Goal: Task Accomplishment & Management: Manage account settings

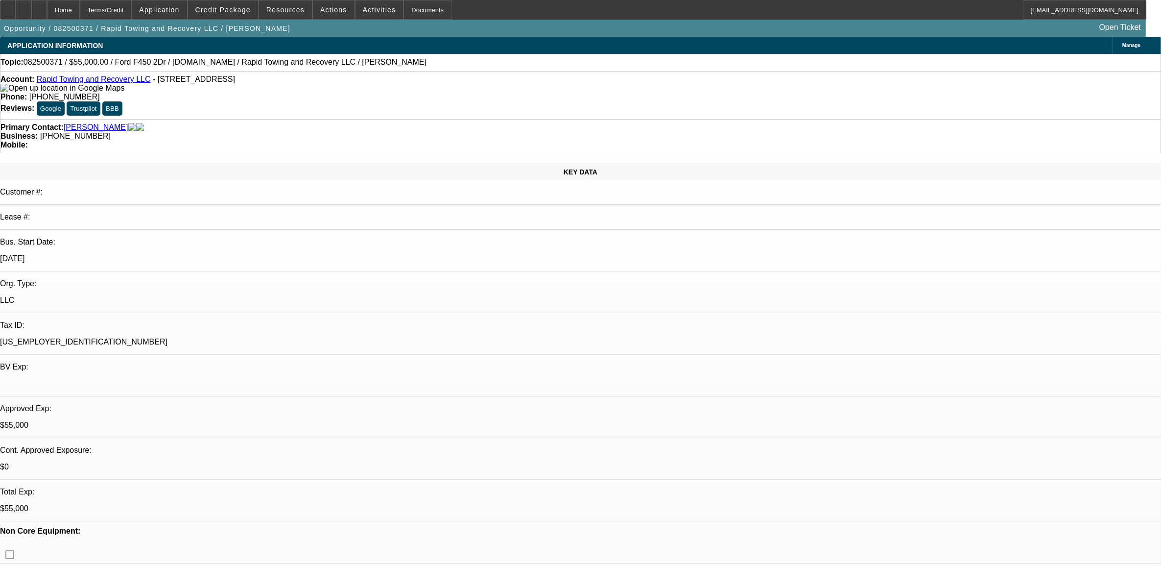
select select "2"
select select "0"
select select "2"
select select "0"
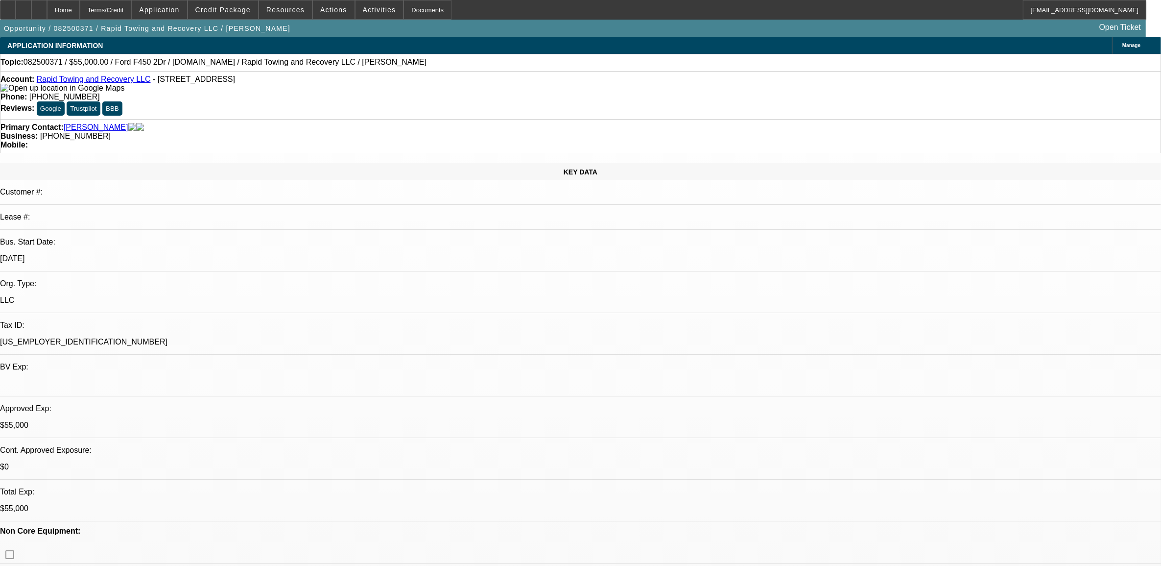
select select "0"
select select "2"
select select "0"
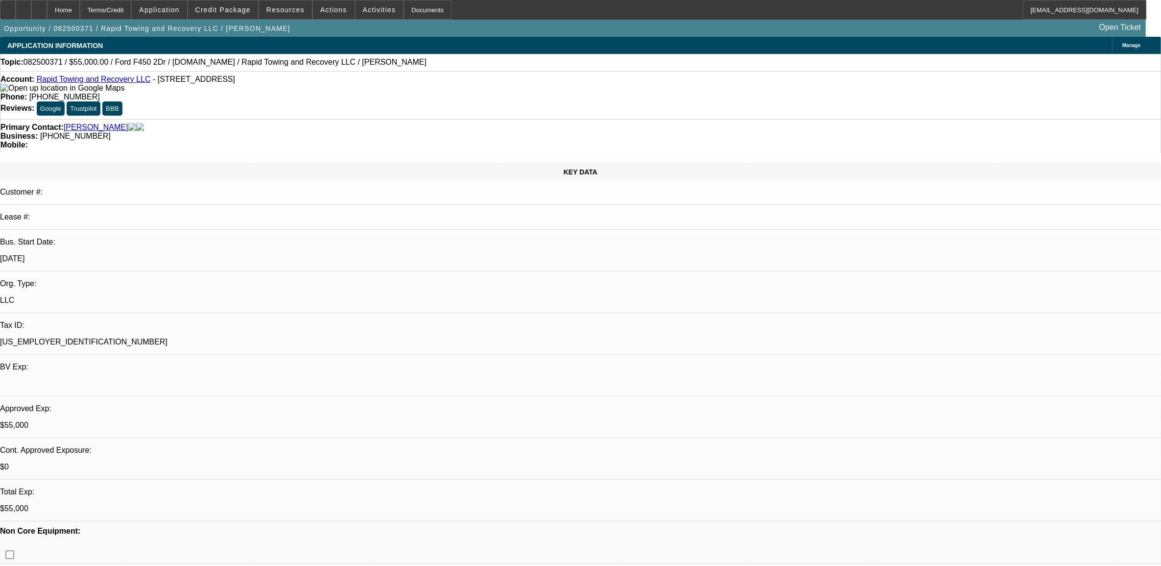
select select "0"
select select "1"
select select "2"
select select "6"
select select "1"
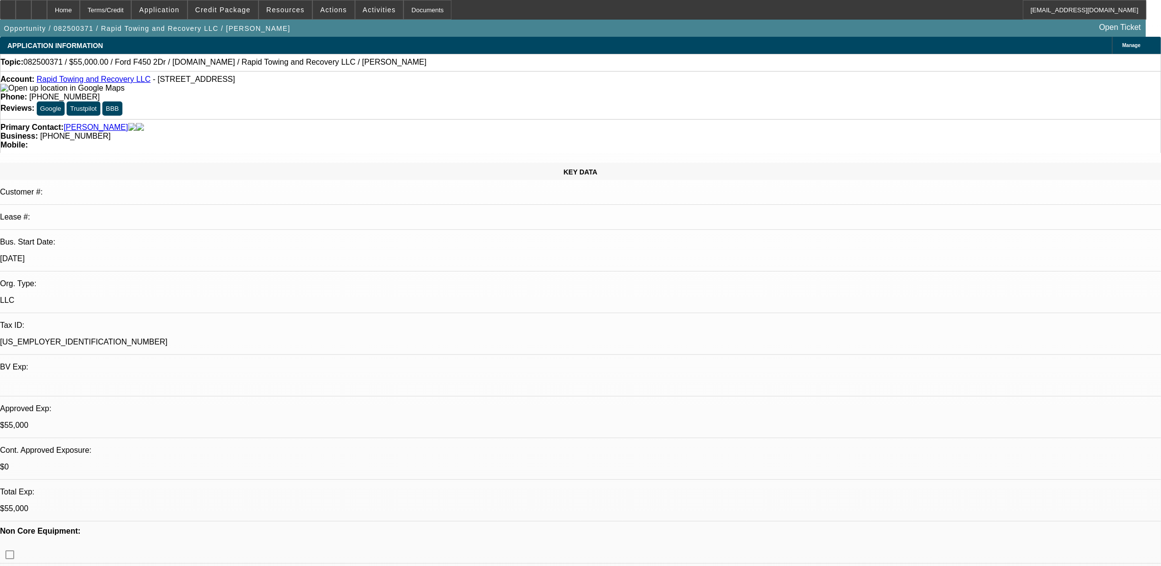
select select "2"
select select "6"
select select "1"
select select "2"
select select "6"
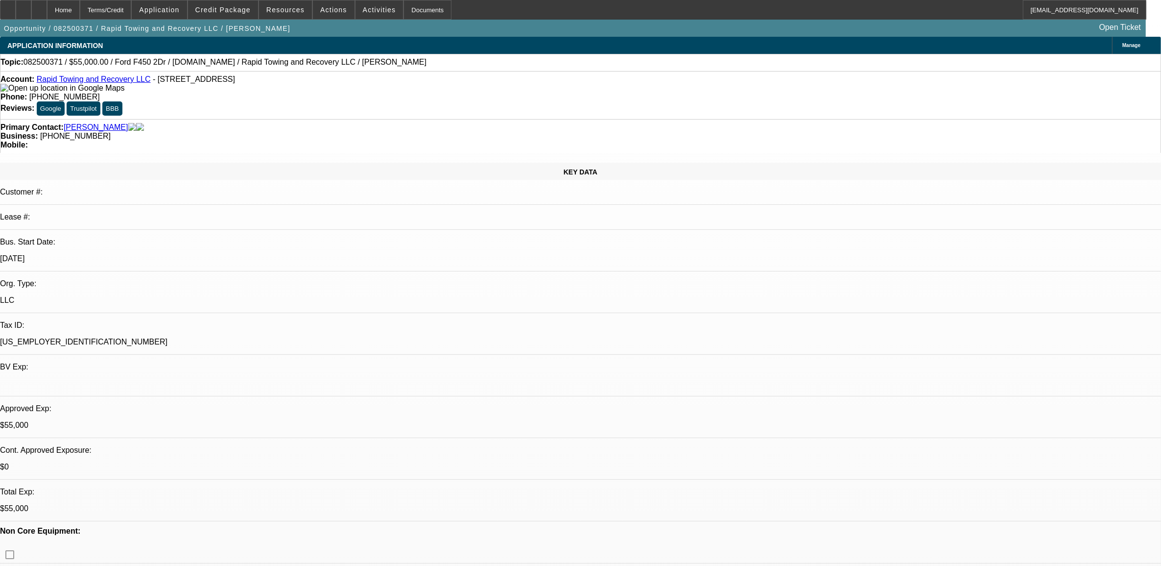
select select "1"
select select "3"
select select "6"
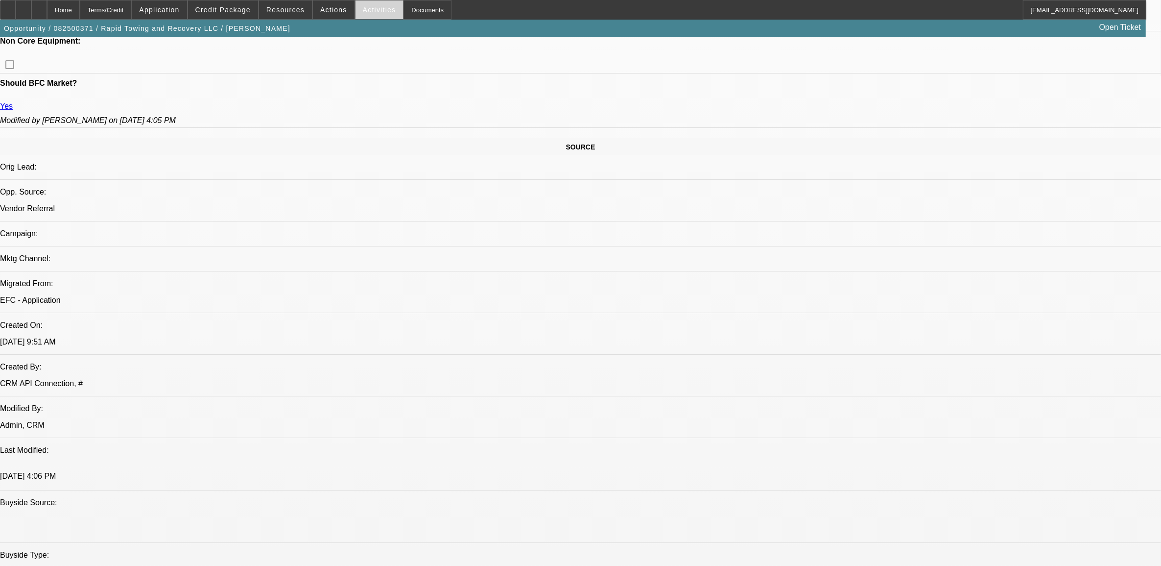
scroll to position [184, 0]
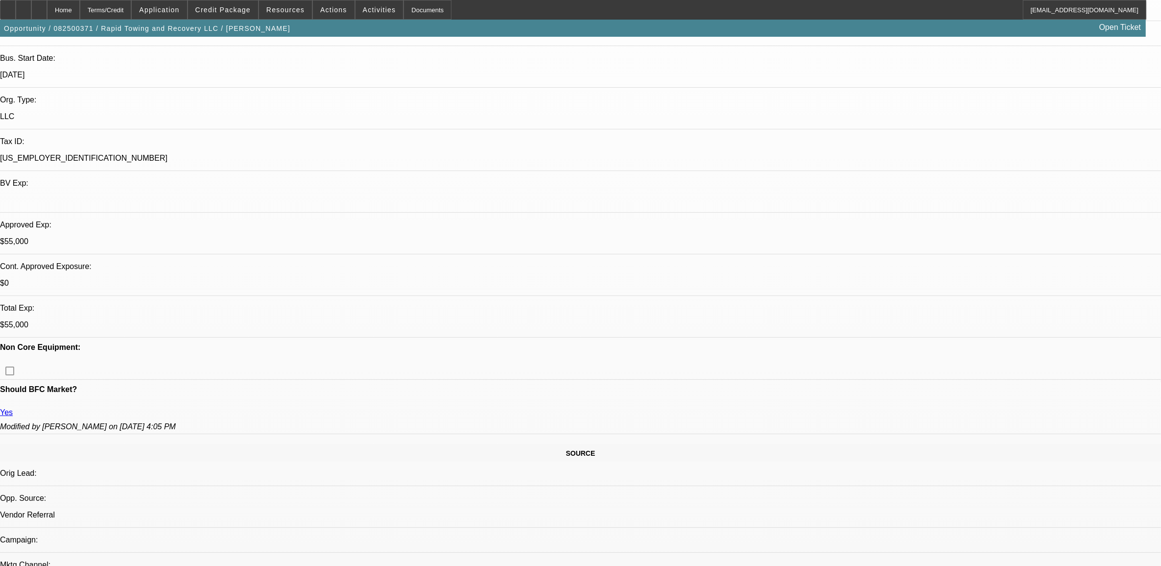
click at [216, 11] on span "Credit Package" at bounding box center [222, 10] width 55 height 8
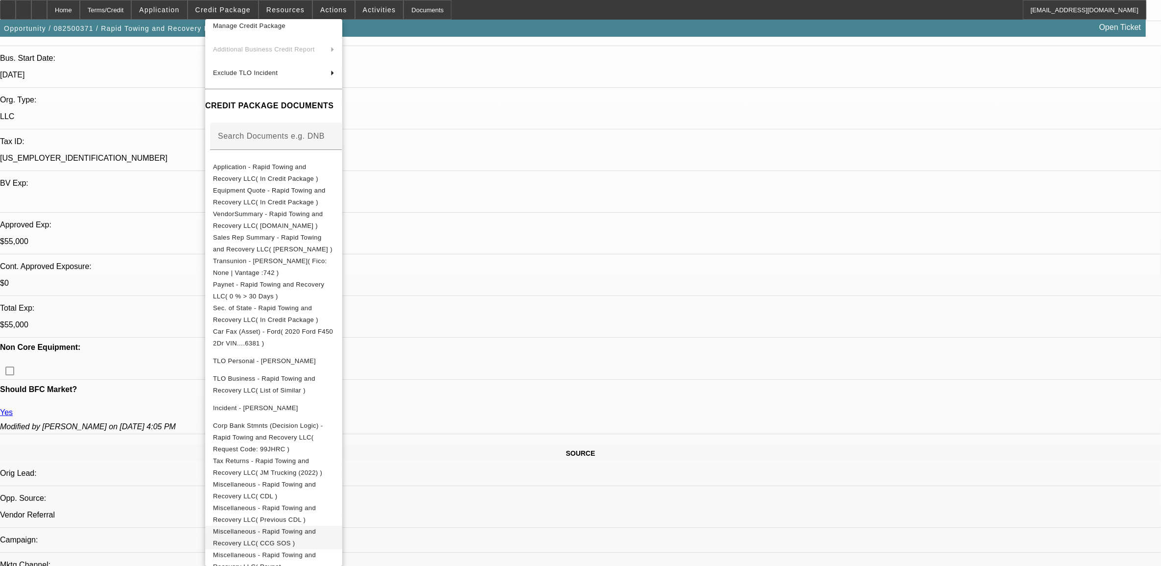
scroll to position [367, 0]
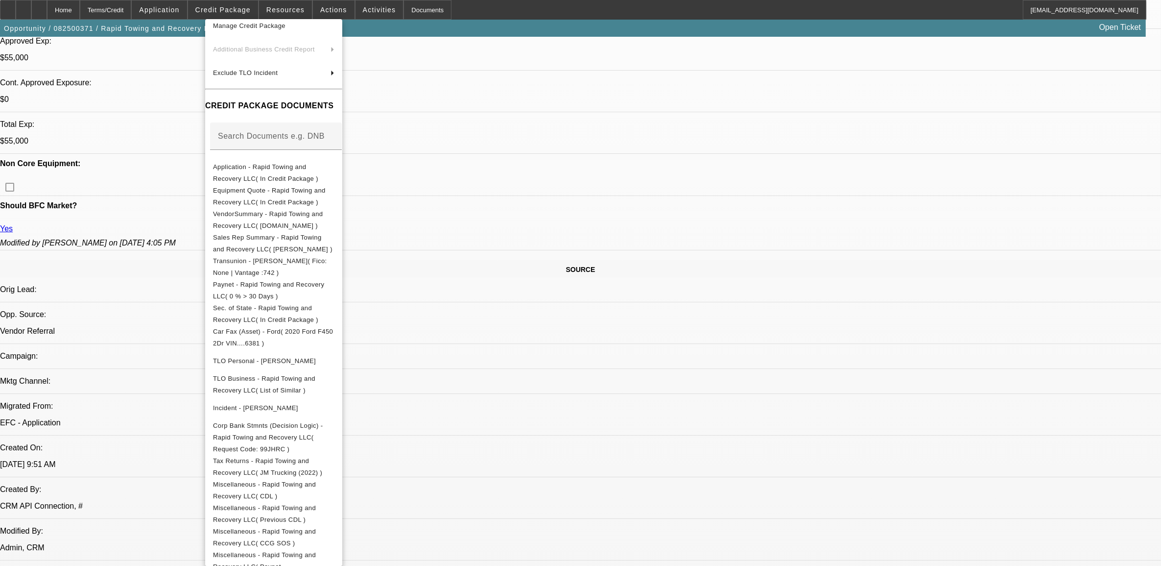
click at [652, 385] on div at bounding box center [580, 283] width 1161 height 566
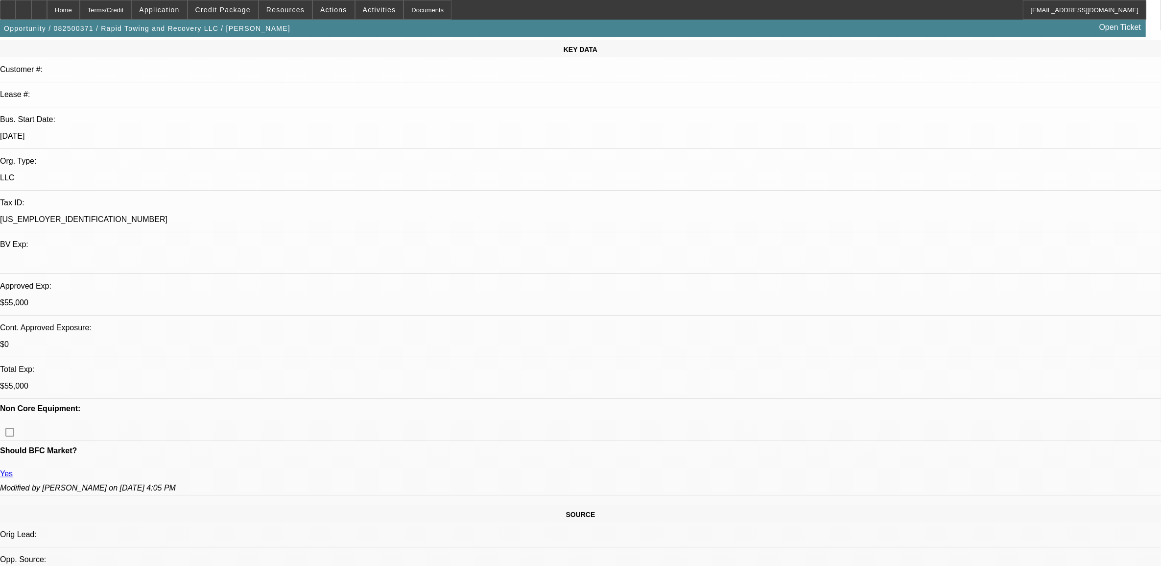
scroll to position [1076, 0]
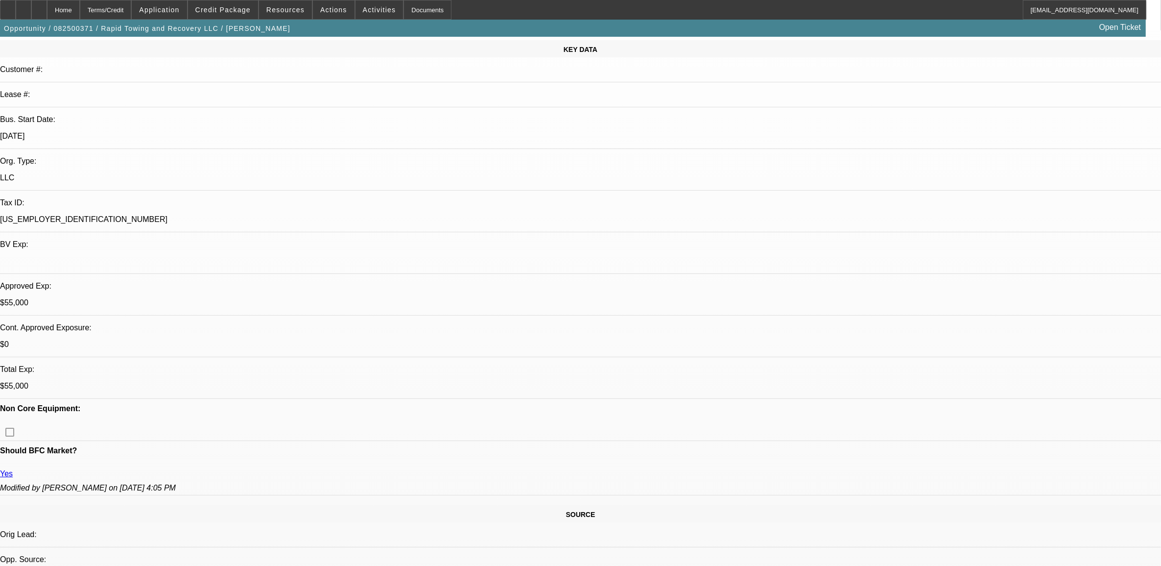
scroll to position [1015, 0]
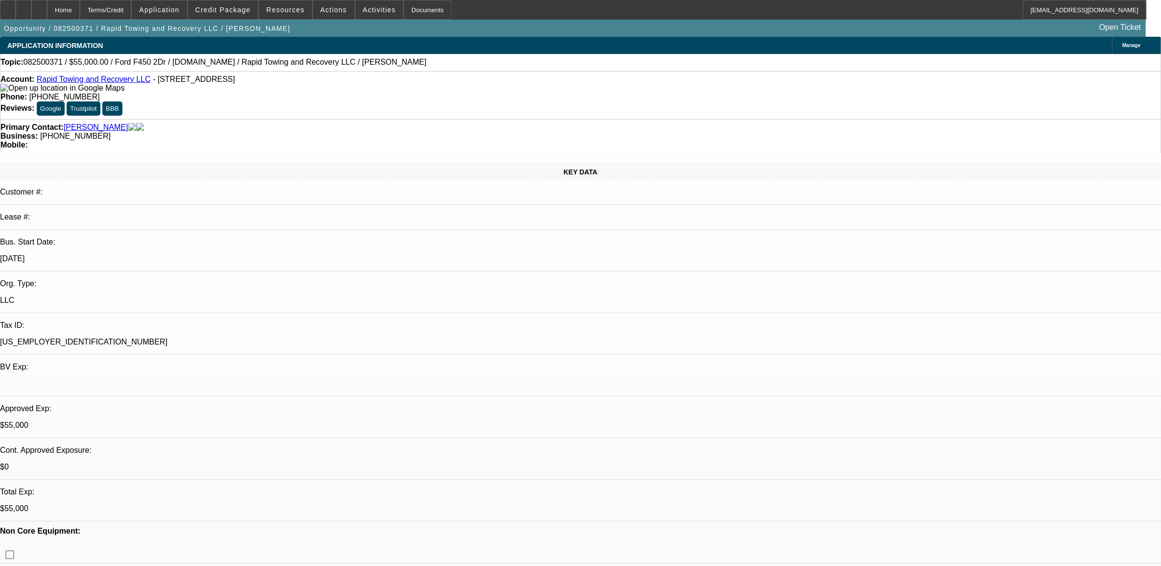
scroll to position [122, 0]
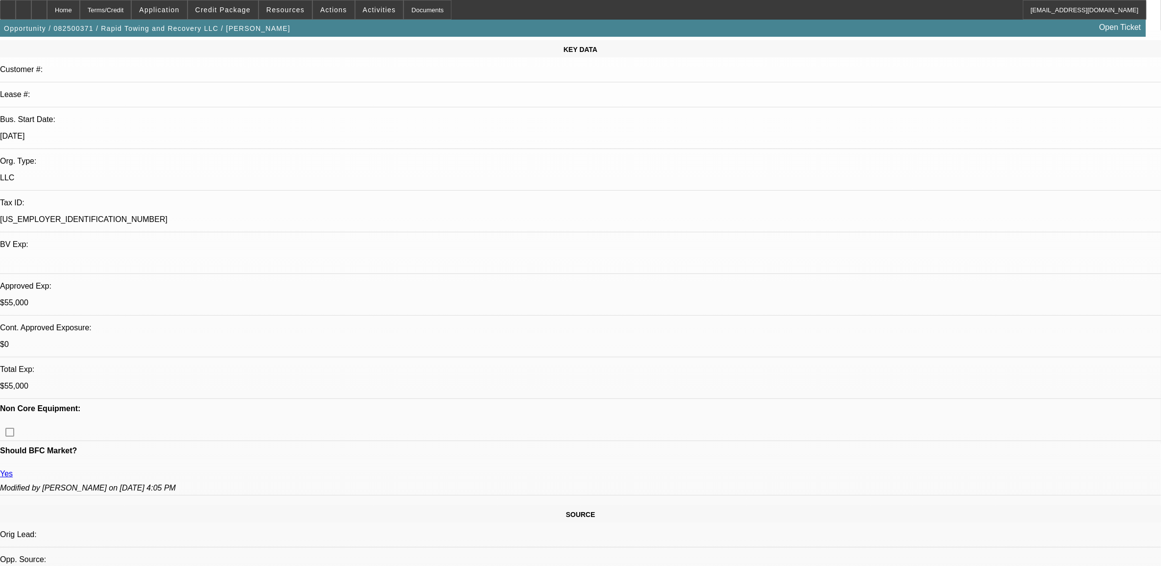
click at [39, 6] on icon at bounding box center [39, 6] width 0 height 0
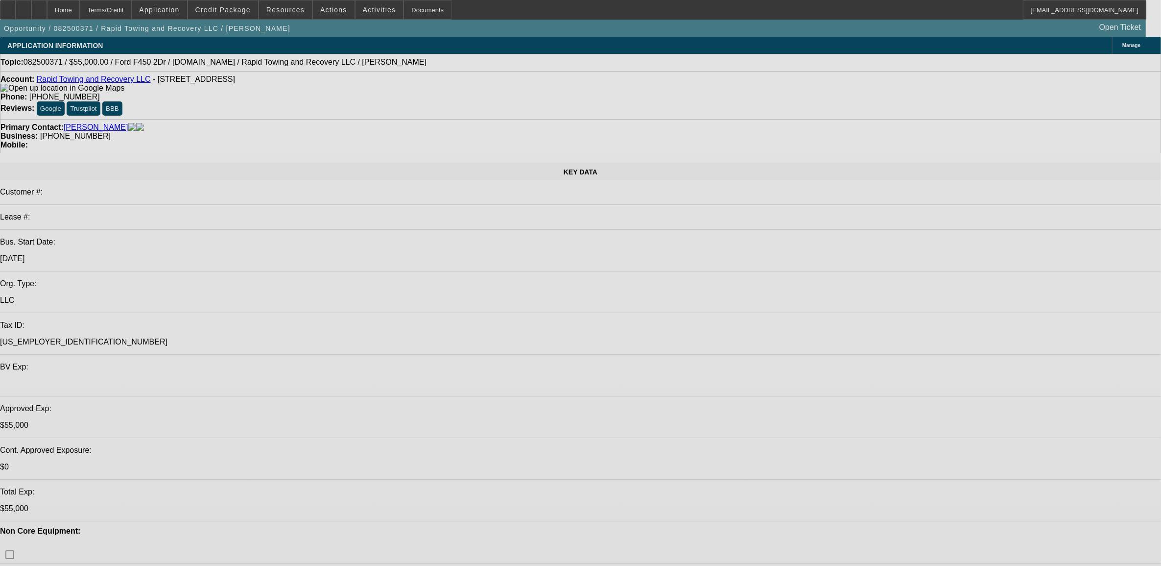
select select "2"
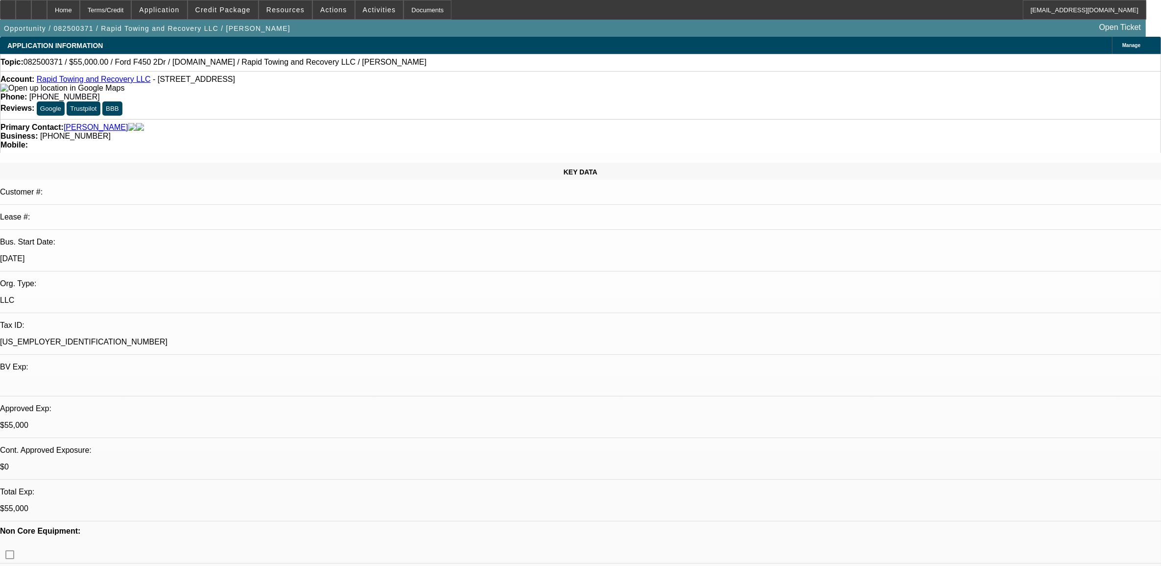
select select "0"
select select "2"
select select "0"
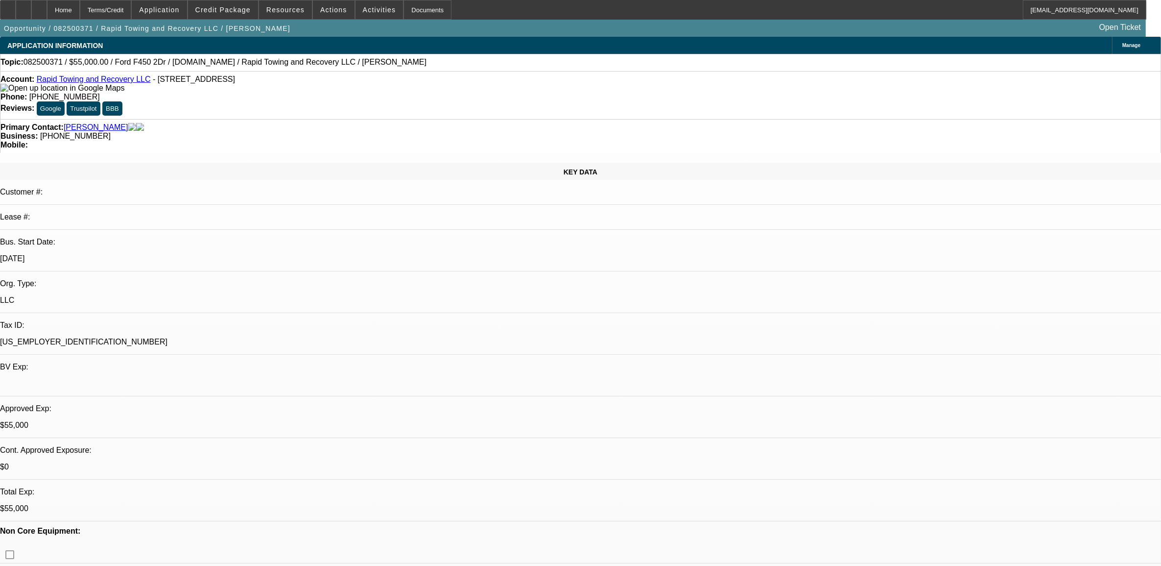
select select "2"
select select "0"
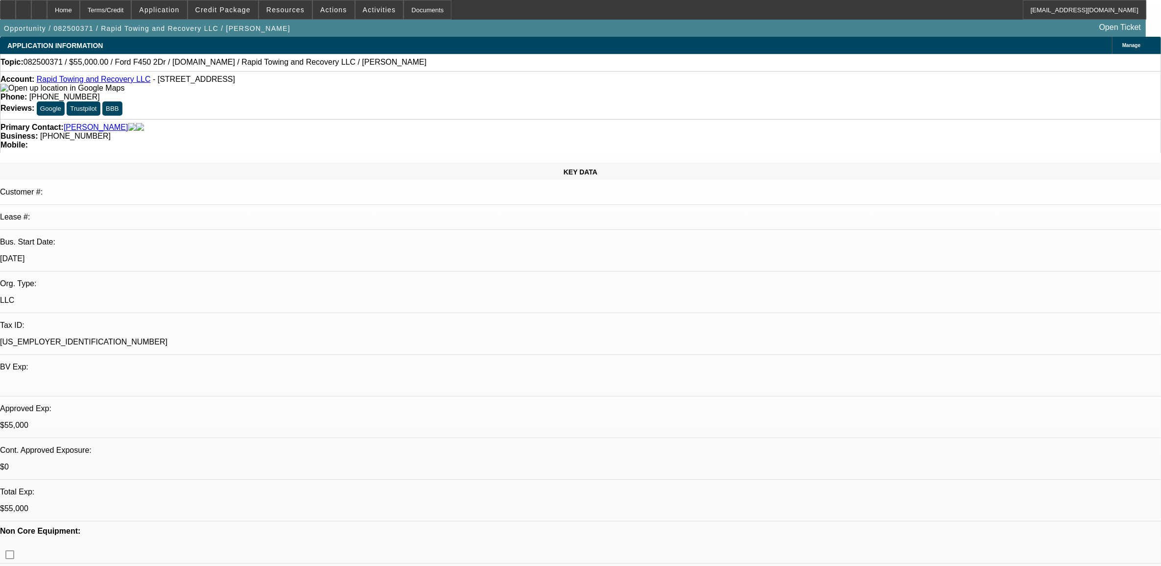
select select "1"
select select "2"
select select "6"
select select "1"
select select "2"
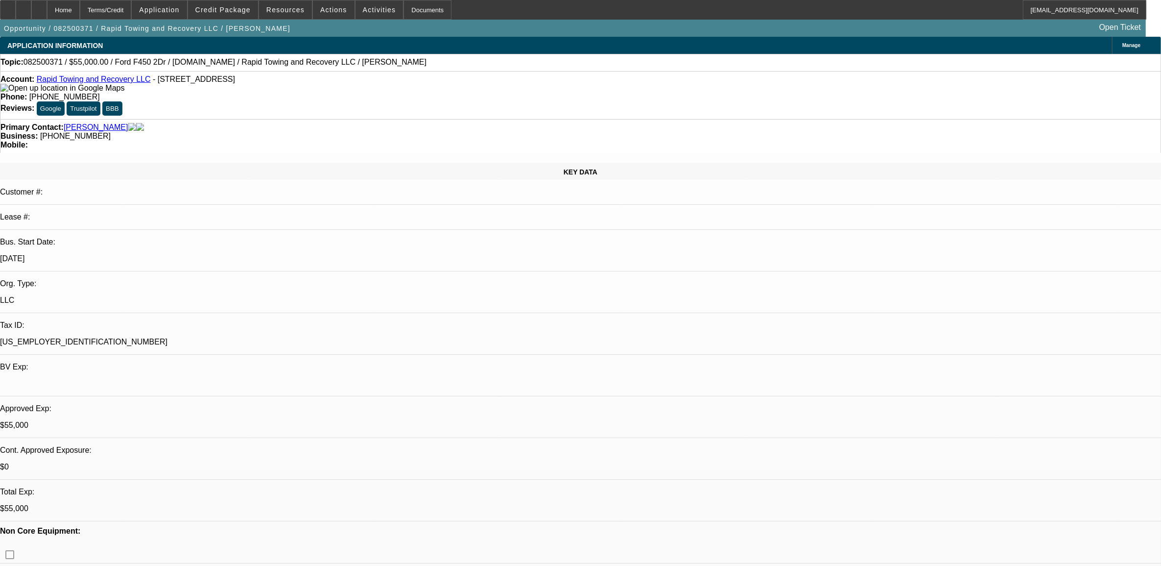
select select "6"
select select "1"
select select "2"
select select "6"
select select "1"
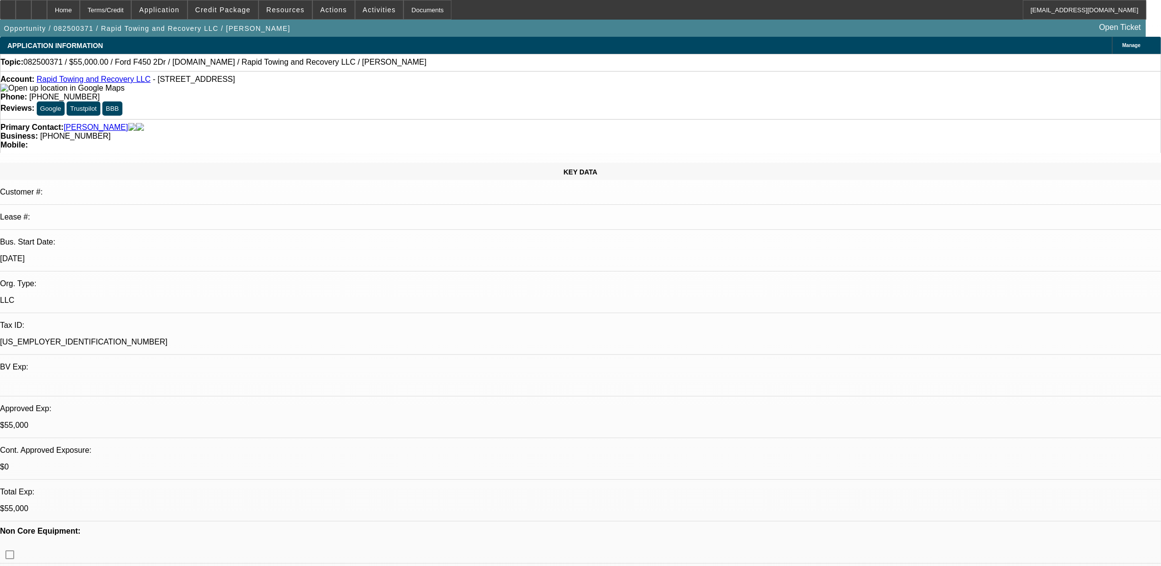
select select "3"
select select "6"
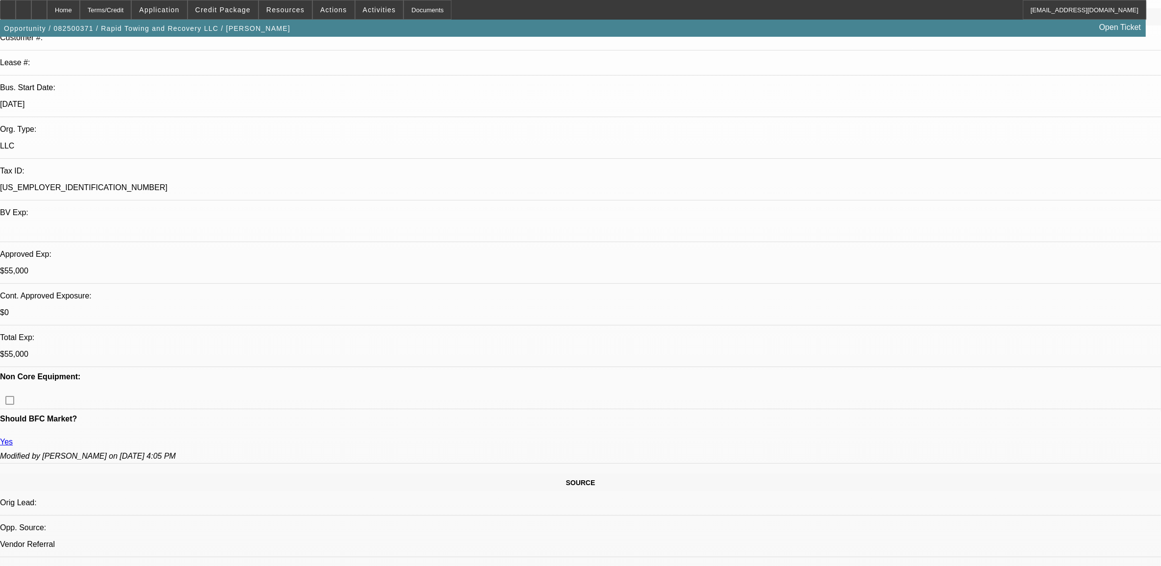
scroll to position [184, 0]
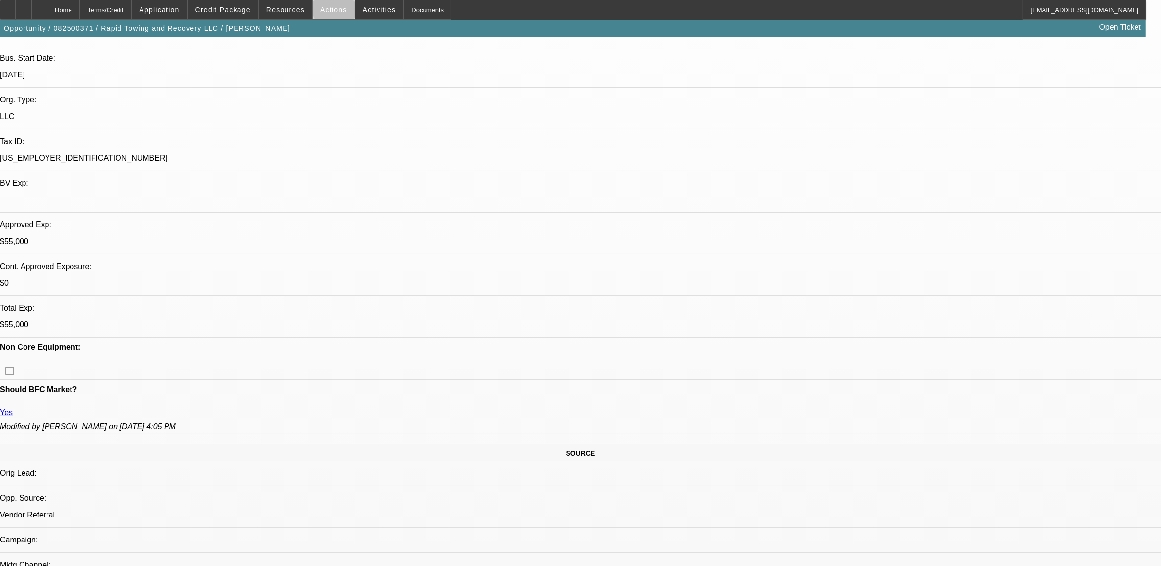
click at [338, 8] on span "Actions" at bounding box center [333, 10] width 27 height 8
click at [359, 14] on div at bounding box center [580, 283] width 1161 height 566
click at [358, 14] on span at bounding box center [380, 10] width 48 height 24
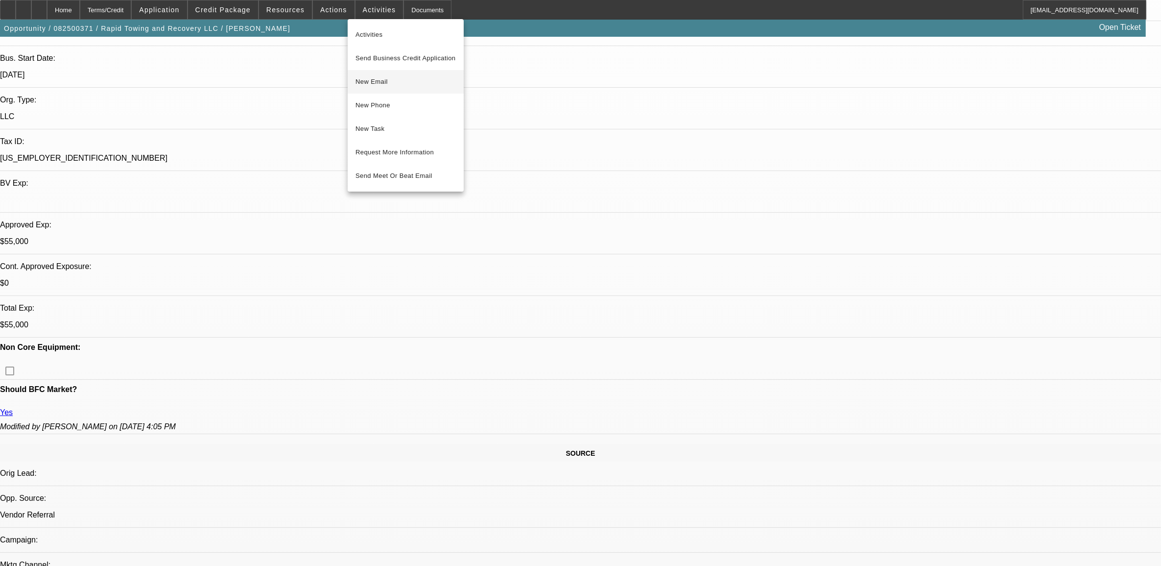
click at [373, 86] on span "New Email" at bounding box center [406, 82] width 100 height 12
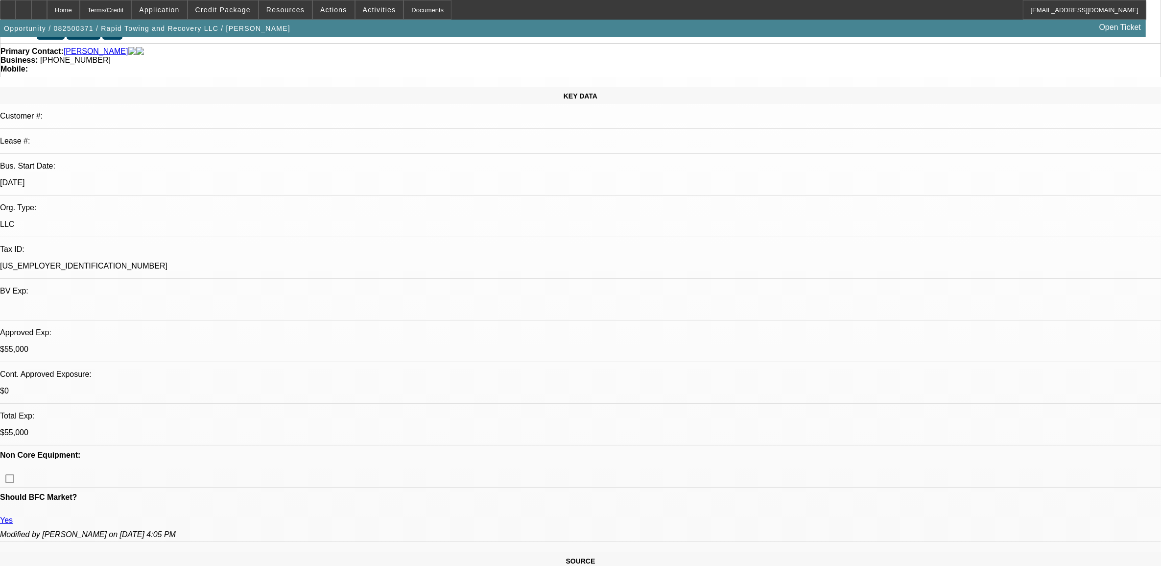
scroll to position [0, 0]
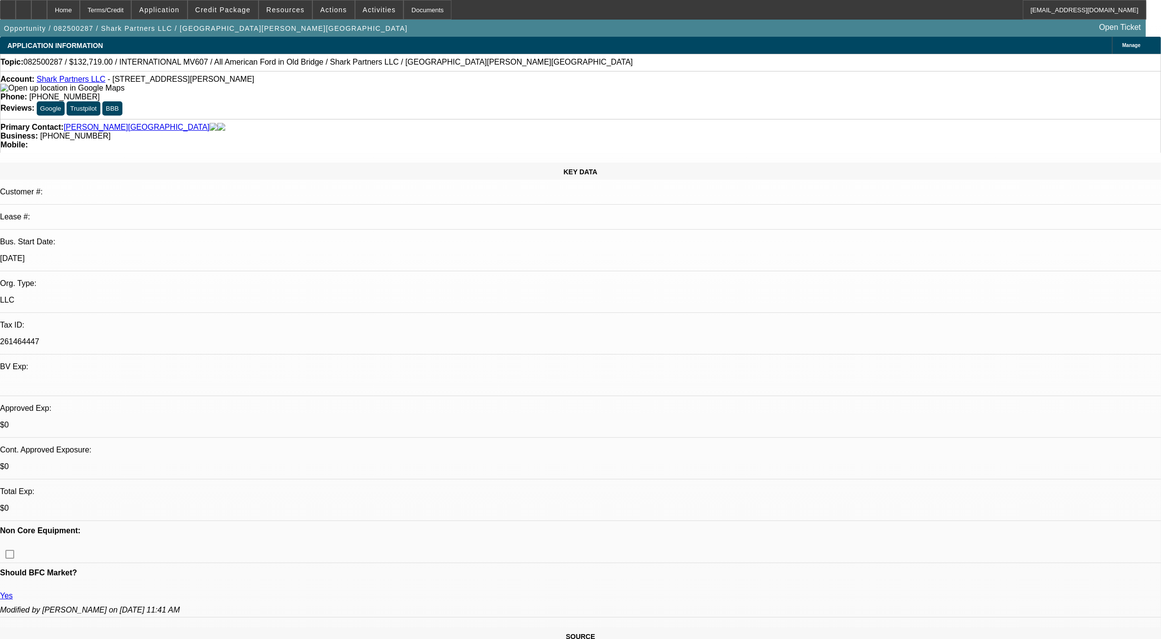
select select "0"
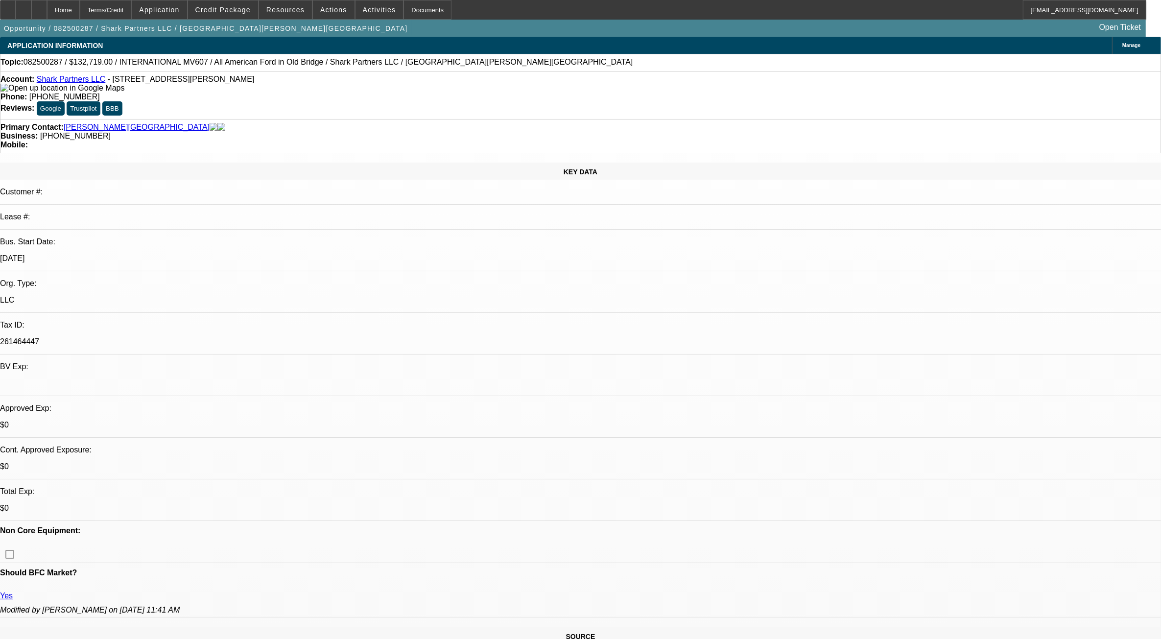
select select "0"
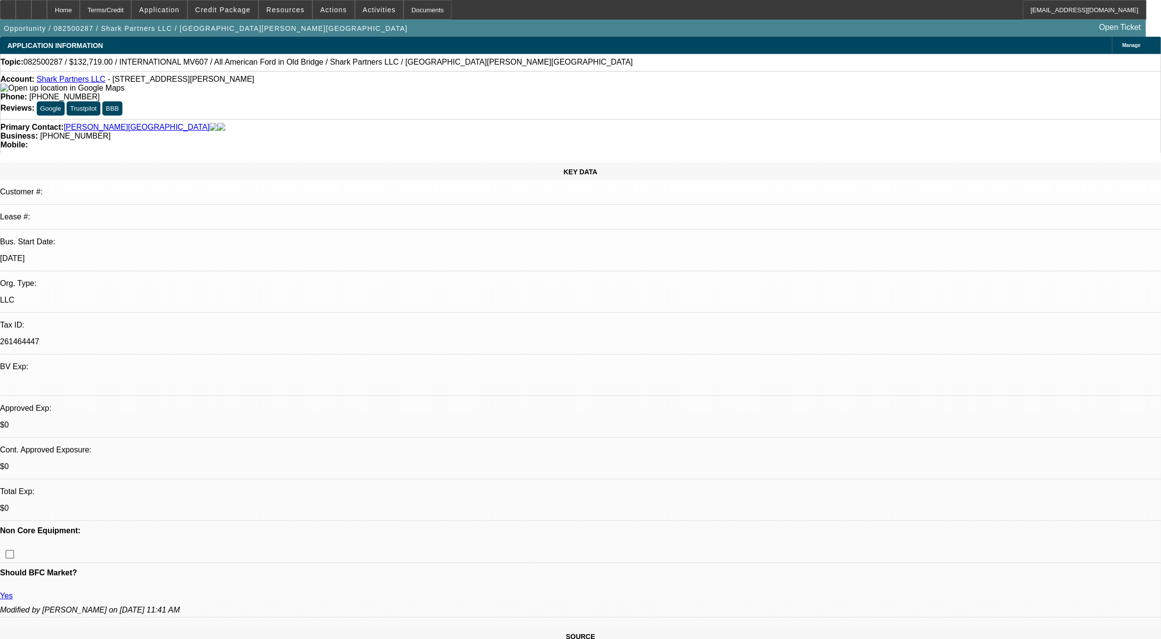
select select "0"
select select "1"
select select "2"
select select "6"
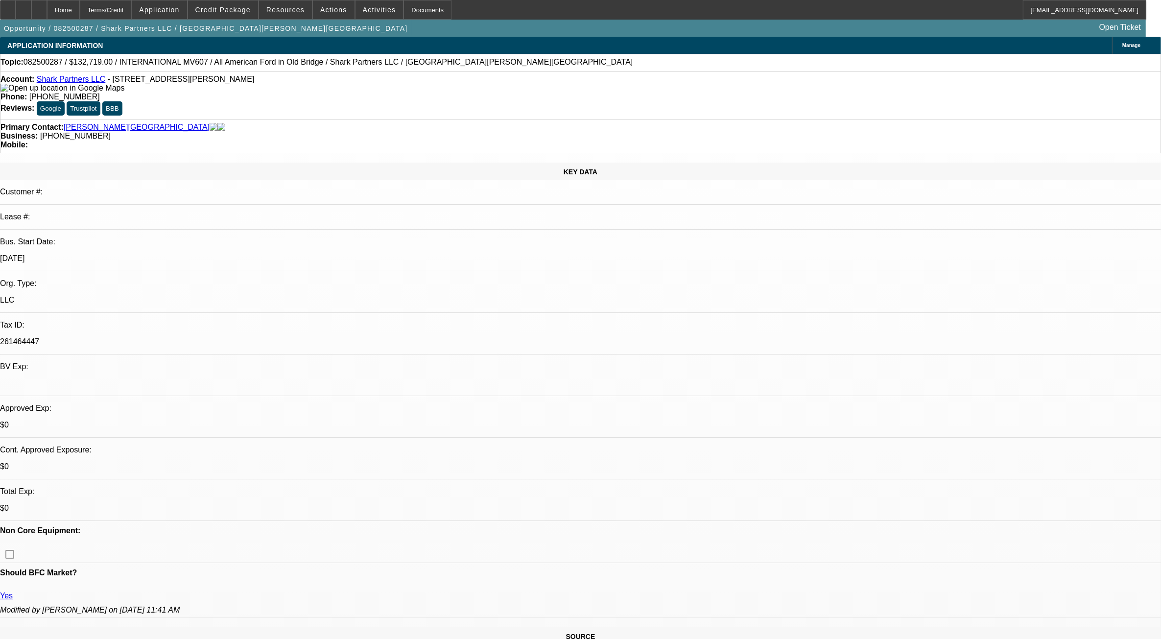
select select "1"
select select "2"
select select "6"
select select "1"
select select "2"
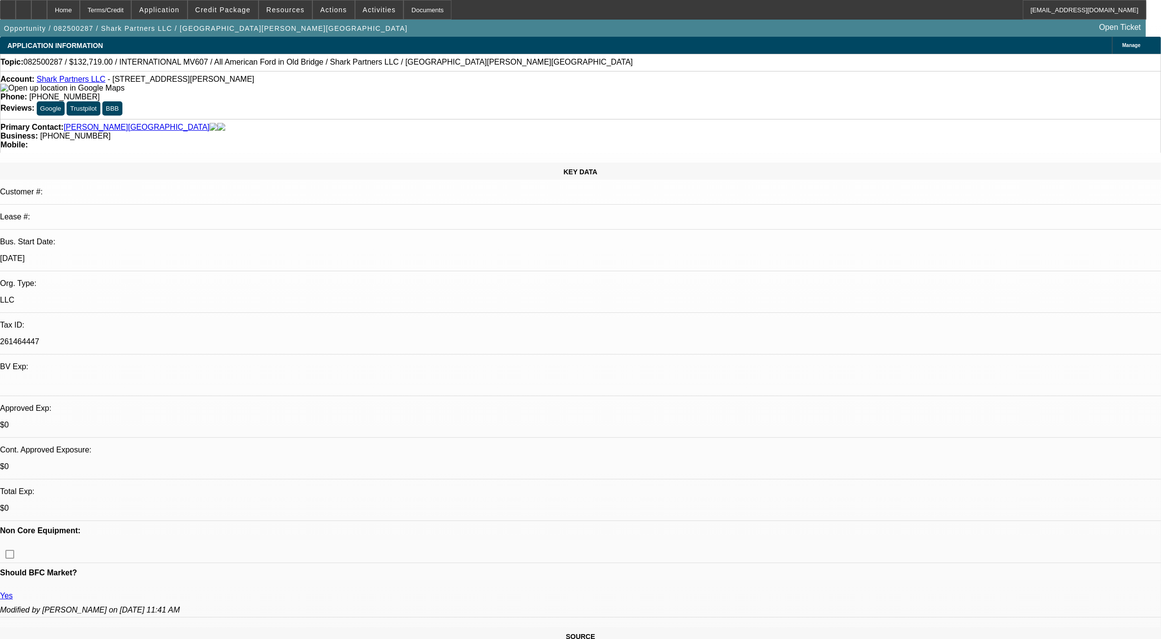
select select "6"
select select "1"
select select "2"
select select "6"
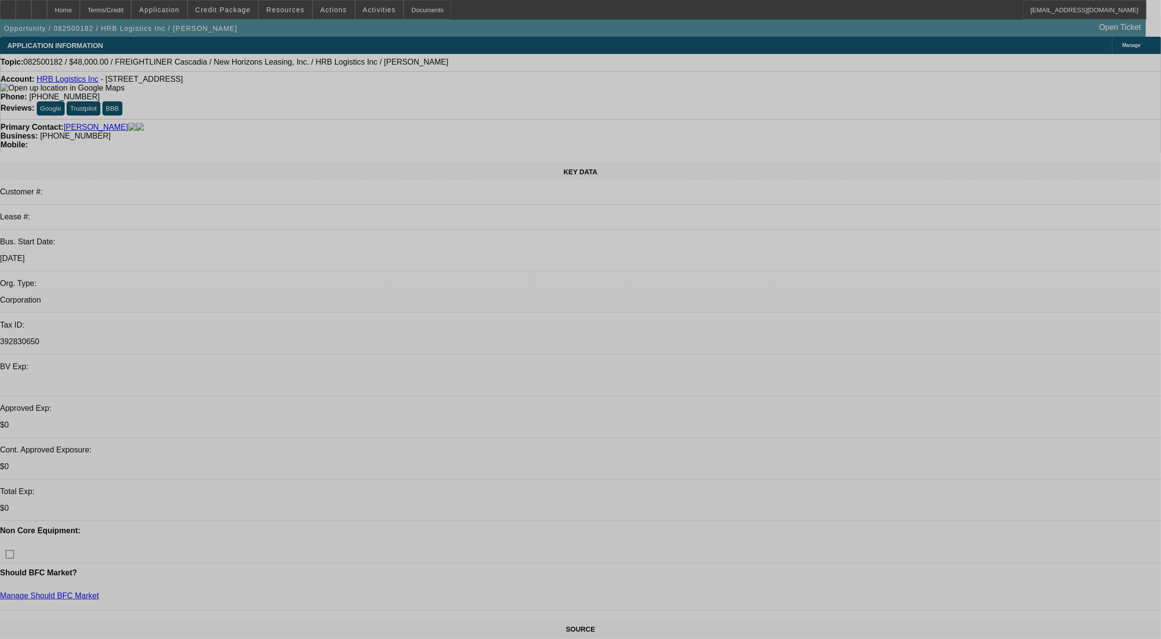
select select "0"
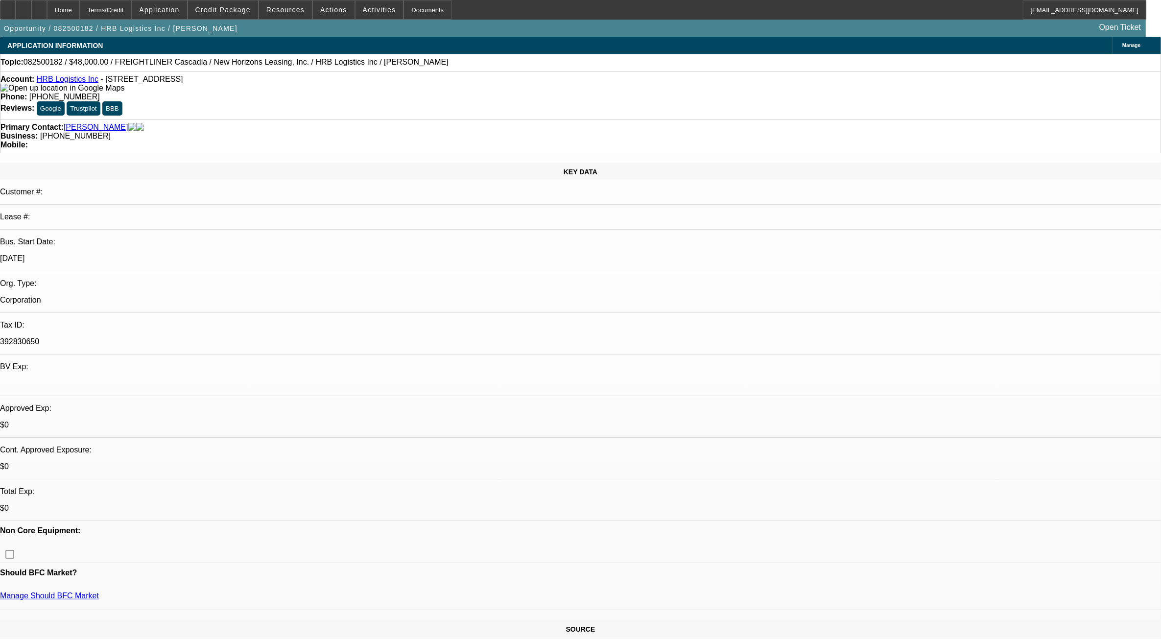
select select "0"
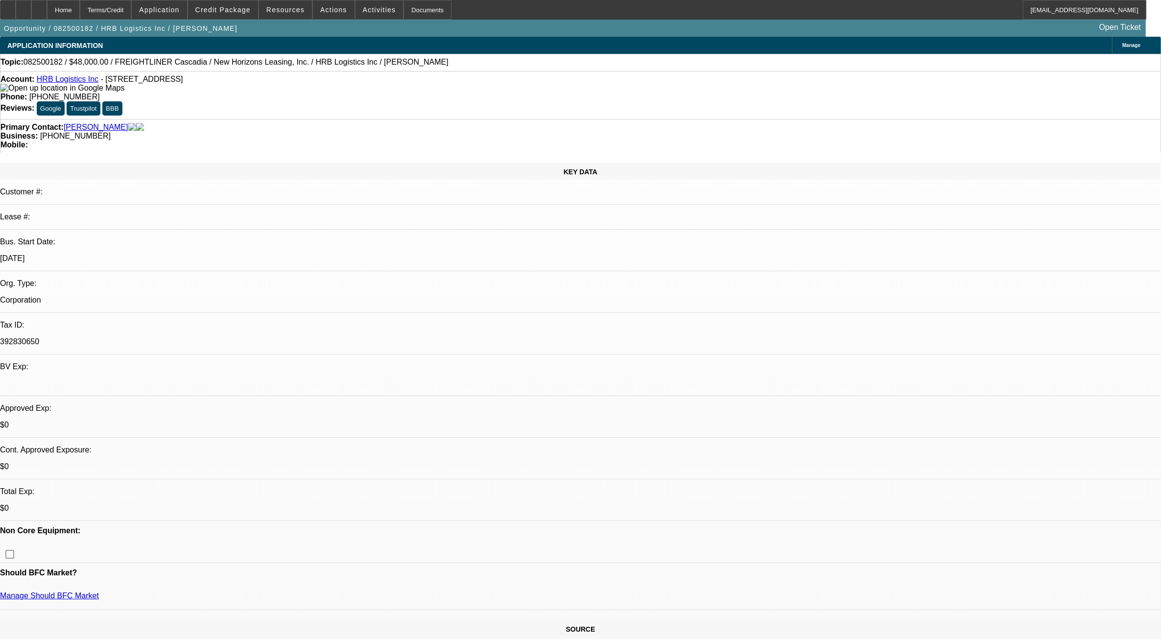
select select "0"
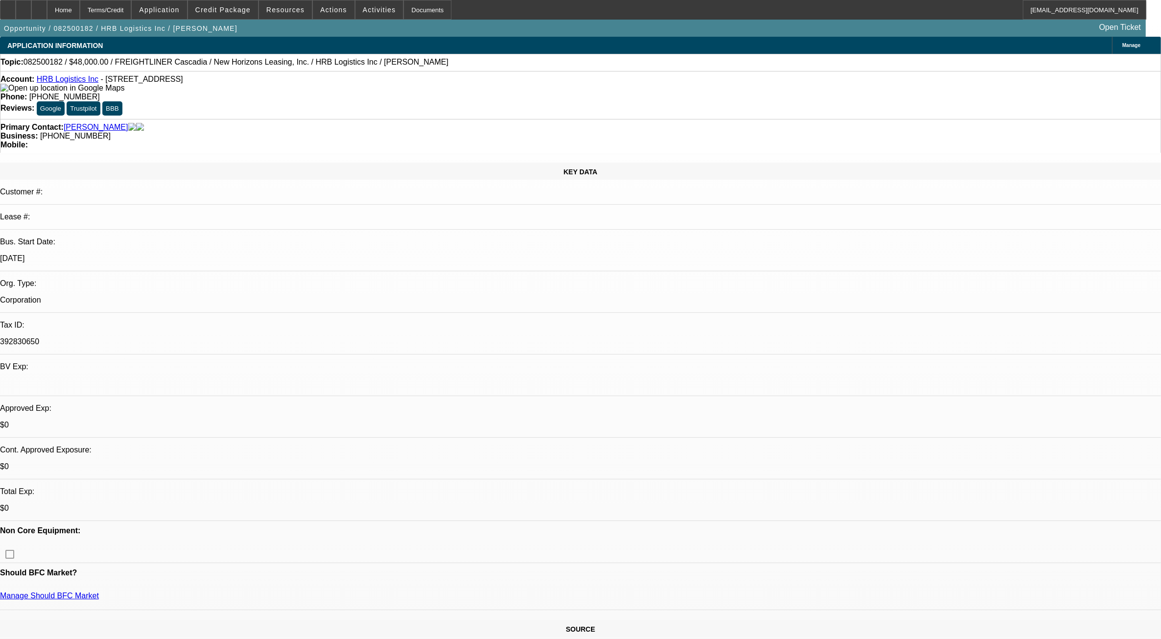
select select "0"
select select "1"
select select "2"
select select "21"
select select "1"
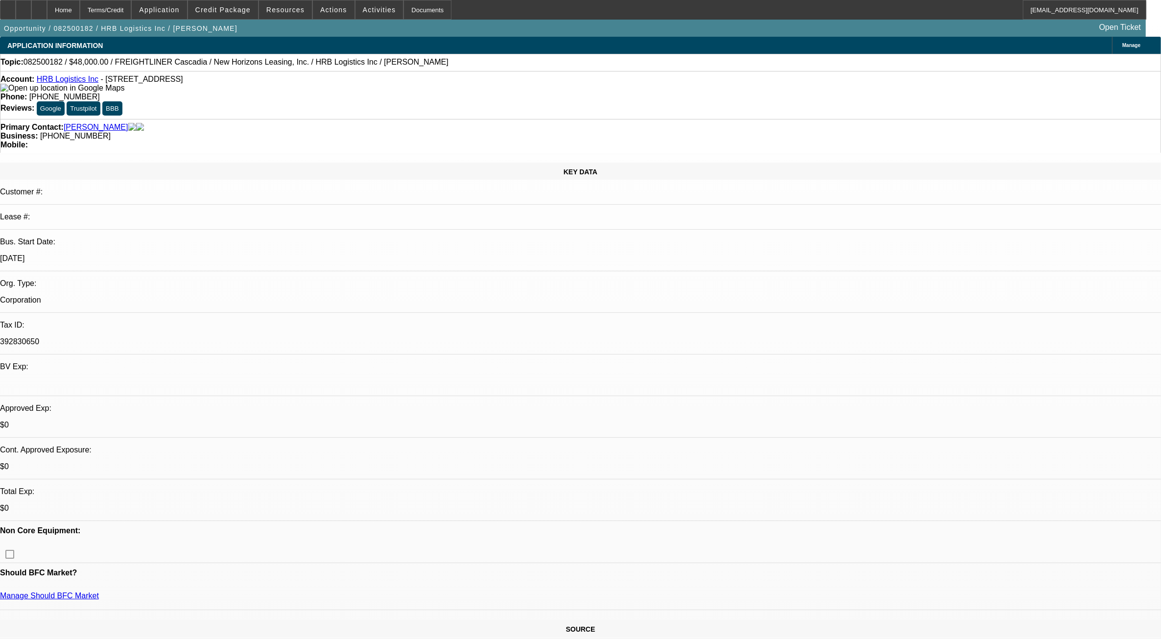
select select "2"
select select "21"
select select "1"
select select "2"
select select "21"
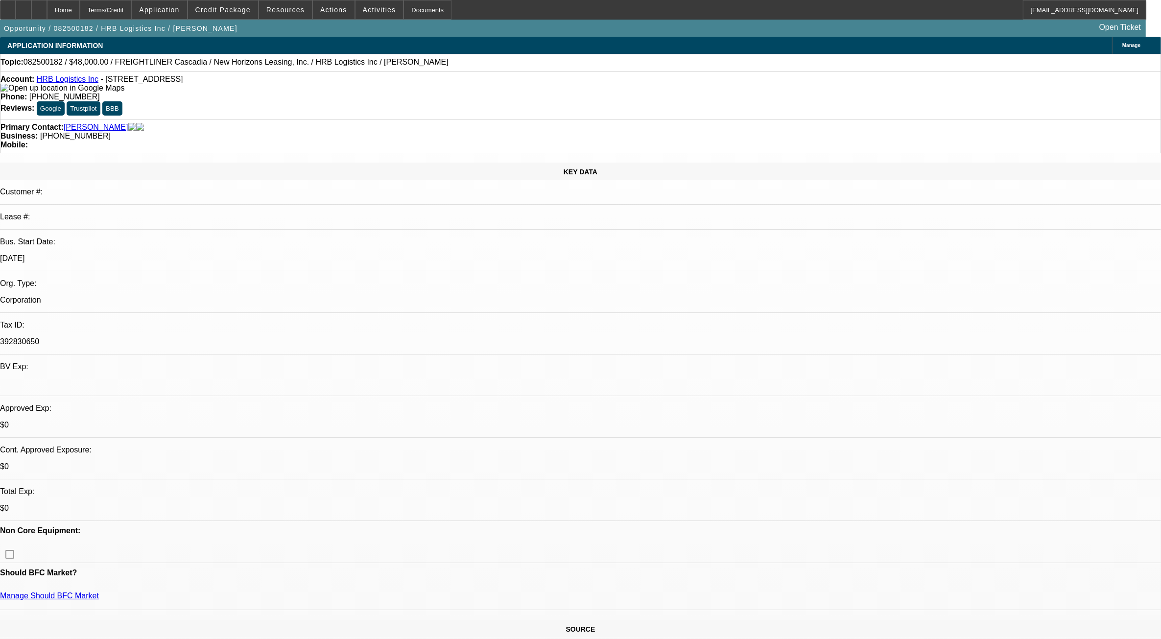
select select "1"
select select "2"
select select "6"
select select "0"
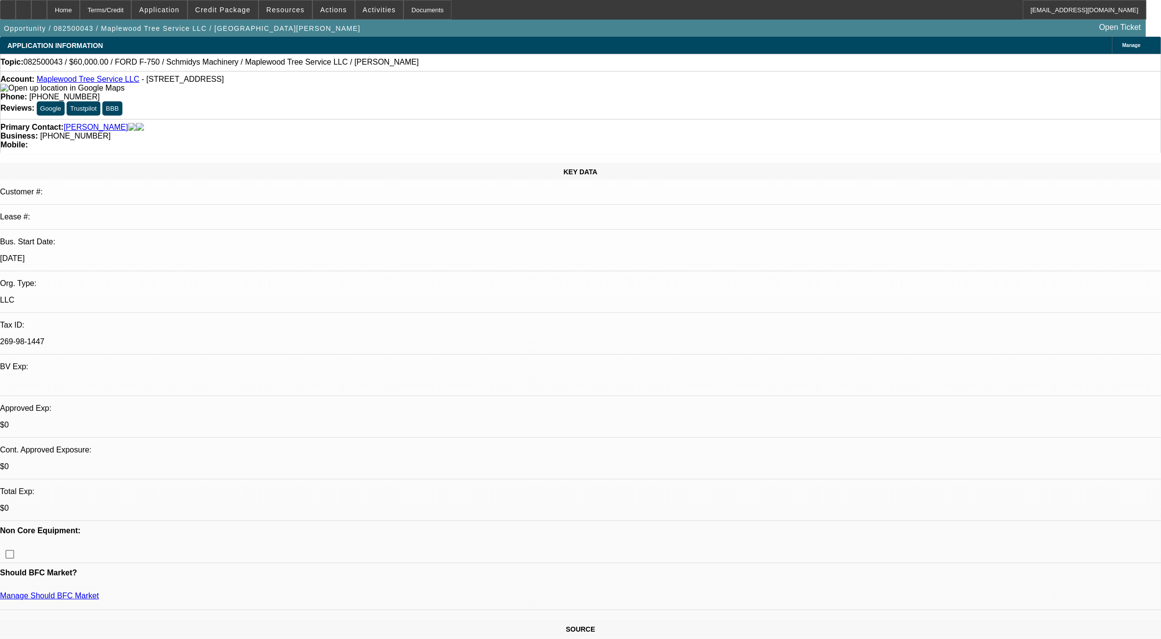
select select "0"
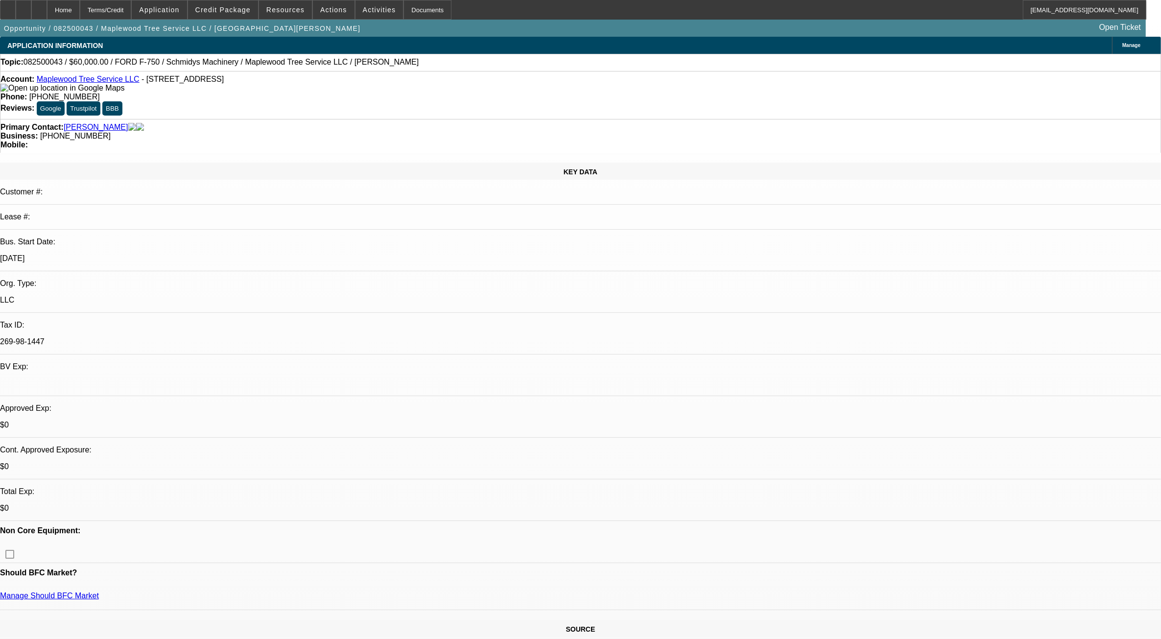
select select "0"
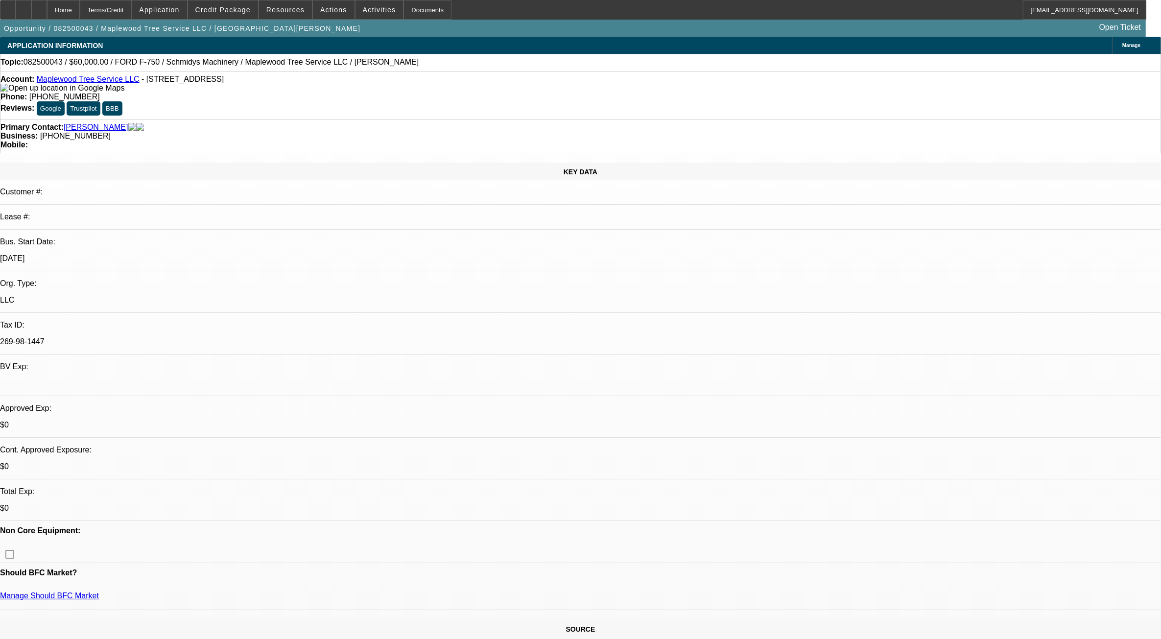
select select "1"
select select "6"
select select "1"
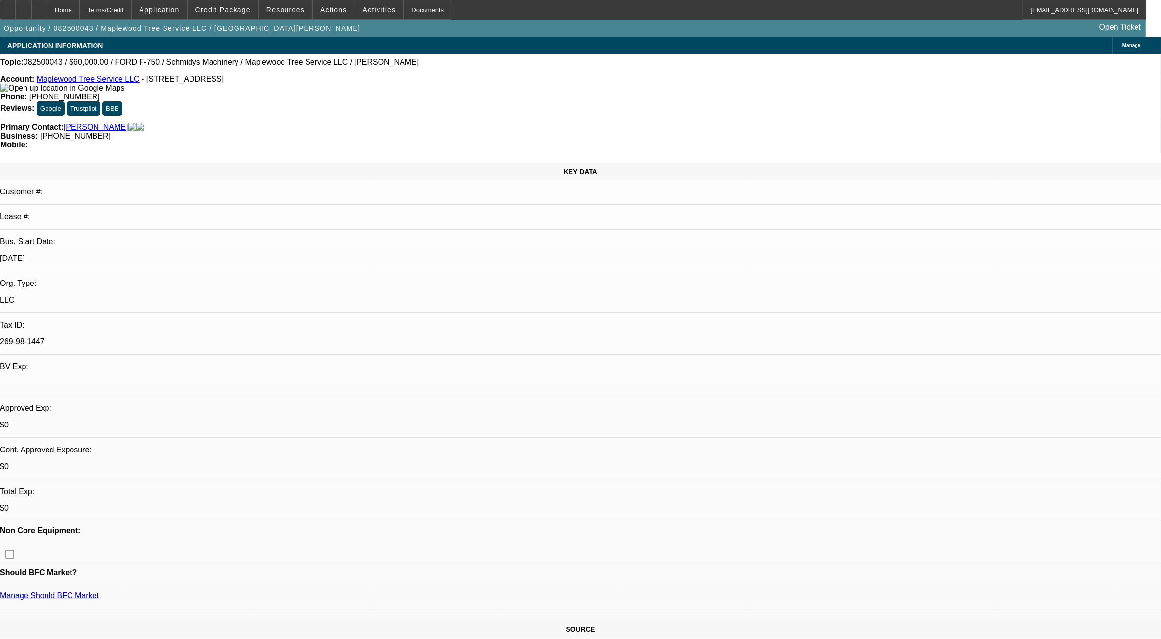
select select "6"
select select "1"
select select "6"
select select "1"
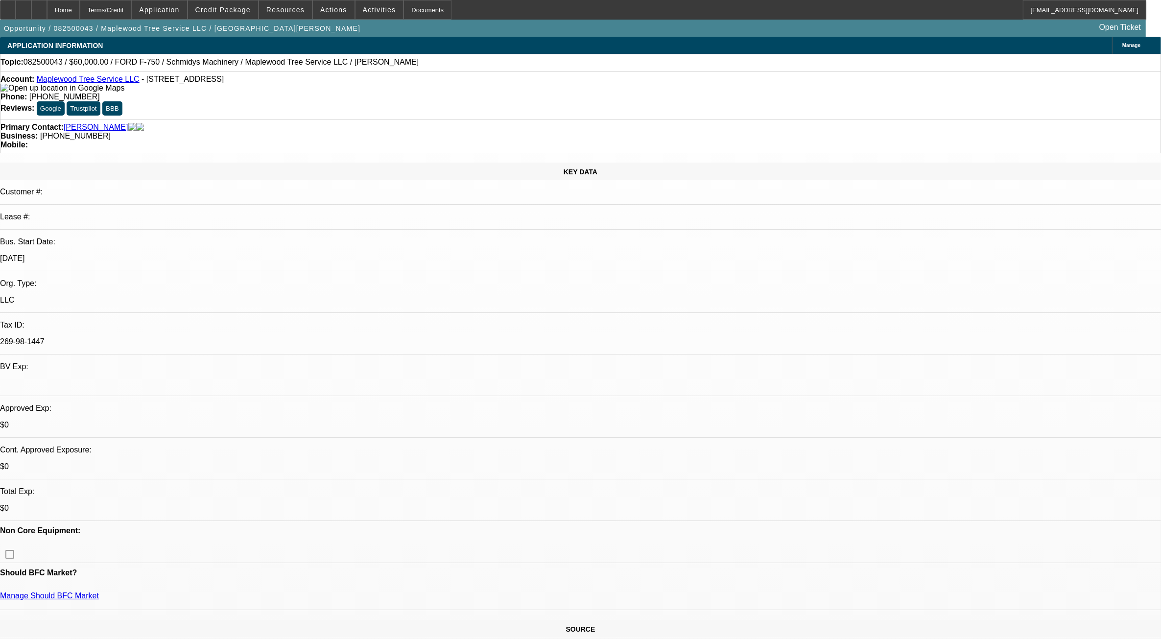
select select "1"
select select "6"
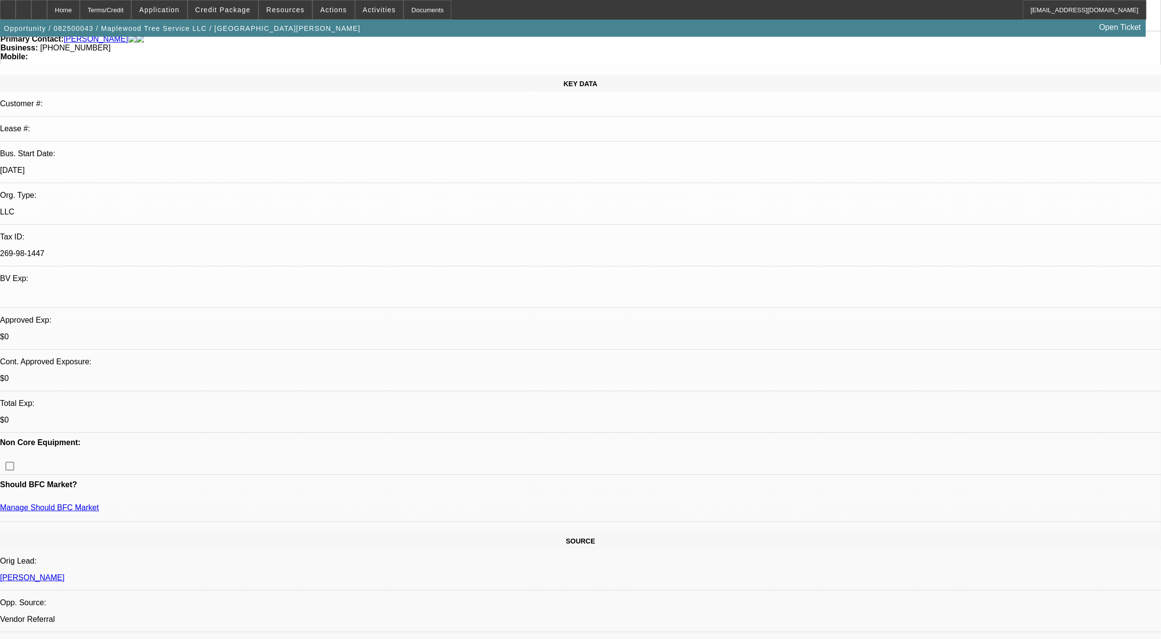
scroll to position [306, 0]
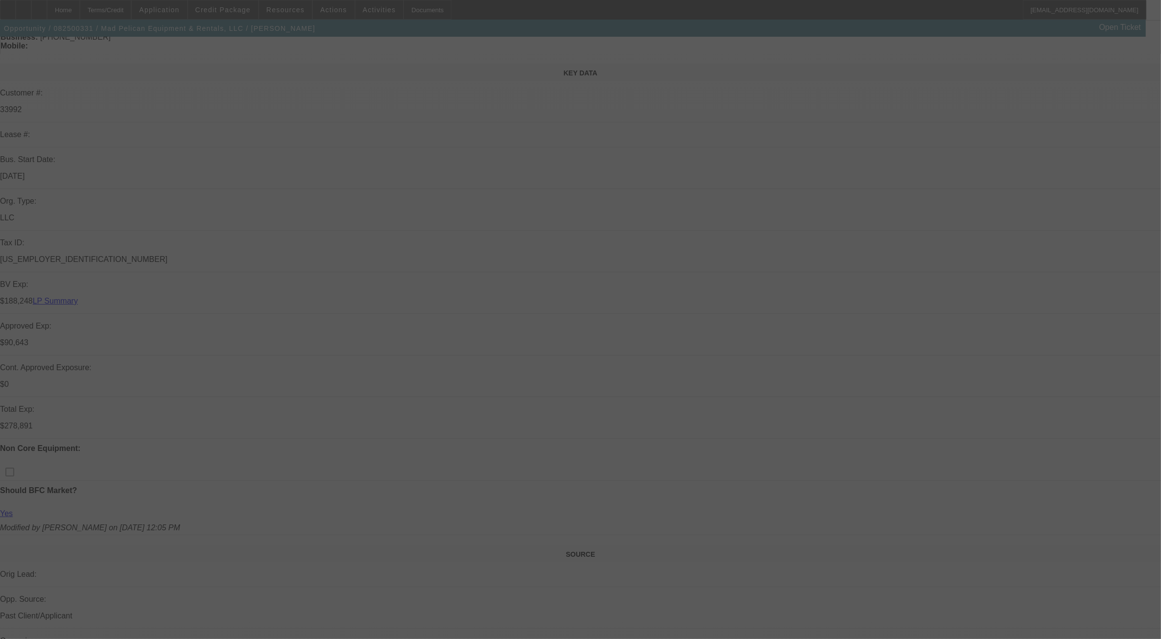
scroll to position [182, 0]
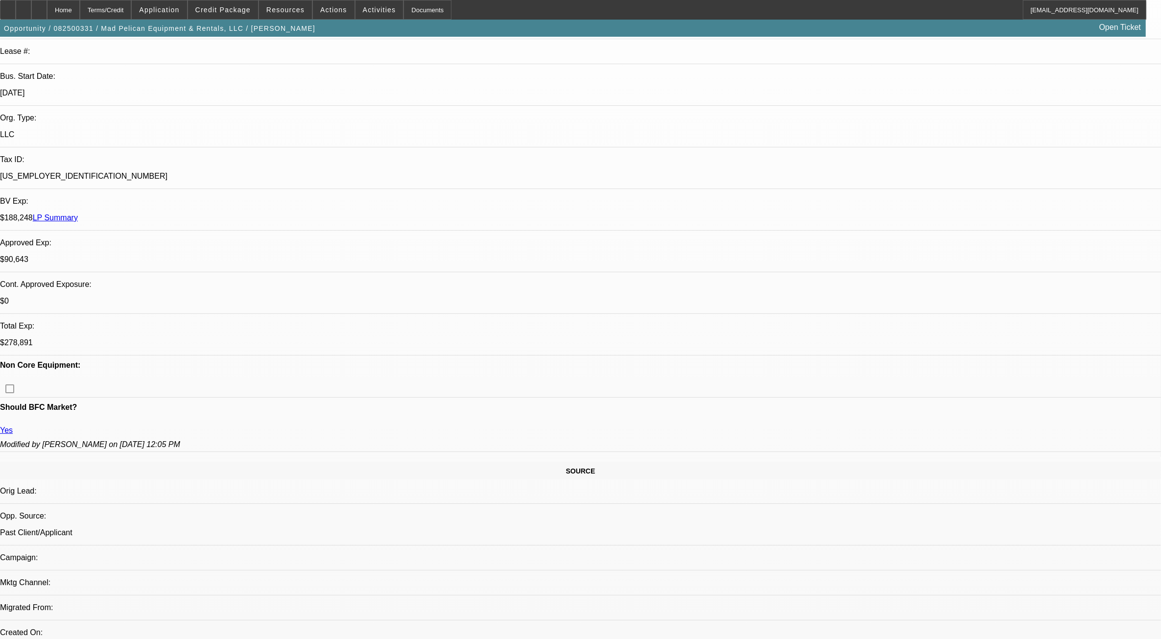
select select "0"
select select "2"
select select "0"
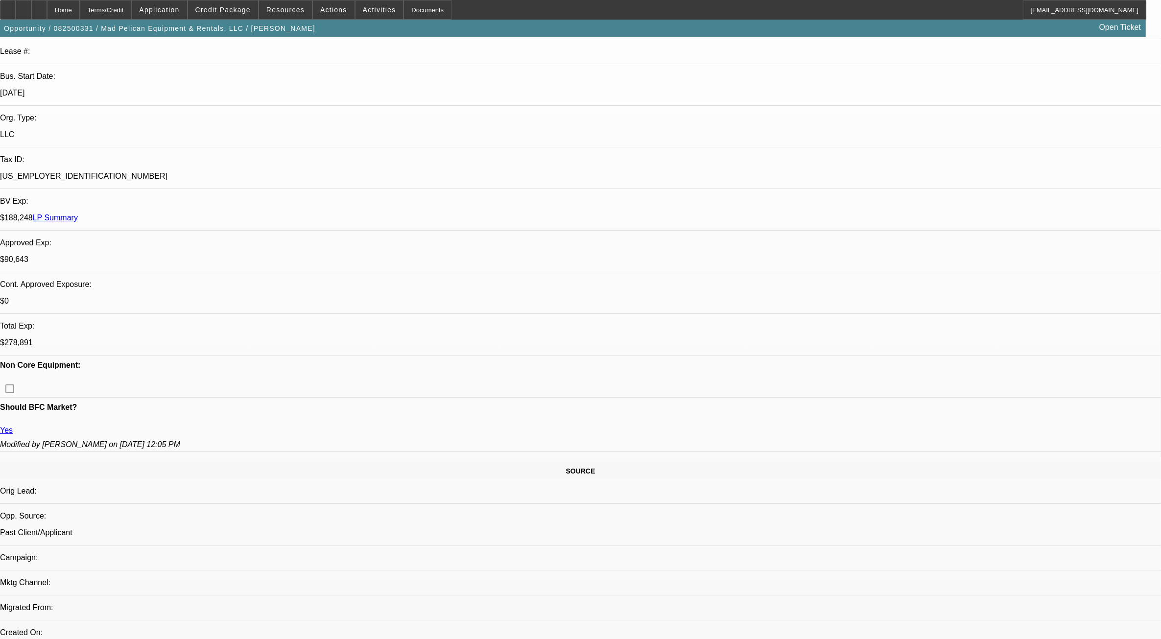
select select "0"
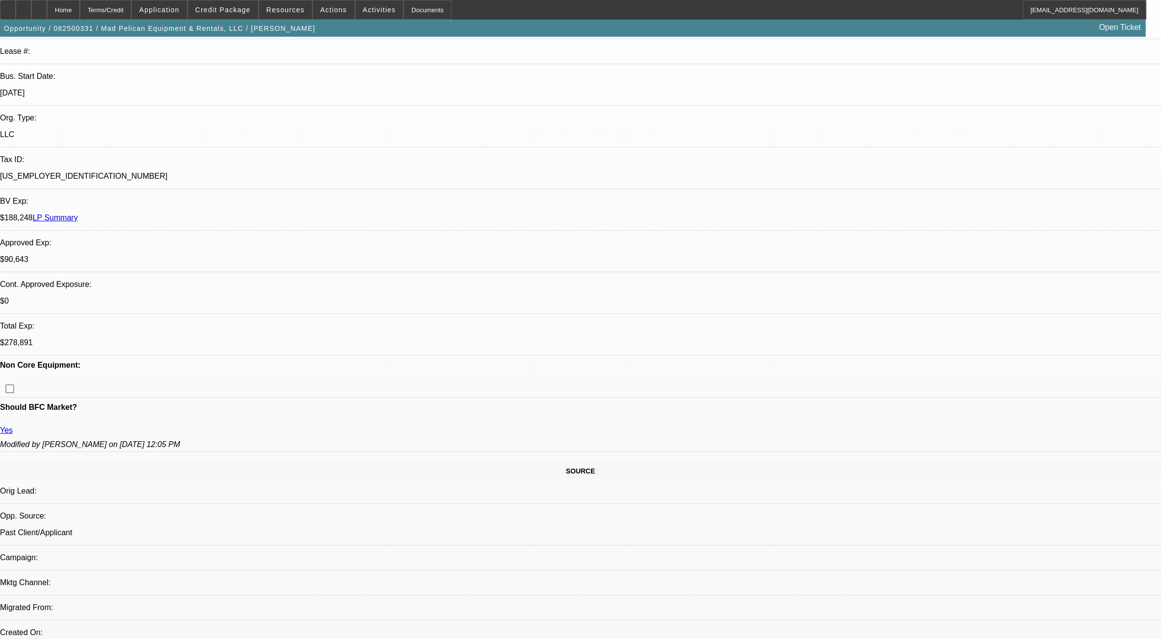
select select "0"
select select "1"
select select "2"
select select "6"
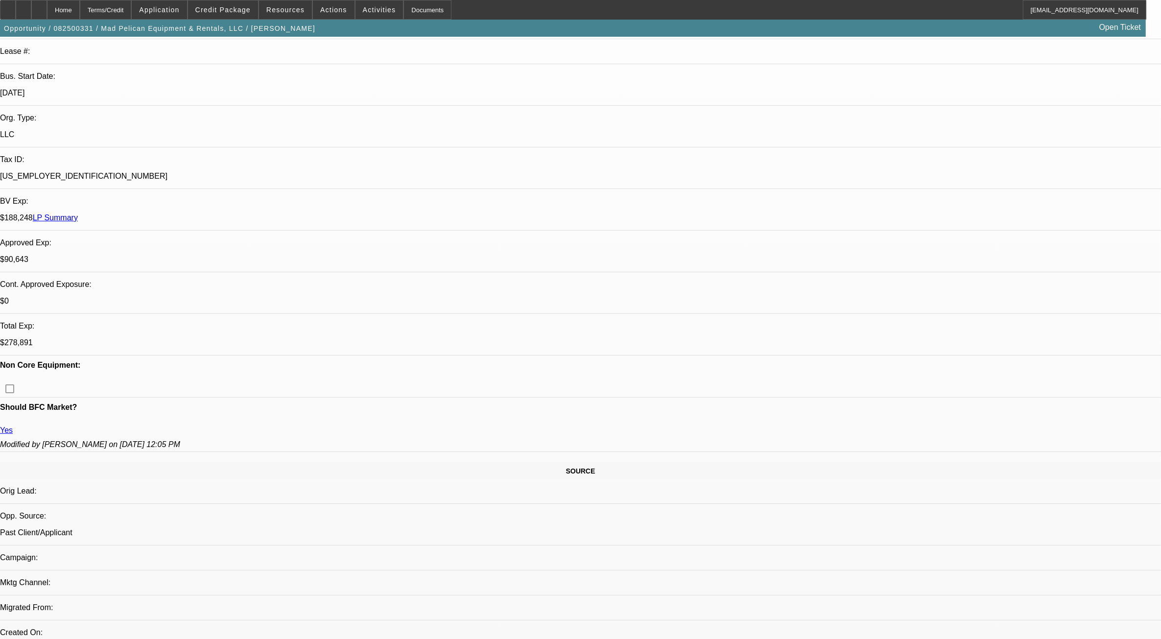
select select "1"
select select "3"
select select "6"
select select "1"
select select "3"
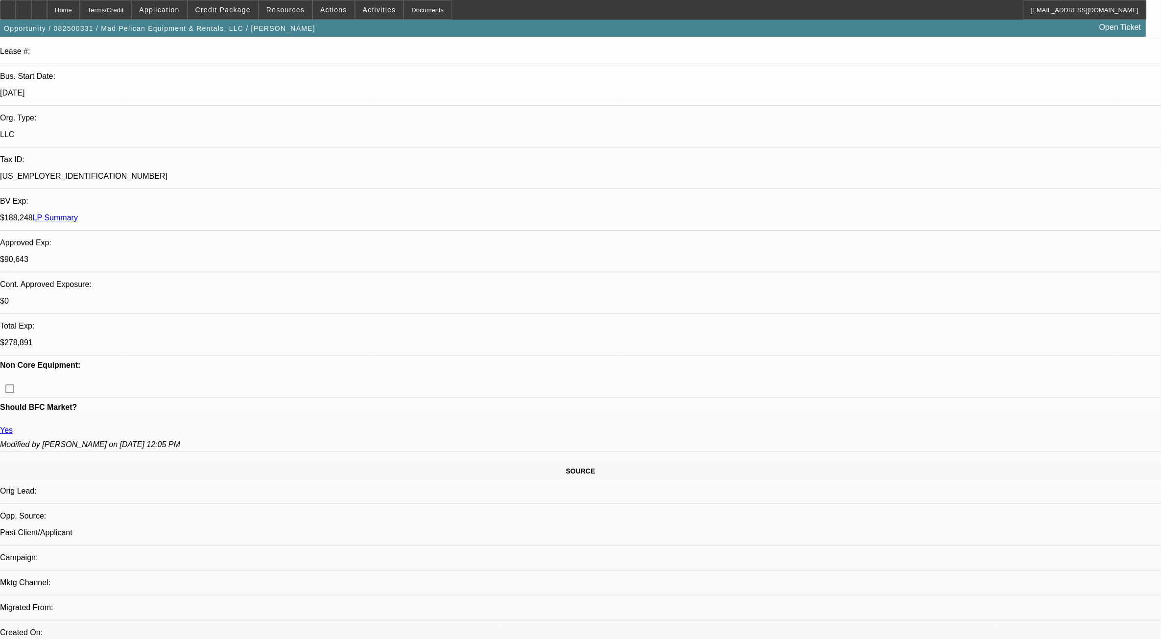
select select "6"
select select "1"
select select "3"
select select "6"
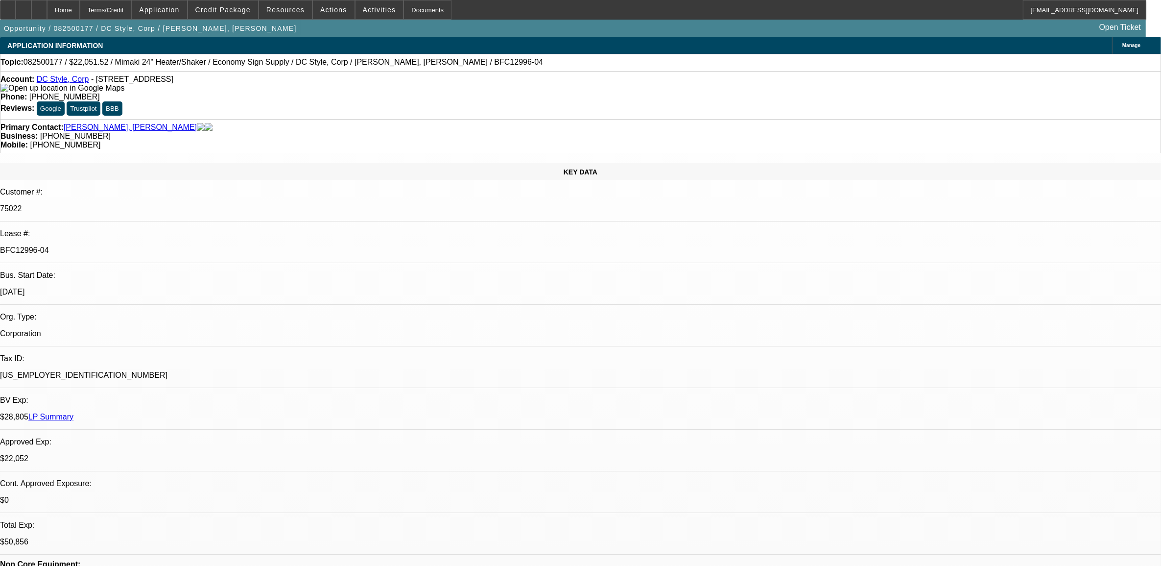
select select "0"
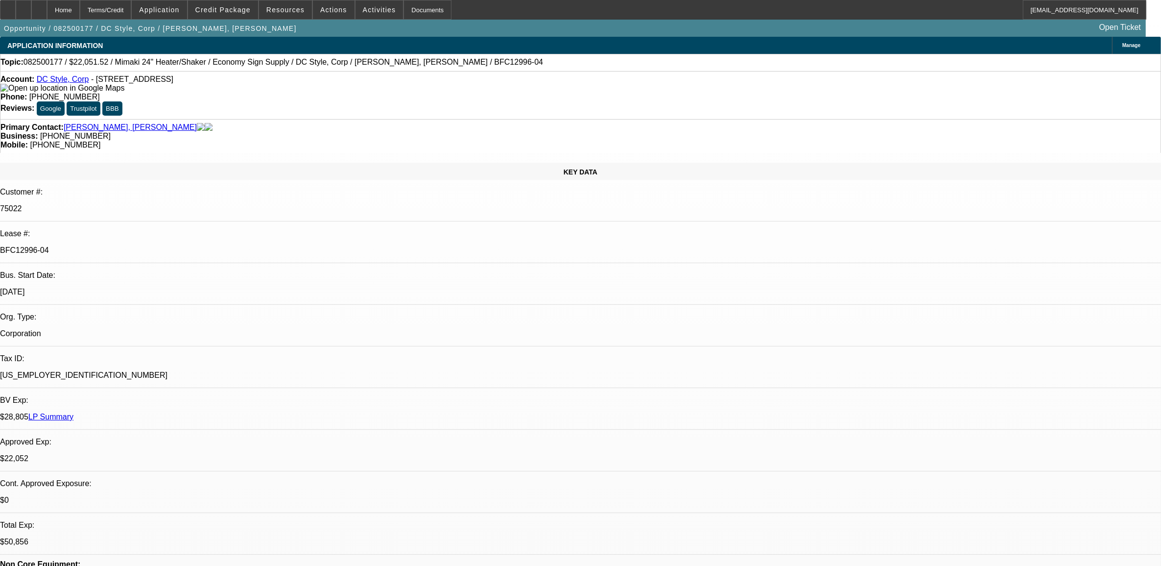
select select "0"
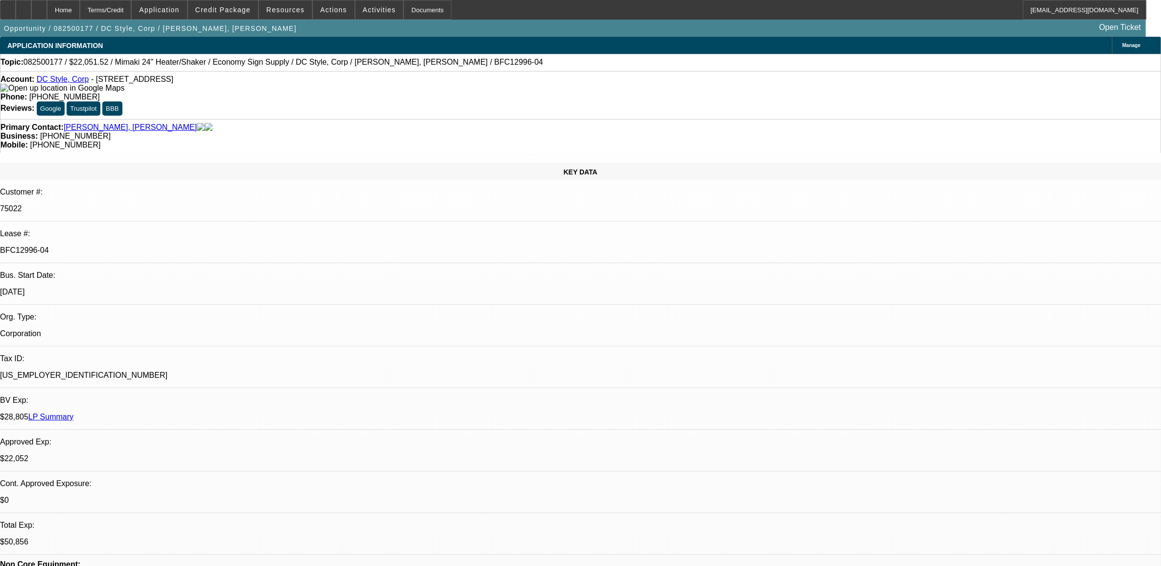
select select "0"
select select "1"
select select "6"
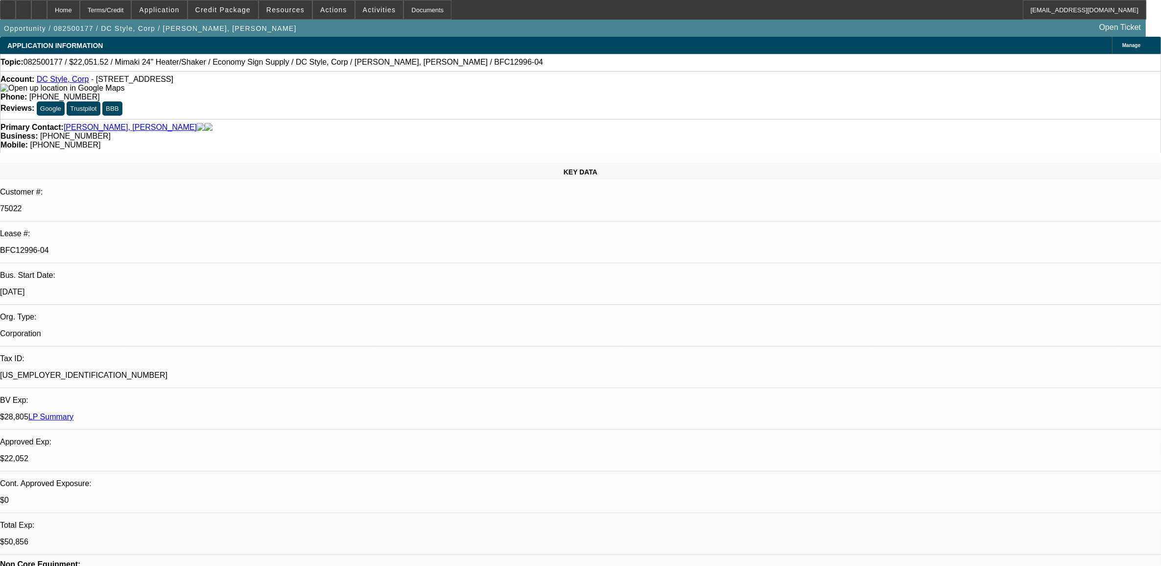
select select "1"
select select "6"
select select "1"
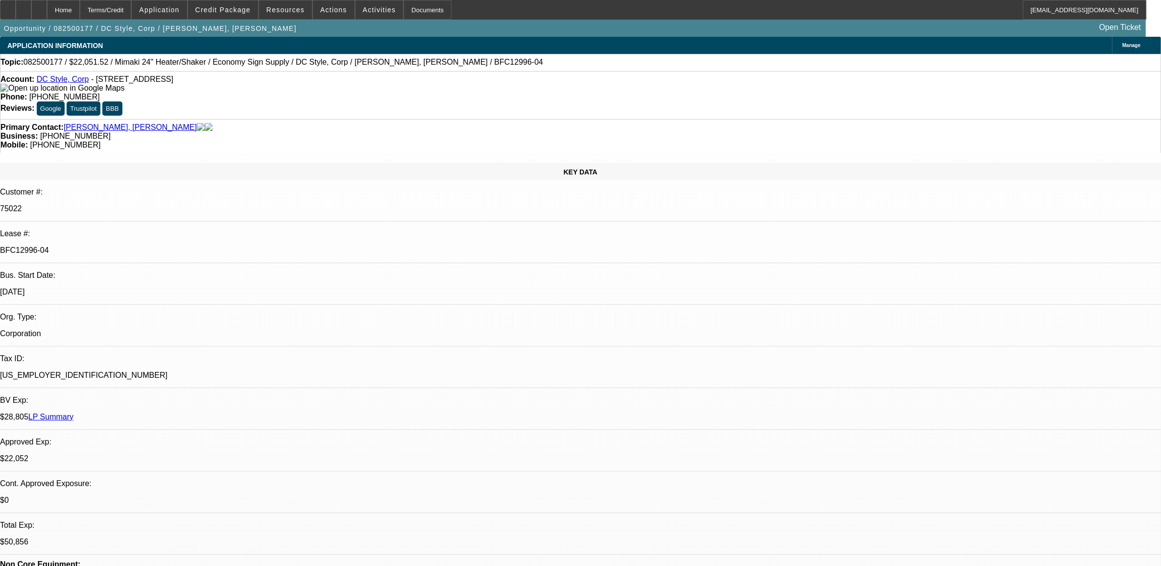
select select "6"
select select "1"
select select "6"
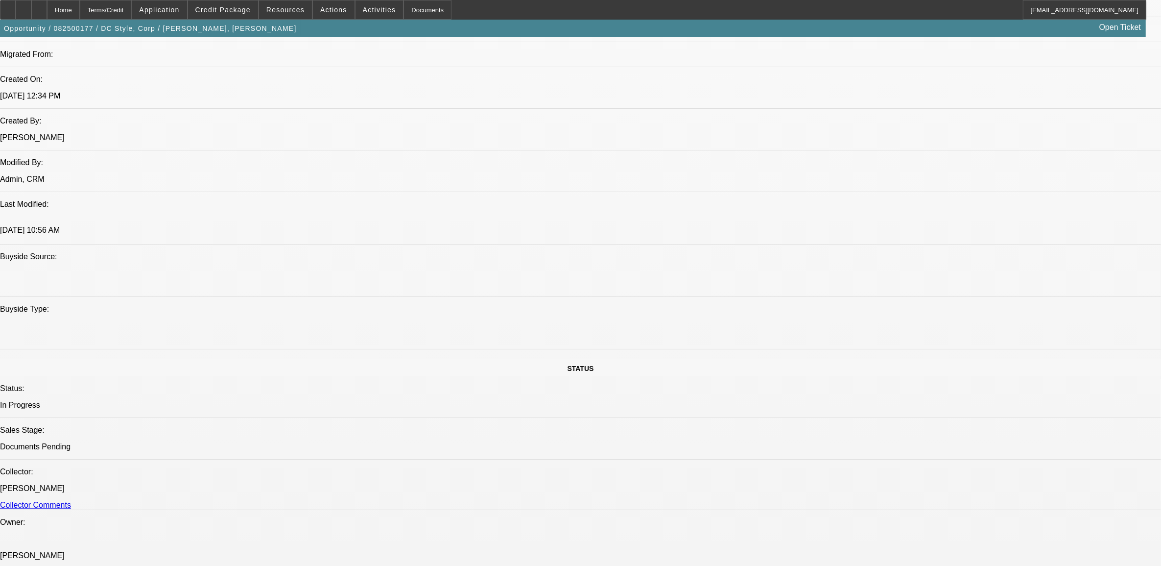
scroll to position [673, 0]
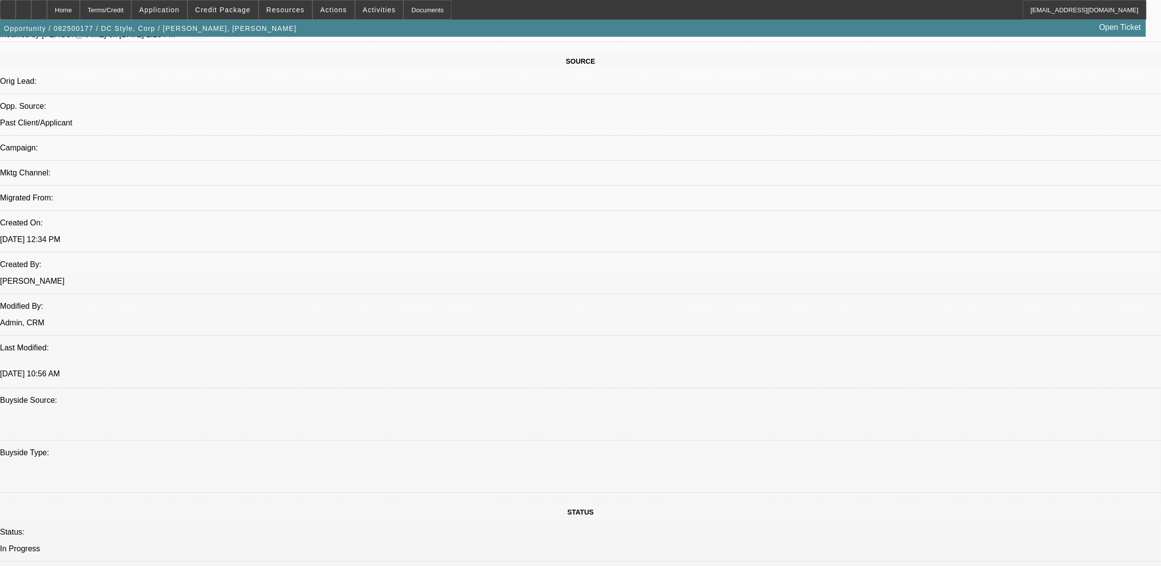
scroll to position [490, 0]
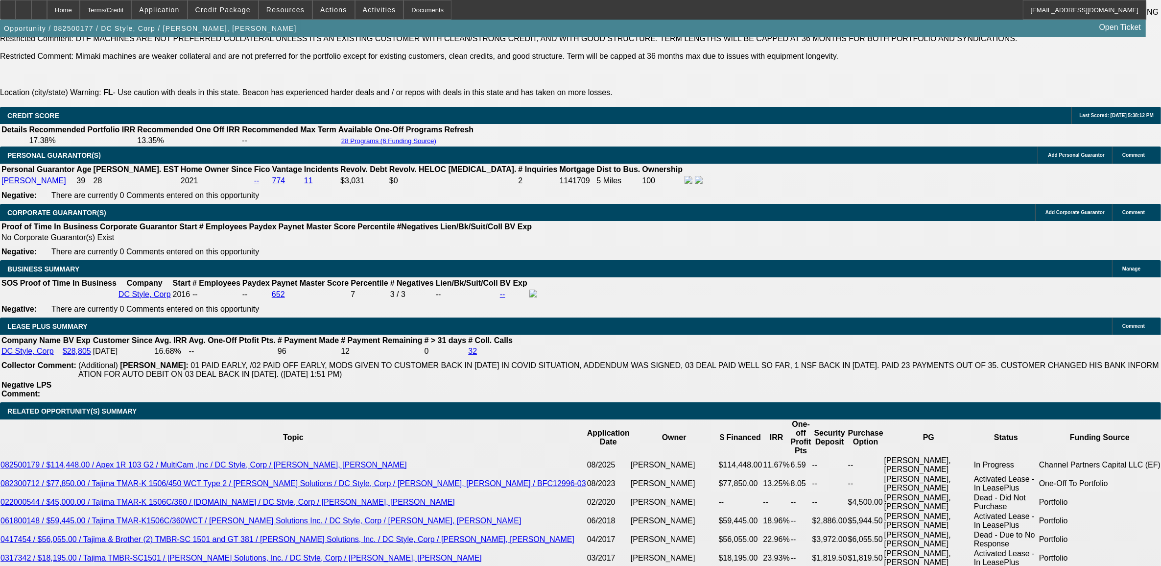
scroll to position [1653, 0]
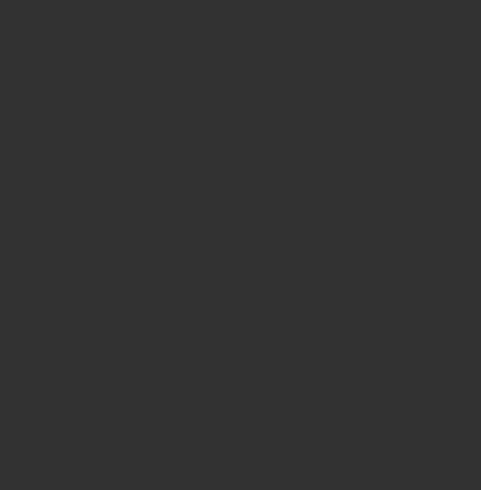
select select "0"
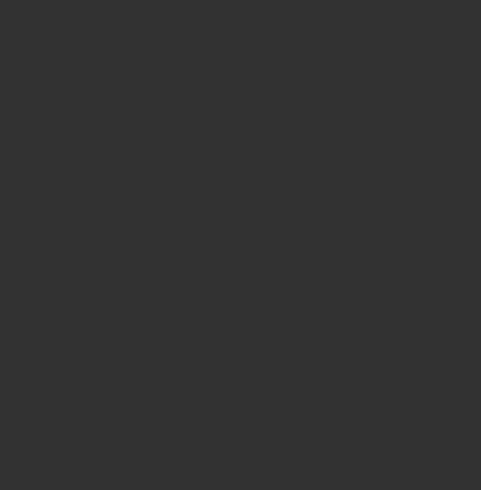
select select "0"
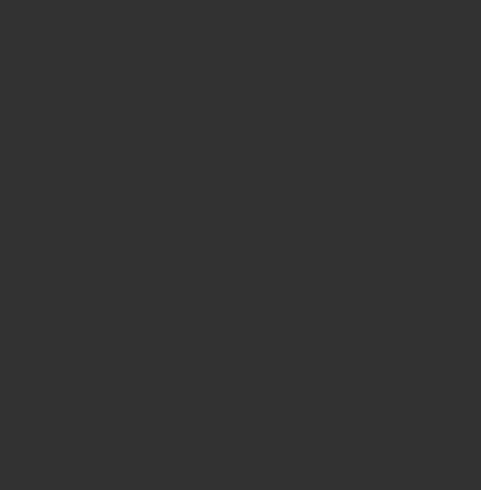
select select "0"
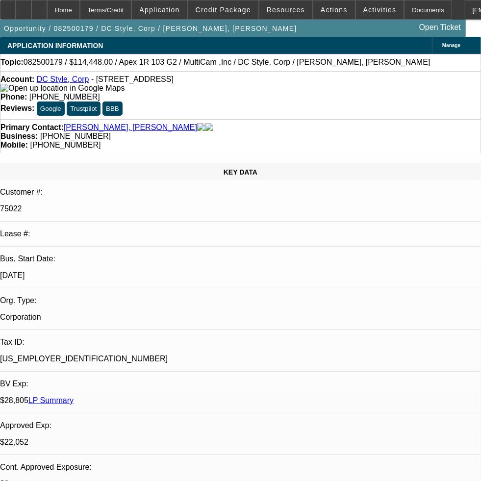
select select "1"
select select "6"
select select "1"
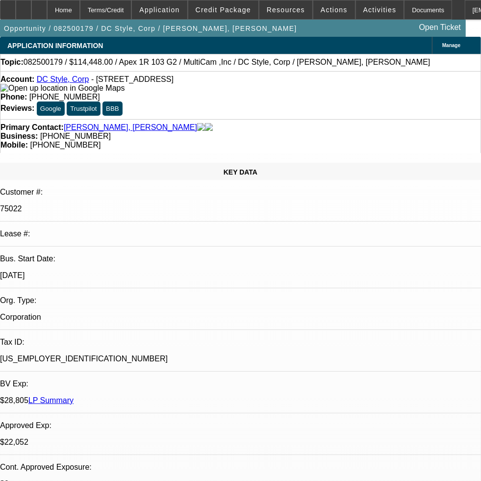
select select "6"
select select "1"
select select "6"
select select "1"
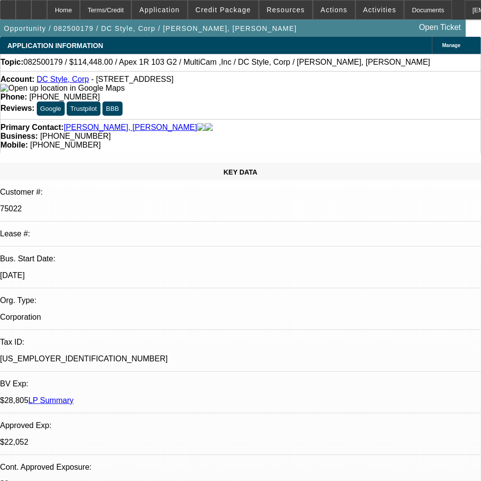
select select "1"
select select "6"
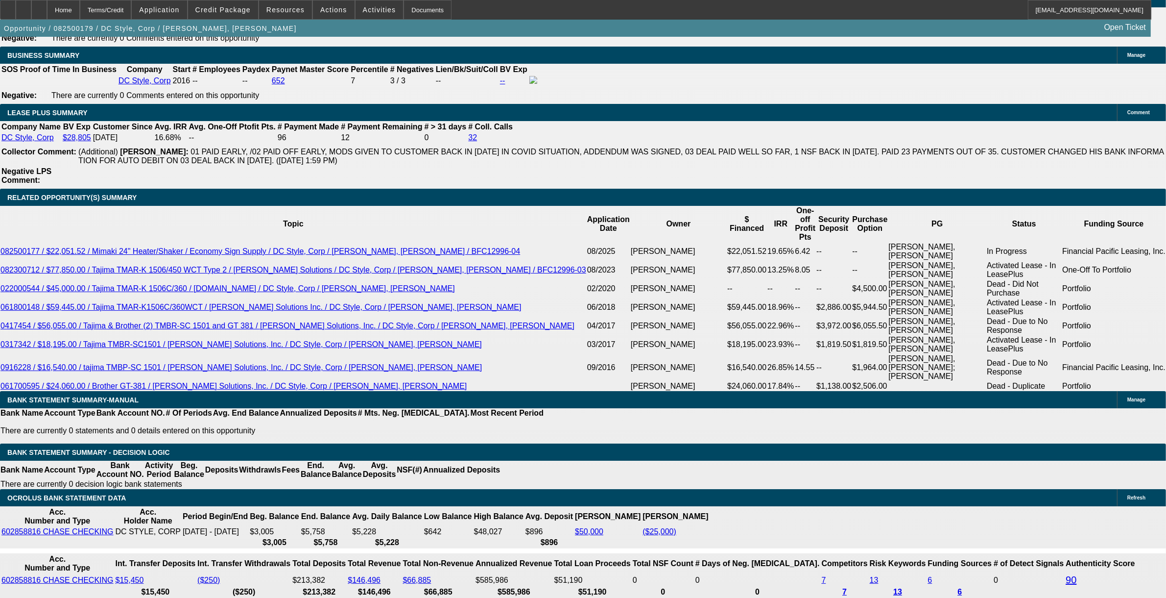
scroll to position [1531, 0]
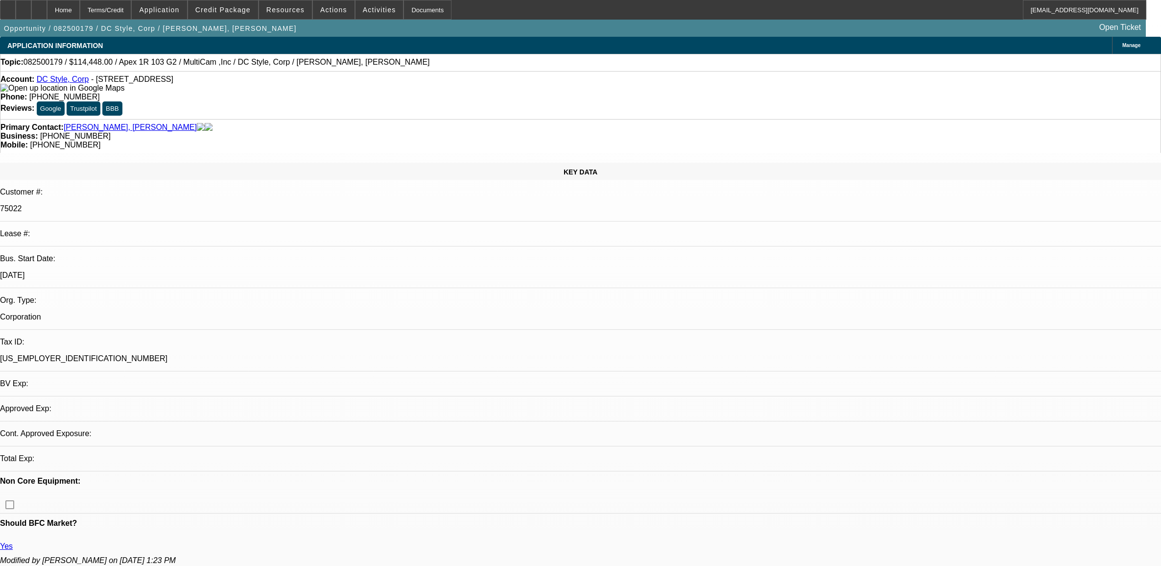
select select "0"
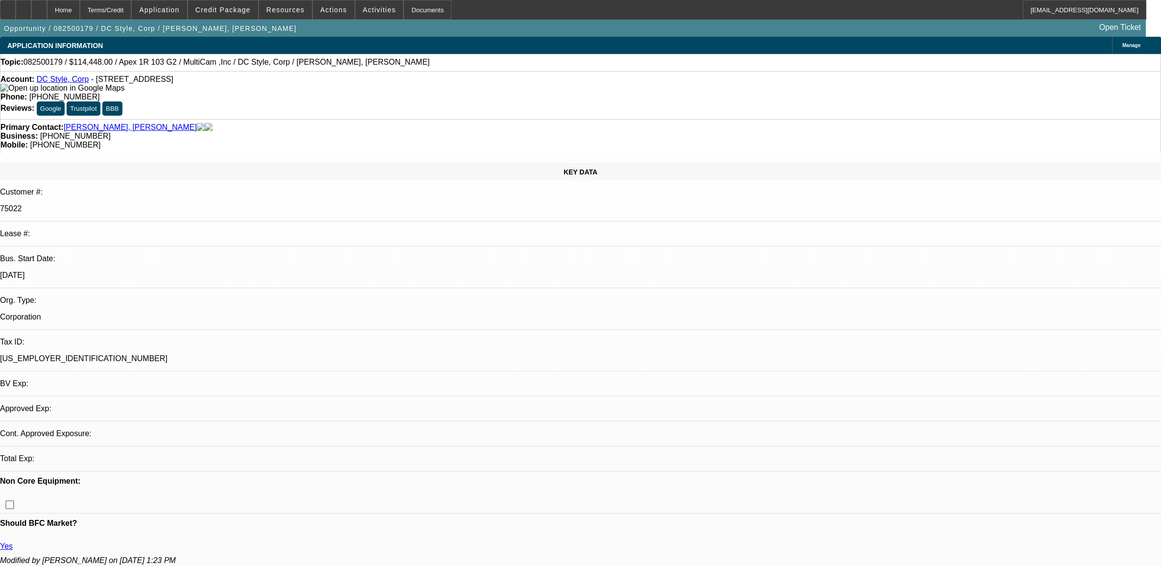
select select "0"
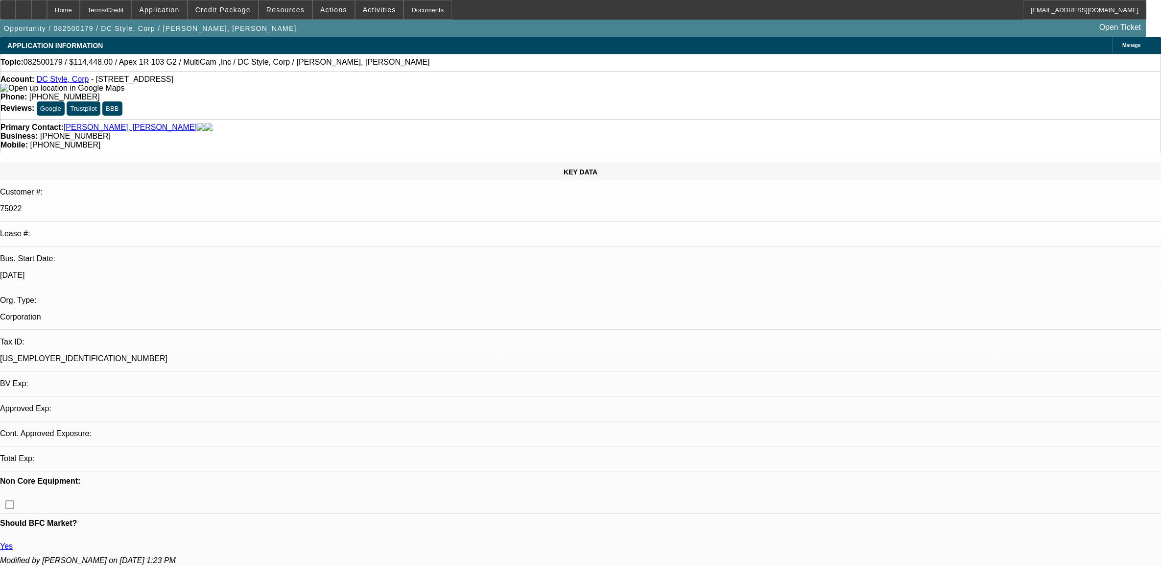
select select "0"
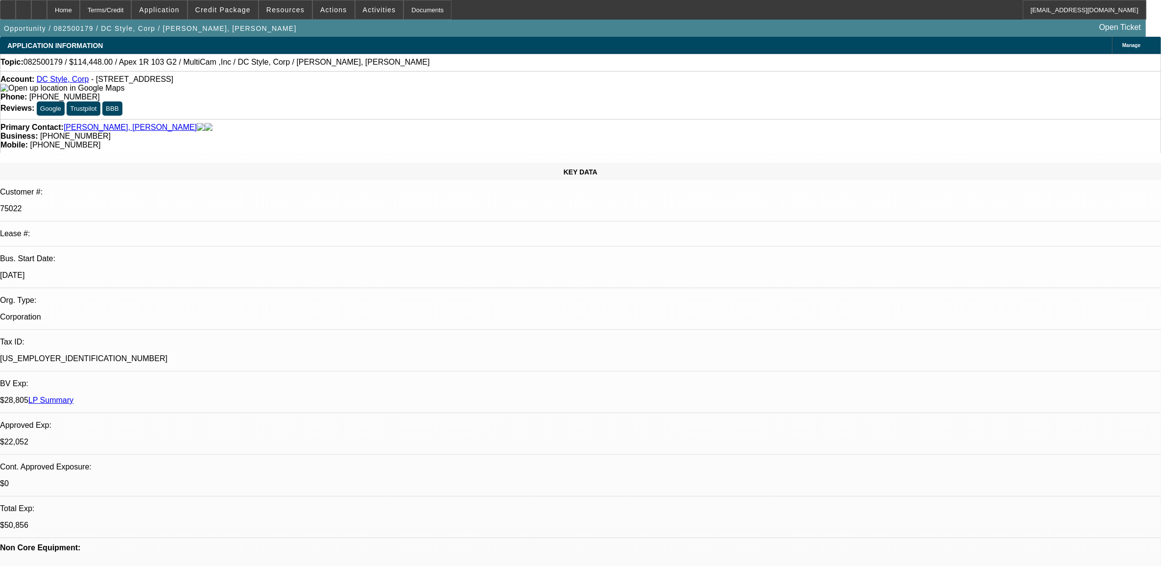
select select "1"
select select "6"
select select "1"
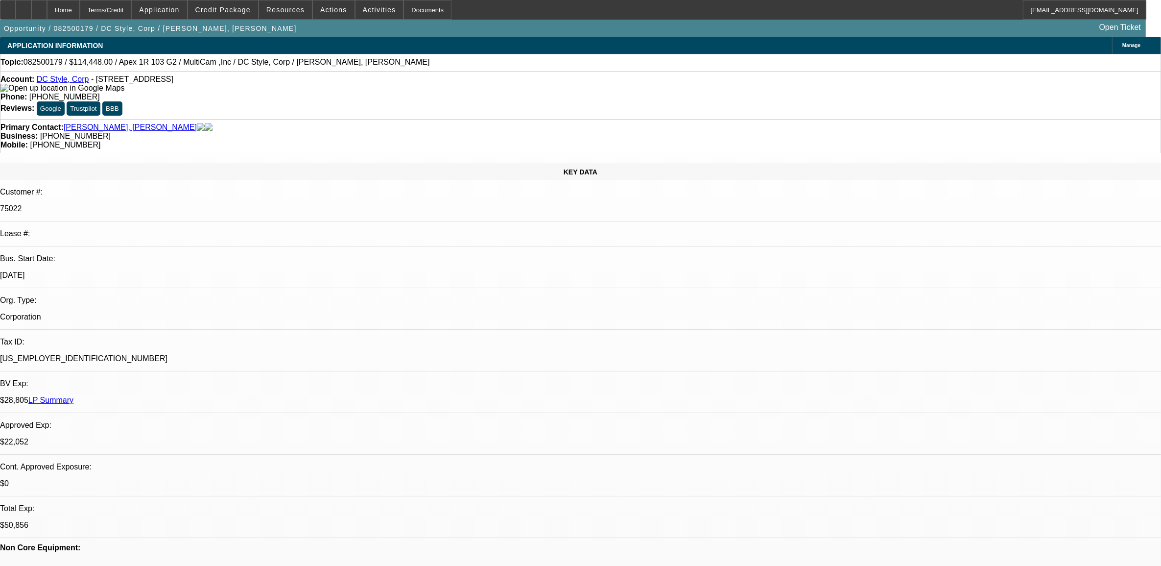
select select "6"
select select "1"
select select "6"
select select "1"
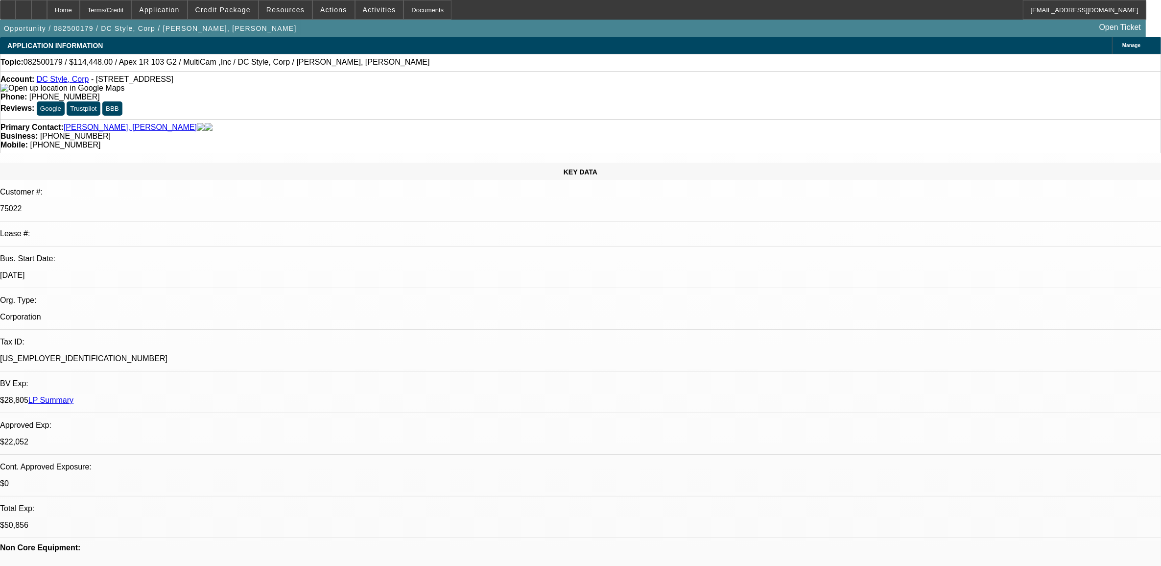
select select "1"
select select "6"
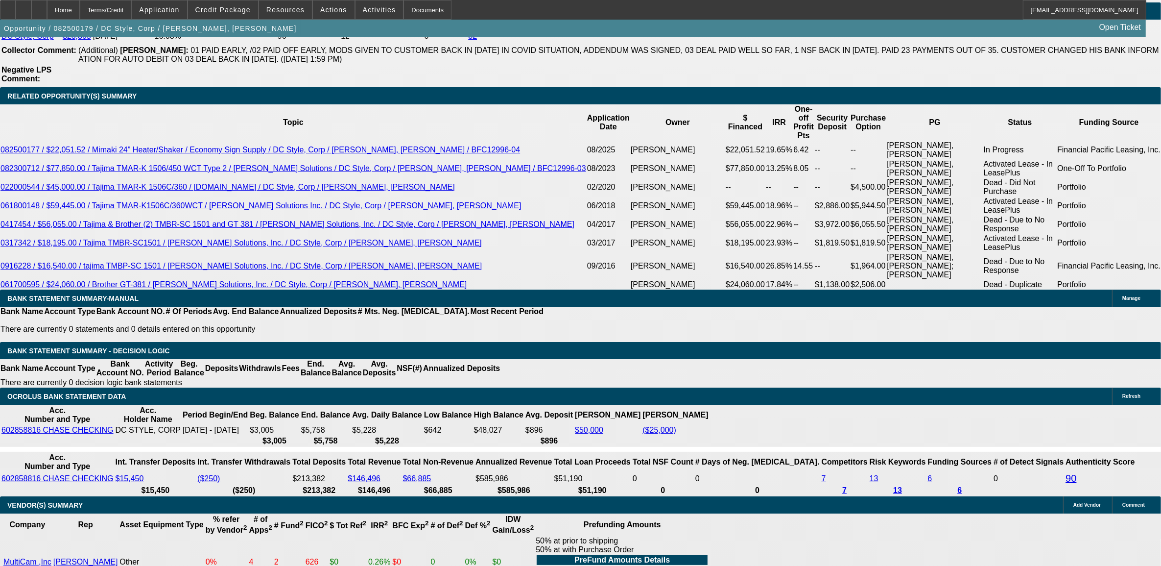
scroll to position [1602, 0]
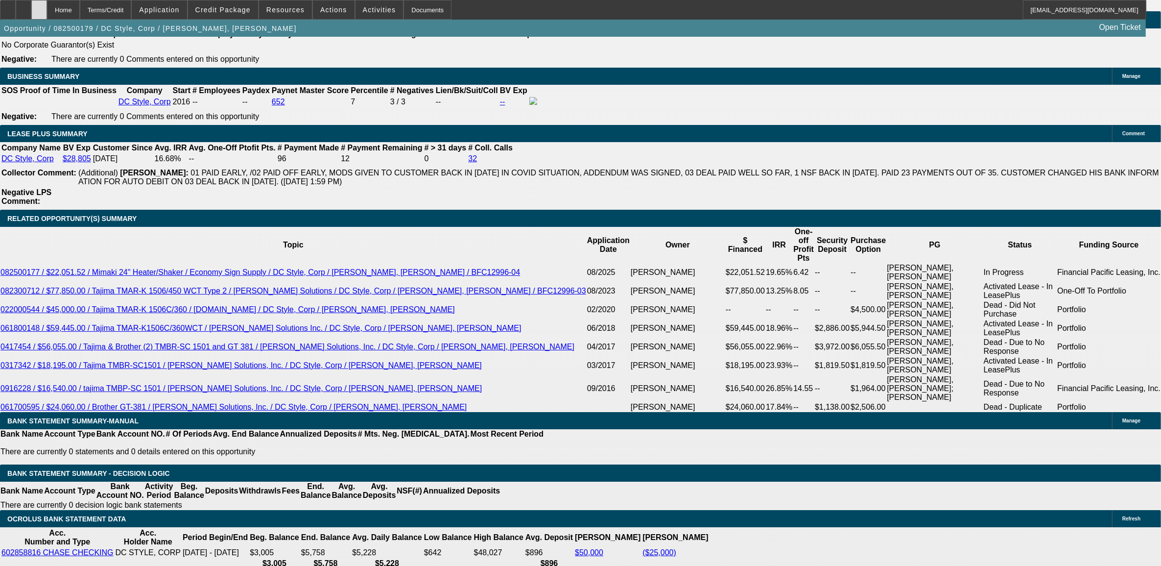
click at [39, 6] on icon at bounding box center [39, 6] width 0 height 0
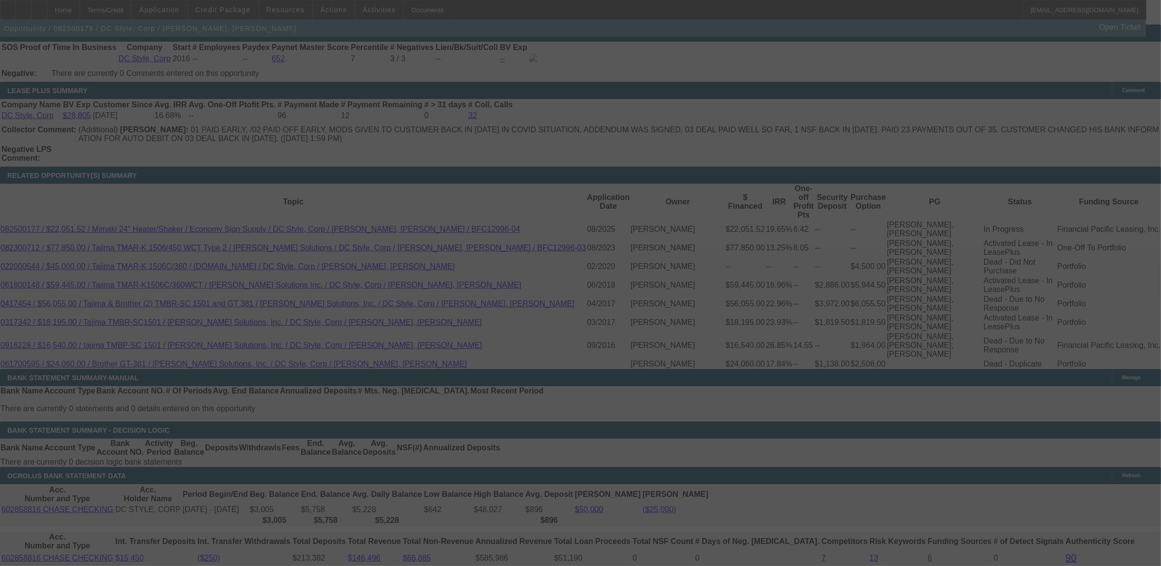
scroll to position [1636, 0]
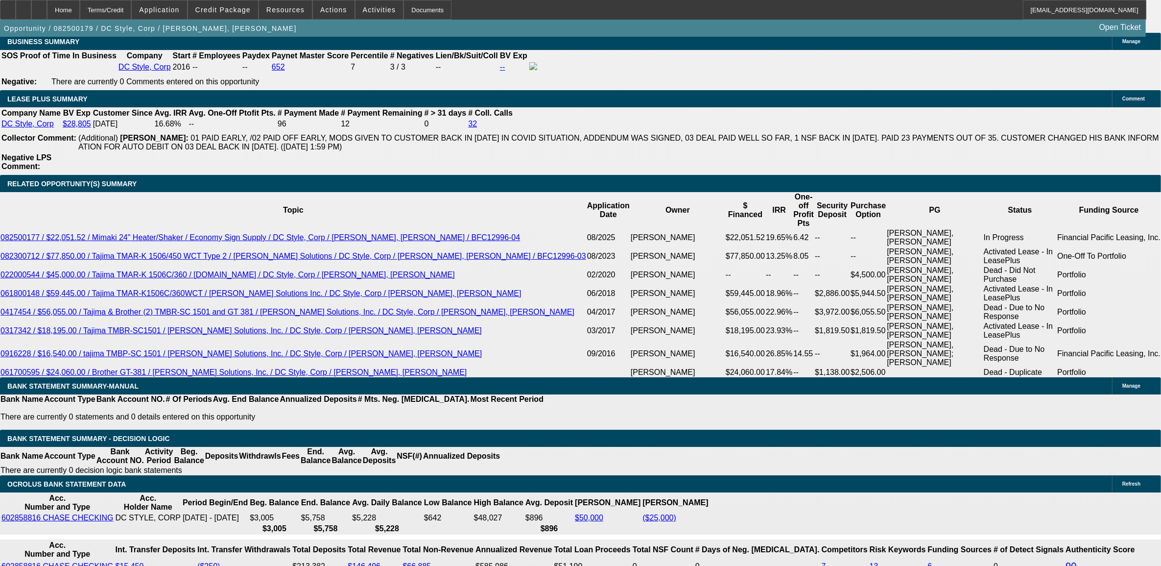
select select "0"
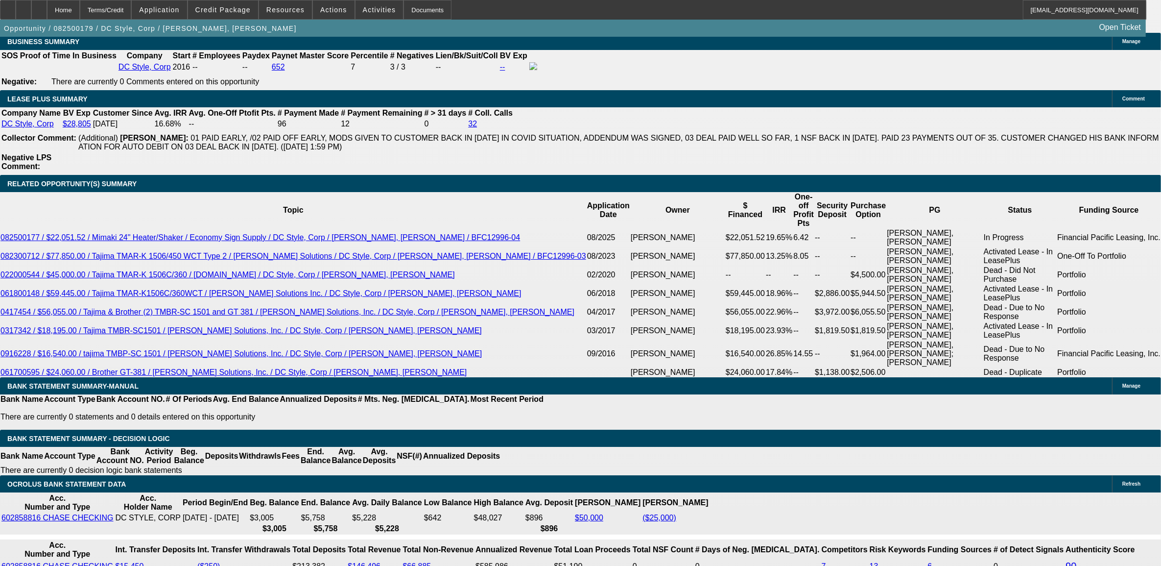
select select "0"
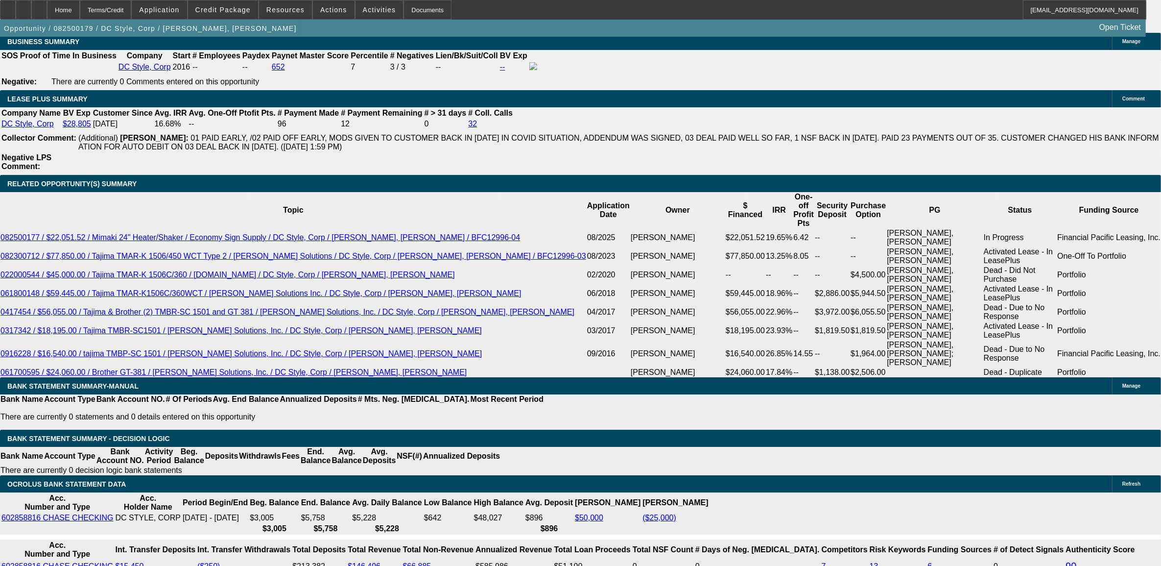
select select "0"
select select "1"
select select "6"
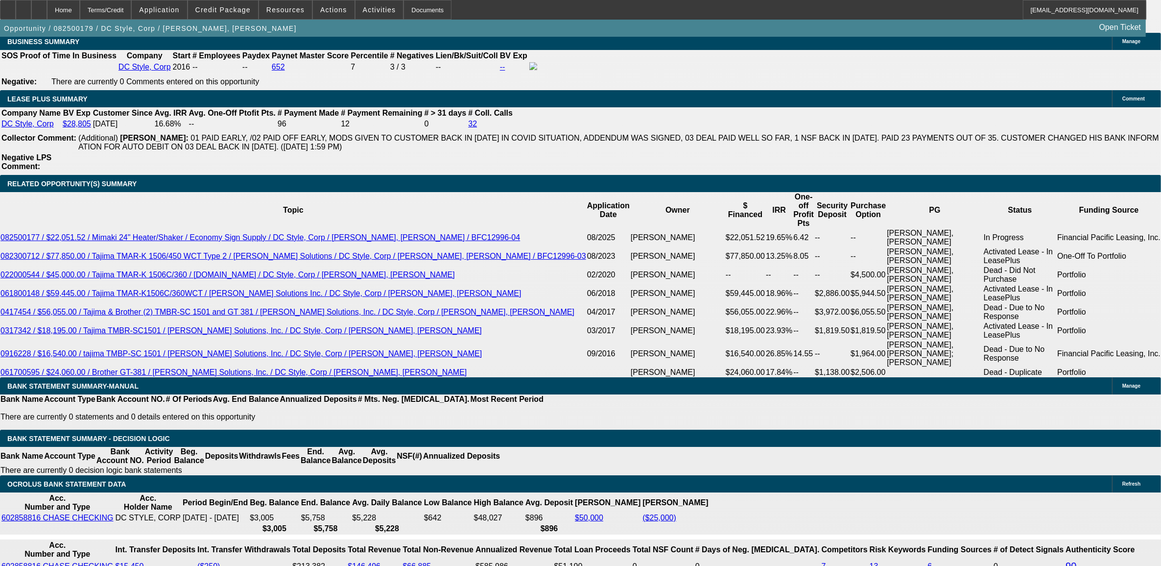
select select "1"
select select "6"
select select "1"
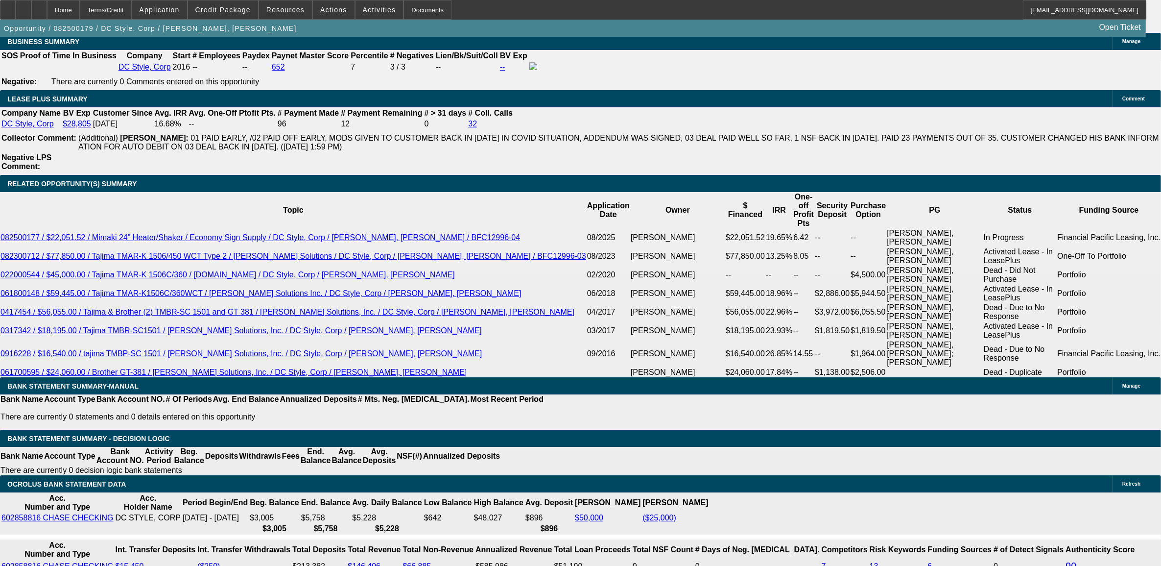
select select "6"
select select "1"
select select "6"
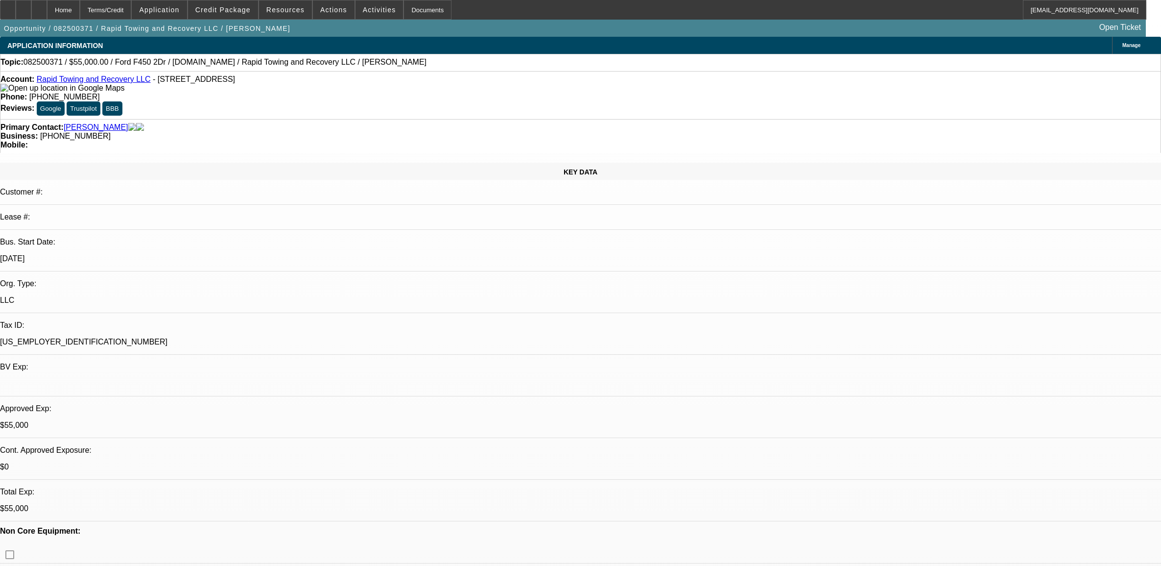
select select "2"
select select "0"
select select "6"
select select "0"
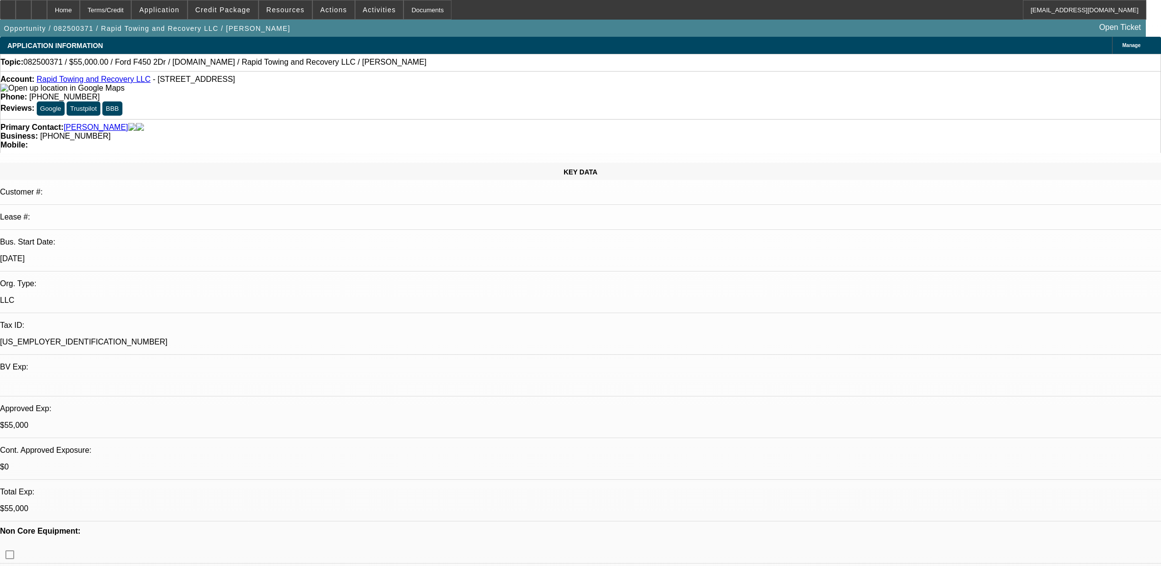
select select "2"
select select "0"
select select "6"
select select "0"
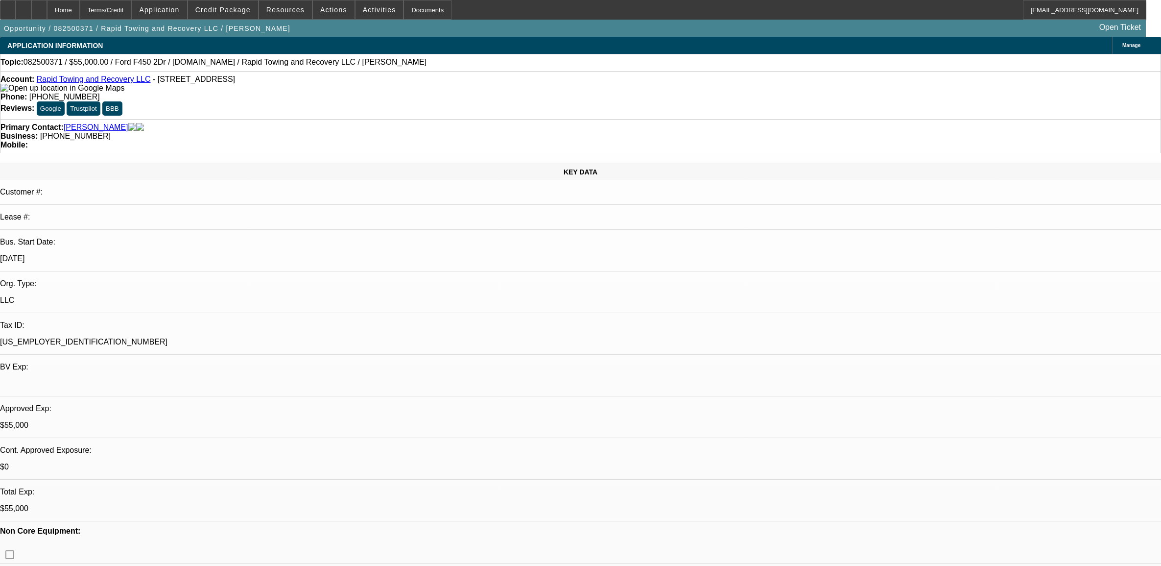
select select "2"
select select "0"
select select "6"
select select "0"
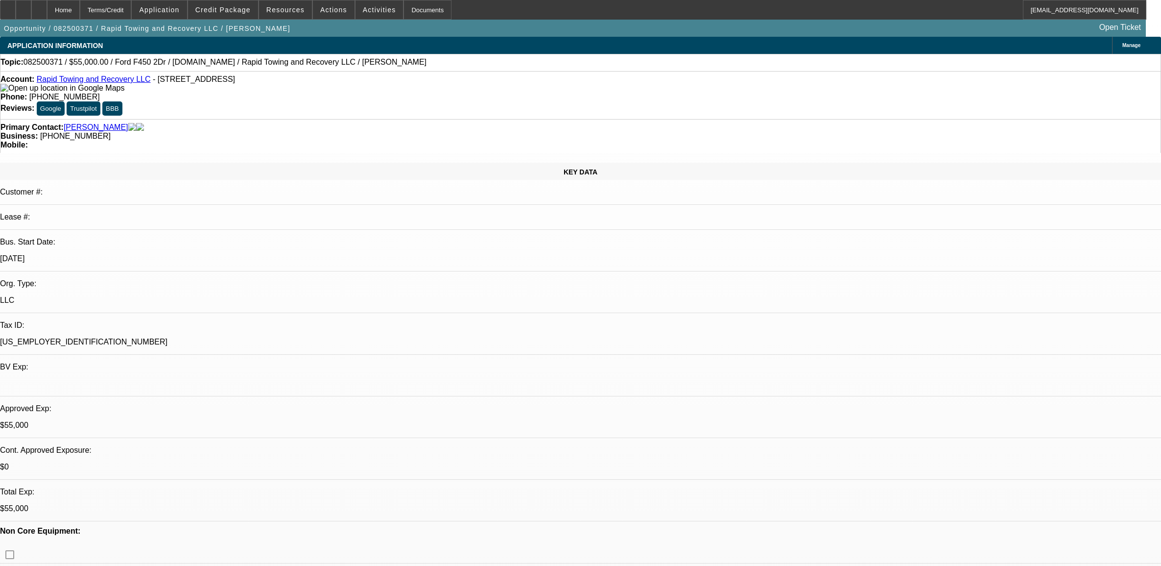
select select "0"
select select "3"
select select "0"
select select "6"
select select "0"
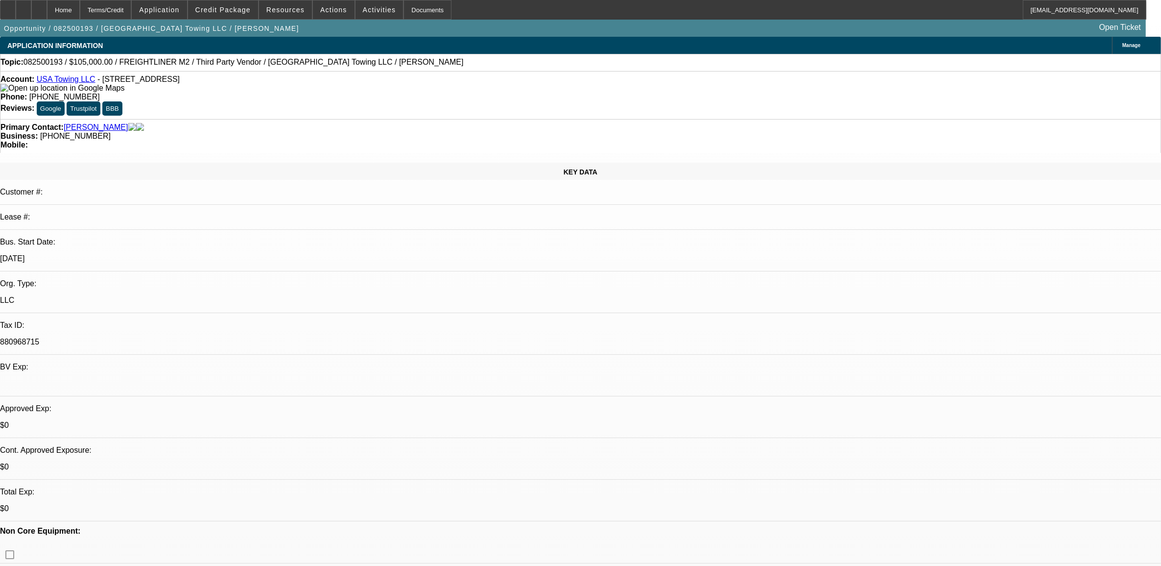
select select "0"
select select "2"
select select "0"
select select "6"
select select "0"
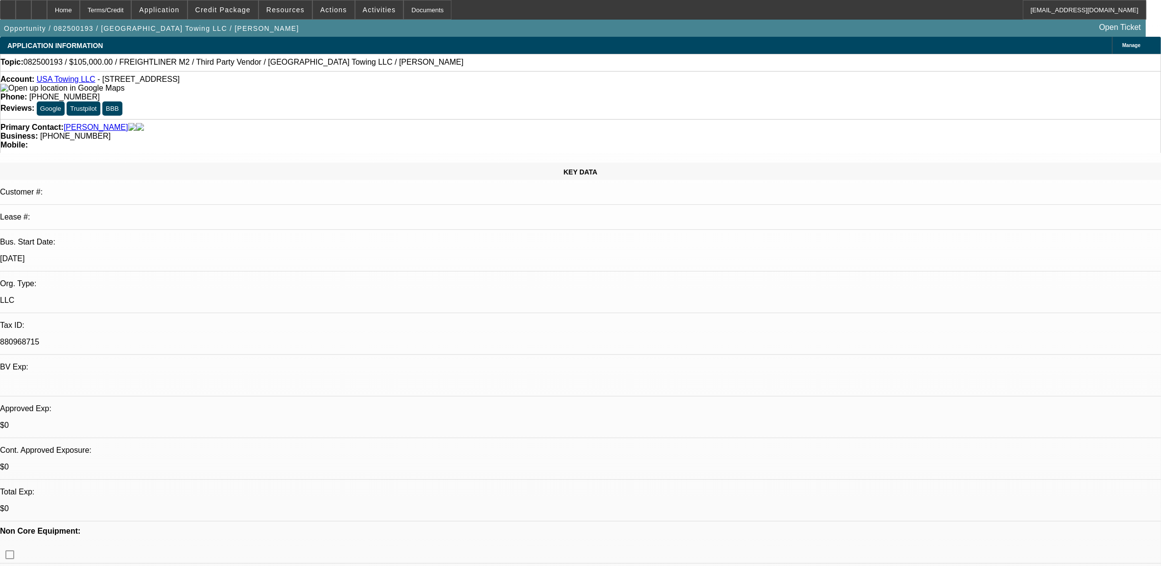
select select "0"
select select "2"
select select "0"
select select "6"
select select "0"
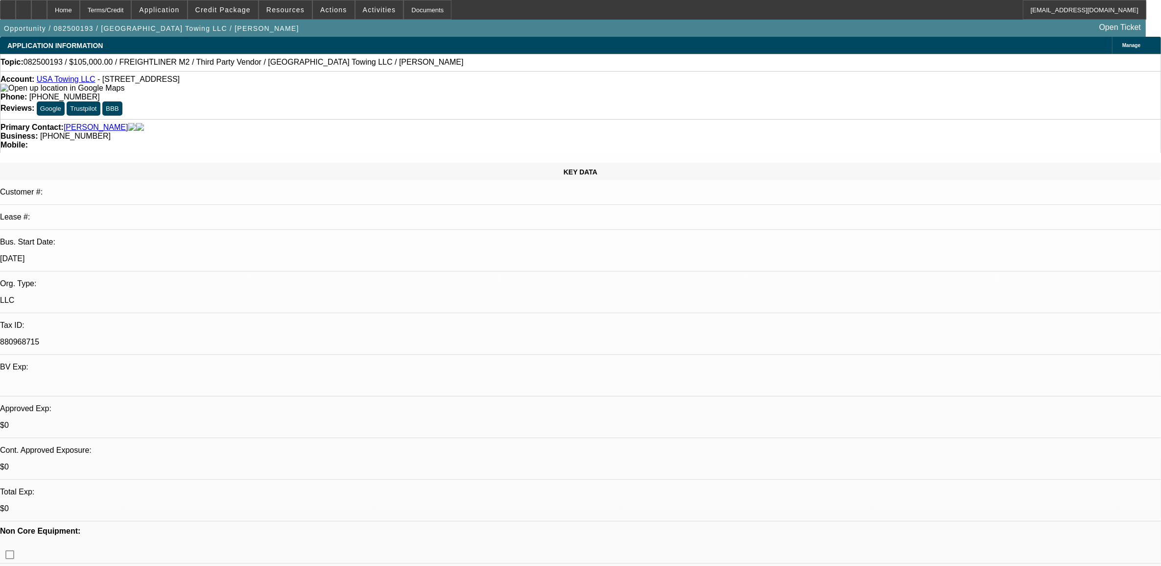
select select "0"
select select "2"
select select "0"
select select "6"
select select "0.1"
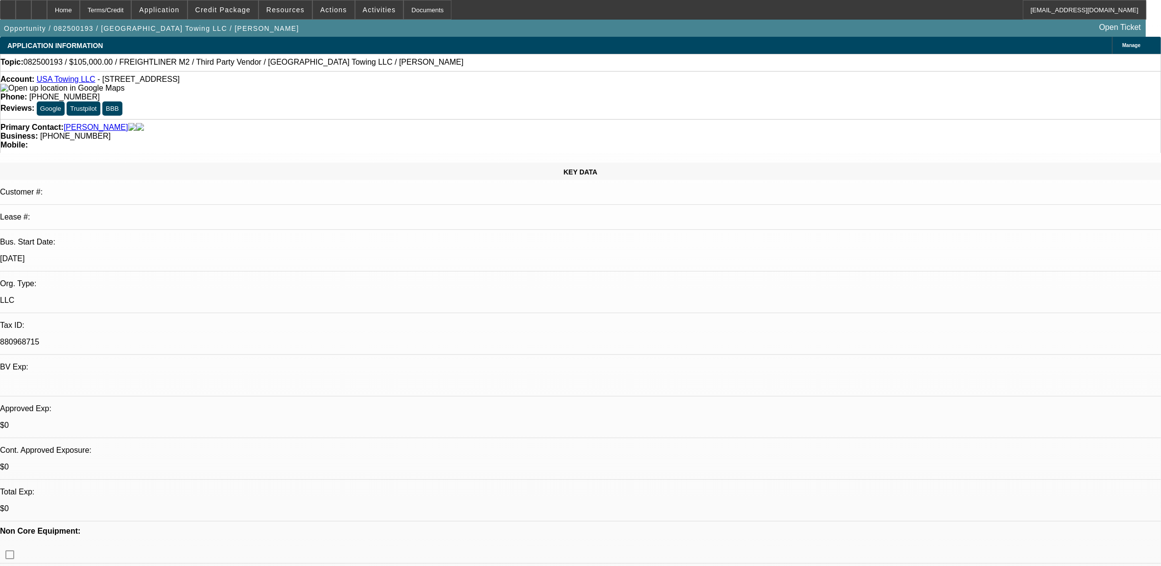
select select "0"
select select "2"
select select "0"
select select "6"
click at [47, 4] on div at bounding box center [39, 10] width 16 height 20
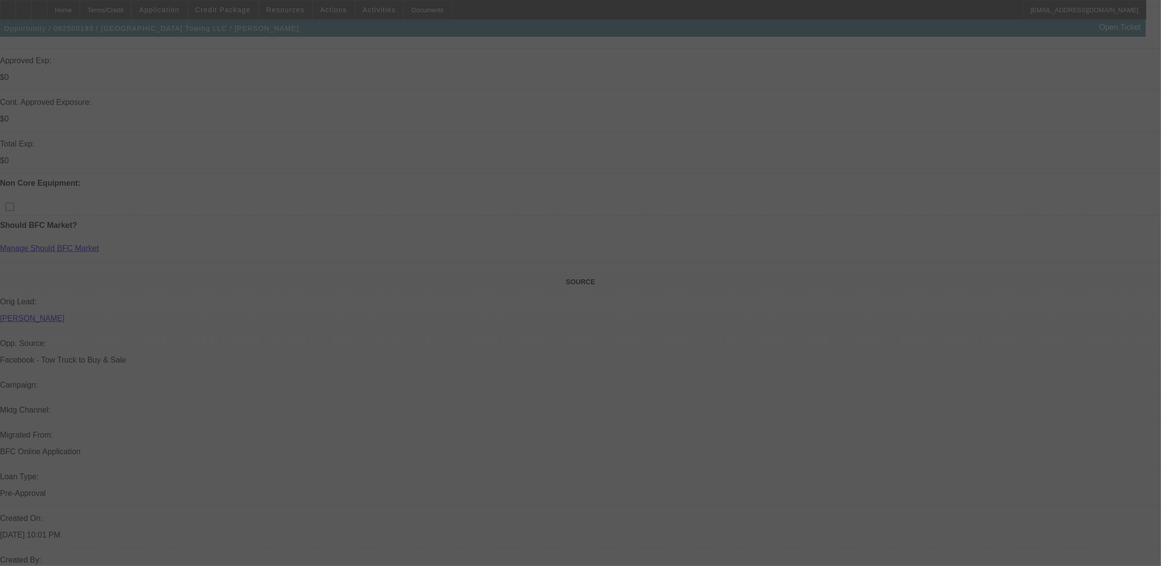
scroll to position [391, 0]
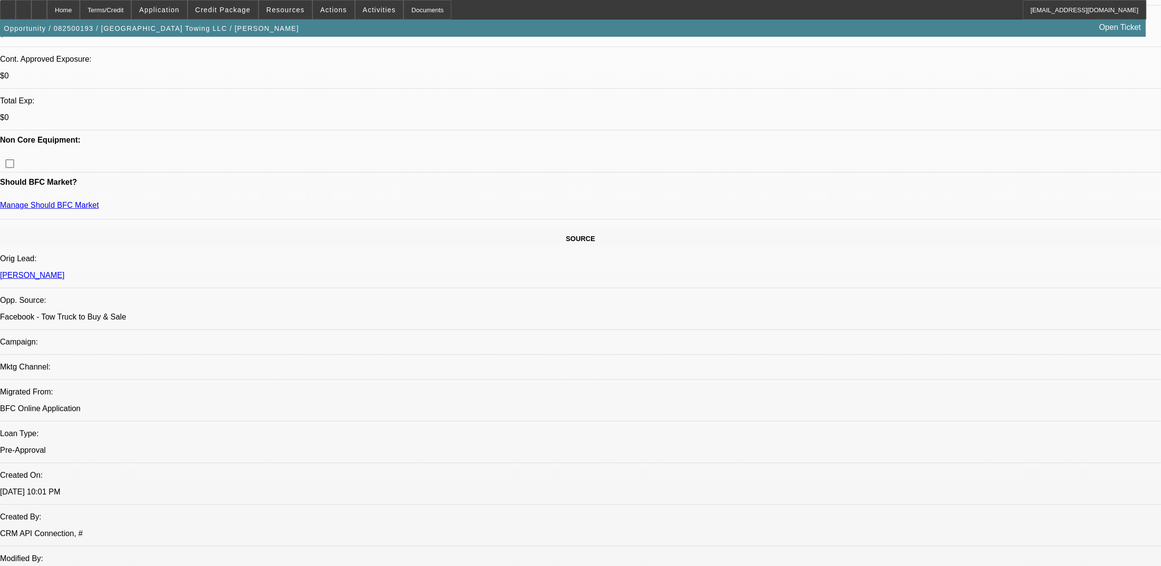
select select "0"
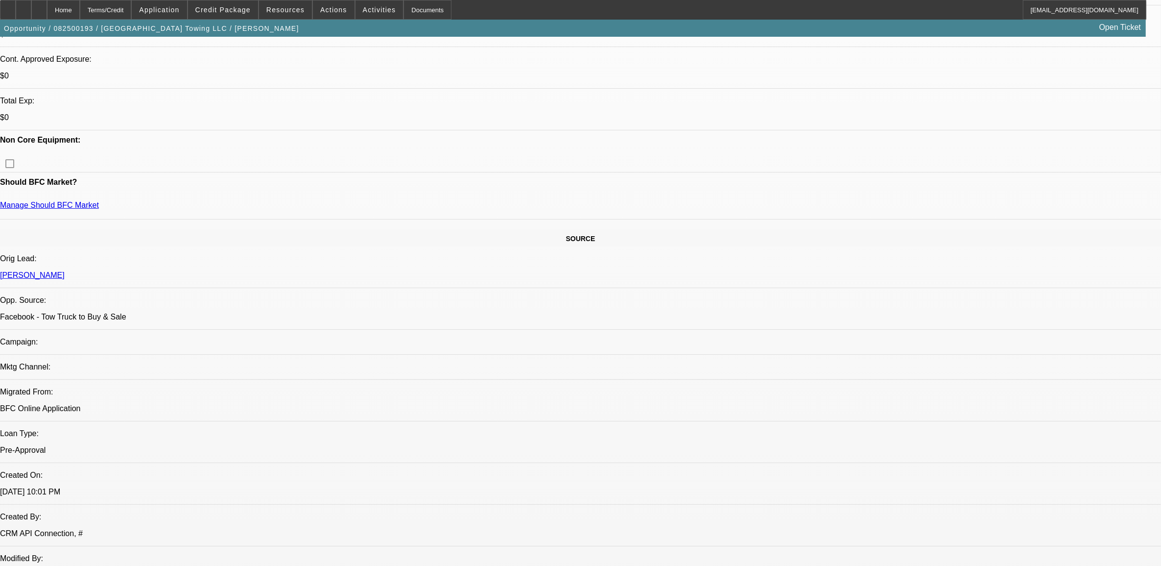
select select "0"
select select "0.1"
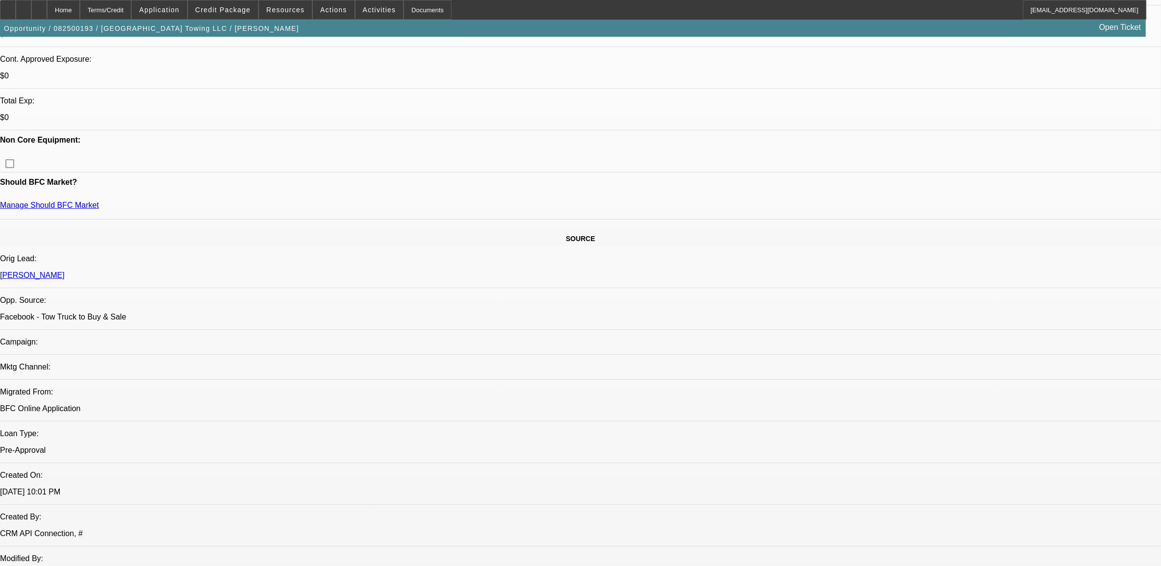
select select "0"
select select "1"
select select "2"
select select "6"
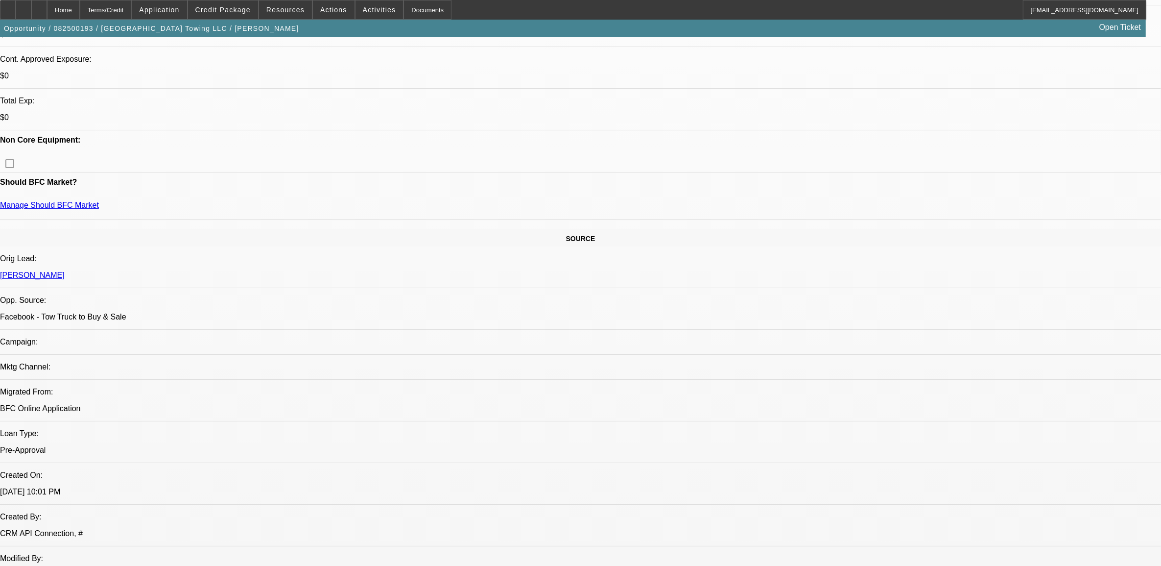
select select "1"
select select "2"
select select "6"
select select "1"
select select "2"
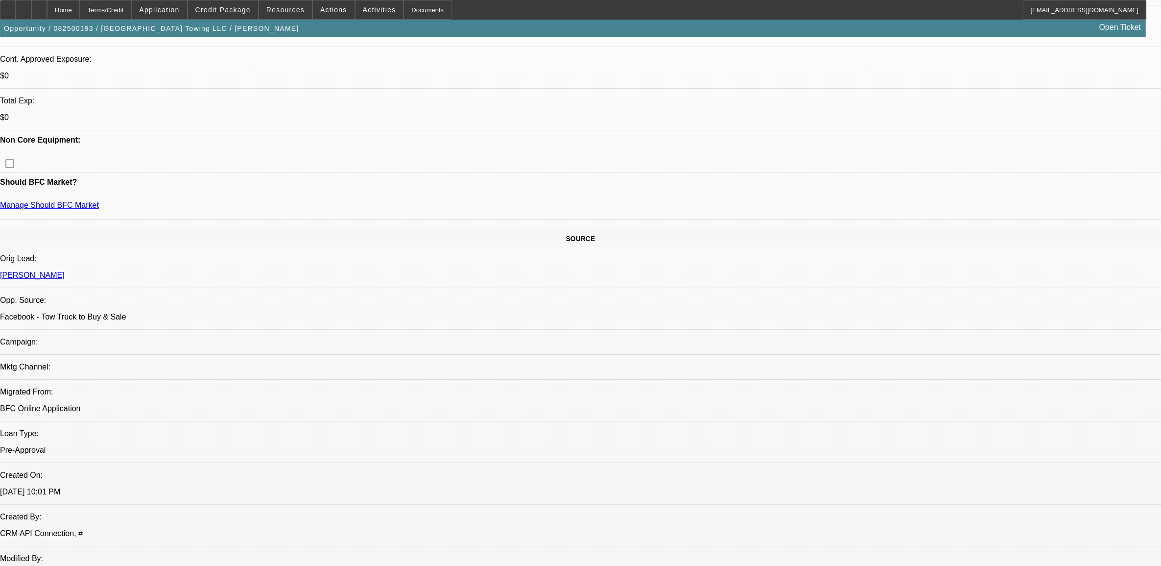
select select "6"
select select "1"
select select "2"
select select "6"
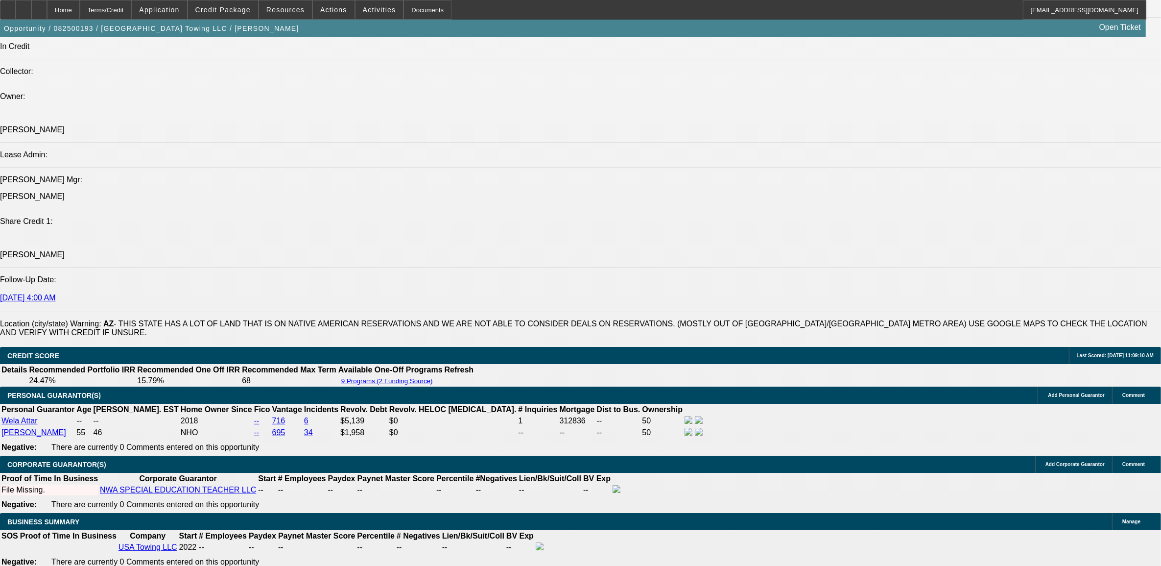
scroll to position [1309, 0]
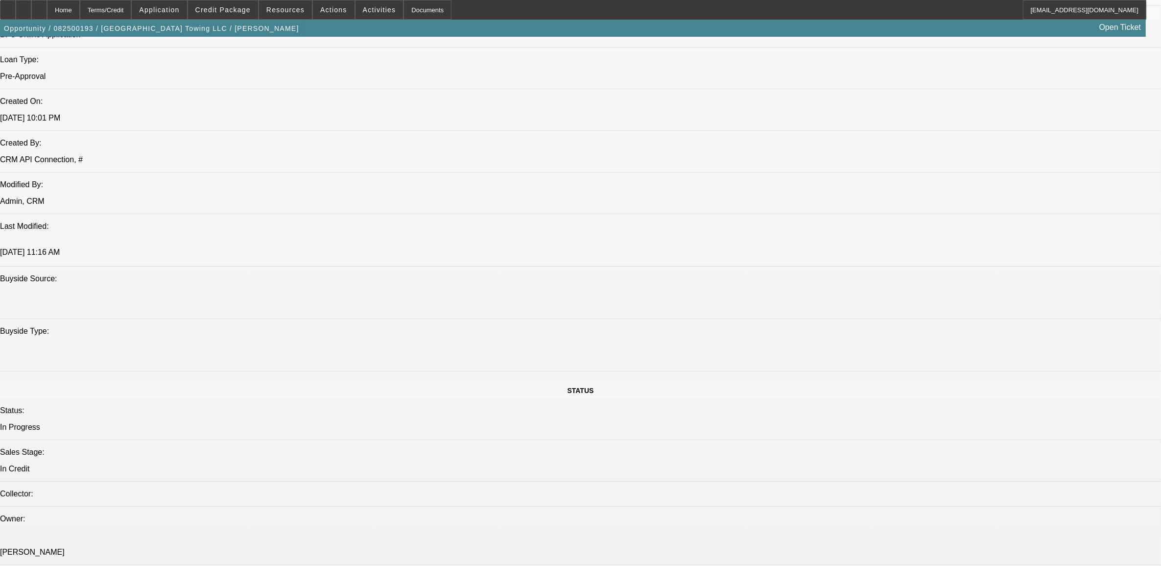
scroll to position [758, 0]
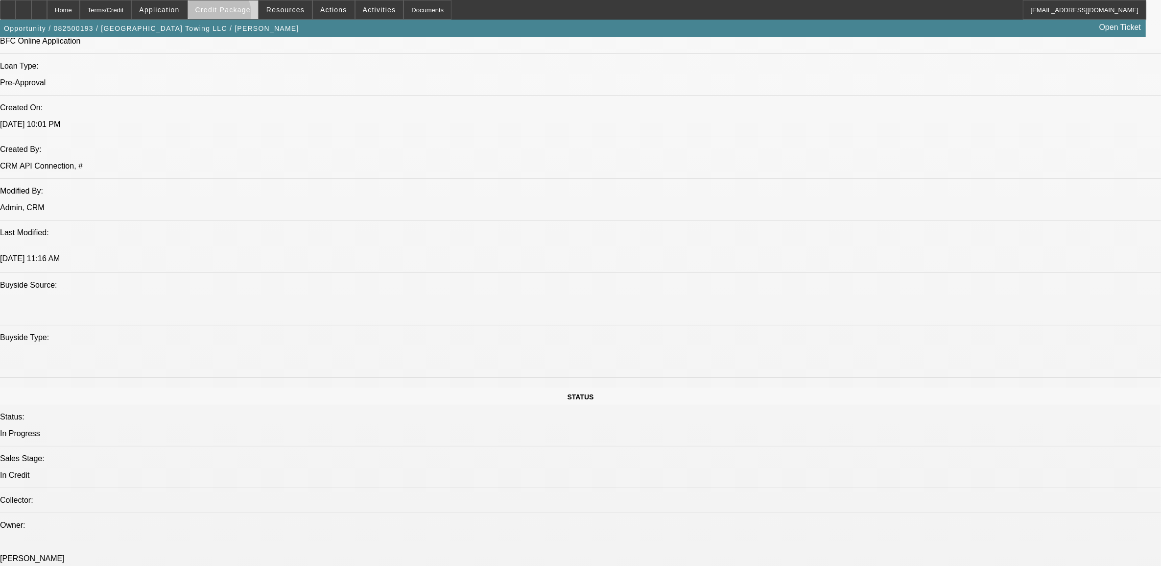
click at [236, 15] on span at bounding box center [223, 10] width 70 height 24
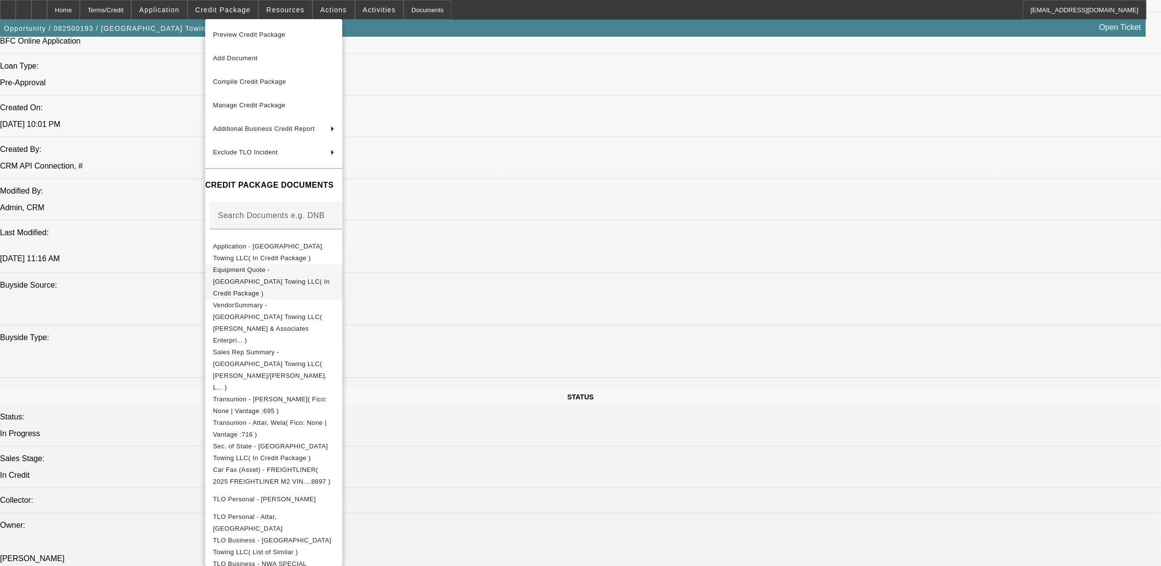
click at [304, 278] on button "Equipment Quote - USA Towing LLC( In Credit Package )" at bounding box center [273, 281] width 137 height 35
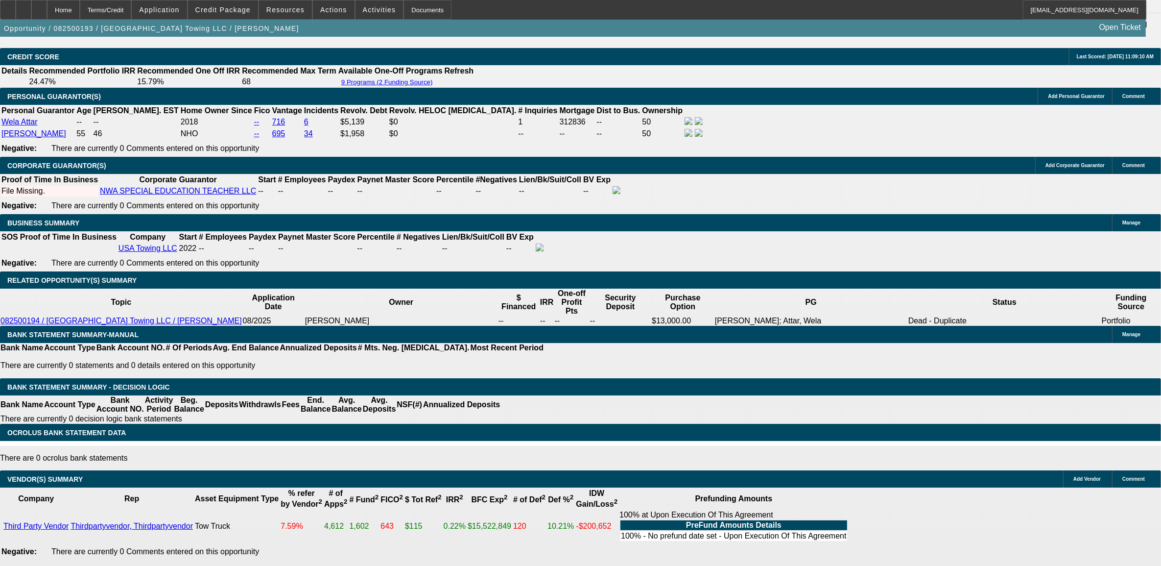
scroll to position [1431, 0]
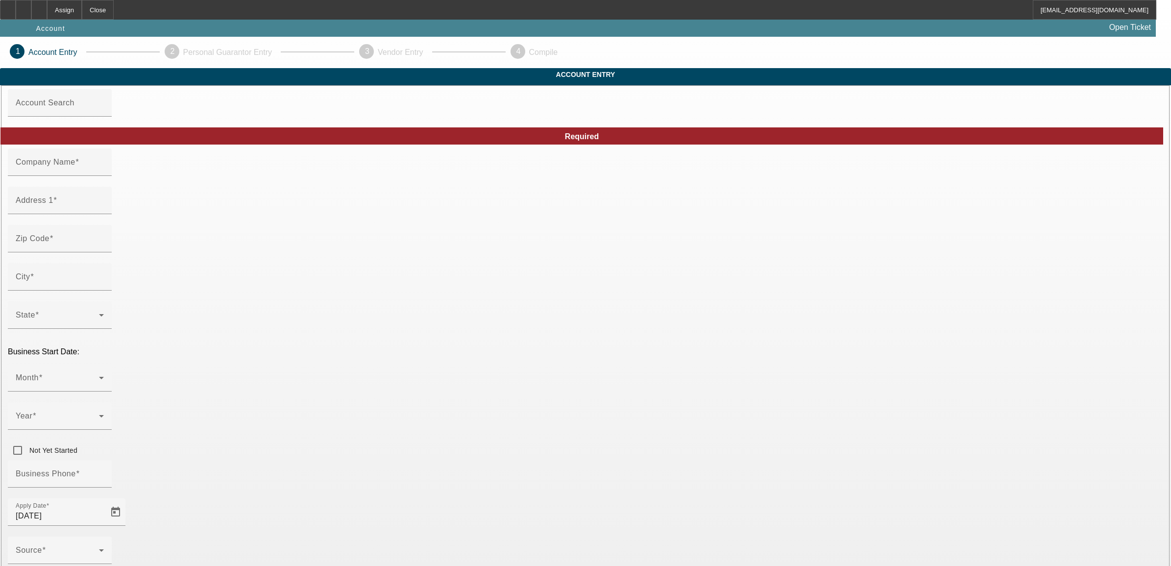
type input "[PERSON_NAME]'s Towing & Recovery, LLC"
type input "PO Box 139"
type input "13036"
type input "[GEOGRAPHIC_DATA]"
type input "[PHONE_NUMBER]"
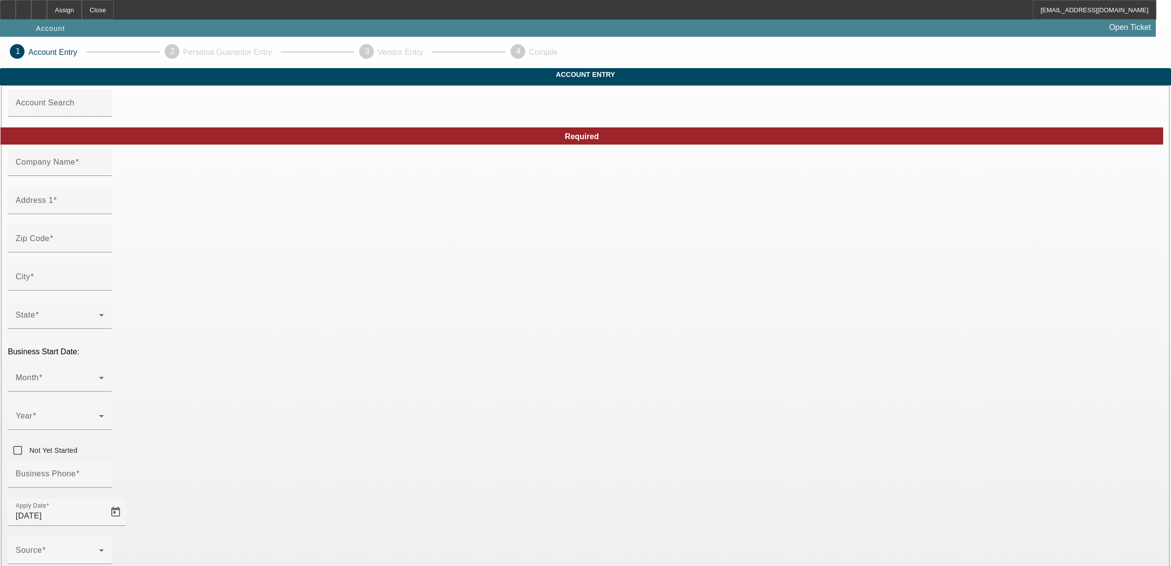
type input "851138769"
type input "towing"
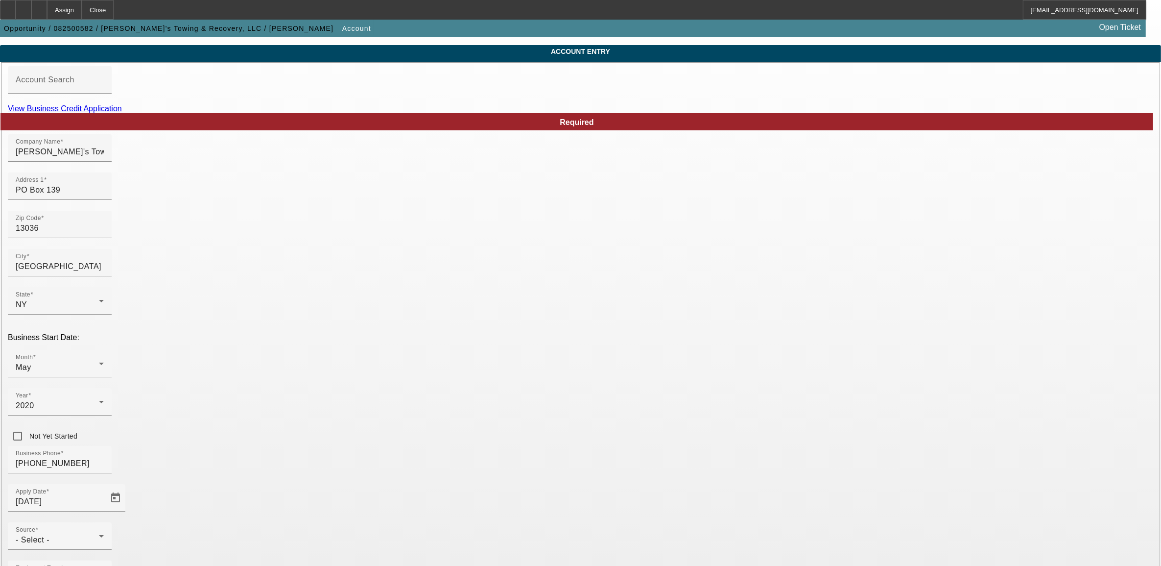
scroll to position [63, 0]
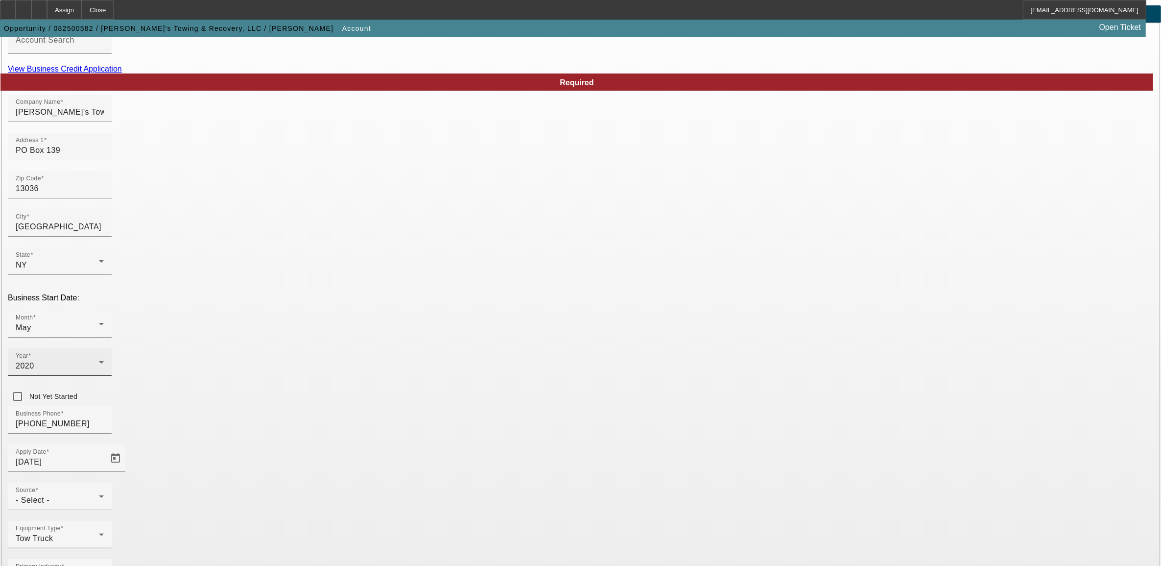
click at [99, 360] on div "2020" at bounding box center [57, 366] width 83 height 12
click at [463, 377] on span "2017" at bounding box center [462, 372] width 19 height 12
click at [99, 494] on div "- Select -" at bounding box center [57, 500] width 83 height 12
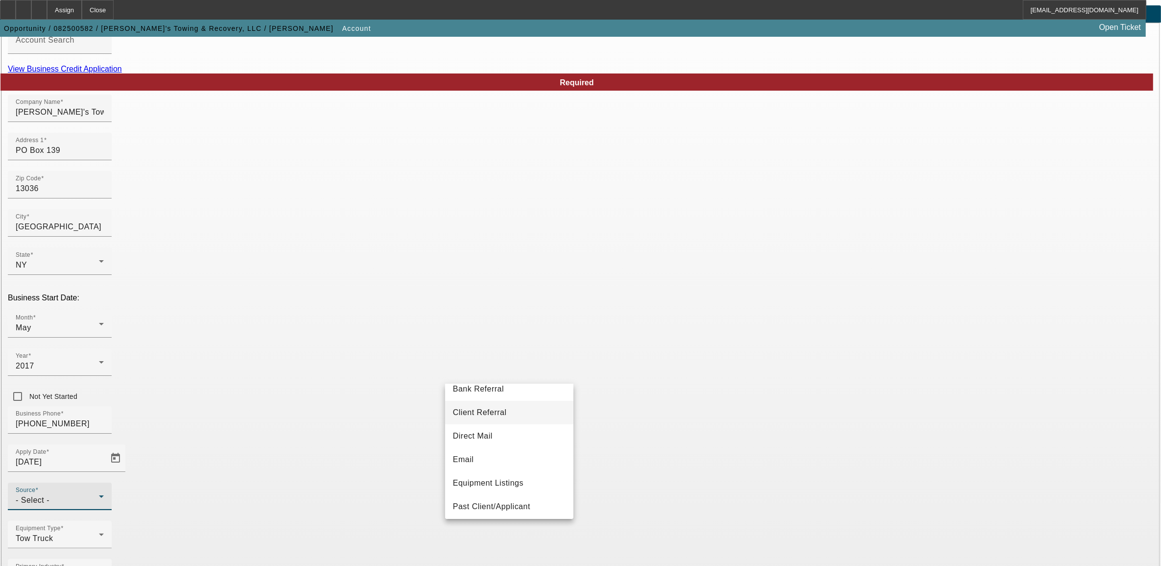
scroll to position [61, 0]
click at [517, 487] on mat-option "Past Client/Applicant" at bounding box center [509, 480] width 128 height 24
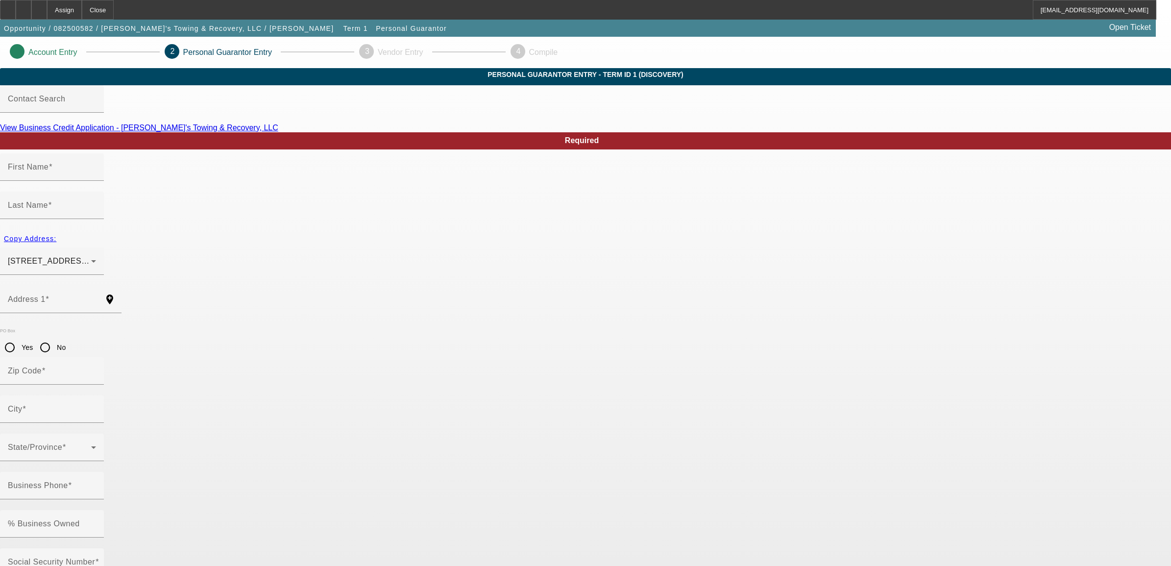
type input "[PERSON_NAME]"
type input "Strong"
type input "69 Linsdsay ln"
radio input "true"
type input "13076"
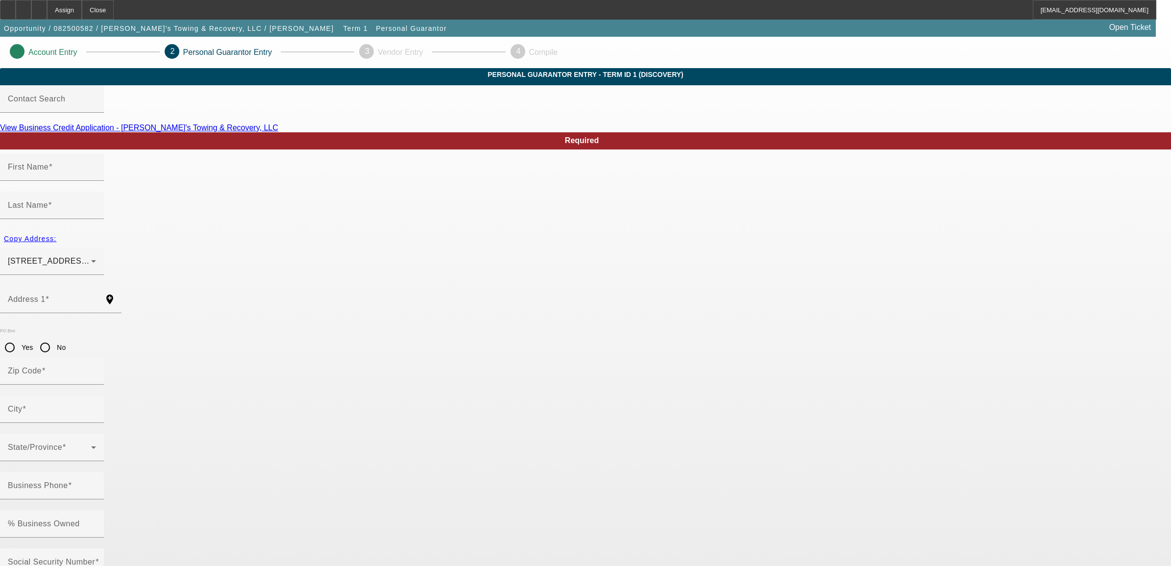
type input "Hastings"
type input "[PHONE_NUMBER]"
type input "100"
type input "098-84-6785"
type input "[EMAIL_ADDRESS][DOMAIN_NAME]"
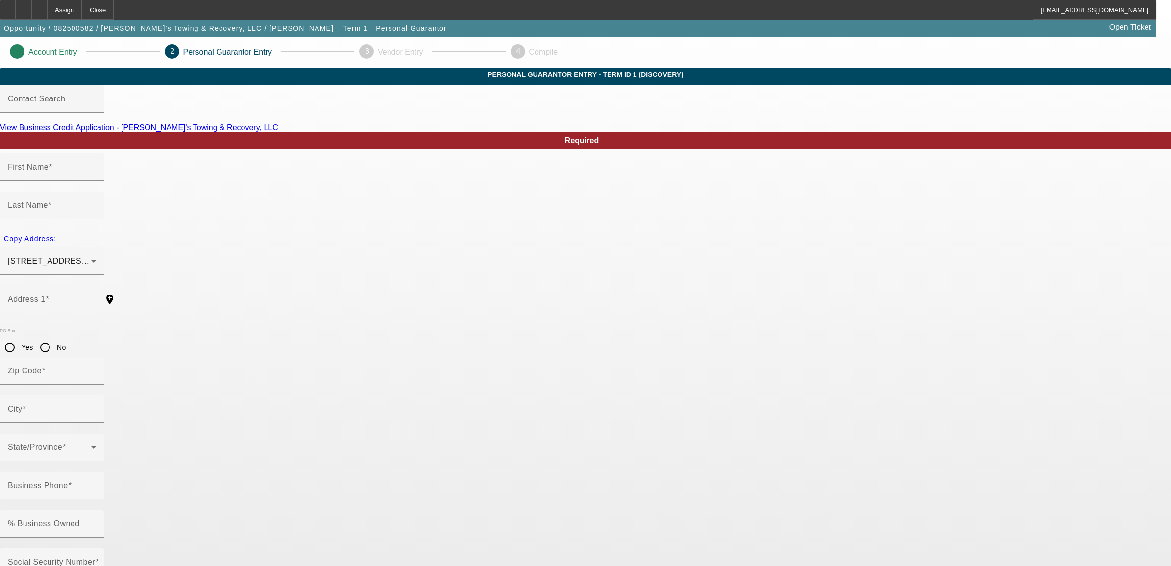
type input "[PHONE_NUMBER]"
click at [878, 177] on app-personal-guarantor-manage "Account Entry 2 Personal Guarantor Entry 3 Vendor Entry 4 Compile Personal Guar…" at bounding box center [585, 537] width 1171 height 1001
click at [935, 162] on app-personal-guarantor-manage "Account Entry 2 Personal Guarantor Entry 3 Vendor Entry 4 Compile Personal Guar…" at bounding box center [585, 537] width 1171 height 1001
drag, startPoint x: 775, startPoint y: 457, endPoint x: 126, endPoint y: 373, distance: 654.3
click at [163, 344] on app-personal-guarantor-manage "Account Entry 2 Personal Guarantor Entry 3 Vendor Entry 4 Compile Personal Guar…" at bounding box center [585, 537] width 1171 height 1001
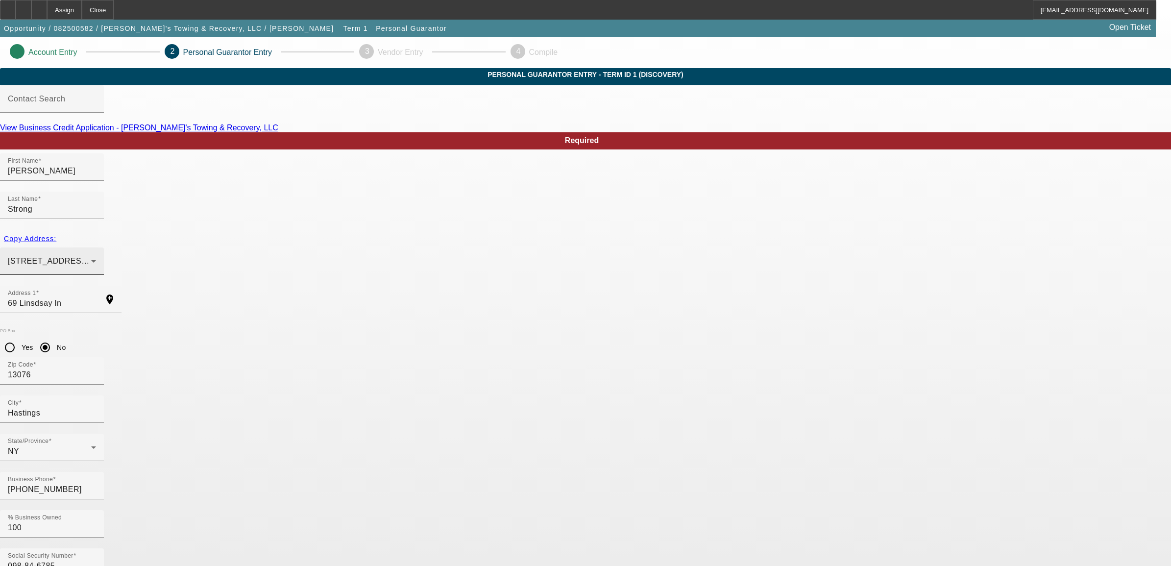
click at [96, 247] on div "[STREET_ADDRESS][PERSON_NAME]" at bounding box center [52, 260] width 88 height 27
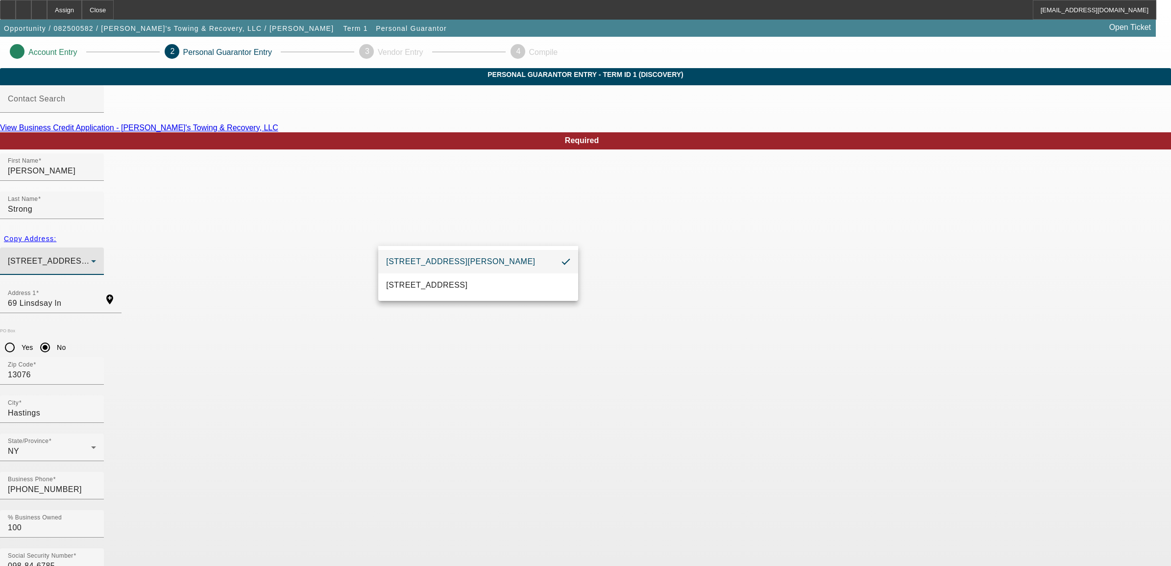
click at [341, 261] on div at bounding box center [585, 283] width 1171 height 566
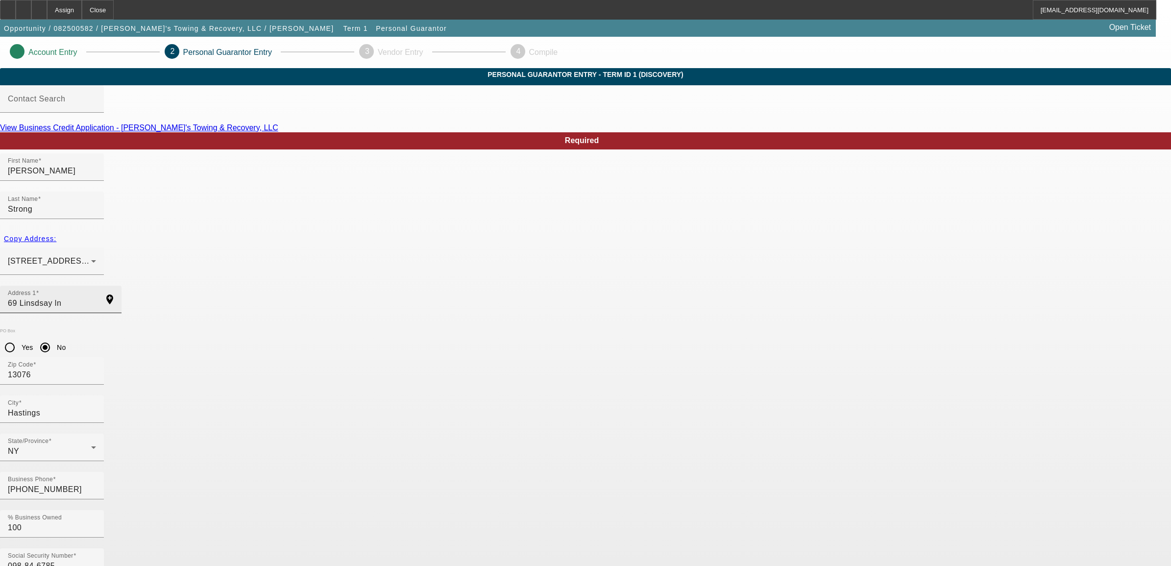
click at [36, 290] on mat-label "Address 1" at bounding box center [22, 293] width 28 height 6
click at [96, 297] on input "69 Linsdsay ln" at bounding box center [52, 303] width 88 height 12
click at [36, 290] on mat-label "Address 1" at bounding box center [22, 293] width 28 height 6
click at [96, 297] on input "69 Linsdsay ln" at bounding box center [52, 303] width 88 height 12
click at [36, 290] on mat-label "Address 1" at bounding box center [22, 293] width 28 height 6
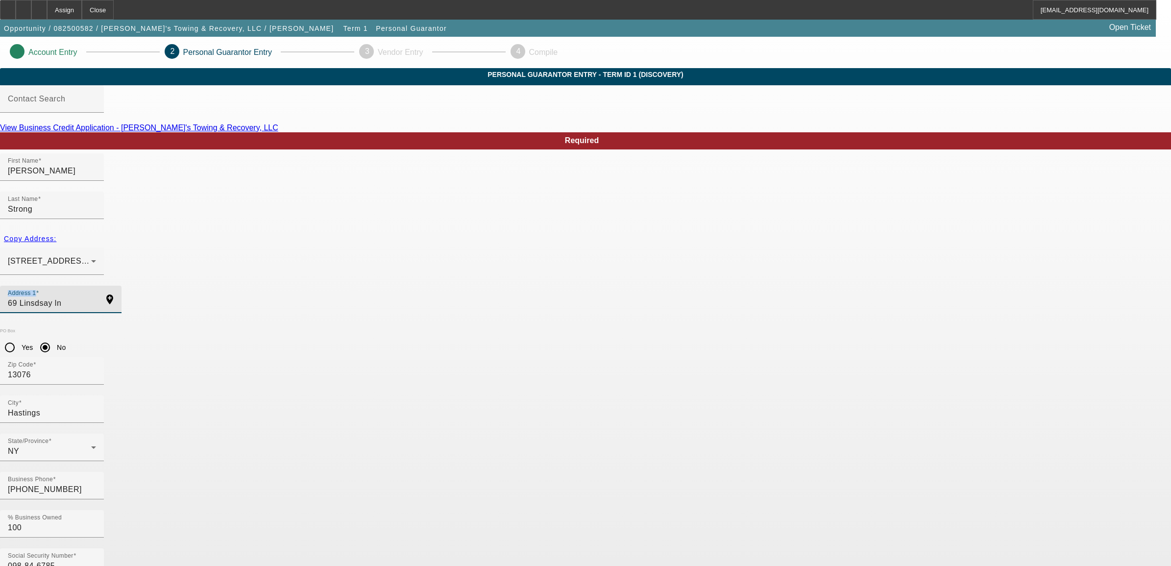
click at [96, 297] on input "69 Linsdsay ln" at bounding box center [52, 303] width 88 height 12
click at [96, 286] on div "Address 1 69 Linsdsay ln" at bounding box center [52, 299] width 88 height 27
click at [96, 297] on input "69 Linsdsay ln" at bounding box center [52, 303] width 88 height 12
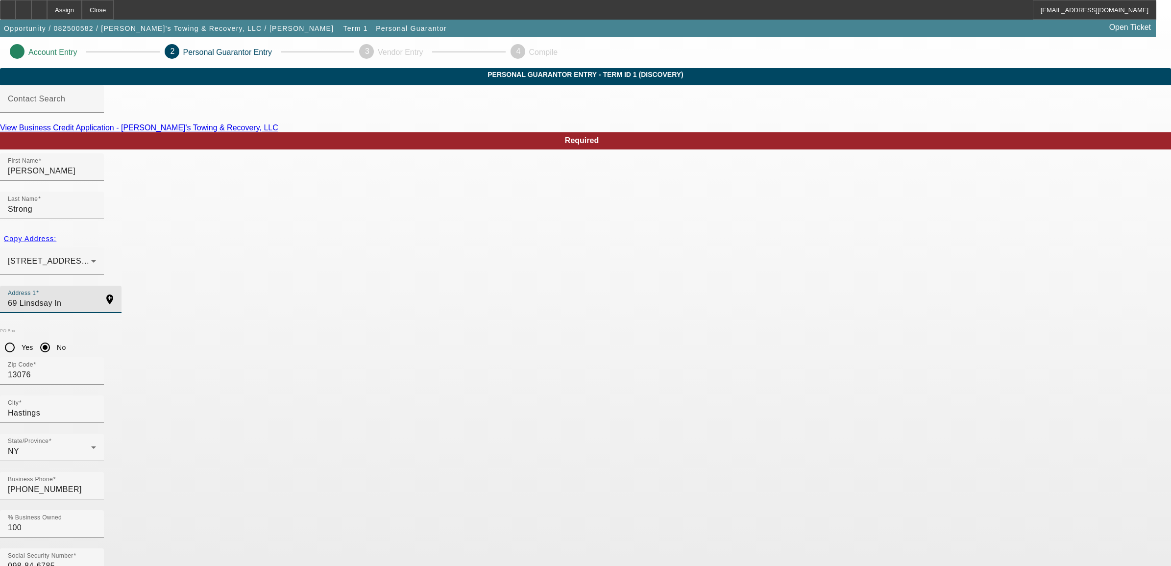
click at [96, 297] on input "69 Linsdsay ln" at bounding box center [52, 303] width 88 height 12
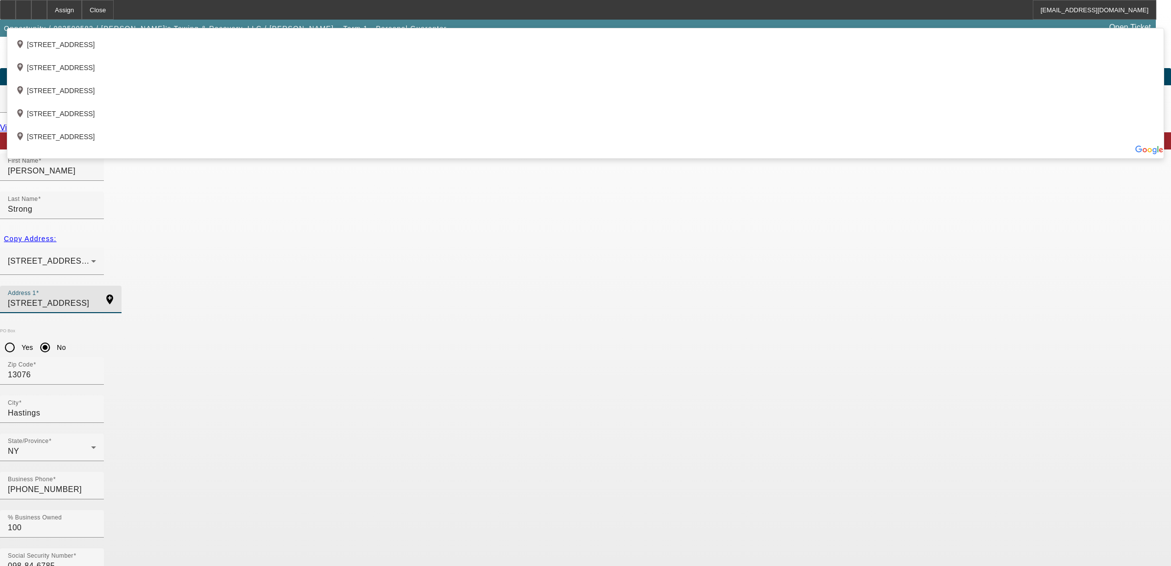
type input "[STREET_ADDRESS]"
click at [921, 324] on app-personal-guarantor-manage "Account Entry 2 Personal Guarantor Entry 3 Vendor Entry 4 Compile Personal Guar…" at bounding box center [585, 537] width 1171 height 1001
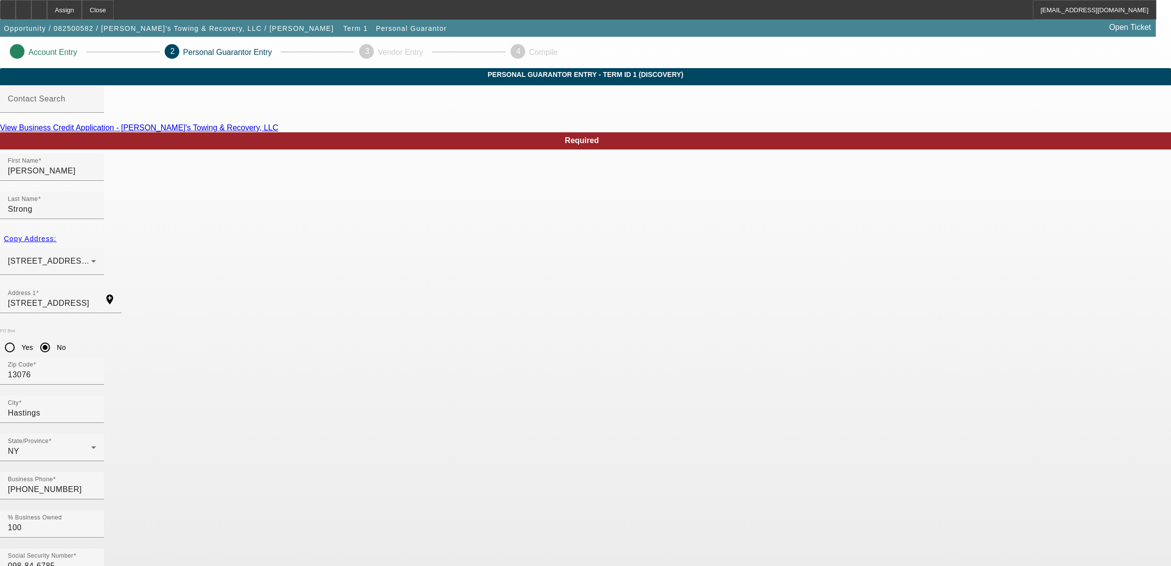
click at [992, 275] on app-personal-guarantor-manage "Account Entry 2 Personal Guarantor Entry 3 Vendor Entry 4 Compile Personal Guar…" at bounding box center [585, 537] width 1171 height 1001
click at [934, 253] on app-personal-guarantor-manage "Account Entry 2 Personal Guarantor Entry 3 Vendor Entry 4 Compile Personal Guar…" at bounding box center [585, 537] width 1171 height 1001
click at [184, 316] on app-personal-guarantor-manage "Account Entry 2 Personal Guarantor Entry 3 Vendor Entry 4 Compile Personal Guar…" at bounding box center [585, 537] width 1171 height 1001
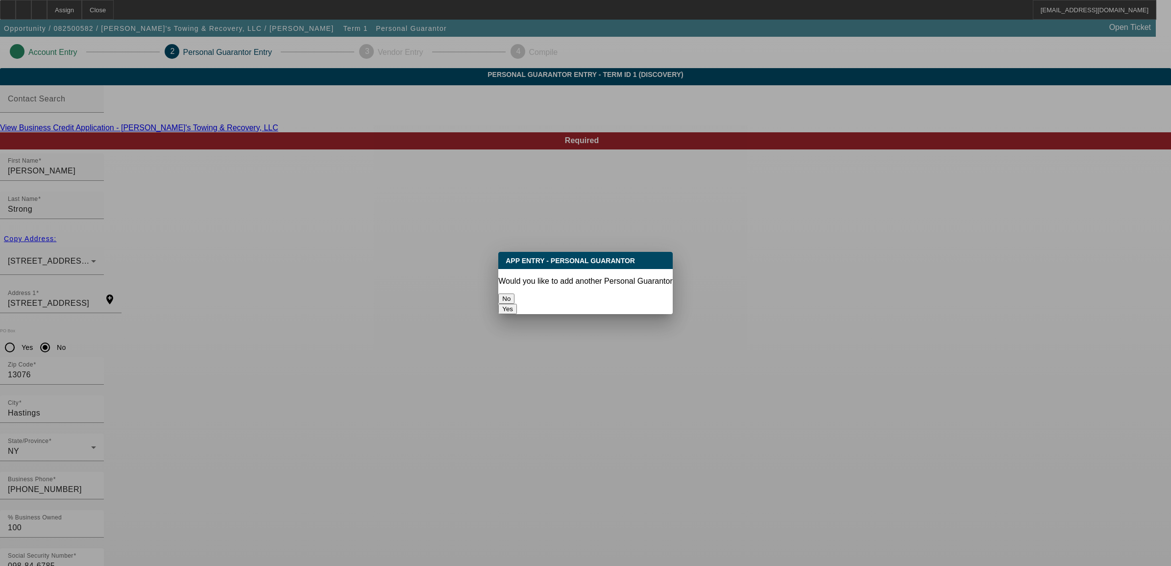
click at [514, 293] on button "No" at bounding box center [506, 298] width 16 height 10
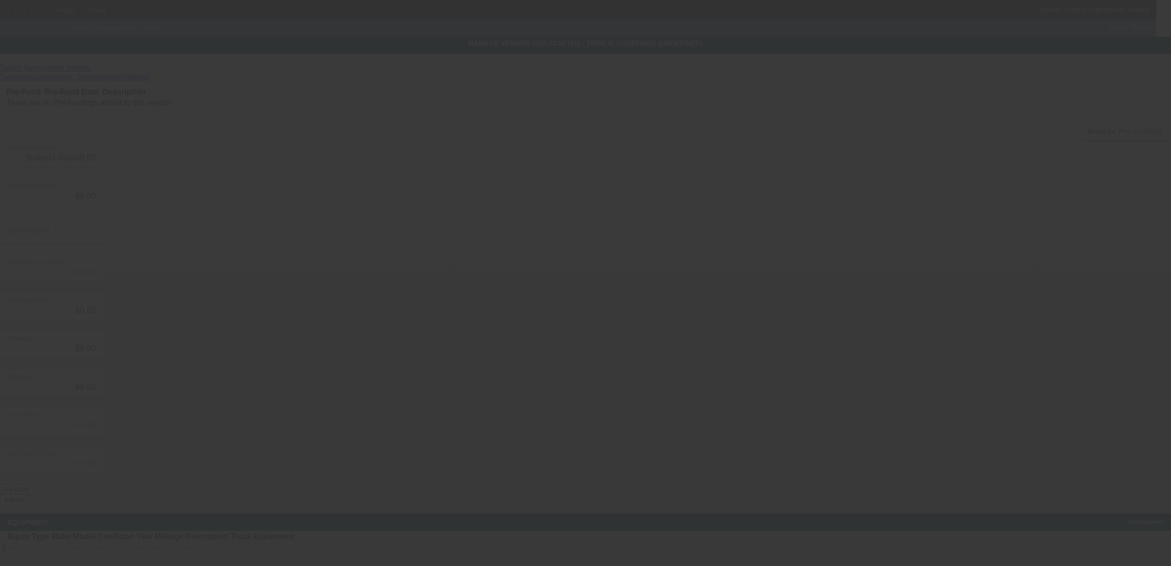
type input "$75,000.00"
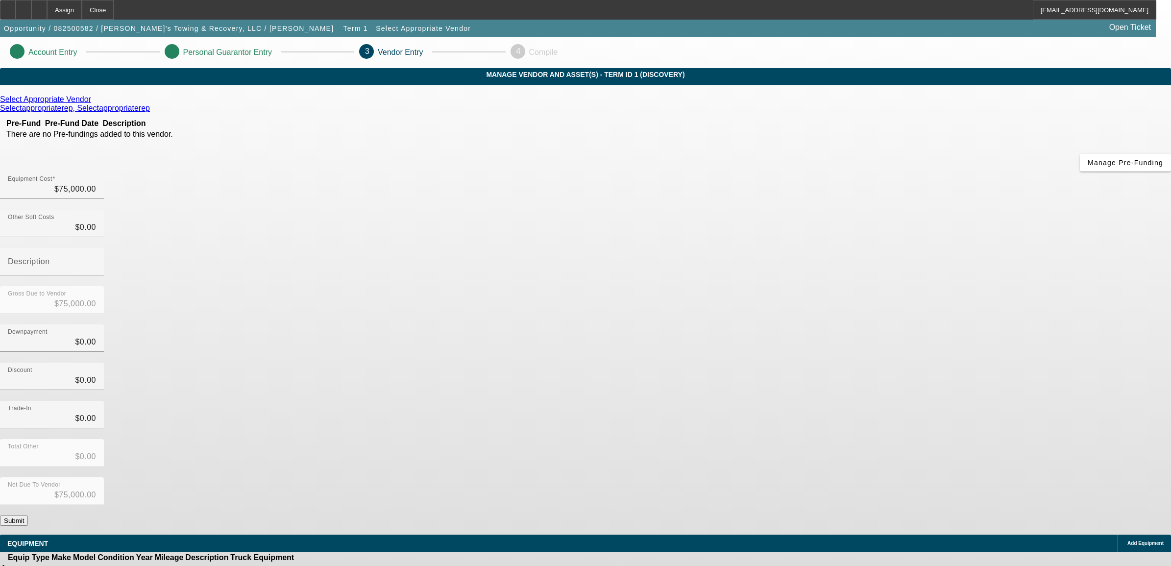
drag, startPoint x: 1010, startPoint y: 195, endPoint x: 961, endPoint y: 177, distance: 52.1
click at [999, 189] on app-vendor-asset-manage "Account Entry Personal Guarantor Entry 3 Vendor Entry 4 Compile MANAGE VENDOR A…" at bounding box center [585, 310] width 1171 height 547
click at [96, 183] on input "75000" at bounding box center [52, 189] width 88 height 12
type input "7500"
type input "$7,500.00"
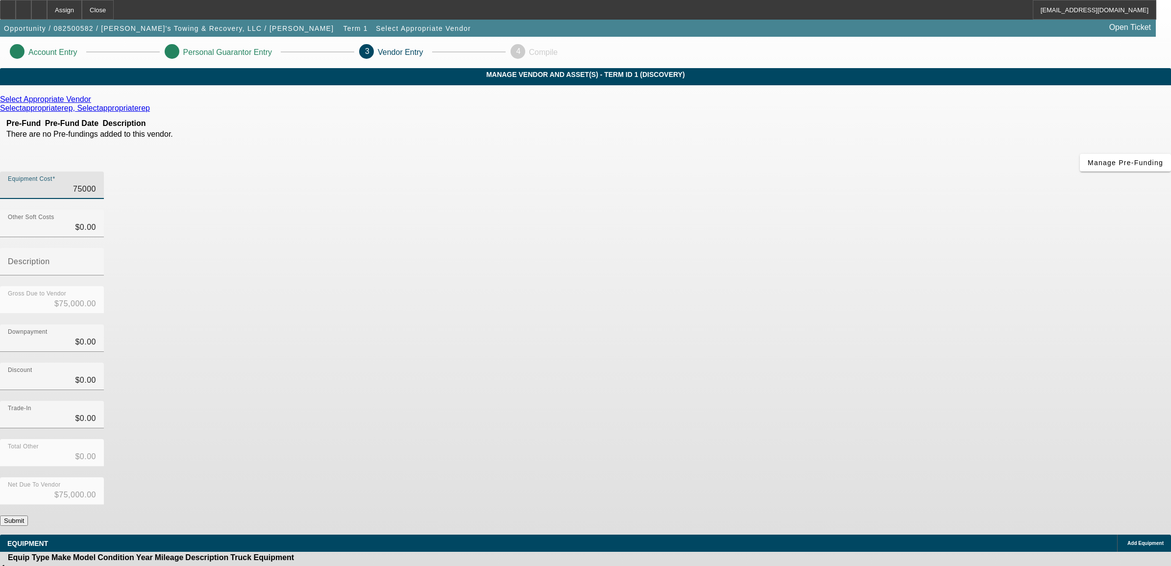
type input "$7,500.00"
type input "75000"
type input "$75,000.00"
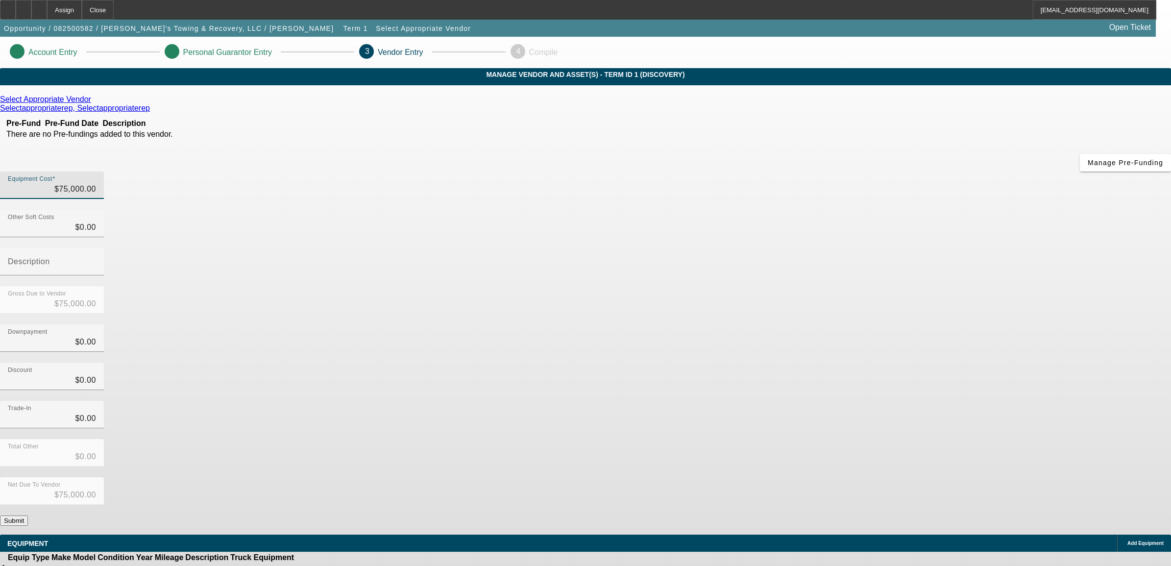
click at [1023, 283] on app-vendor-asset-manage "Account Entry Personal Guarantor Entry 3 Vendor Entry 4 Compile MANAGE VENDOR A…" at bounding box center [585, 310] width 1171 height 547
click at [28, 515] on button "Submit" at bounding box center [14, 520] width 28 height 10
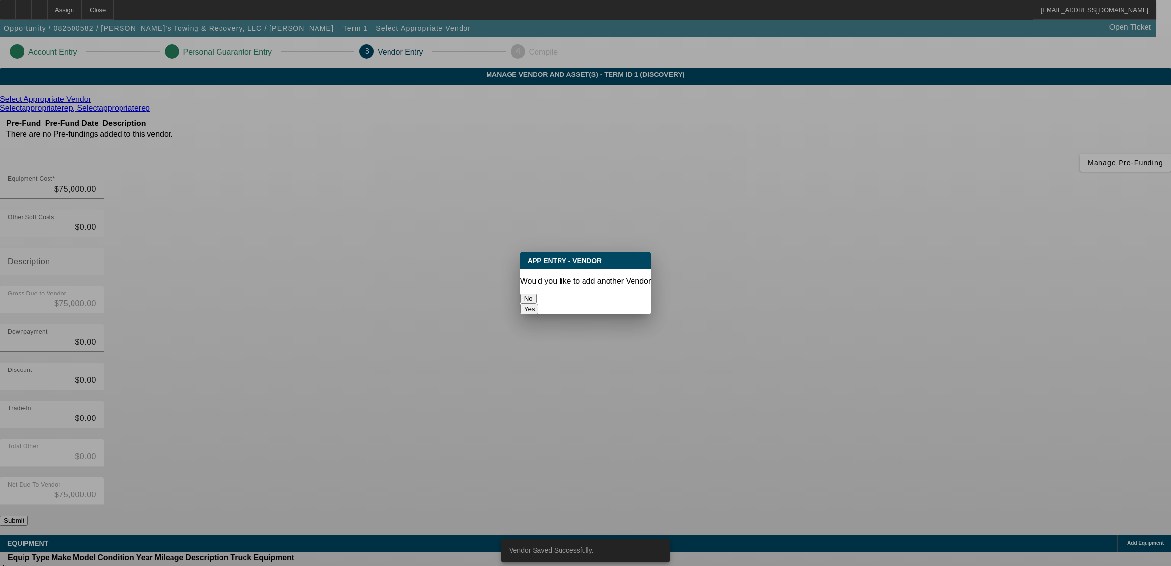
click at [536, 293] on button "No" at bounding box center [528, 298] width 16 height 10
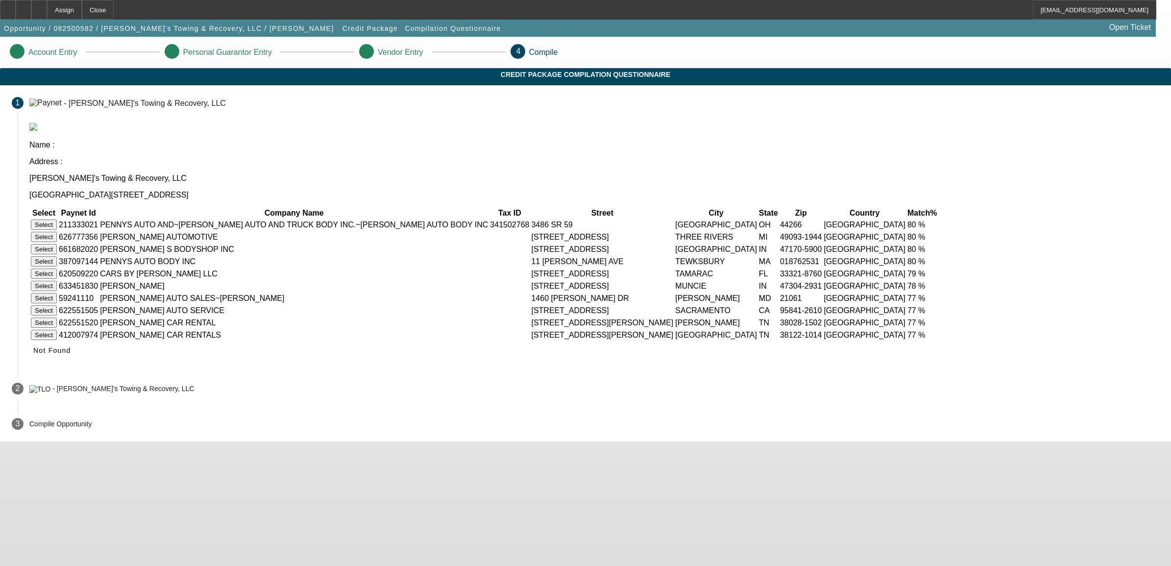
click at [909, 188] on app-compilation-stepper "Account Entry Personal Guarantor Entry Vendor Entry 4 Compile Credit Package Co…" at bounding box center [585, 239] width 1171 height 405
click at [33, 354] on icon at bounding box center [33, 350] width 0 height 8
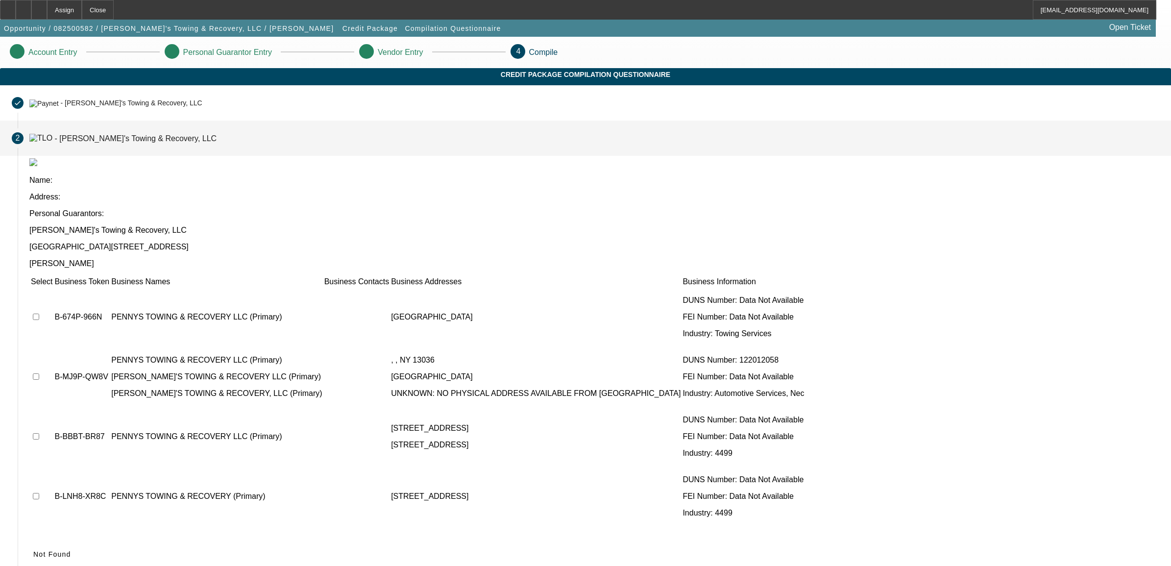
click at [53, 288] on td at bounding box center [41, 317] width 23 height 59
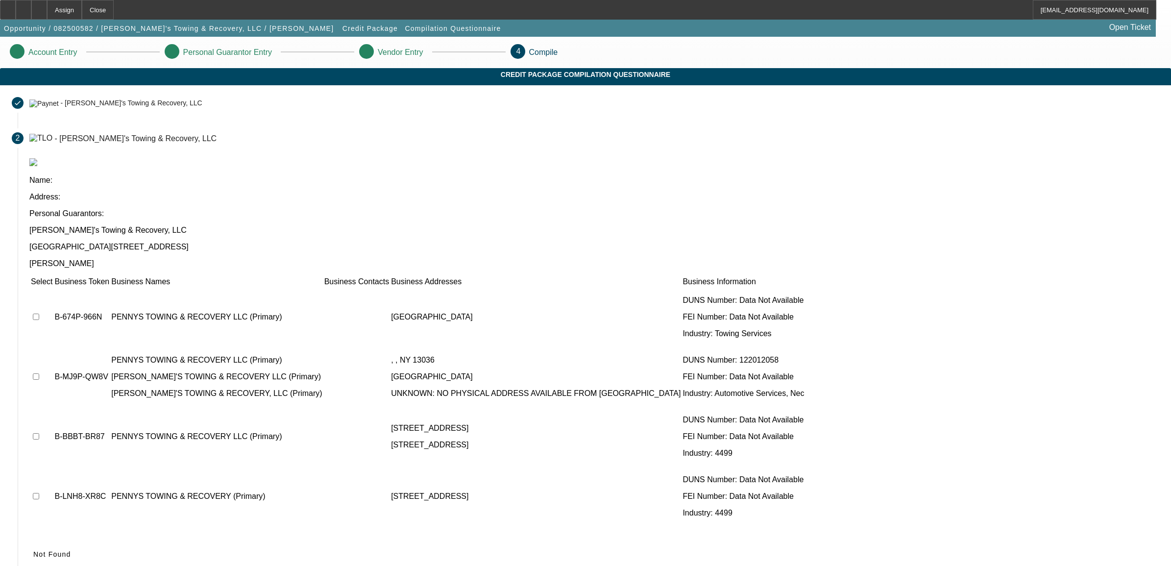
click at [53, 288] on td at bounding box center [41, 317] width 23 height 59
click at [39, 313] on input "checkbox" at bounding box center [36, 316] width 6 height 6
checkbox input "true"
click at [39, 373] on input "checkbox" at bounding box center [36, 376] width 6 height 6
checkbox input "true"
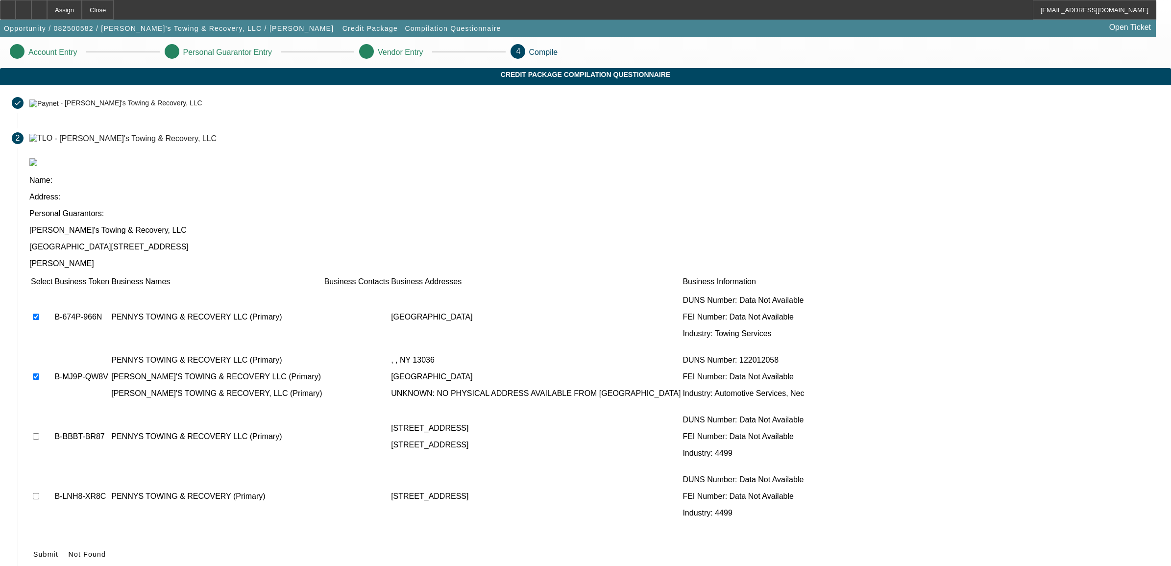
click at [53, 407] on td at bounding box center [41, 436] width 23 height 59
click at [39, 433] on input "checkbox" at bounding box center [36, 436] width 6 height 6
checkbox input "true"
click at [39, 493] on input "checkbox" at bounding box center [36, 496] width 6 height 6
checkbox input "true"
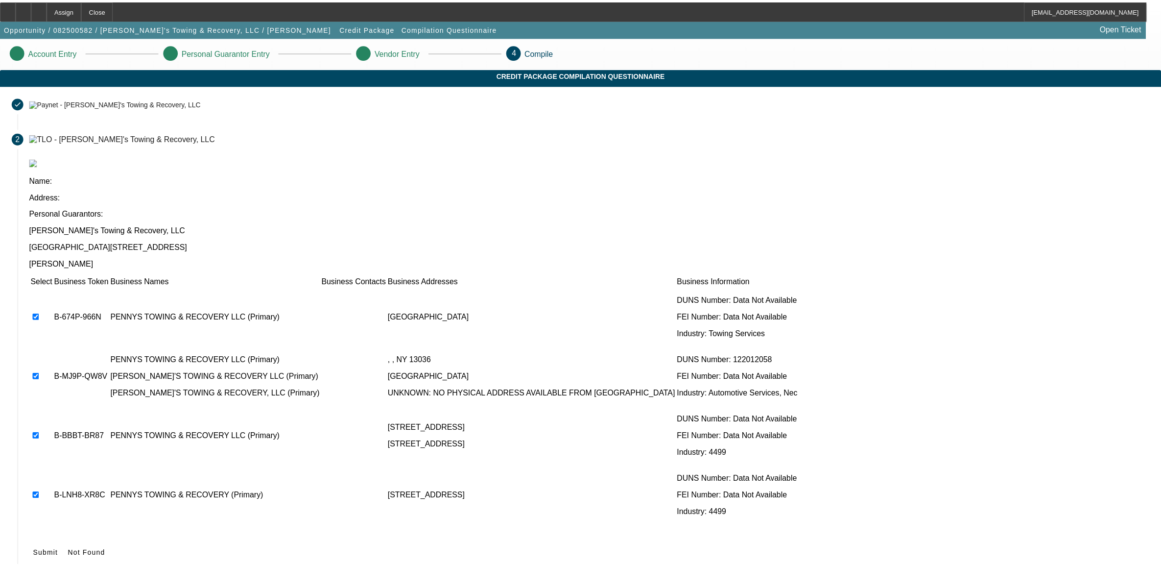
scroll to position [7, 0]
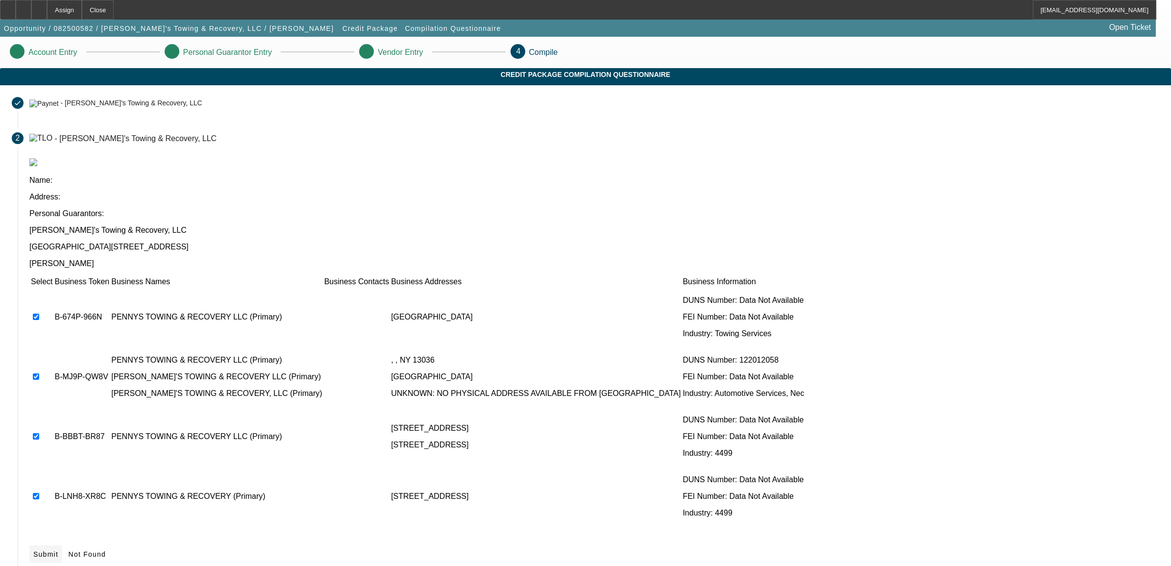
click at [33, 550] on icon at bounding box center [33, 554] width 0 height 8
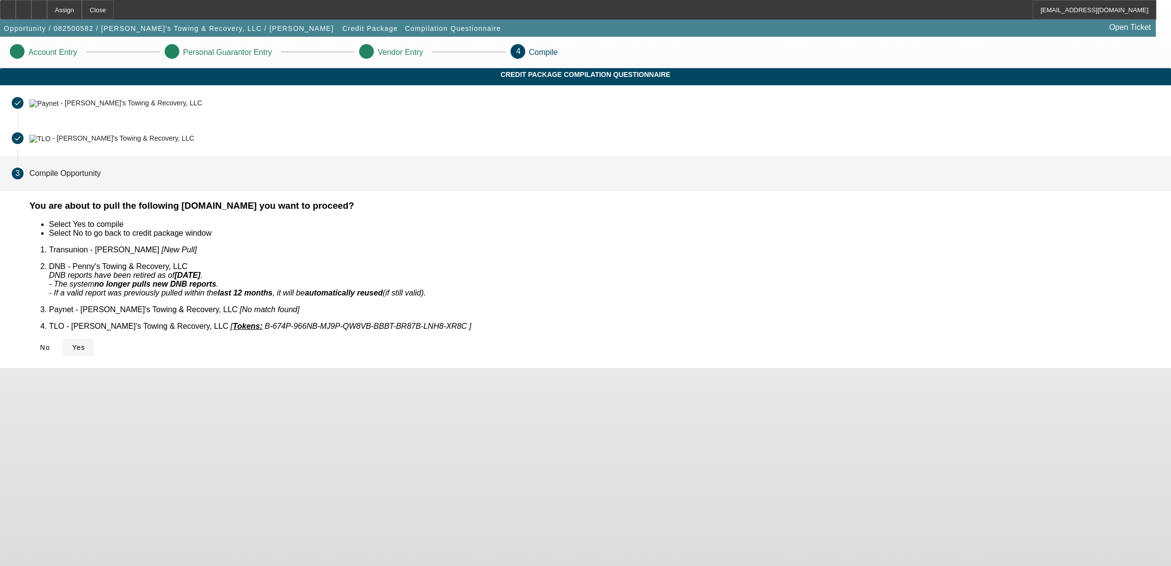
click at [72, 343] on icon at bounding box center [72, 347] width 0 height 8
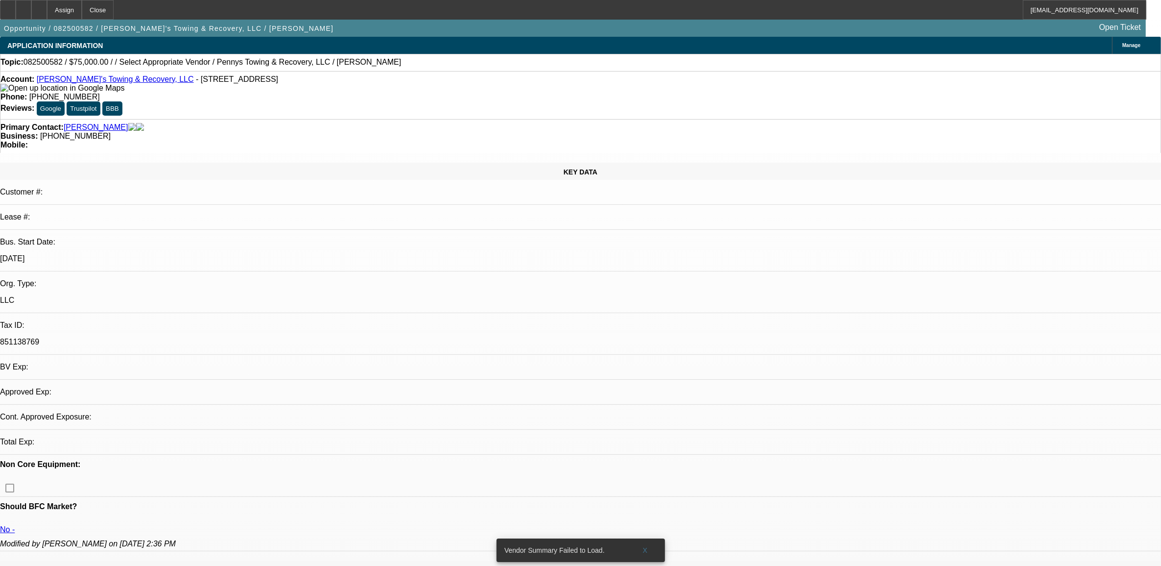
select select "0"
select select "2"
select select "0.1"
select select "4"
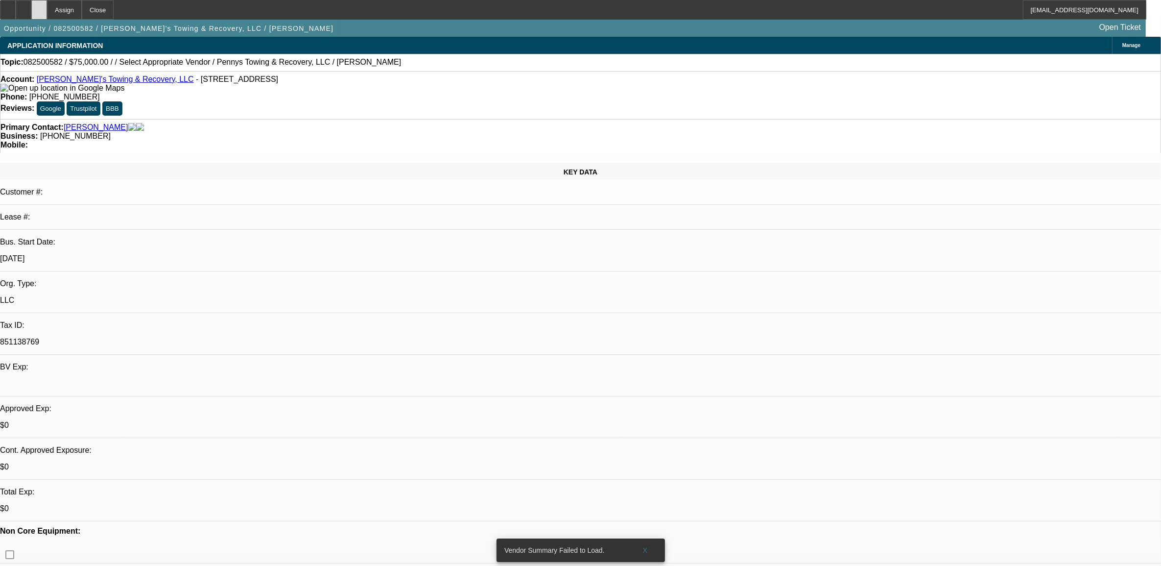
click at [47, 14] on div at bounding box center [39, 10] width 16 height 20
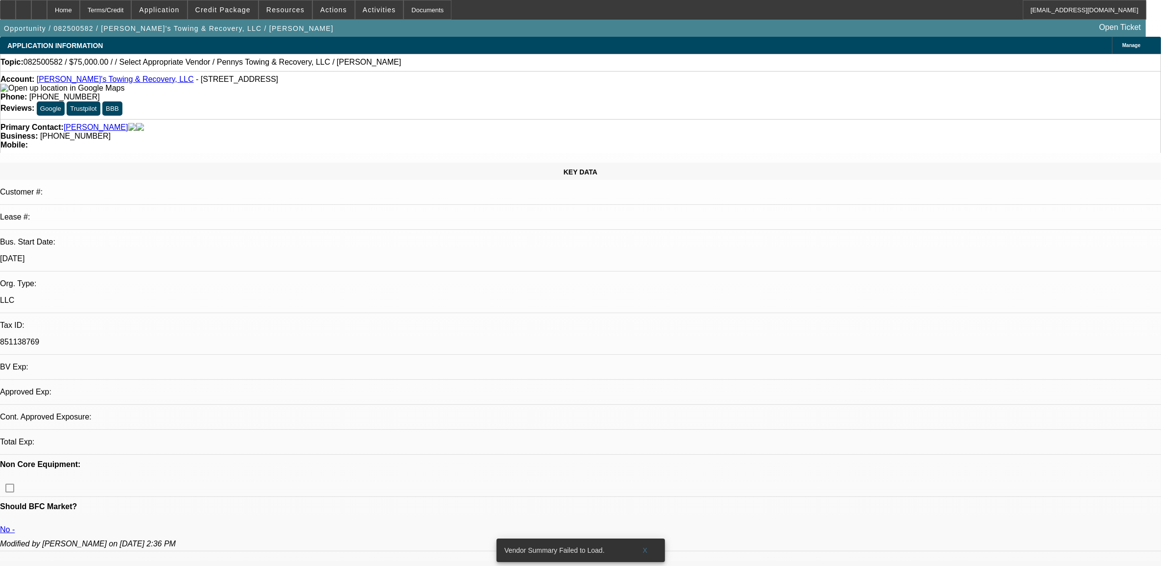
select select "0"
select select "2"
select select "0.1"
select select "1"
select select "2"
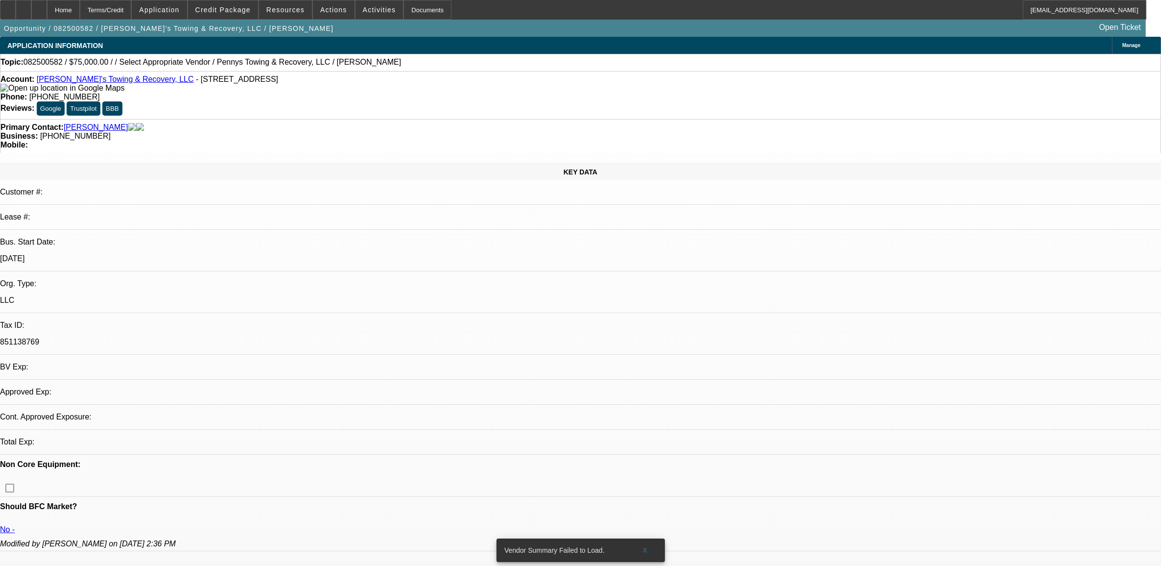
select select "4"
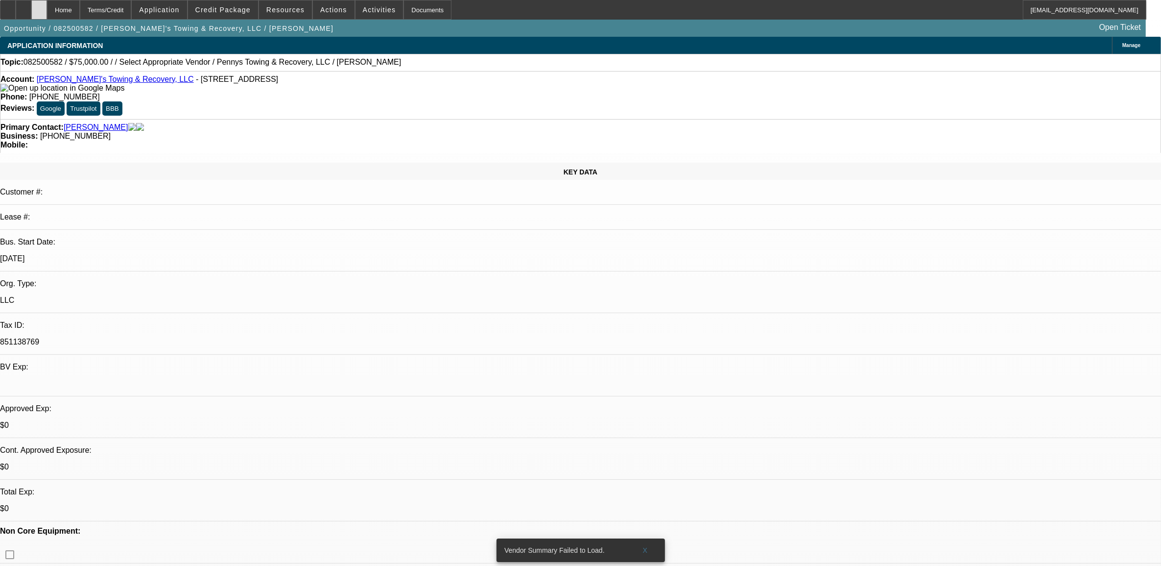
click at [39, 6] on icon at bounding box center [39, 6] width 0 height 0
select select "0"
select select "2"
select select "0.1"
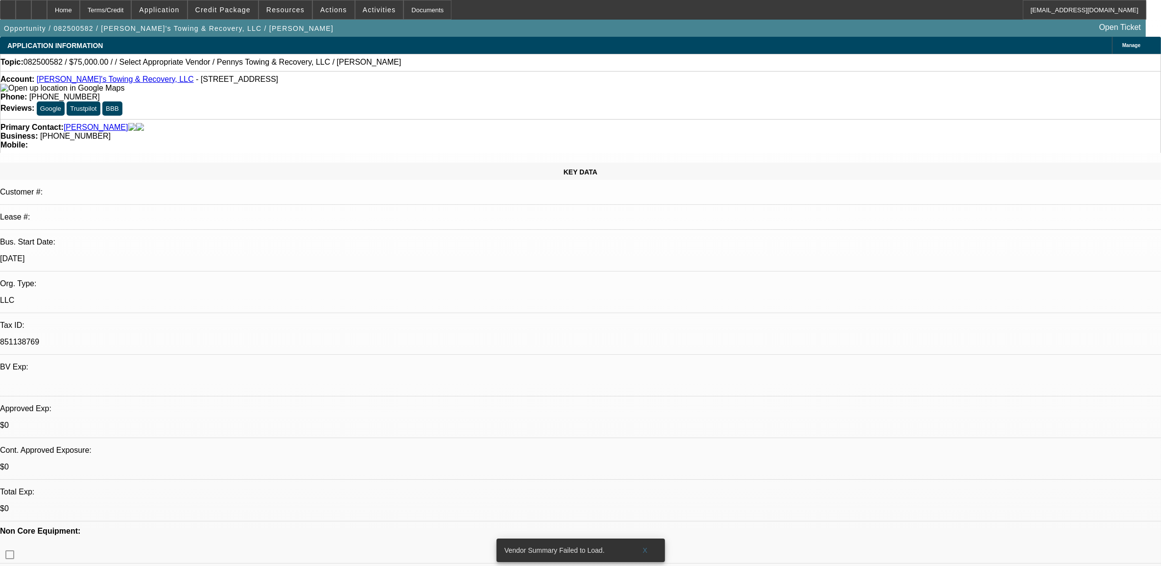
select select "4"
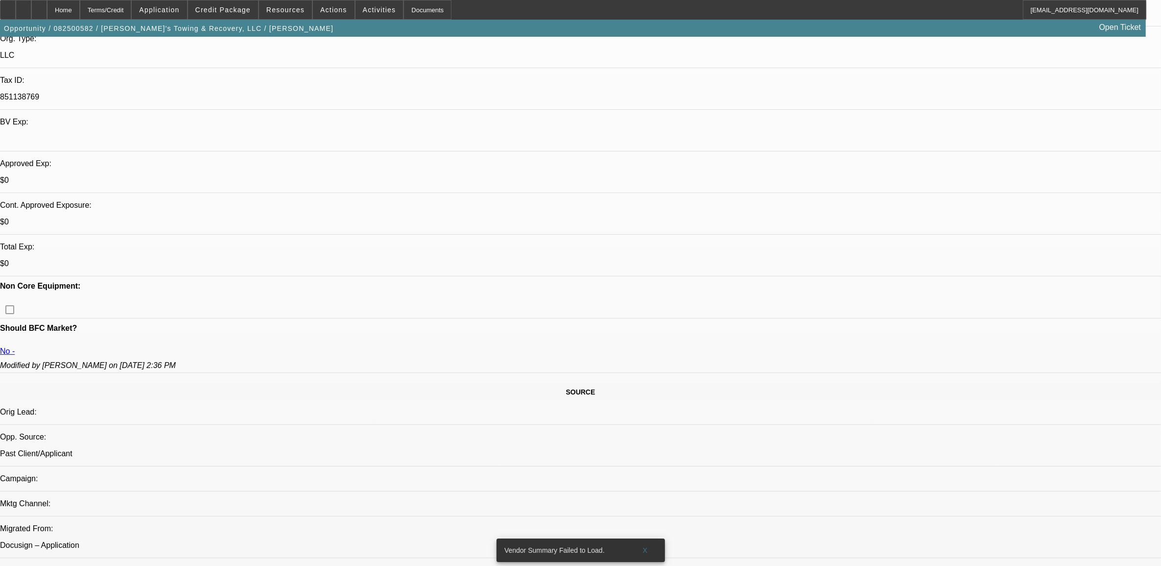
scroll to position [367, 0]
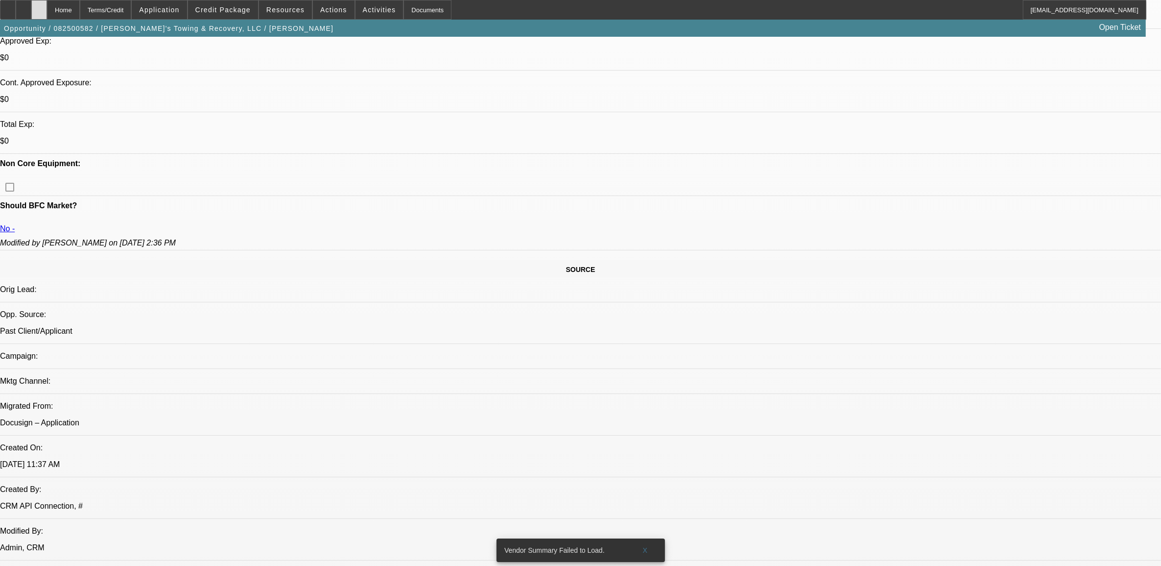
click at [39, 6] on icon at bounding box center [39, 6] width 0 height 0
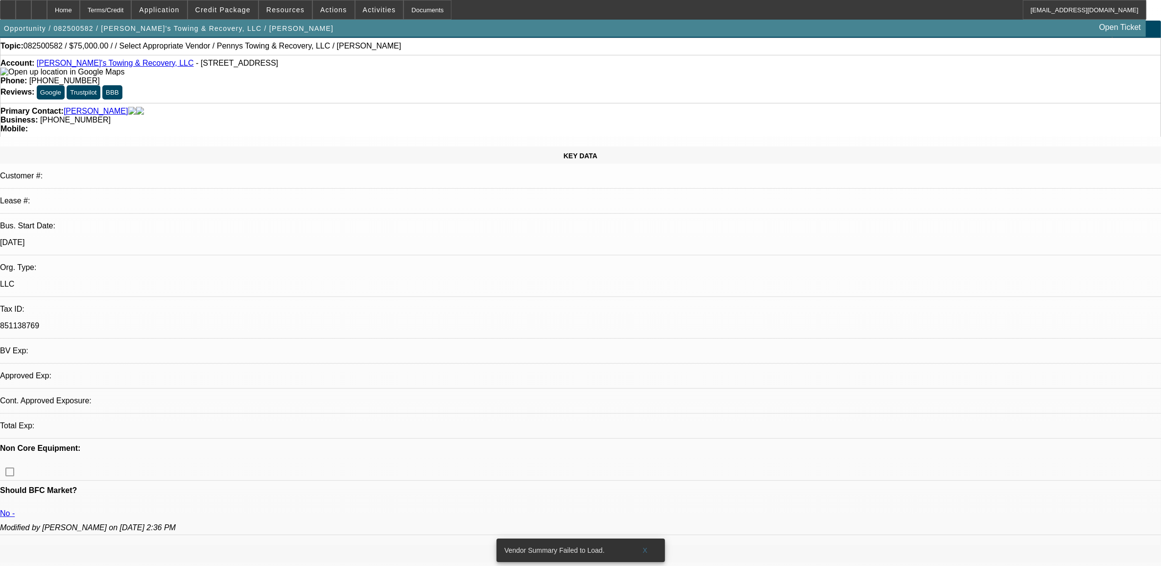
select select "0"
select select "2"
select select "0.1"
select select "4"
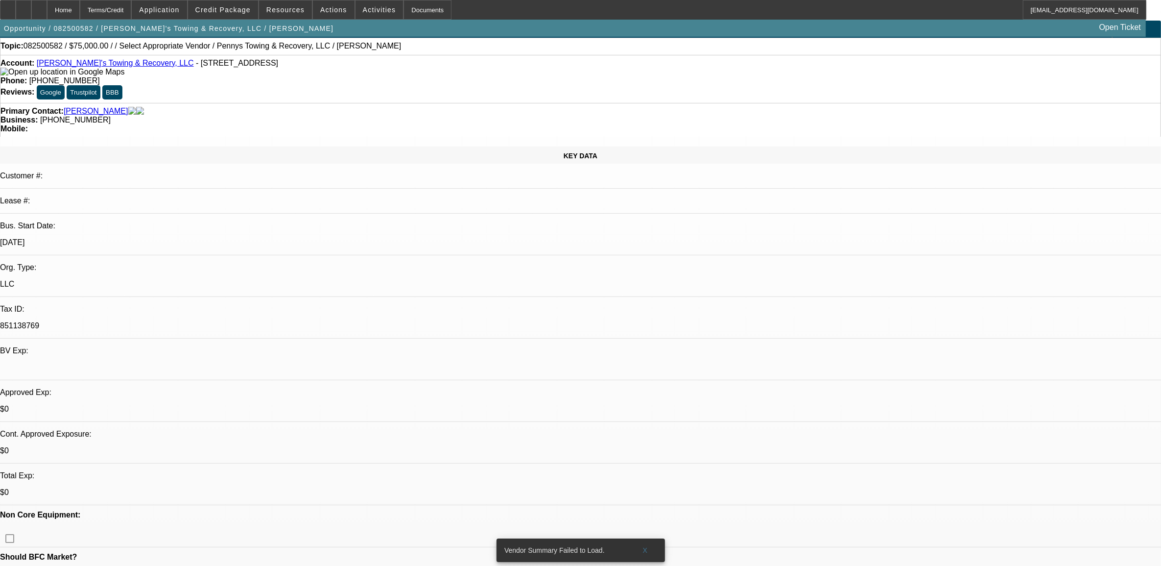
scroll to position [122, 0]
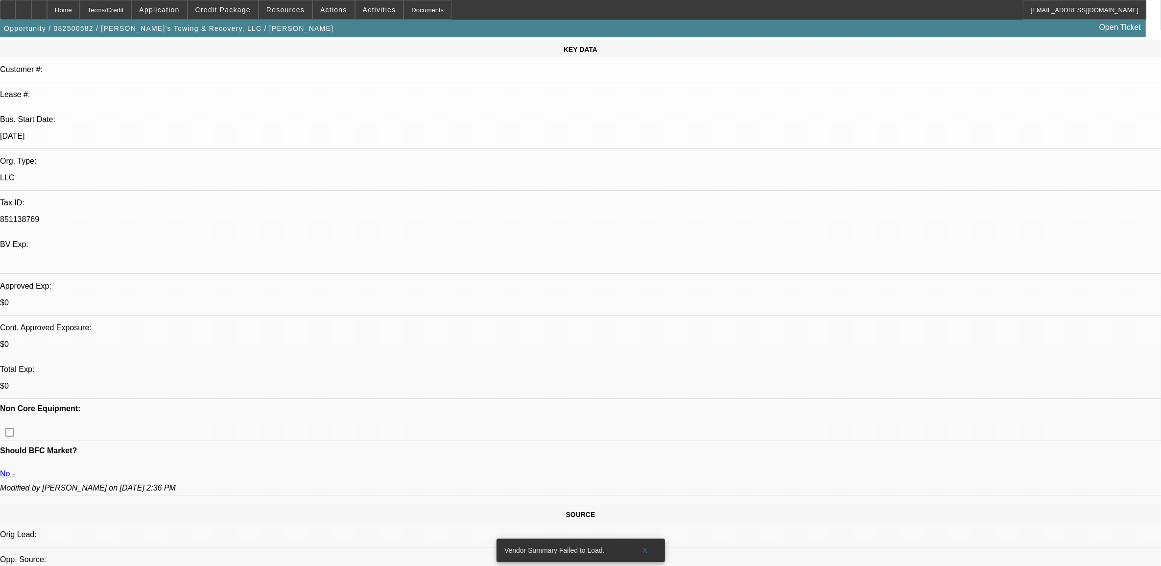
click at [47, 6] on div at bounding box center [39, 10] width 16 height 20
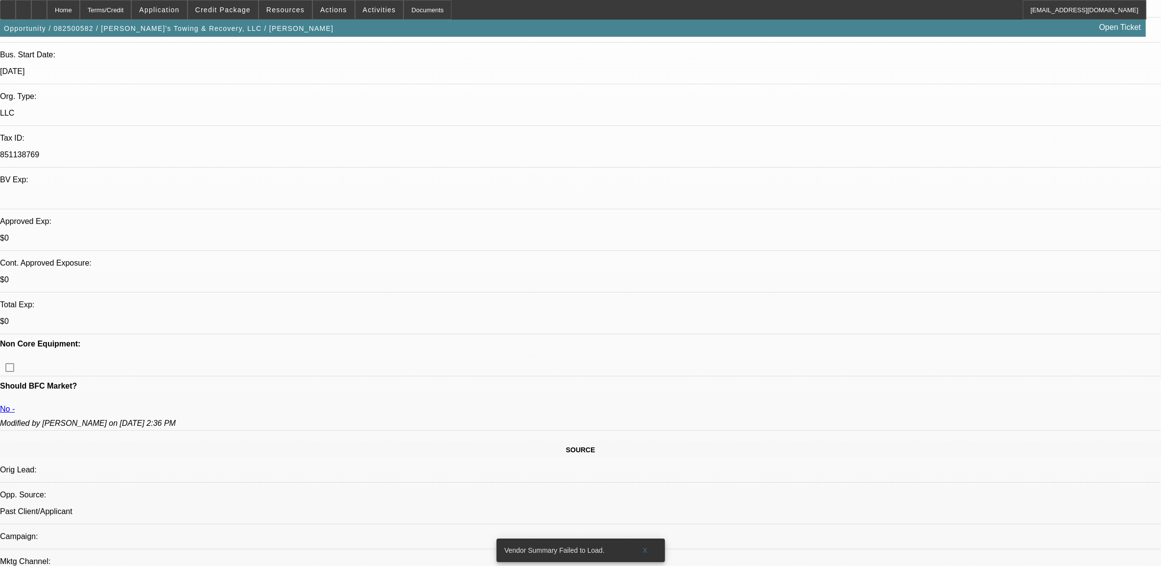
scroll to position [367, 0]
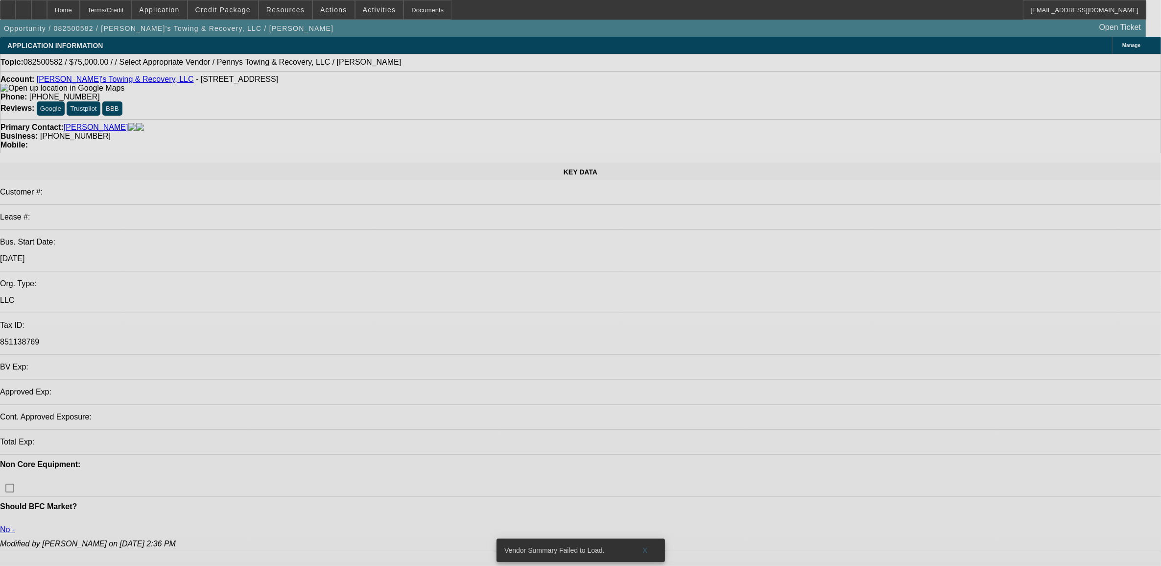
select select "0"
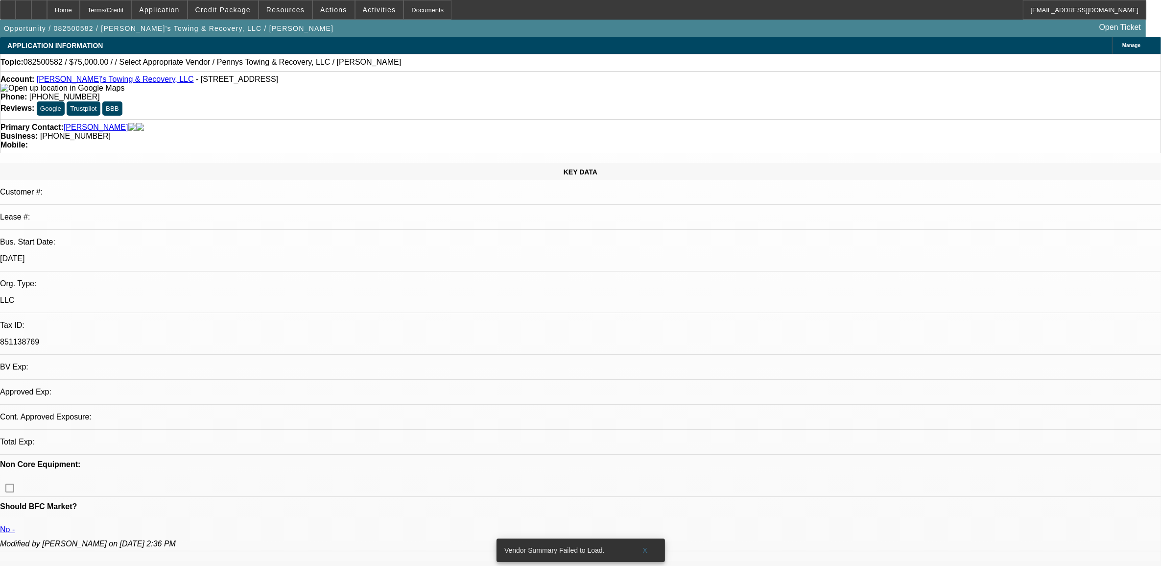
select select "2"
select select "0.1"
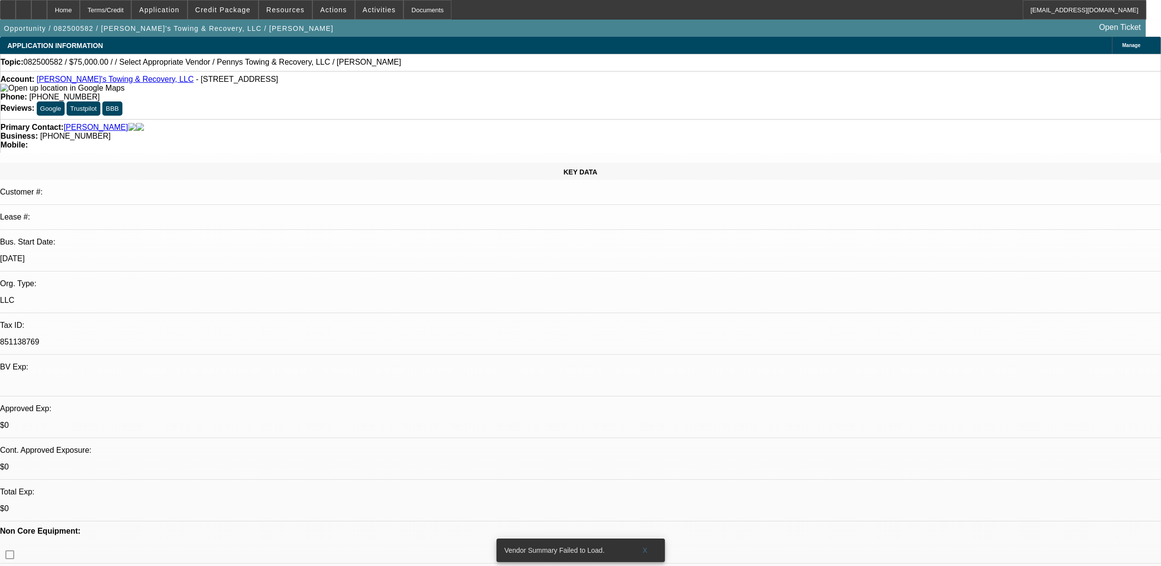
select select "1"
select select "2"
select select "4"
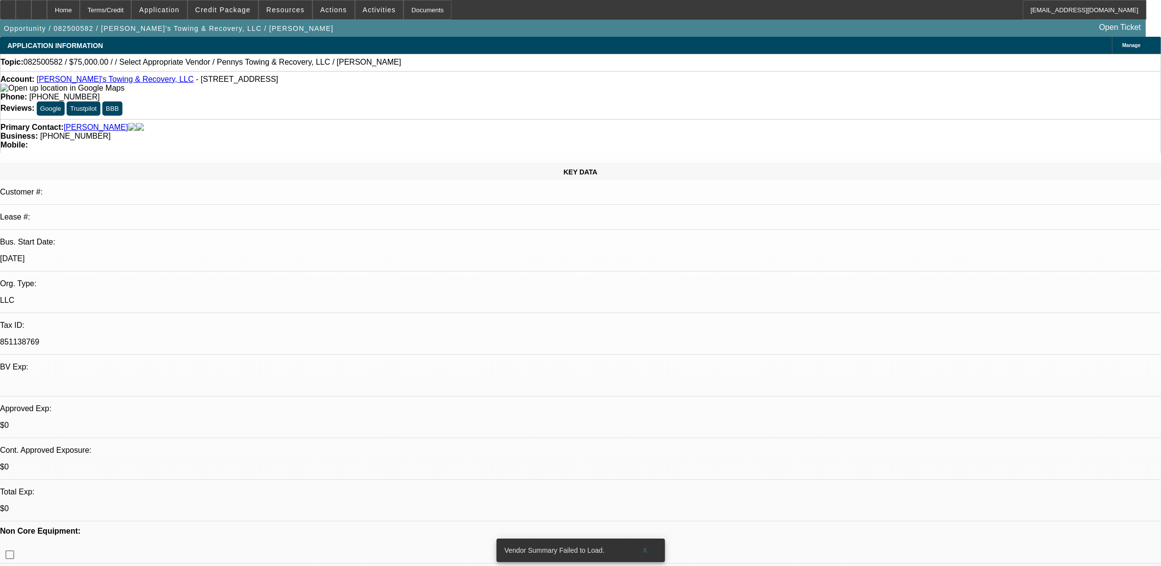
scroll to position [306, 0]
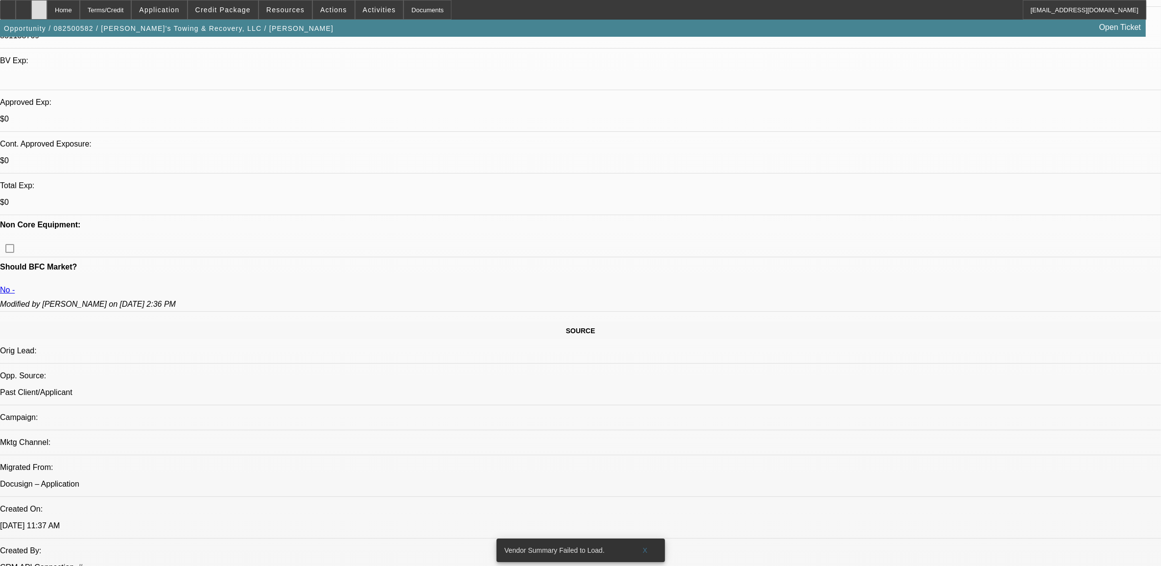
click at [47, 10] on div at bounding box center [39, 10] width 16 height 20
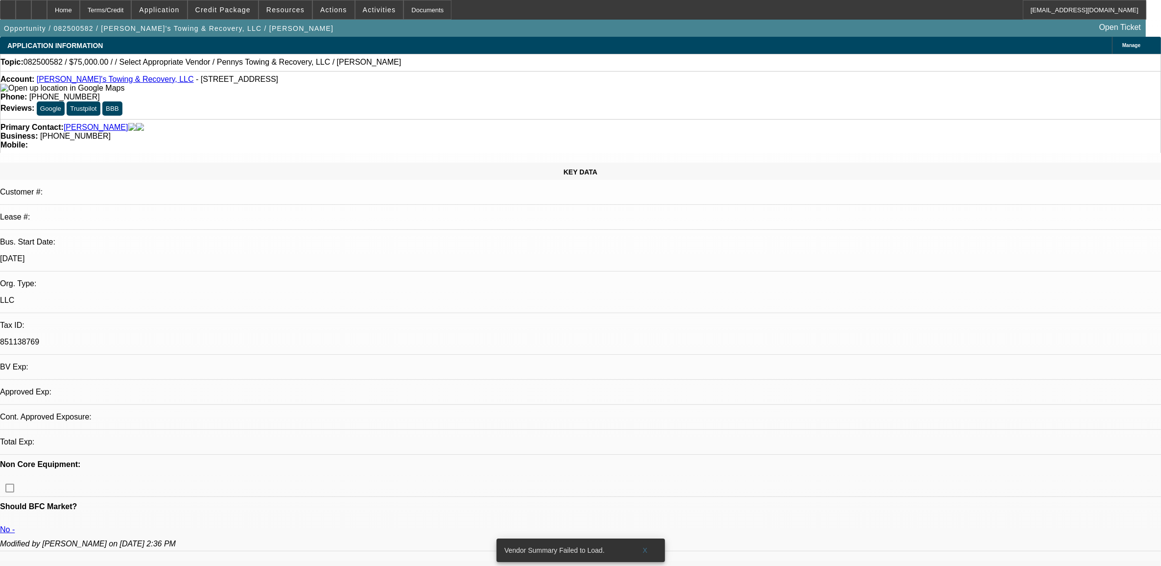
select select "0"
select select "2"
select select "0.1"
select select "1"
select select "2"
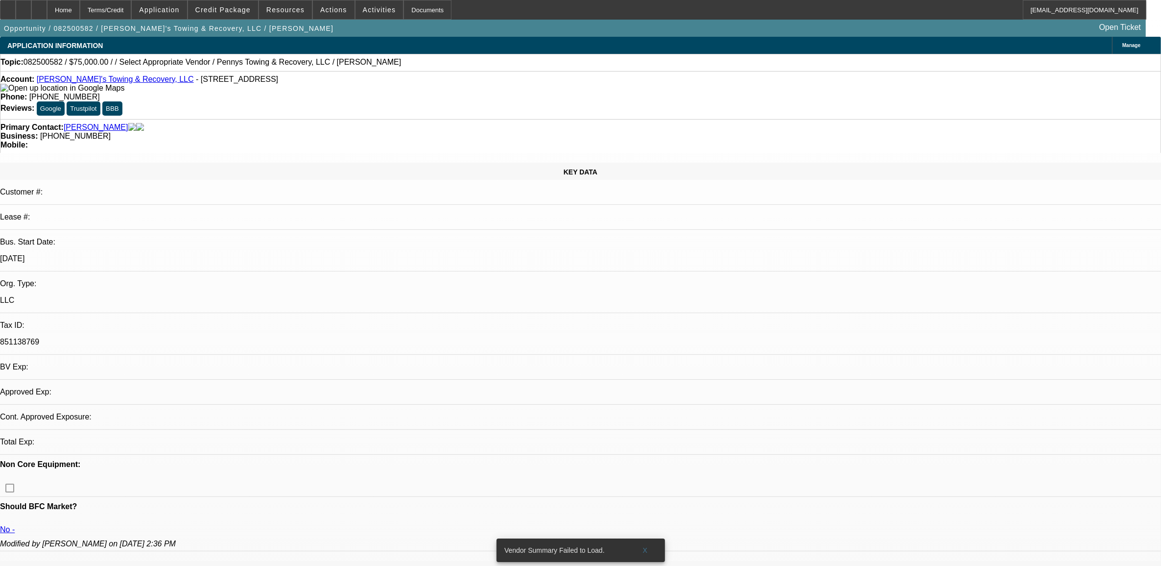
select select "4"
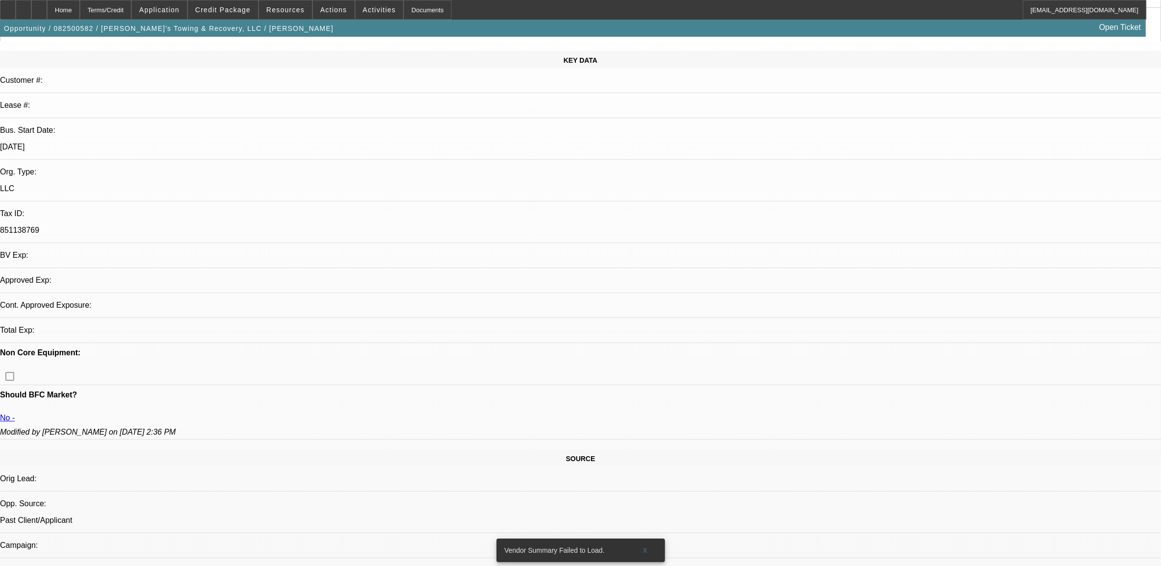
scroll to position [122, 0]
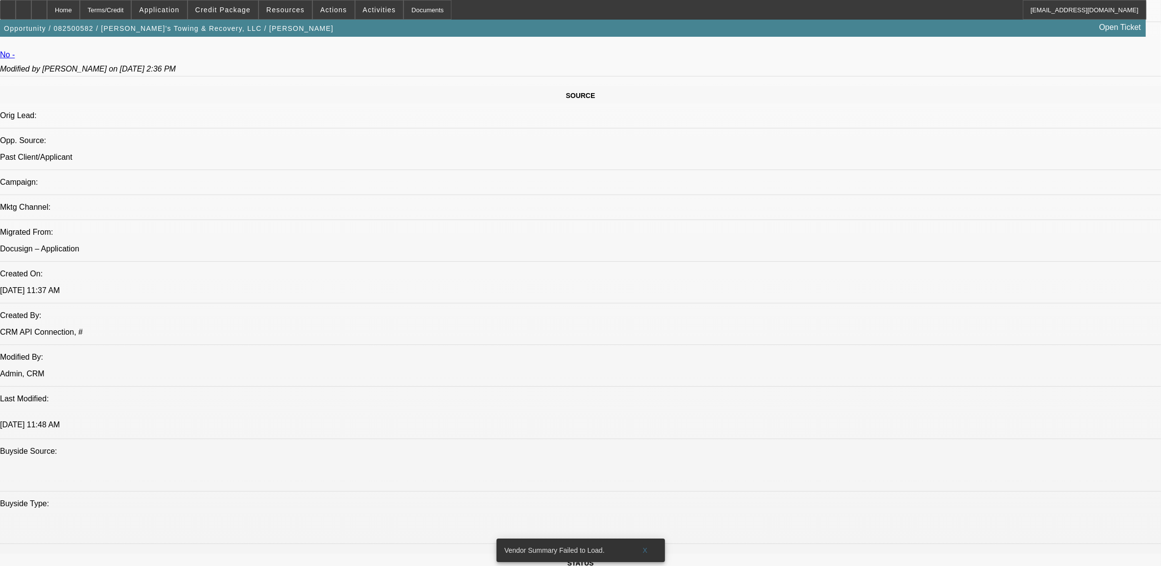
scroll to position [429, 0]
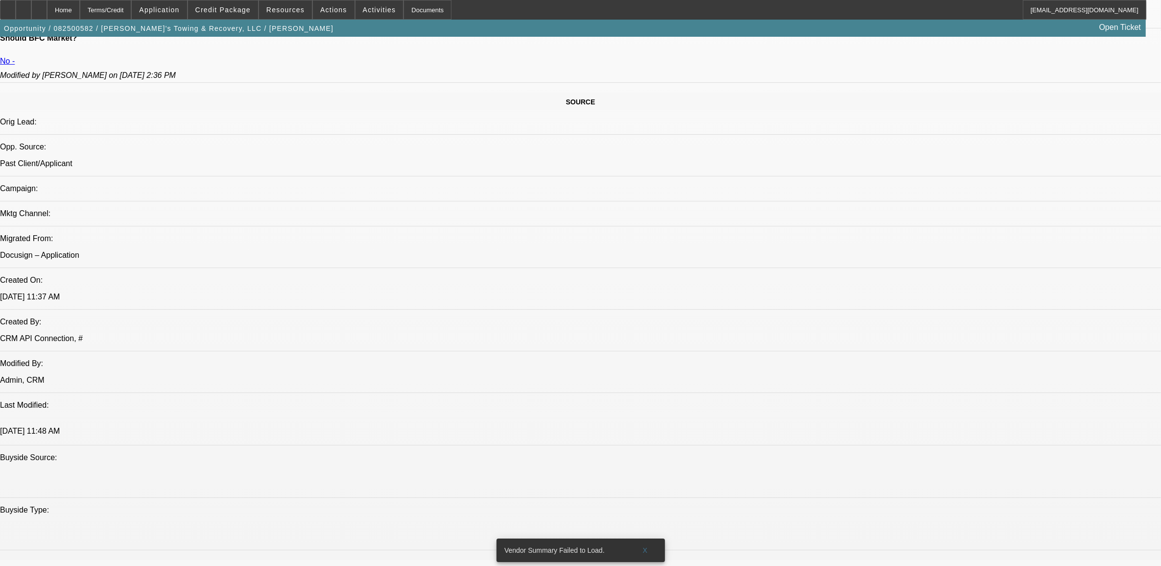
scroll to position [367, 0]
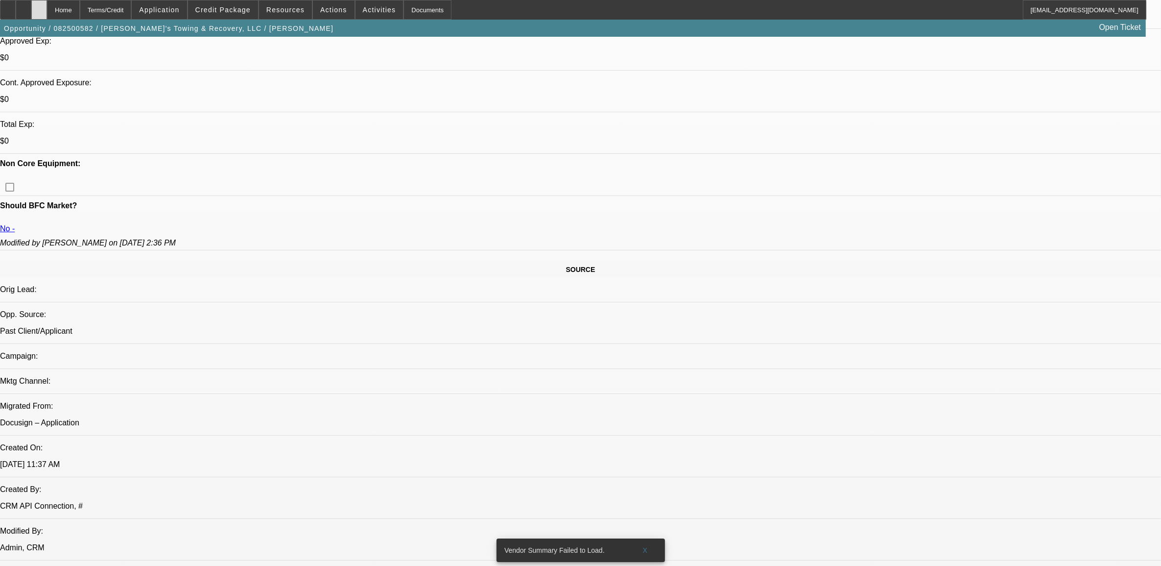
click at [47, 15] on div at bounding box center [39, 10] width 16 height 20
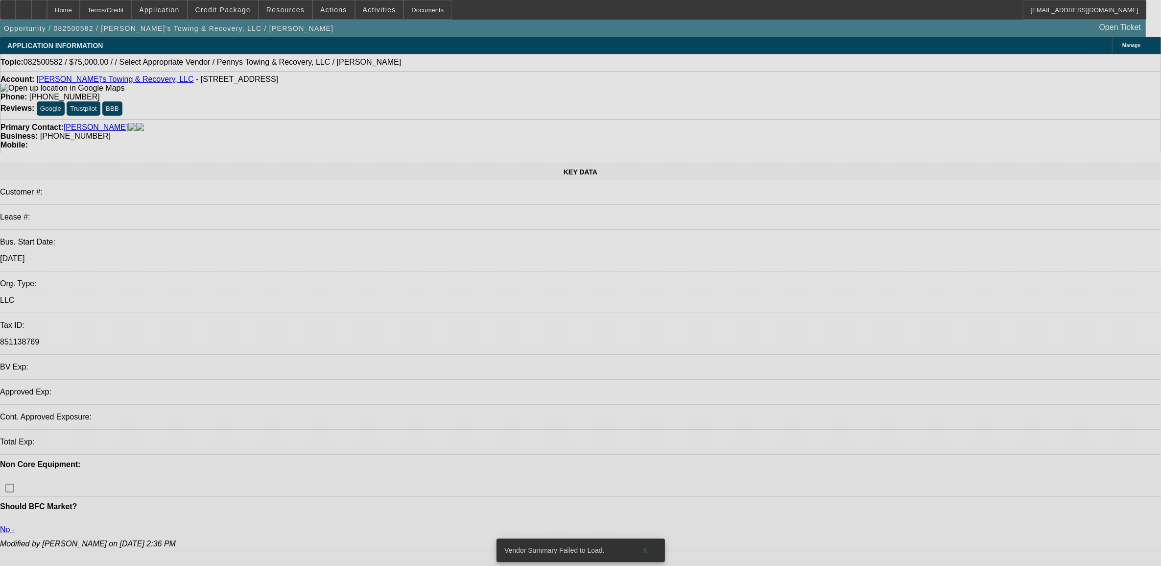
select select "0"
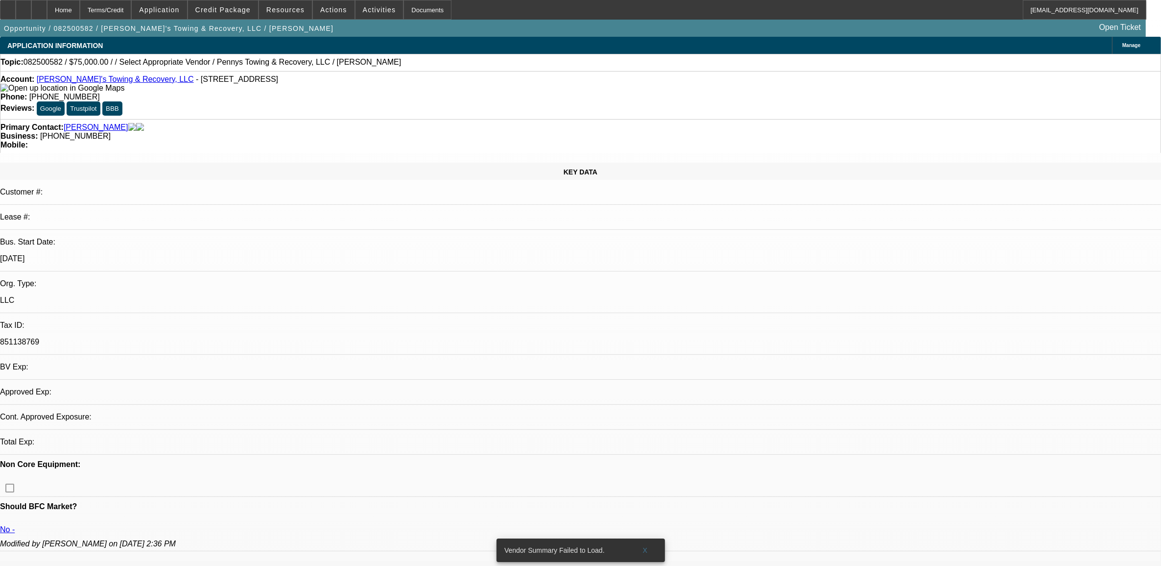
select select "2"
select select "0.1"
select select "1"
select select "2"
select select "4"
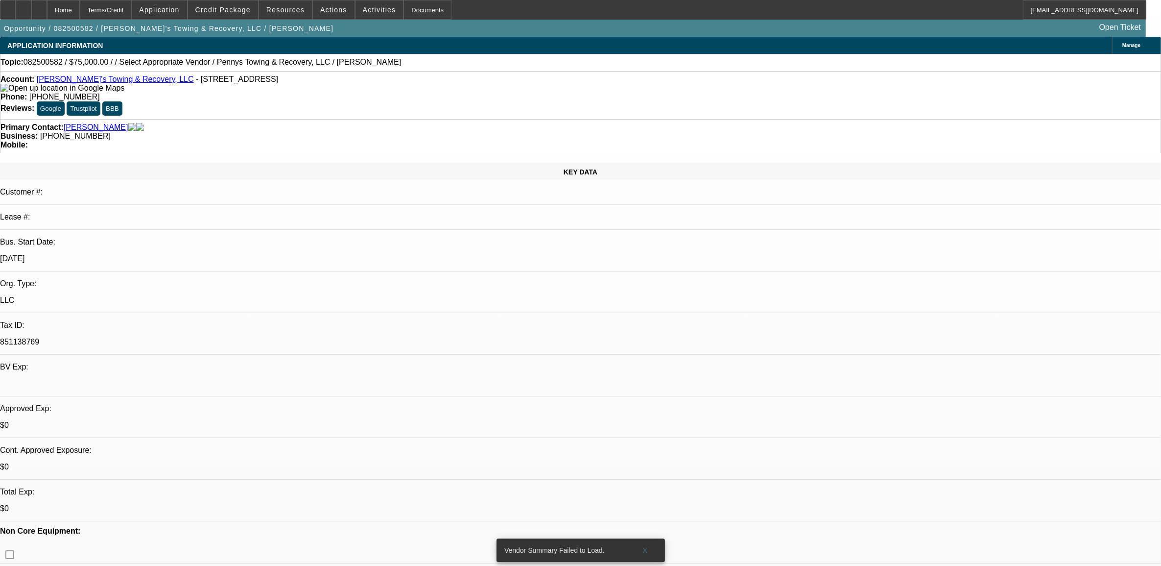
click at [333, 20] on div "Opportunity / 082500582 / Penny's Towing & Recovery, LLC / Strong, Robert Open …" at bounding box center [573, 28] width 1146 height 17
click at [334, 16] on span at bounding box center [334, 10] width 42 height 24
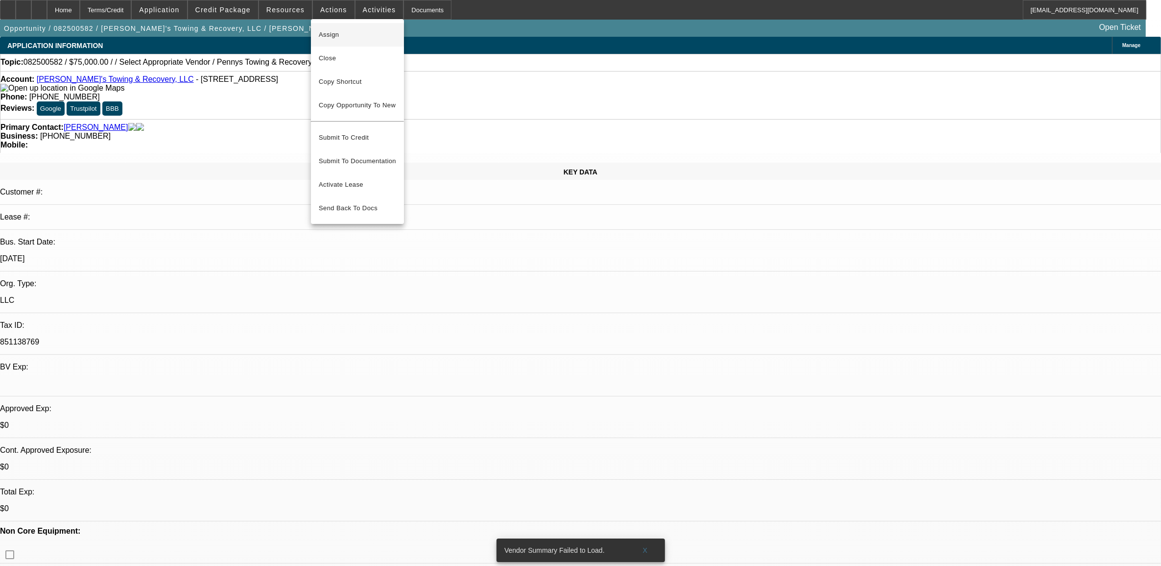
click at [364, 44] on button "Assign" at bounding box center [357, 35] width 93 height 24
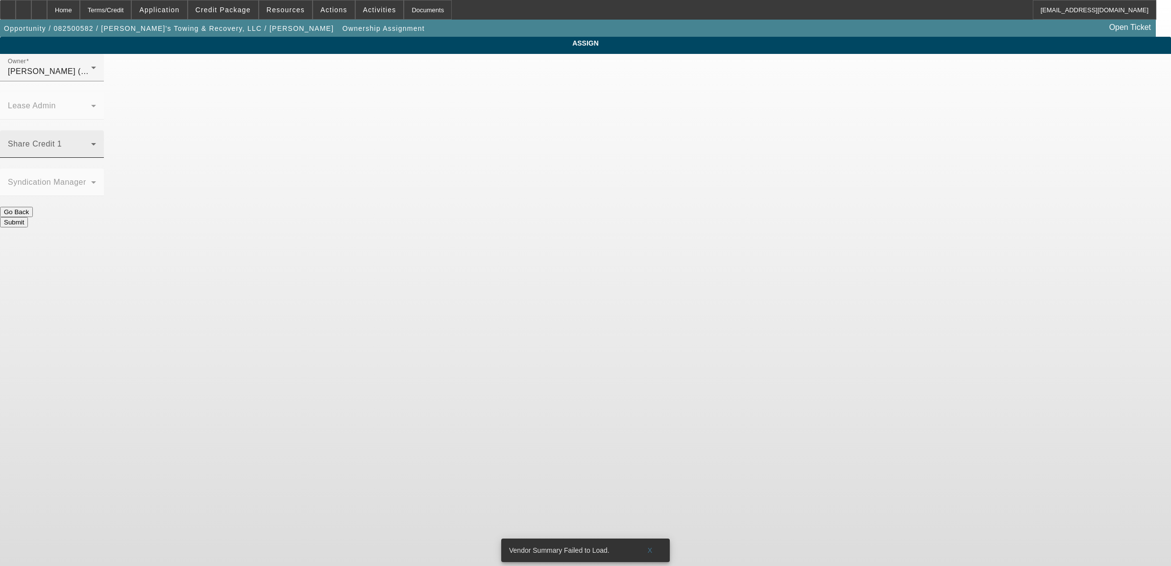
click at [91, 142] on span at bounding box center [49, 148] width 83 height 12
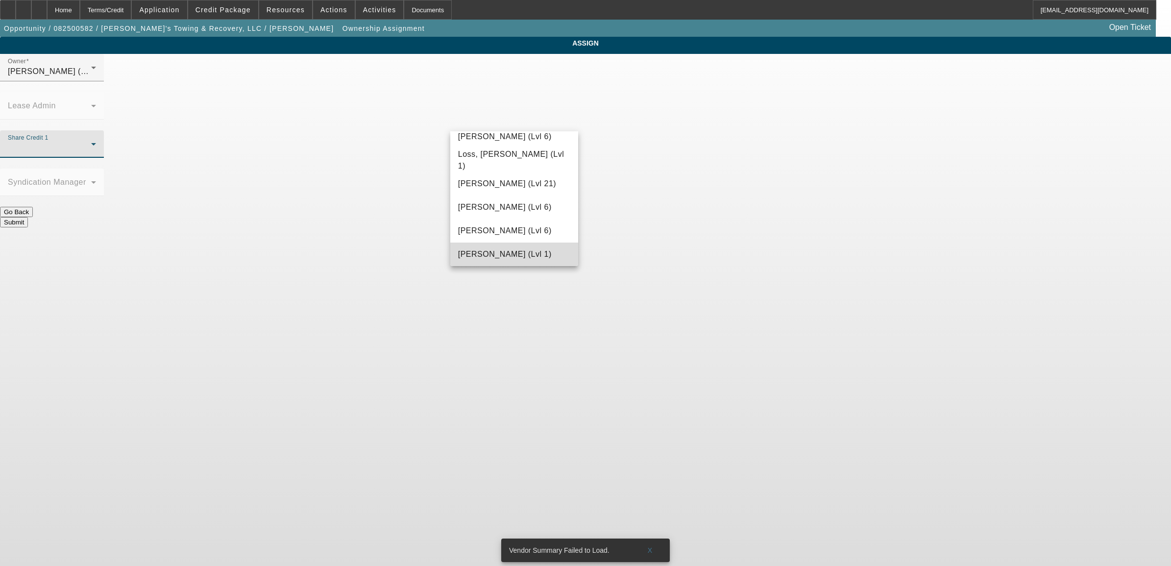
click at [544, 246] on mat-option "McDonough, Lucas (Lvl 1)" at bounding box center [514, 254] width 128 height 24
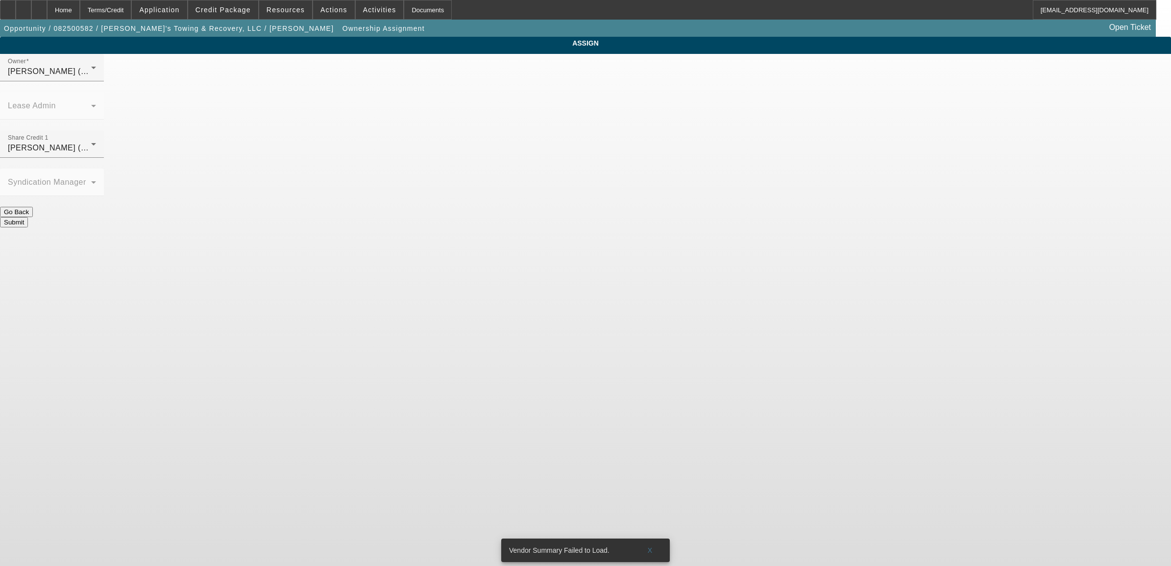
click at [104, 92] on div at bounding box center [52, 86] width 104 height 11
click at [91, 77] on div "McDonough, Lucas (Lvl 1)" at bounding box center [49, 72] width 83 height 12
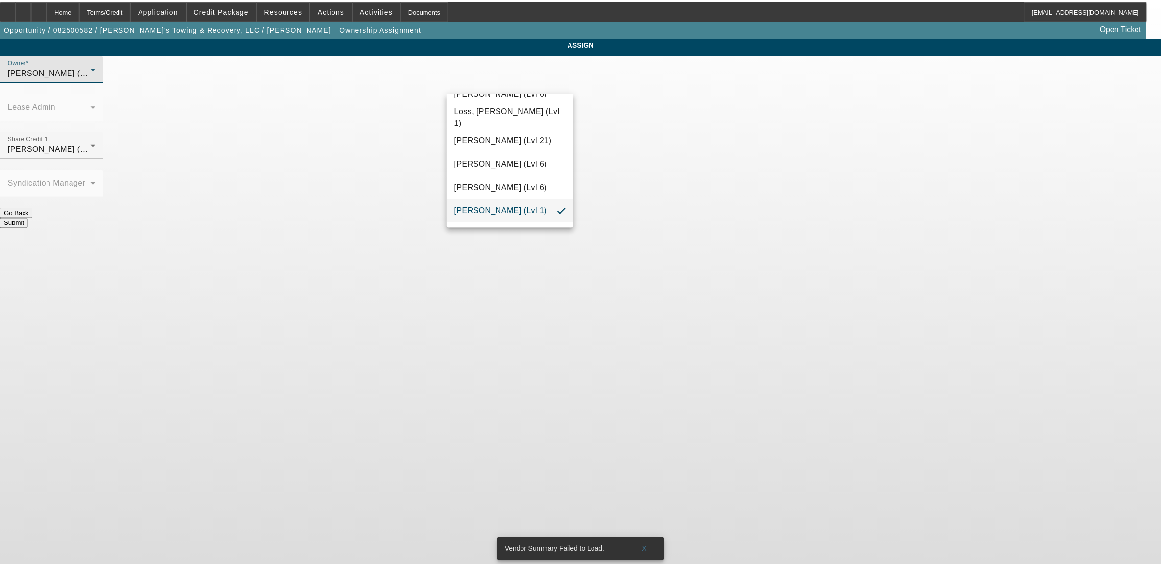
scroll to position [780, 0]
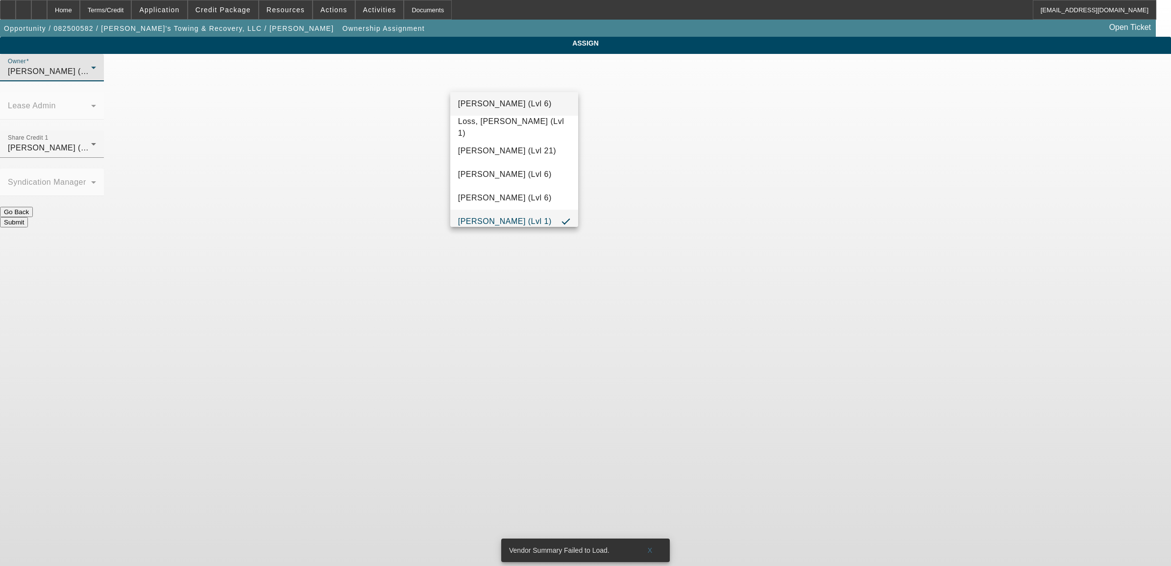
click at [530, 109] on mat-option "Lionello, Nick (Lvl 6)" at bounding box center [514, 104] width 128 height 24
click at [28, 217] on button "Submit" at bounding box center [14, 222] width 28 height 10
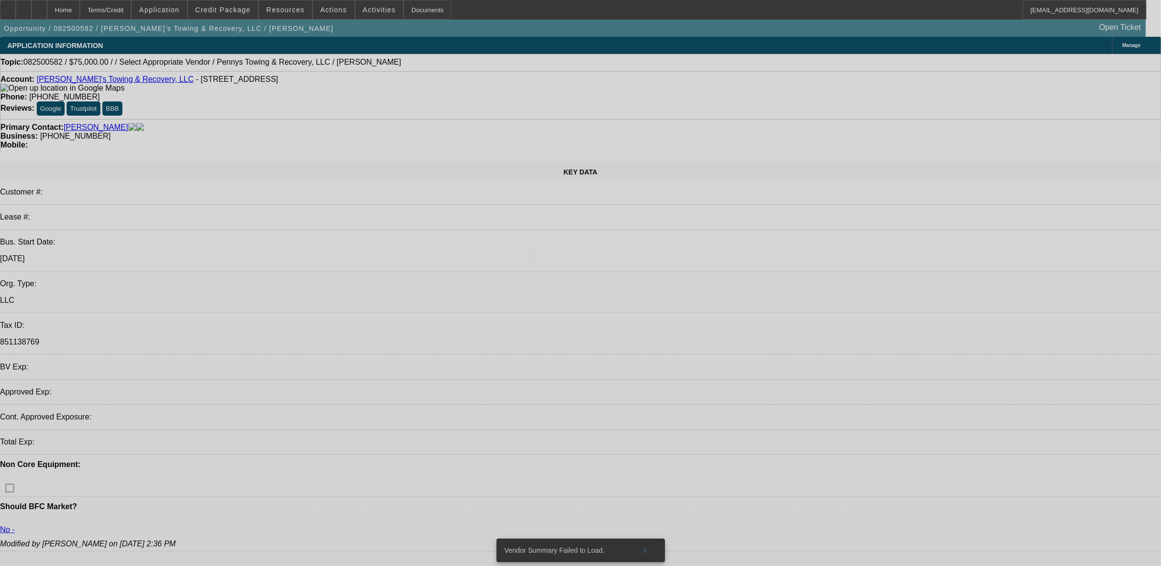
select select "0"
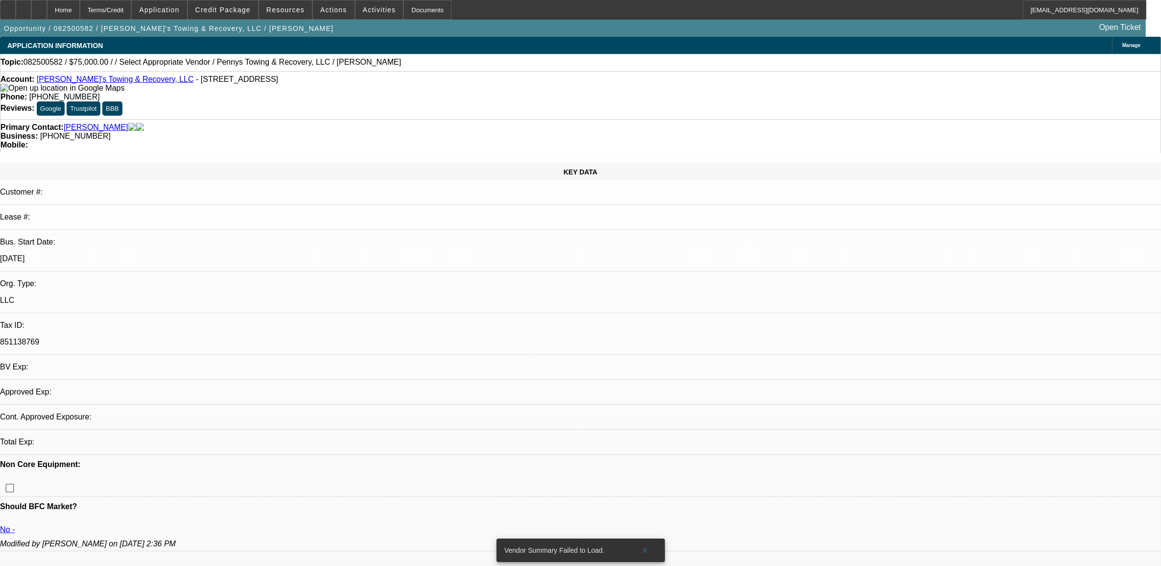
select select "2"
select select "0.1"
select select "4"
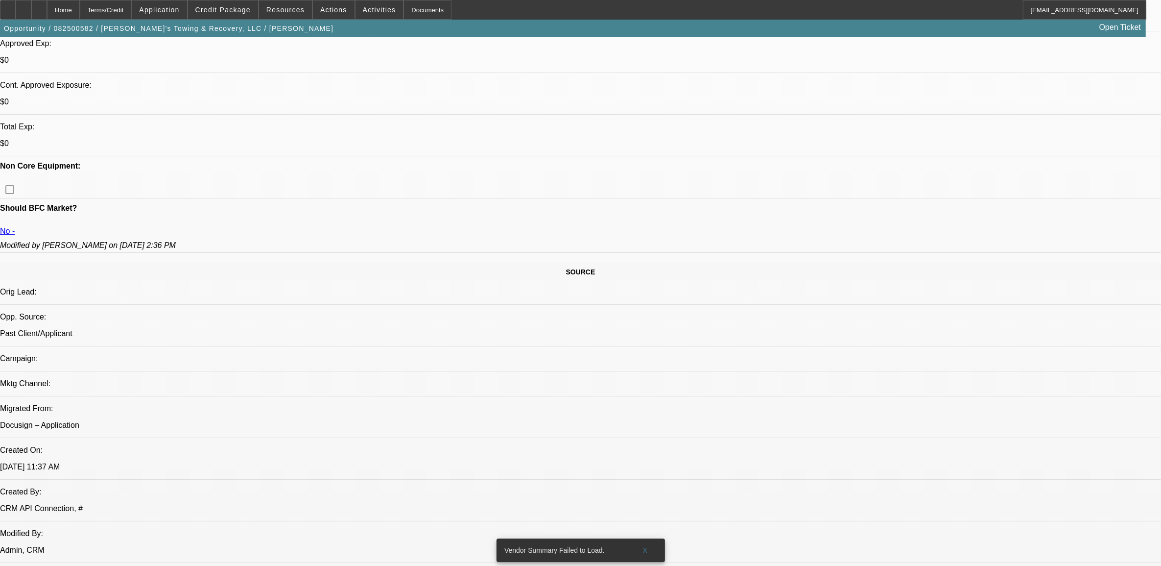
scroll to position [306, 0]
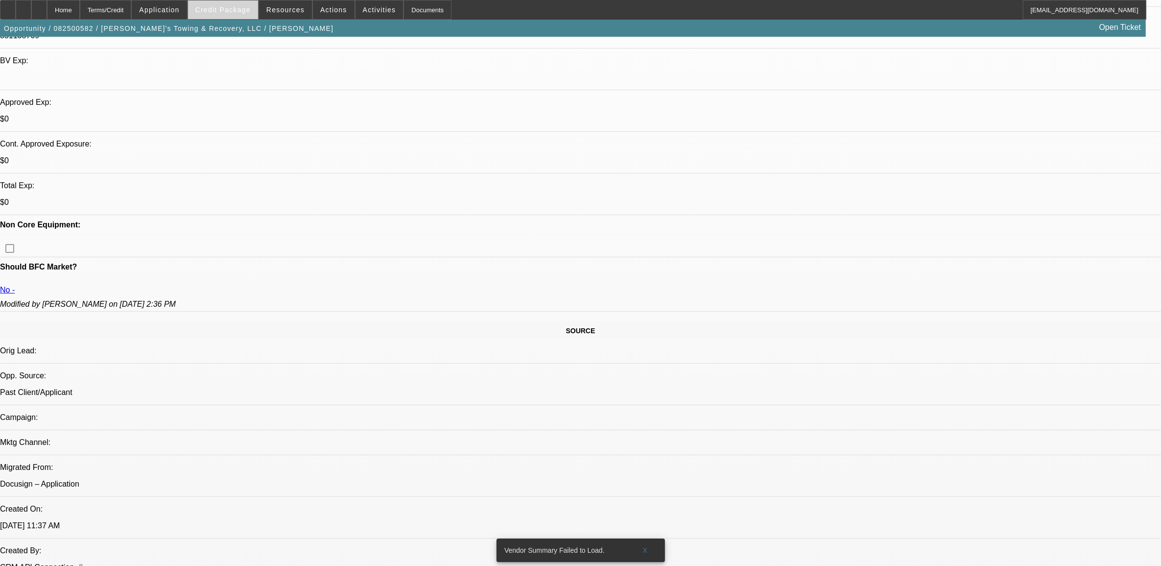
click at [207, 16] on span at bounding box center [223, 10] width 70 height 24
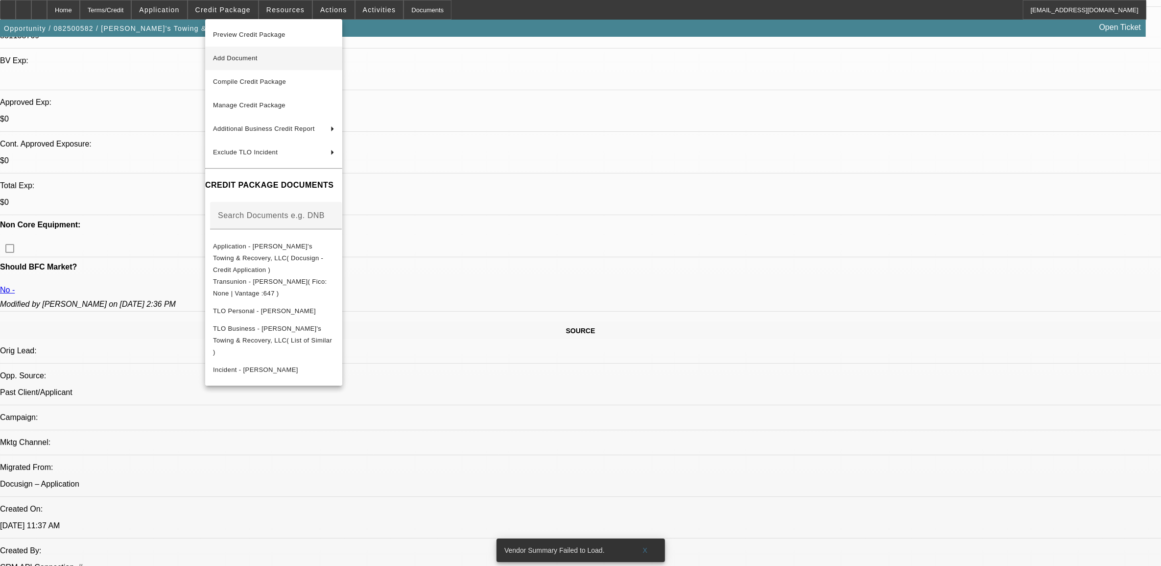
click at [236, 60] on span "Add Document" at bounding box center [235, 57] width 45 height 7
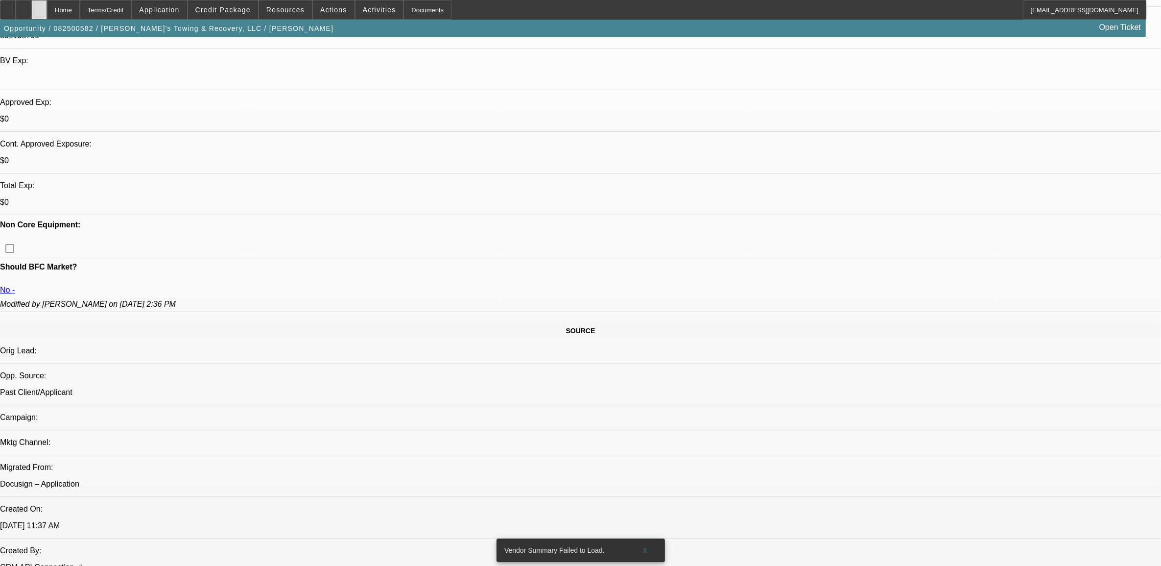
click at [39, 6] on icon at bounding box center [39, 6] width 0 height 0
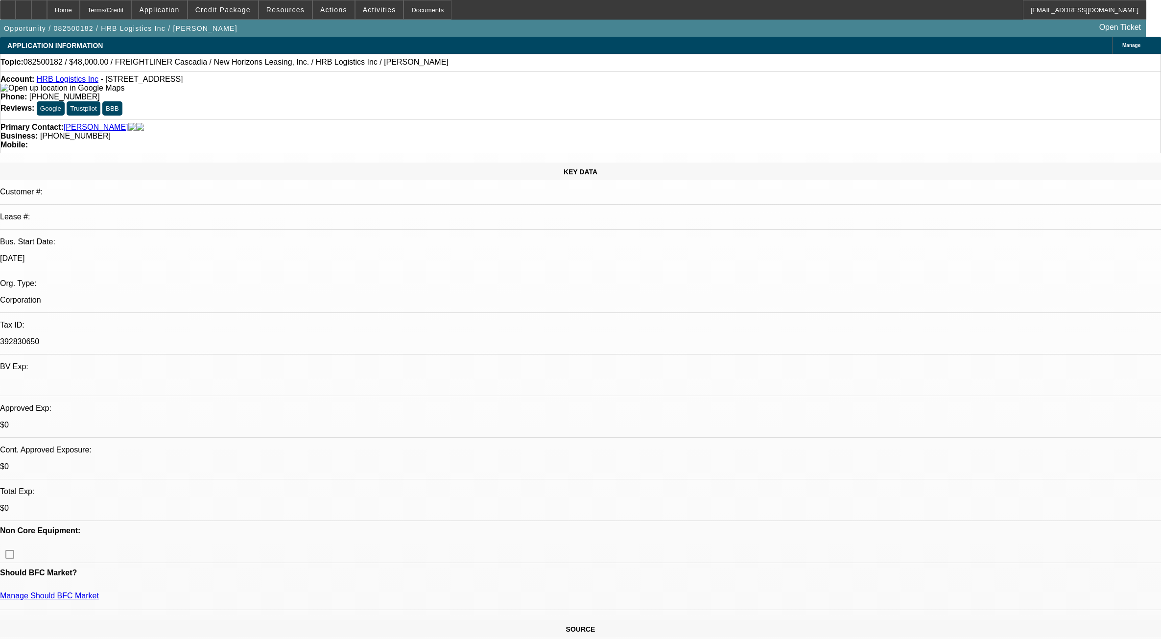
select select "0"
select select "2"
select select "0"
select select "21"
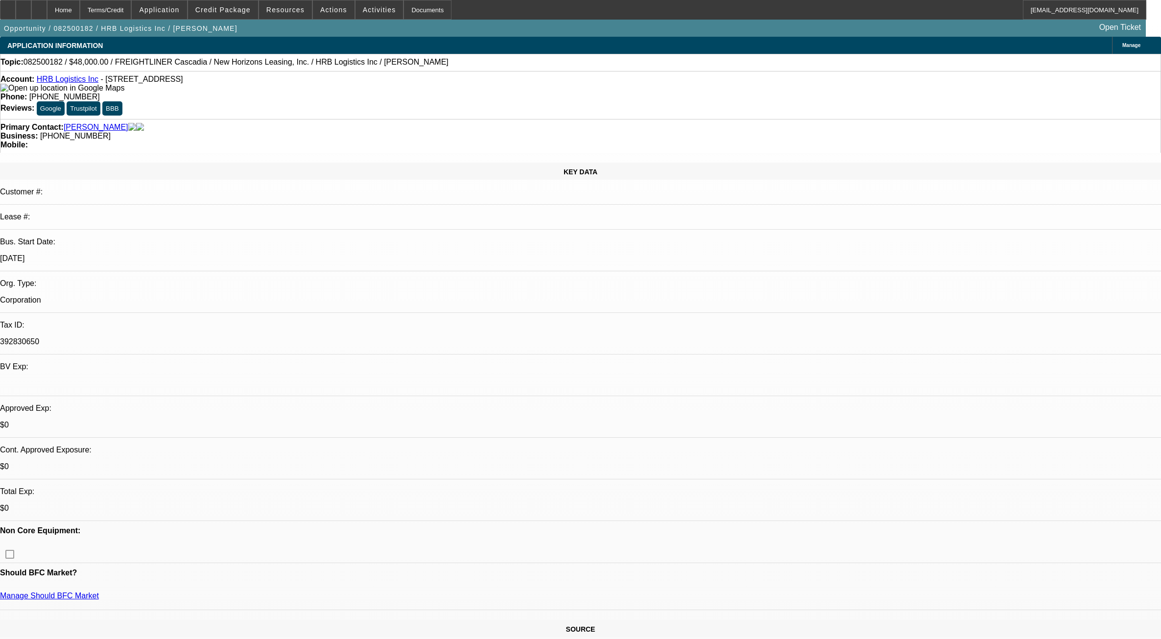
select select "0"
select select "2"
select select "0"
select select "21"
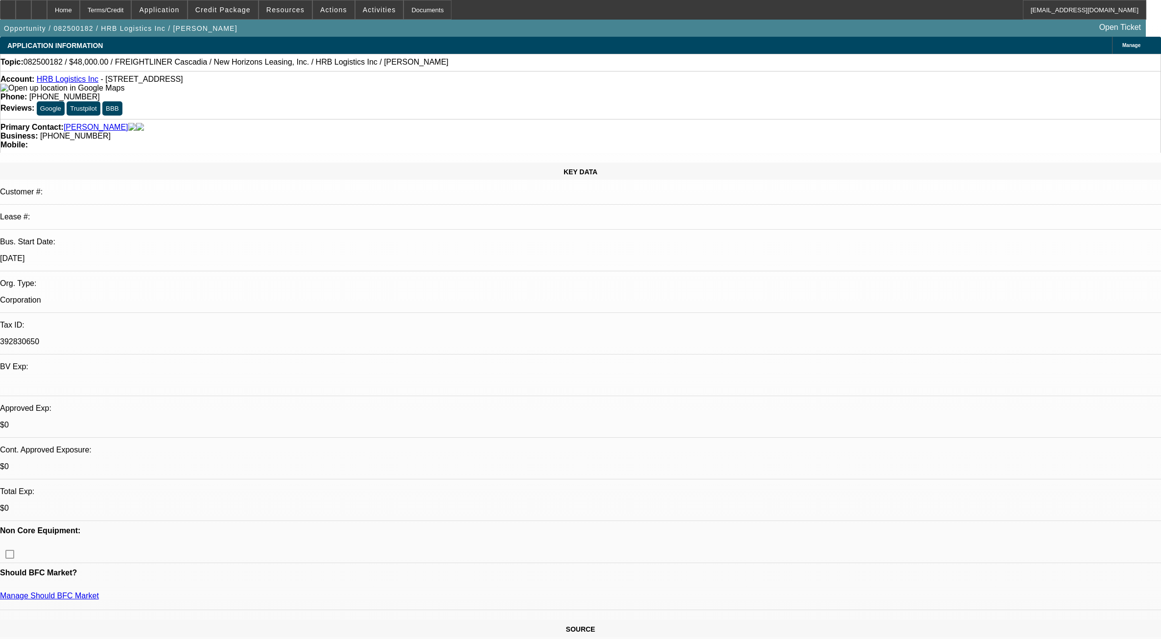
select select "0"
select select "2"
select select "0"
select select "21"
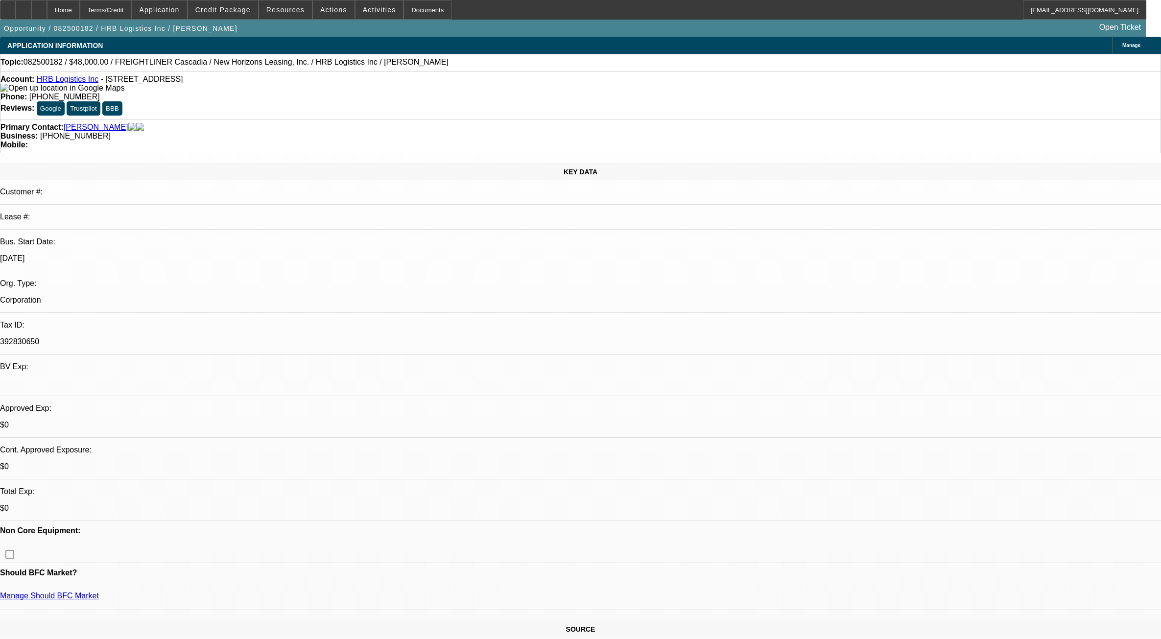
select select "0"
select select "2"
select select "0"
select select "6"
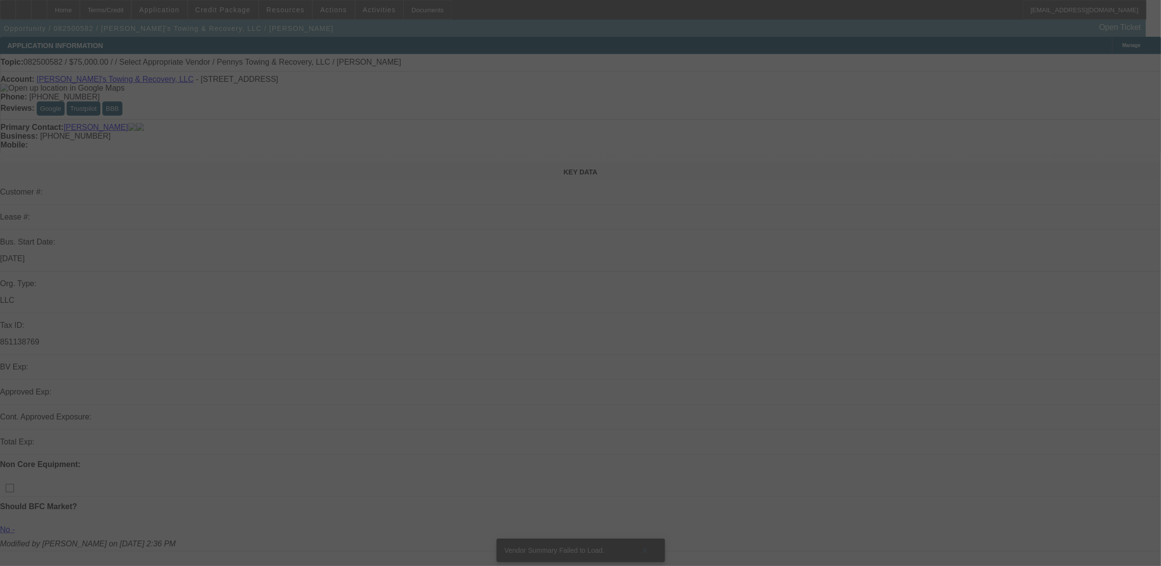
select select "0"
select select "2"
select select "0.1"
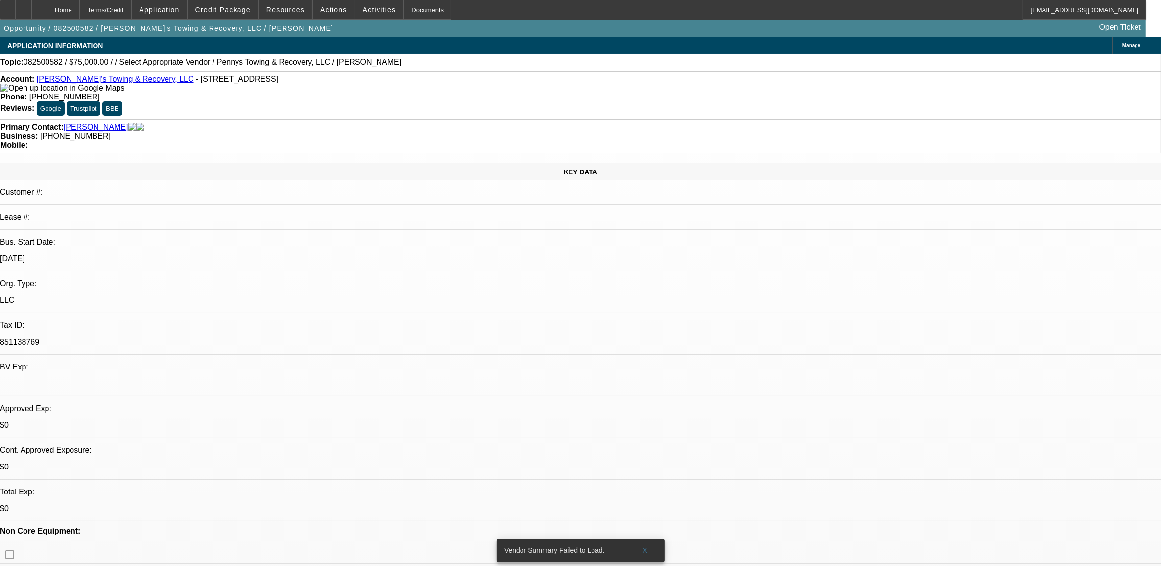
select select "1"
select select "2"
select select "4"
drag, startPoint x: 486, startPoint y: 277, endPoint x: 434, endPoint y: 231, distance: 69.4
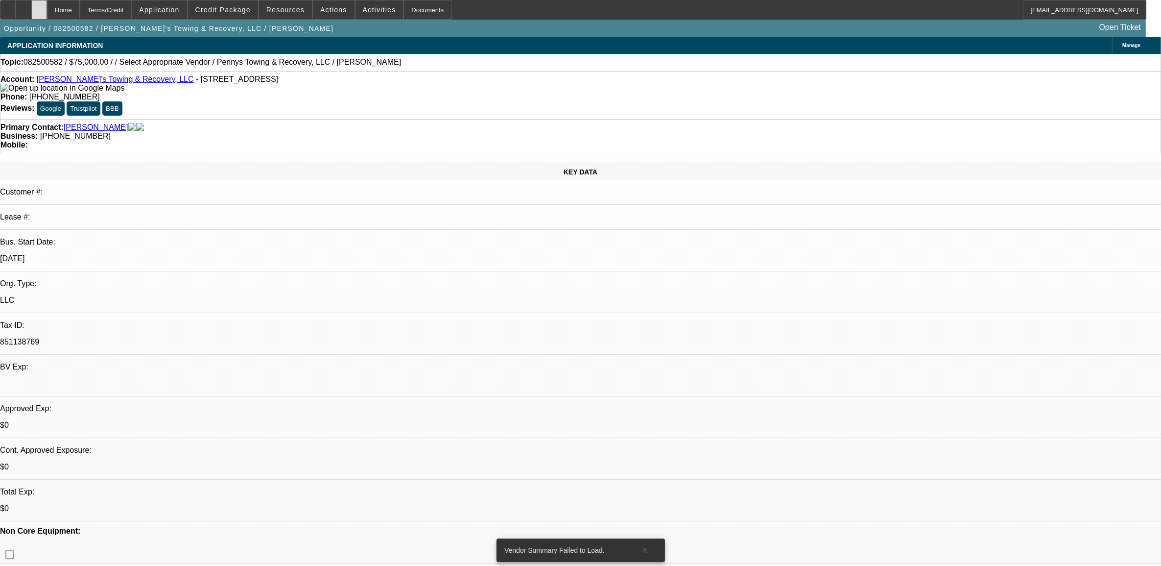
click at [47, 13] on div at bounding box center [39, 10] width 16 height 20
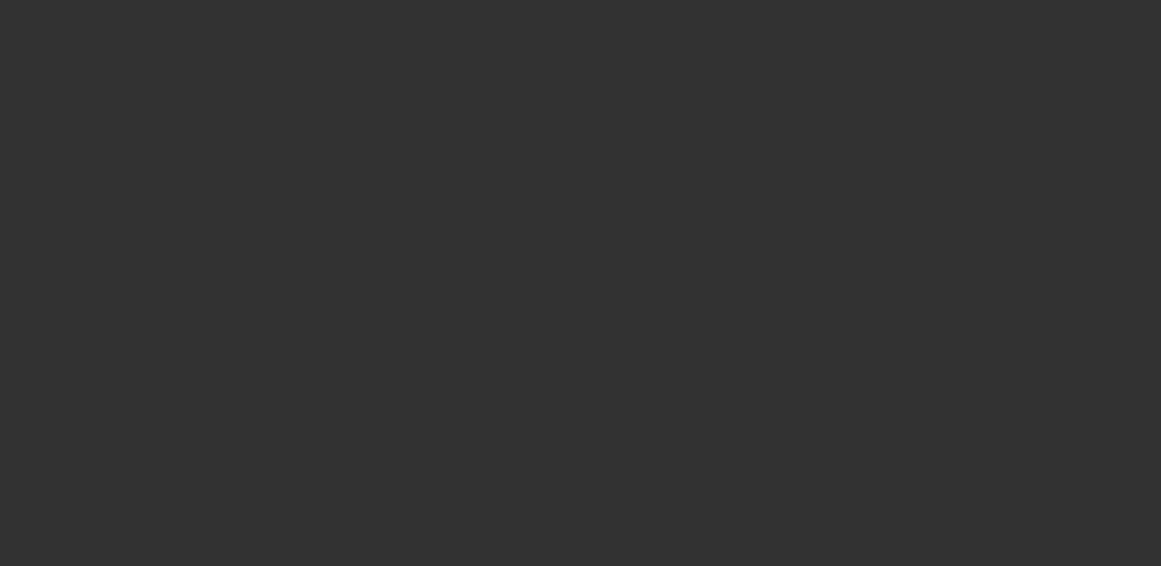
select select "0"
select select "2"
select select "0.1"
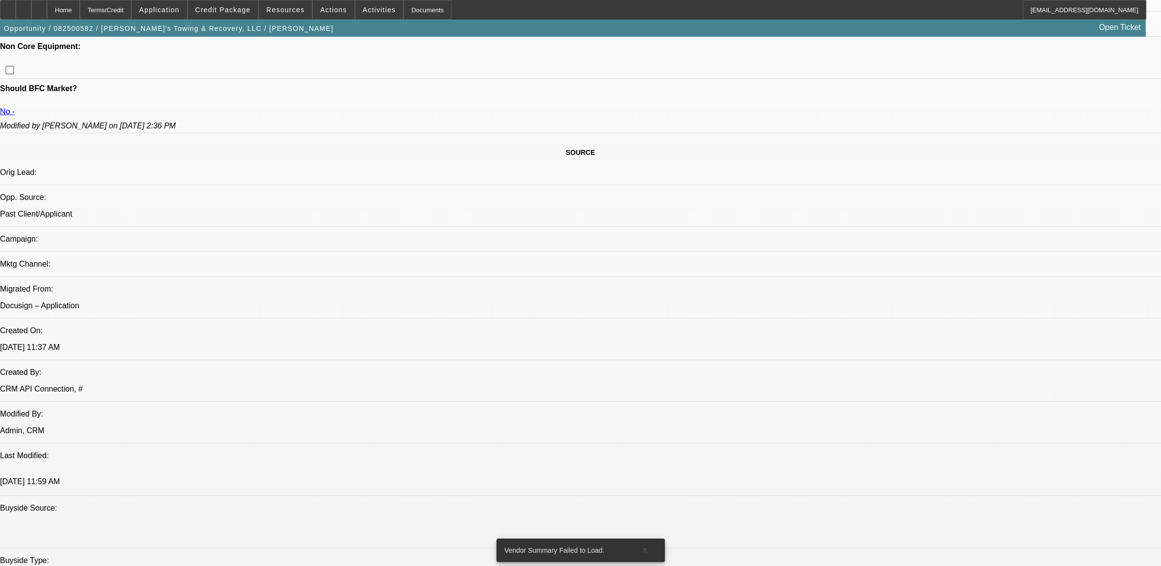
select select "1"
select select "2"
select select "4"
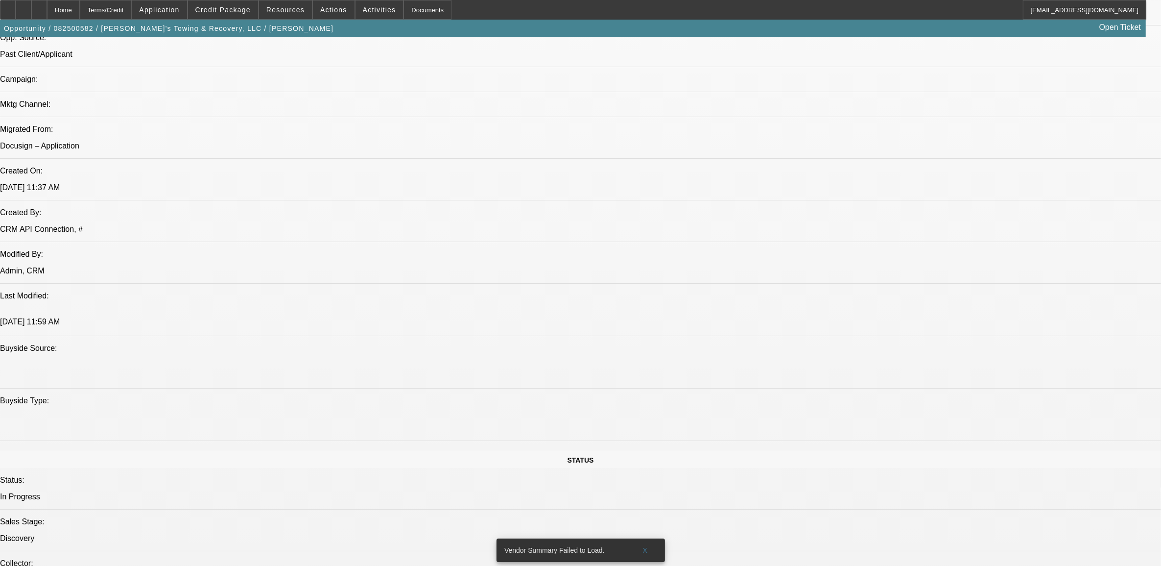
scroll to position [583, 0]
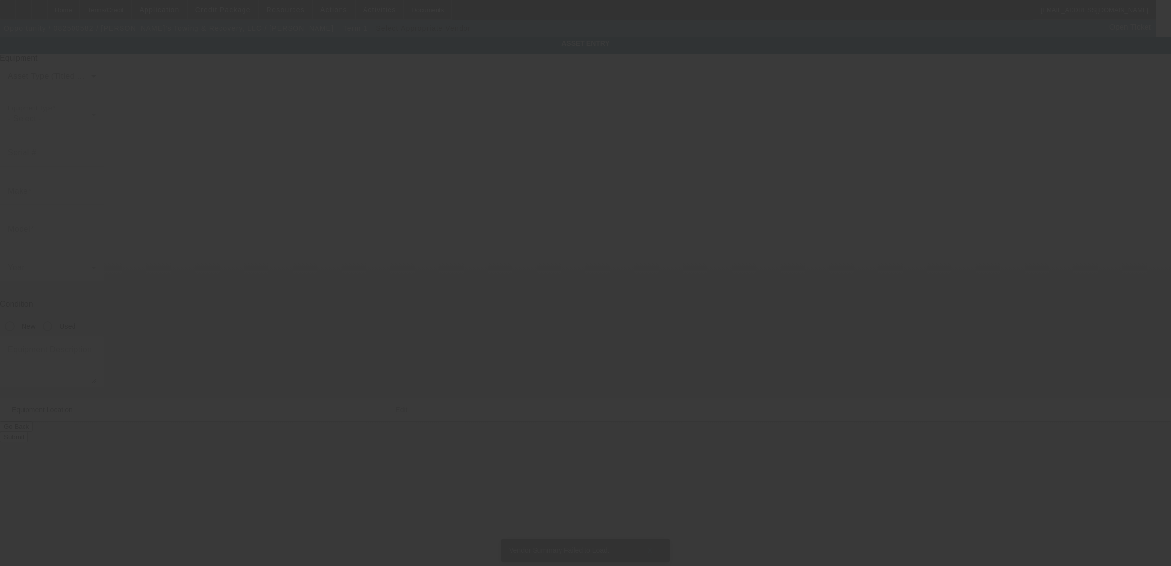
type input "PO Box 139"
type input "Central Square"
type input "13036"
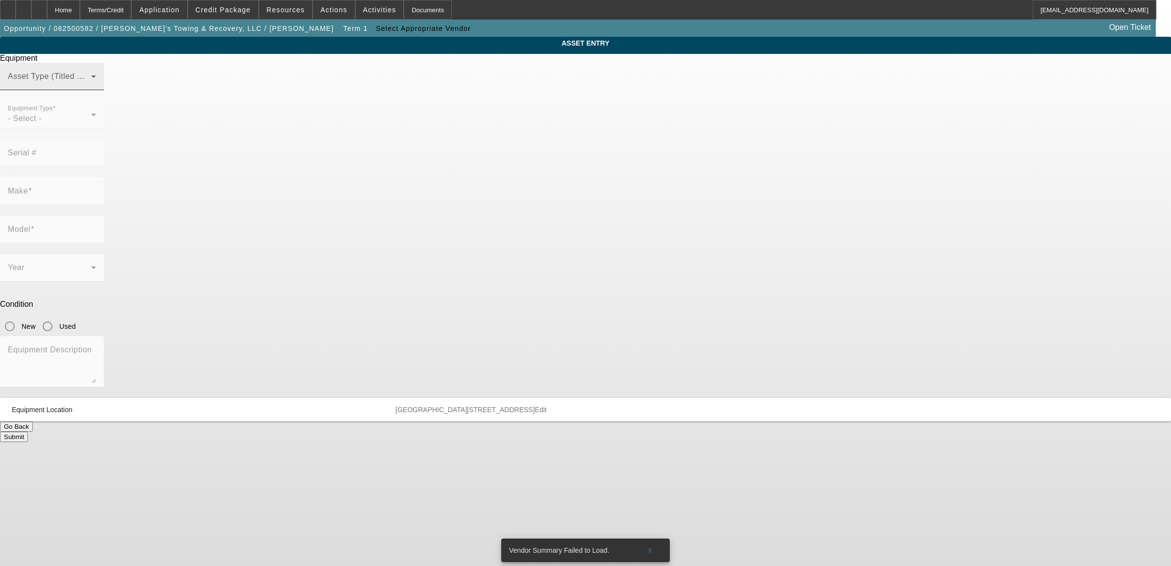
click at [91, 86] on span at bounding box center [49, 80] width 83 height 12
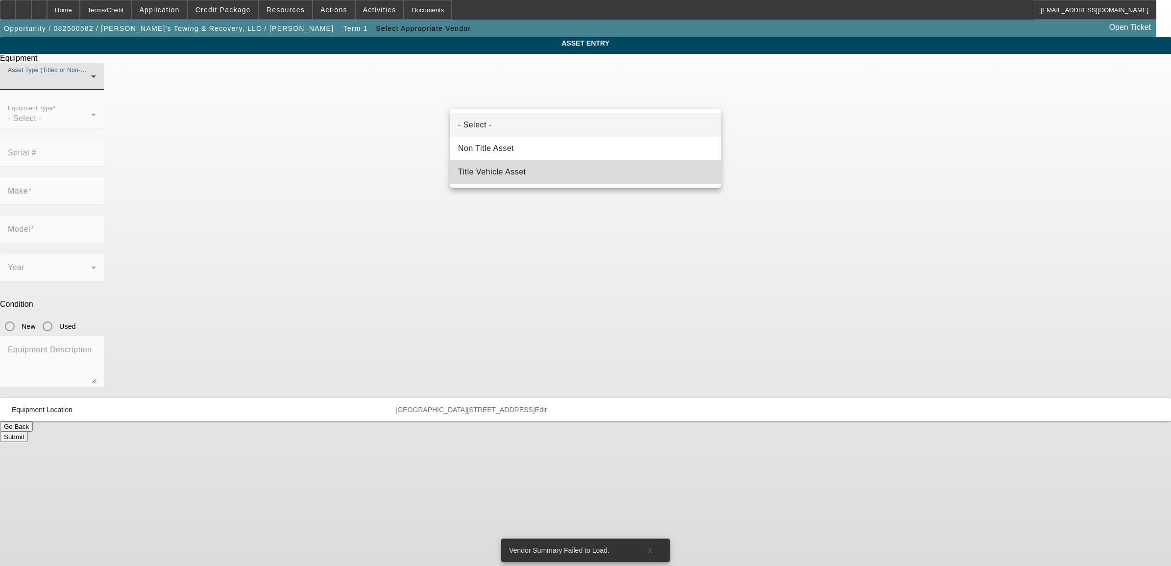
click at [486, 167] on span "Title Vehicle Asset" at bounding box center [492, 172] width 68 height 12
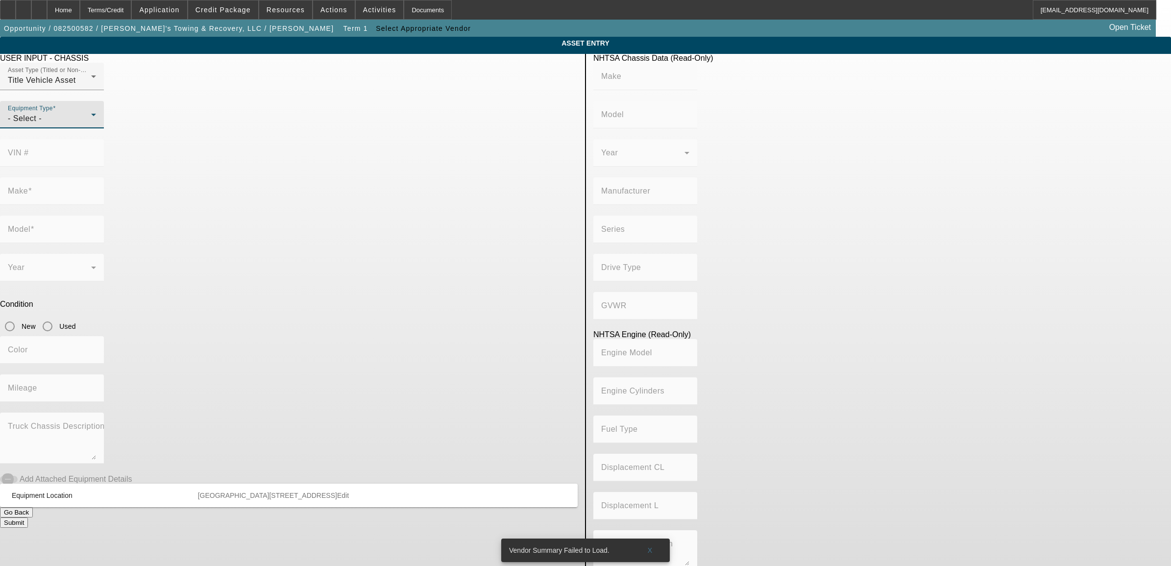
click at [91, 124] on div "- Select -" at bounding box center [49, 119] width 83 height 12
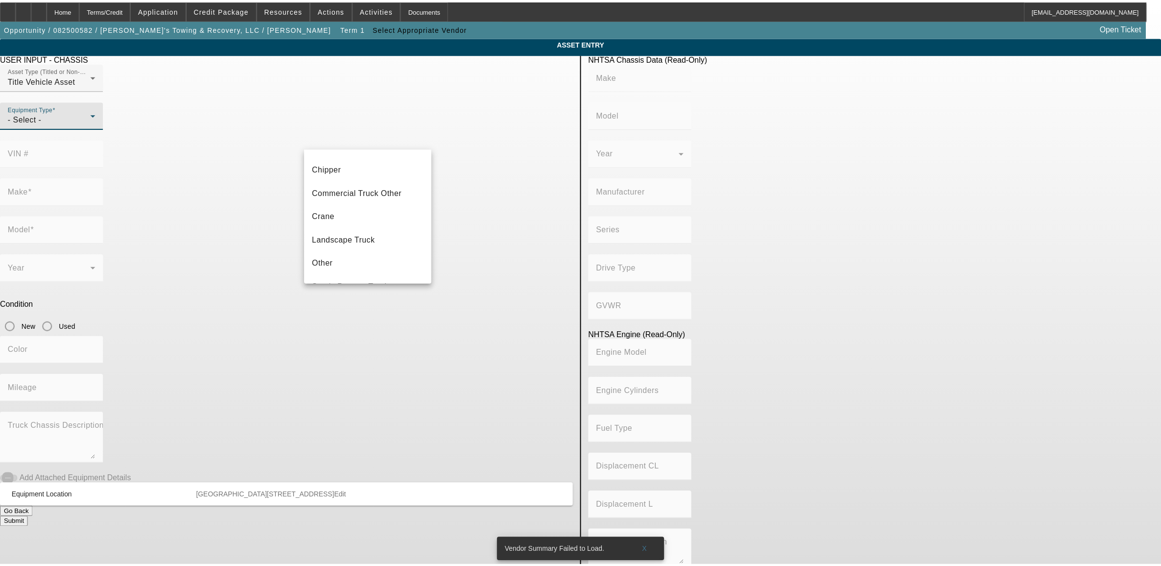
scroll to position [108, 0]
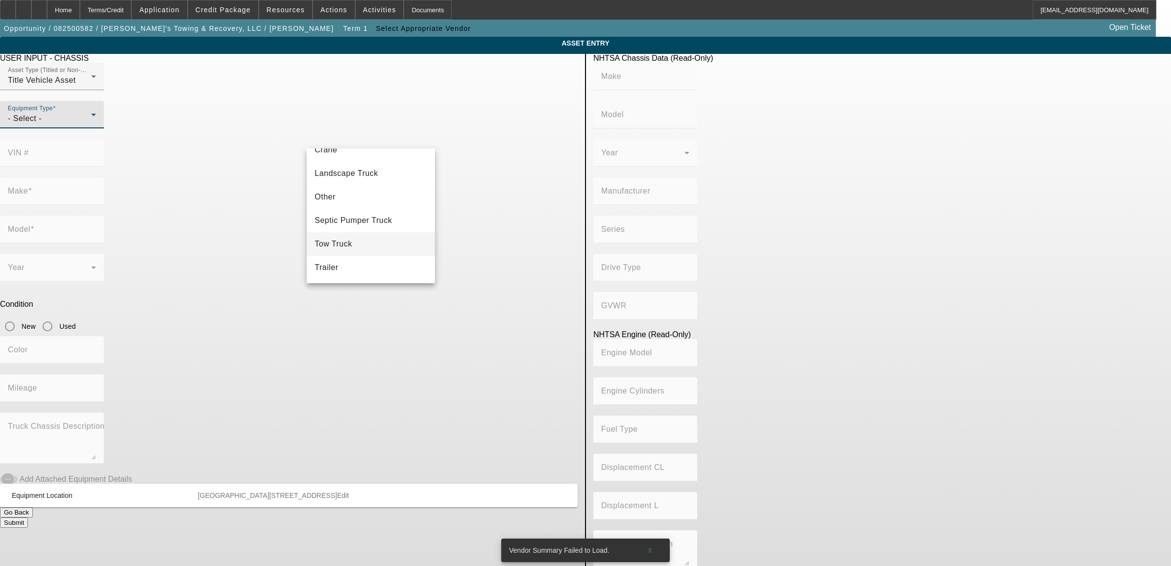
click at [353, 240] on mat-option "Tow Truck" at bounding box center [371, 244] width 128 height 24
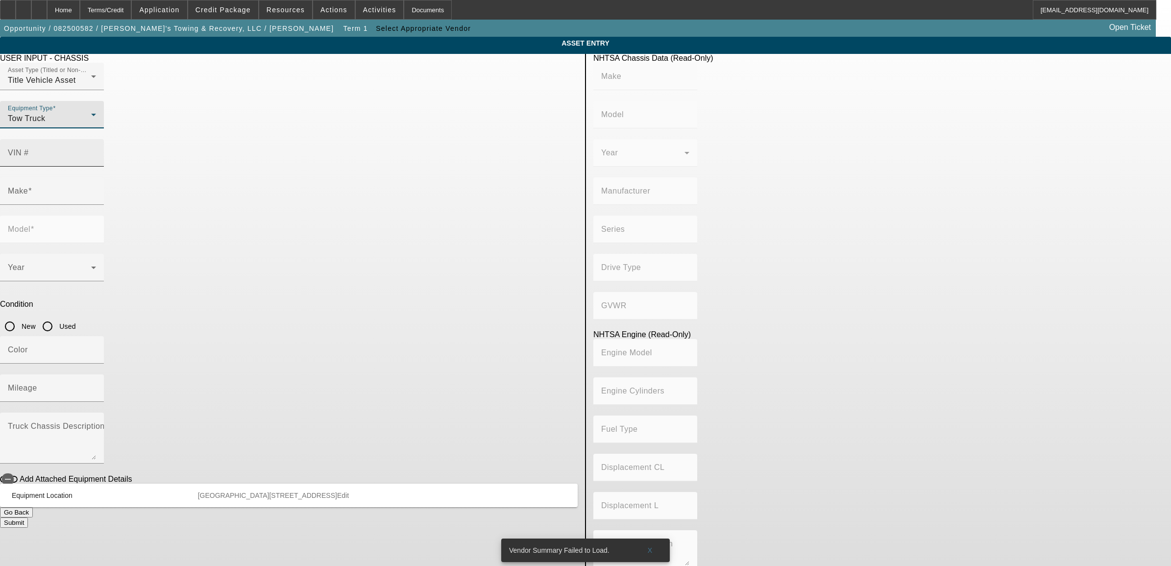
click at [96, 151] on input "VIN #" at bounding box center [52, 157] width 88 height 12
paste input "1HTEUMML7KH602407"
type input "1HTEUMML7KH602407"
click at [1010, 131] on app-asset-collateral-manage "ASSET ENTRY Delete asset USER INPUT - CHASSIS Asset Type (Titled or Non-Titled)…" at bounding box center [585, 308] width 1171 height 543
click at [76, 321] on label "Used" at bounding box center [66, 326] width 19 height 10
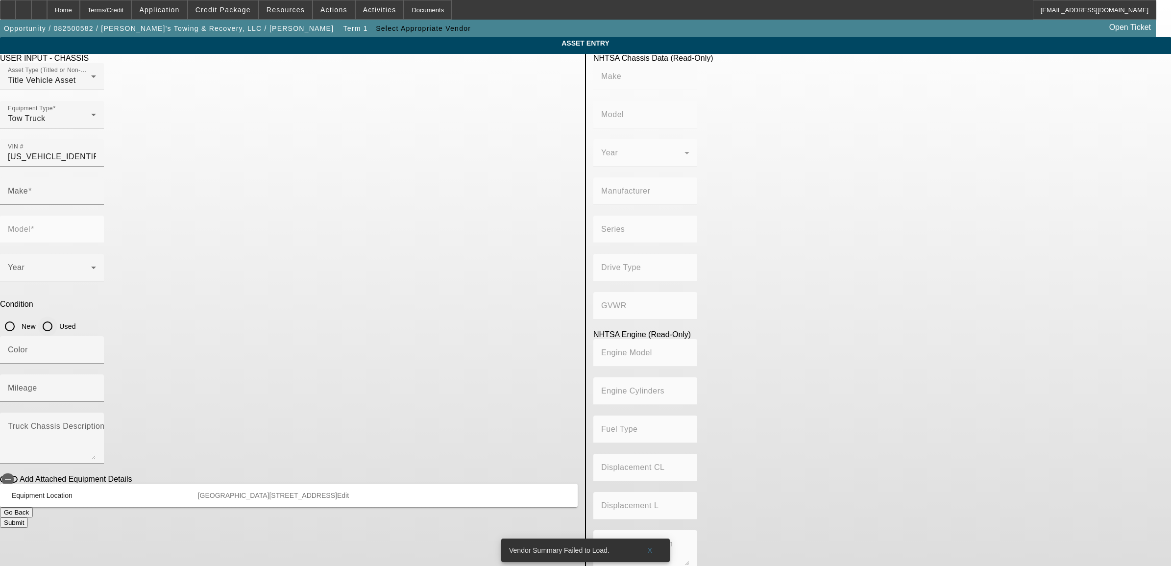
click at [57, 316] on input "Used" at bounding box center [48, 326] width 20 height 20
radio input "true"
click at [985, 163] on app-asset-collateral-manage "ASSET ENTRY Delete asset USER INPUT - CHASSIS Asset Type (Titled or Non-Titled)…" at bounding box center [585, 308] width 1171 height 543
click at [96, 151] on input "1HTEUMML7KH602407" at bounding box center [52, 157] width 88 height 12
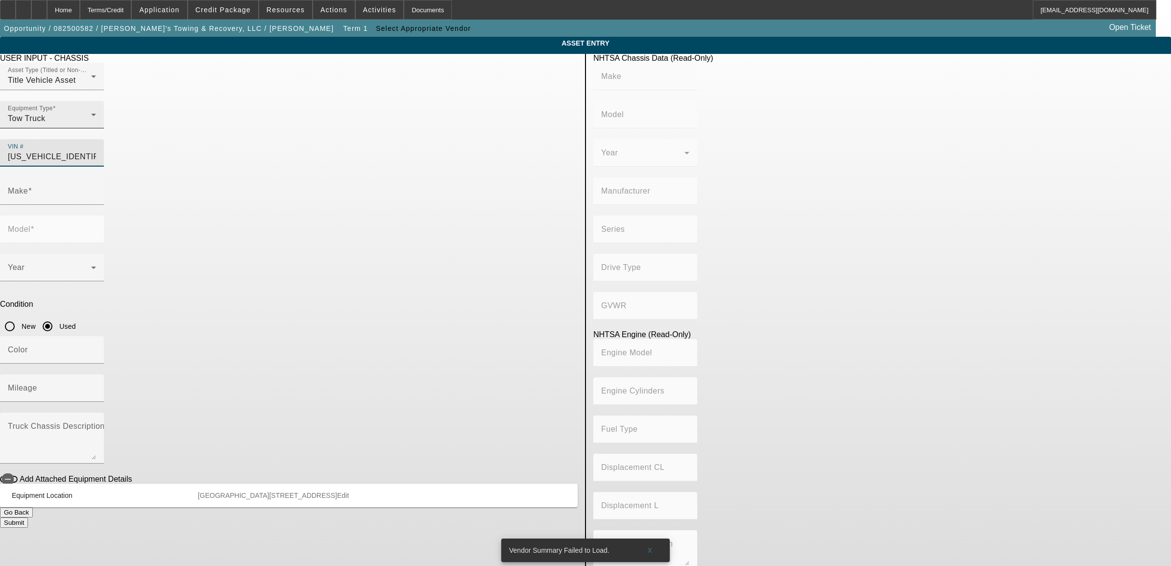
drag, startPoint x: 534, startPoint y: 137, endPoint x: 398, endPoint y: 137, distance: 135.7
click at [398, 137] on div "Asset Type (Titled or Non-Titled) Title Vehicle Asset Equipment Type Tow Truck …" at bounding box center [288, 120] width 577 height 115
type input "INTERNATIONAL"
type input "MV607"
type input "INTERNATIONAL MOTORS, LLC"
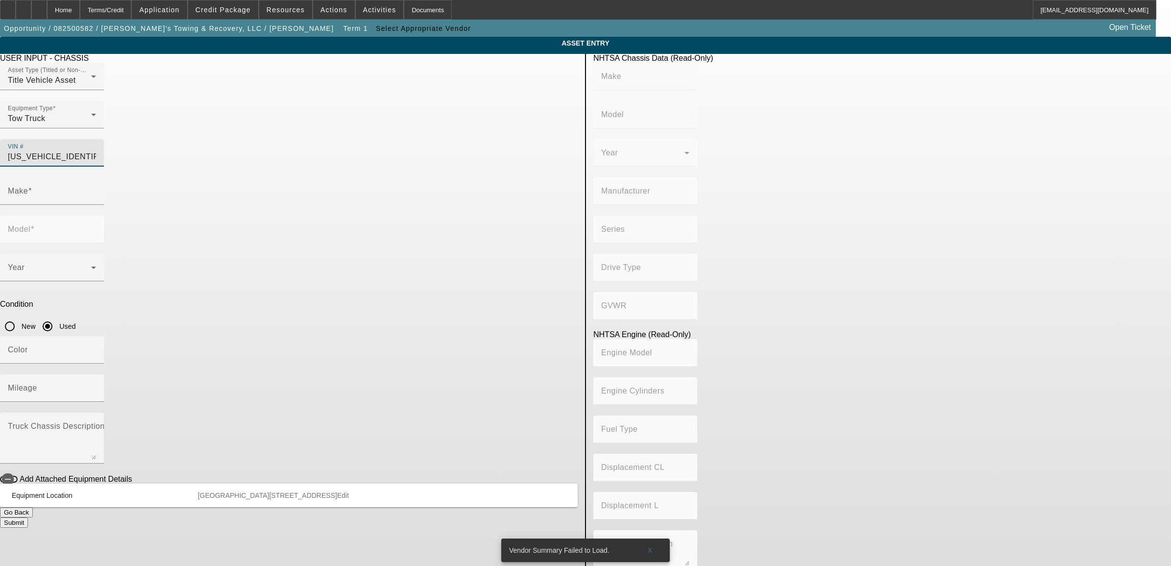
type input "MV"
type input "4x2"
type input "Class 6: 19,501 - 26,000 lb (8,845 - 11,794 kg)"
type input "B 6.7"
type input "Diesel"
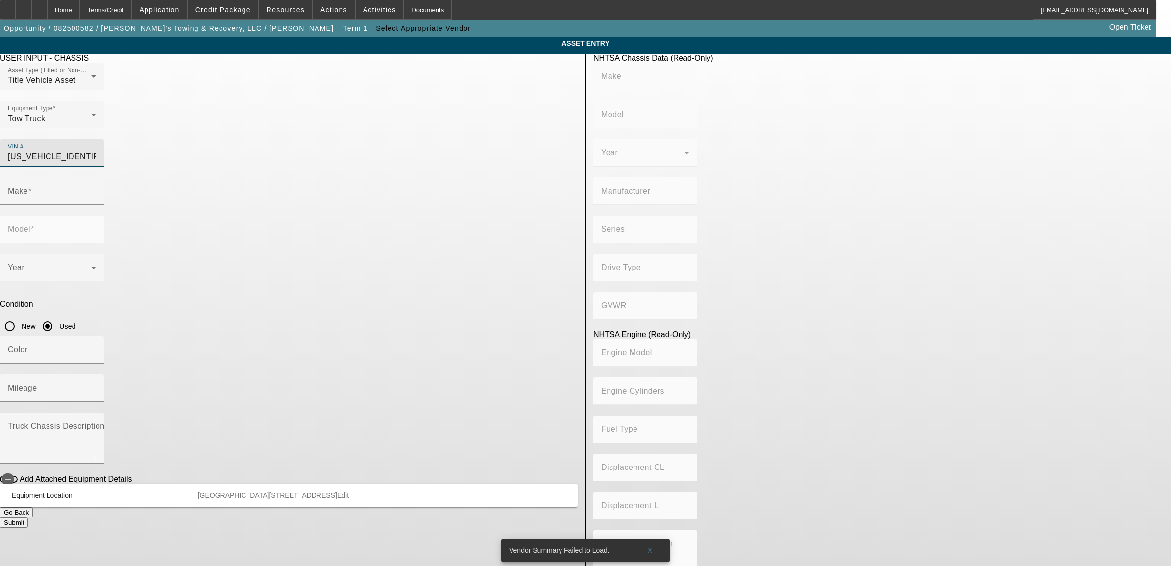
type input "408.85908543470"
type input "6.7"
type input "INTERNATIONAL"
type input "MV607"
drag, startPoint x: 229, startPoint y: 231, endPoint x: 255, endPoint y: 231, distance: 26.0
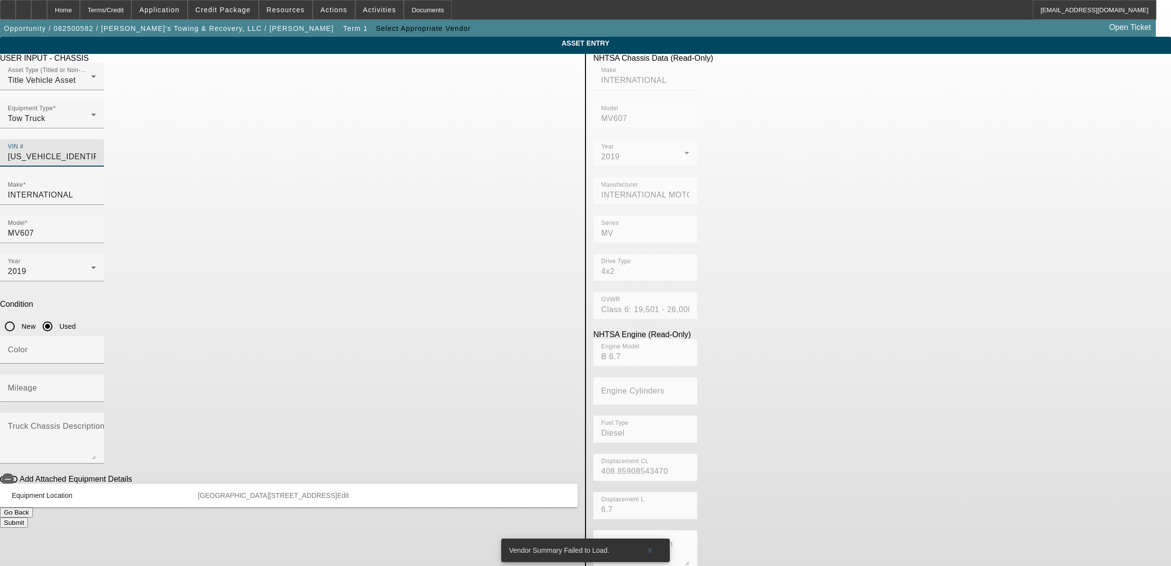
click at [236, 231] on app-asset-collateral-manage "ASSET ENTRY Delete asset USER INPUT - CHASSIS Asset Type (Titled or Non-Titled)…" at bounding box center [585, 308] width 1171 height 543
click at [96, 336] on div "Color" at bounding box center [52, 349] width 88 height 27
click at [96, 348] on input "Color" at bounding box center [52, 354] width 88 height 12
type input "White/Red"
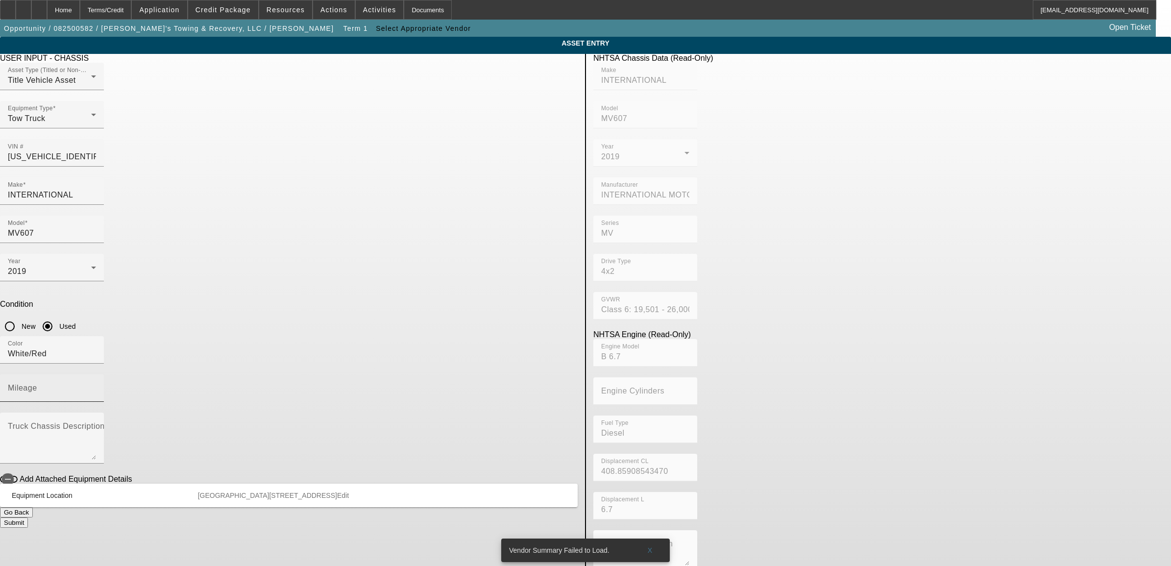
click at [96, 374] on div "Mileage" at bounding box center [52, 387] width 88 height 27
type input "188479"
click at [210, 265] on app-asset-collateral-manage "ASSET ENTRY Delete asset USER INPUT - CHASSIS Asset Type (Titled or Non-Titled)…" at bounding box center [585, 308] width 1171 height 543
click at [28, 517] on button "Submit" at bounding box center [14, 522] width 28 height 10
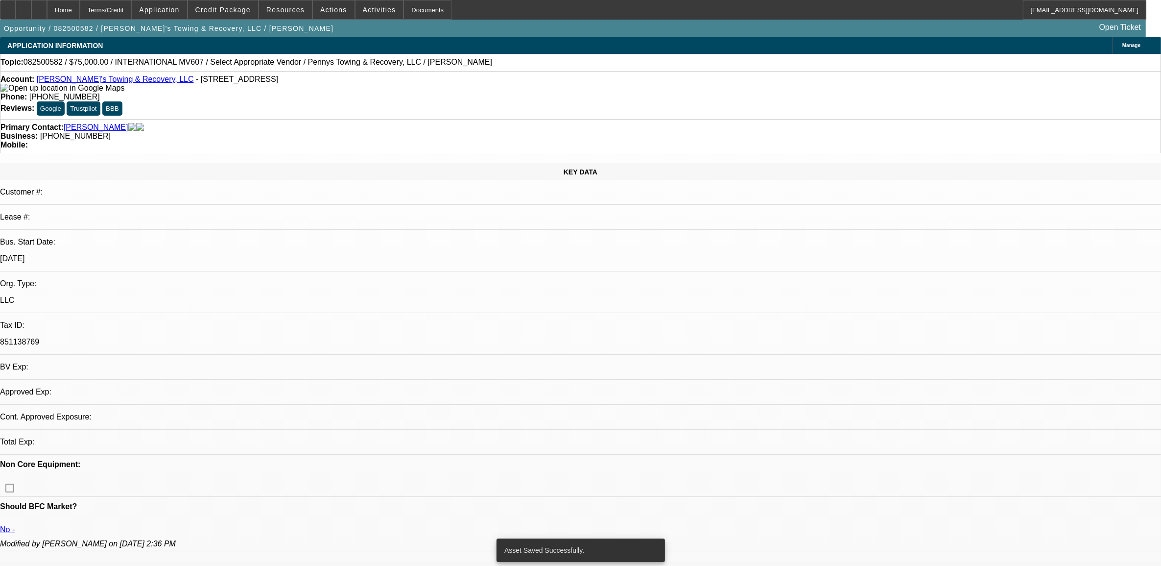
select select "0"
select select "2"
select select "0.1"
select select "4"
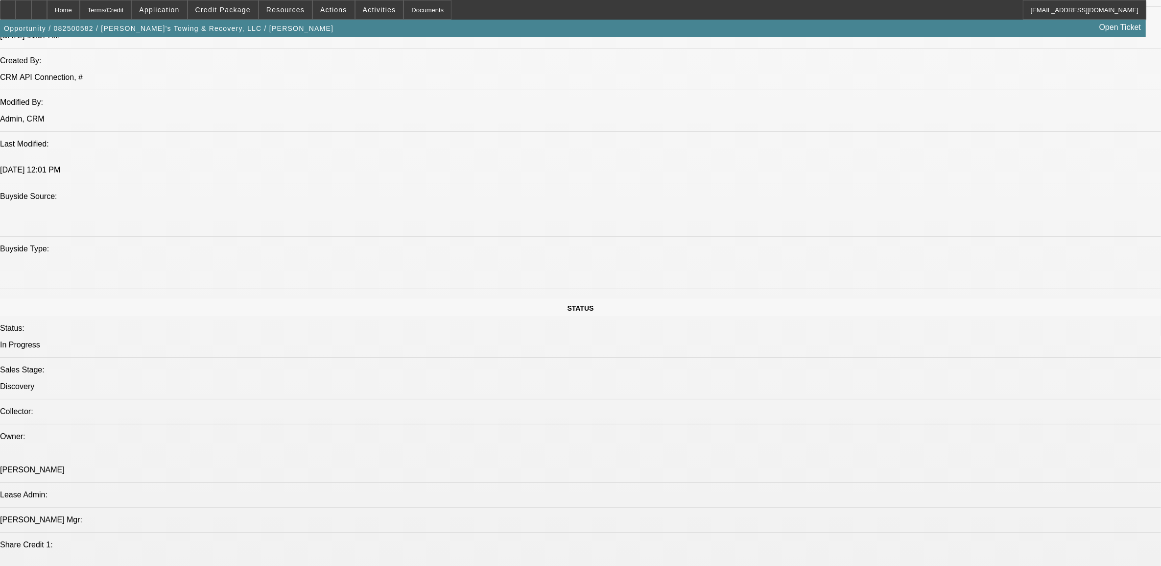
scroll to position [612, 0]
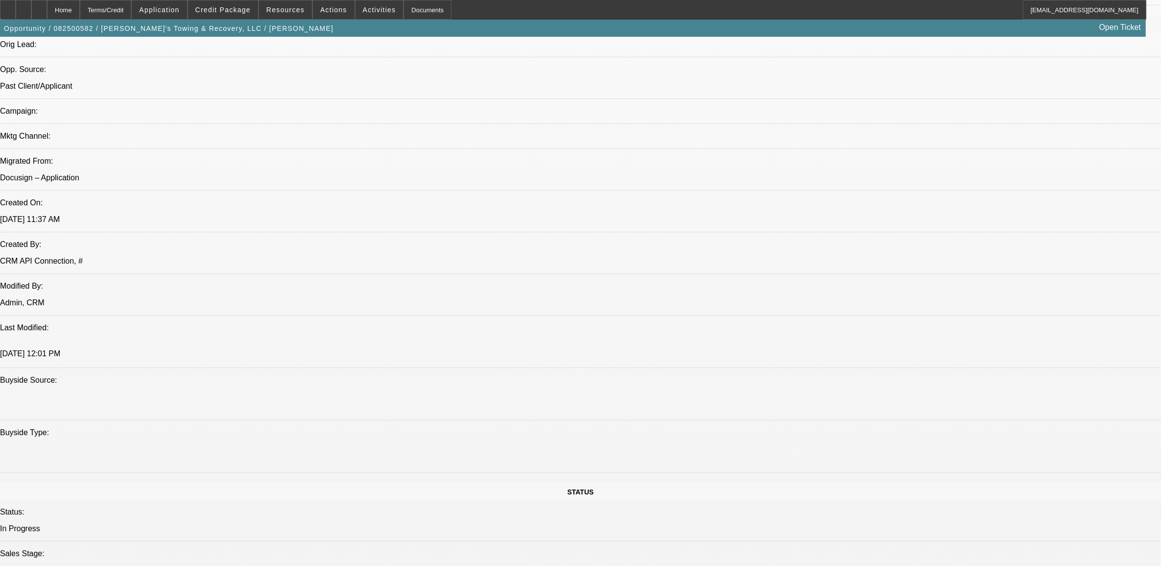
drag, startPoint x: 741, startPoint y: 314, endPoint x: 746, endPoint y: 312, distance: 5.3
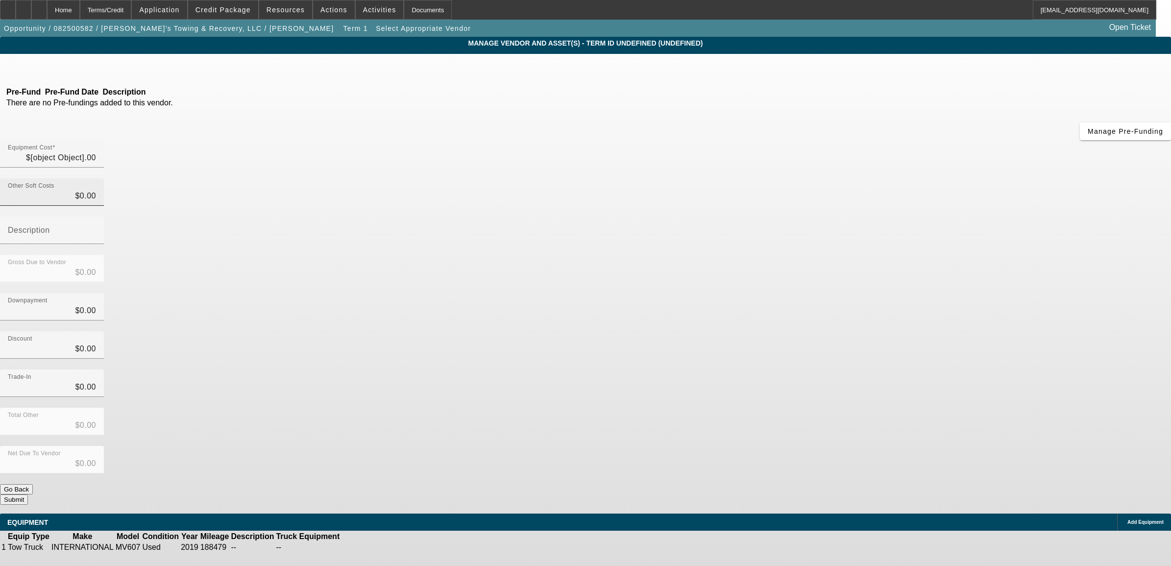
type input "$75,000.00"
click at [96, 152] on input "75000" at bounding box center [52, 158] width 88 height 12
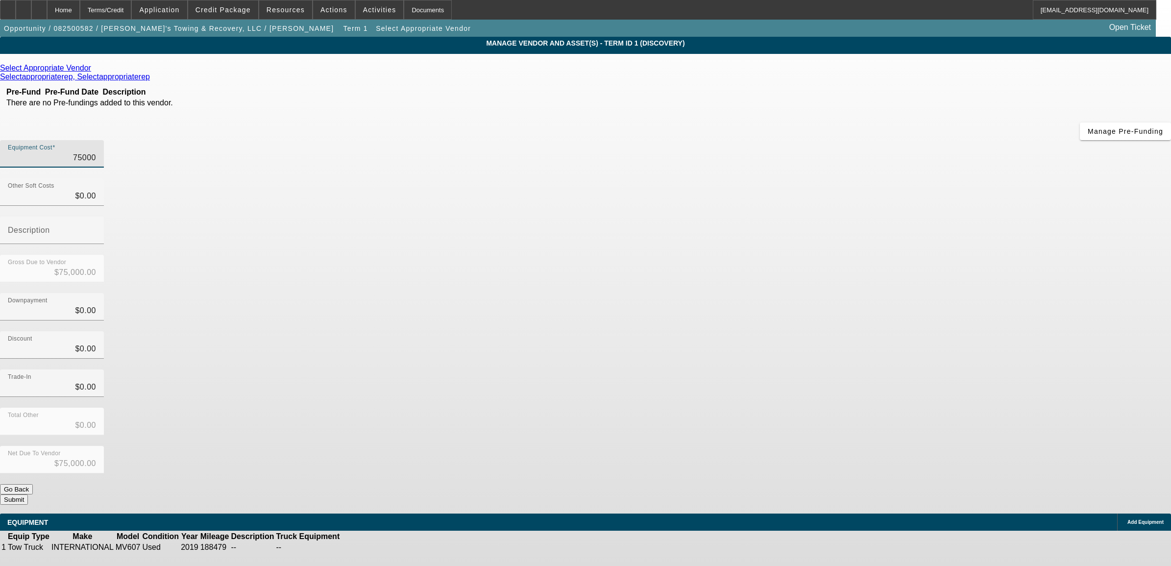
click at [96, 152] on input "75000" at bounding box center [52, 158] width 88 height 12
type input "1"
type input "$1.00"
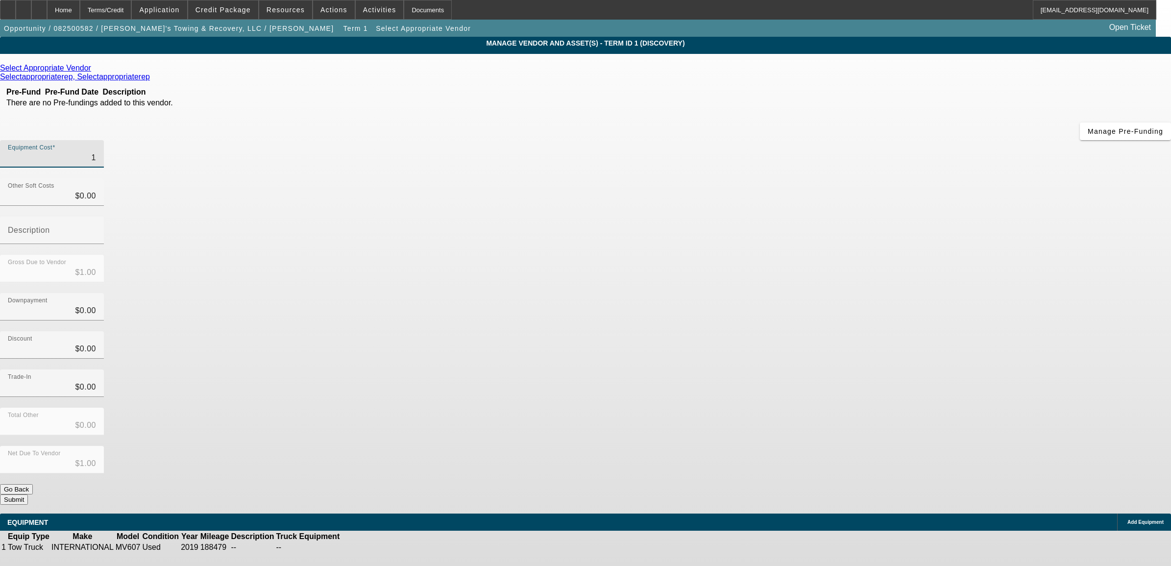
type input "19"
type input "$19.00"
type input "1"
type input "$1.00"
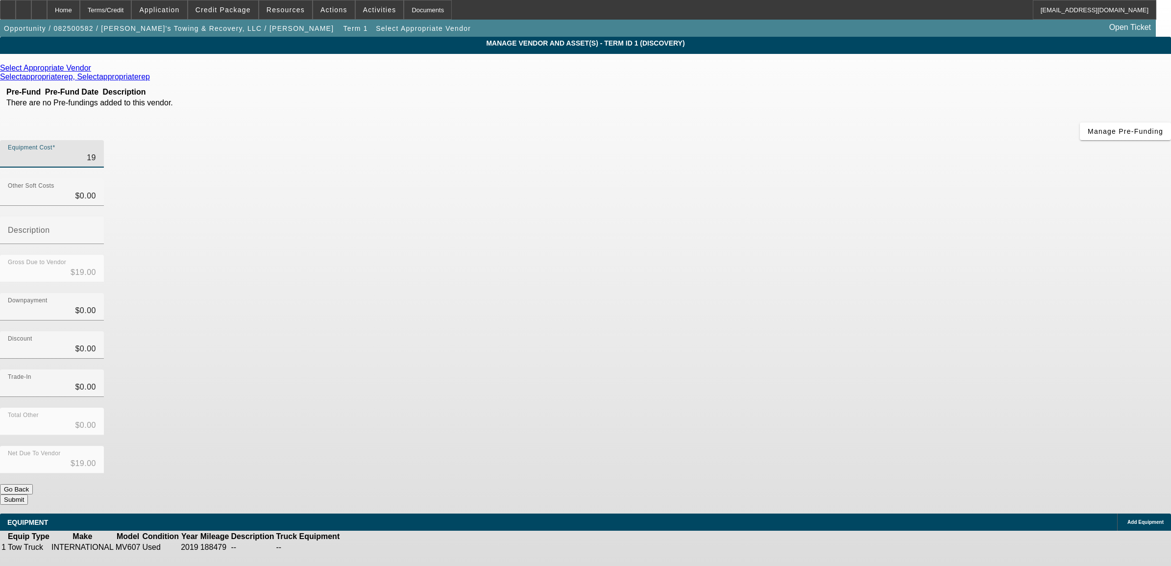
type input "$1.00"
type input "$0.00"
type input "1"
type input "$1.00"
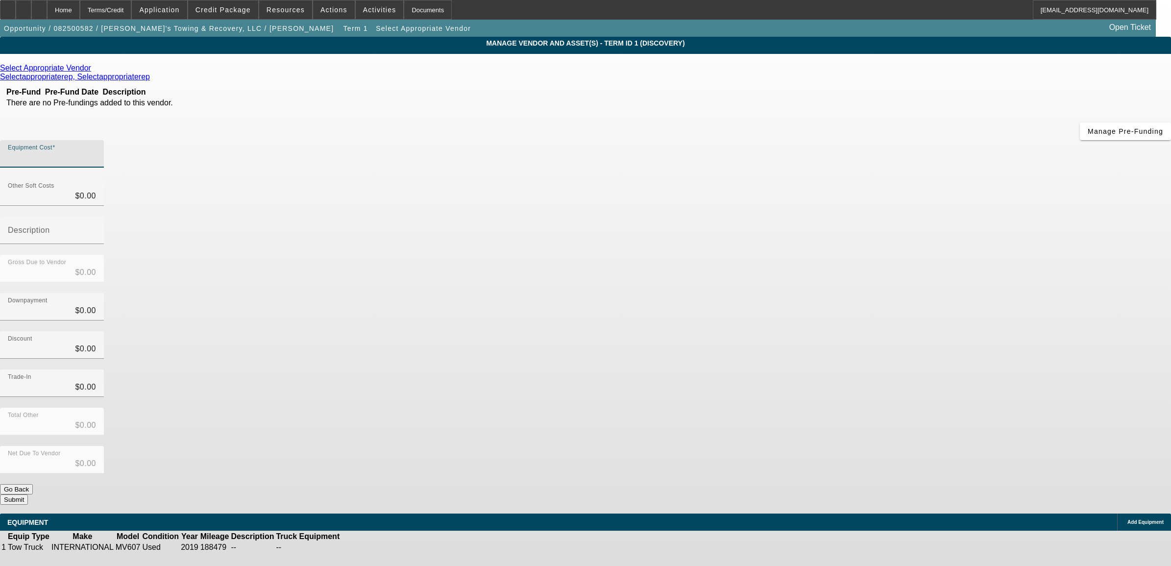
type input "$1.00"
click at [94, 71] on icon at bounding box center [94, 68] width 0 height 8
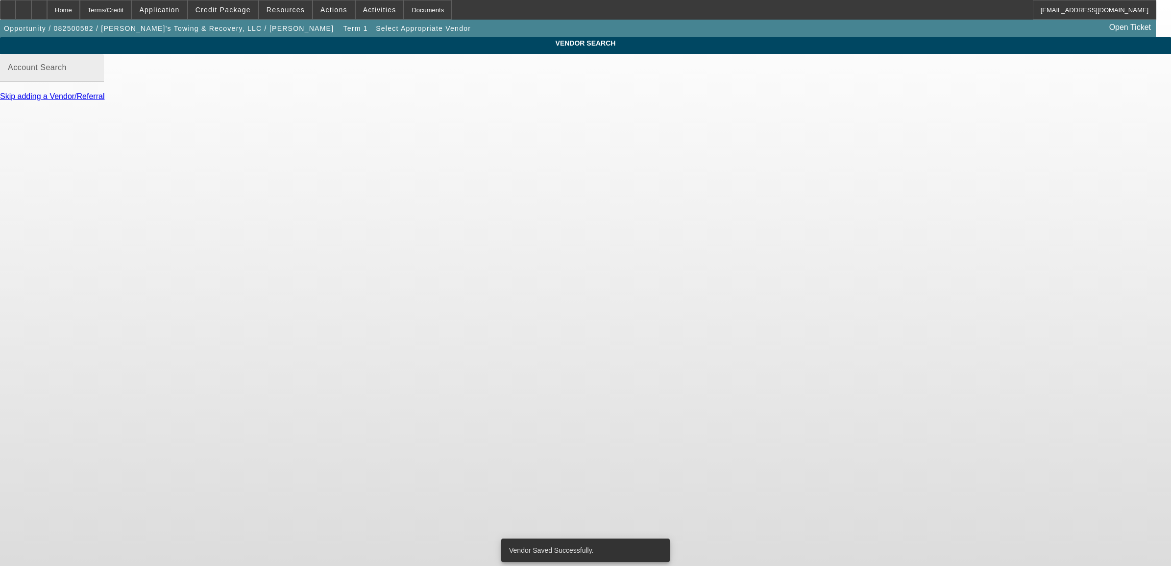
click at [96, 77] on input "Account Search" at bounding box center [52, 72] width 88 height 12
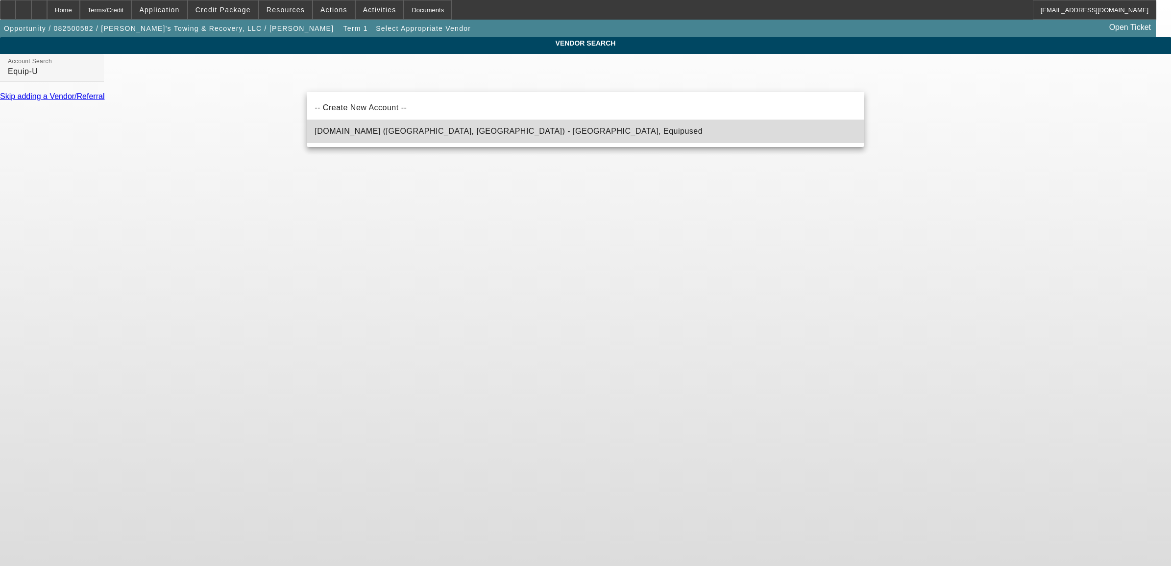
click at [439, 139] on mat-option "Equip-Used.com (Northbrook, IL) - Equipused, Equipused" at bounding box center [585, 132] width 557 height 24
type input "Equip-Used.com (Northbrook, IL) - Equipused, Equipused"
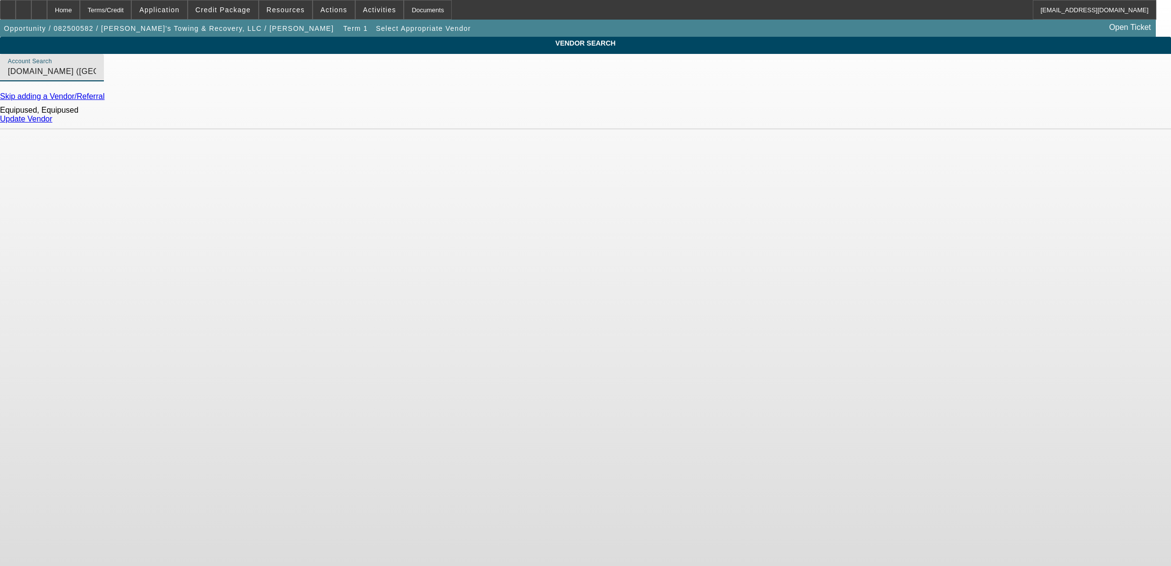
click at [52, 121] on link "Update Vendor" at bounding box center [26, 119] width 52 height 8
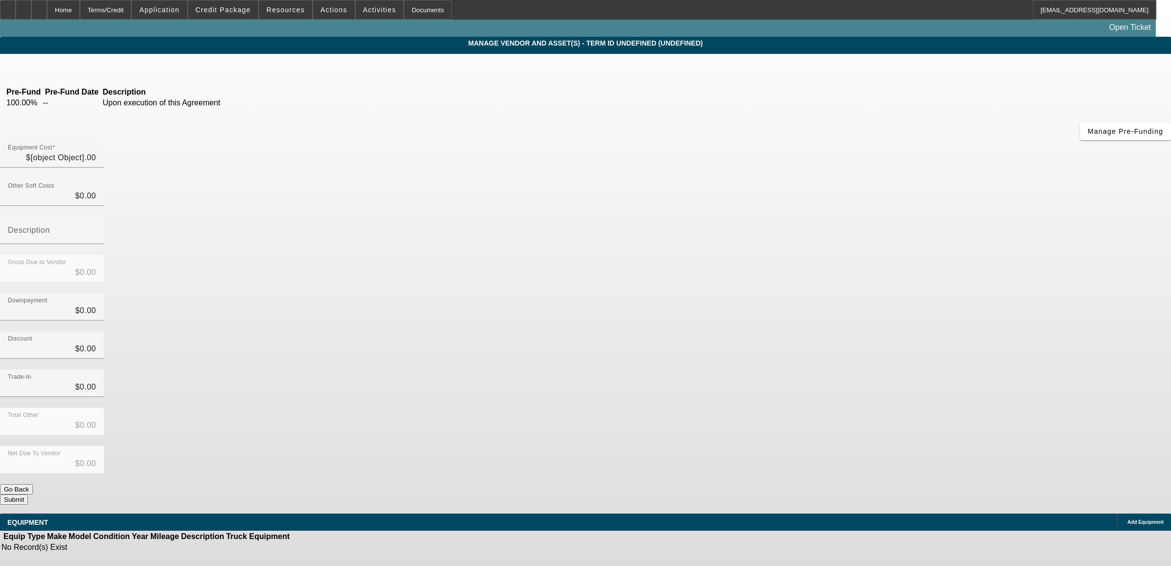
type input "$1.00"
click at [96, 152] on input "1" at bounding box center [52, 158] width 88 height 12
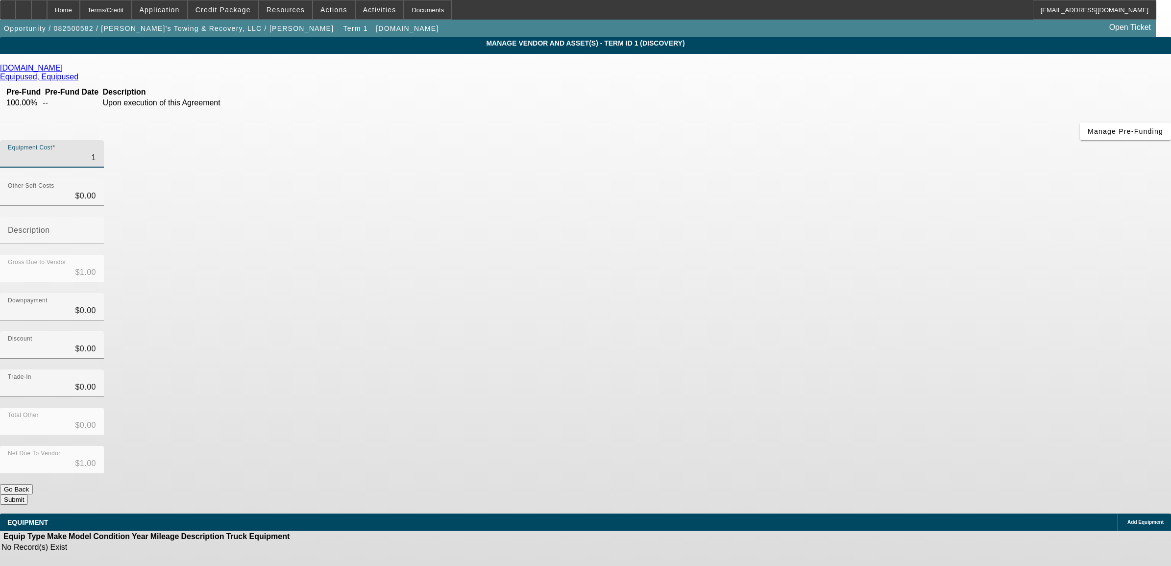
click at [96, 152] on input "1" at bounding box center [52, 158] width 88 height 12
type input "7"
type input "$7.00"
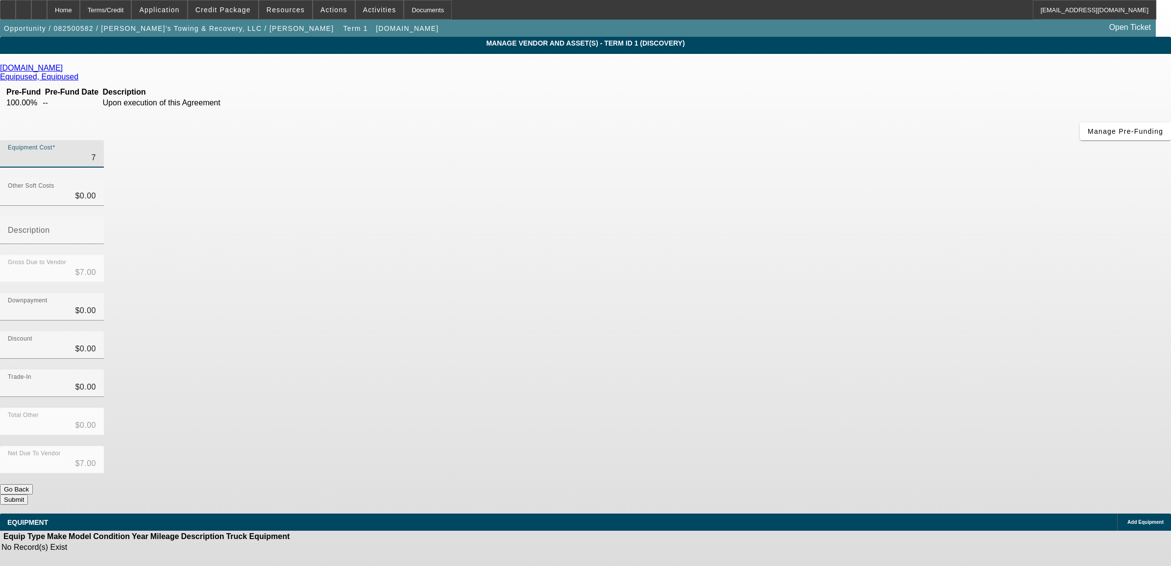
type input "79"
type input "$79.00"
type input "799"
type input "$799.00"
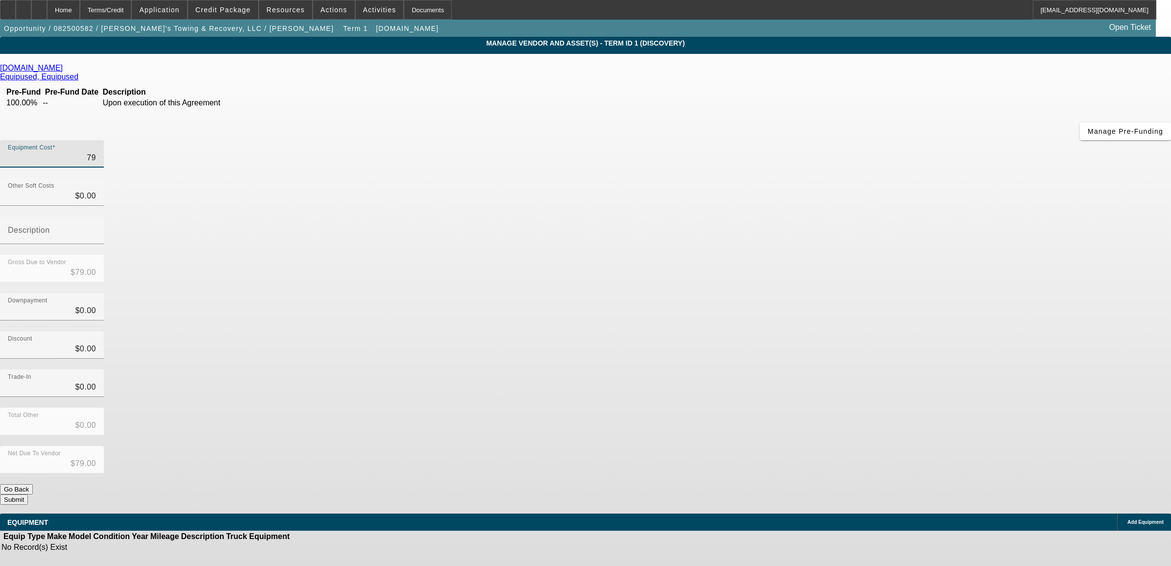
type input "$799.00"
type input "7999"
type input "$7,999.00"
type input "79995"
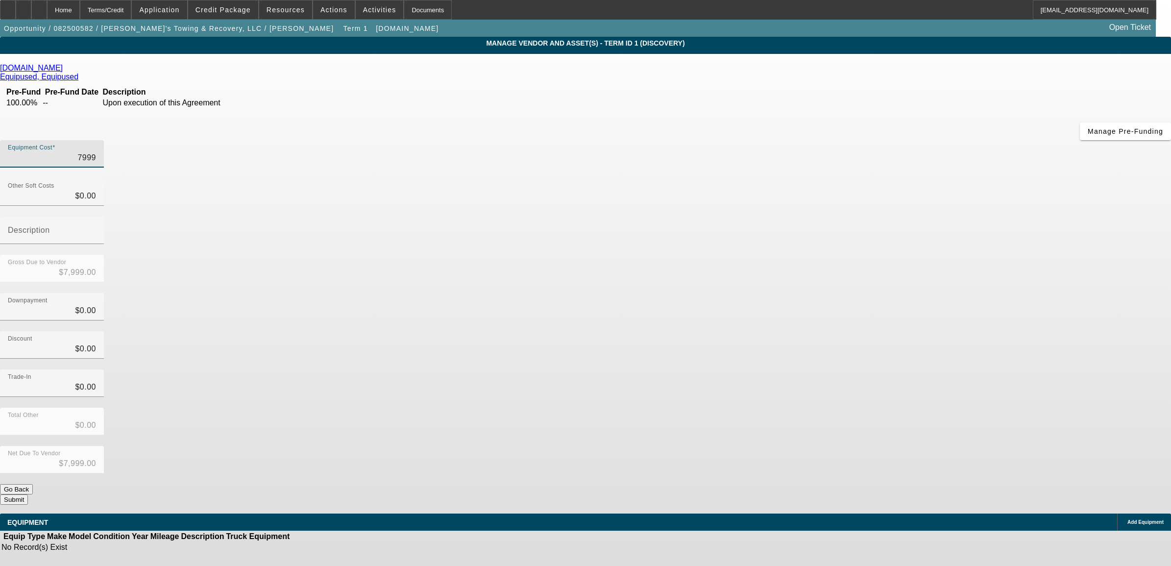
type input "$79,995.00"
click at [1043, 219] on app-vendor-asset-manage "MANAGE VENDOR AND ASSET(S) - Term ID 1 (Discovery) Remove Vendor Equip-Used.com…" at bounding box center [585, 300] width 1171 height 526
click at [28, 494] on button "Submit" at bounding box center [14, 499] width 28 height 10
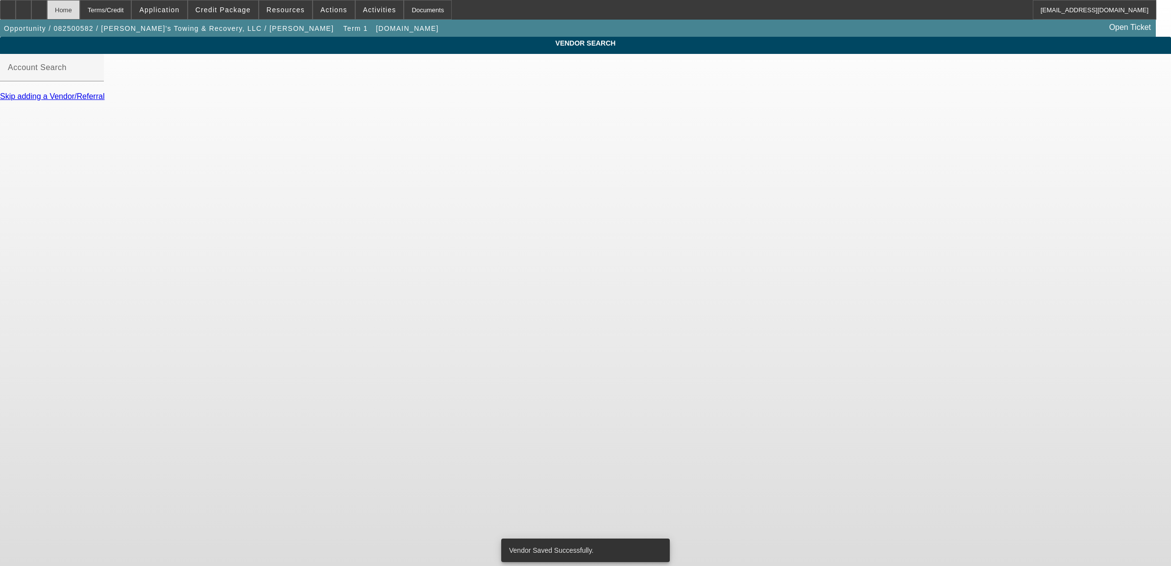
click at [80, 5] on div "Home" at bounding box center [63, 10] width 33 height 20
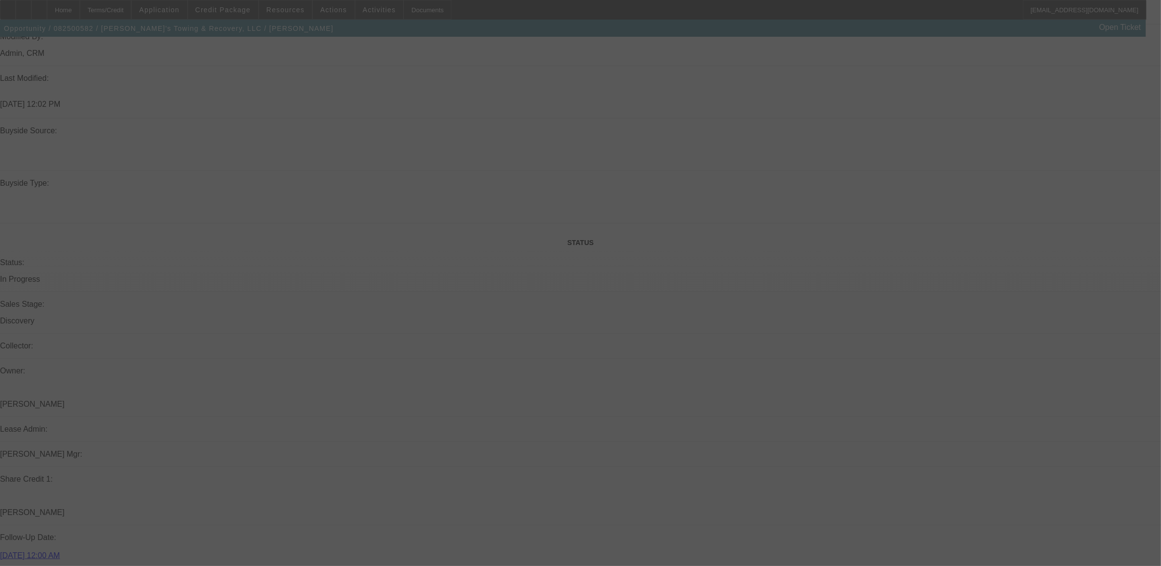
scroll to position [1162, 0]
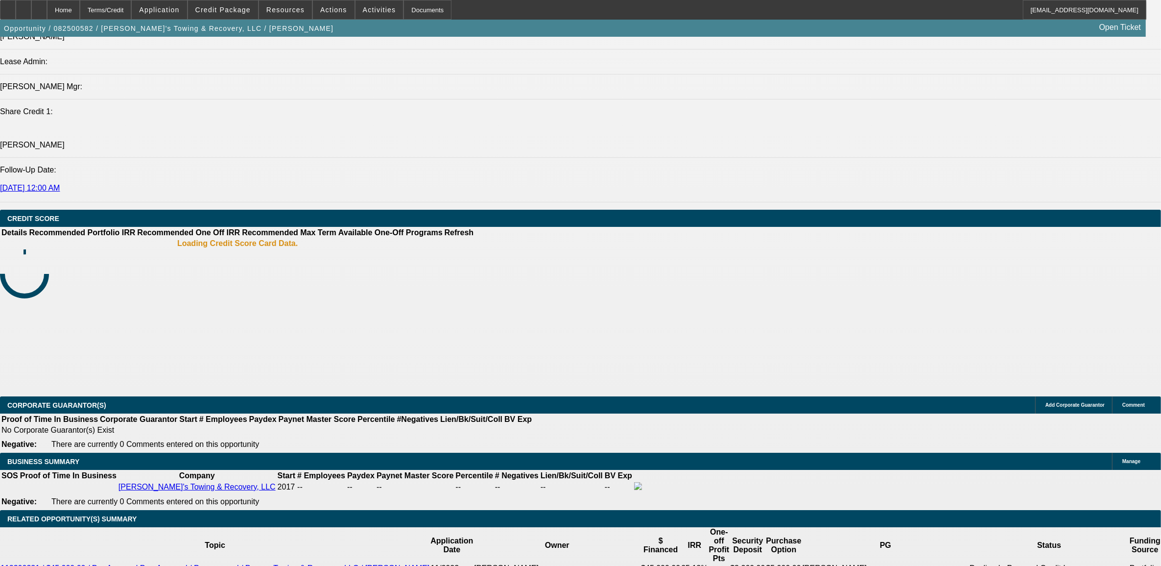
select select "0"
select select "2"
select select "0.1"
select select "4"
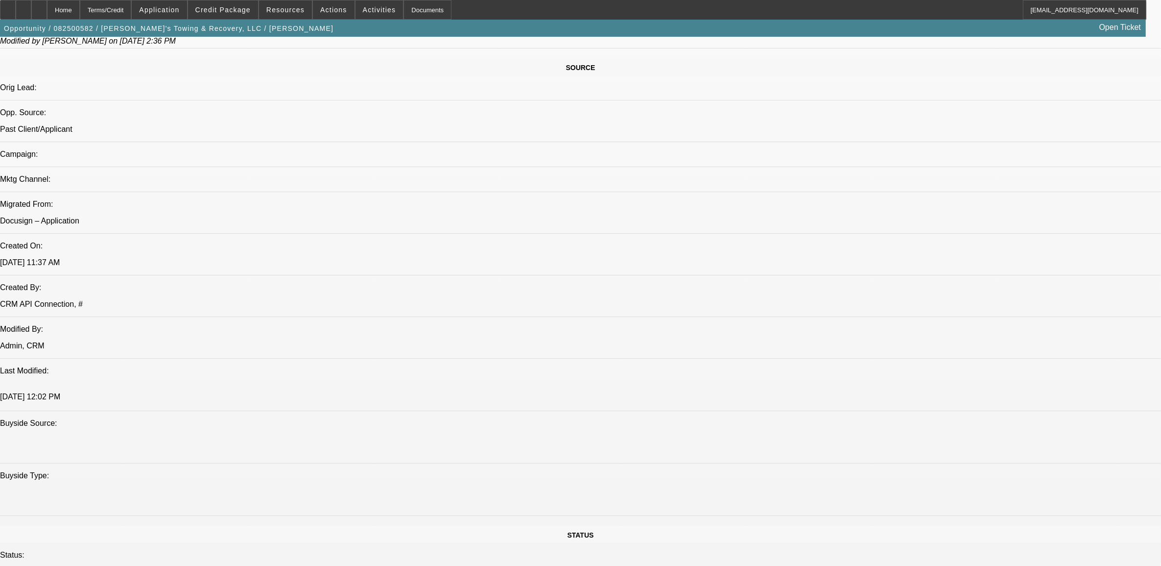
scroll to position [535, 0]
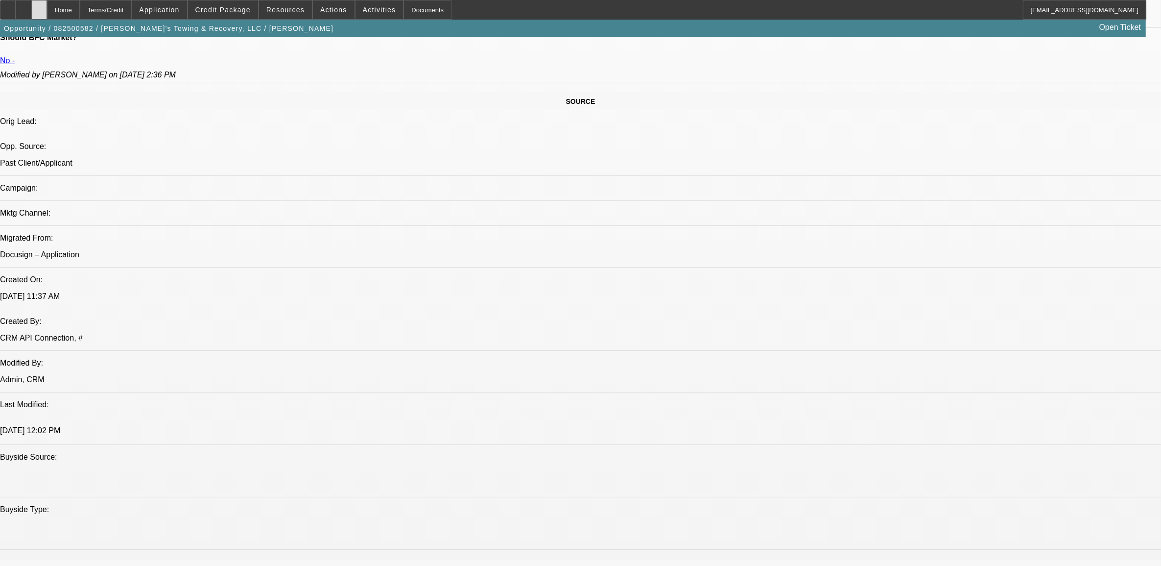
click at [39, 6] on icon at bounding box center [39, 6] width 0 height 0
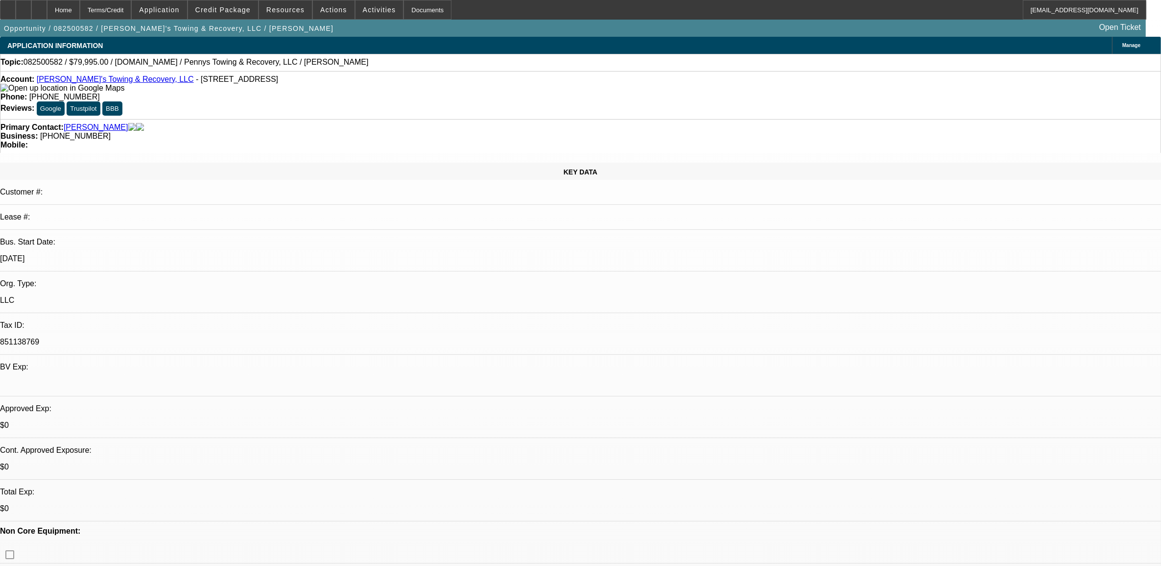
select select "0"
select select "2"
select select "0.1"
select select "4"
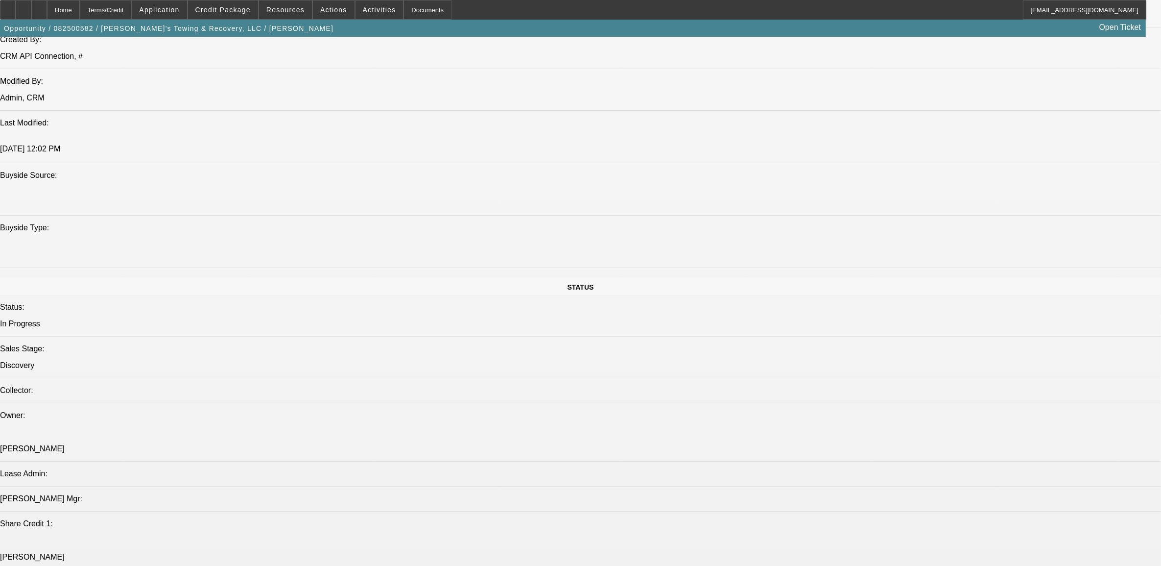
scroll to position [980, 0]
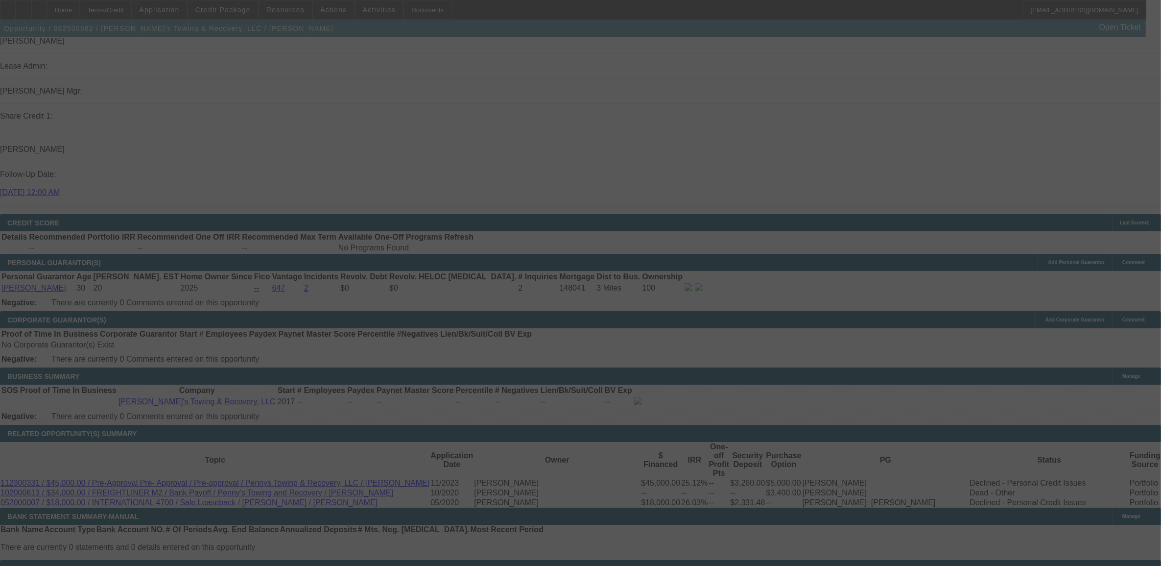
scroll to position [0, 0]
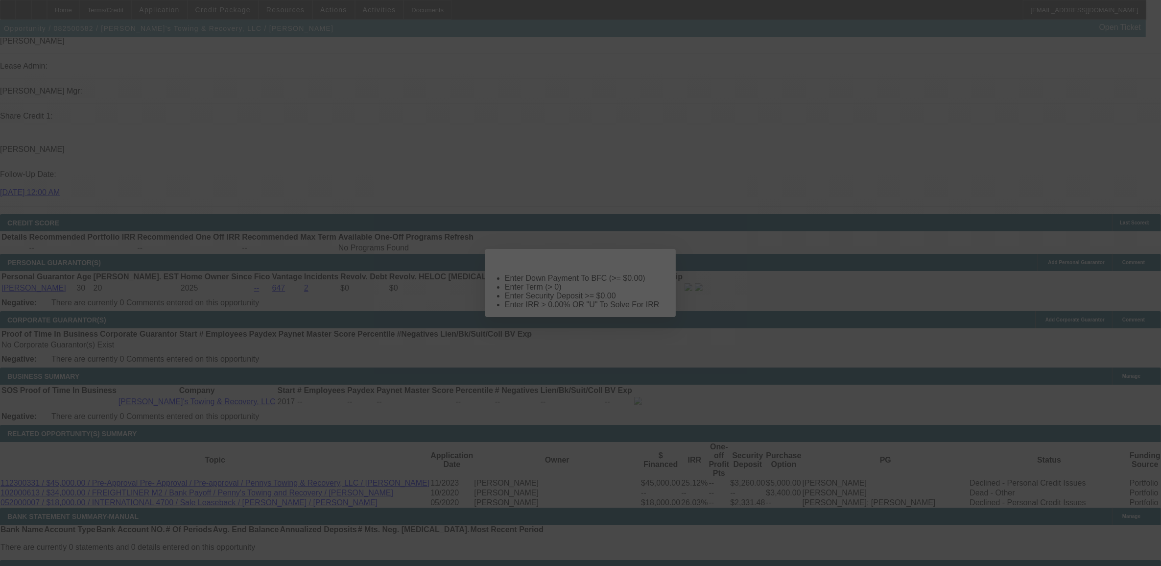
select select "0"
select select "2"
select select "0.1"
select select "4"
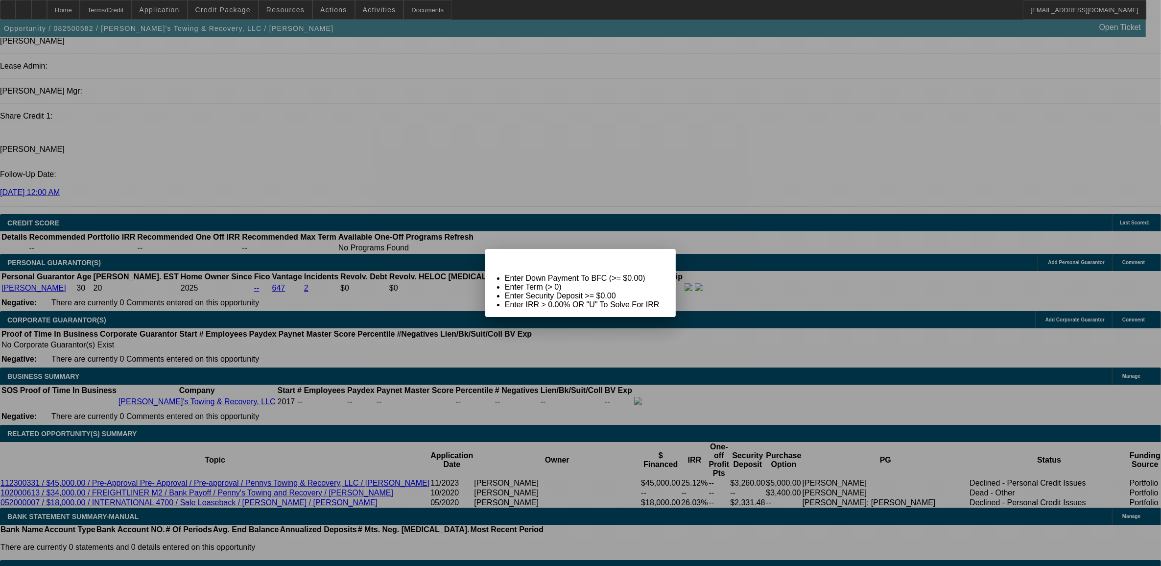
click at [658, 260] on span "Close" at bounding box center [663, 257] width 13 height 5
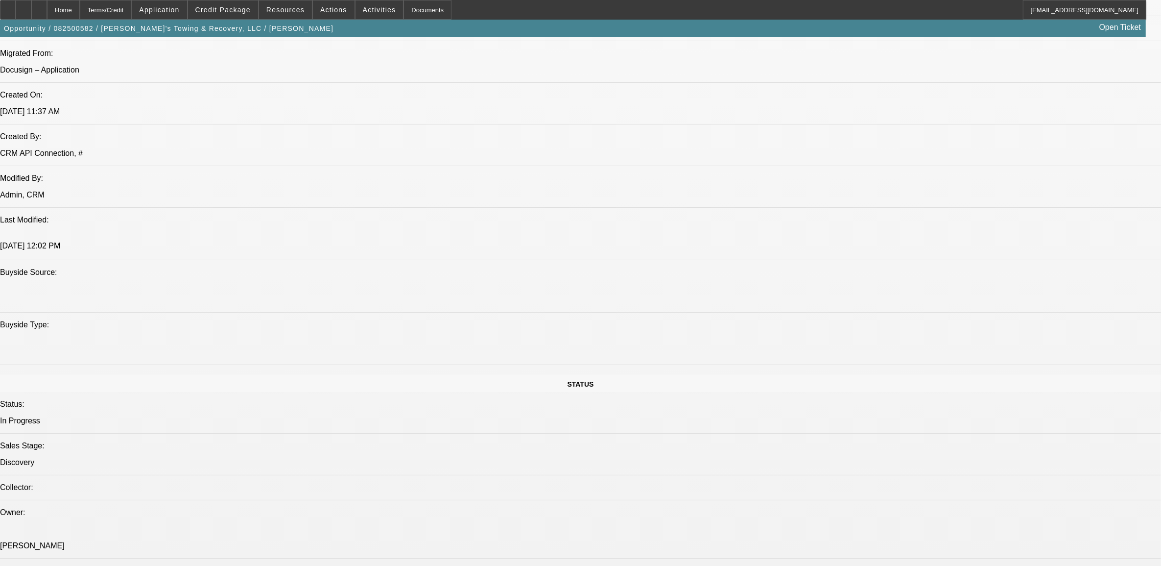
scroll to position [551, 0]
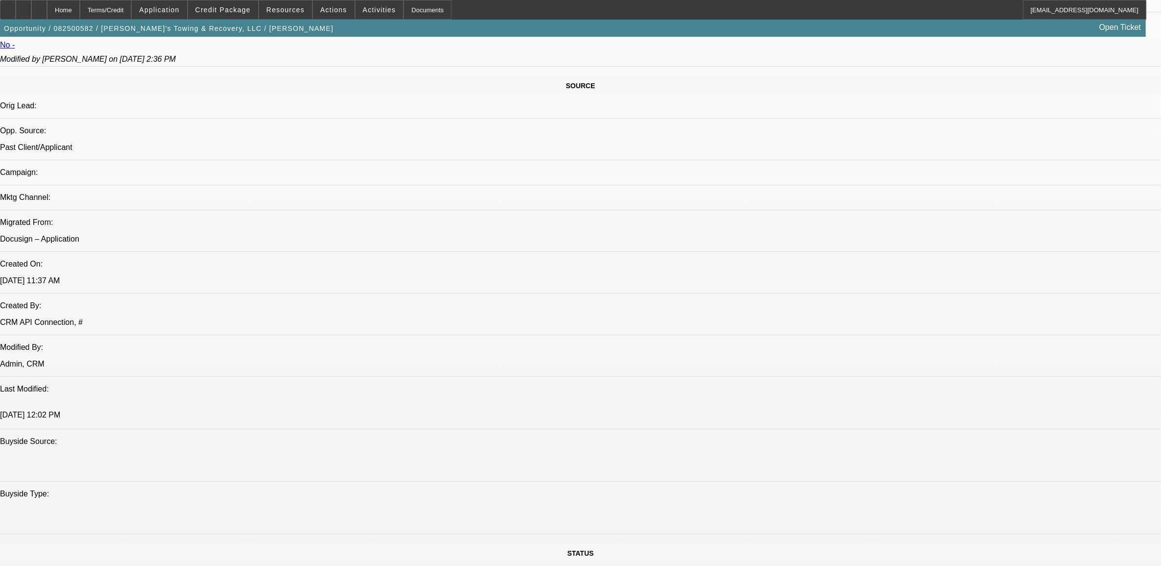
drag, startPoint x: 275, startPoint y: 353, endPoint x: 282, endPoint y: 352, distance: 7.5
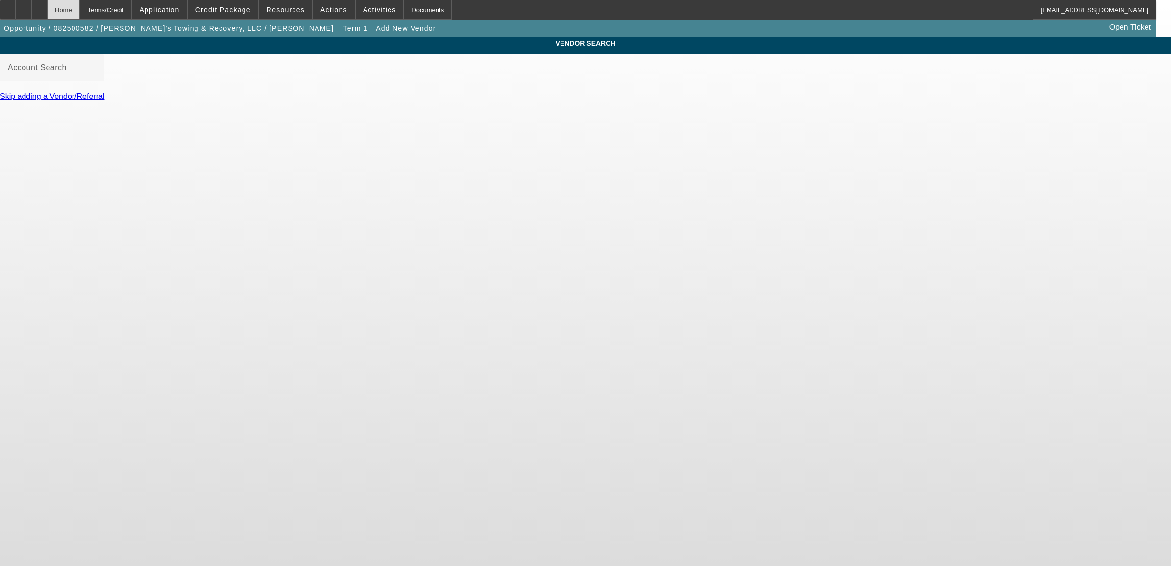
click at [80, 6] on div "Home" at bounding box center [63, 10] width 33 height 20
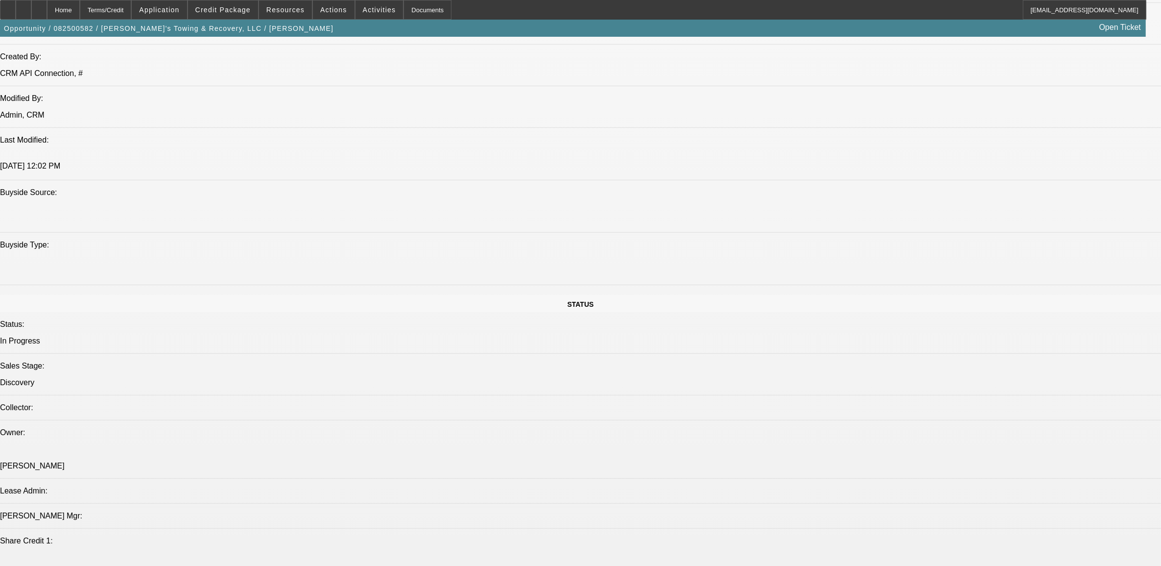
select select "0"
select select "2"
select select "0.1"
select select "4"
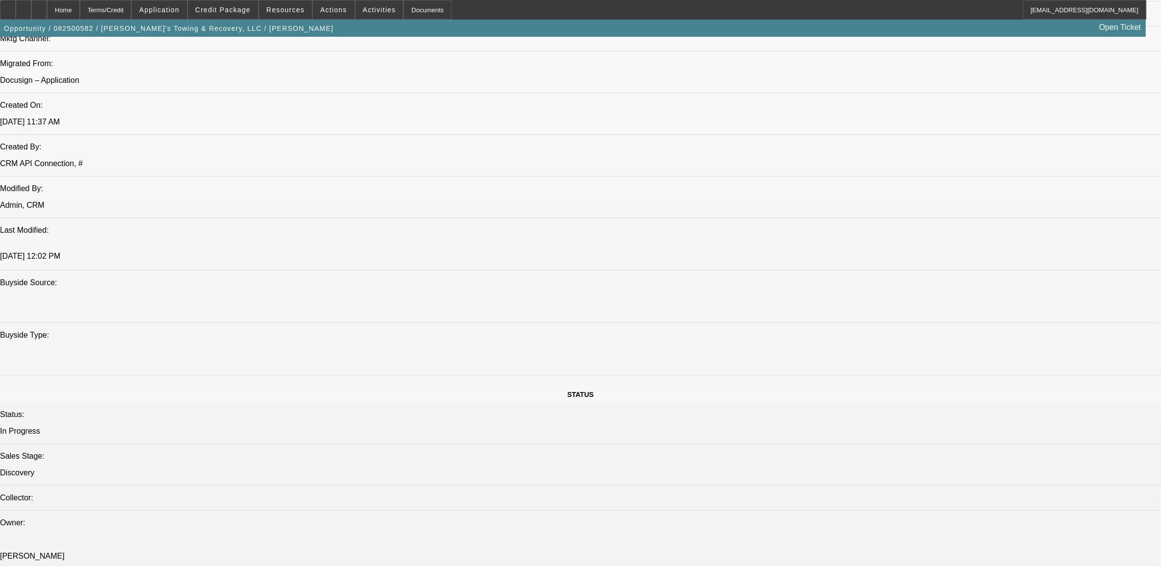
scroll to position [964, 0]
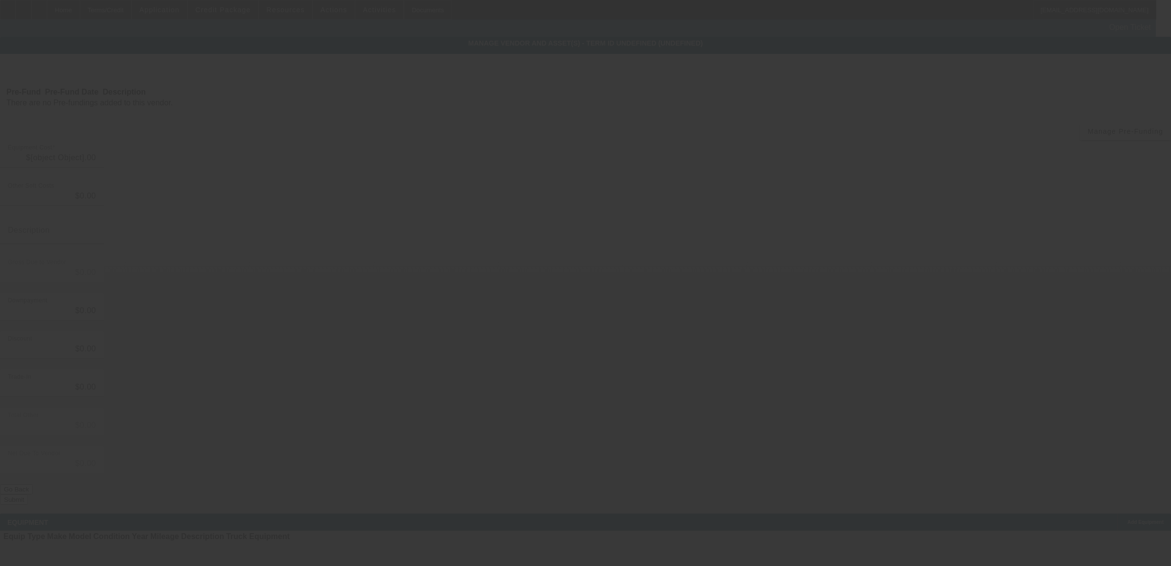
type input "$79,995.00"
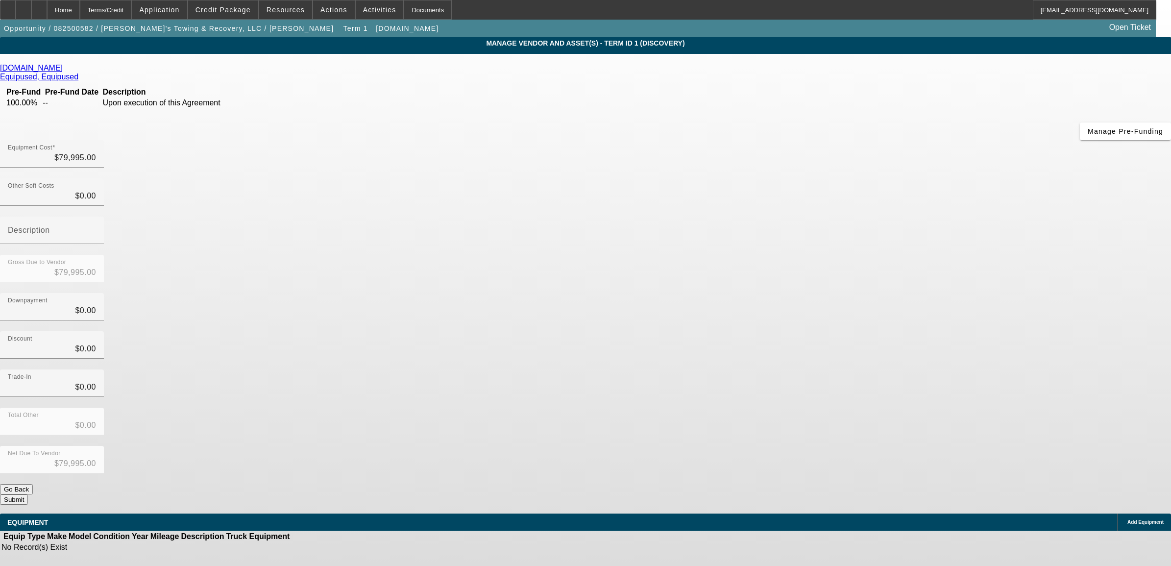
click at [1117, 513] on div "Add Equipment" at bounding box center [1144, 521] width 54 height 17
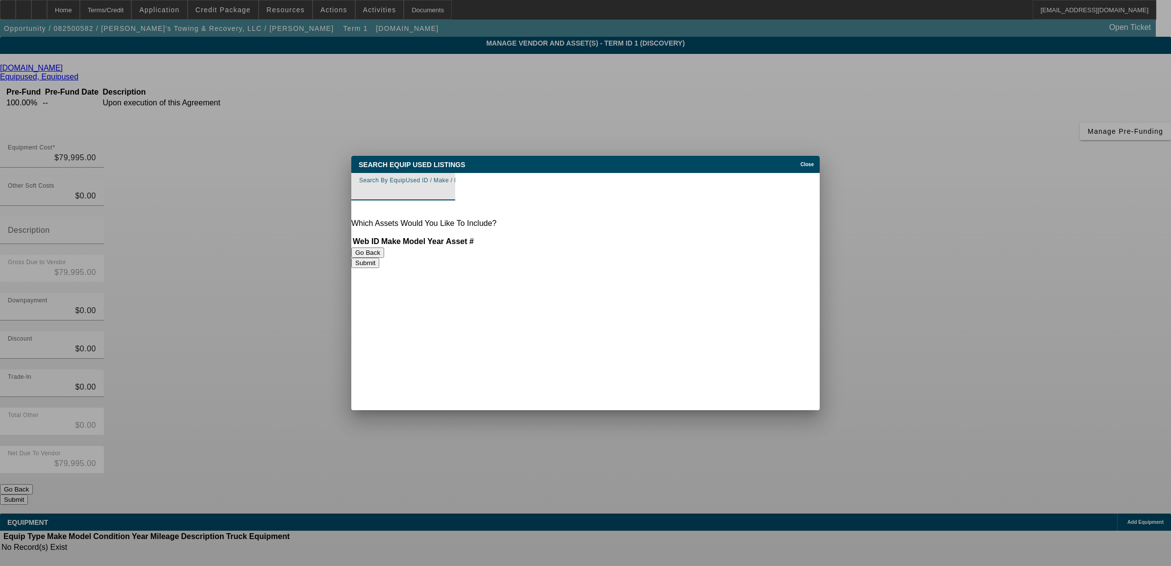
click at [447, 190] on input "Search By EquipUsed ID / Make / Model" at bounding box center [403, 191] width 88 height 12
click at [808, 167] on span "Close" at bounding box center [806, 164] width 13 height 5
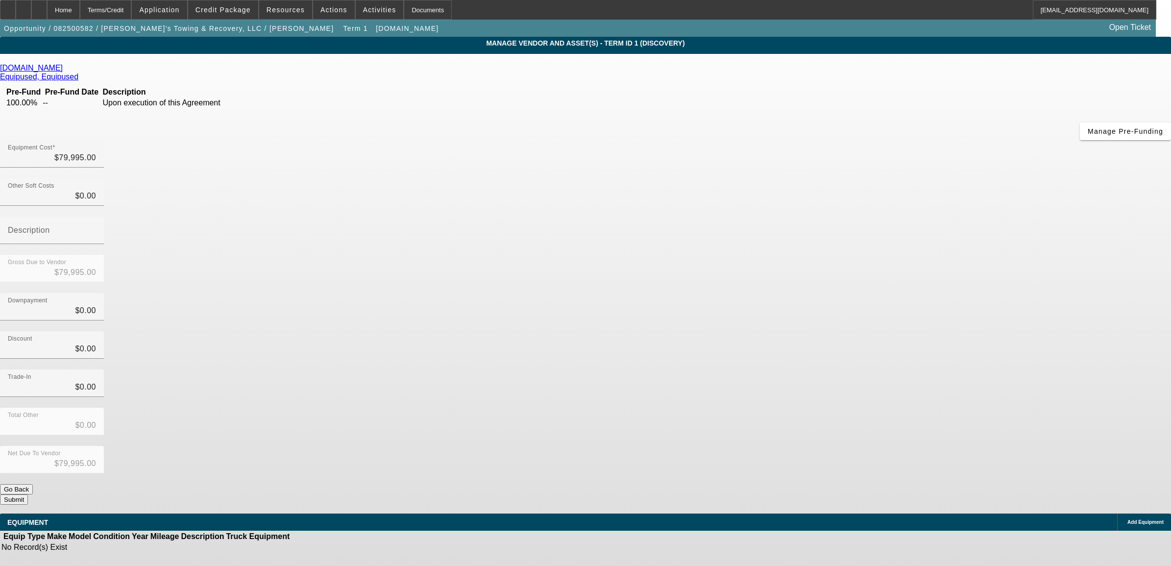
click at [1125, 522] on icon at bounding box center [1125, 522] width 0 height 0
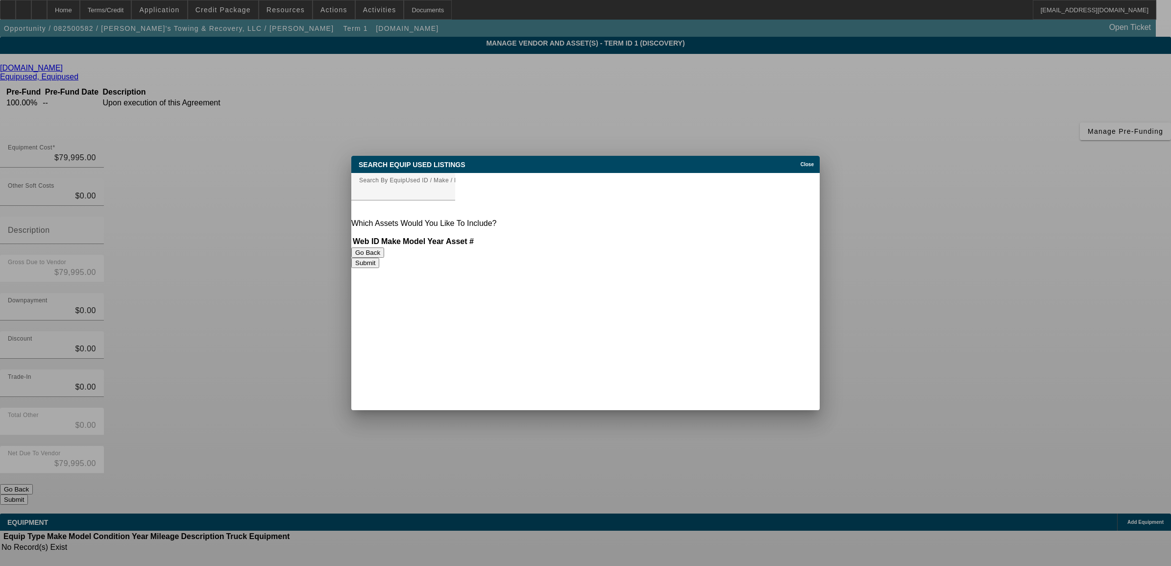
click at [800, 163] on span "Close" at bounding box center [806, 164] width 13 height 5
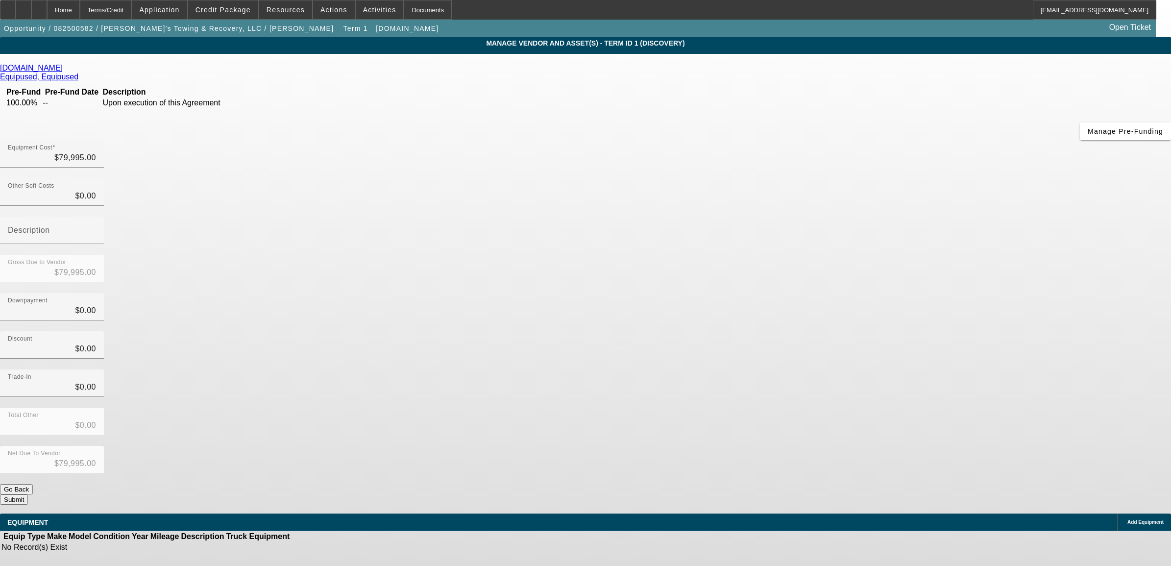
click at [1127, 519] on span "Add Equipment" at bounding box center [1145, 521] width 36 height 5
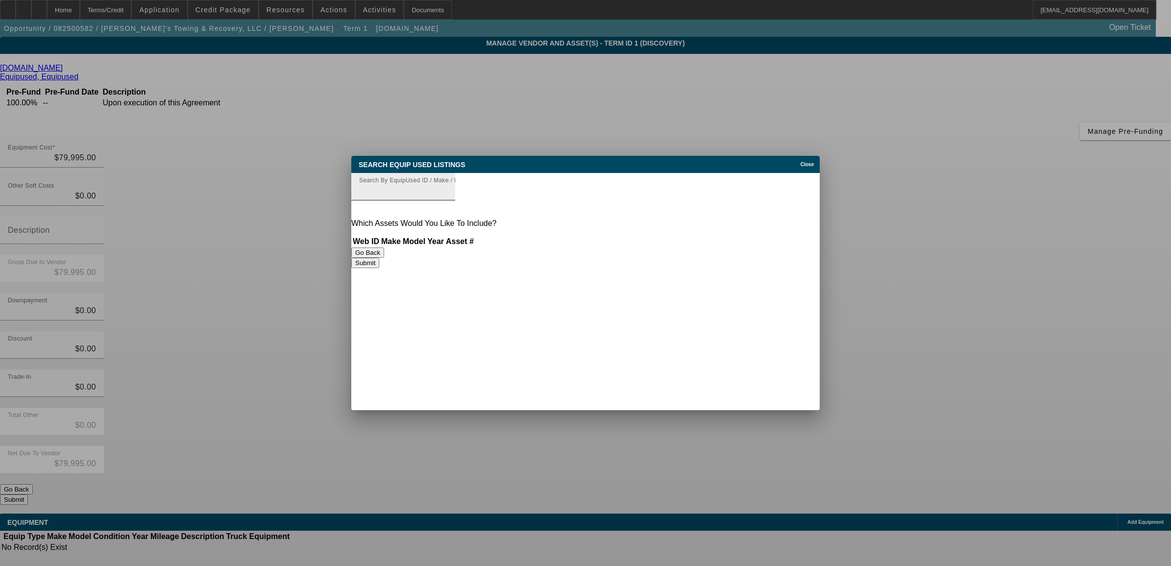
click at [407, 195] on input "Search By EquipUsed ID / Make / Model" at bounding box center [403, 191] width 88 height 12
paste input "6147"
click at [461, 285] on div "Search Equip Used Listings Close Search By EquipUsed ID / Make / Model 6147 Whi…" at bounding box center [585, 283] width 468 height 255
click at [439, 191] on input "6147" at bounding box center [403, 191] width 88 height 12
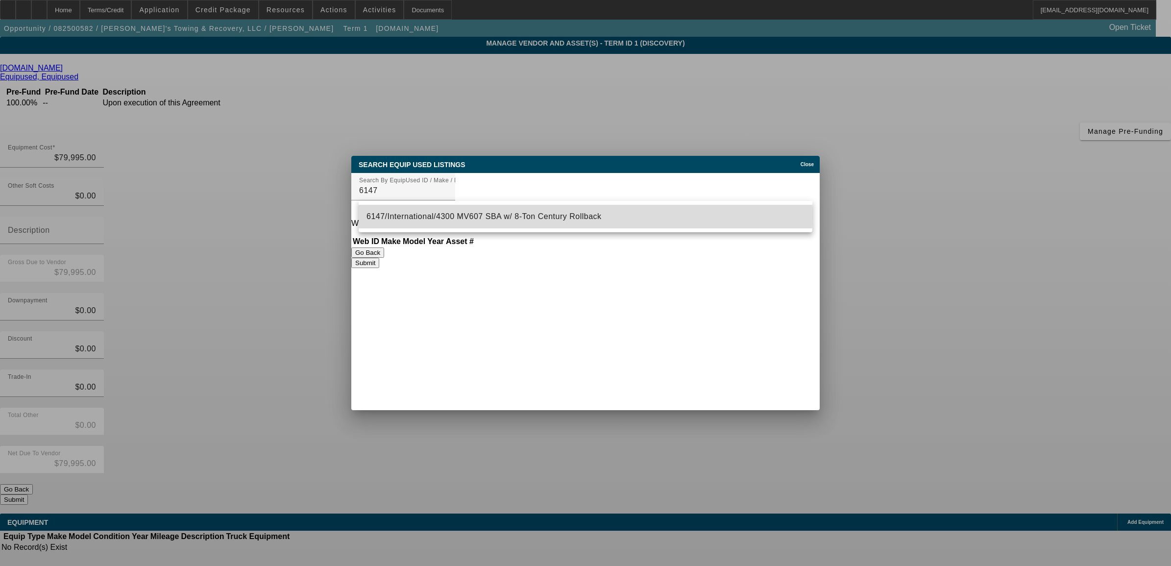
click at [456, 215] on span "6147/International/4300 MV607 SBA w/ 8-Ton Century Rollback" at bounding box center [483, 216] width 235 height 8
type input "6147/International/4300 MV607 SBA w/ 8-Ton Century Rollback"
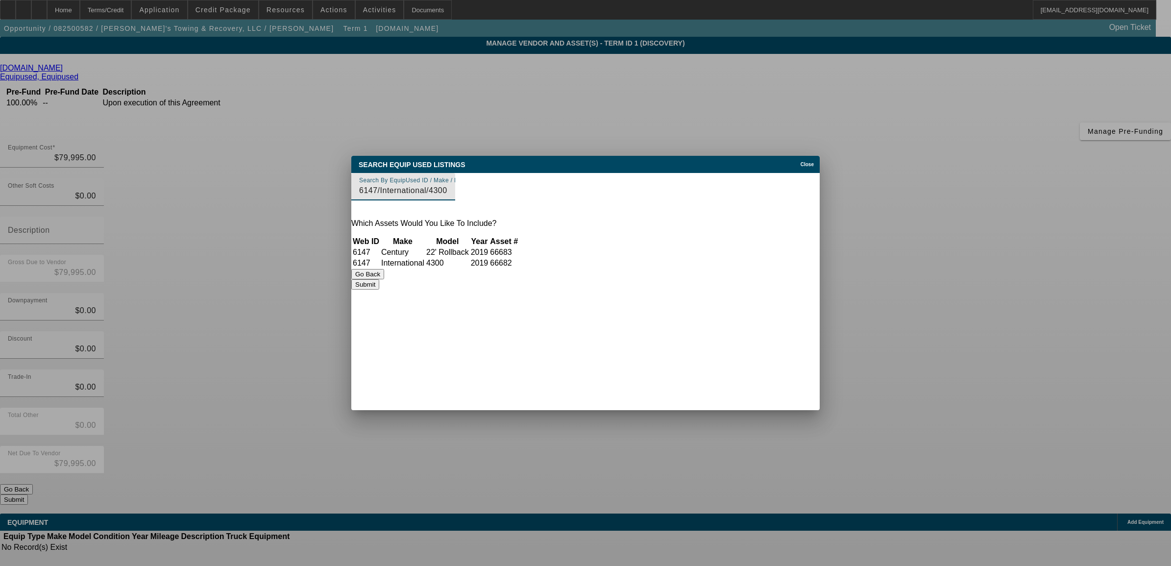
click at [380, 261] on td "6147" at bounding box center [365, 263] width 27 height 10
click at [489, 266] on td "2019" at bounding box center [479, 263] width 19 height 10
click at [469, 265] on td "4300" at bounding box center [448, 263] width 44 height 10
click at [379, 289] on button "Submit" at bounding box center [365, 284] width 28 height 10
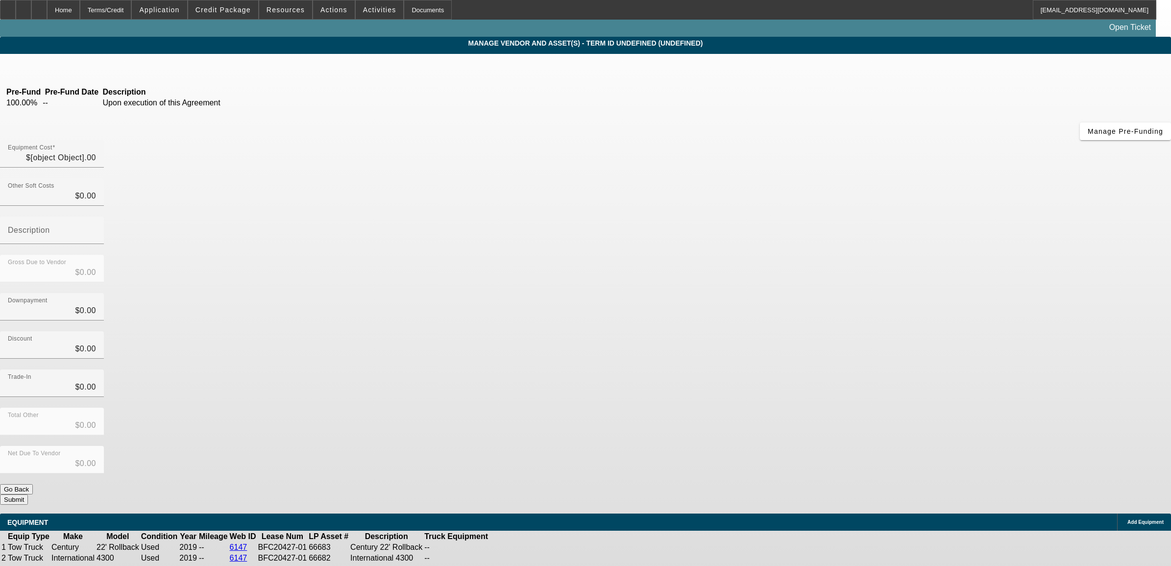
type input "$79,995.00"
click at [28, 494] on button "Submit" at bounding box center [14, 499] width 28 height 10
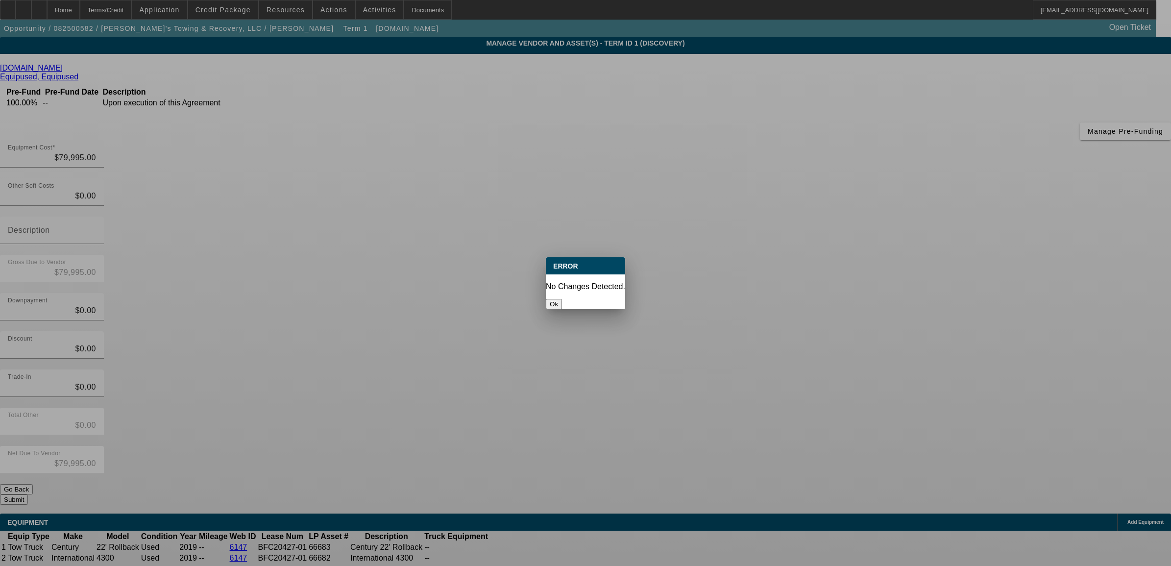
drag, startPoint x: 557, startPoint y: 290, endPoint x: 578, endPoint y: 291, distance: 21.1
click at [567, 299] on div "Ok" at bounding box center [585, 304] width 79 height 10
click at [562, 299] on button "Ok" at bounding box center [554, 304] width 16 height 10
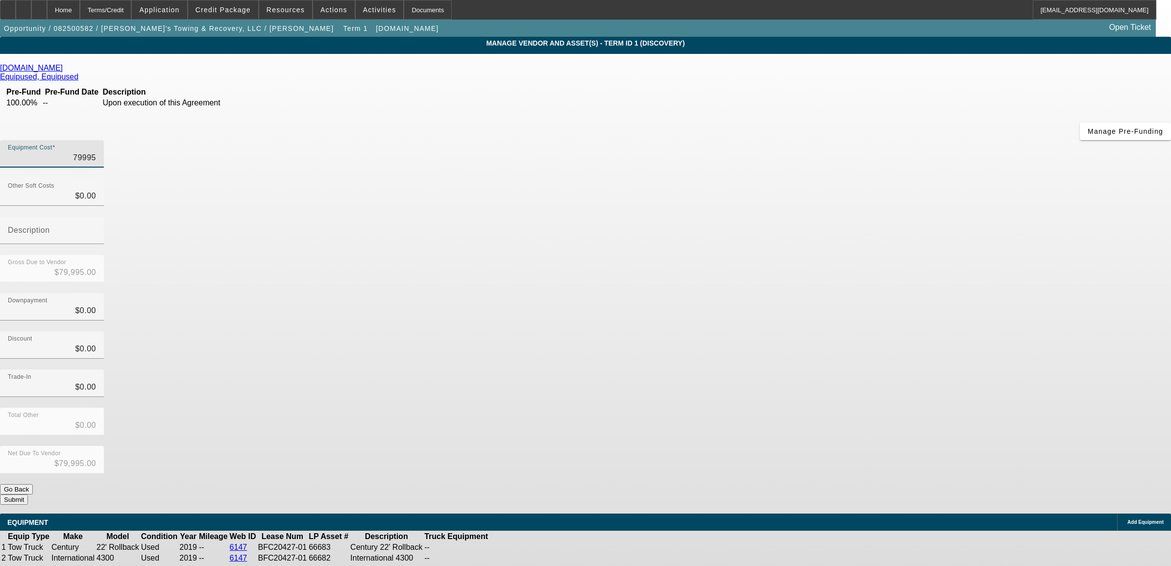
click at [96, 152] on input "79995" at bounding box center [52, 158] width 88 height 12
type input "$79,995.00"
click at [28, 494] on button "Submit" at bounding box center [14, 499] width 28 height 10
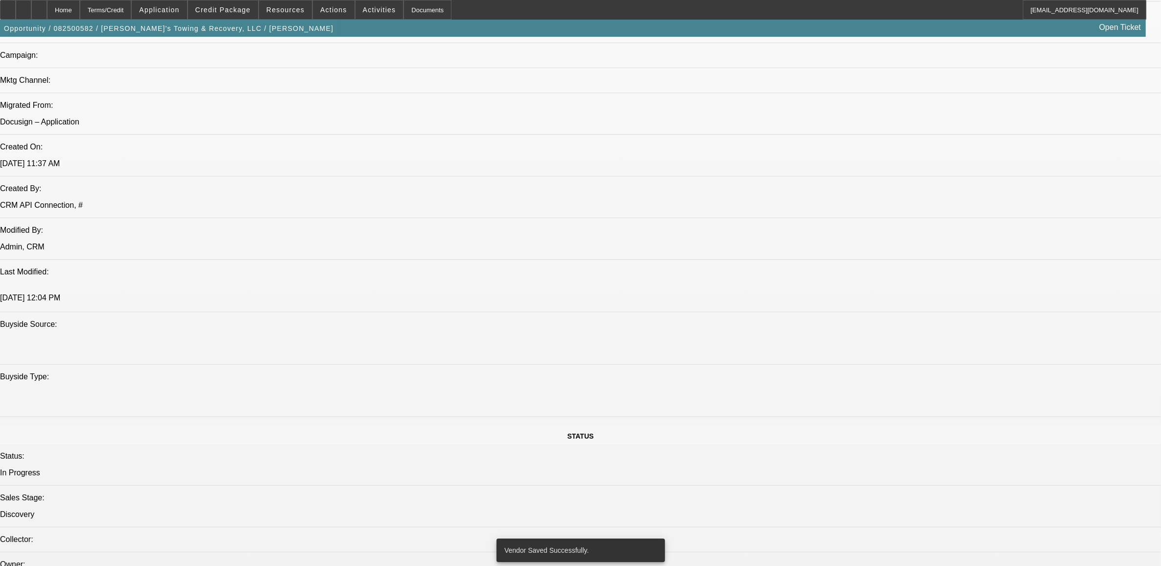
select select "0"
select select "2"
select select "0.1"
select select "1"
select select "2"
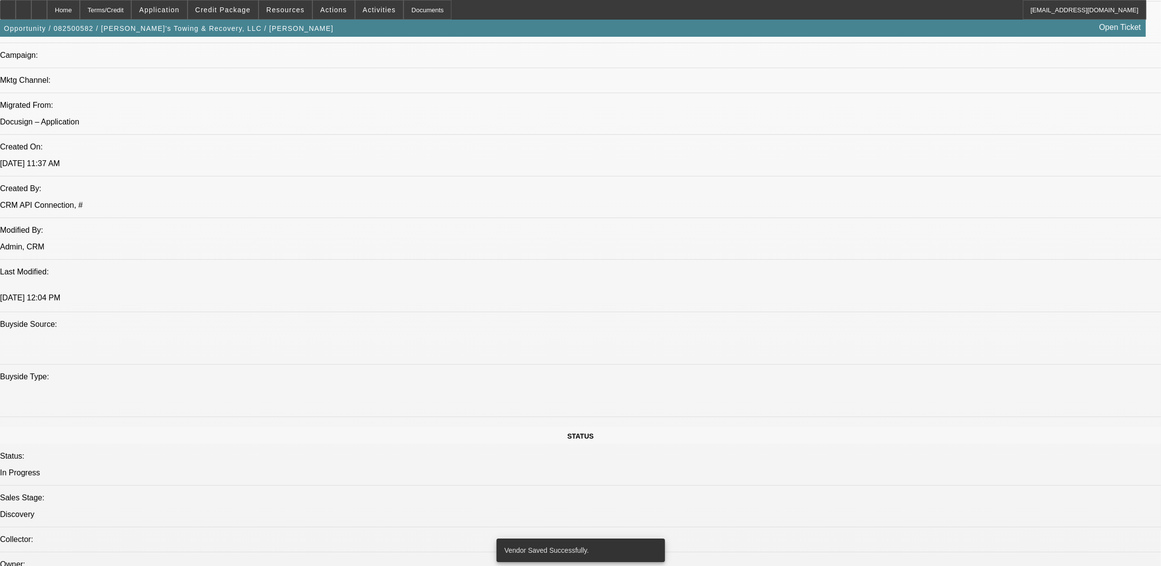
select select "4"
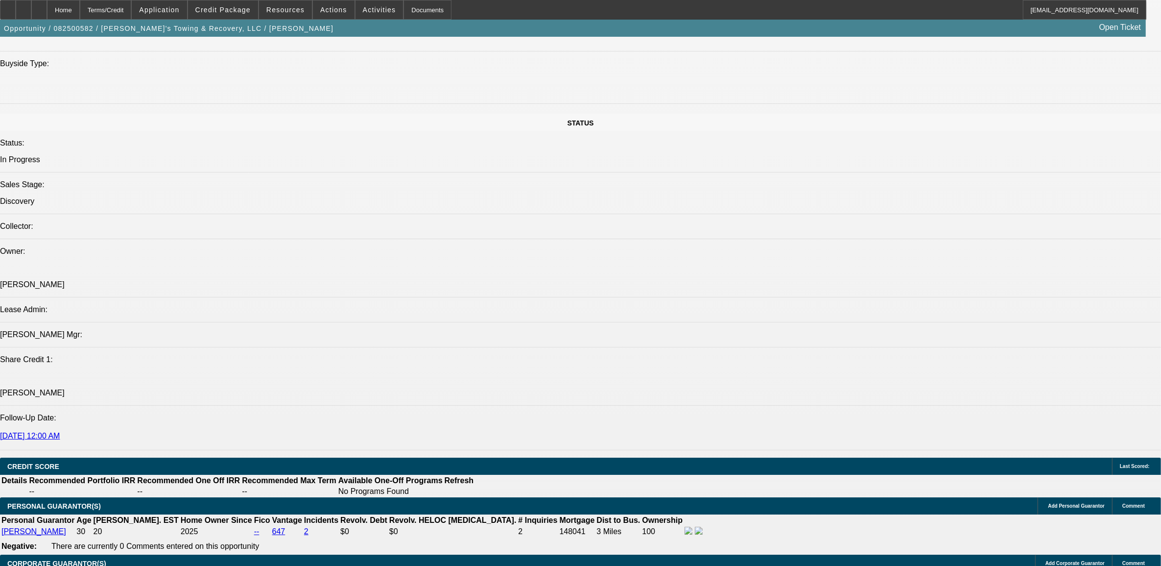
scroll to position [1025, 0]
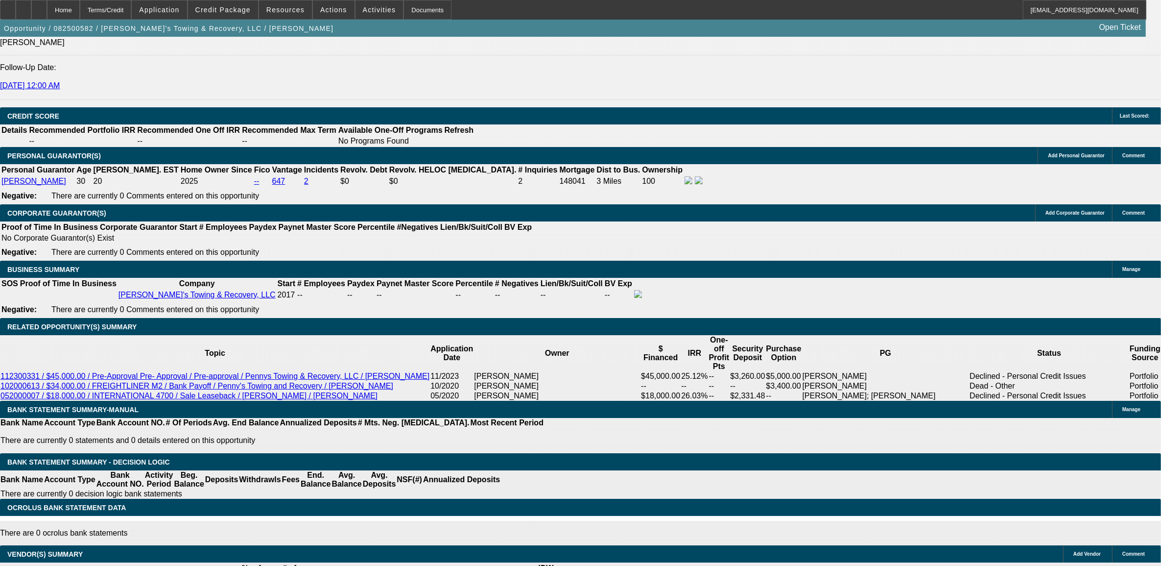
scroll to position [1209, 0]
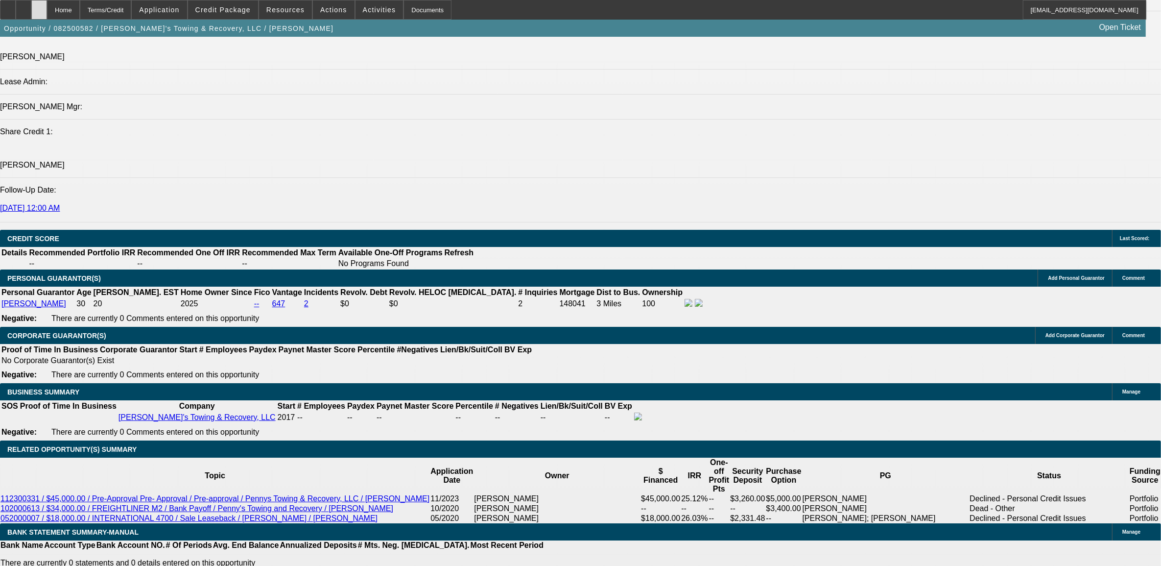
click at [47, 4] on div at bounding box center [39, 10] width 16 height 20
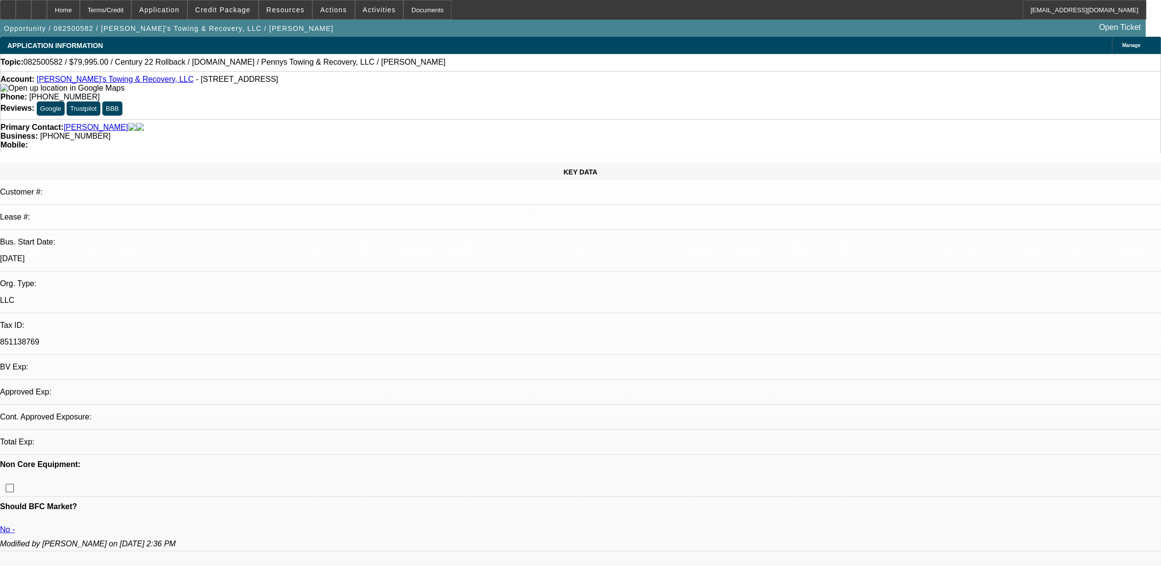
select select "0"
select select "2"
select select "0.1"
select select "4"
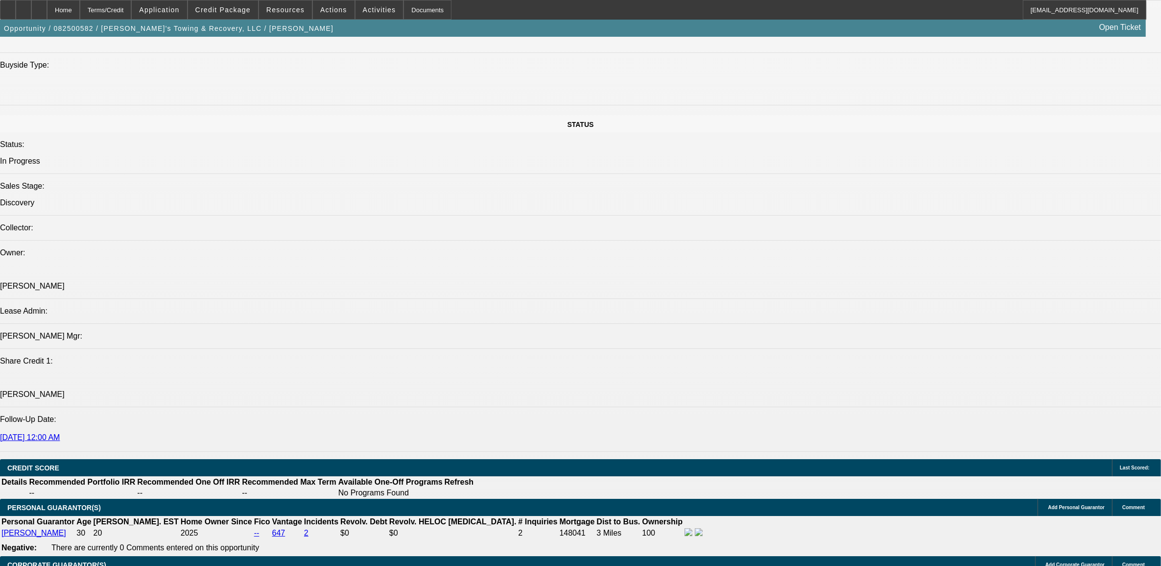
scroll to position [1225, 0]
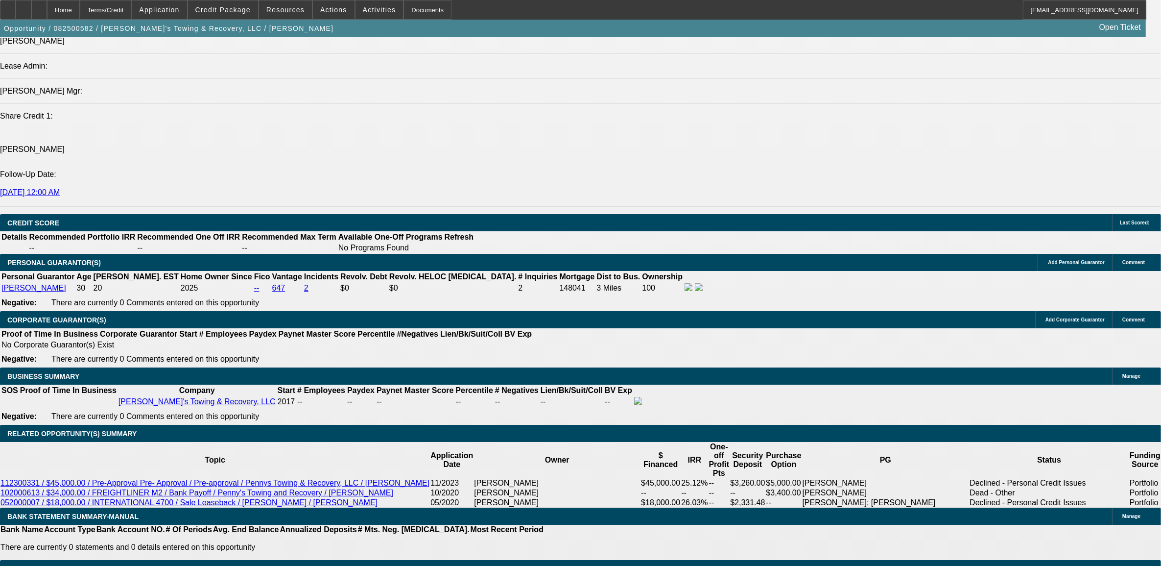
select select "0.15"
type input "$11,999.25"
type input "UNKNOWN"
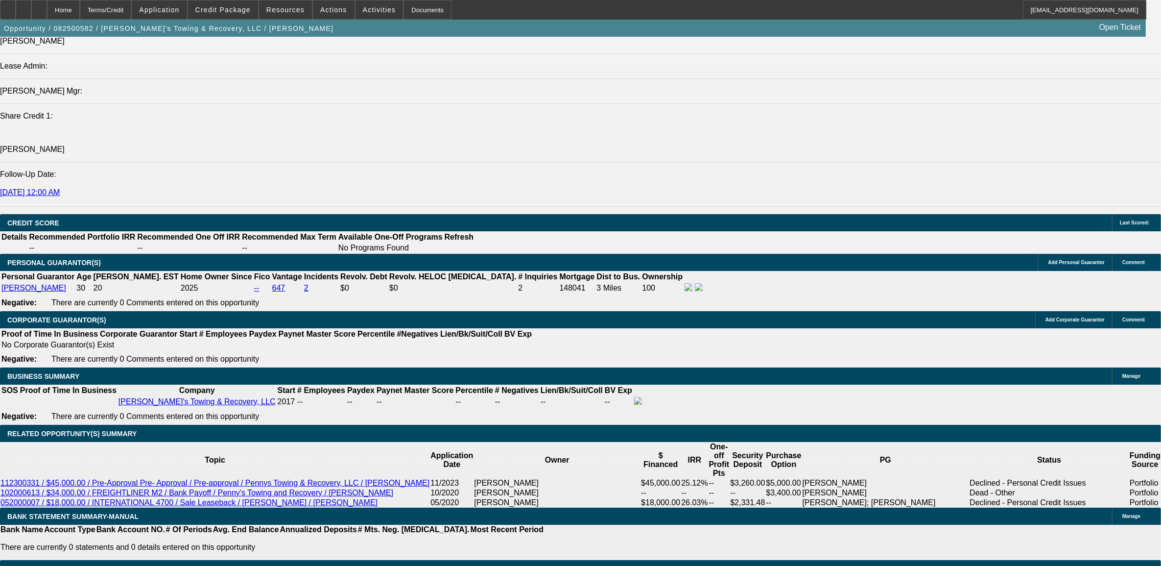
type input "1"
type input "9"
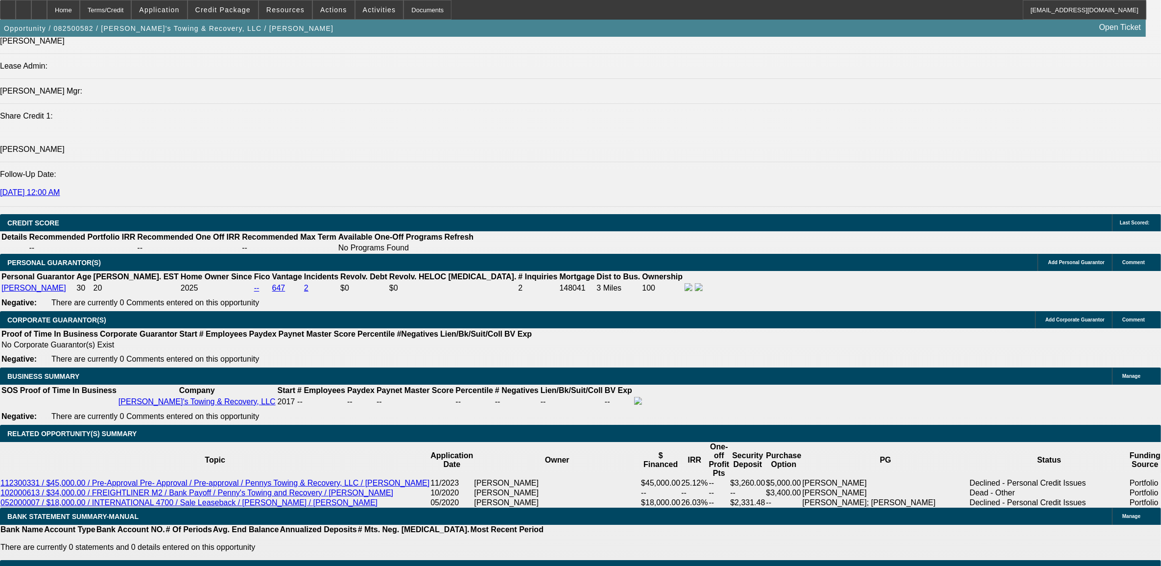
type input "48"
type input "19"
type input "$2,891.38"
type input "$1,445.69"
type input "$4,066.16"
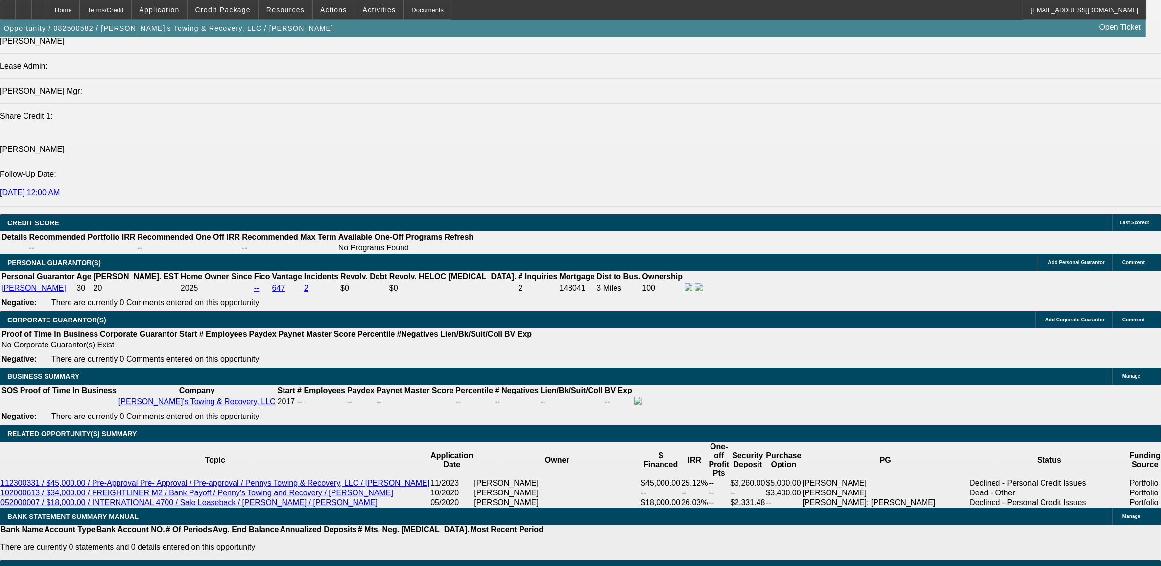
type input "$2,033.08"
type input "1"
type input "$2,891.38"
type input "$1,445.69"
type input "1"
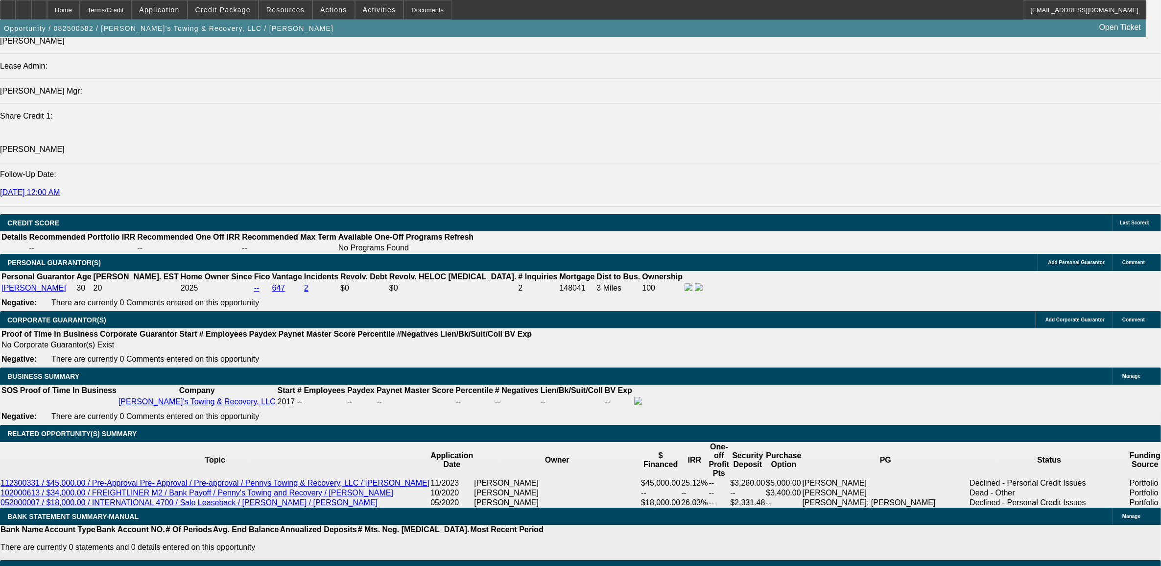
type input "$4,138.28"
type input "$2,069.14"
type input "$2,950.36"
type input "$1,475.18"
type input "12"
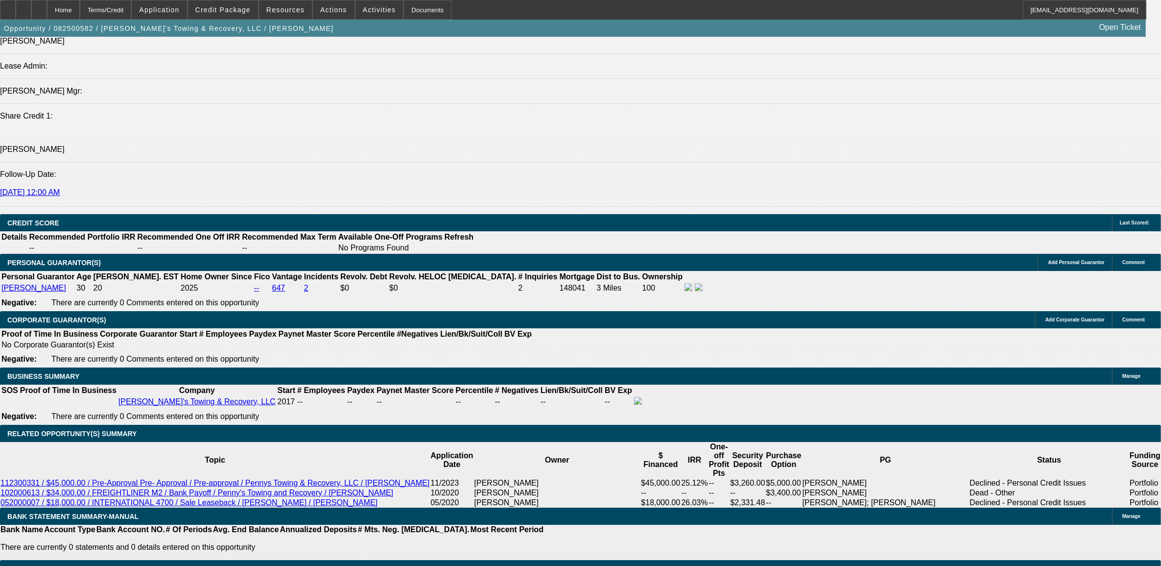
type input "$3,581.18"
type input "$1,790.59"
type input "2"
type input "$2,950.36"
type input "$1,475.18"
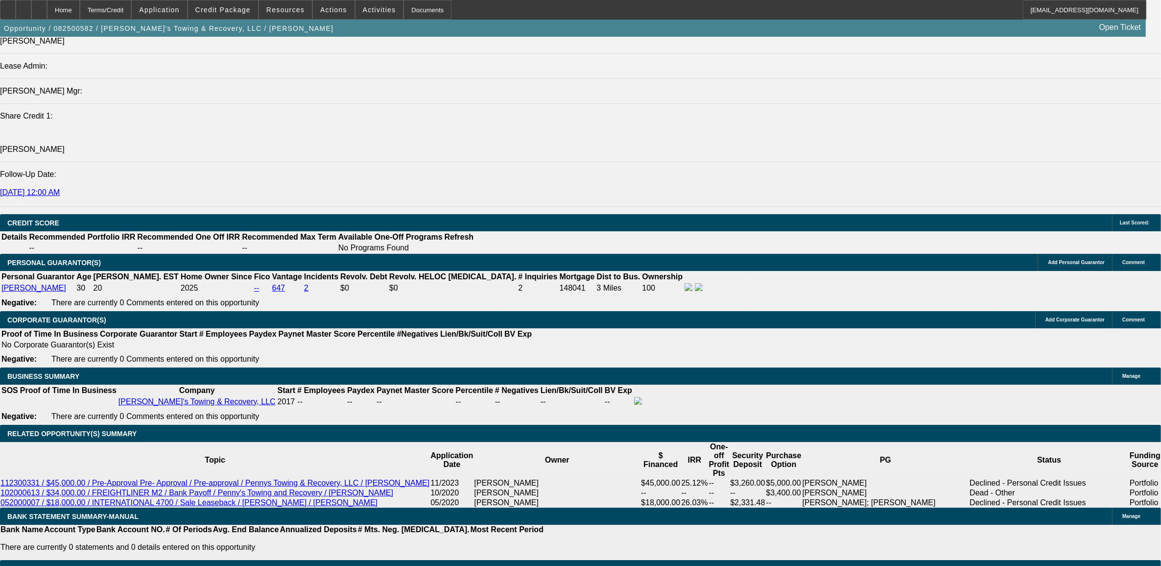
type input "21"
type input "$4,211.08"
type input "$2,105.54"
type input "21"
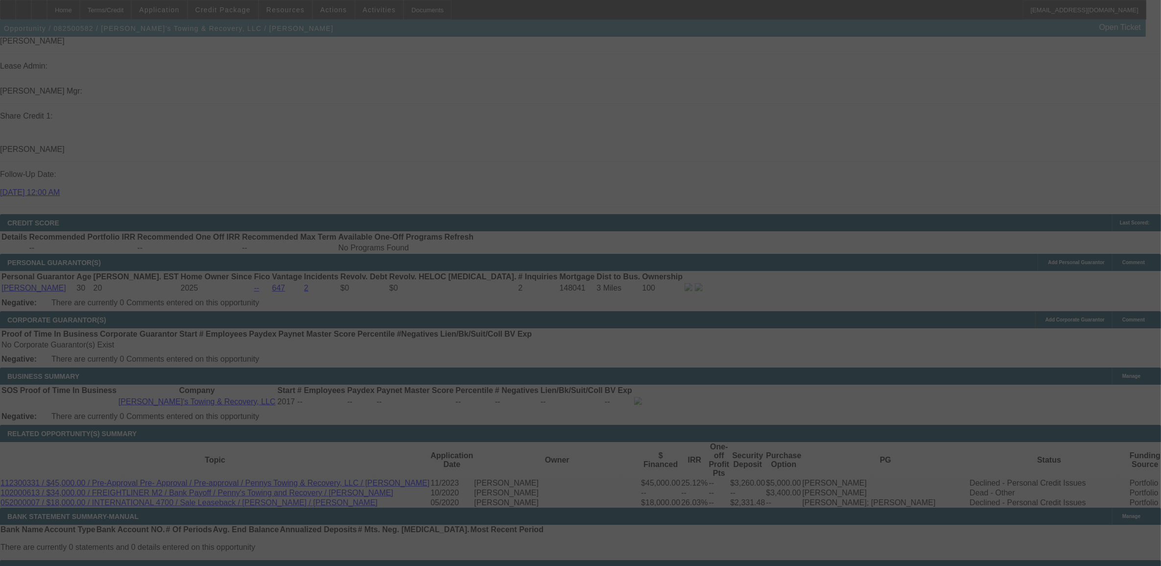
select select "0.15"
select select "2"
select select "0.1"
select select "4"
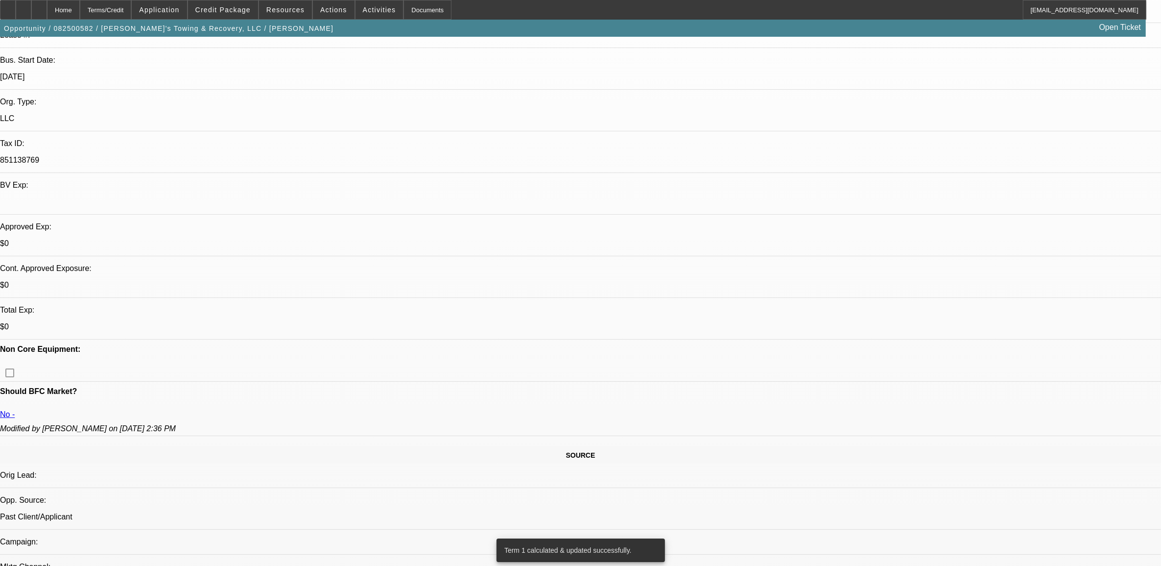
scroll to position [0, 0]
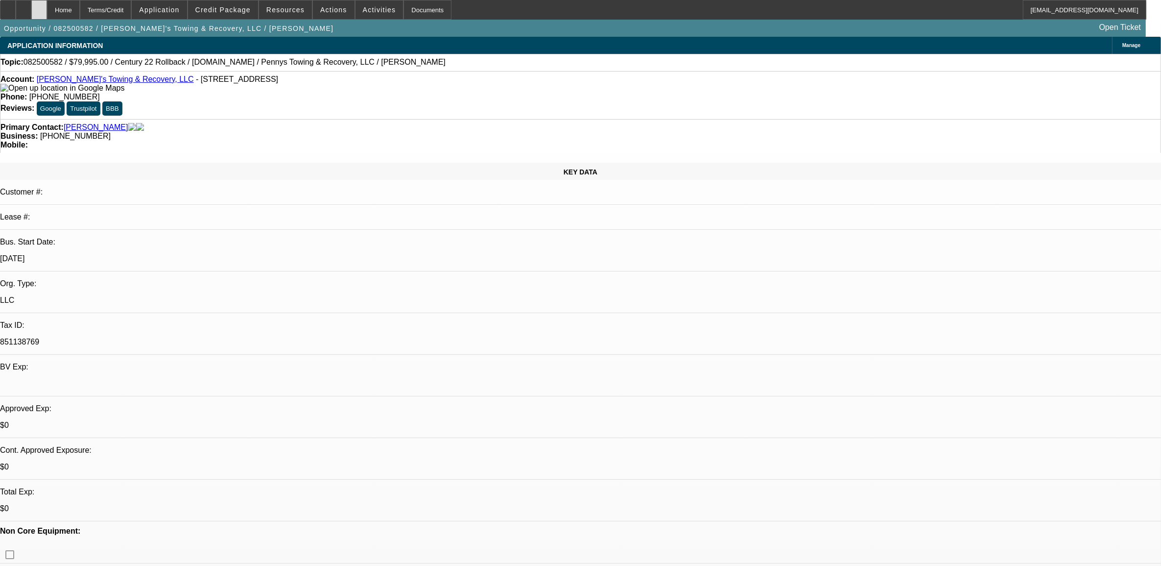
click at [47, 9] on div at bounding box center [39, 10] width 16 height 20
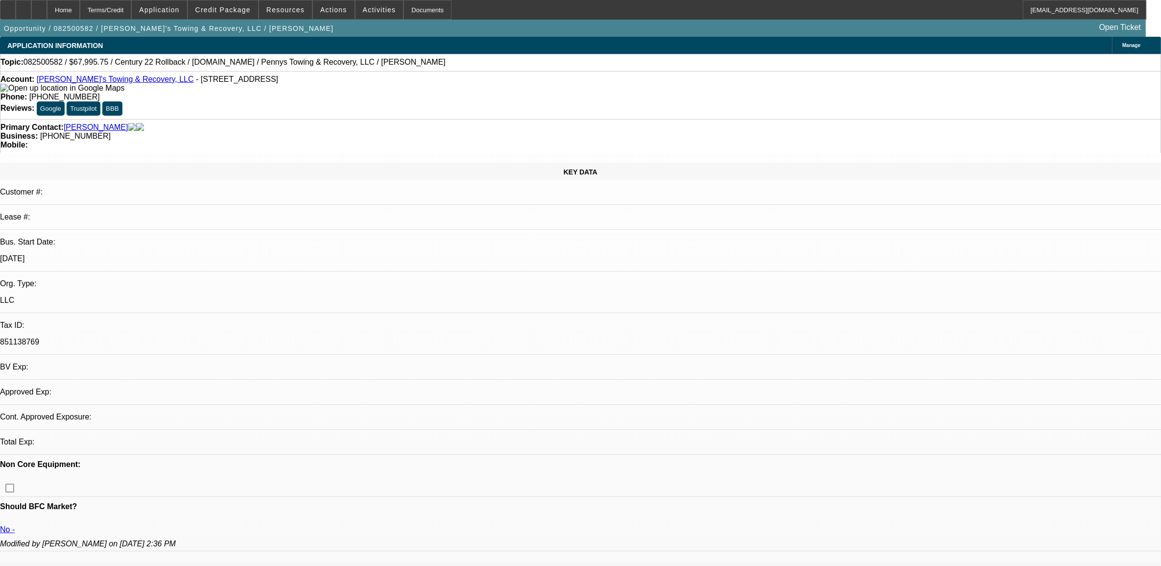
select select "0.15"
select select "2"
select select "0.1"
select select "1"
select select "2"
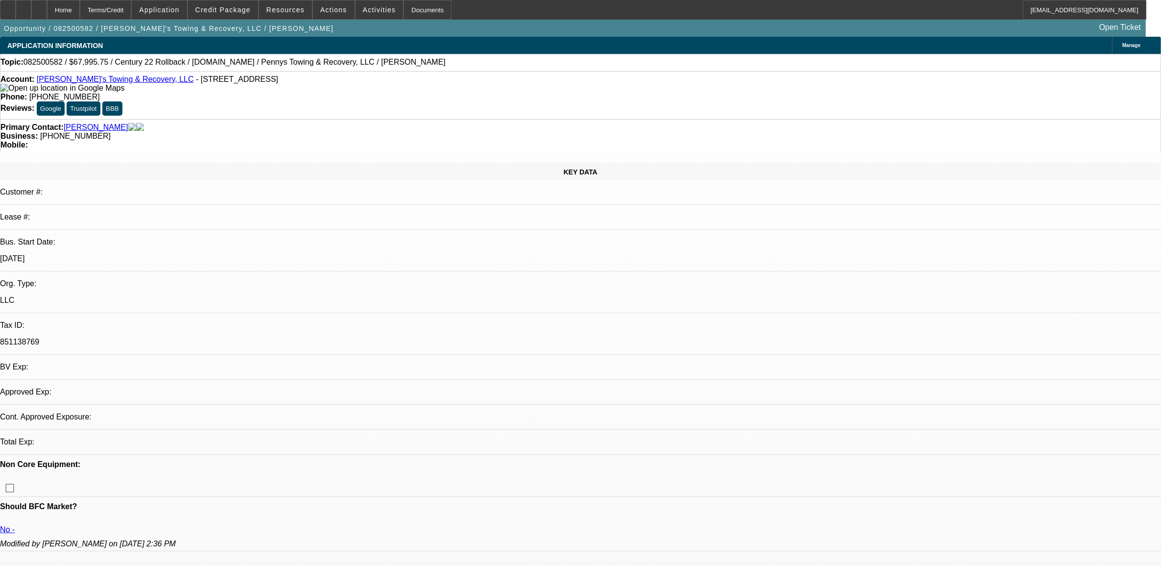
select select "4"
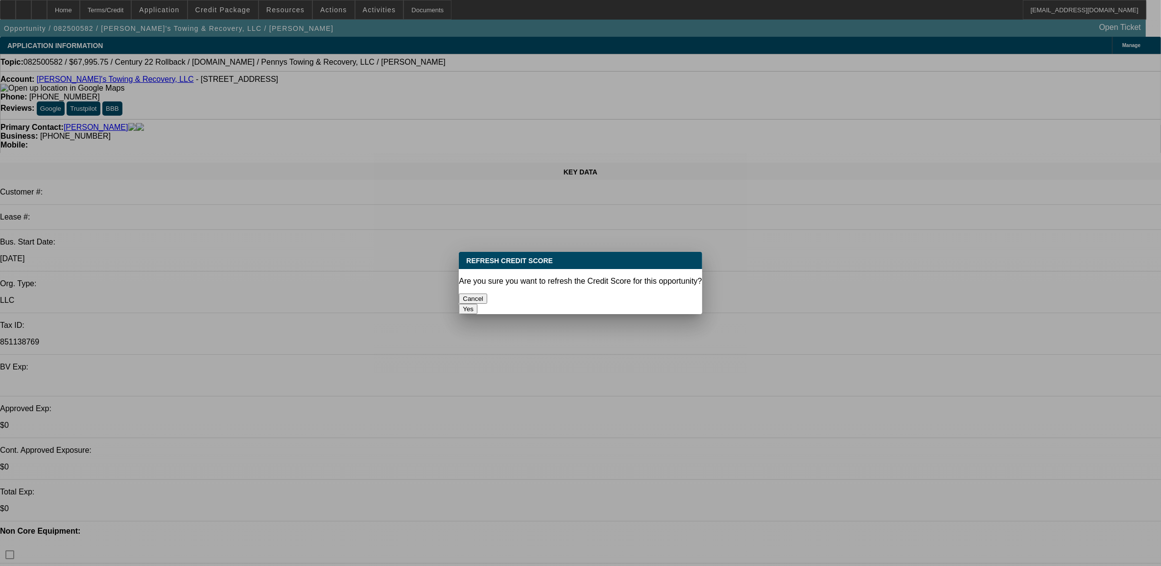
click at [487, 294] on button "Cancel" at bounding box center [473, 298] width 28 height 10
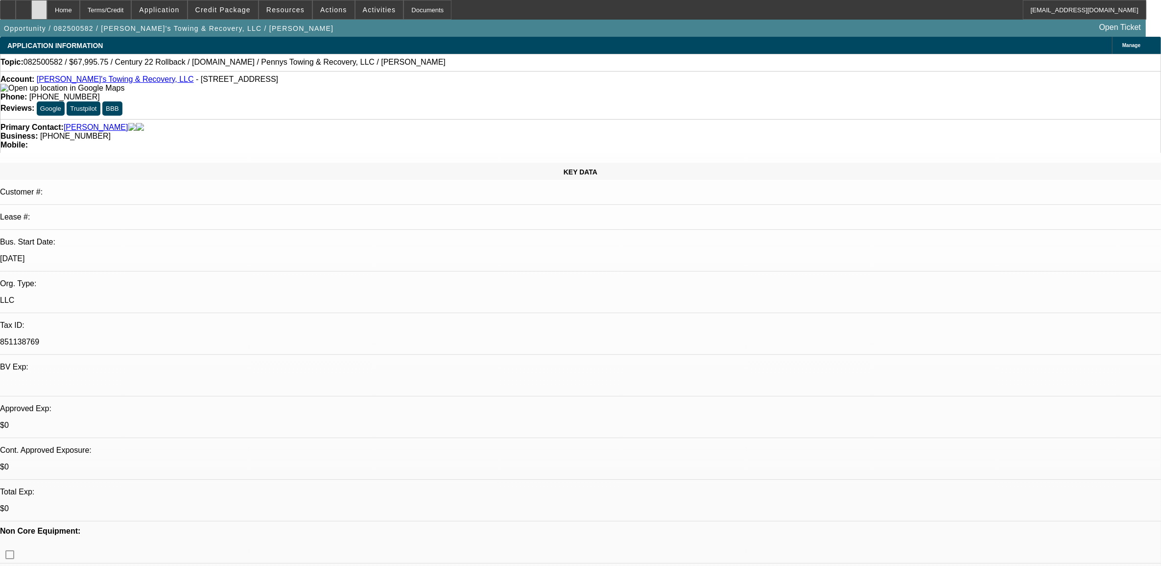
click at [47, 6] on div at bounding box center [39, 10] width 16 height 20
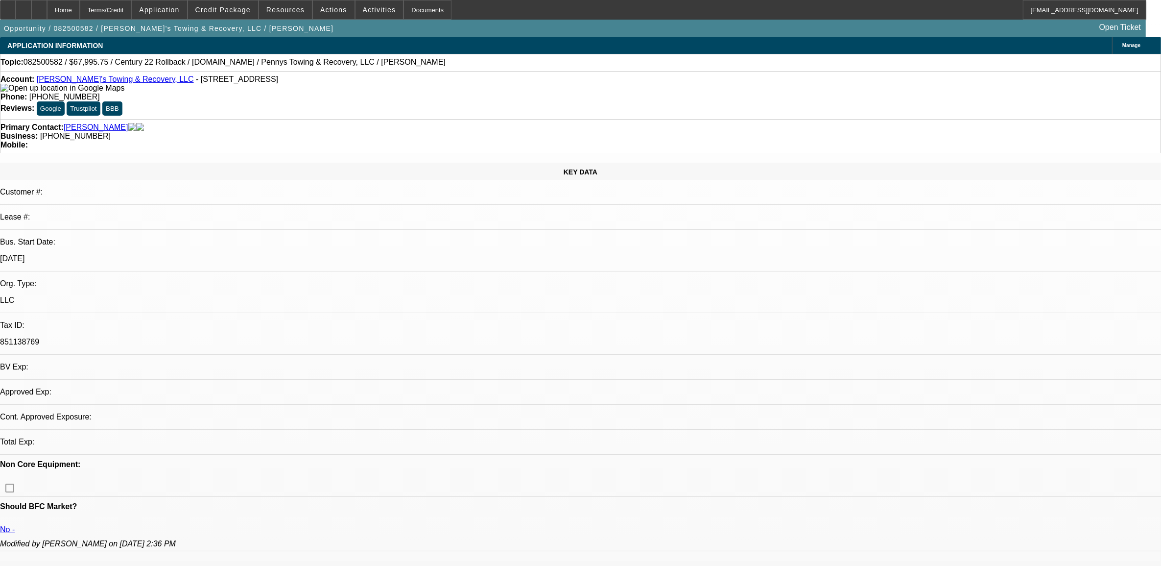
select select "0.15"
select select "2"
select select "0.1"
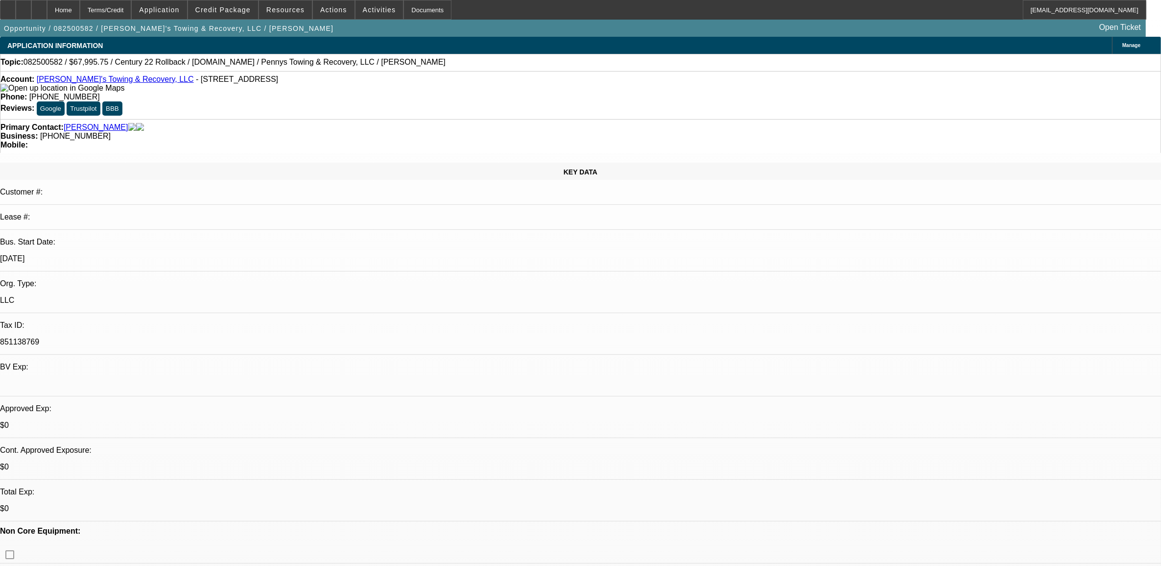
select select "1"
select select "2"
select select "4"
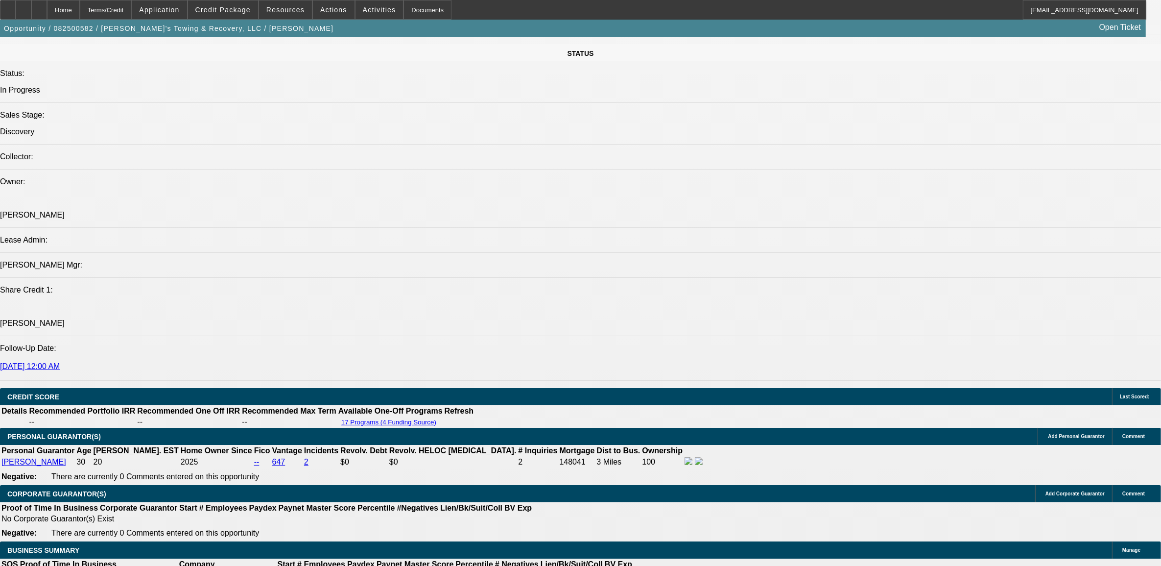
scroll to position [1225, 0]
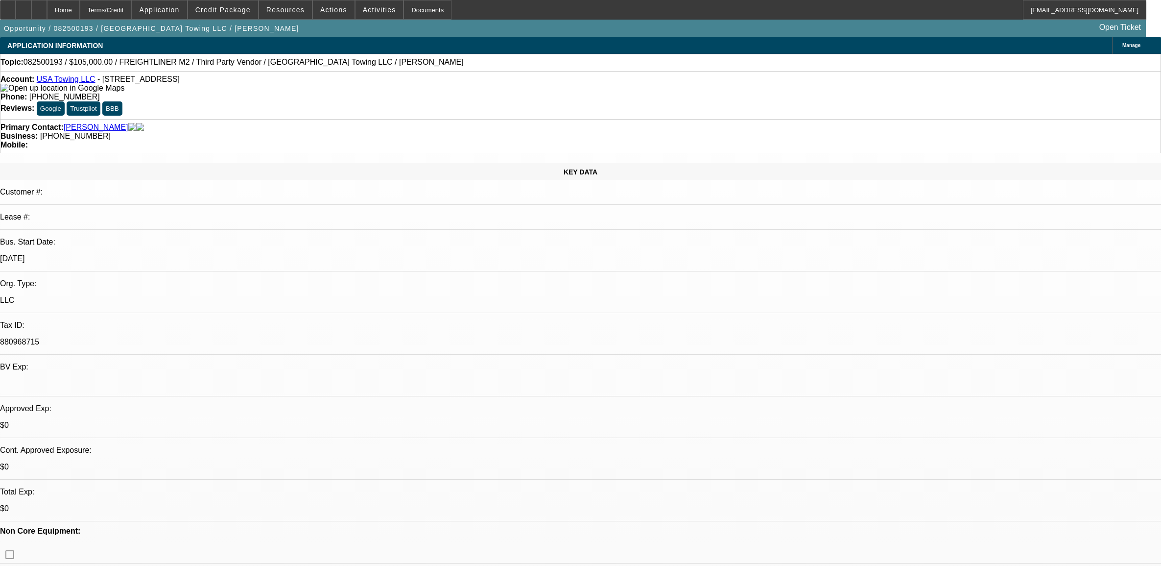
select select "0"
select select "2"
select select "0"
select select "6"
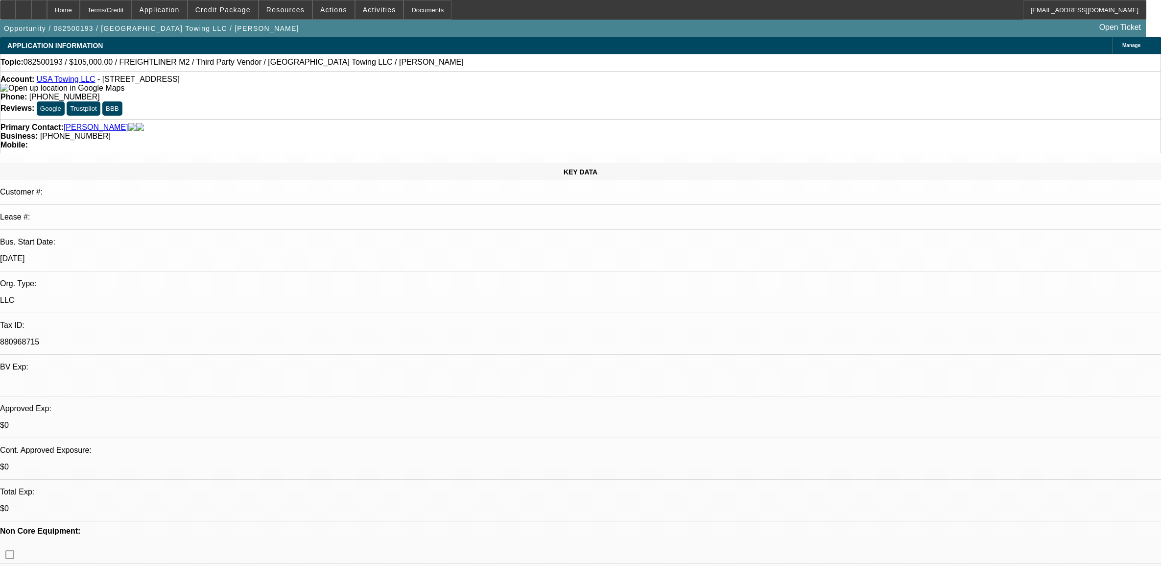
select select "0"
select select "2"
select select "0"
select select "6"
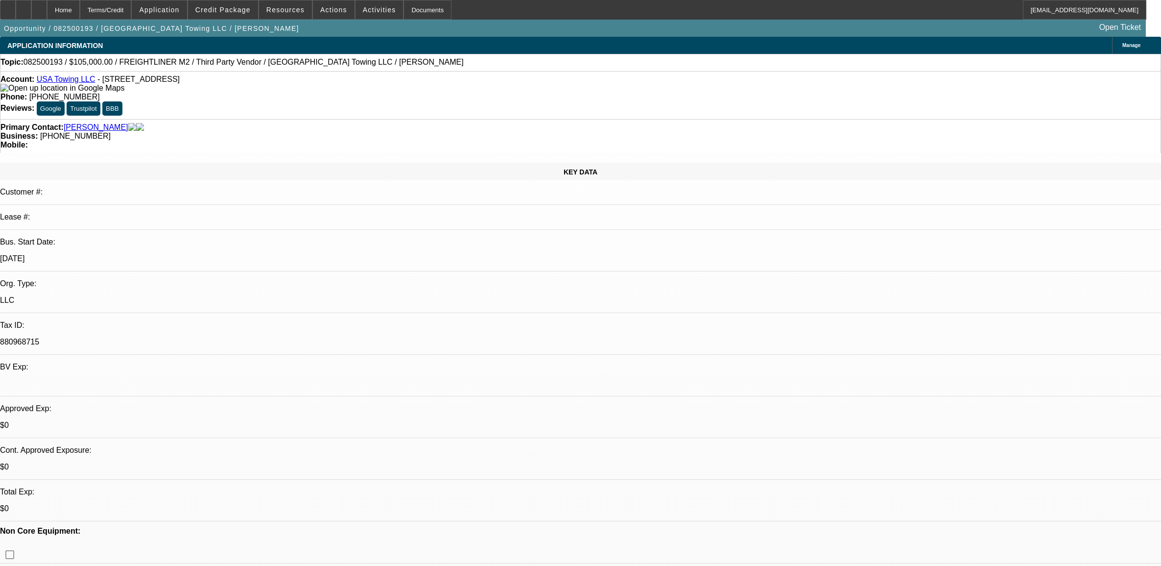
select select "0"
select select "2"
select select "0"
select select "6"
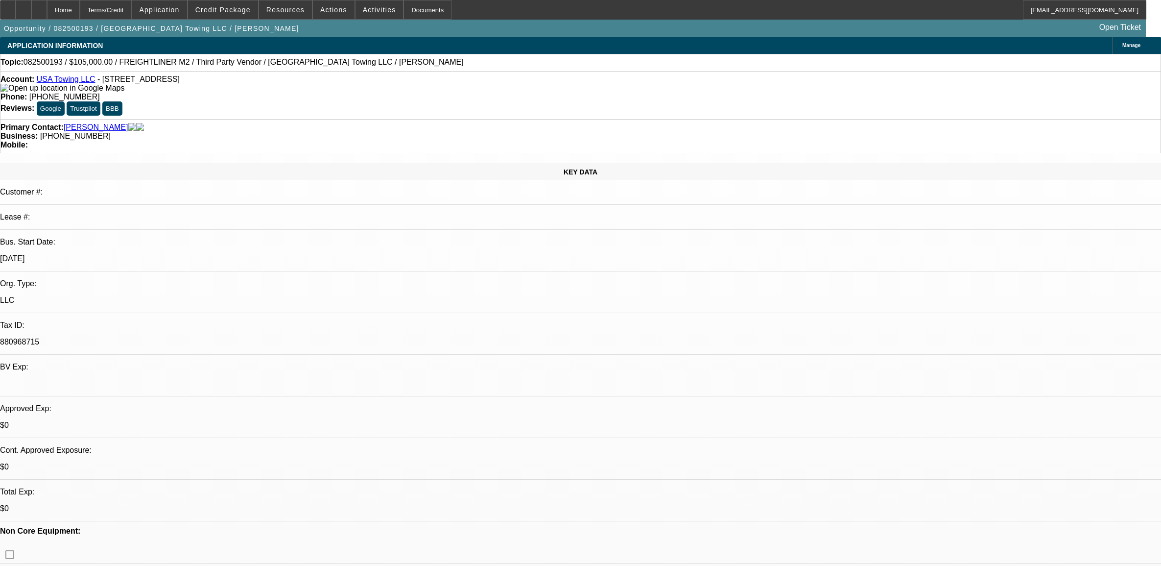
select select "0.1"
select select "0"
select select "2"
select select "0"
select select "6"
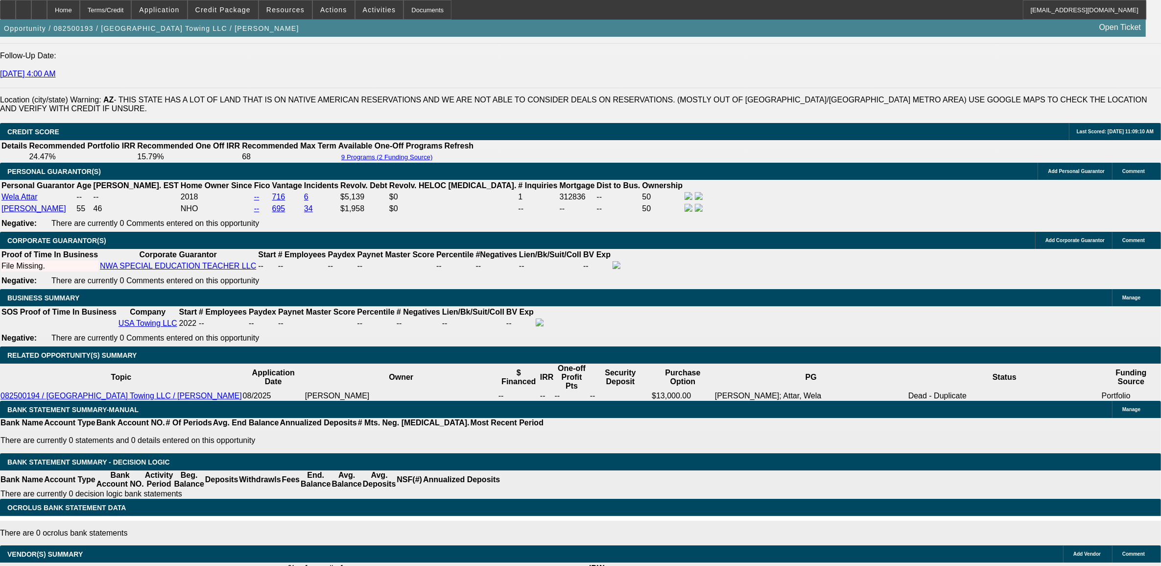
scroll to position [1247, 0]
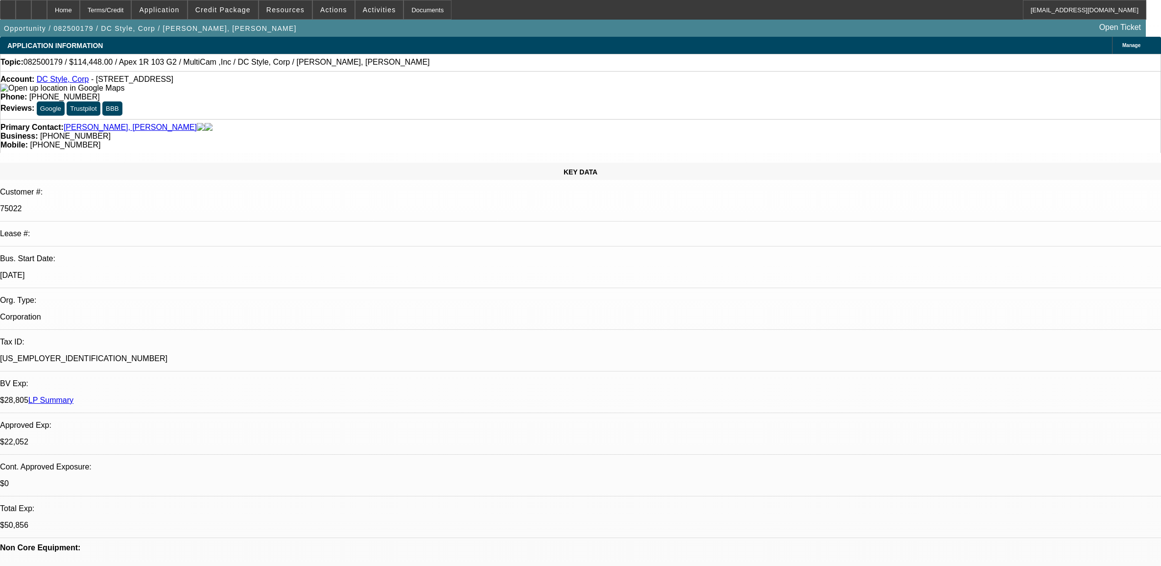
select select "0"
select select "6"
select select "0"
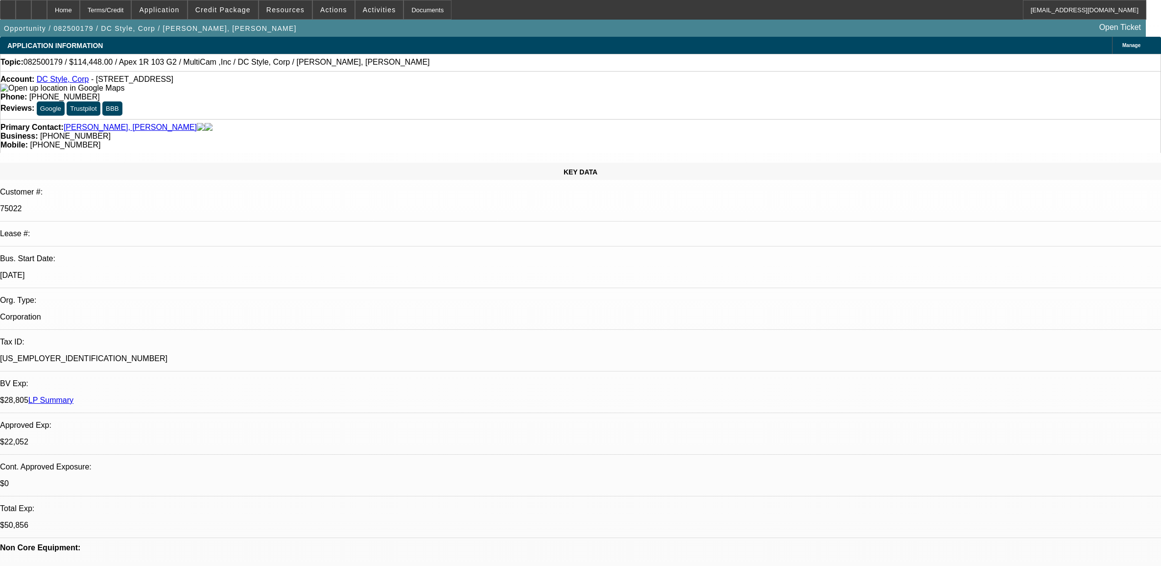
select select "0"
select select "6"
select select "0"
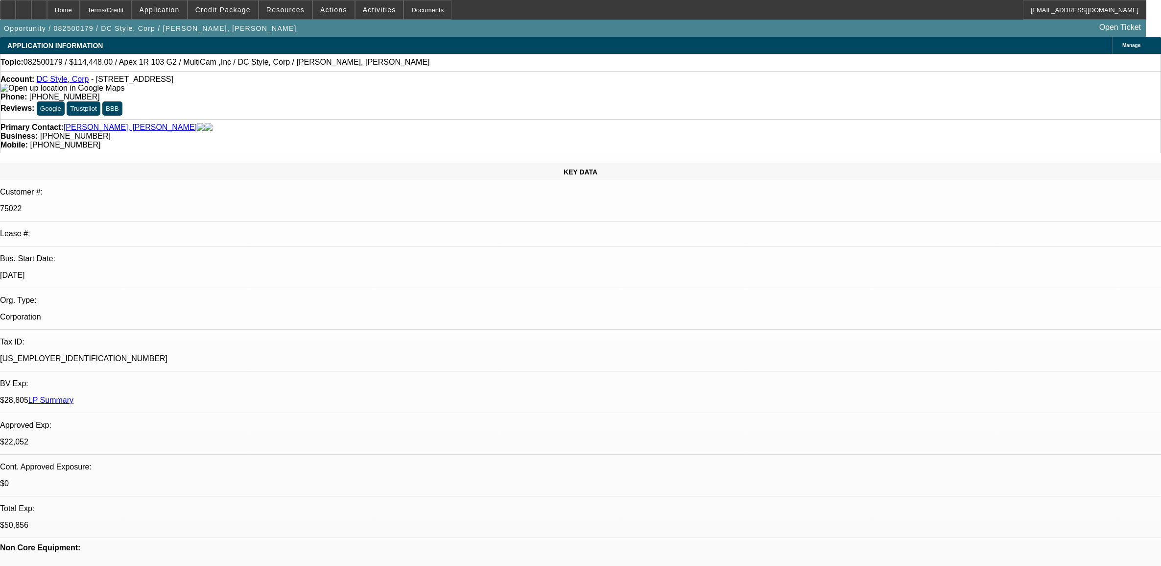
select select "0"
select select "6"
select select "0"
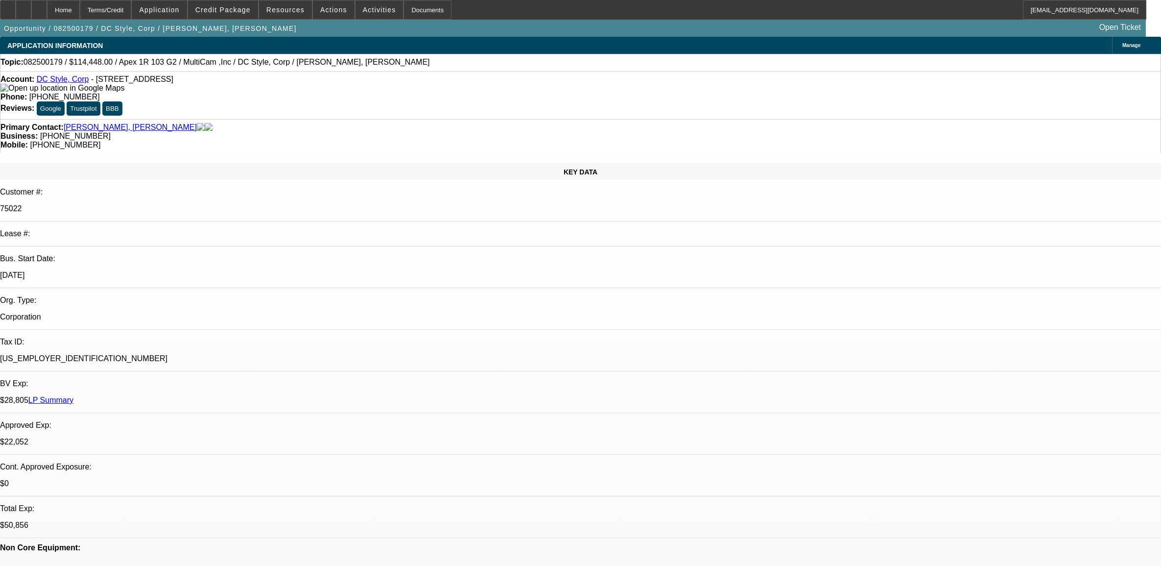
select select "6"
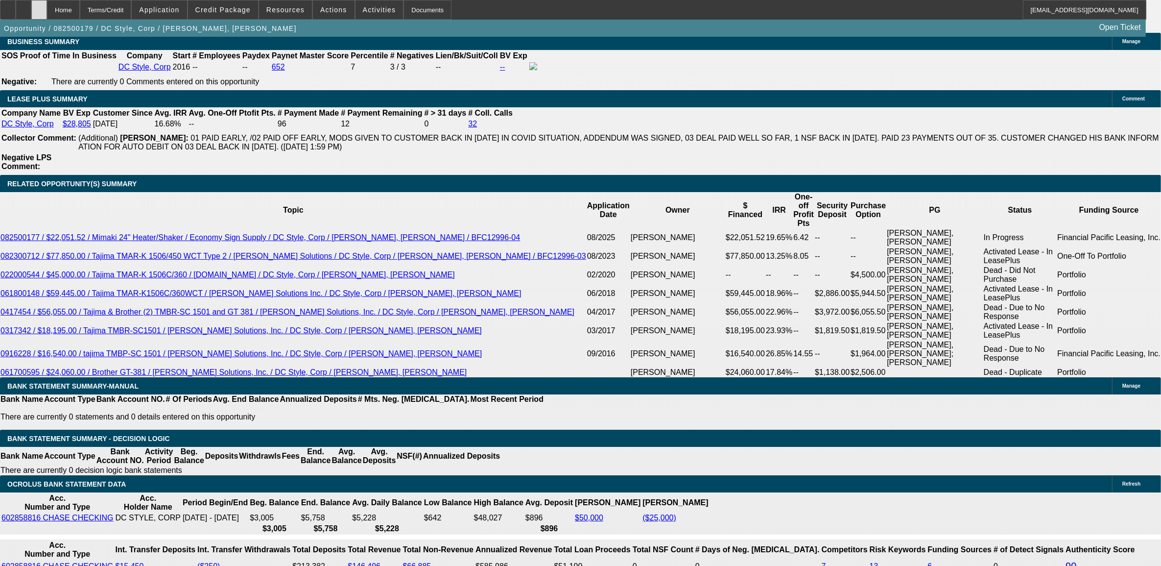
click at [47, 15] on div at bounding box center [39, 10] width 16 height 20
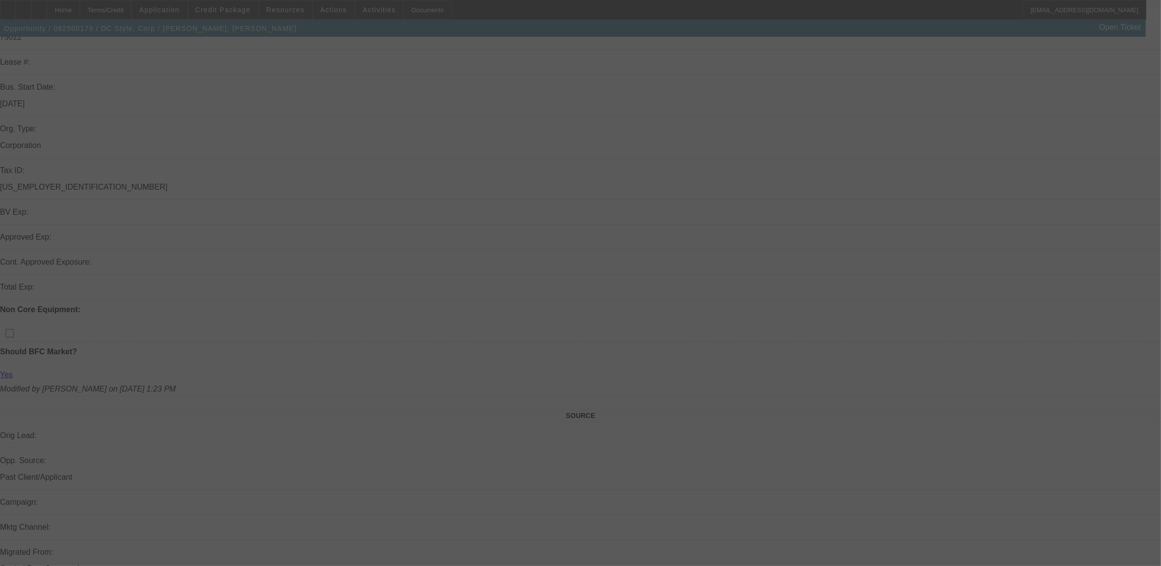
scroll to position [184, 0]
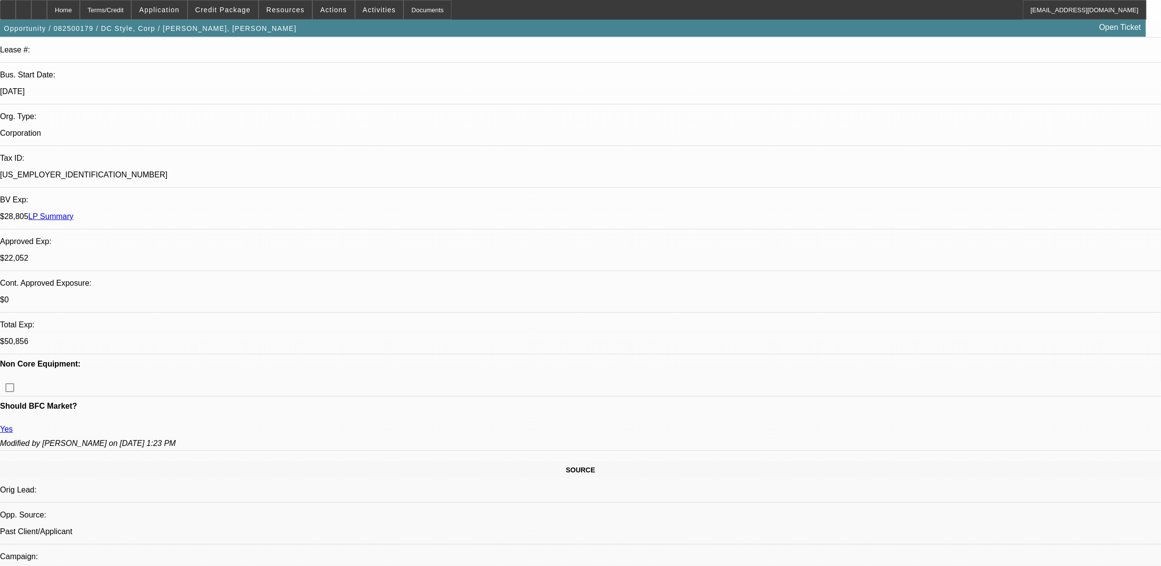
select select "0"
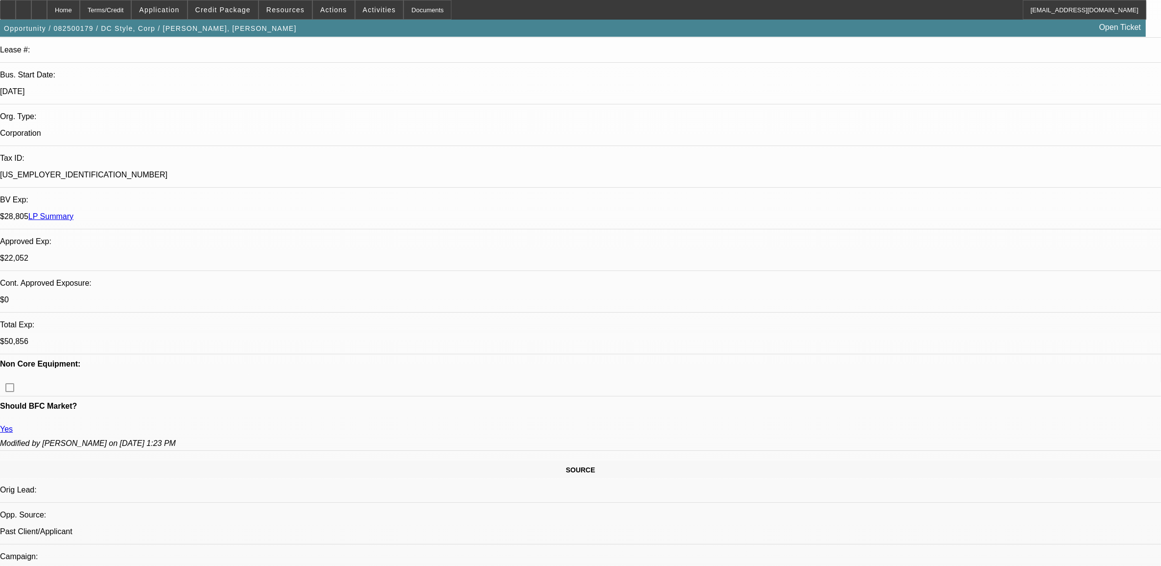
select select "0"
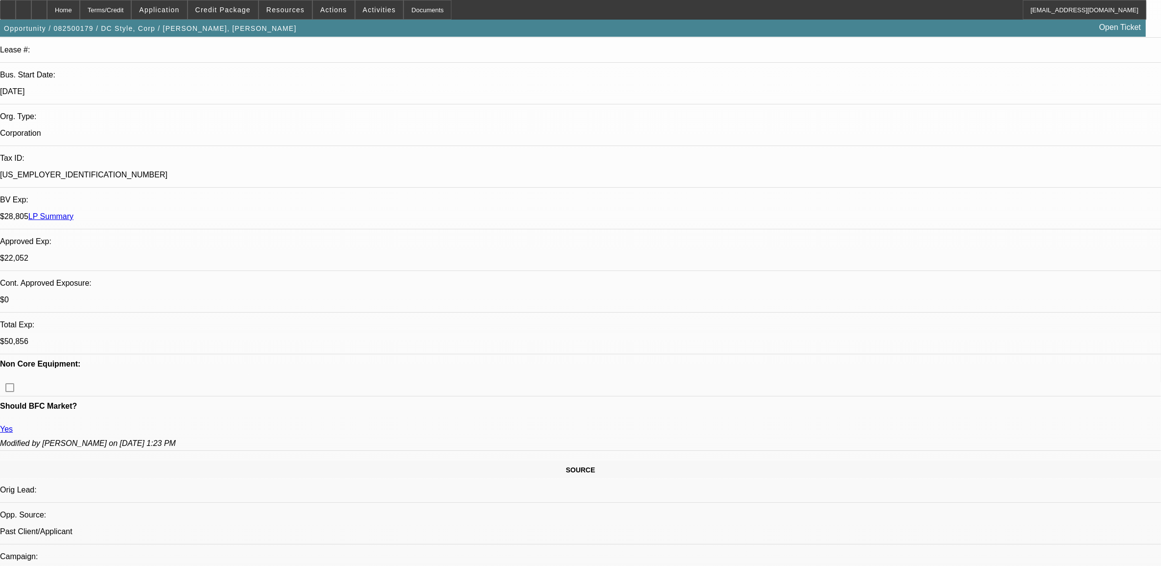
select select "0"
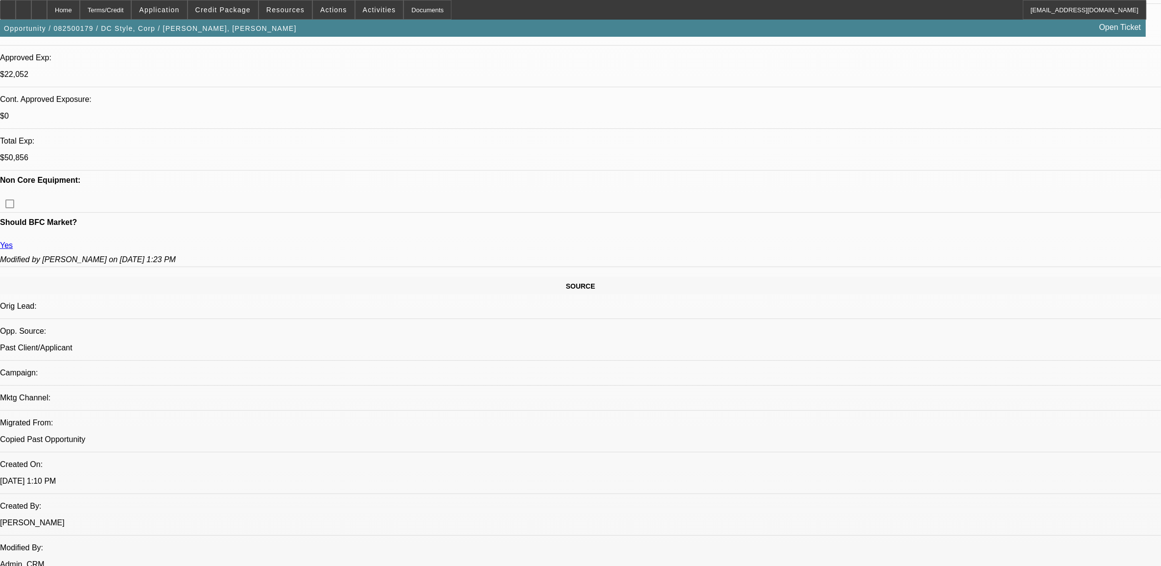
select select "1"
select select "6"
select select "1"
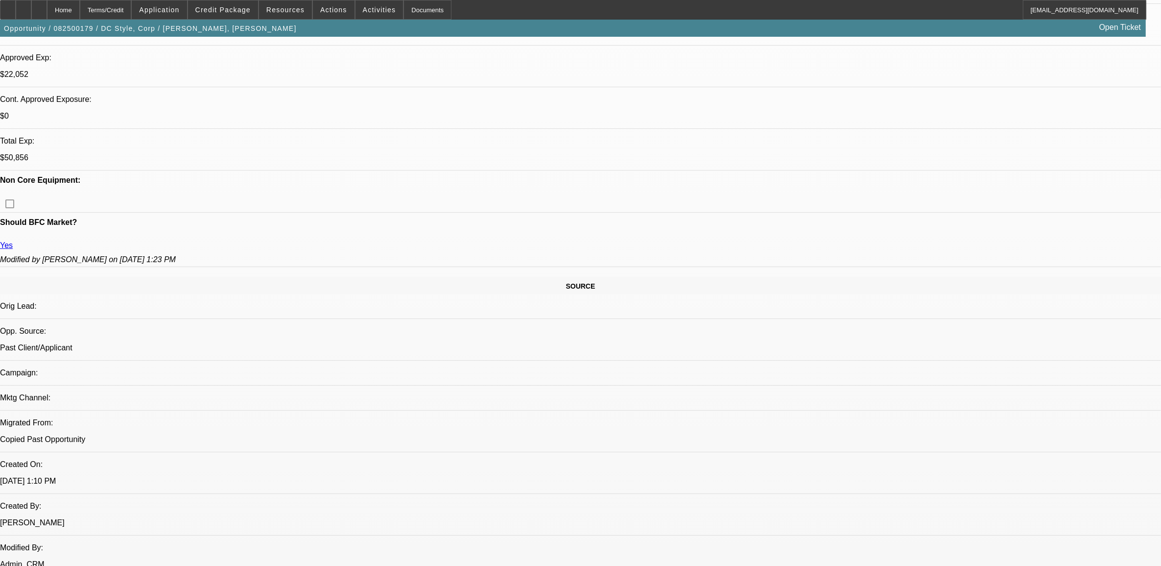
select select "6"
select select "1"
select select "6"
select select "1"
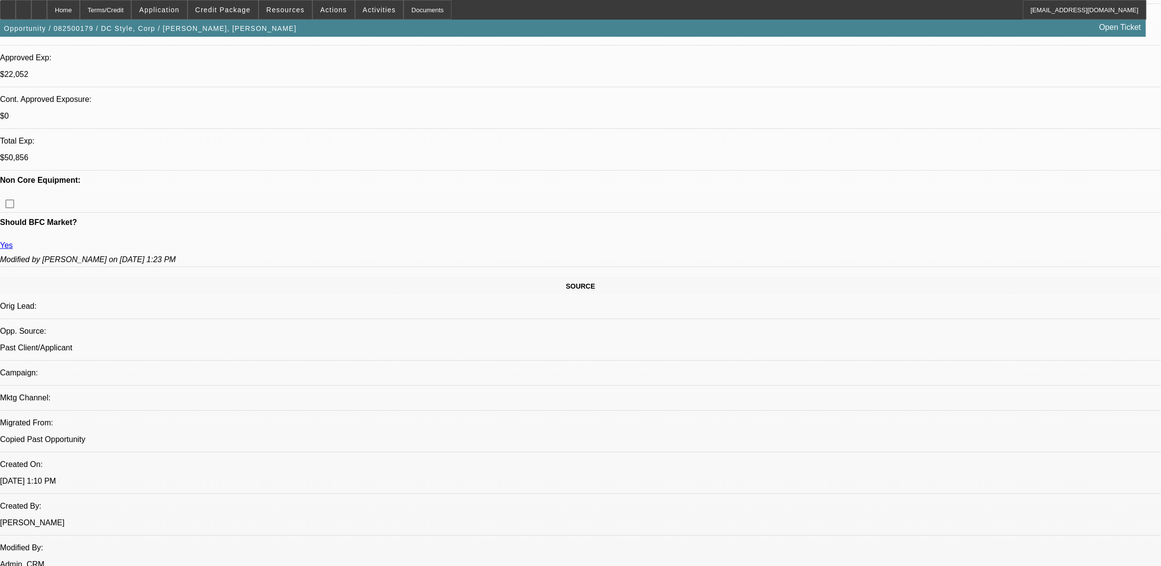
select select "1"
select select "6"
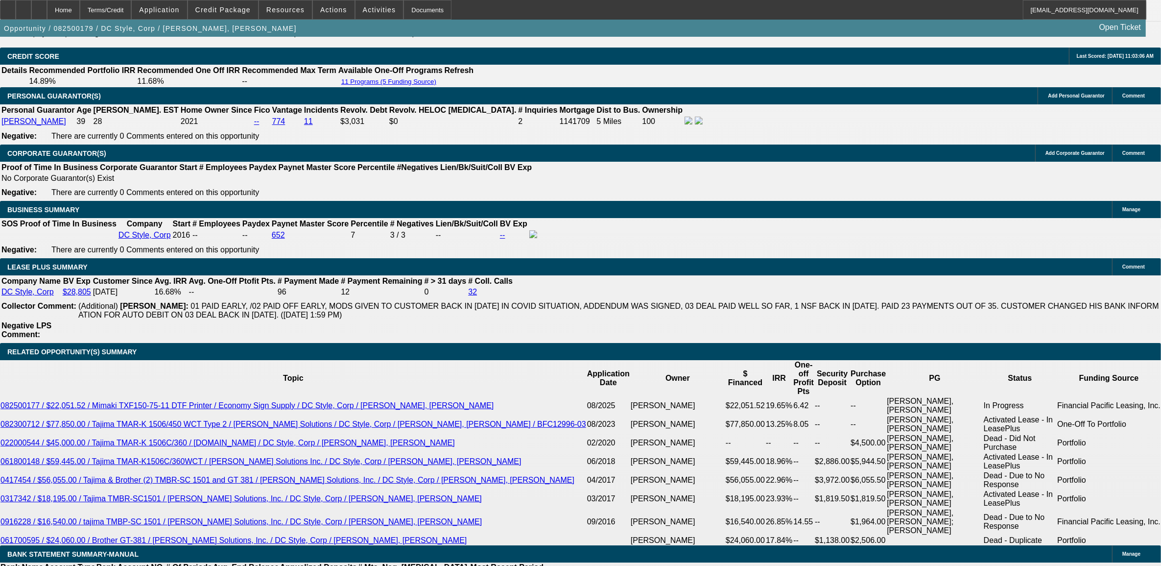
scroll to position [1592, 0]
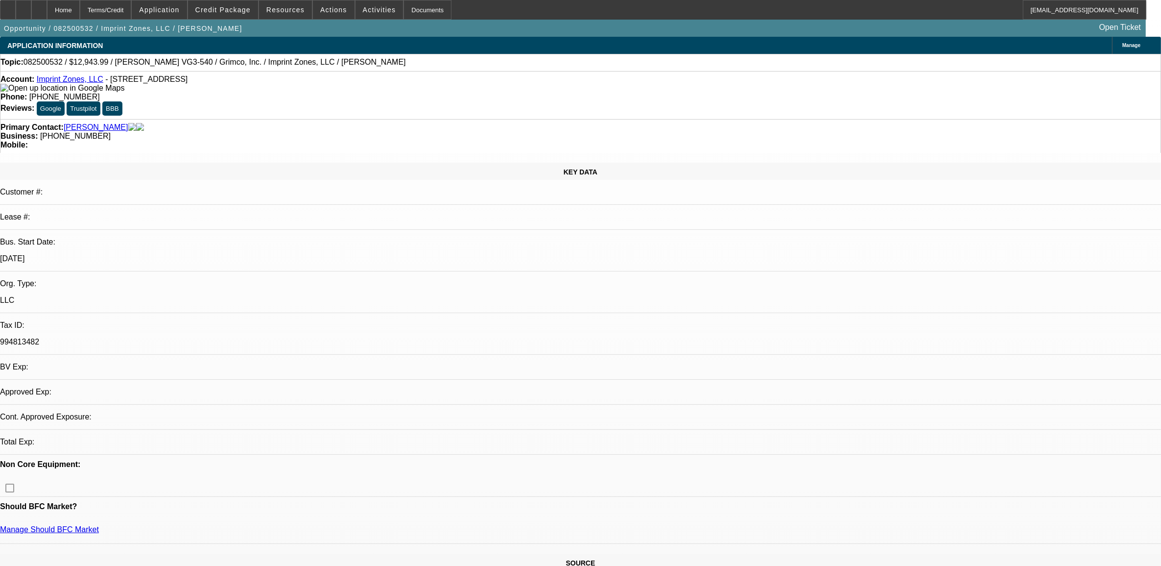
select select "0"
select select "1"
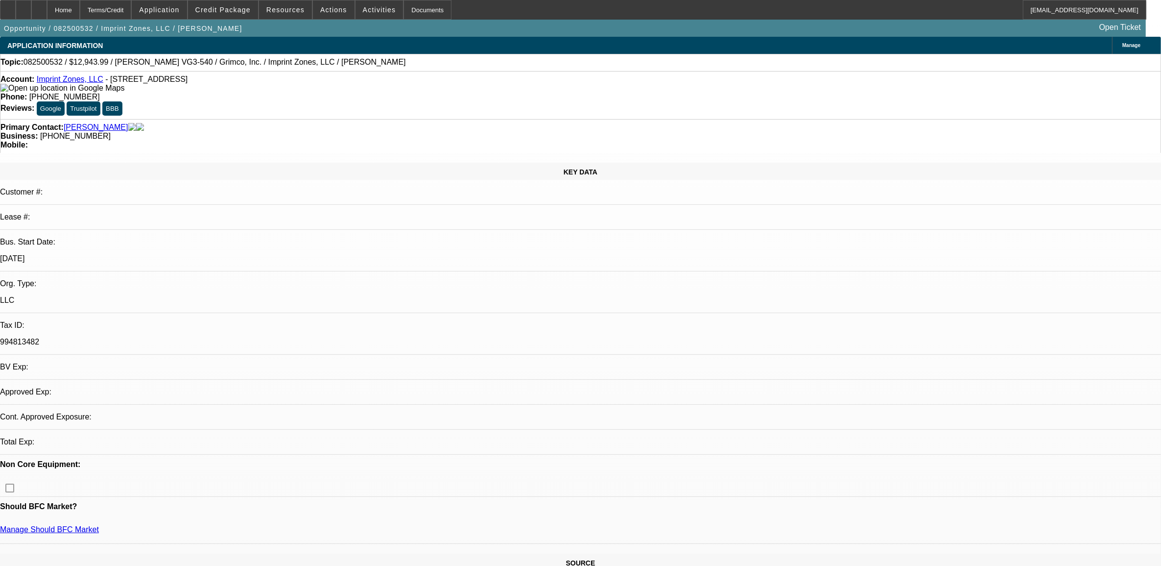
select select "6"
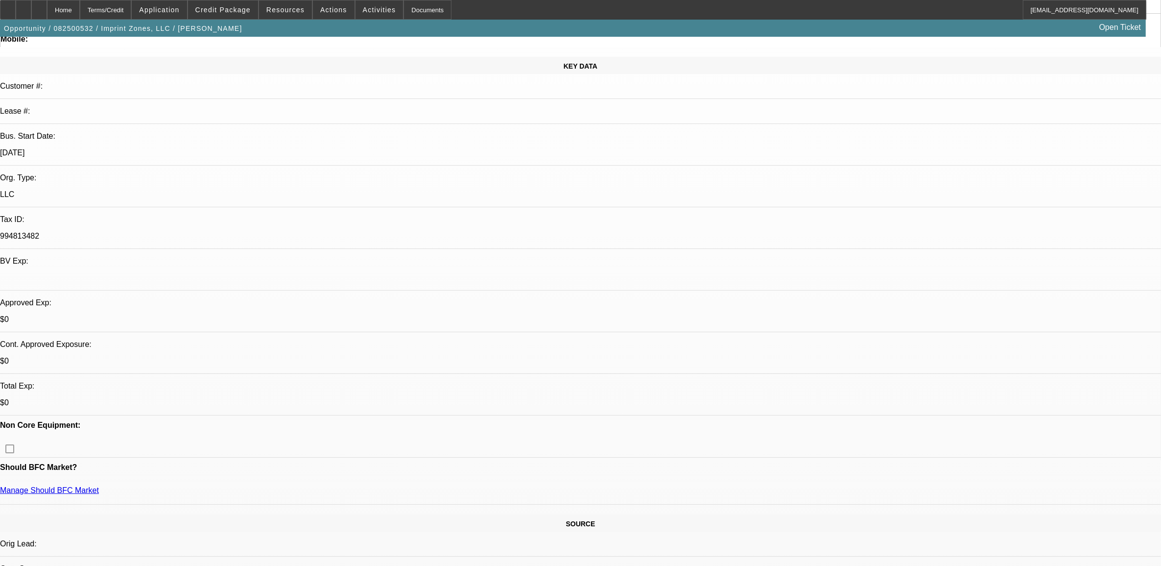
scroll to position [61, 0]
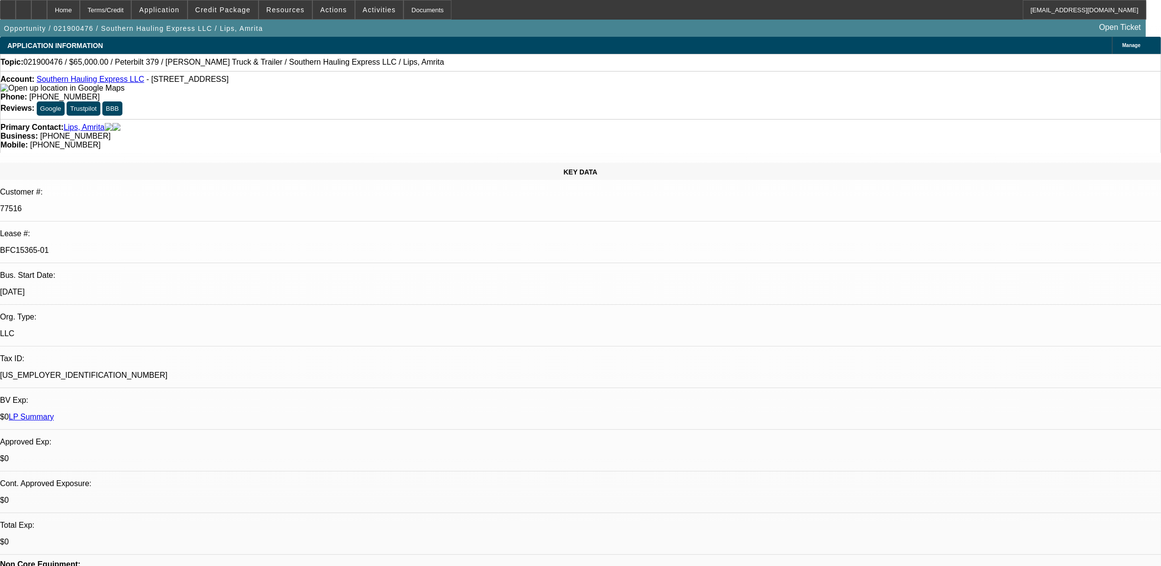
select select "0"
select select "2"
select select "0.1"
select select "0"
select select "2"
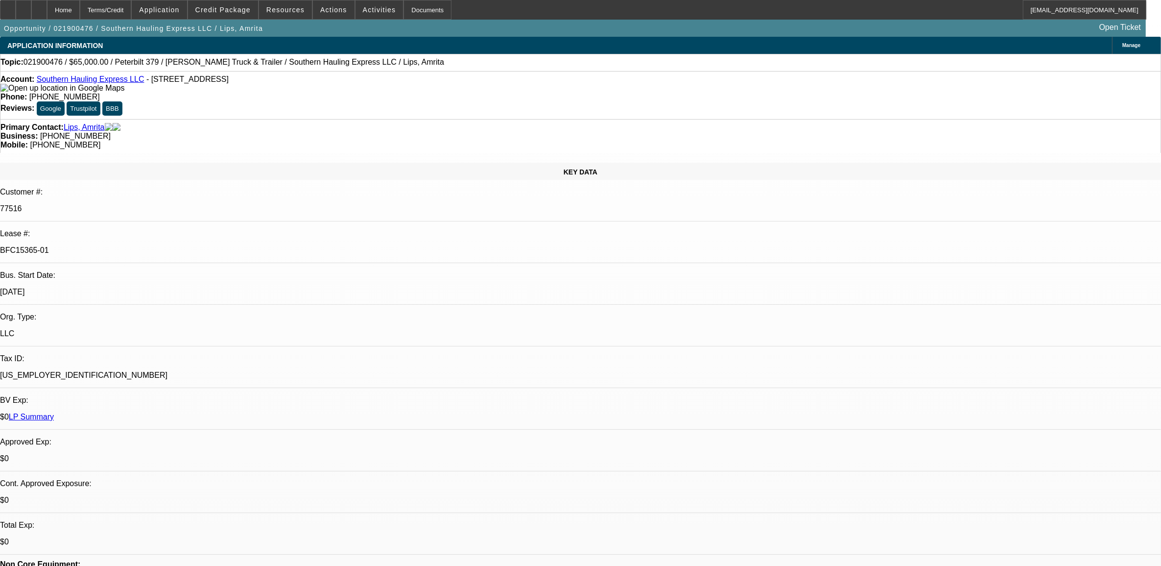
select select "0.1"
select select "0"
select select "2"
select select "0.1"
select select "0"
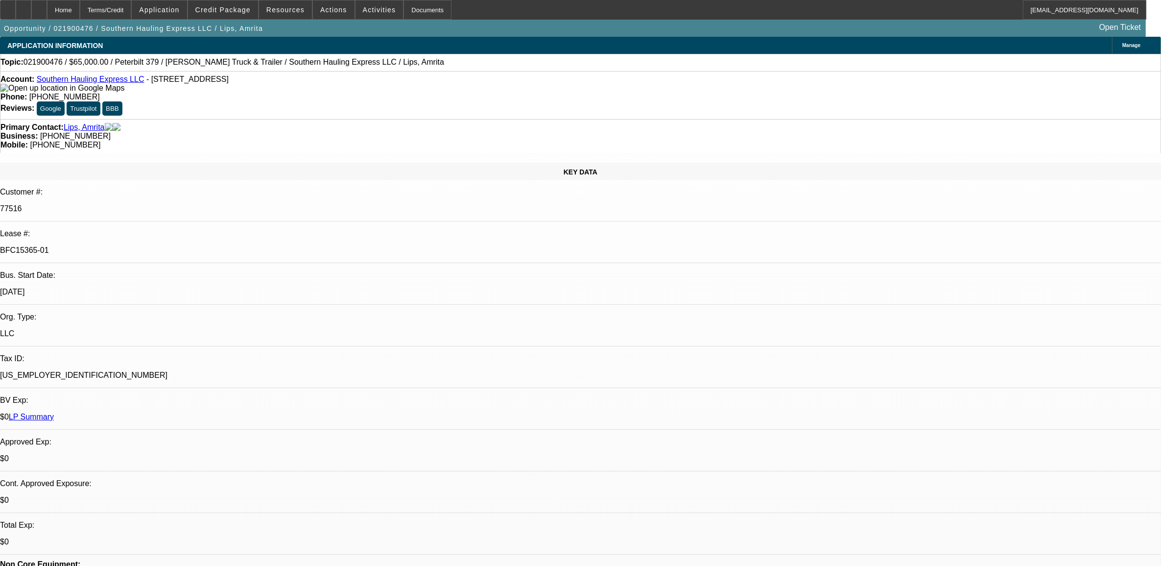
select select "2"
select select "0.1"
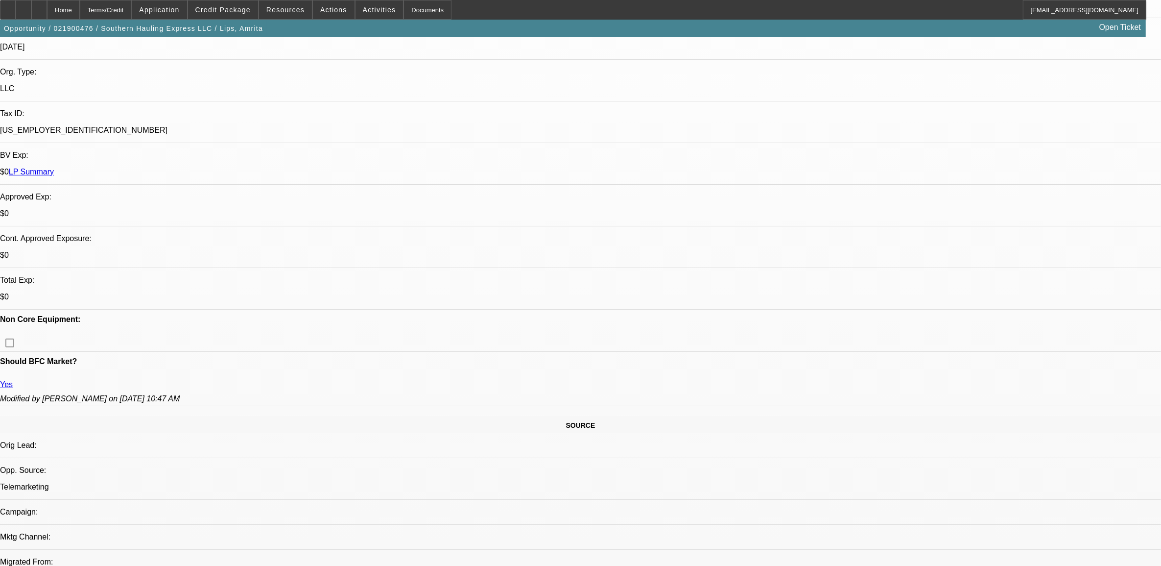
select select "1"
select select "2"
select select "8"
select select "1"
select select "2"
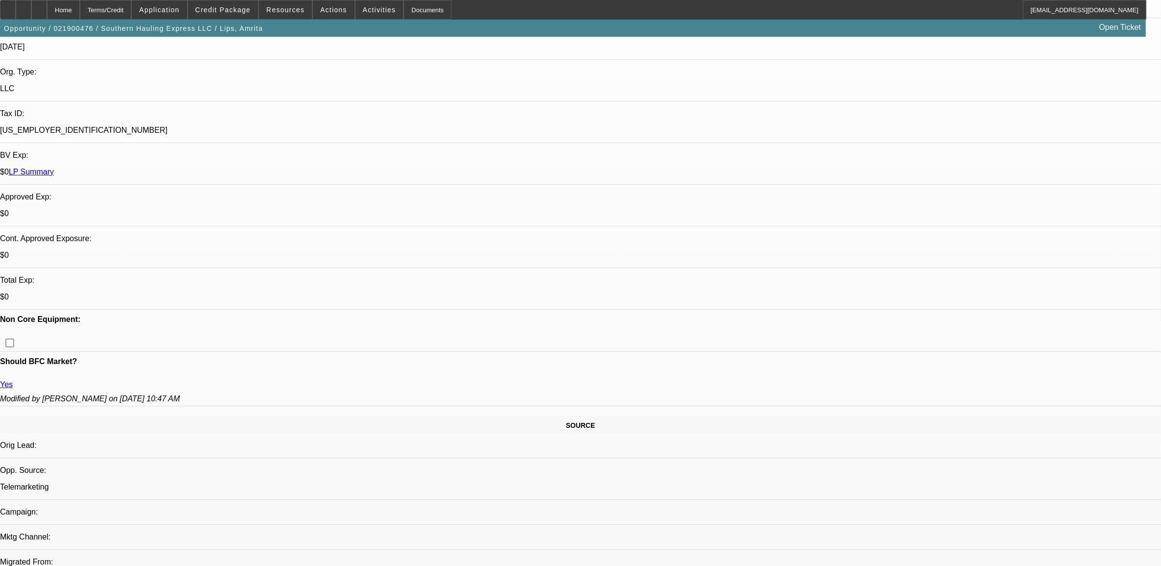
select select "8"
select select "1"
select select "2"
select select "8"
select select "1"
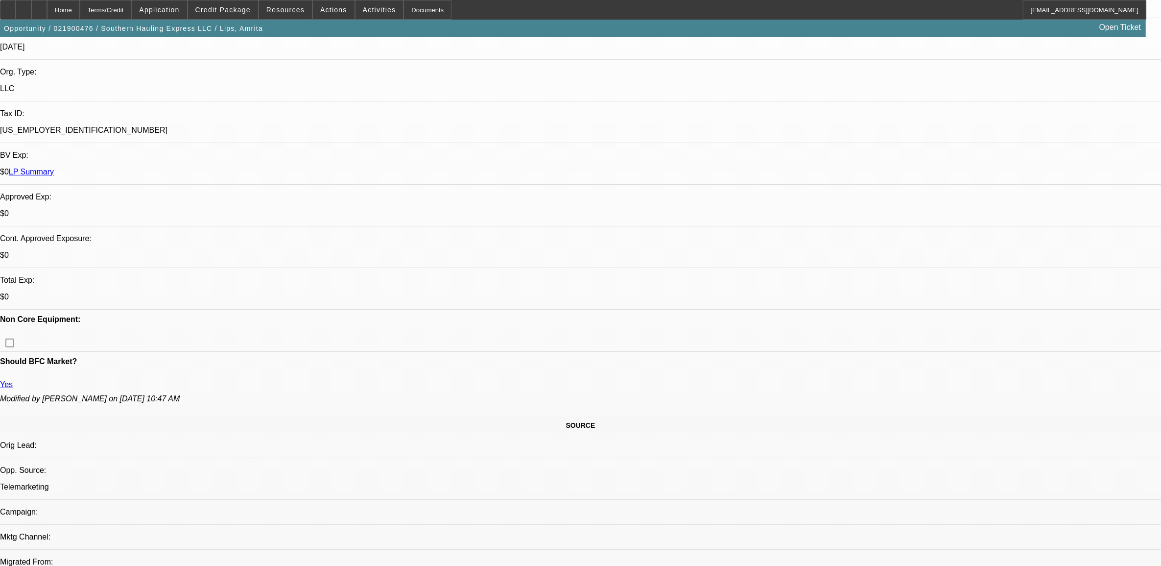
select select "2"
select select "8"
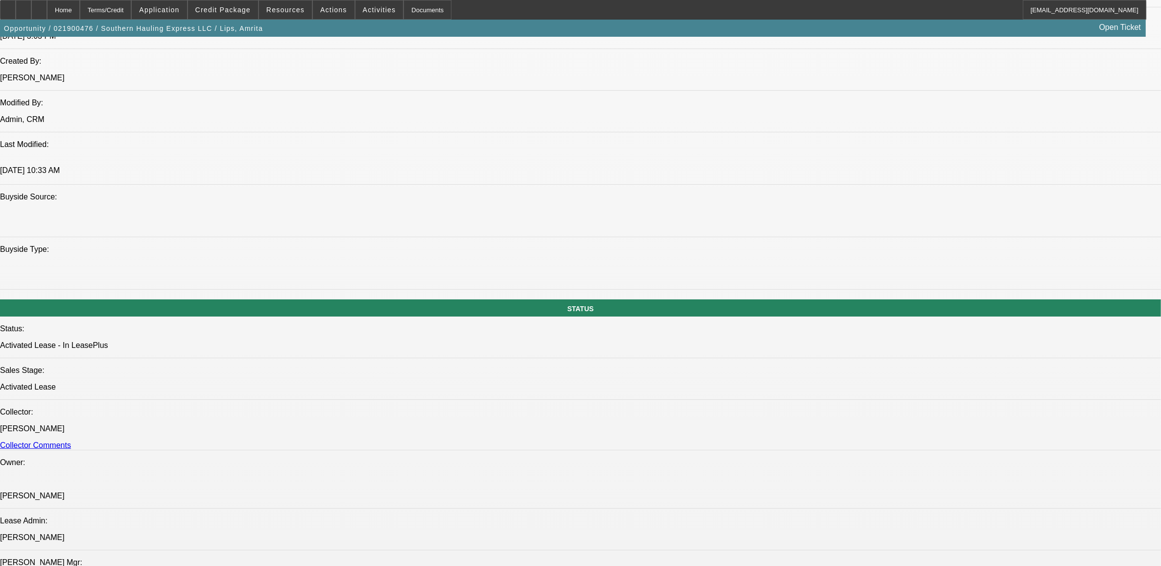
scroll to position [796, 0]
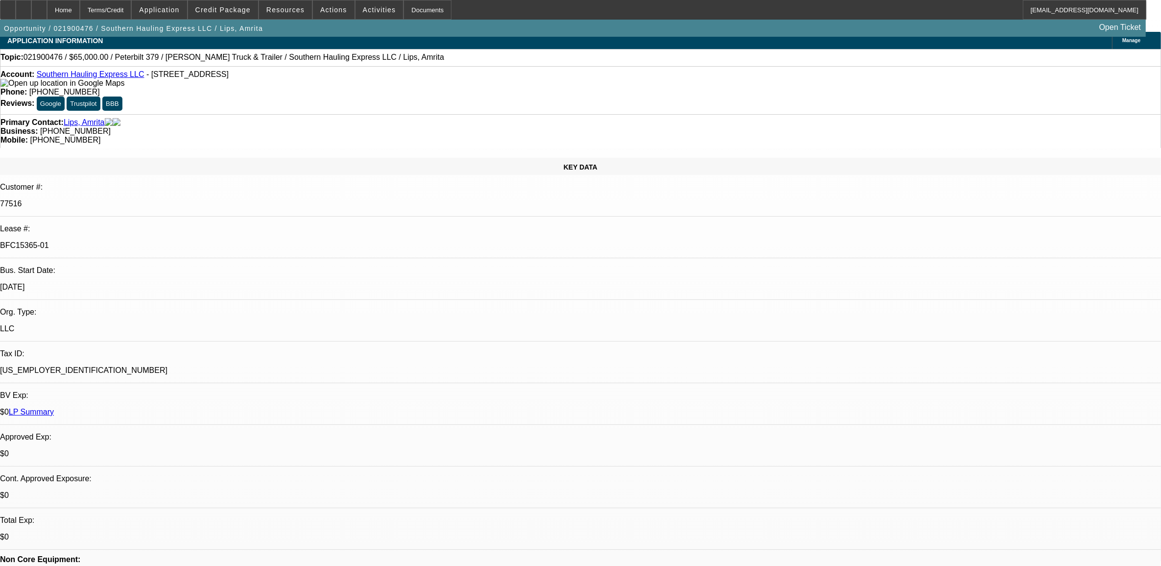
scroll to position [0, 0]
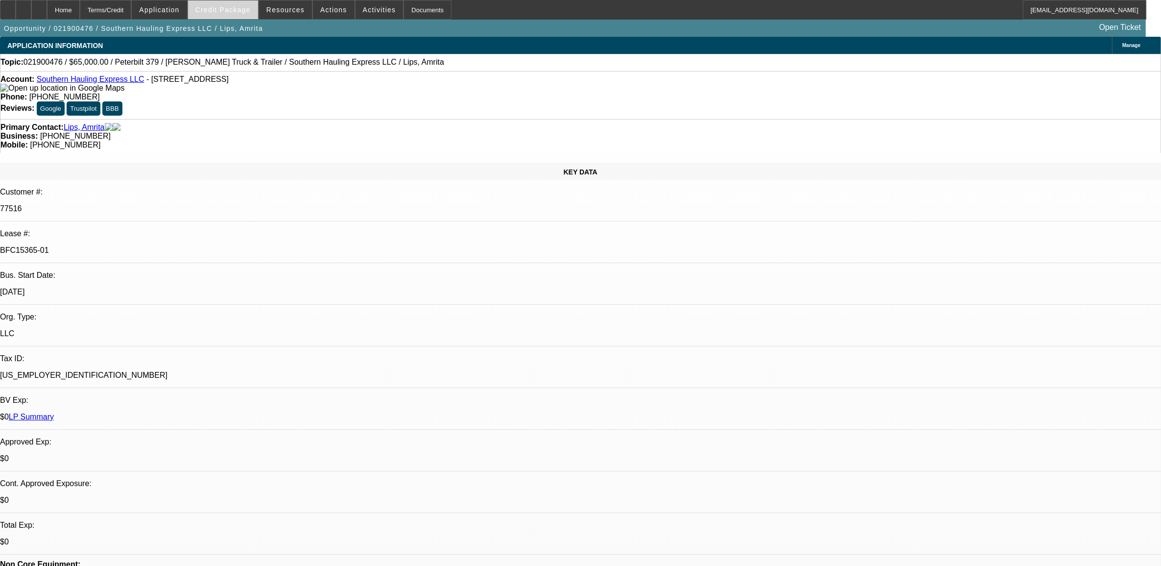
click at [238, 18] on span at bounding box center [223, 10] width 70 height 24
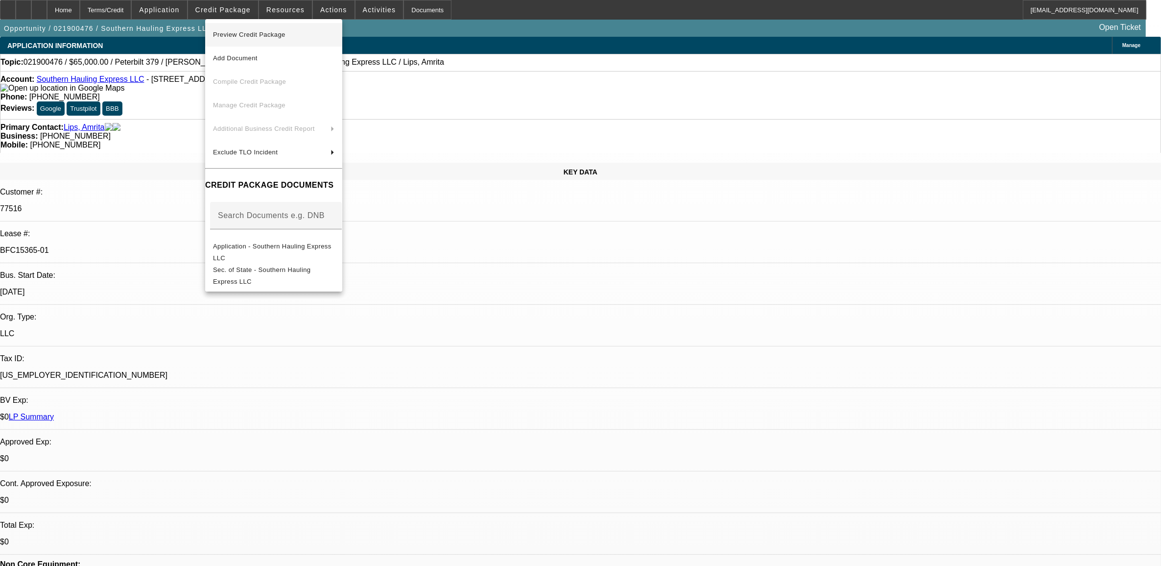
click at [237, 34] on span "Preview Credit Package" at bounding box center [249, 34] width 72 height 7
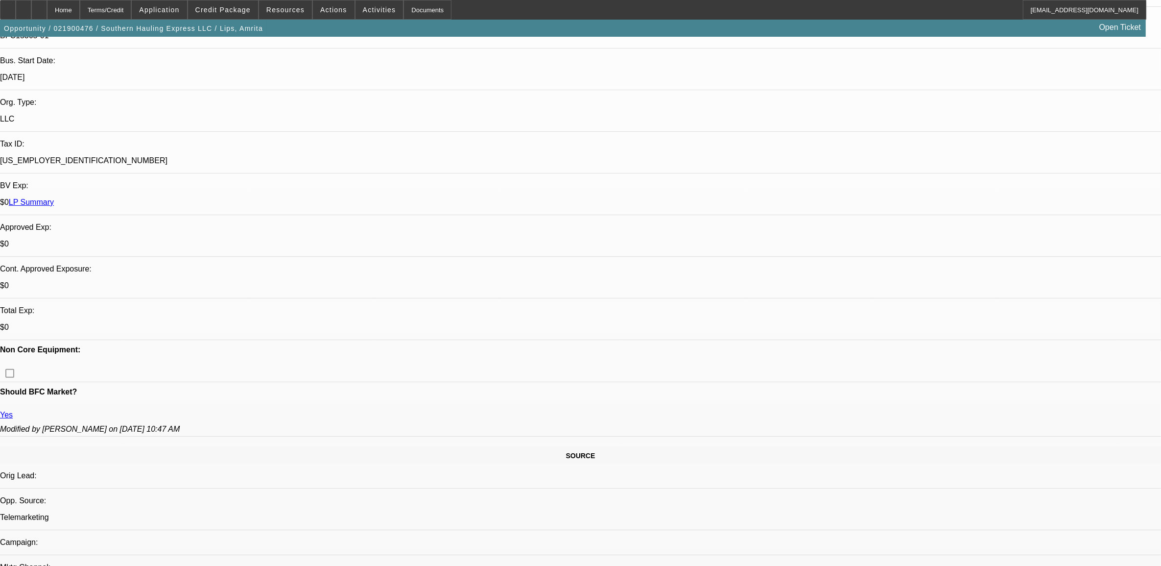
scroll to position [306, 0]
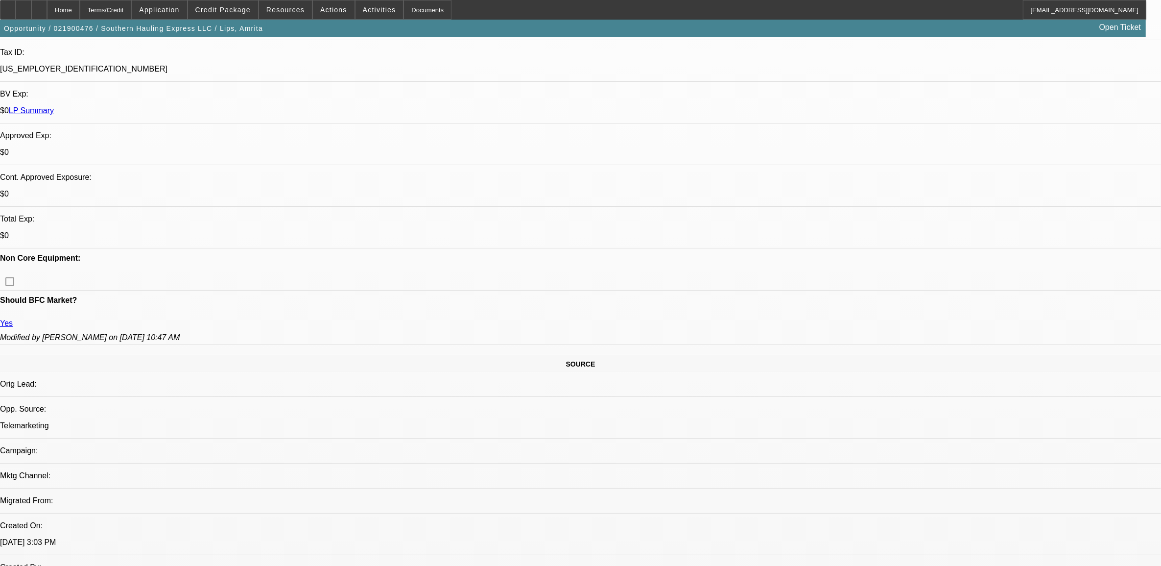
drag, startPoint x: 671, startPoint y: 343, endPoint x: 13, endPoint y: 308, distance: 659.3
drag, startPoint x: 77, startPoint y: 317, endPoint x: 9, endPoint y: 313, distance: 68.7
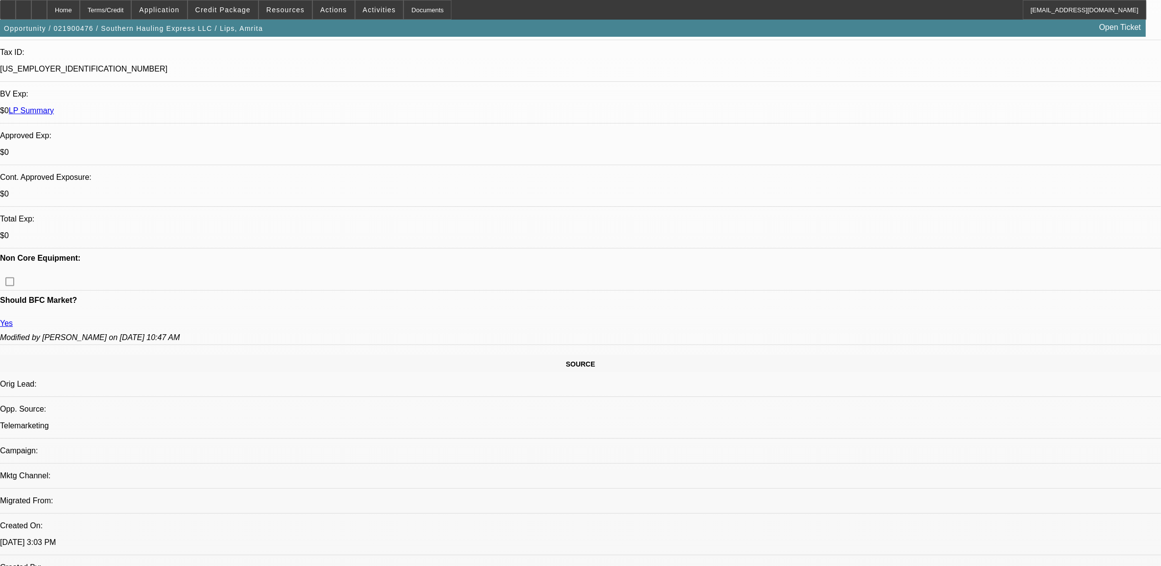
drag, startPoint x: 97, startPoint y: 317, endPoint x: 34, endPoint y: 317, distance: 62.7
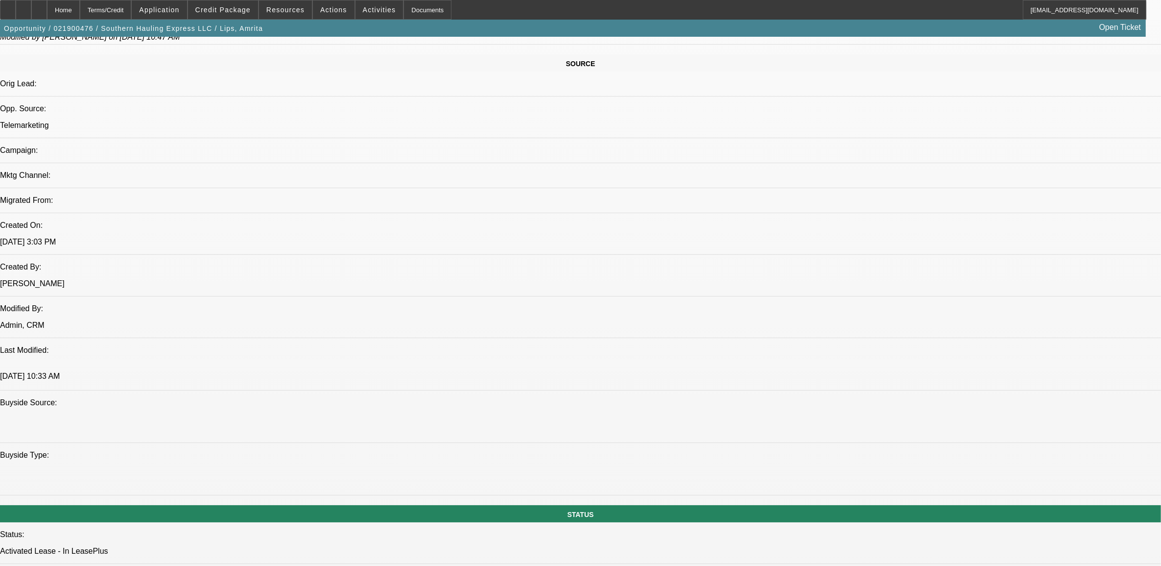
scroll to position [429, 0]
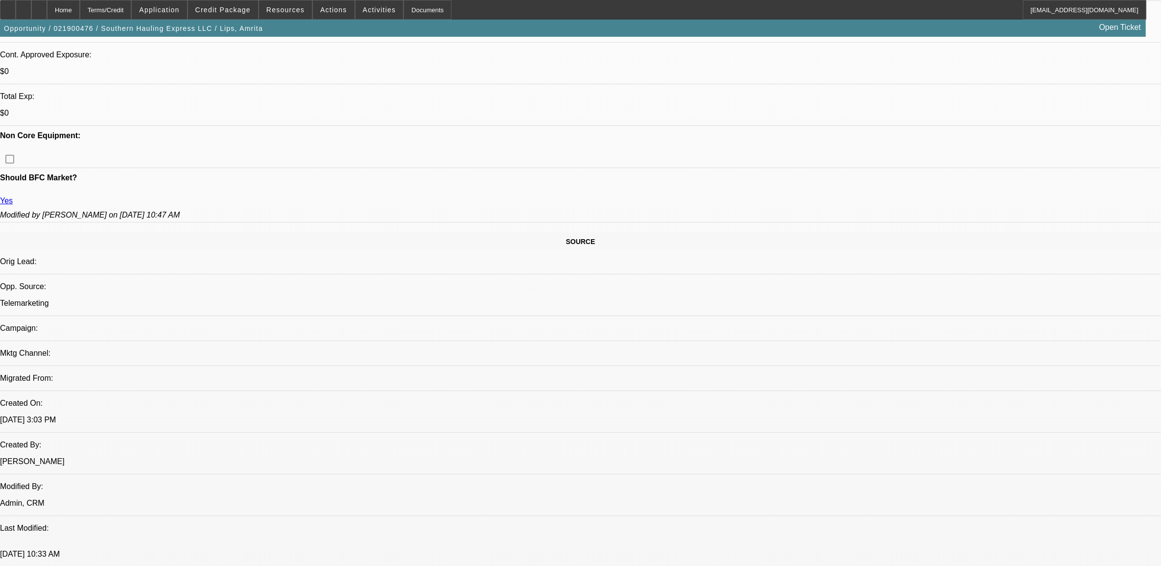
drag, startPoint x: 501, startPoint y: 195, endPoint x: 247, endPoint y: 192, distance: 253.7
drag, startPoint x: 287, startPoint y: 200, endPoint x: 494, endPoint y: 216, distance: 207.9
drag, startPoint x: 18, startPoint y: 187, endPoint x: 638, endPoint y: 244, distance: 622.7
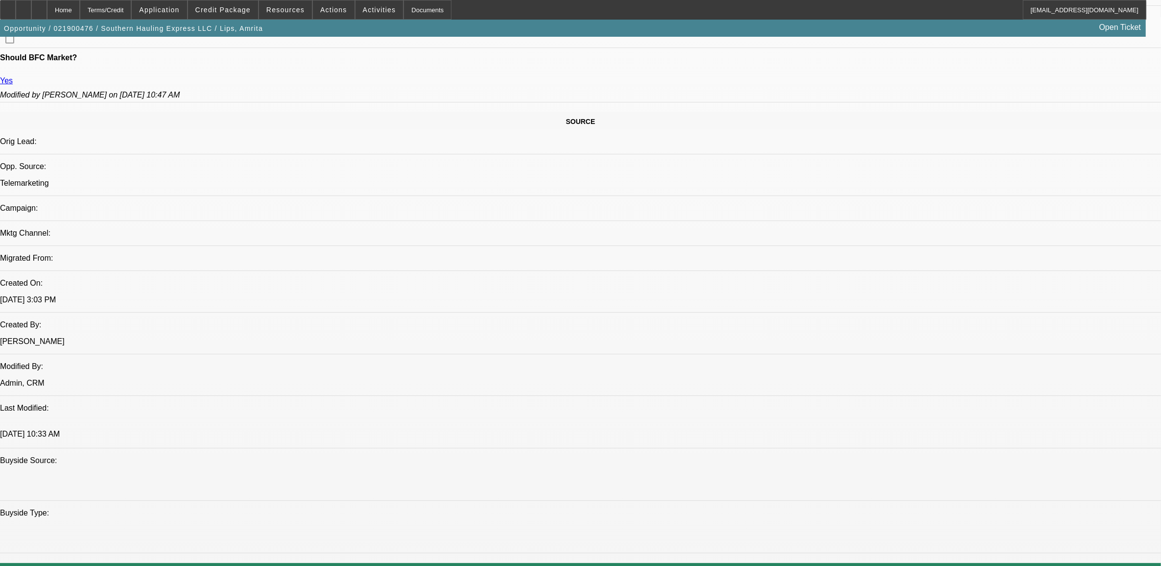
scroll to position [551, 0]
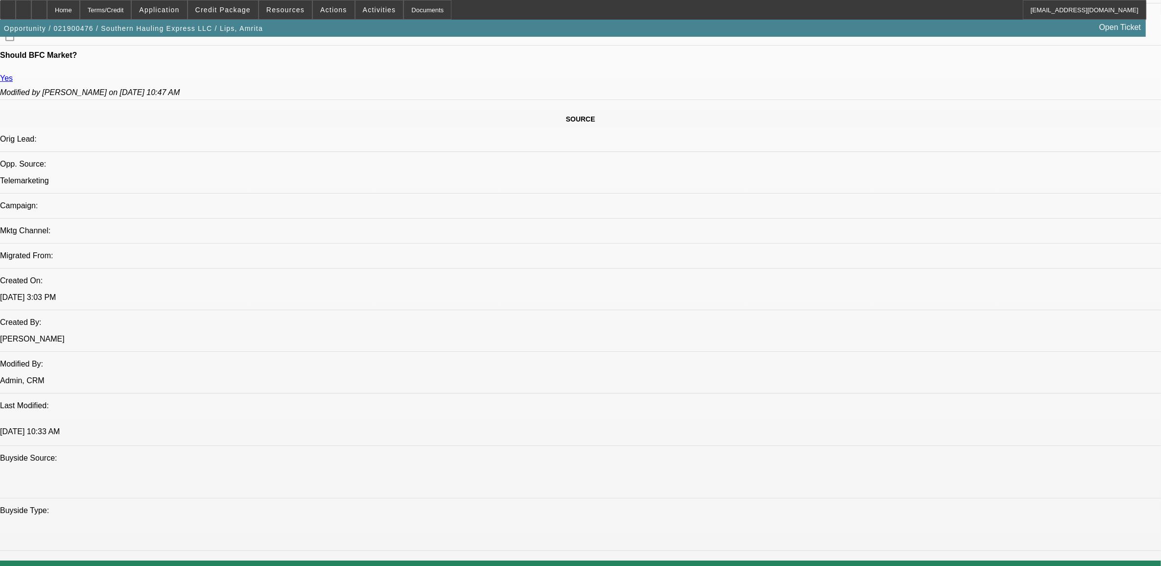
drag, startPoint x: 478, startPoint y: 280, endPoint x: 513, endPoint y: 278, distance: 35.3
drag, startPoint x: 513, startPoint y: 278, endPoint x: 493, endPoint y: 253, distance: 32.1
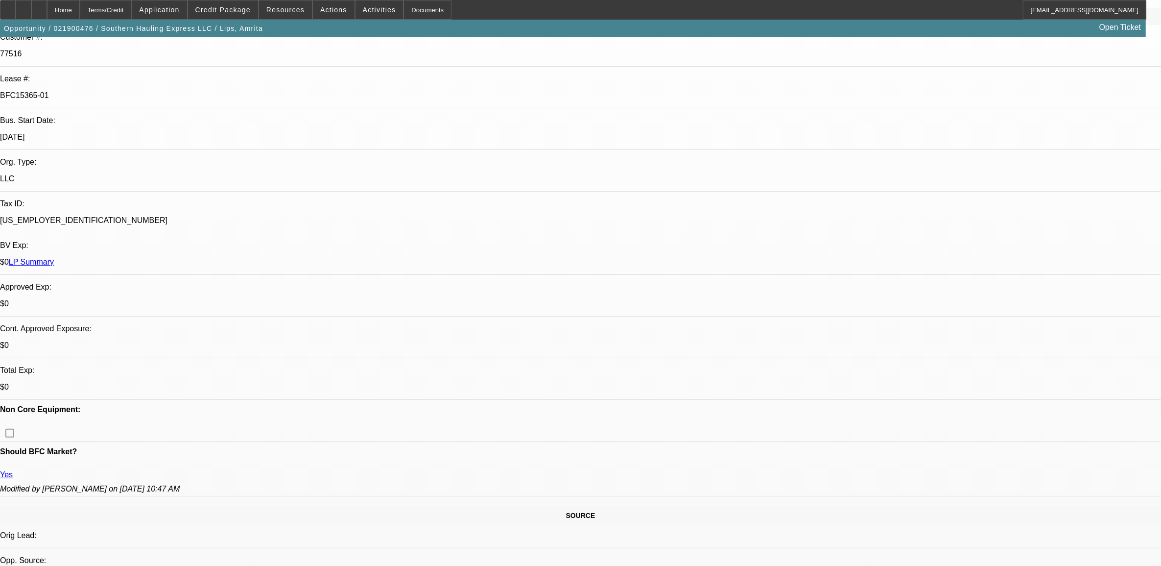
scroll to position [245, 0]
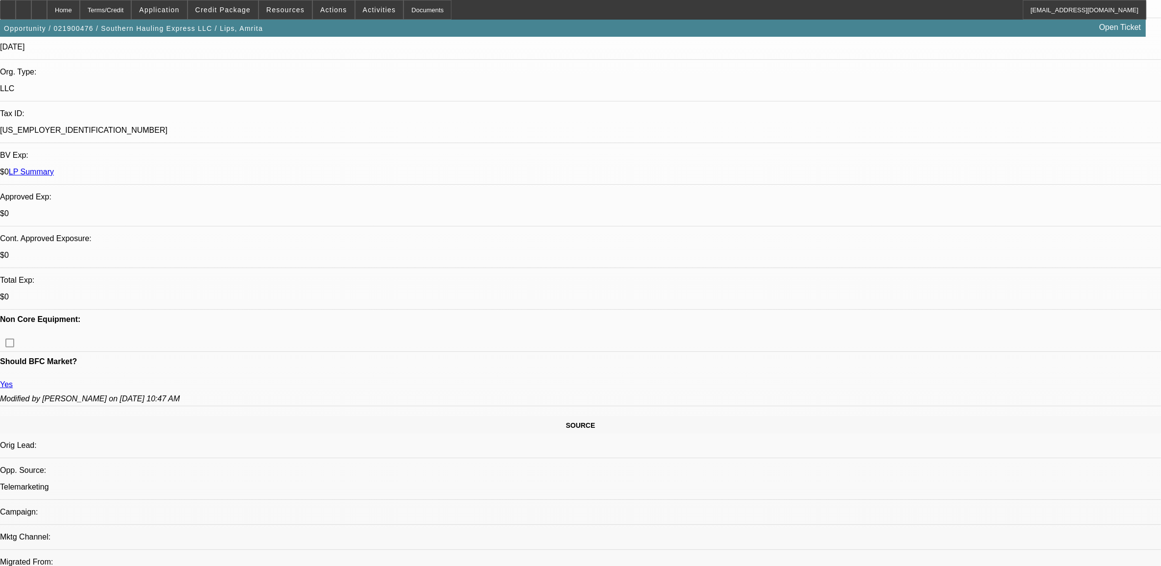
drag, startPoint x: 403, startPoint y: 414, endPoint x: 256, endPoint y: 397, distance: 147.5
drag, startPoint x: 256, startPoint y: 397, endPoint x: 513, endPoint y: 400, distance: 256.7
drag, startPoint x: 415, startPoint y: 407, endPoint x: 257, endPoint y: 376, distance: 160.7
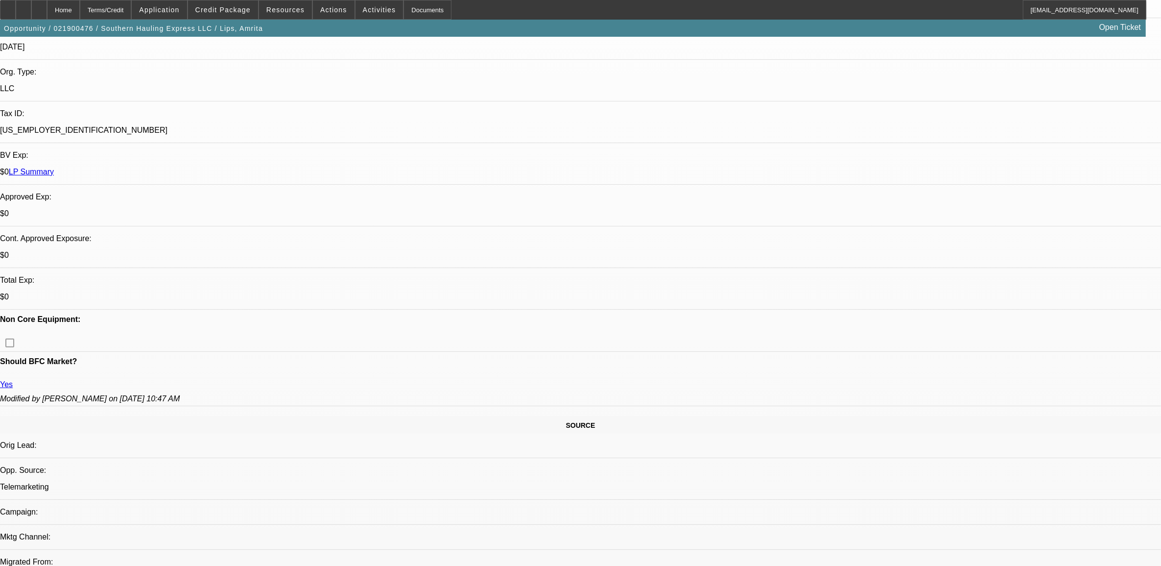
drag, startPoint x: 257, startPoint y: 376, endPoint x: 475, endPoint y: 403, distance: 219.6
drag, startPoint x: 439, startPoint y: 406, endPoint x: 318, endPoint y: 369, distance: 126.4
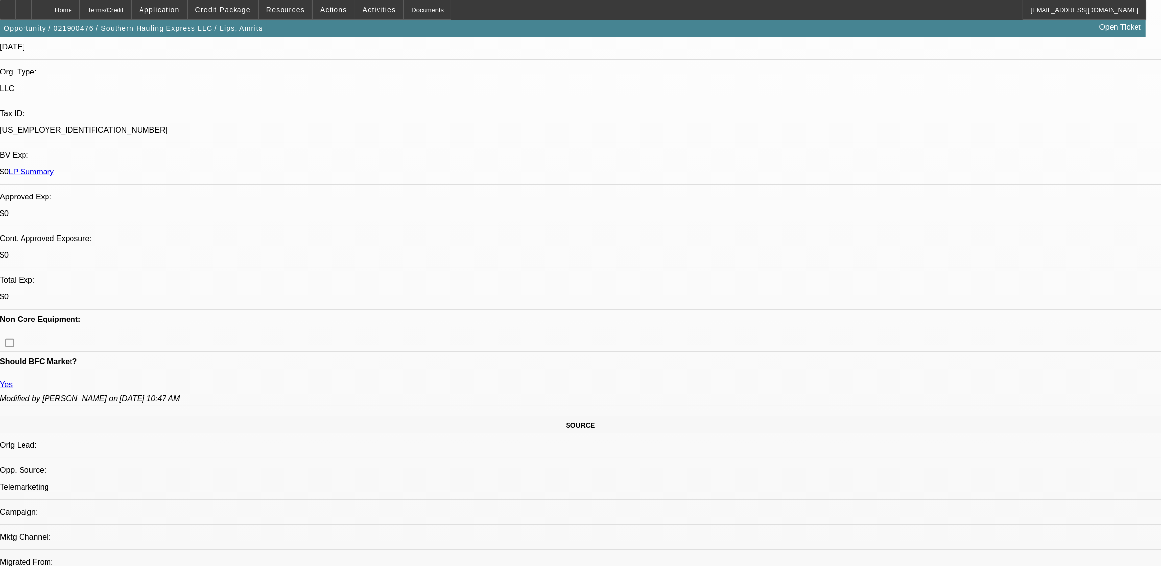
drag, startPoint x: 321, startPoint y: 368, endPoint x: 446, endPoint y: 411, distance: 131.7
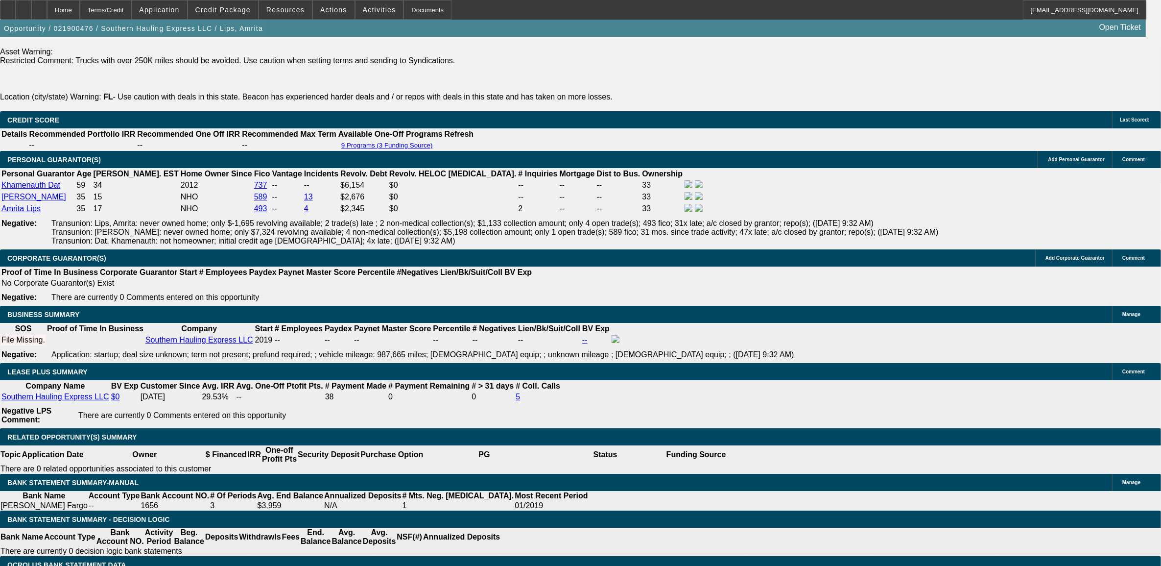
scroll to position [1531, 0]
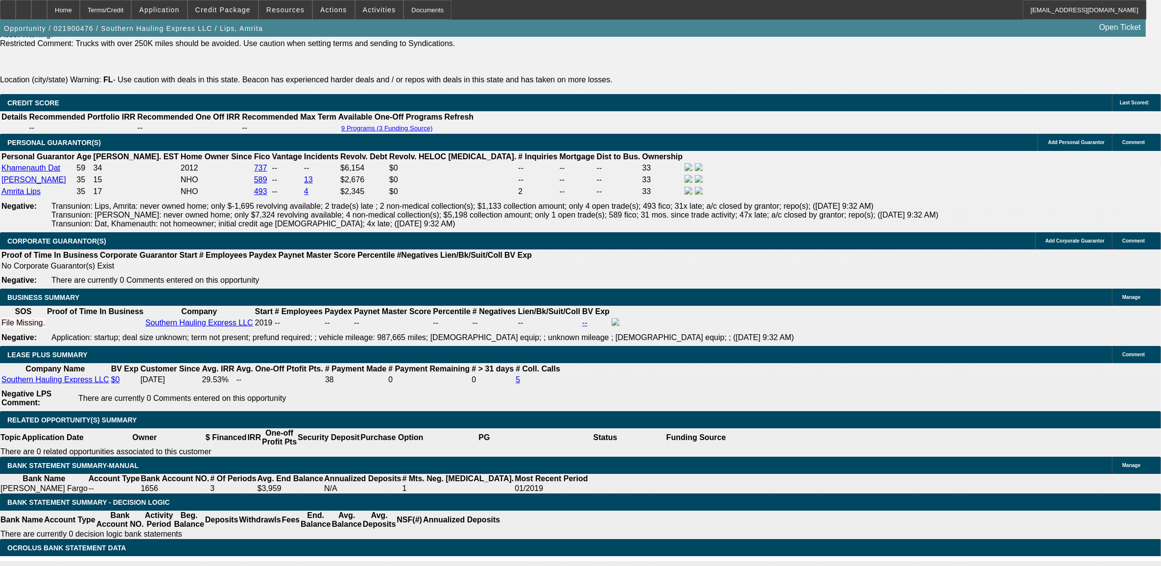
drag, startPoint x: 731, startPoint y: 264, endPoint x: 819, endPoint y: 226, distance: 96.3
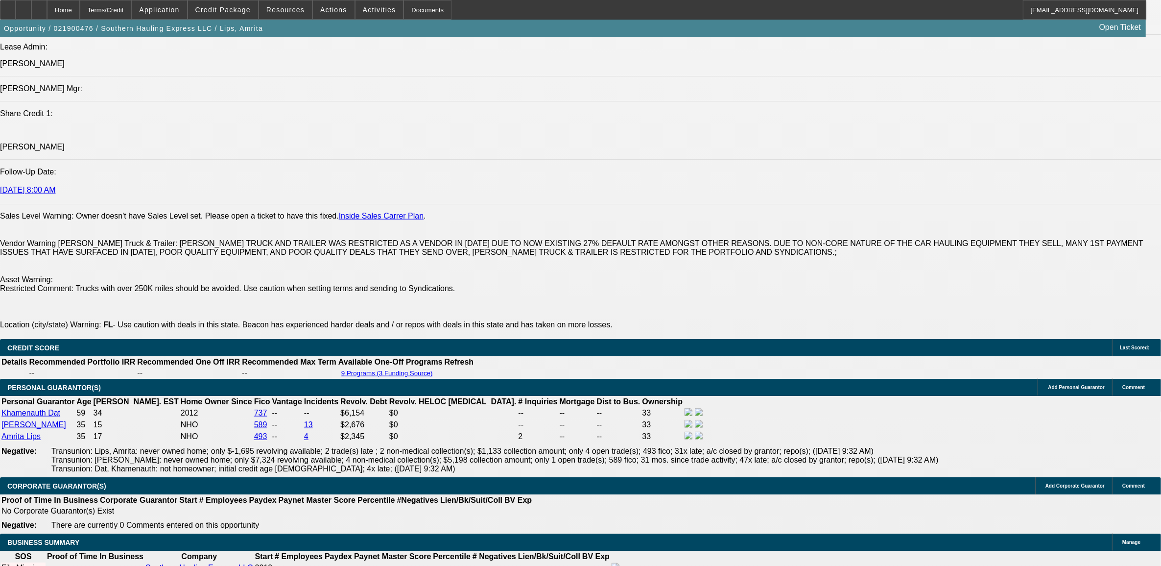
scroll to position [1163, 0]
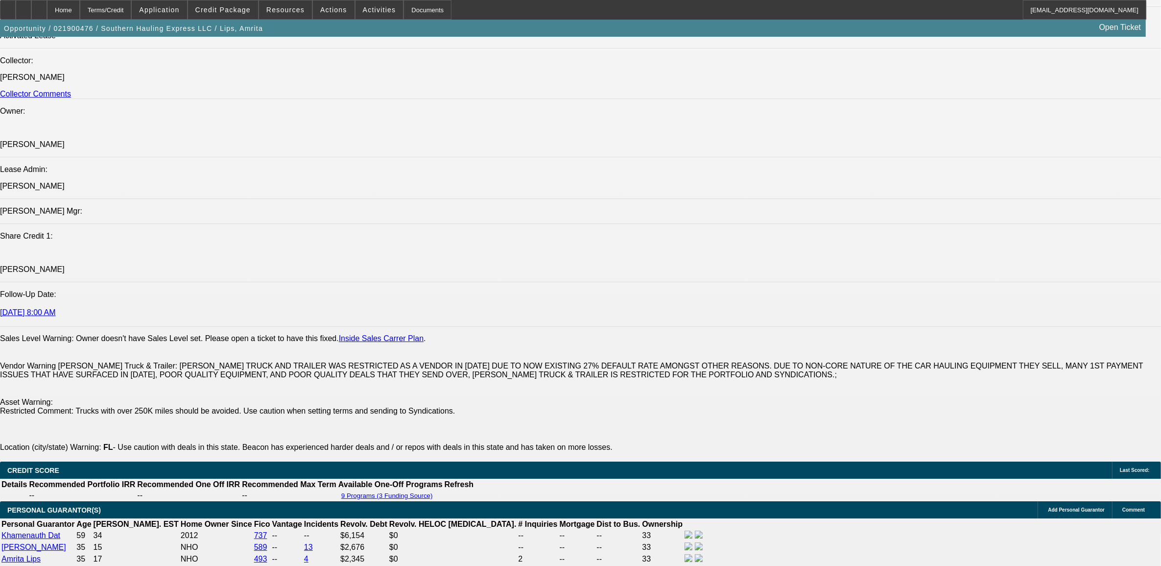
drag, startPoint x: 58, startPoint y: 285, endPoint x: 216, endPoint y: 307, distance: 159.7
drag, startPoint x: 216, startPoint y: 307, endPoint x: 175, endPoint y: 307, distance: 41.1
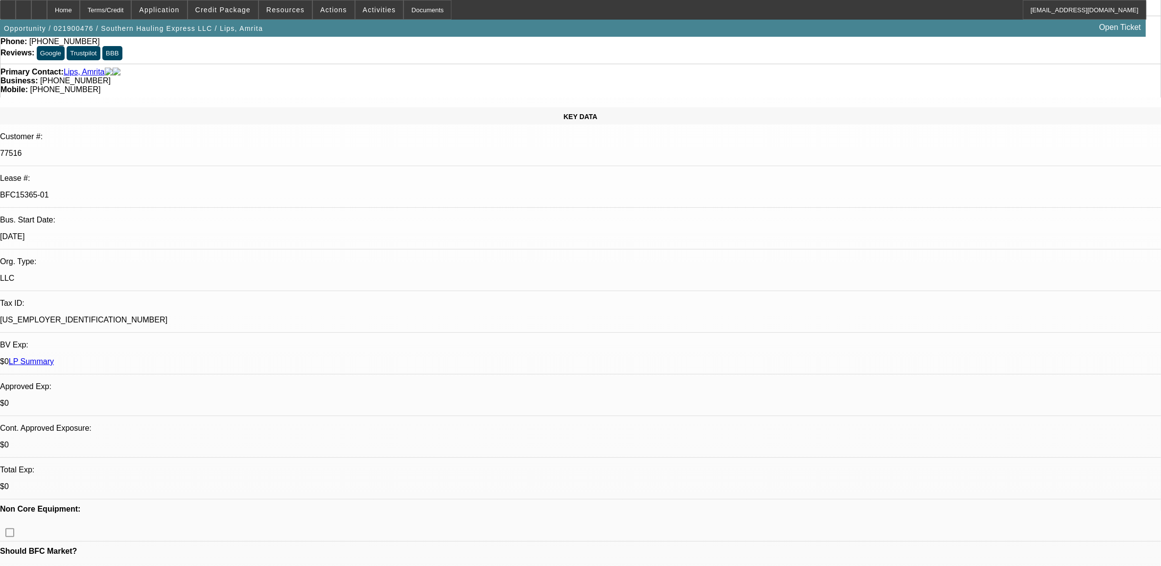
scroll to position [0, 0]
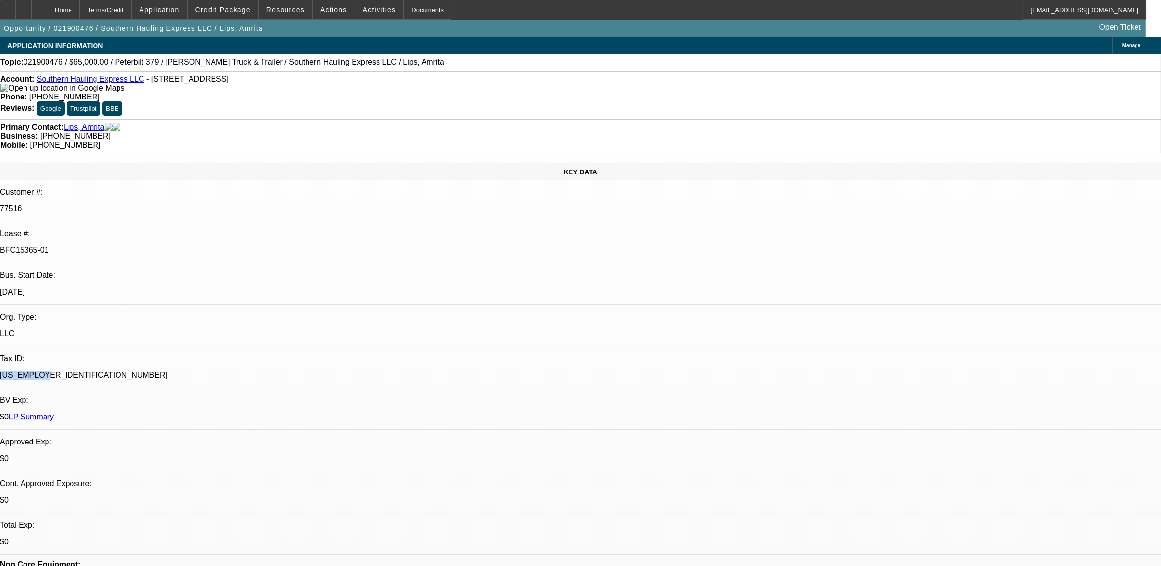
drag, startPoint x: 179, startPoint y: 199, endPoint x: 141, endPoint y: 206, distance: 38.9
click at [141, 371] on div "[US_EMPLOYER_IDENTIFICATION_NUMBER]" at bounding box center [580, 375] width 1161 height 9
copy p "[US_EMPLOYER_IDENTIFICATION_NUMBER]"
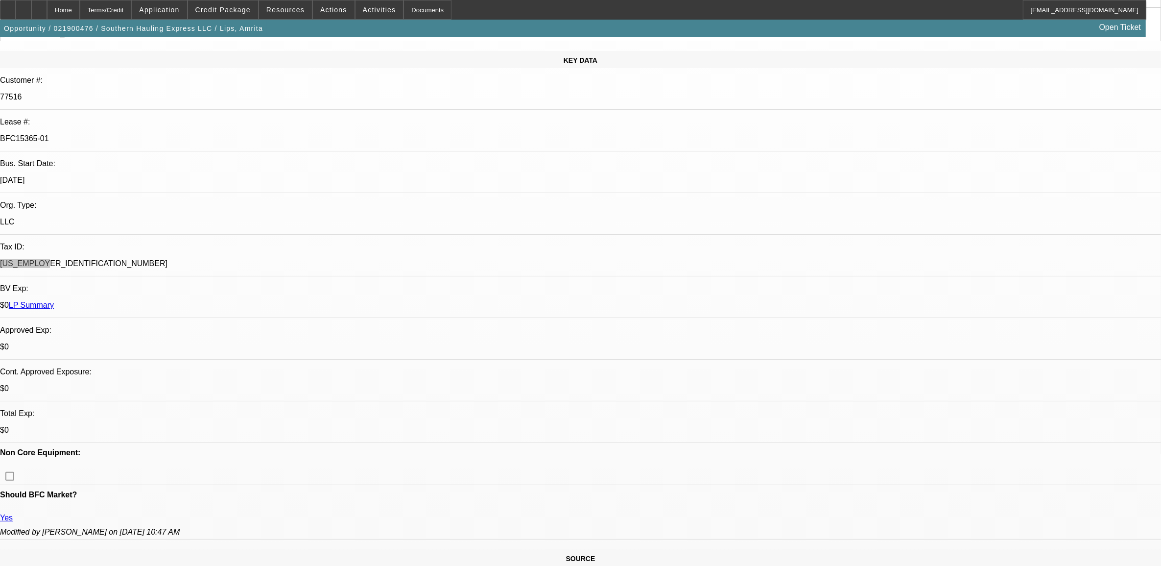
scroll to position [306, 0]
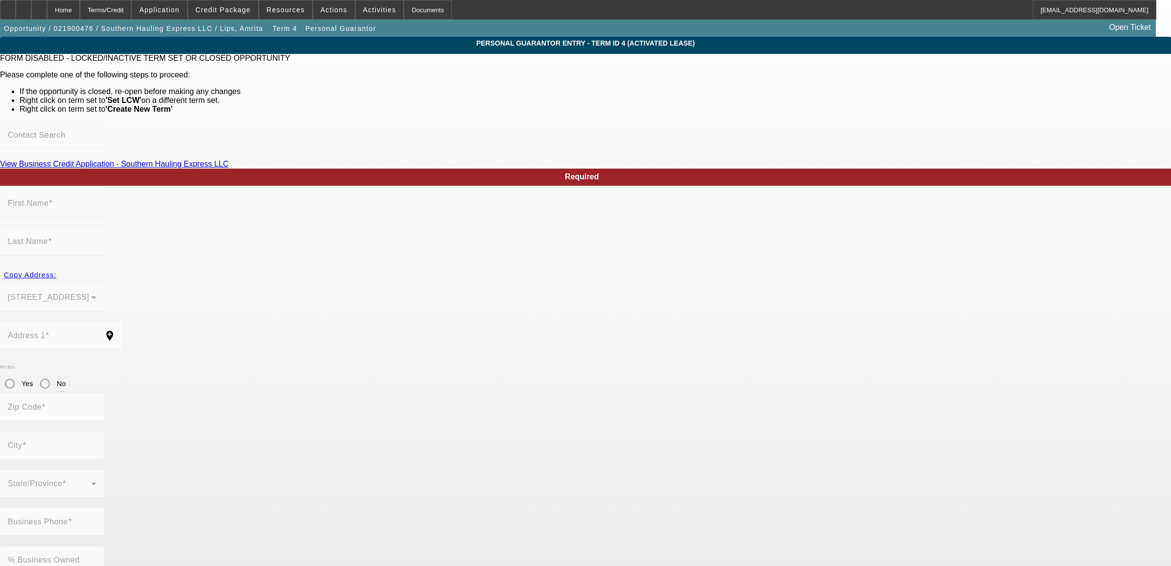
type input "Ronald"
type input "Lips"
type input "96 Pecan Pass"
radio input "true"
type input "34472"
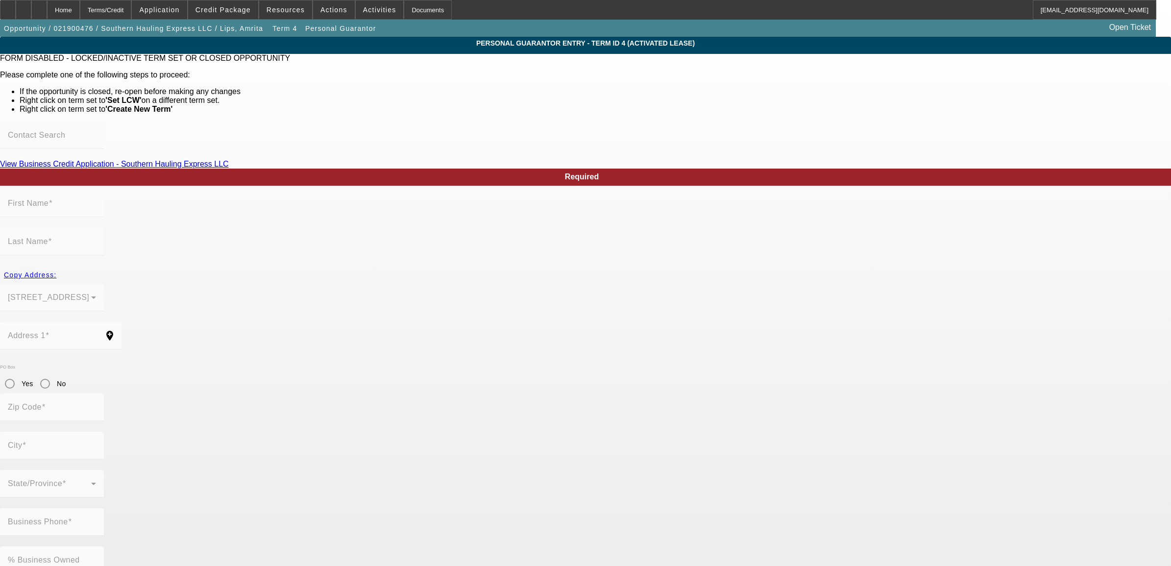
type input "Ocala"
type input "[PHONE_NUMBER]"
type input "33"
type input "130-92-5894"
type input "sweetad911@yahoo.com"
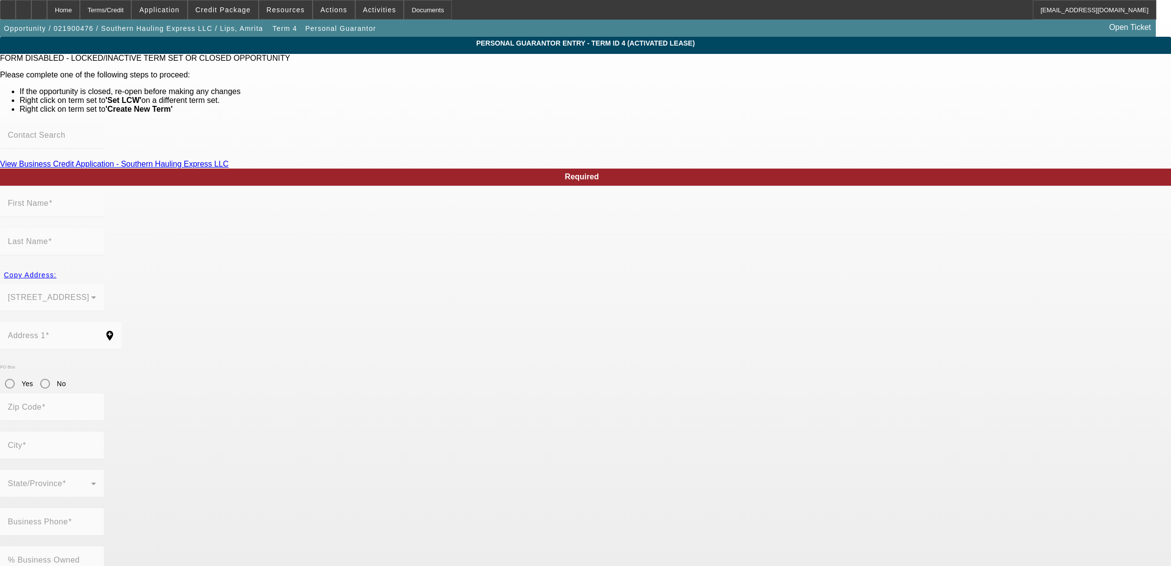
type input "[PHONE_NUMBER]"
click at [275, 496] on app-personal-guarantor-manage "Personal Guarantor Entry - Term ID 4 (Activated Lease) FORM DISABLED - LOCKED/I…" at bounding box center [585, 561] width 1171 height 1048
click at [80, 10] on div "Home" at bounding box center [63, 10] width 33 height 20
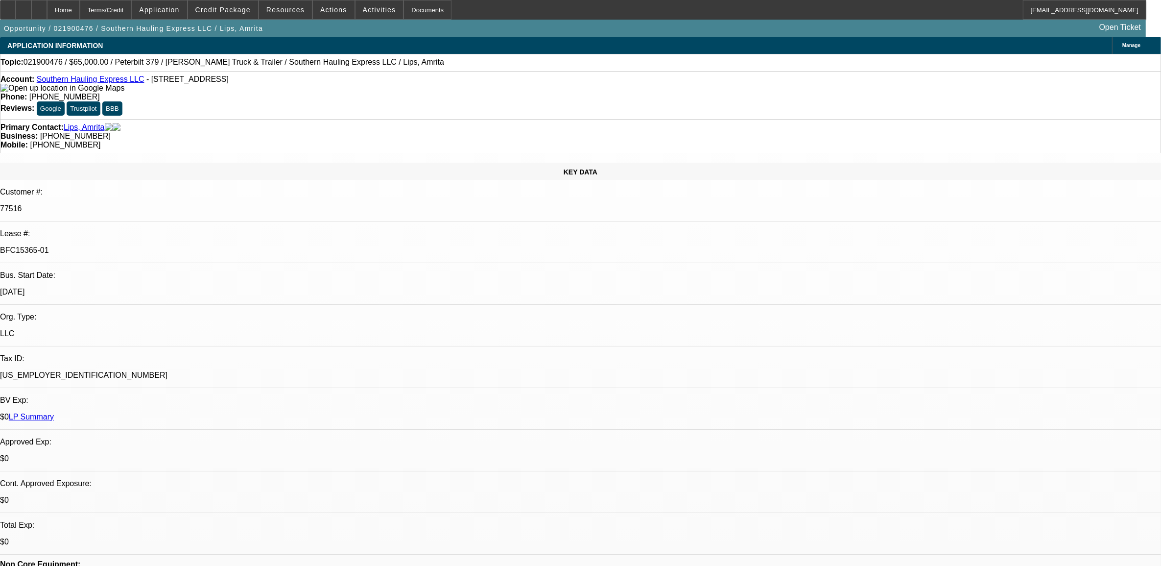
select select "0"
select select "2"
select select "0.1"
select select "8"
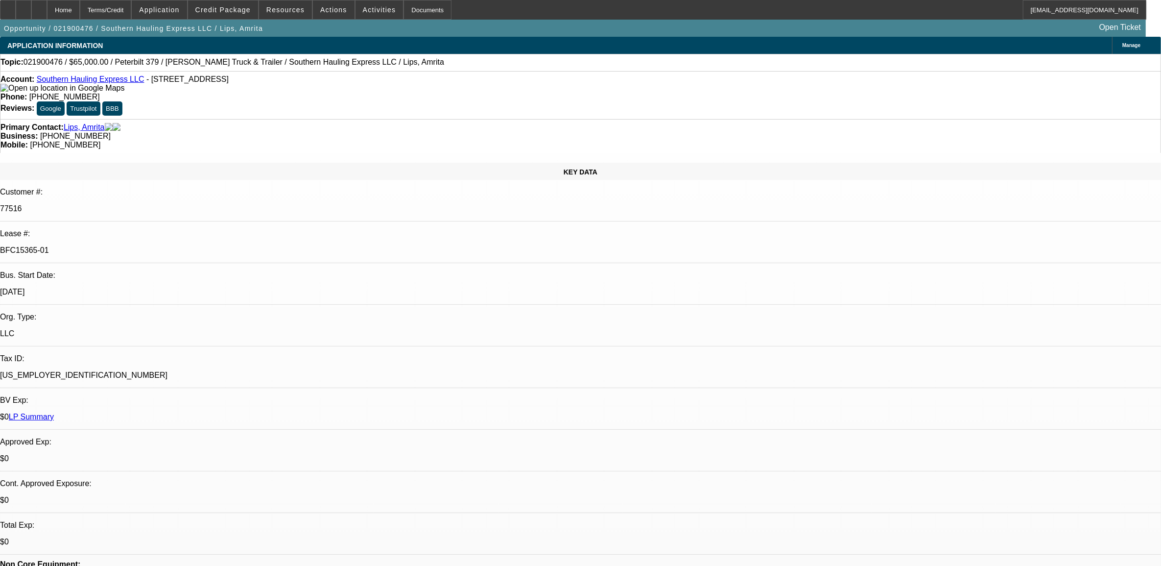
select select "0"
select select "2"
select select "0.1"
select select "8"
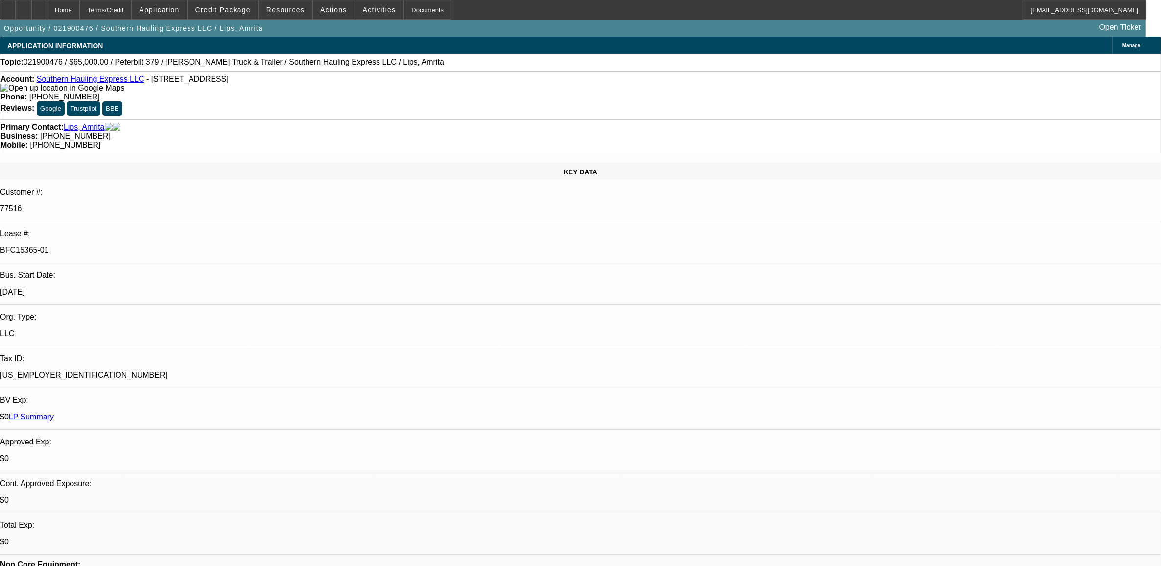
select select "0"
select select "2"
select select "0.1"
select select "8"
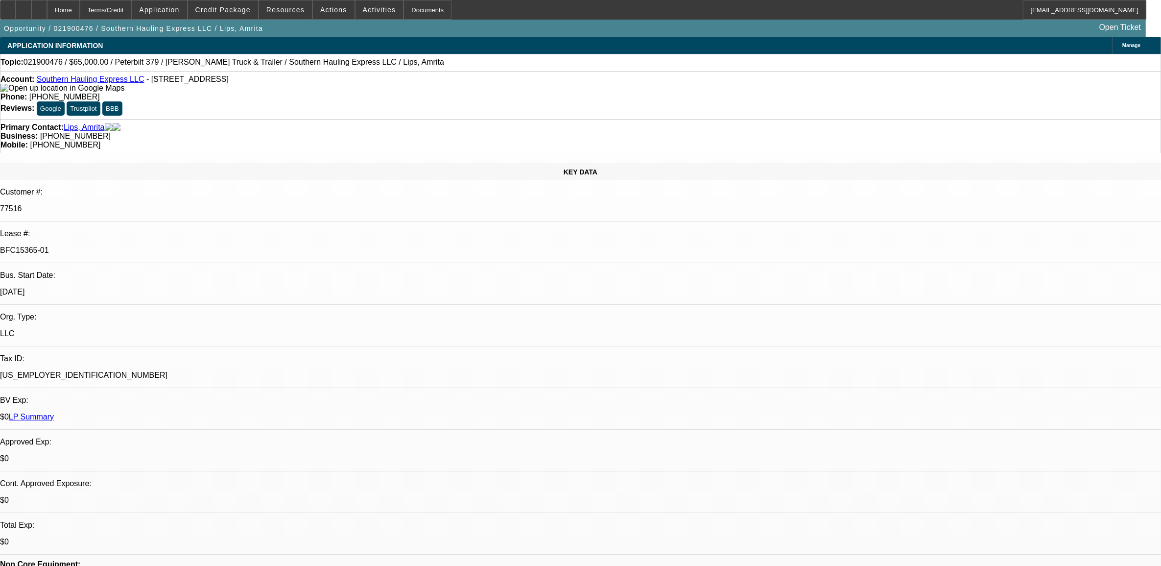
select select "0"
select select "2"
select select "0.1"
select select "8"
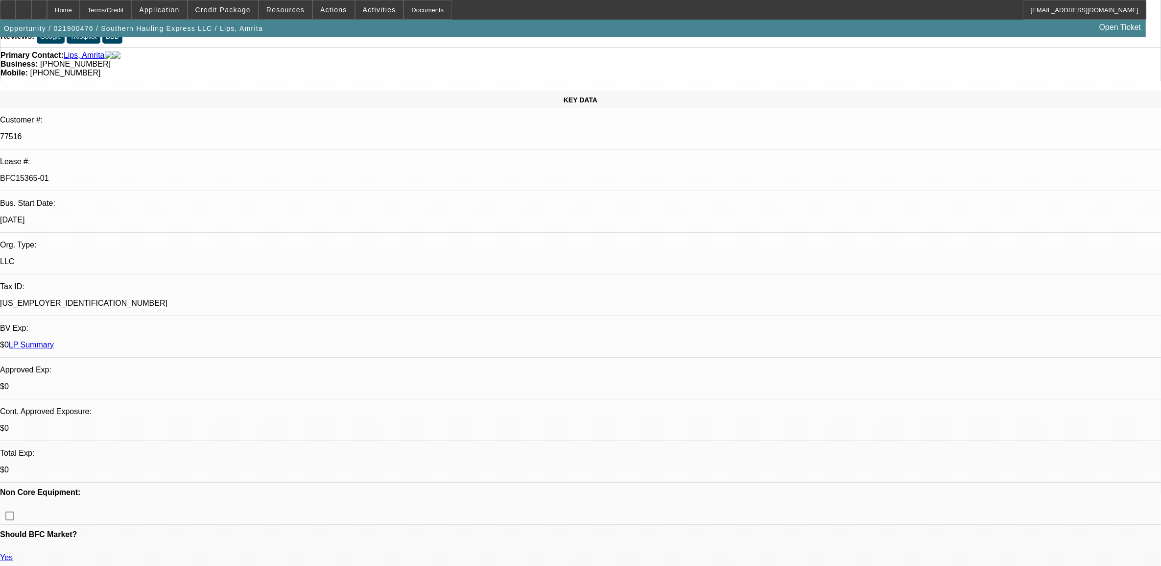
scroll to position [306, 0]
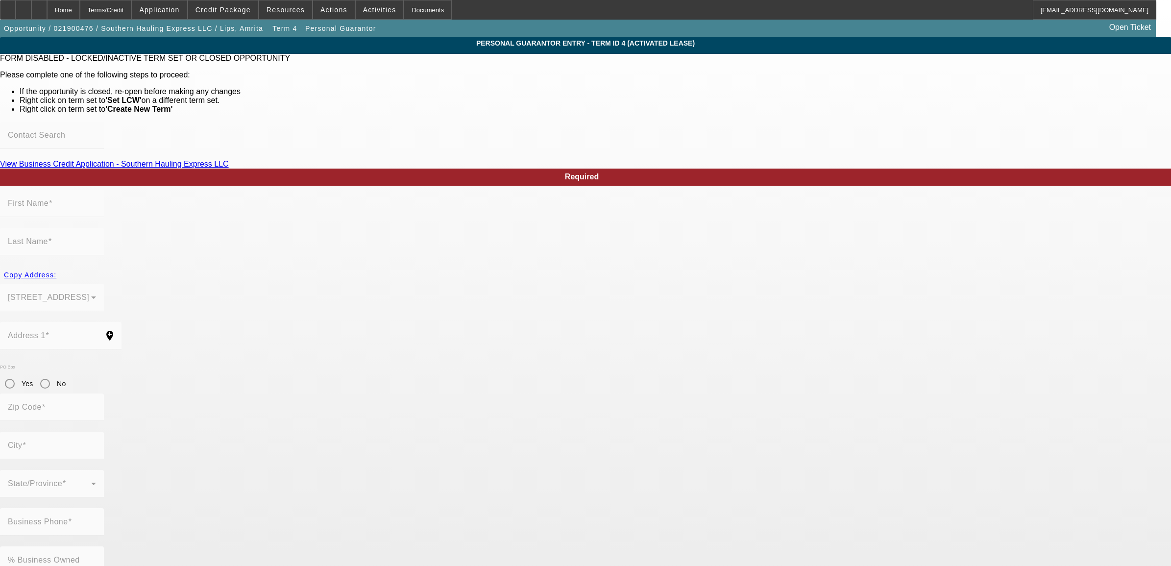
type input "Amrita"
type input "Lips"
type input "96 Pecan Pass"
radio input "true"
type input "34472"
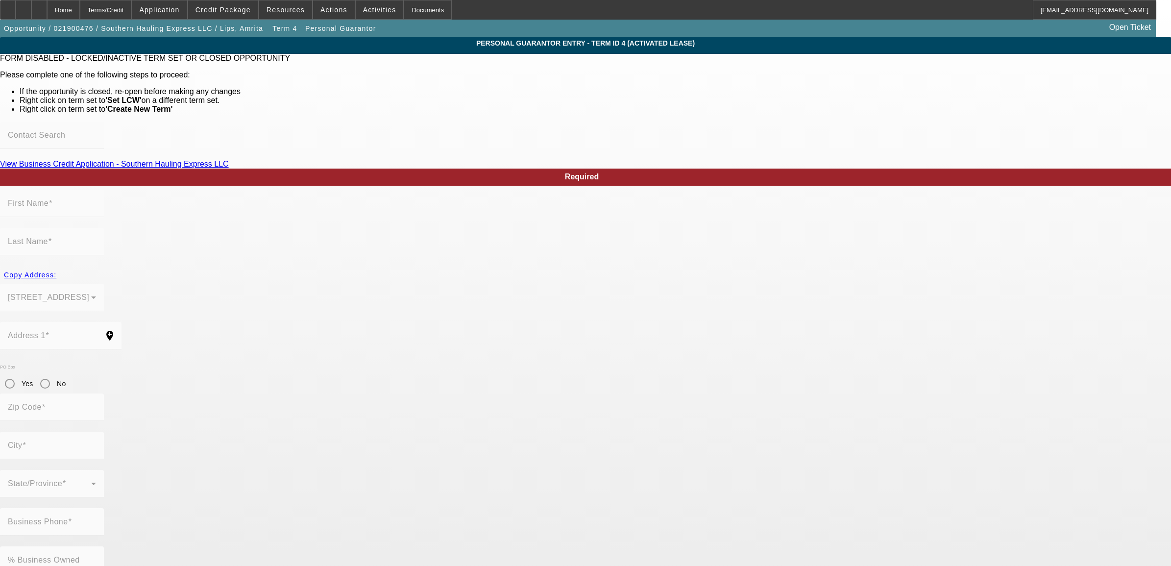
type input "Ocala"
type input "[PHONE_NUMBER]"
type input "33"
type input "057-98-7291"
type input "sweetad911@yahoo.com"
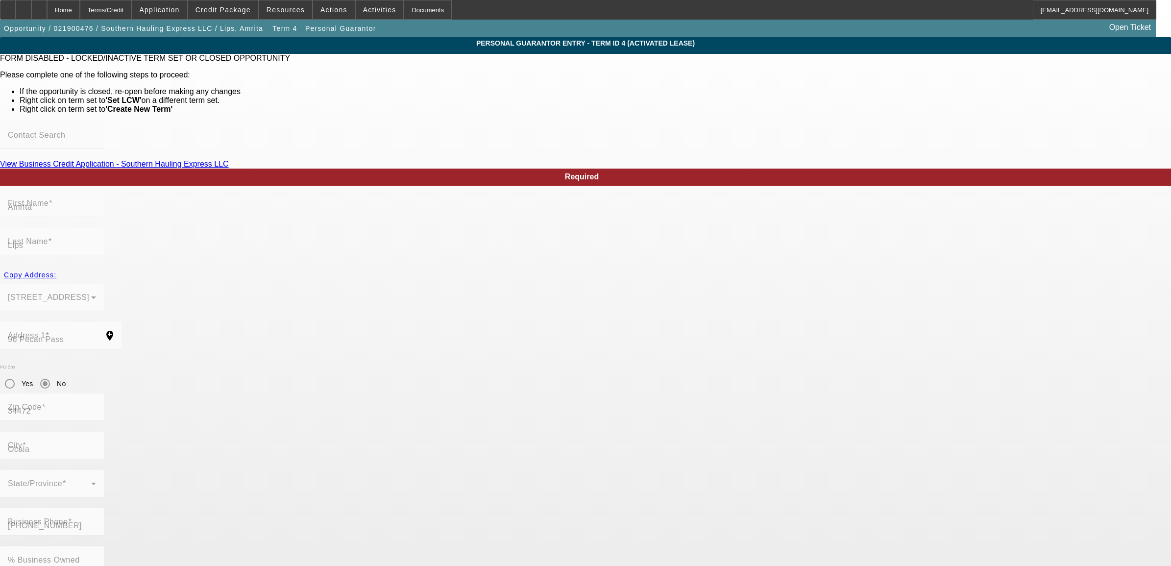
type input "[PHONE_NUMBER]"
click at [80, 5] on div "Home" at bounding box center [63, 10] width 33 height 20
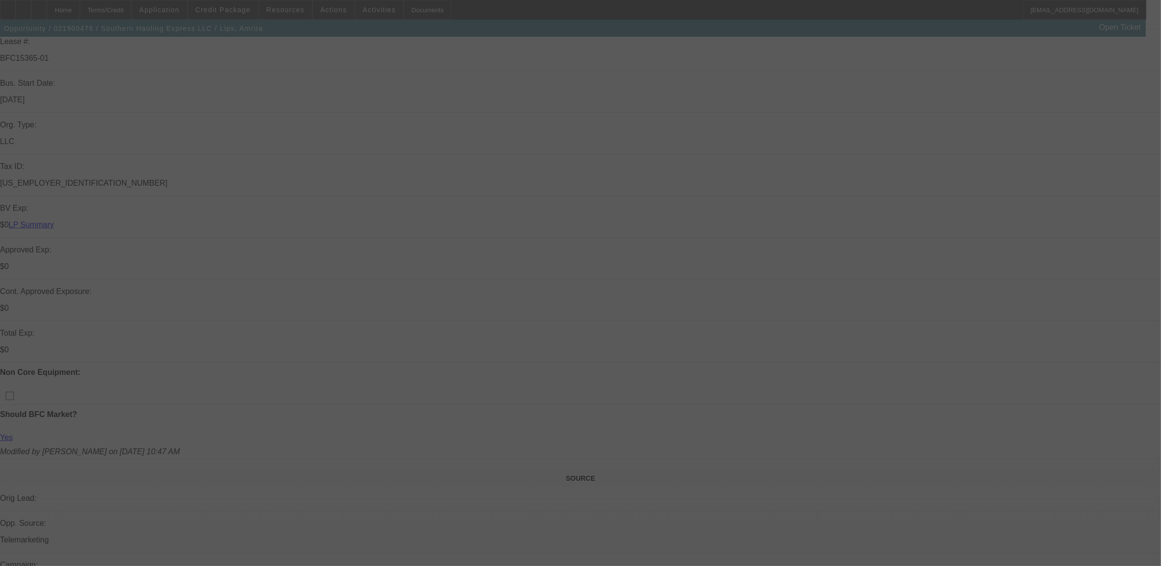
scroll to position [245, 0]
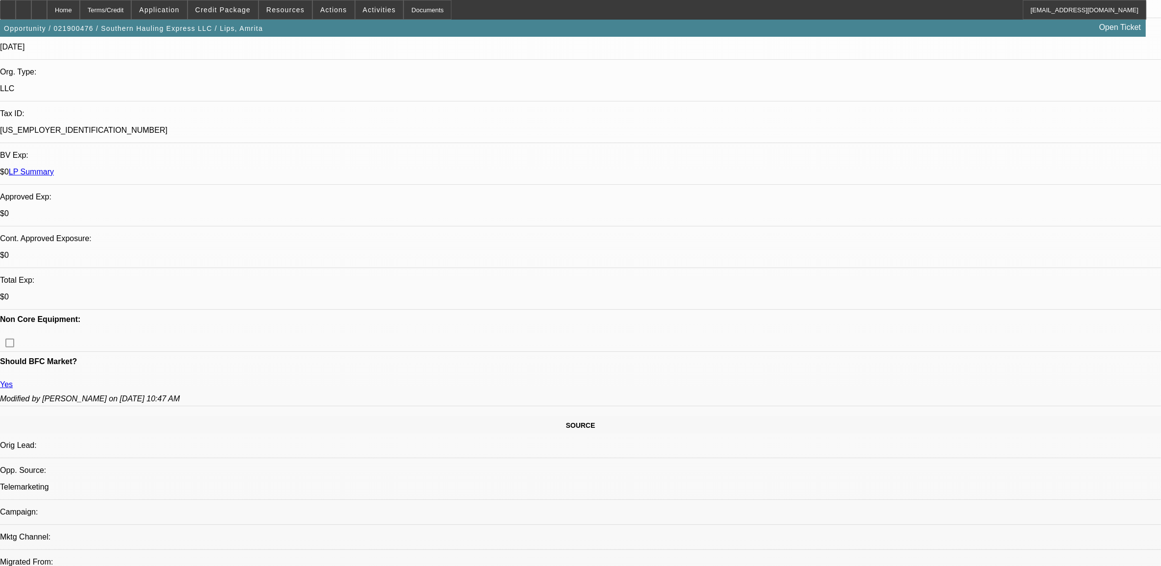
select select "0"
select select "2"
select select "0.1"
select select "8"
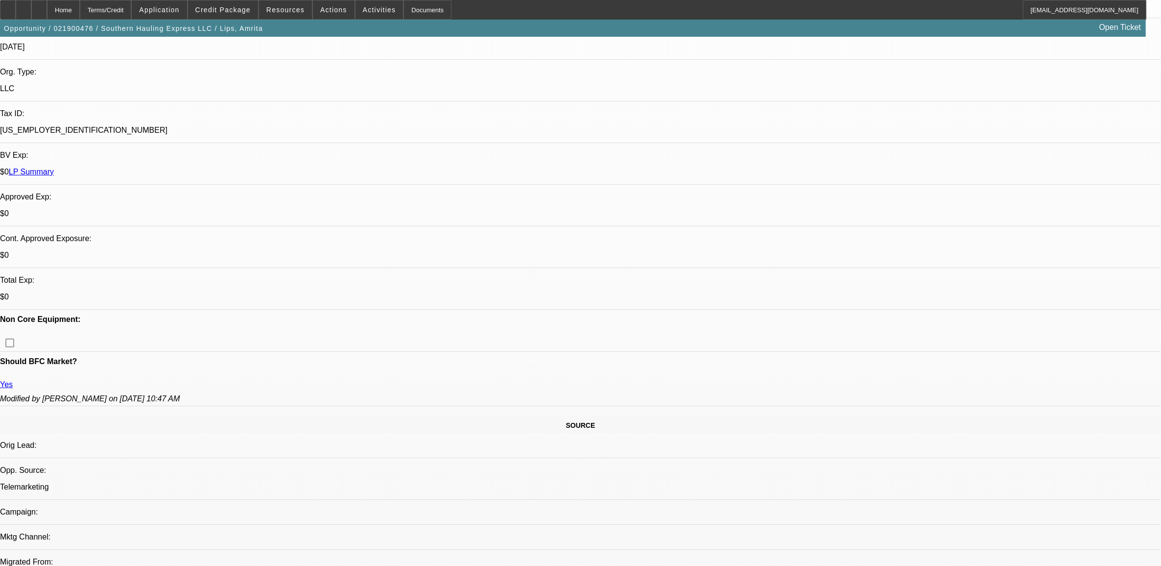
select select "0"
select select "2"
select select "0.1"
select select "8"
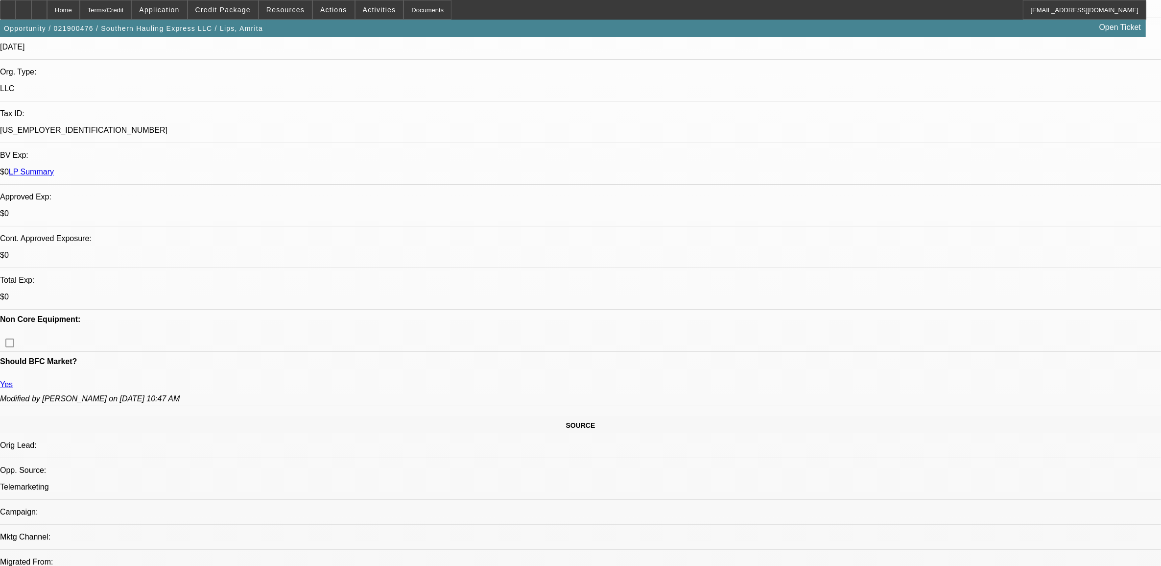
select select "0"
select select "2"
select select "0.1"
select select "8"
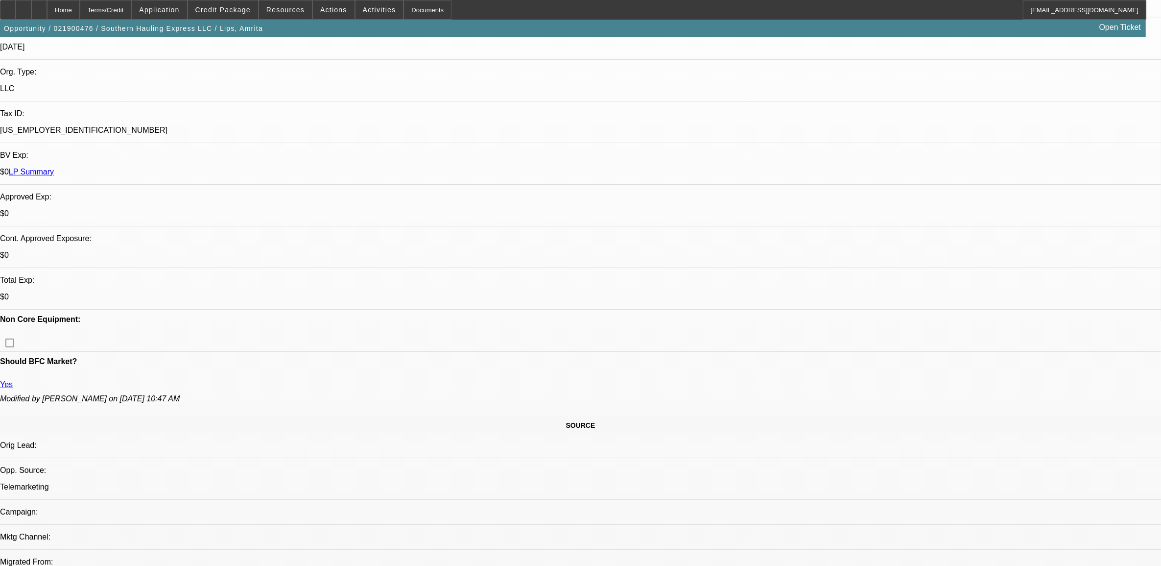
select select "0"
select select "2"
select select "0.1"
select select "8"
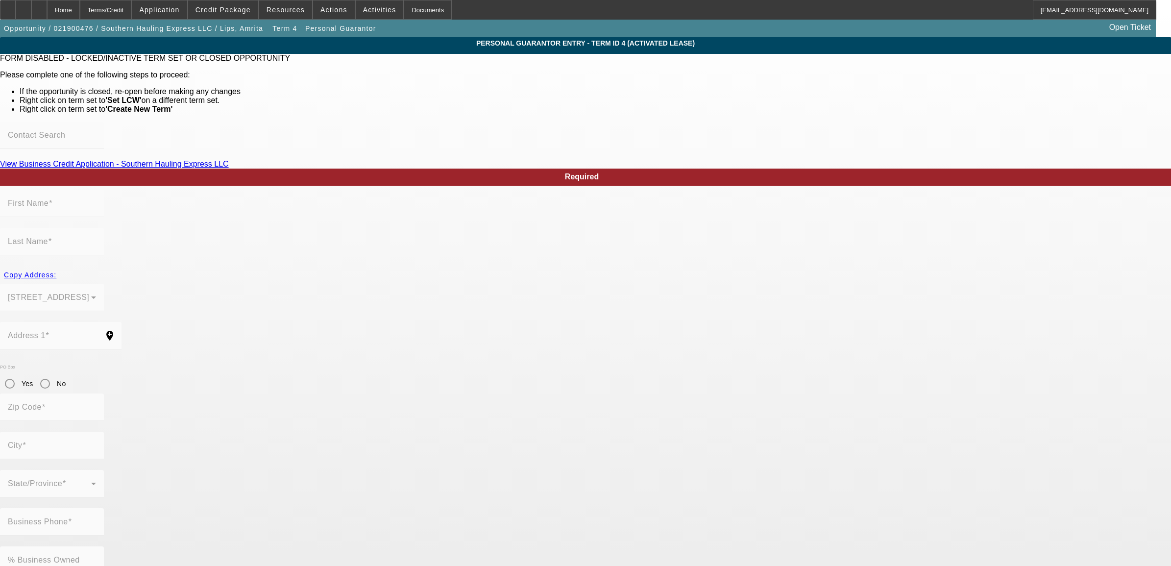
type input "Ronald"
type input "Lips"
type input "96 Pecan Pass"
radio input "true"
type input "34472"
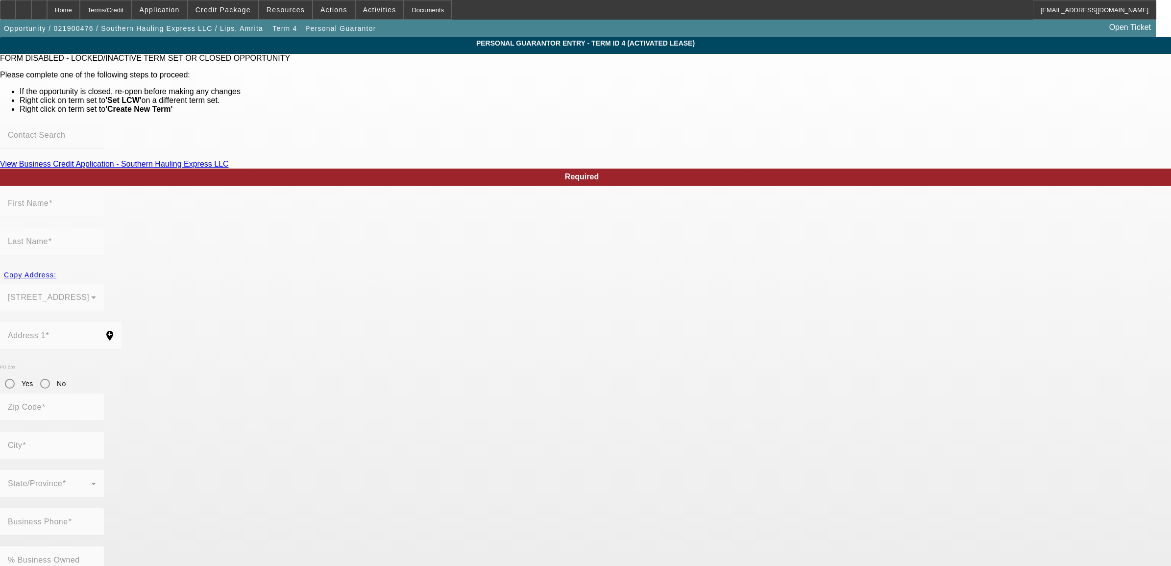
type input "Ocala"
type input "[PHONE_NUMBER]"
type input "33"
type input "130-92-5894"
type input "sweetad911@yahoo.com"
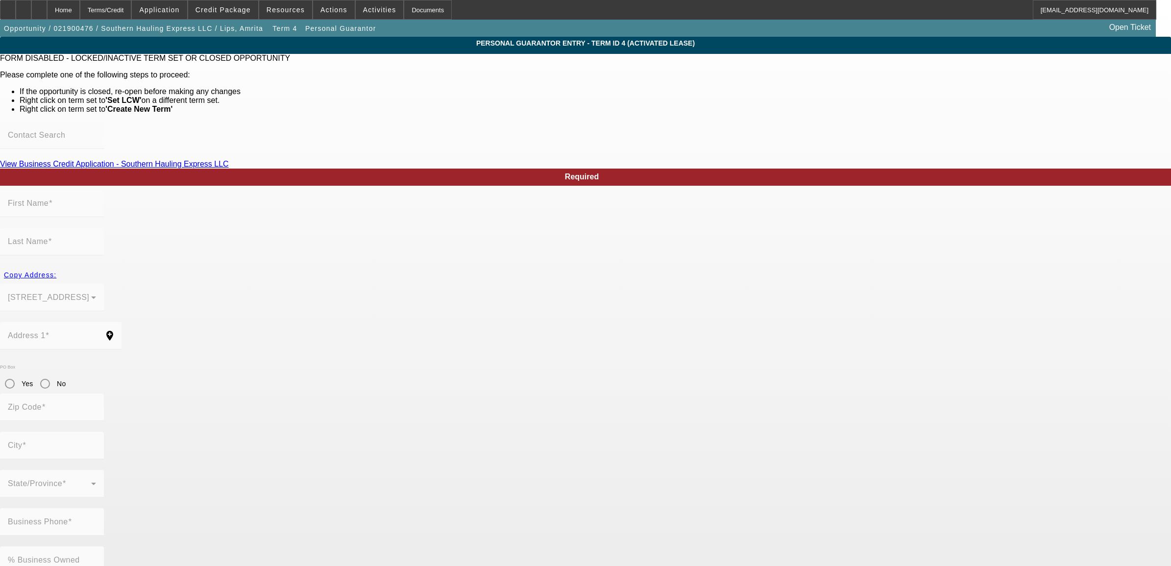
type input "[PHONE_NUMBER]"
click at [77, 11] on div "Home" at bounding box center [63, 10] width 33 height 20
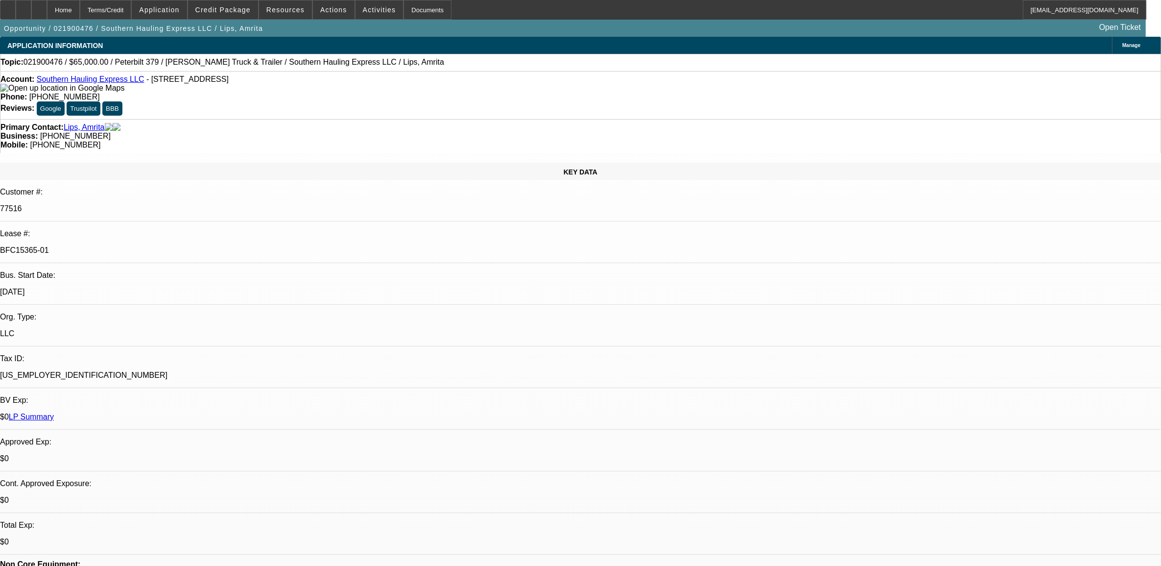
select select "0"
select select "2"
select select "0.1"
select select "8"
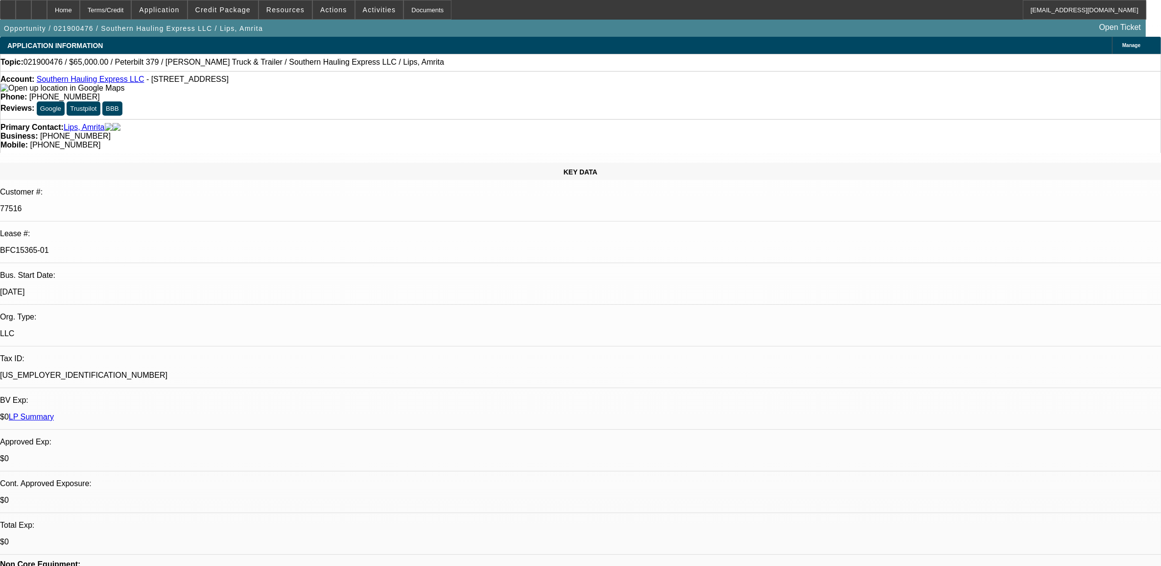
select select "0"
select select "2"
select select "0.1"
select select "8"
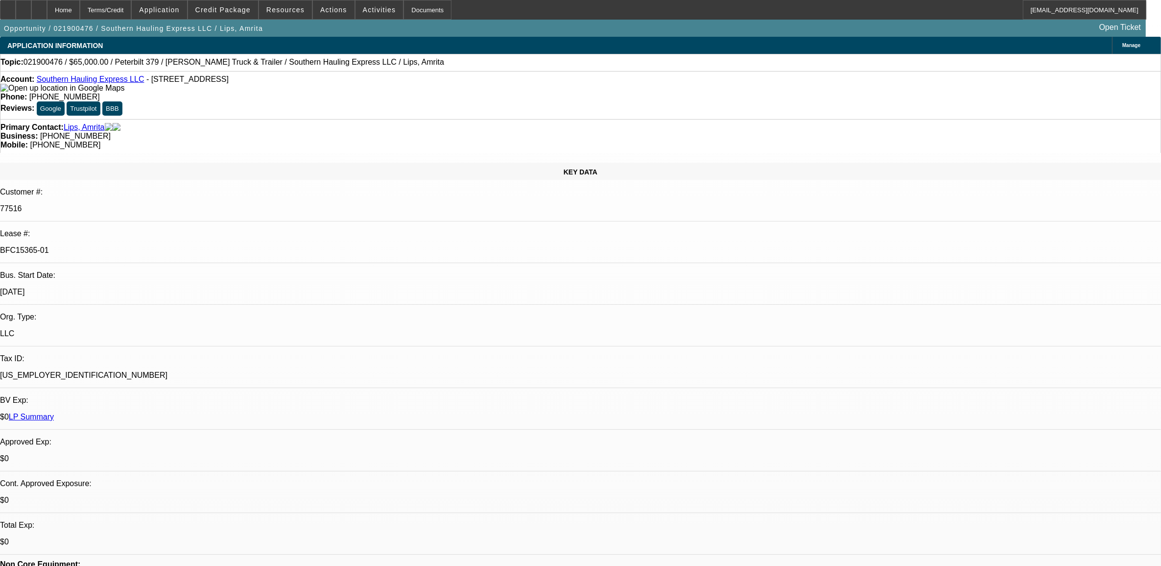
select select "0"
select select "2"
select select "0.1"
select select "8"
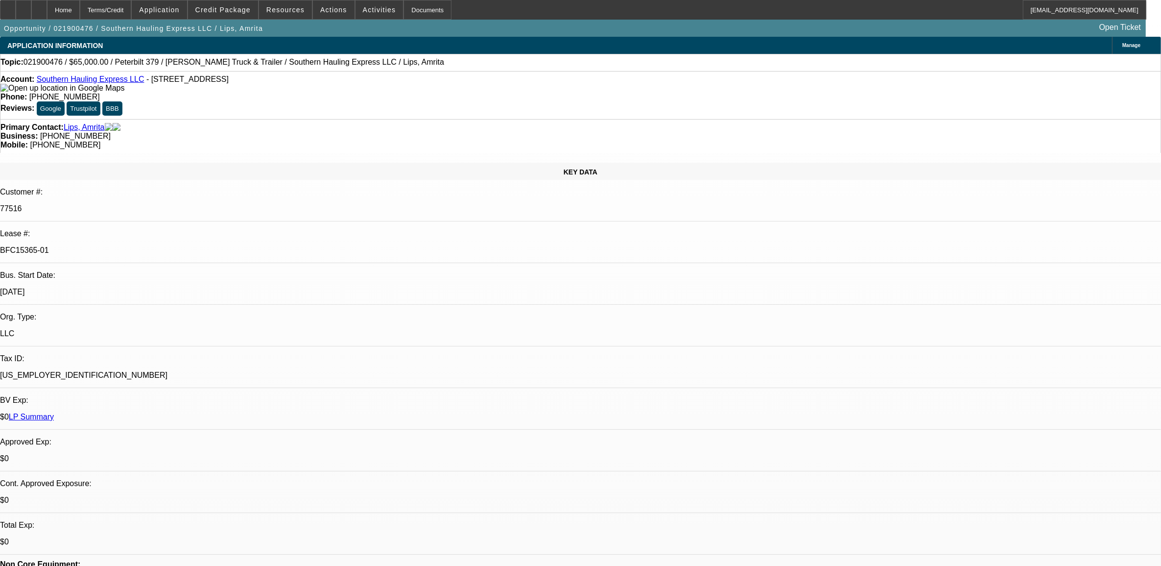
select select "0"
select select "2"
select select "0.1"
select select "8"
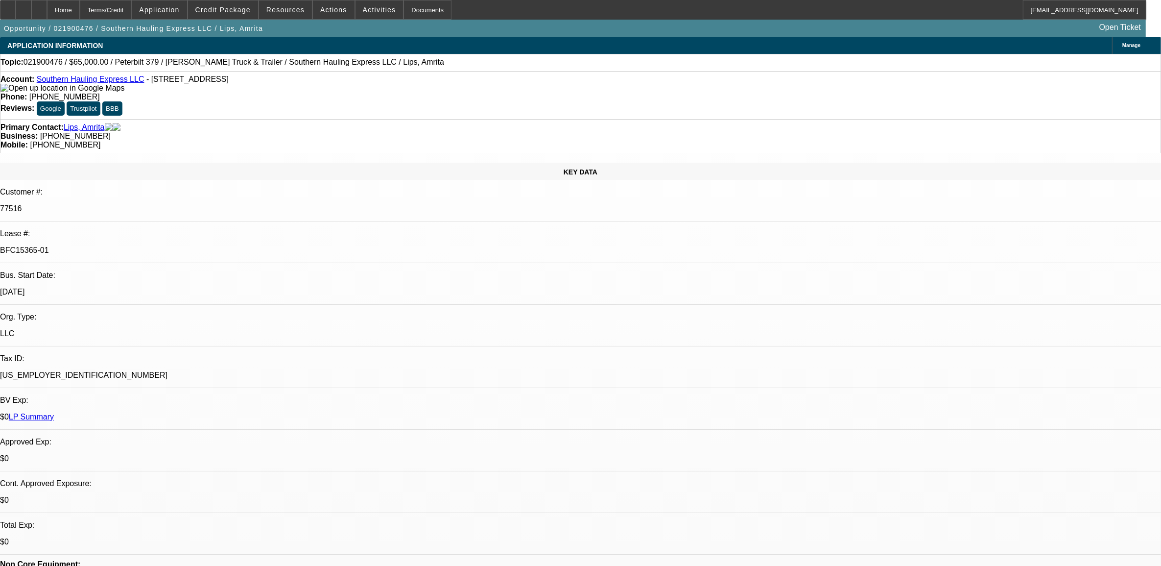
click at [1123, 45] on span "Manage" at bounding box center [1132, 45] width 18 height 5
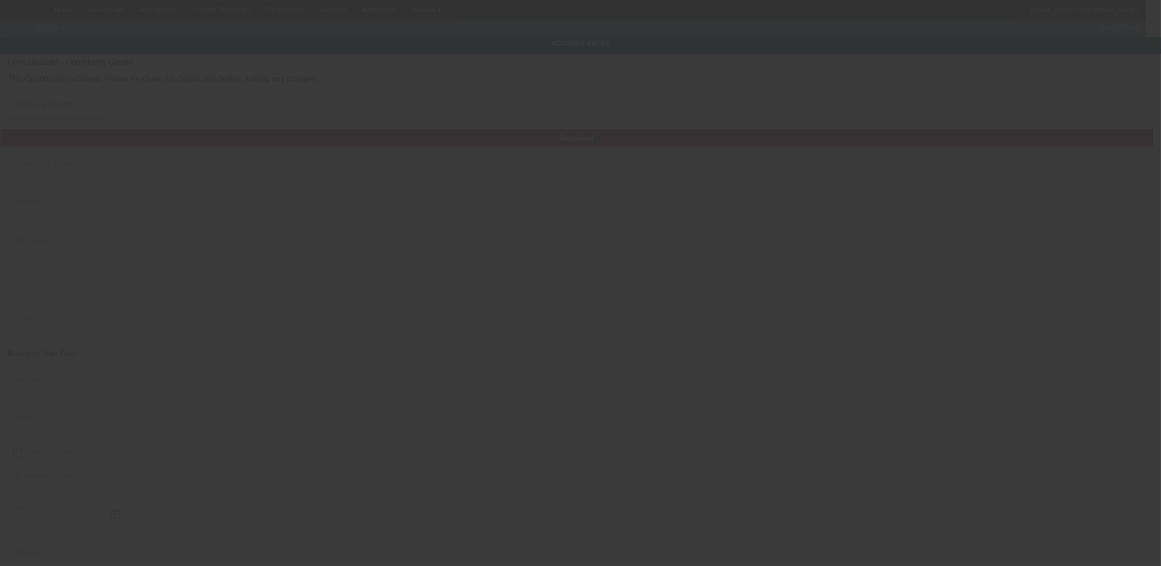
type input "Southern Hauling Express LLC"
type input "96 Pecan Pass"
type input "34472"
type input "Ocala"
type input "(347) 277-8708"
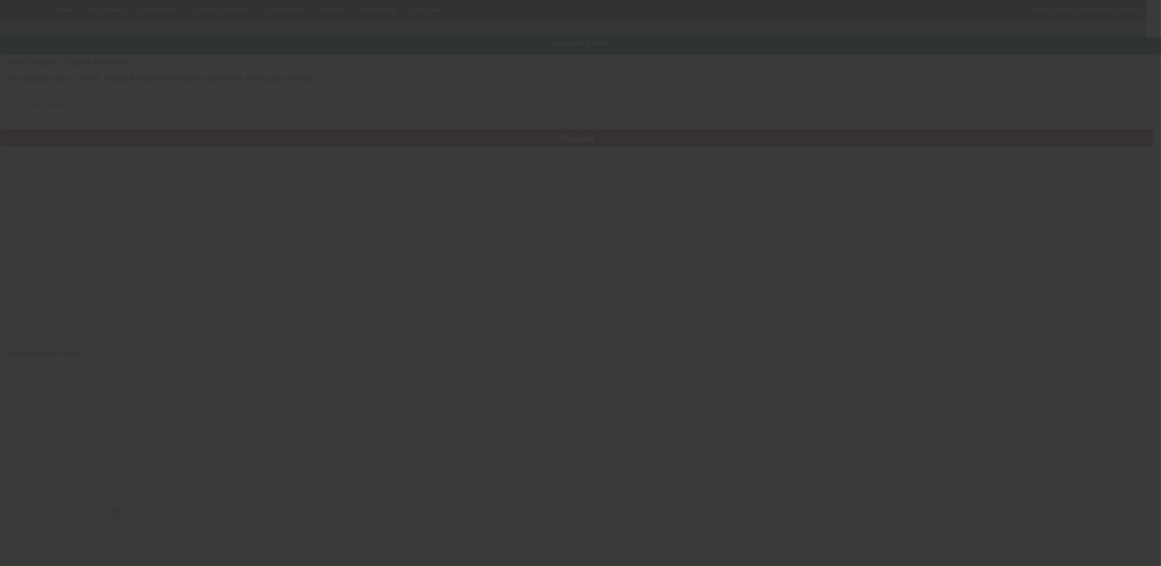
type input "sweetad911@yahoo.com"
type input "Marion"
type input "83-3361993"
type input "2/14/2019"
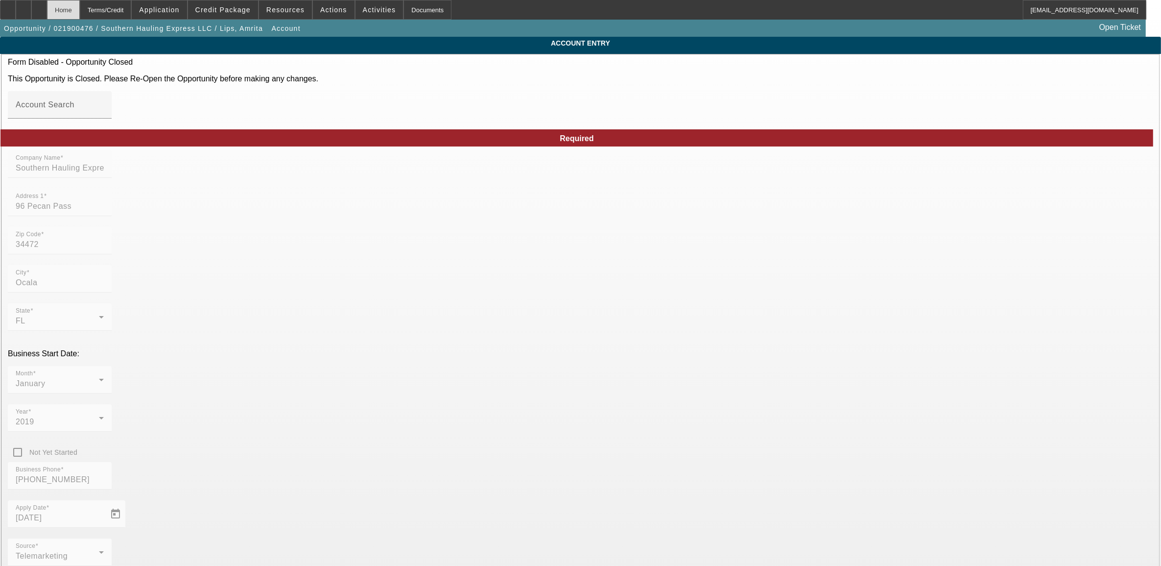
click at [80, 3] on div "Home" at bounding box center [63, 10] width 33 height 20
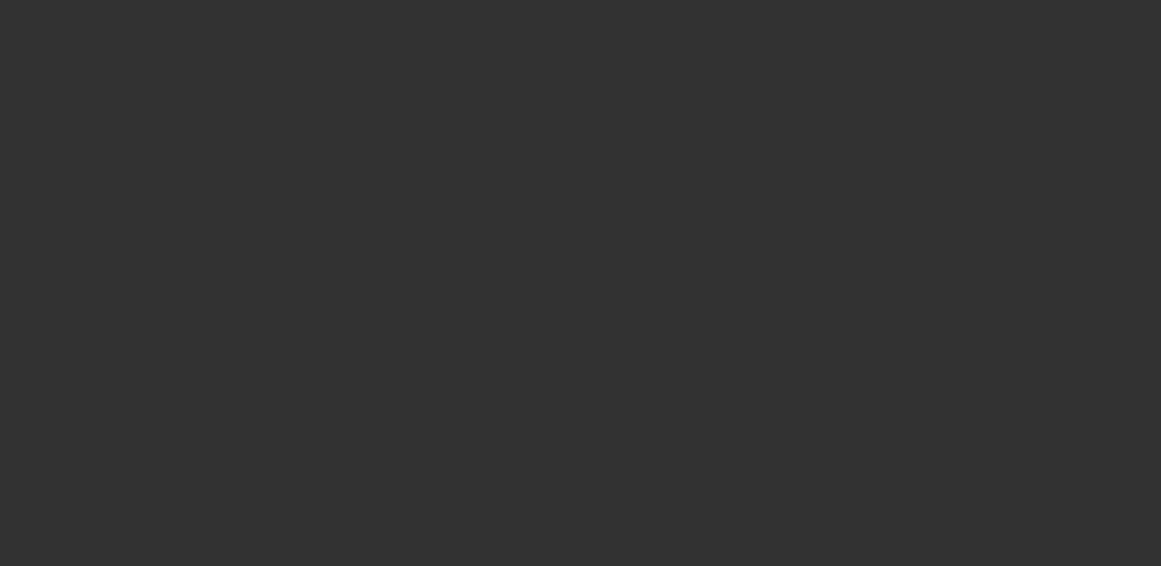
click at [77, 8] on div at bounding box center [580, 283] width 1161 height 566
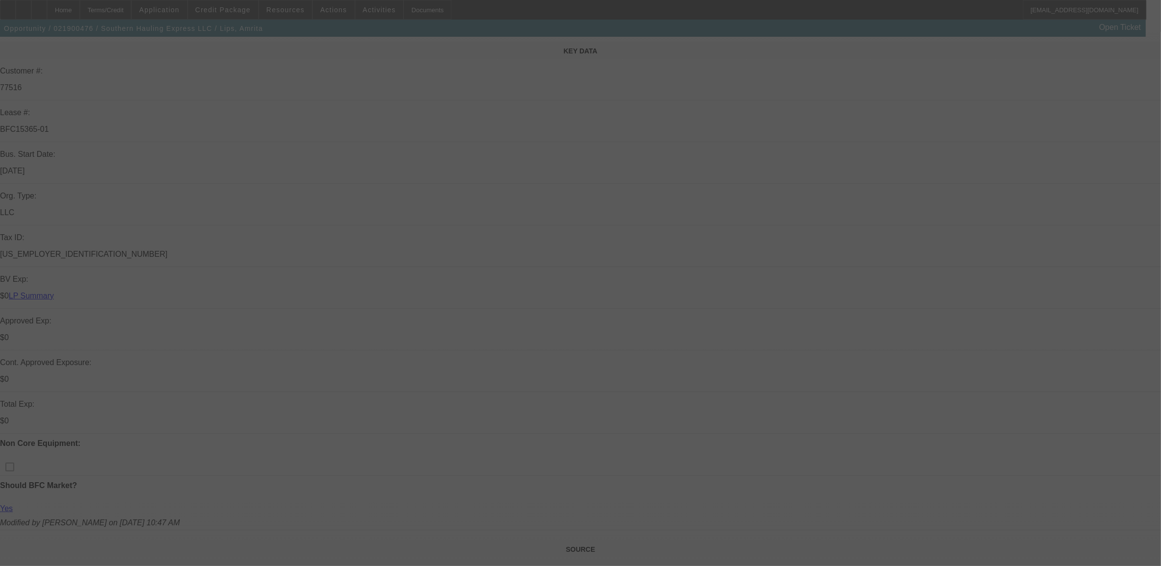
scroll to position [122, 0]
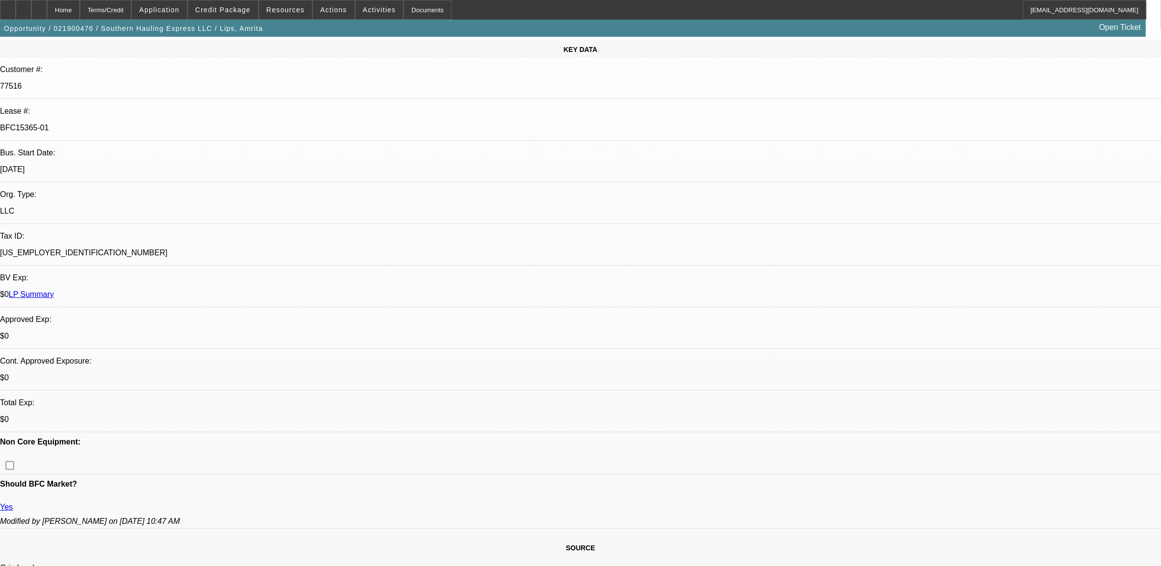
select select "0"
select select "2"
select select "0.1"
select select "8"
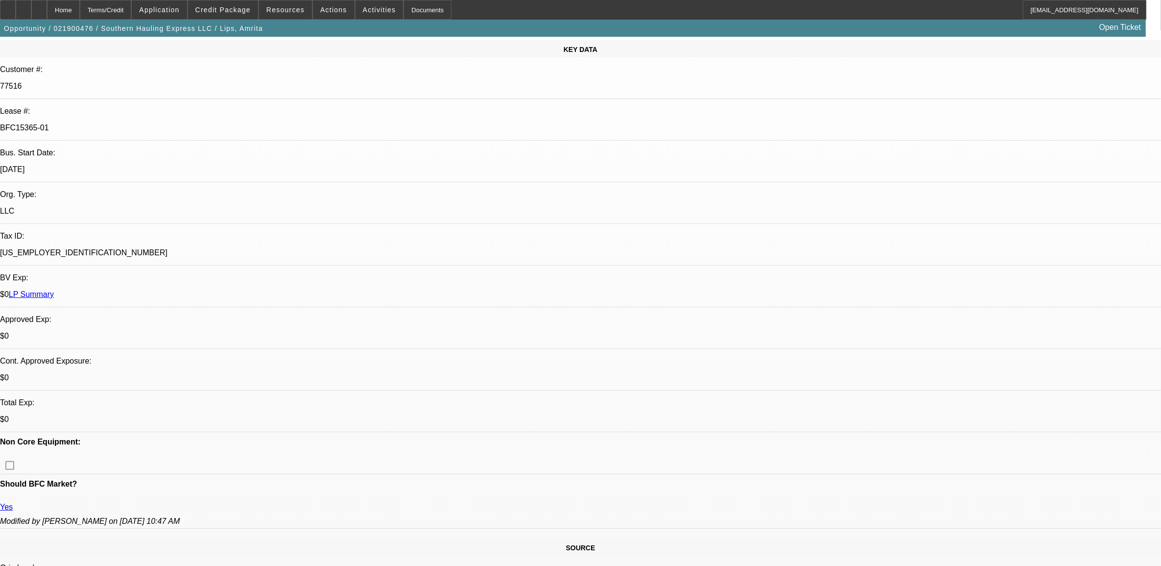
select select "0"
select select "2"
select select "0.1"
select select "8"
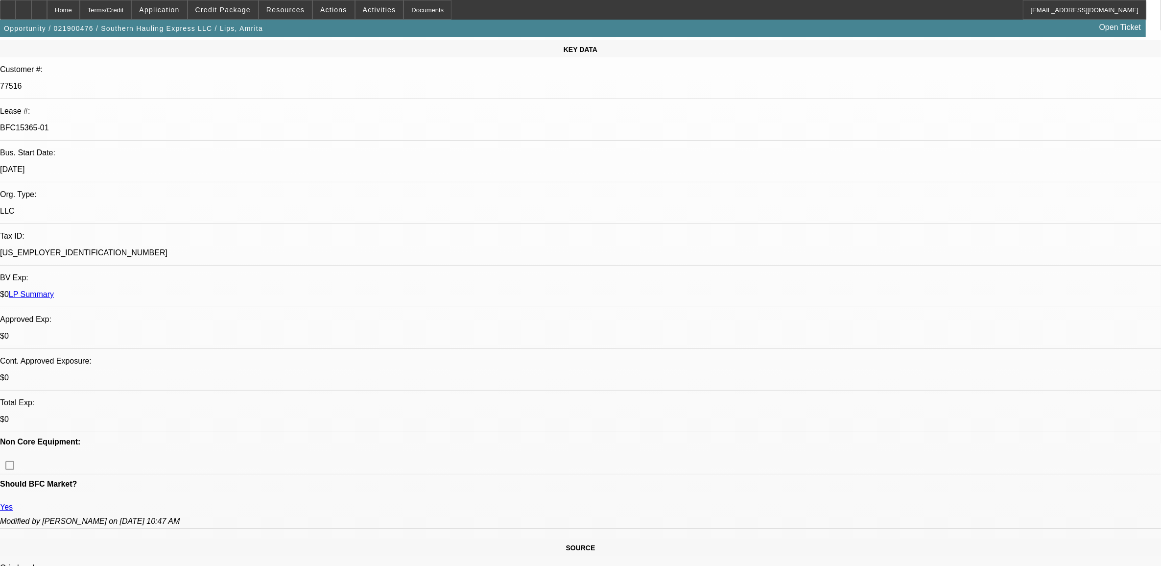
select select "0"
select select "2"
select select "0.1"
select select "8"
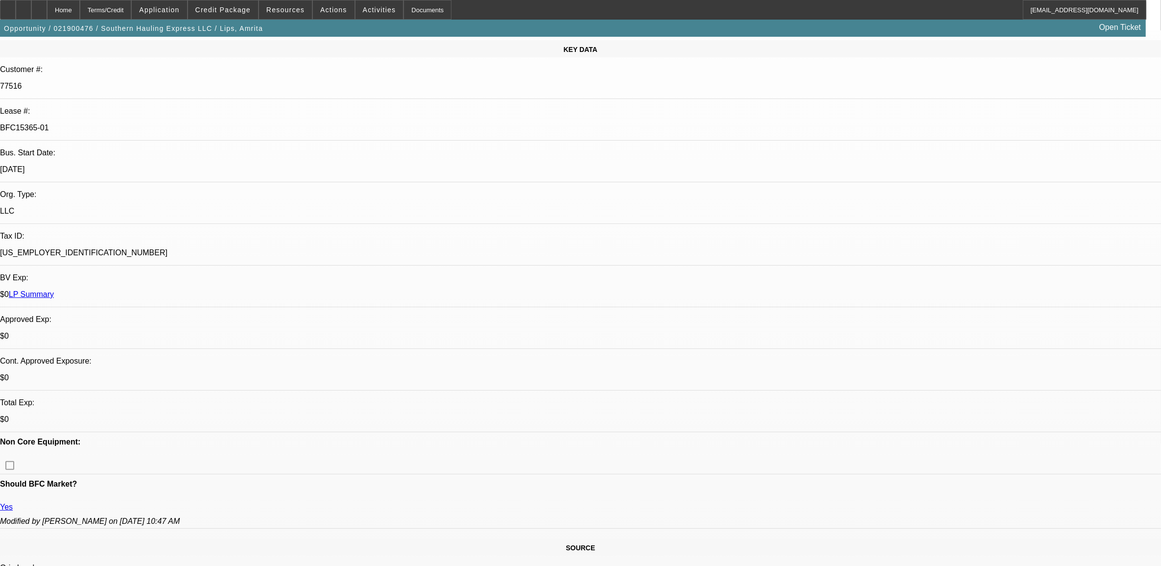
select select "0"
select select "2"
select select "0.1"
select select "8"
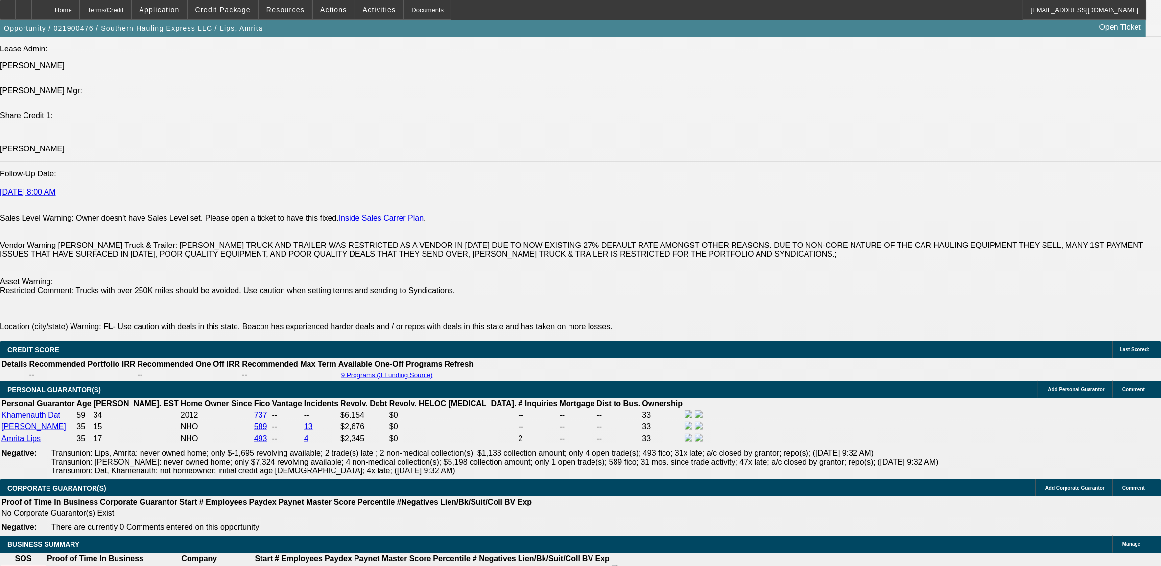
scroll to position [1286, 0]
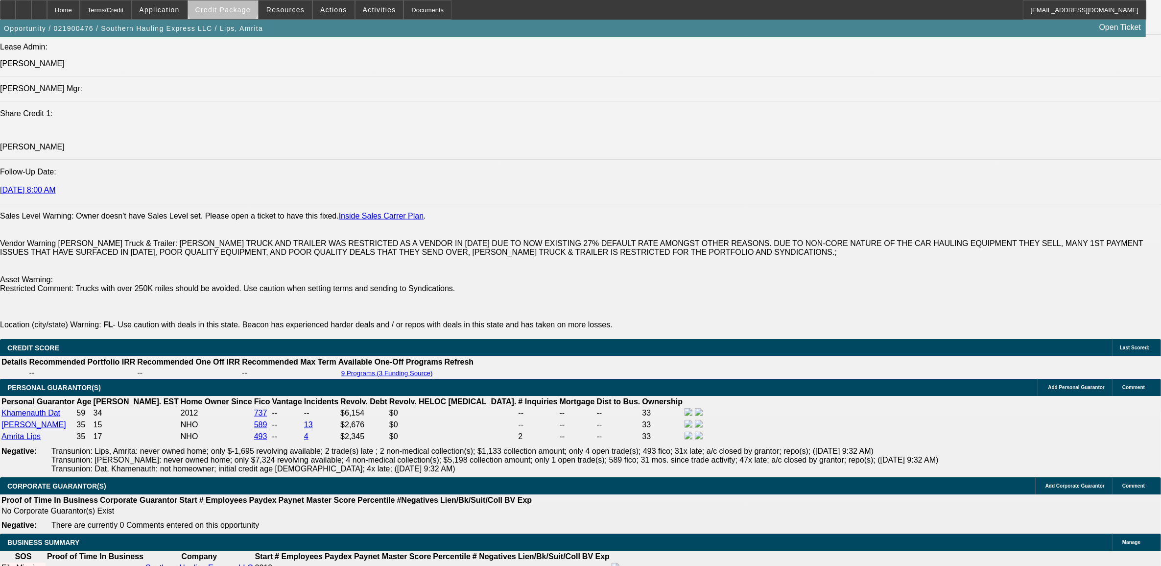
click at [240, 2] on span at bounding box center [223, 10] width 70 height 24
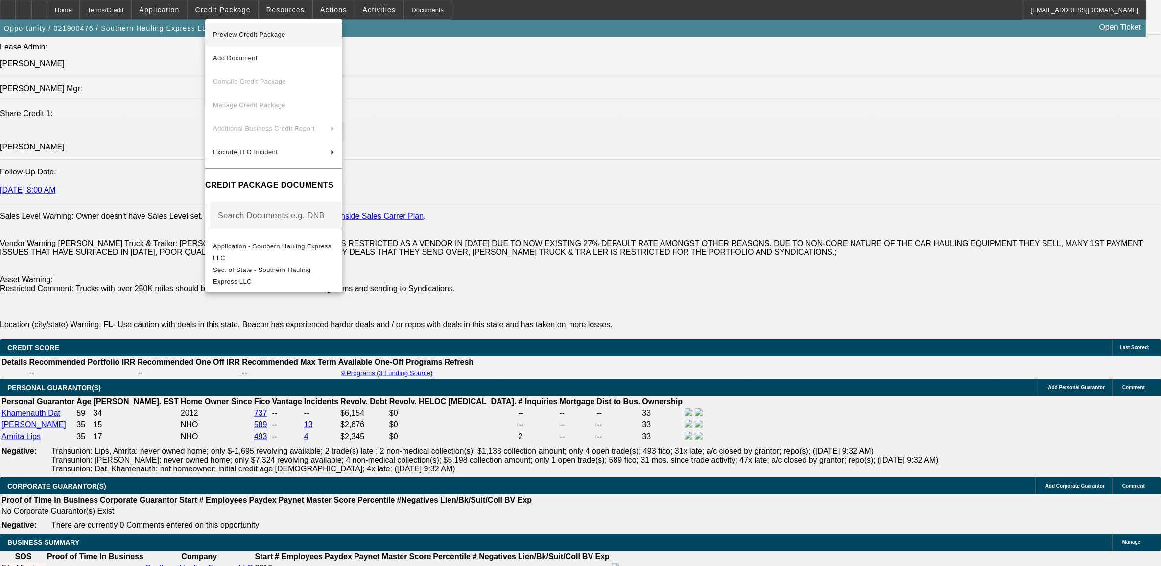
click at [258, 30] on span "Preview Credit Package" at bounding box center [273, 35] width 121 height 12
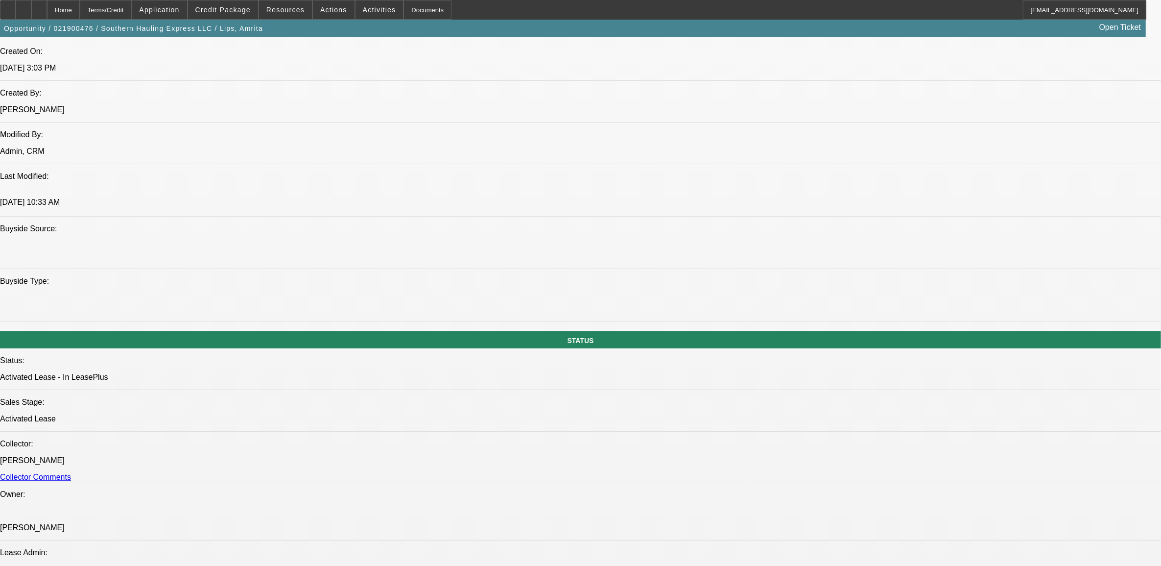
scroll to position [367, 0]
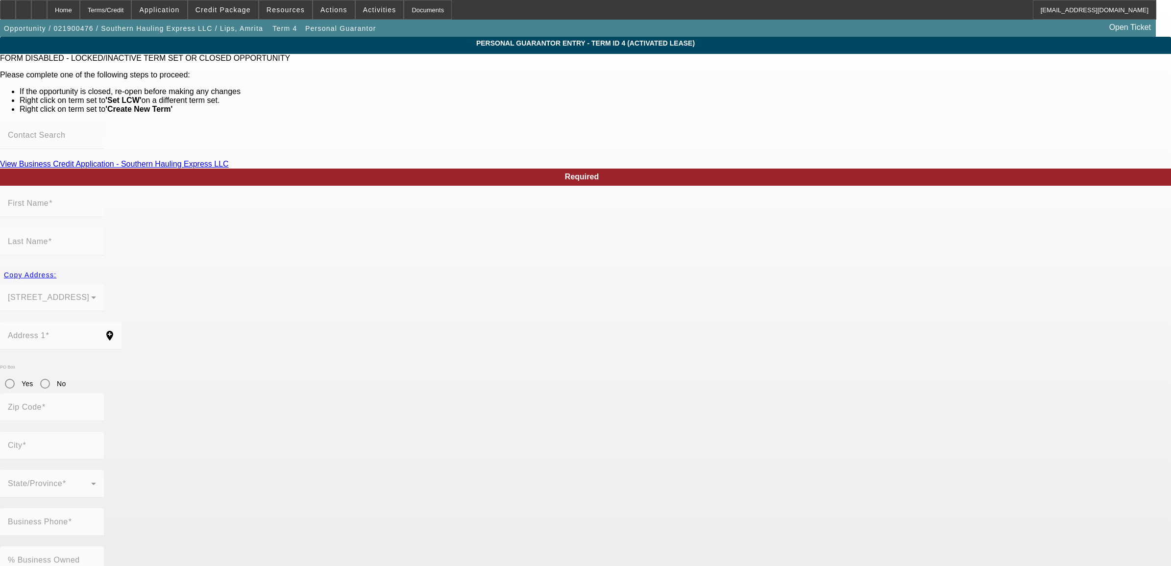
type input "Ronald"
type input "Lips"
type input "96 Pecan Pass"
radio input "true"
type input "34472"
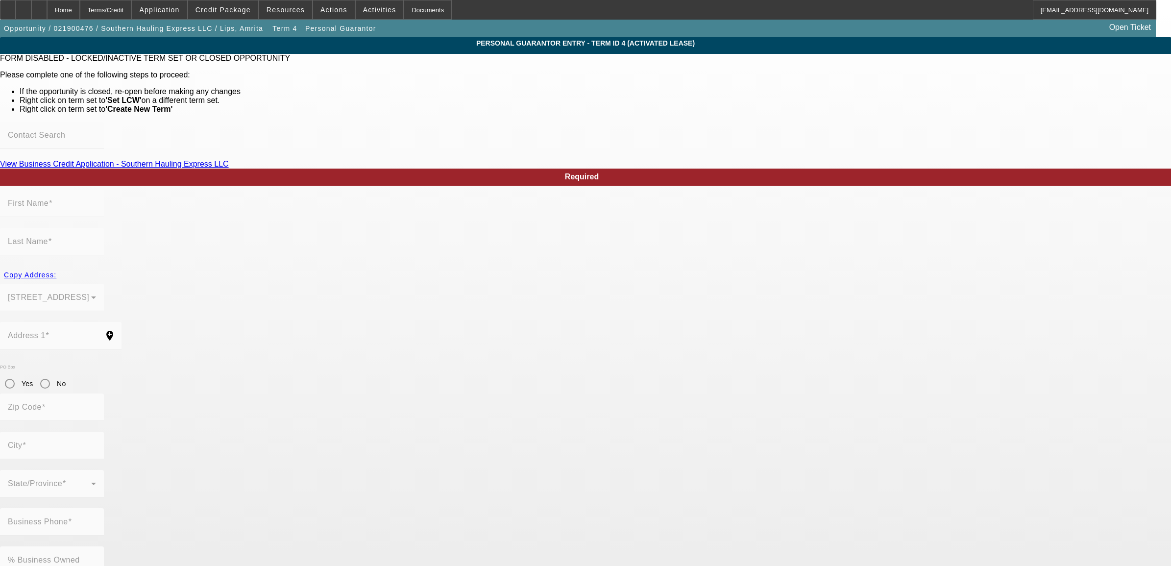
type input "Ocala"
type input "[PHONE_NUMBER]"
type input "33"
type input "130-92-5894"
type input "sweetad911@yahoo.com"
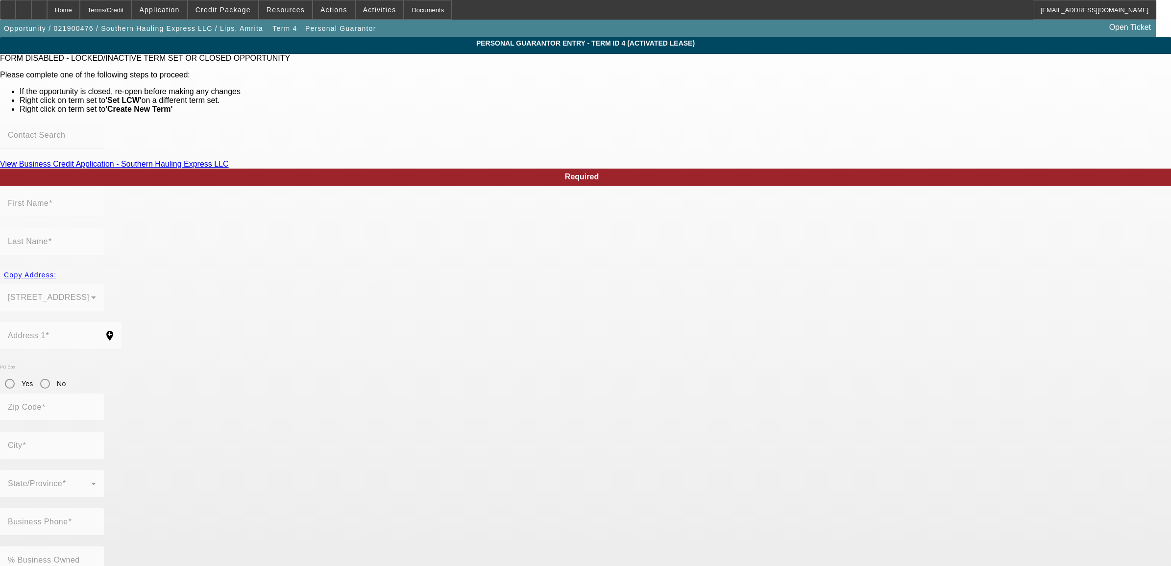
type input "[PHONE_NUMBER]"
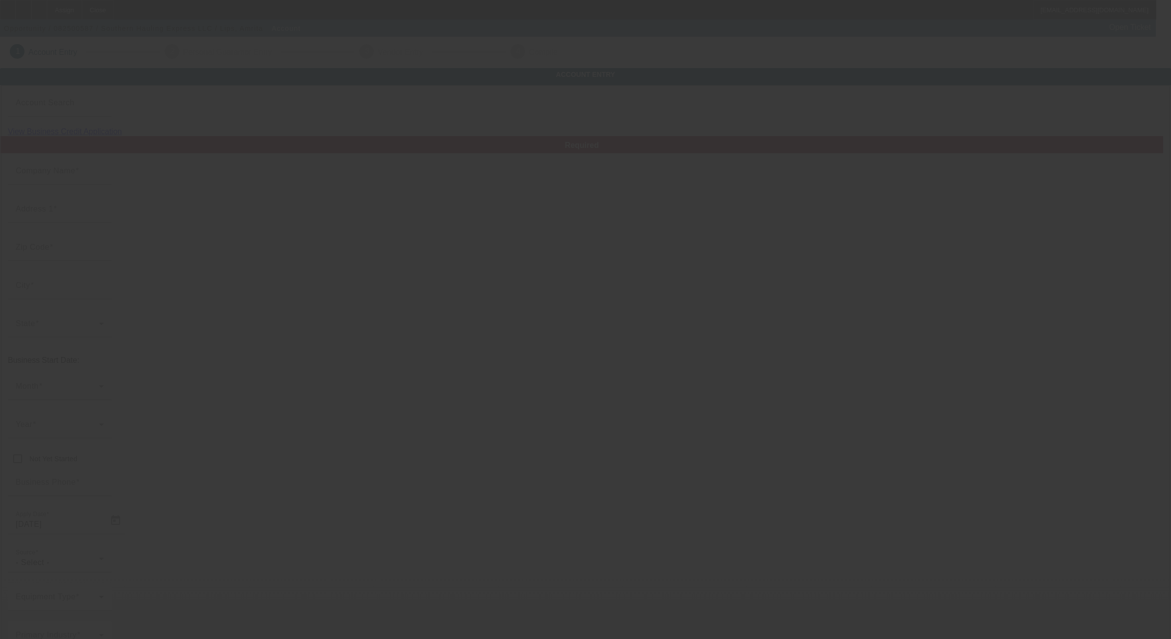
type input "Southern Hauling Express LLC"
type input "96 Pecan Pass"
type input "34472"
type input "Ocala"
type input "[PHONE_NUMBER]"
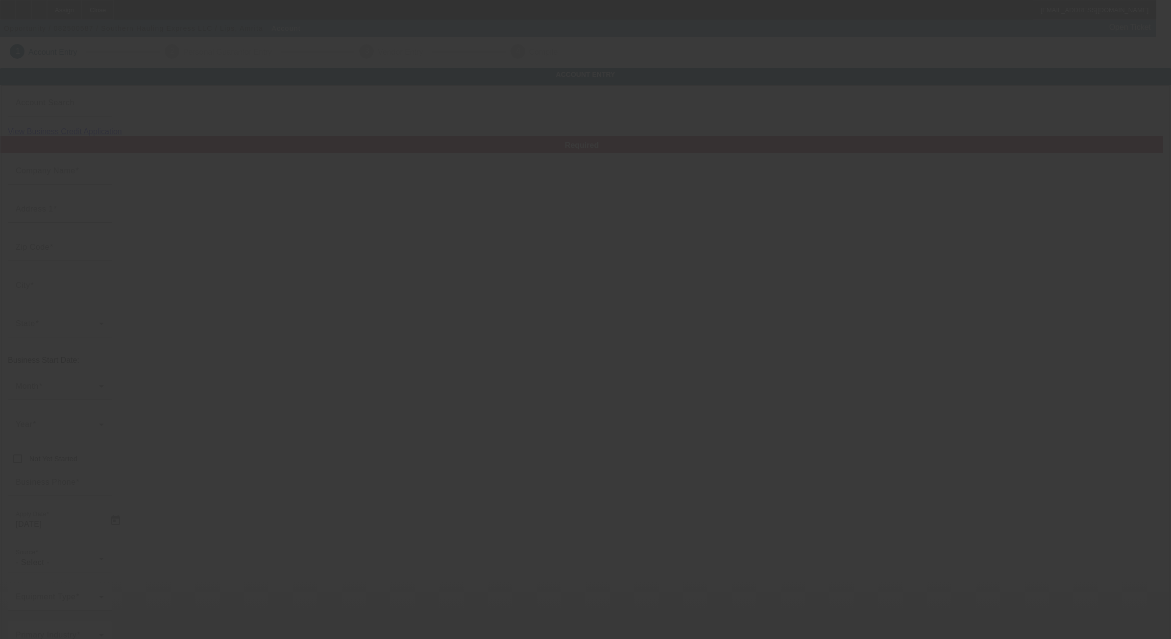
type input "[EMAIL_ADDRESS][DOMAIN_NAME]"
type input "[PERSON_NAME]"
type input "[US_EMPLOYER_IDENTIFICATION_NUMBER]"
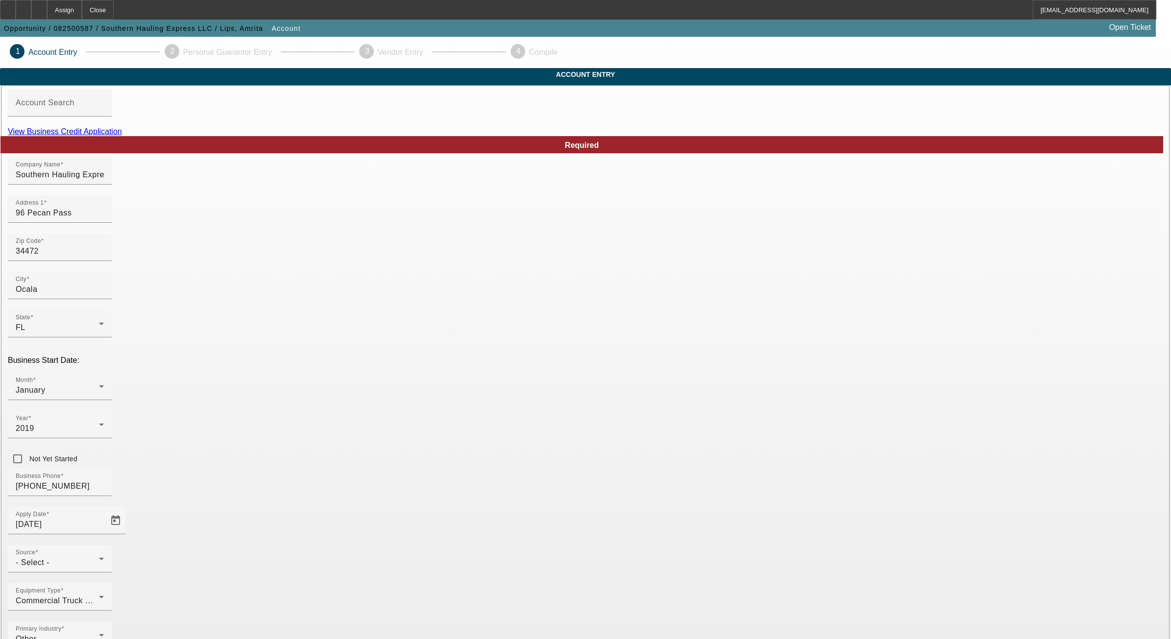
click at [221, 261] on app-account-manage "1 Account Entry 2 Personal Guarantor Entry 3 Vendor Entry 4 Compile Account Ent…" at bounding box center [585, 645] width 1171 height 1216
drag, startPoint x: 565, startPoint y: 415, endPoint x: 541, endPoint y: 425, distance: 25.5
click at [541, 425] on div "Required Company Name Southern Hauling Express LLC Address 1 96 Pecan Pass Zip …" at bounding box center [585, 453] width 1155 height 634
click at [104, 545] on div "Source - Select -" at bounding box center [60, 558] width 88 height 27
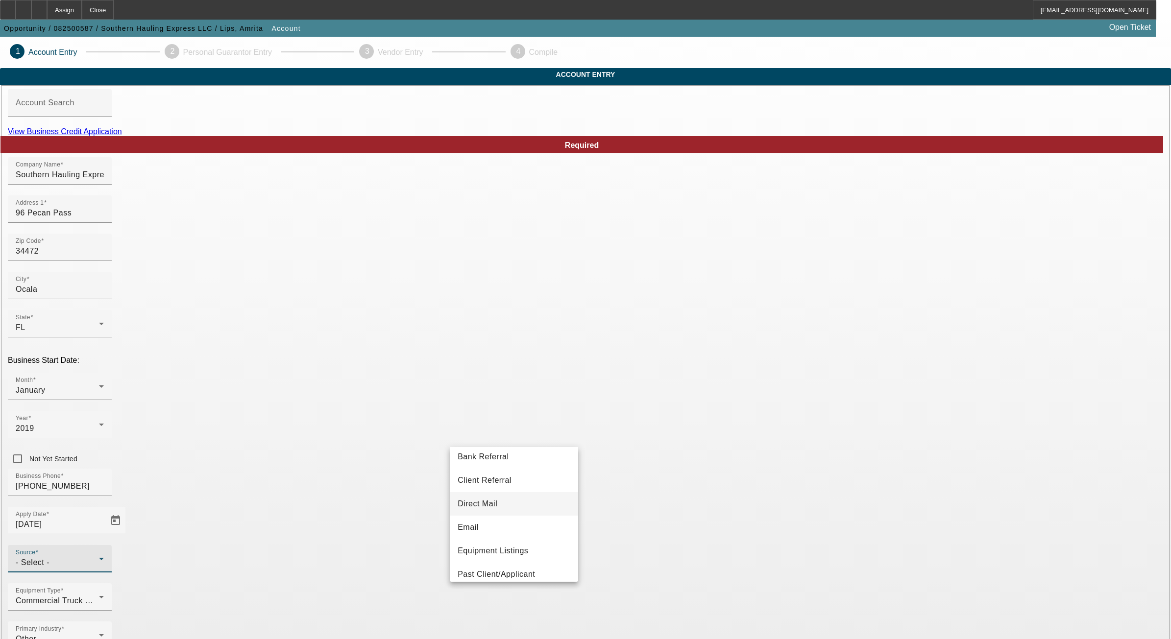
scroll to position [61, 0]
click at [520, 539] on span "Past Client/Applicant" at bounding box center [495, 543] width 77 height 12
click at [1015, 396] on app-account-manage "1 Account Entry 2 Personal Guarantor Entry 3 Vendor Entry 4 Compile Account Ent…" at bounding box center [585, 645] width 1171 height 1216
click at [99, 557] on div "Past Client/Applicant" at bounding box center [57, 563] width 83 height 12
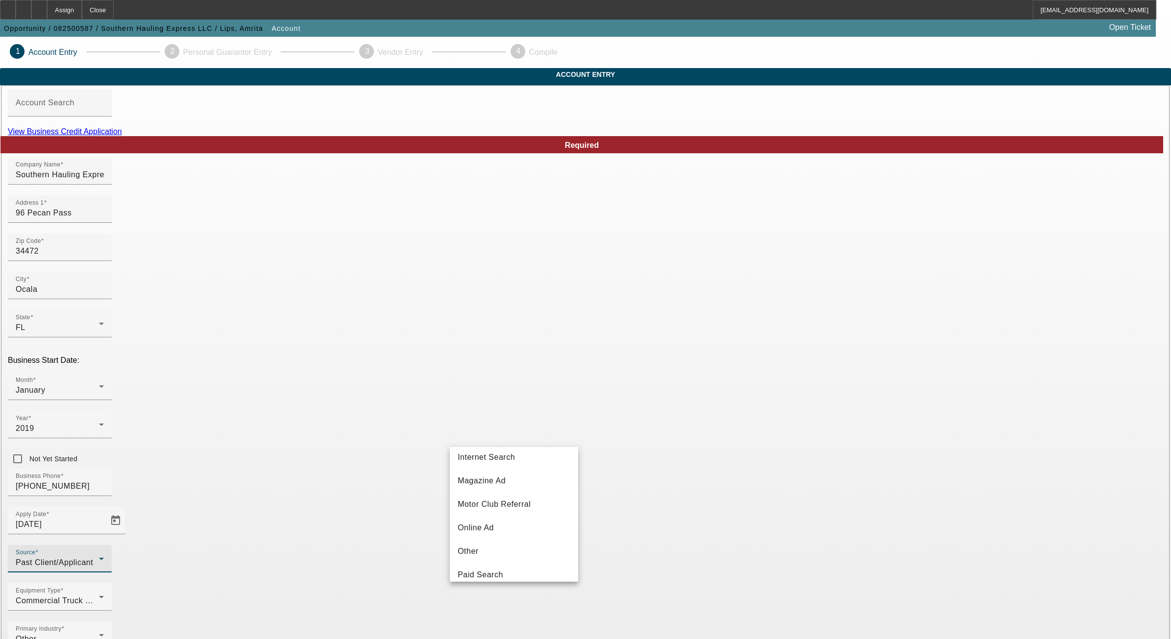
click at [932, 457] on div at bounding box center [585, 319] width 1171 height 639
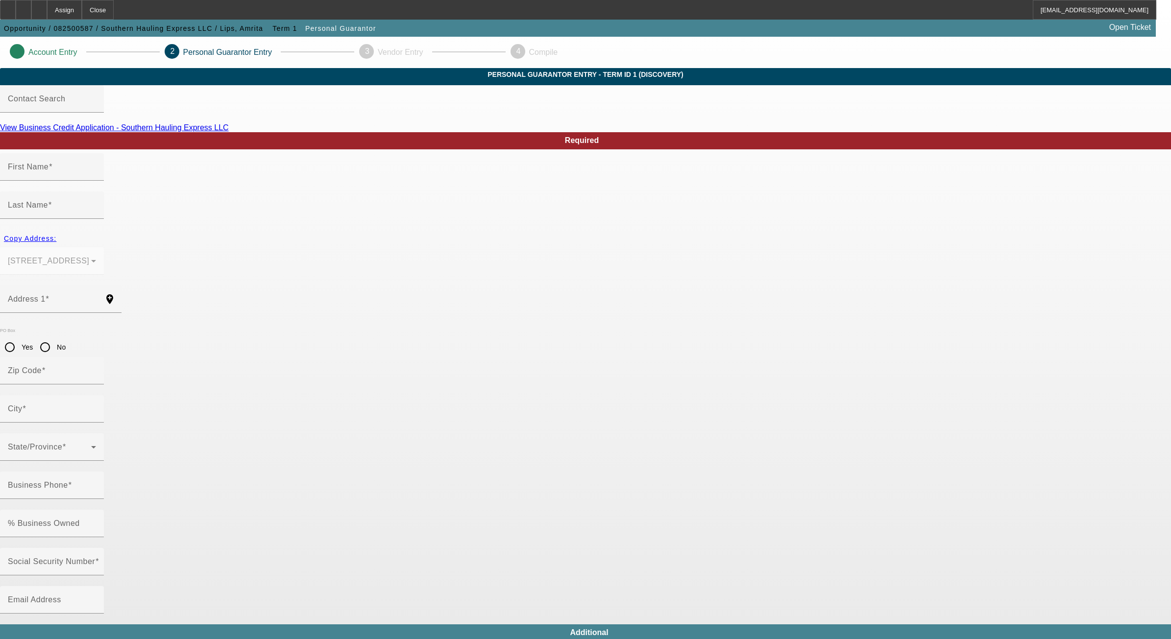
type input "[PERSON_NAME]"
type input "Lips"
type input "96 Pecan Pass"
radio input "true"
type input "34472"
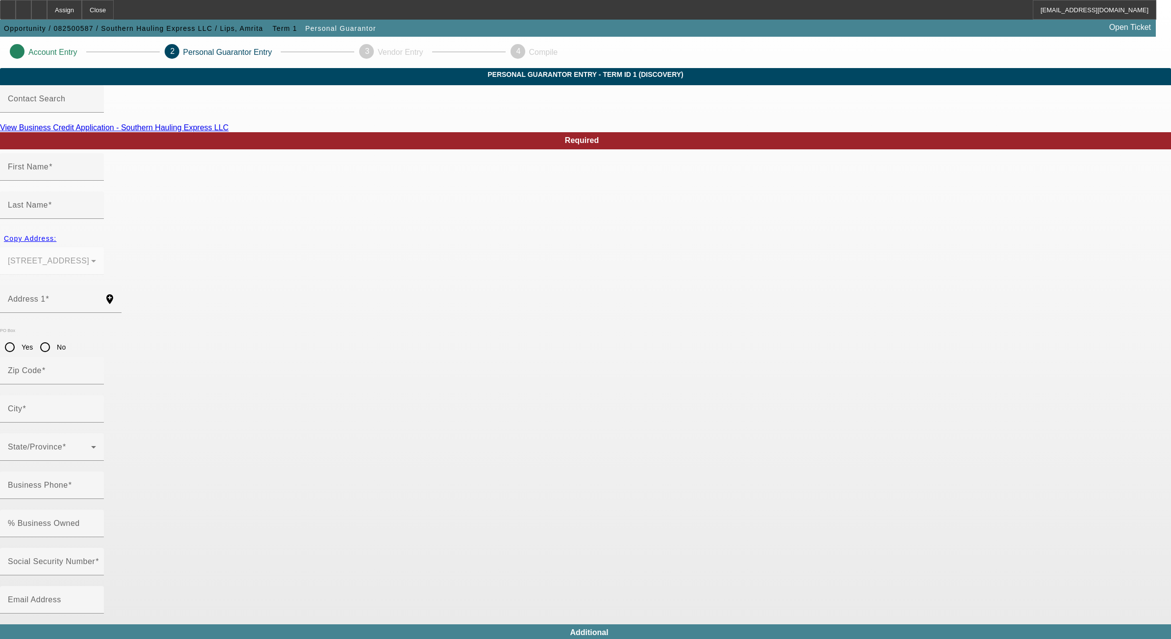
type input "Ocala"
type input "[PHONE_NUMBER]"
type input "33"
type input "130-92-5894"
type input "[EMAIL_ADDRESS][DOMAIN_NAME]"
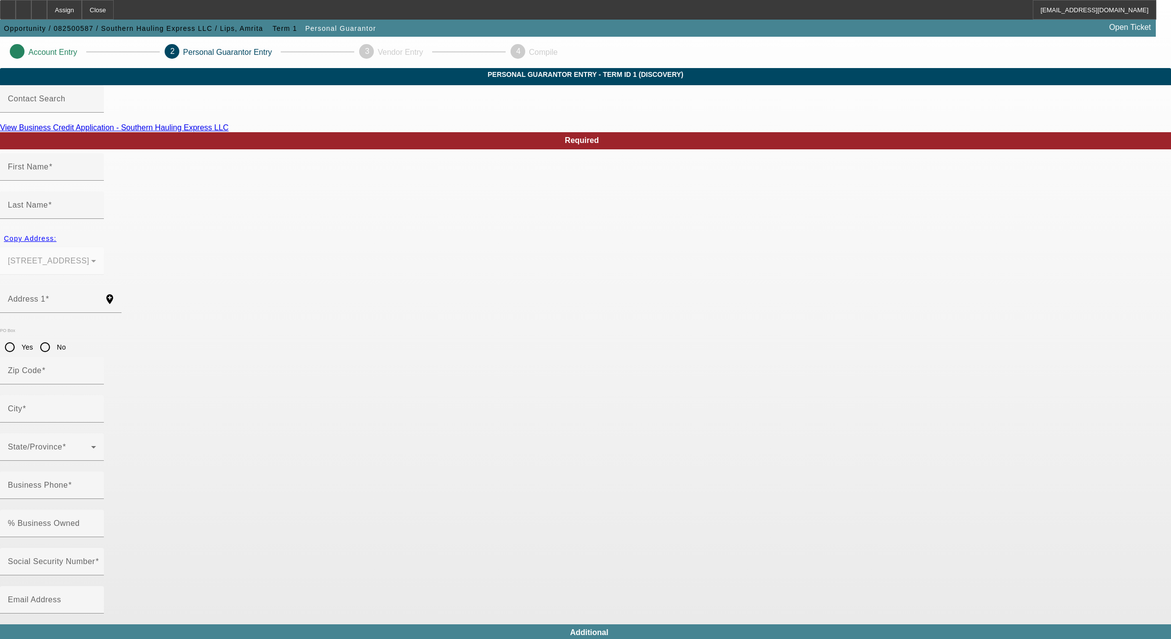
type input "[PHONE_NUMBER]"
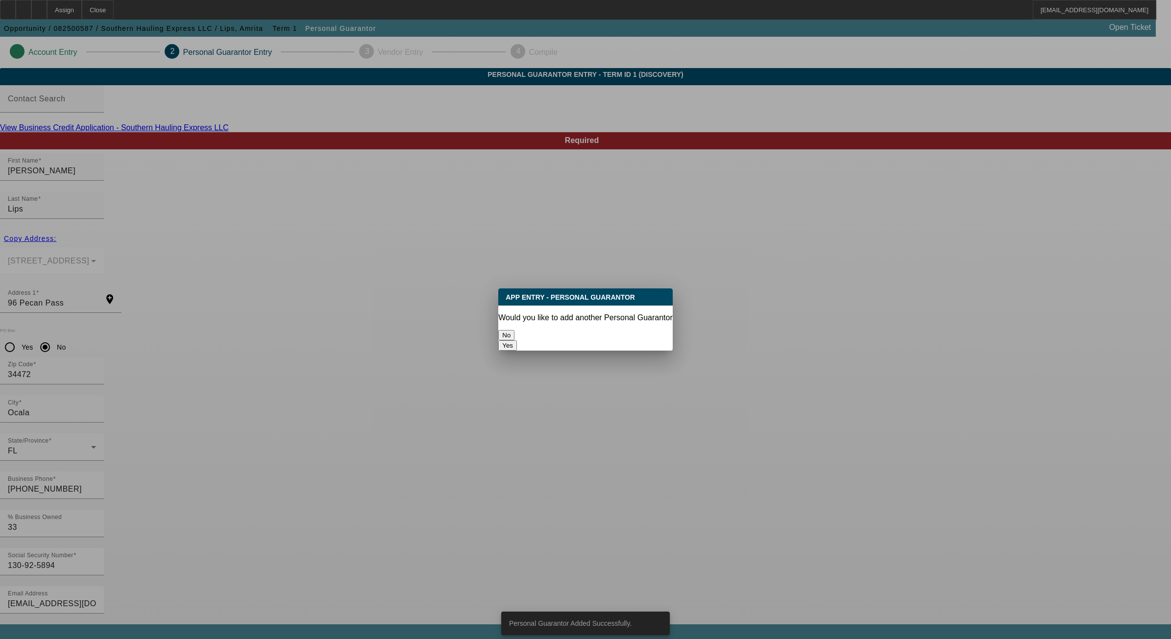
click at [517, 340] on button "Yes" at bounding box center [507, 345] width 19 height 10
radio input "false"
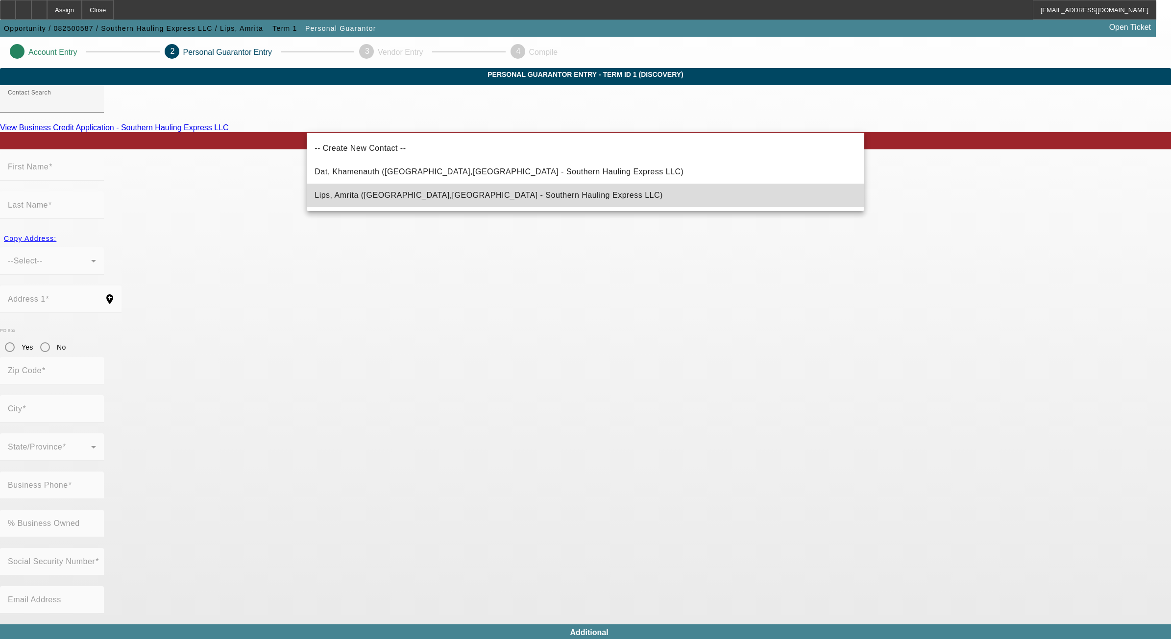
click at [401, 192] on span "Lips, Amrita ([GEOGRAPHIC_DATA],[GEOGRAPHIC_DATA] - Southern Hauling Express LL…" at bounding box center [488, 195] width 348 height 8
type input "Lips, Amrita ([GEOGRAPHIC_DATA],[GEOGRAPHIC_DATA] - Southern Hauling Express LL…"
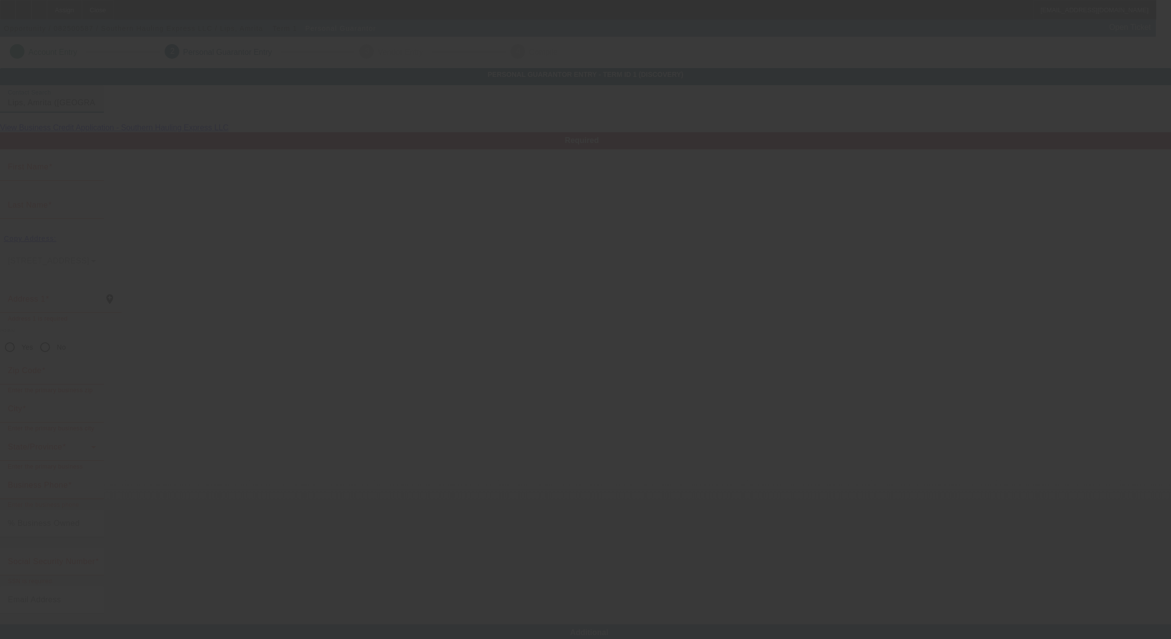
type input "Amrita"
type input "Lips"
type input "96 Pecan Pass"
radio input "true"
type input "34472"
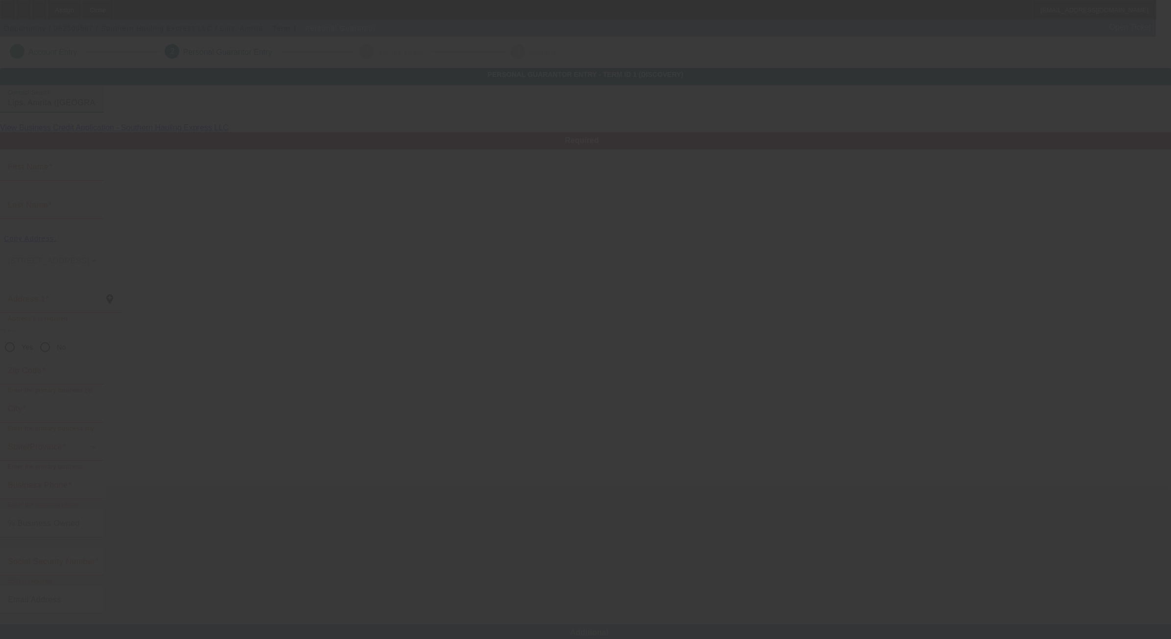
type input "Ocala"
type input "[PHONE_NUMBER]"
type input "33"
type input "057-98-7291"
type input "[EMAIL_ADDRESS][DOMAIN_NAME]"
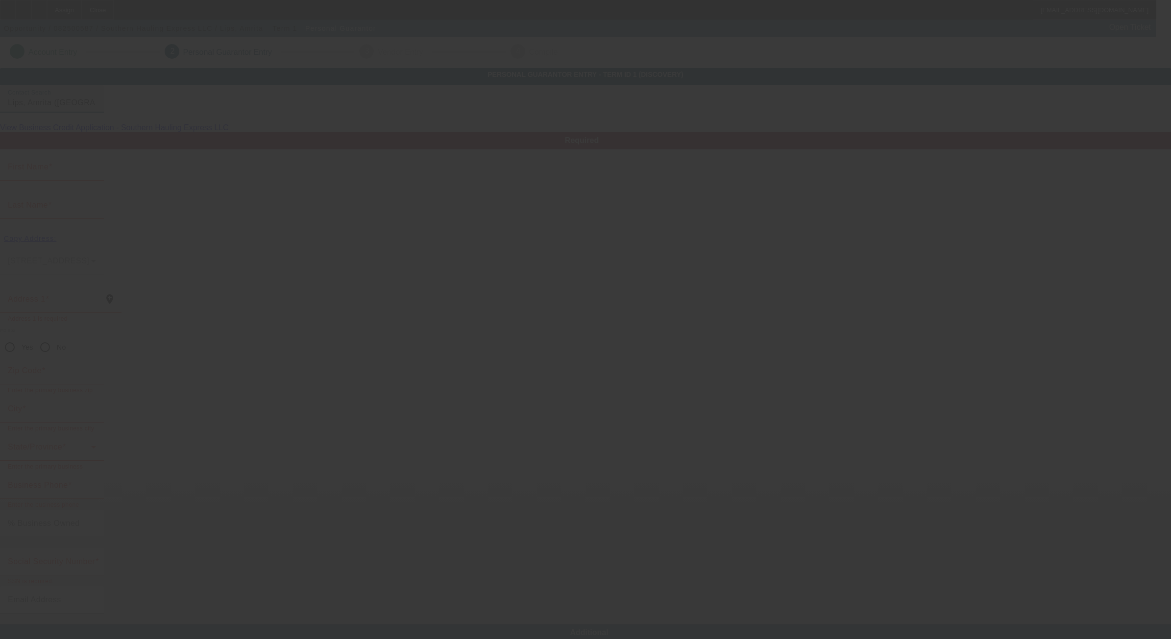
type input "[PHONE_NUMBER]"
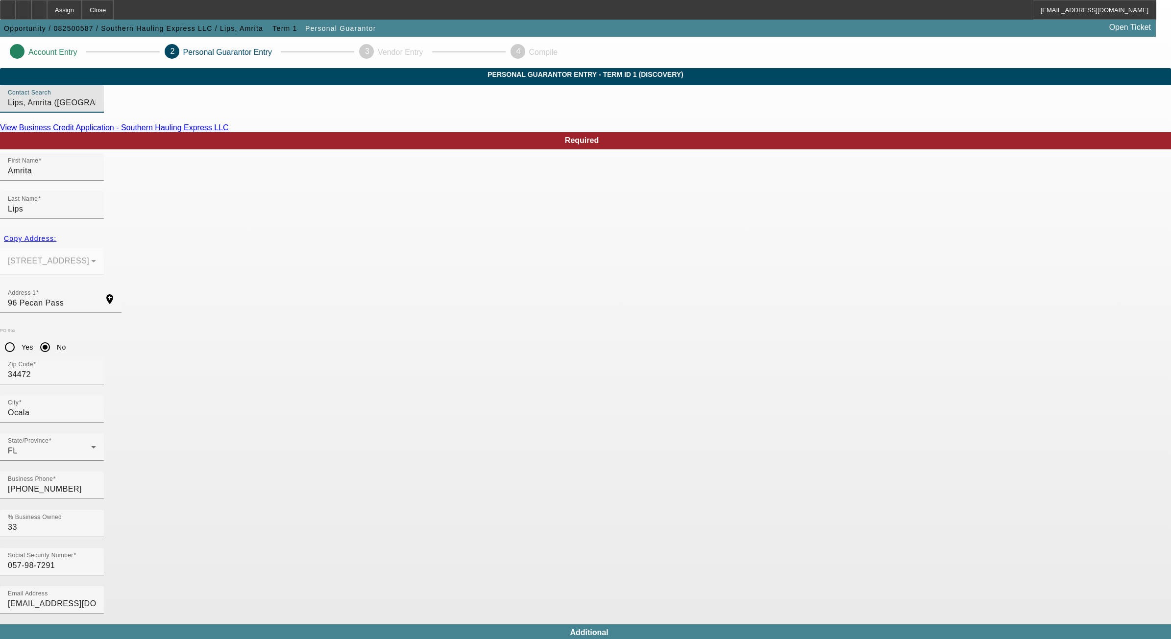
drag, startPoint x: 238, startPoint y: 275, endPoint x: 207, endPoint y: 272, distance: 31.5
click at [211, 272] on app-personal-guarantor-manage "Account Entry 2 Personal Guarantor Entry 3 Vendor Entry 4 Compile Personal Guar…" at bounding box center [585, 537] width 1171 height 1001
click at [456, 485] on body "Assign Close LMcDonough@beaconfunding.com Opportunity / 082500587 / Southern Ha…" at bounding box center [585, 519] width 1171 height 1038
click at [664, 517] on body "Assign Close LMcDonough@beaconfunding.com Opportunity / 082500587 / Southern Ha…" at bounding box center [585, 519] width 1171 height 1038
click at [954, 411] on app-personal-guarantor-manage "Account Entry 2 Personal Guarantor Entry 3 Vendor Entry 4 Compile Personal Guar…" at bounding box center [585, 537] width 1171 height 1001
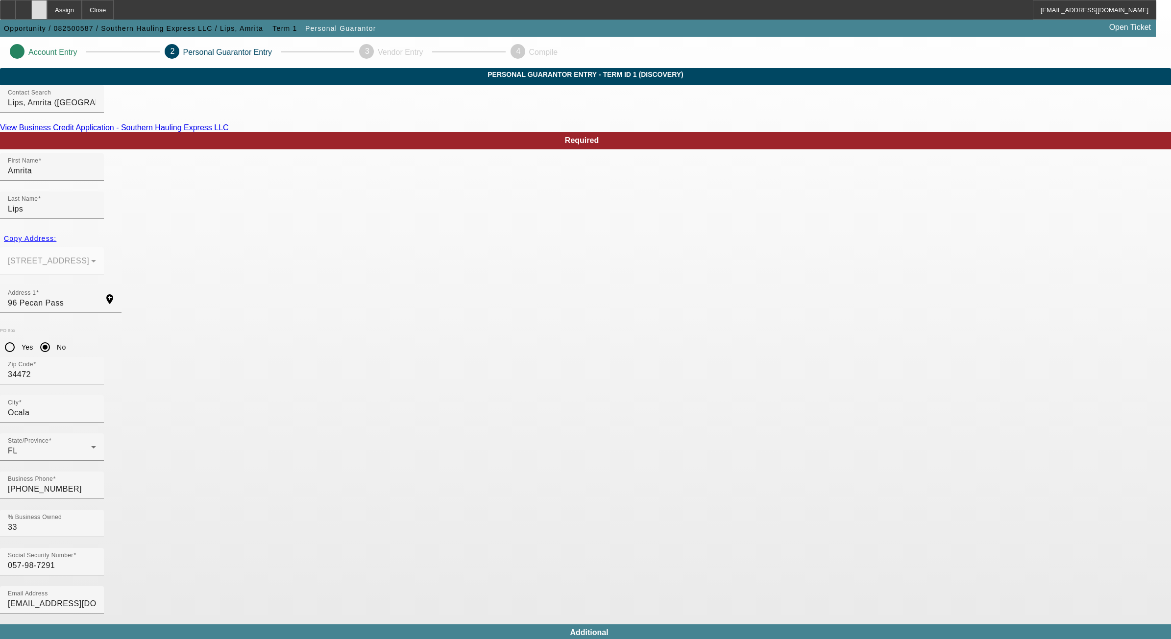
click at [47, 1] on div at bounding box center [39, 10] width 16 height 20
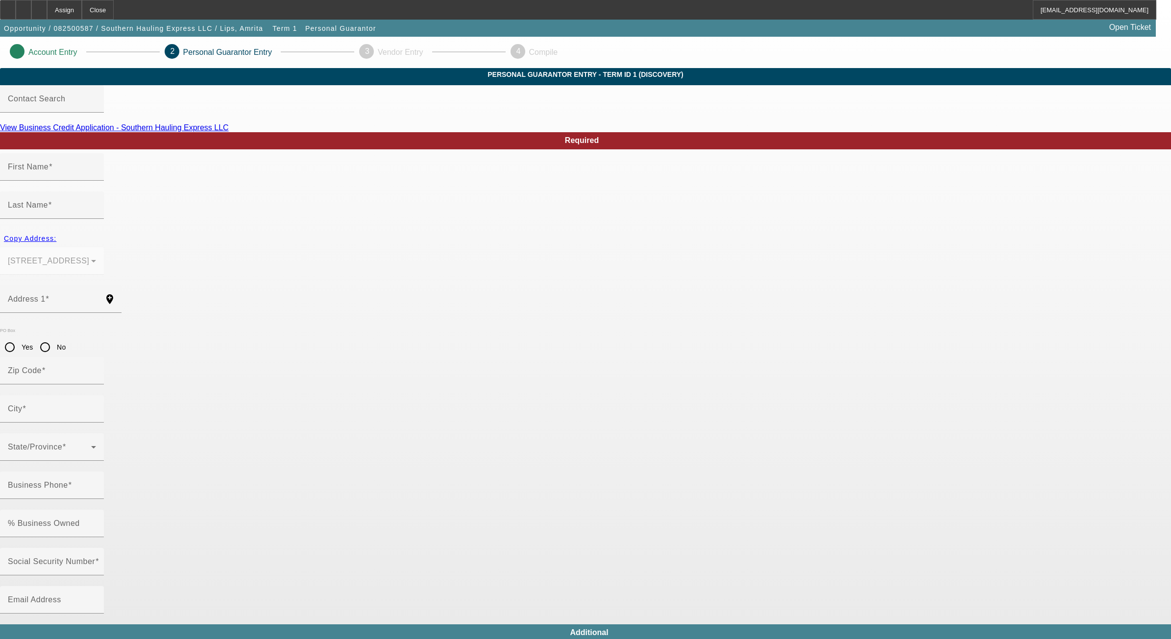
type input "[PERSON_NAME]"
type input "Lips"
type input "96 Pecan Pass"
radio input "true"
type input "34472"
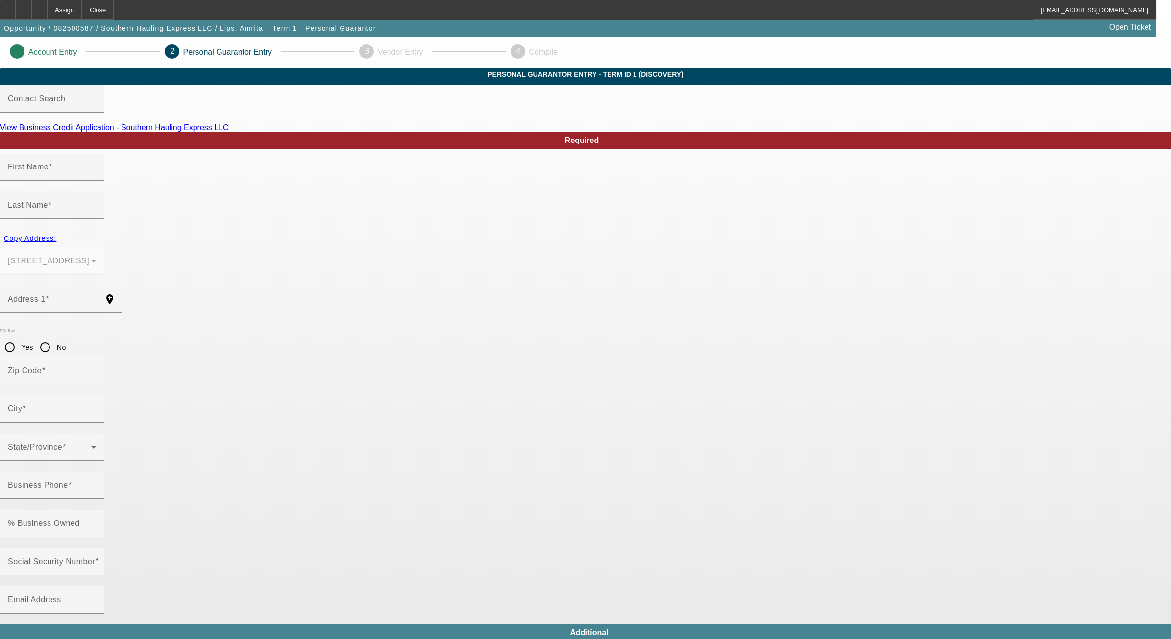
type input "Ocala"
type input "[PHONE_NUMBER]"
type input "33"
type input "130-92-5894"
type input "[EMAIL_ADDRESS][DOMAIN_NAME]"
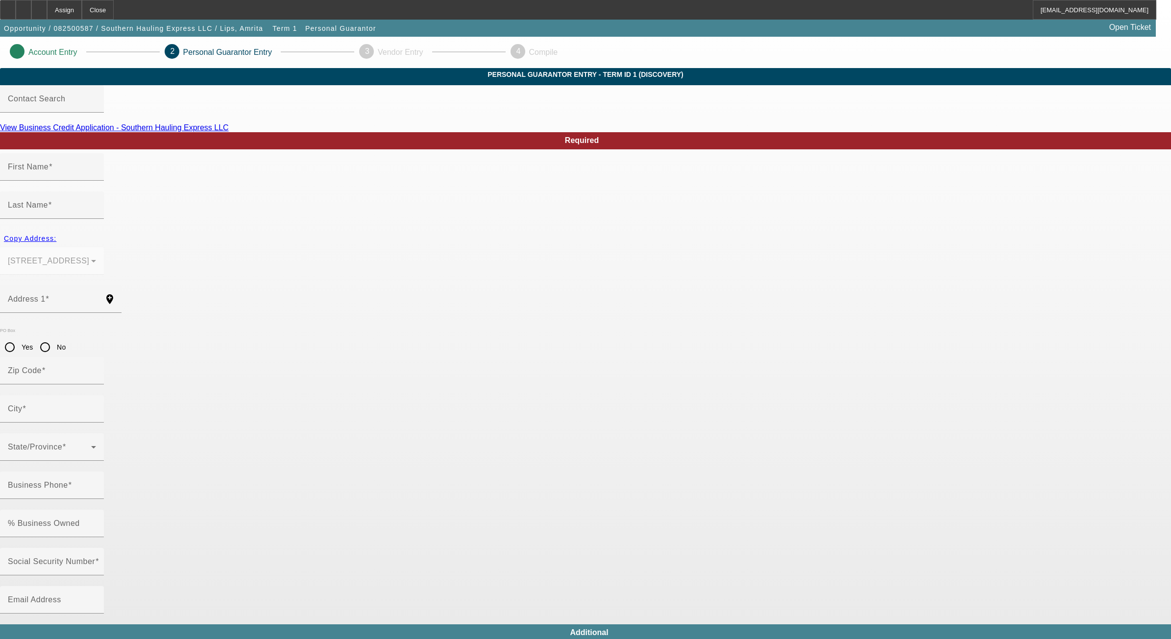
type input "[PHONE_NUMBER]"
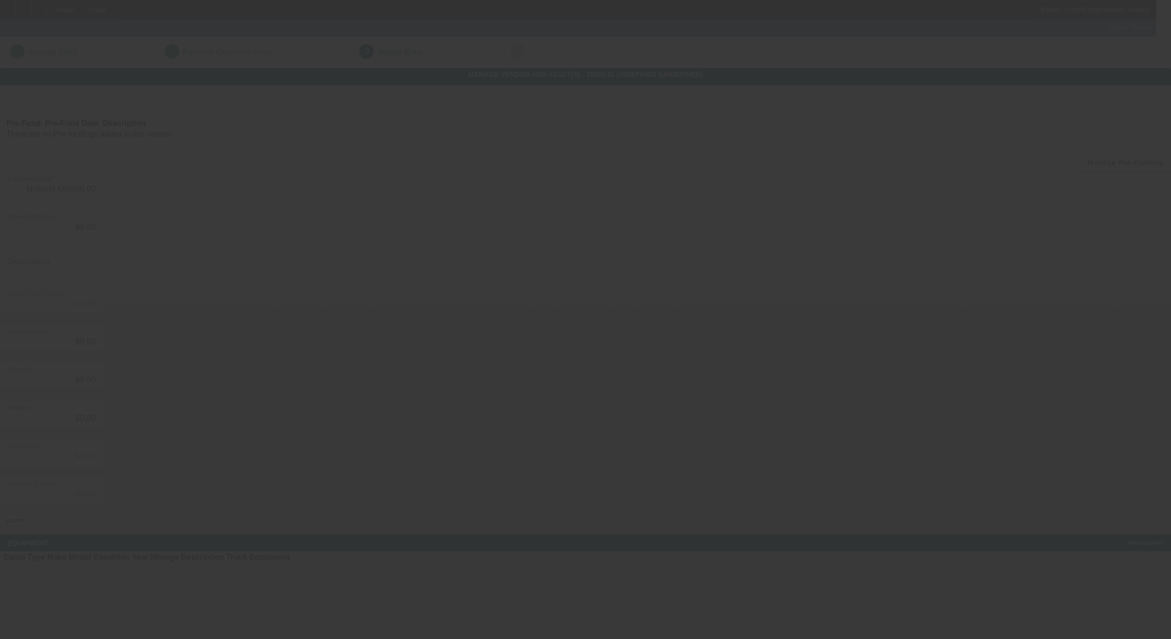
type input "$60,000.00"
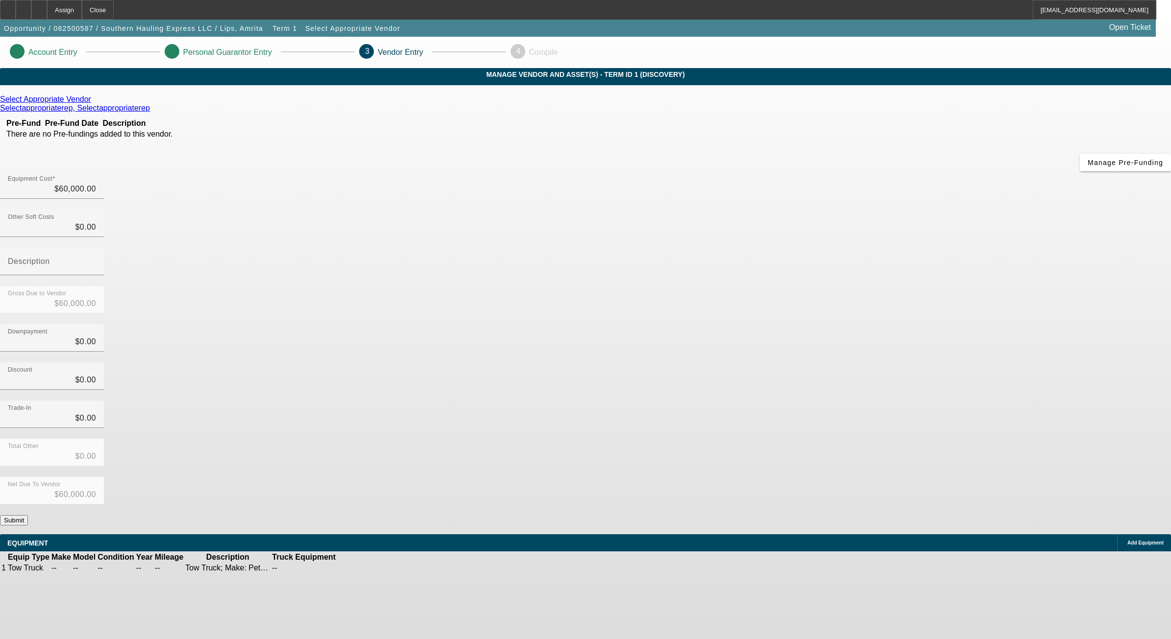
click at [954, 226] on app-vendor-asset-manage "Account Entry Personal Guarantor Entry 3 Vendor Entry 4 Compile MANAGE VENDOR A…" at bounding box center [585, 310] width 1171 height 547
click at [28, 515] on button "Submit" at bounding box center [14, 520] width 28 height 10
click at [933, 369] on app-vendor-asset-manage "Account Entry Personal Guarantor Entry 3 Vendor Entry 4 Compile MANAGE VENDOR A…" at bounding box center [585, 310] width 1171 height 547
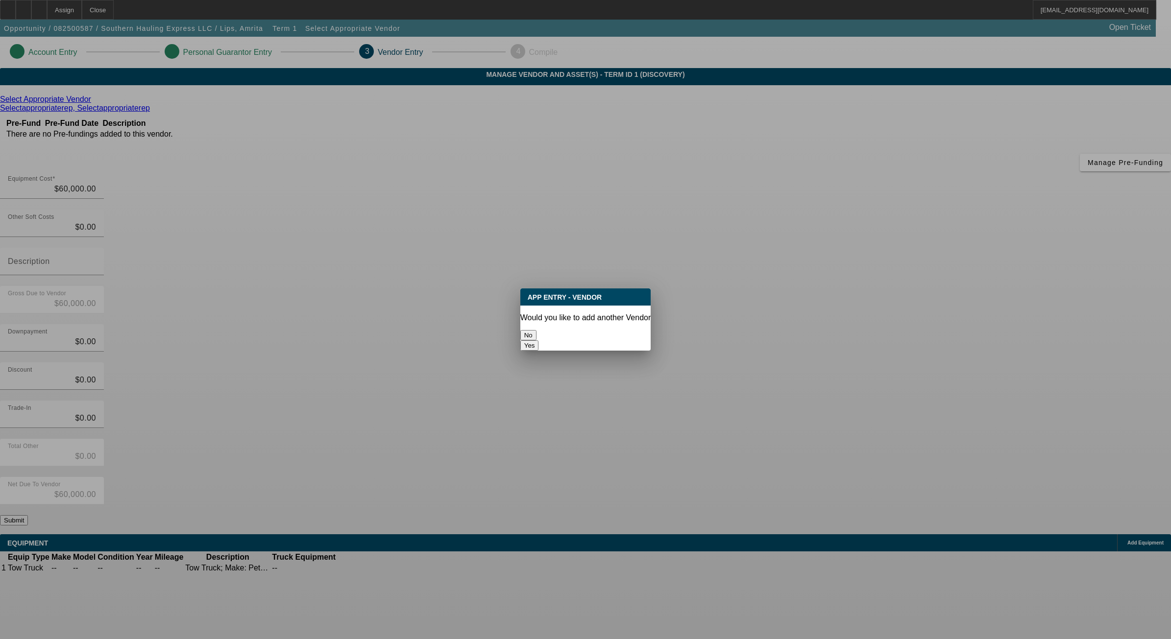
click at [536, 332] on button "No" at bounding box center [528, 335] width 16 height 10
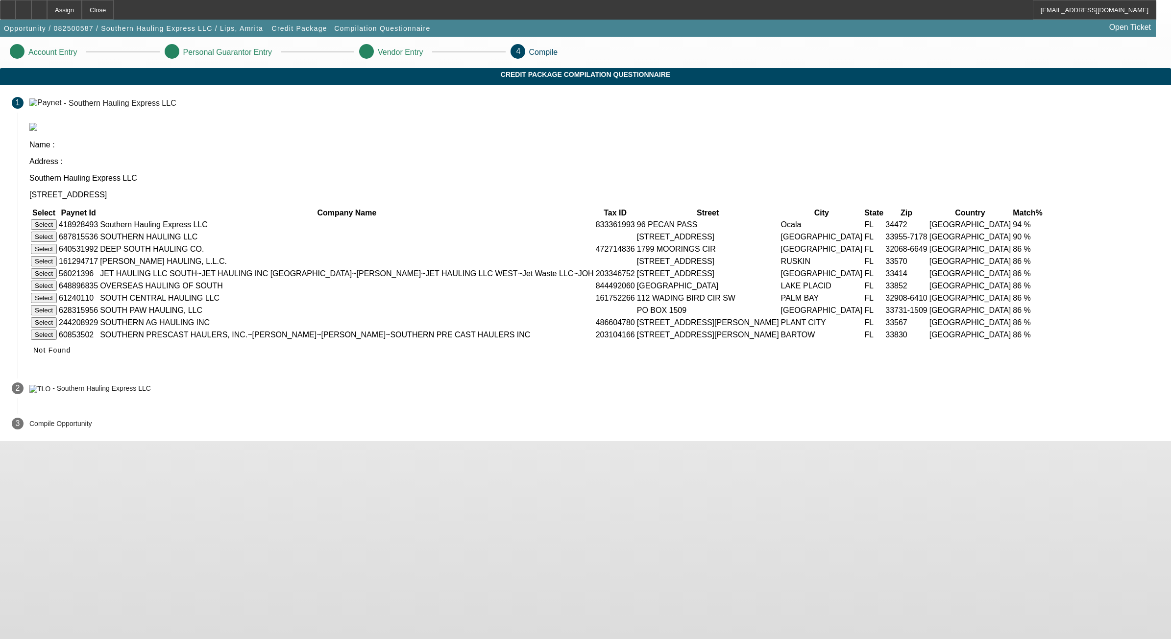
click at [57, 219] on button "Select" at bounding box center [44, 224] width 26 height 10
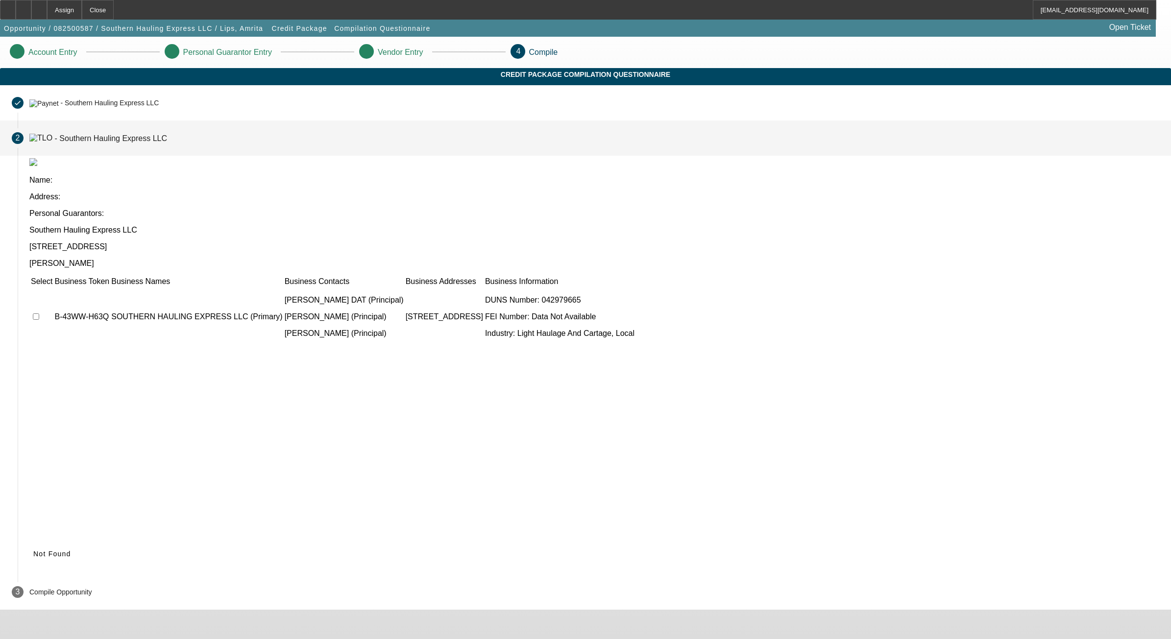
click at [39, 313] on input "checkbox" at bounding box center [36, 316] width 6 height 6
checkbox input "true"
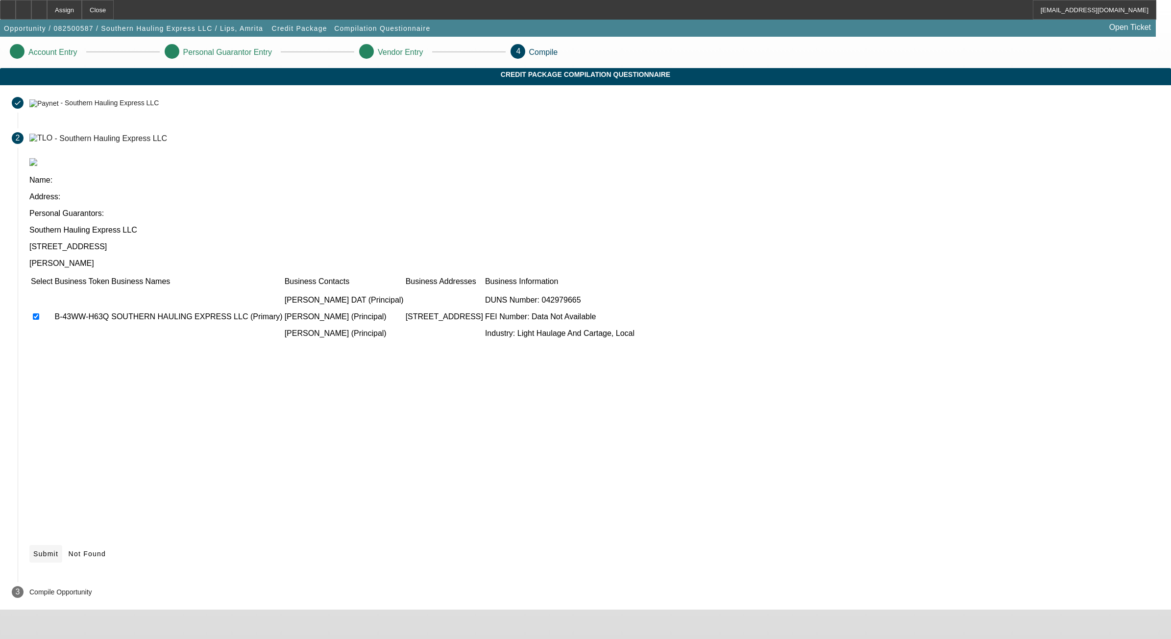
click at [58, 550] on span "Submit" at bounding box center [45, 554] width 25 height 8
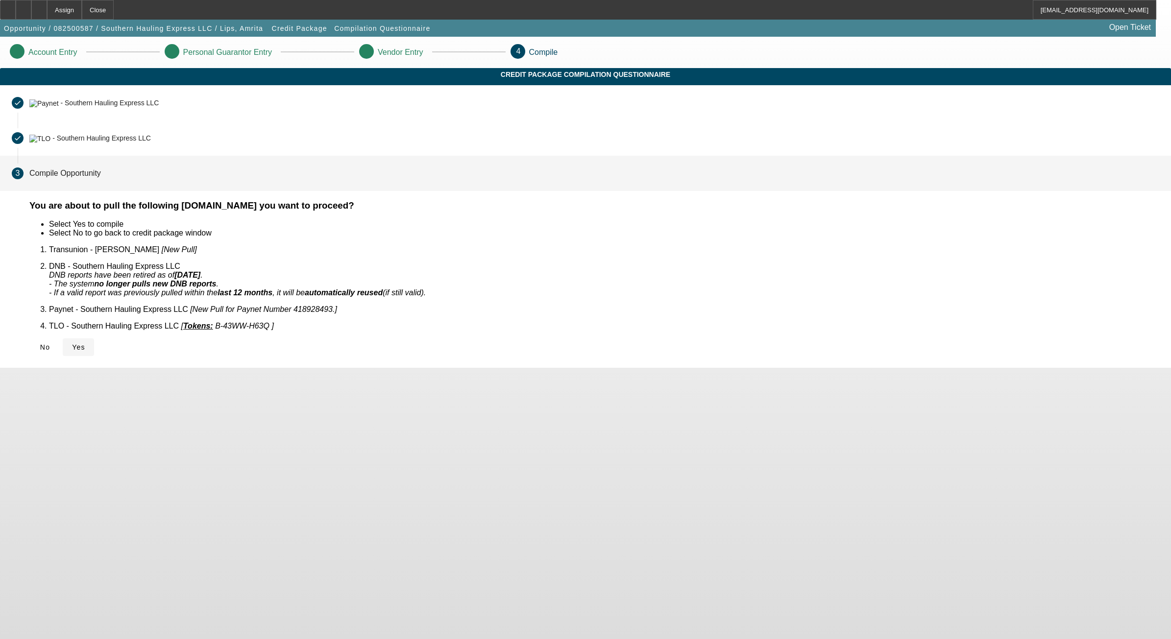
click at [72, 343] on icon at bounding box center [72, 347] width 0 height 8
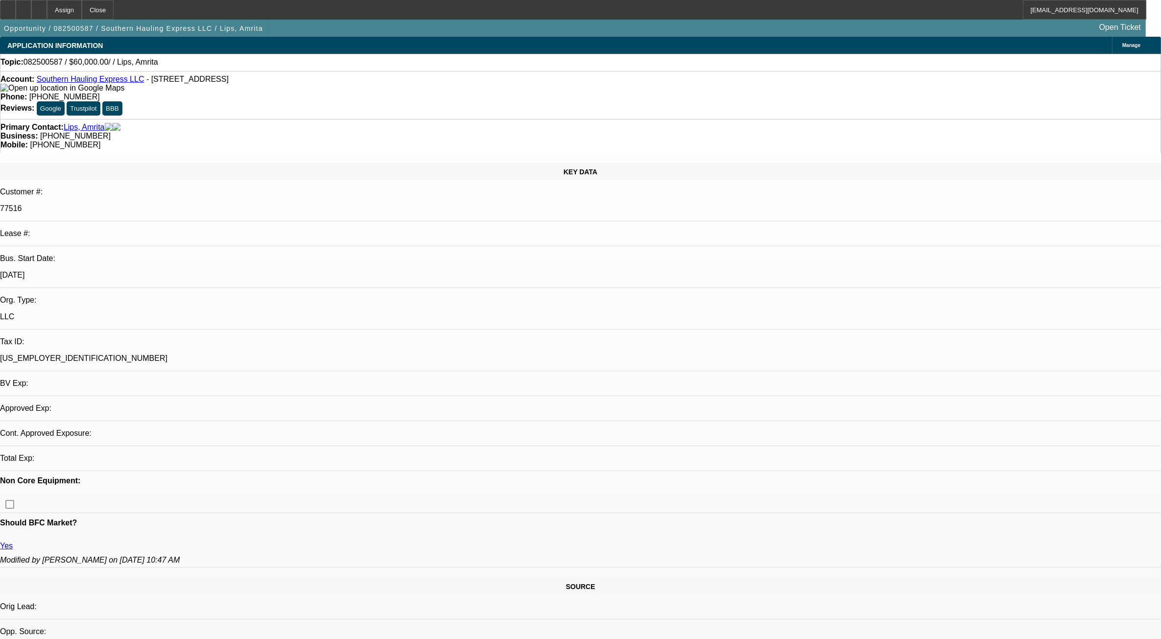
select select "0"
select select "2"
select select "0.1"
select select "4"
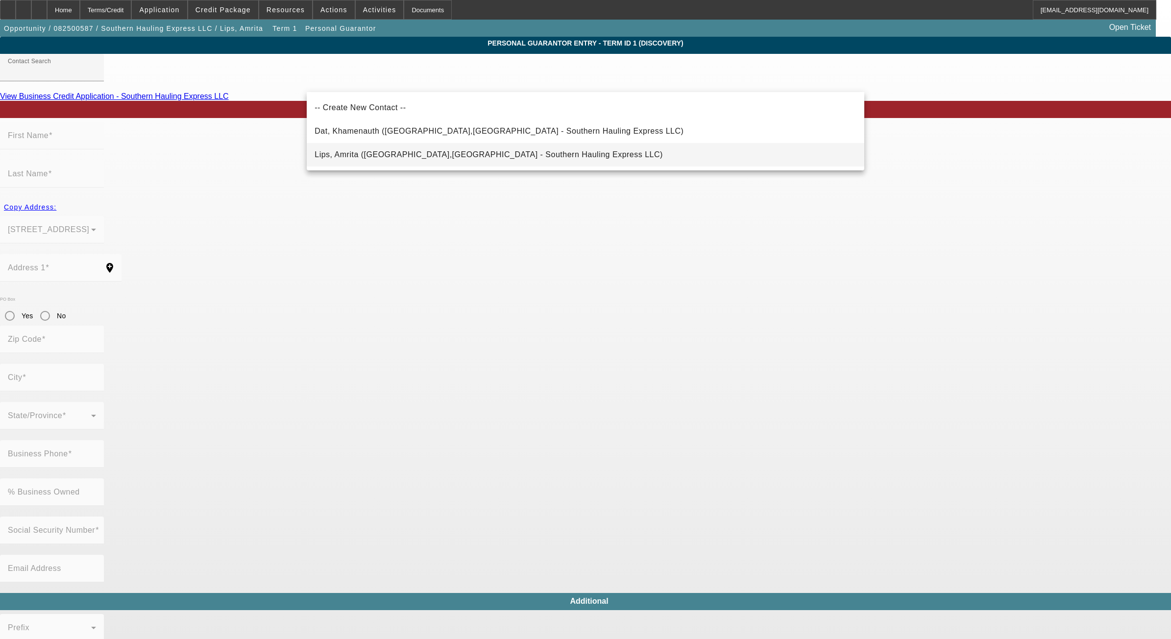
click at [507, 153] on mat-option "Lips, Amrita (Ocala,FL - Southern Hauling Express LLC)" at bounding box center [585, 155] width 557 height 24
type input "Lips, Amrita (Ocala,FL - Southern Hauling Express LLC)"
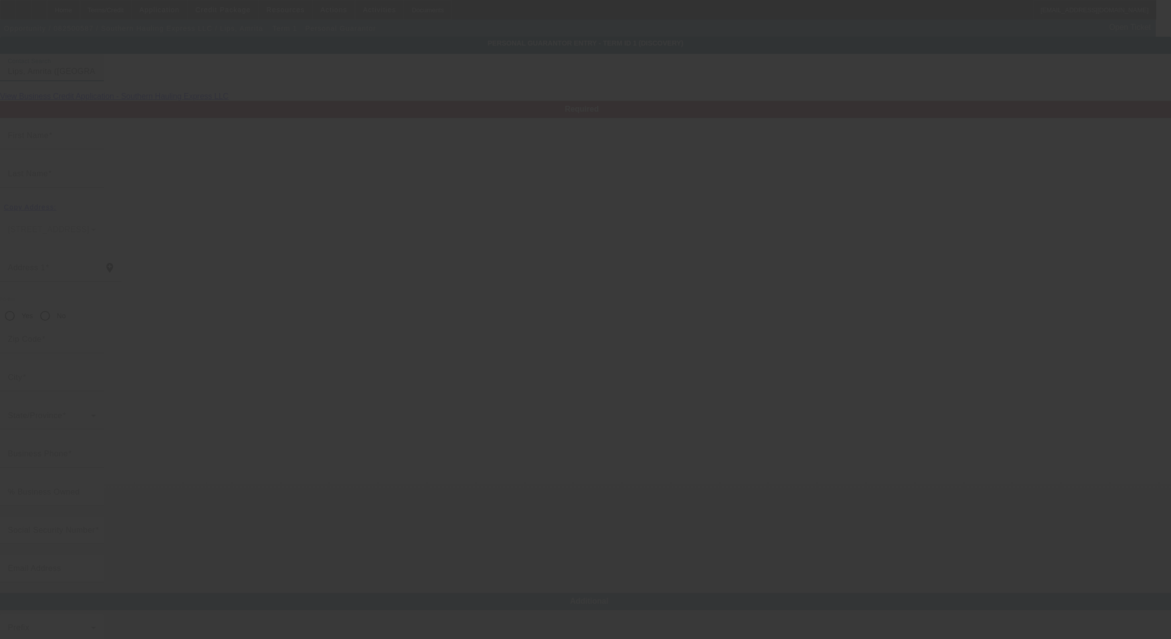
type input "Amrita"
type input "Lips"
type input "96 Pecan Pass"
radio input "true"
type input "34472"
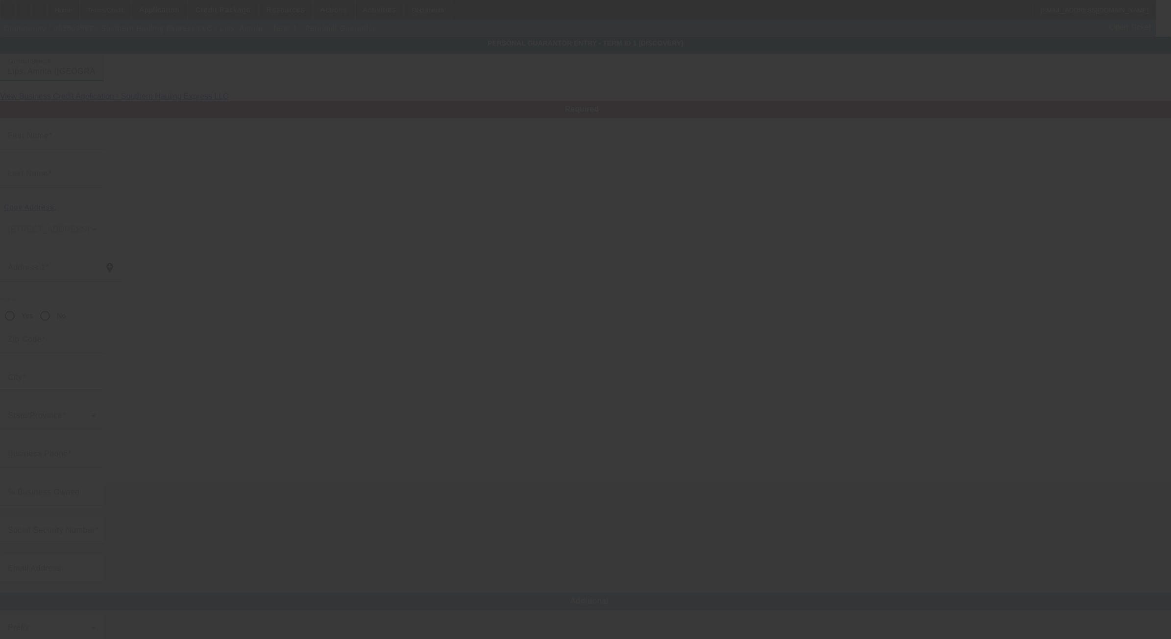
type input "Ocala"
type input "[PHONE_NUMBER]"
type input "33"
type input "057-98-7291"
type input "sweetad911@yahoo.com"
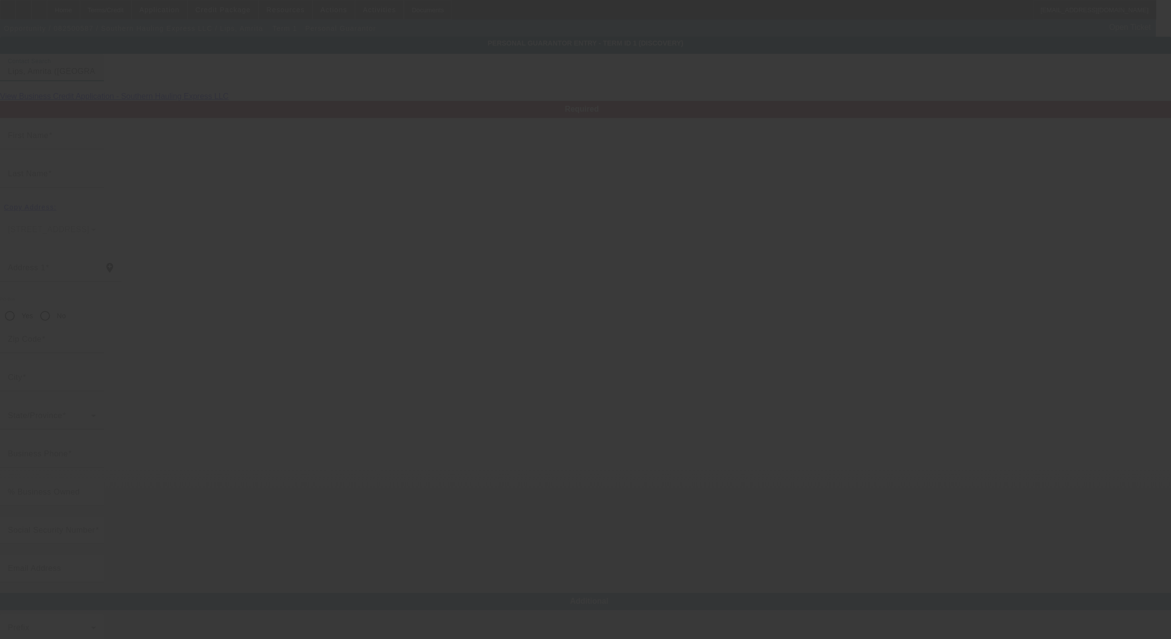
type input "[PHONE_NUMBER]"
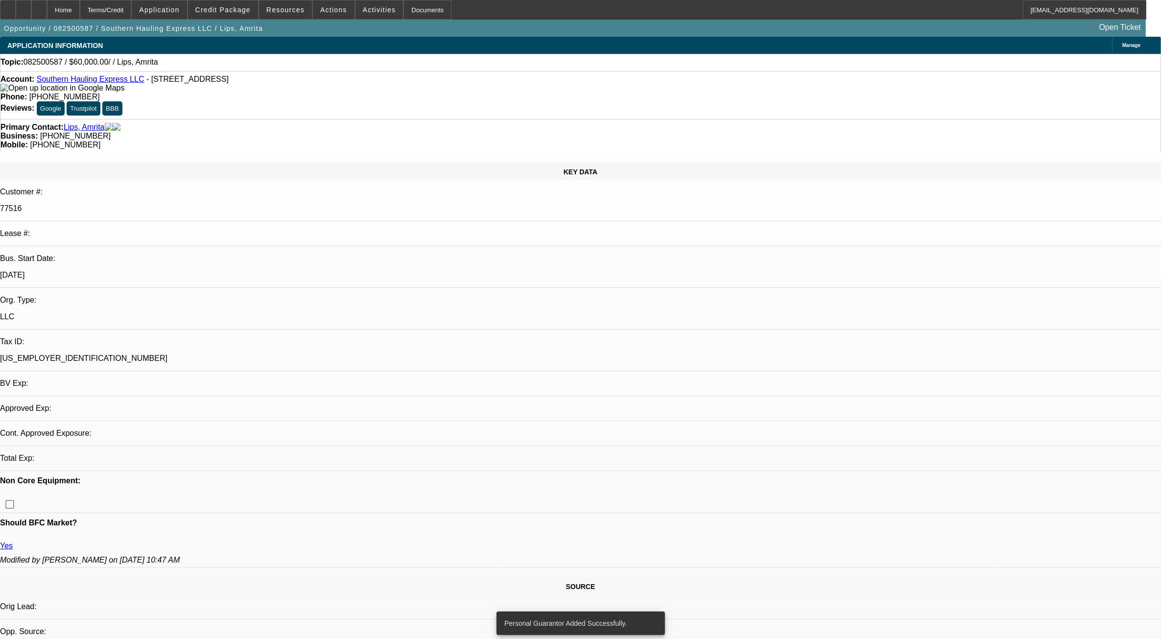
select select "0"
select select "2"
select select "0.1"
select select "4"
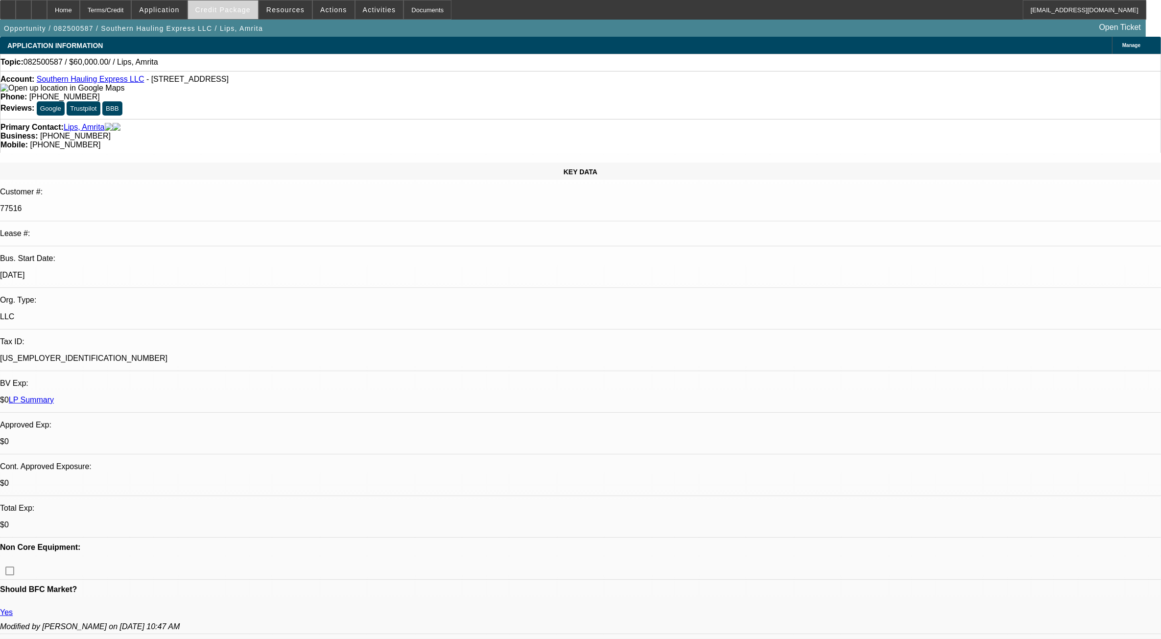
click at [249, 9] on span "Credit Package" at bounding box center [222, 10] width 55 height 8
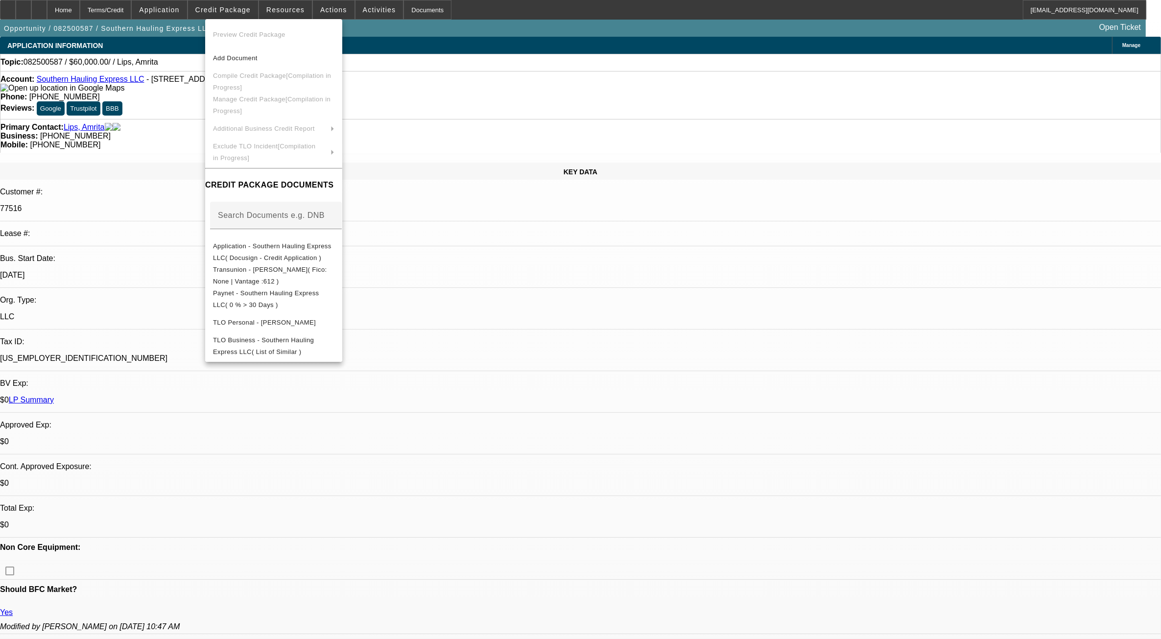
click at [639, 170] on div at bounding box center [580, 319] width 1161 height 639
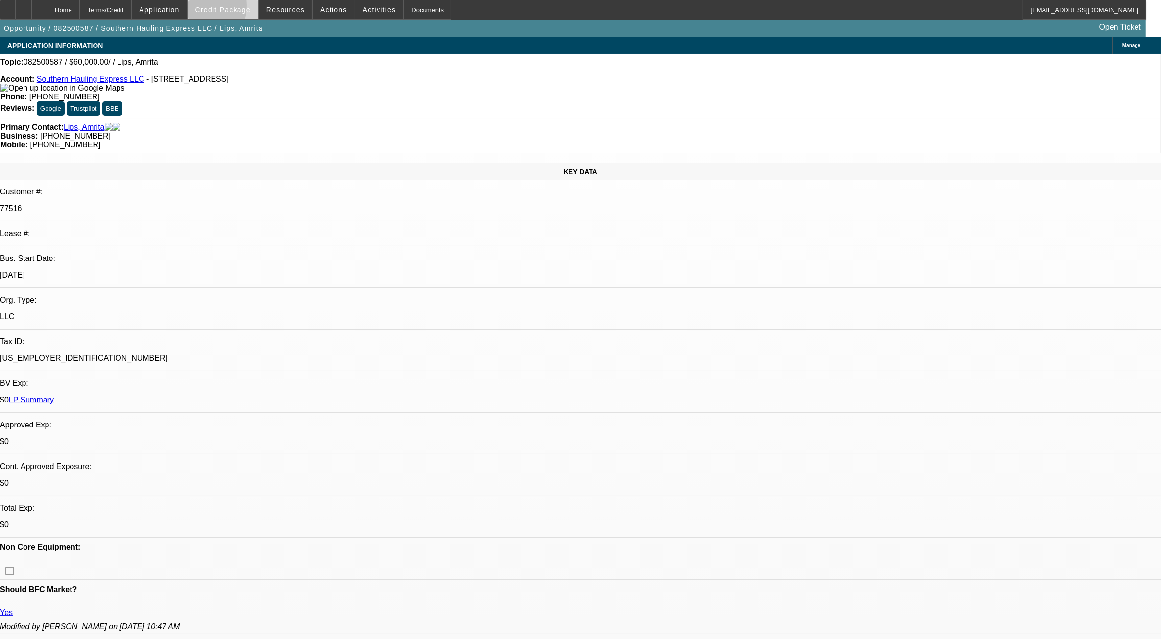
click at [211, 8] on span at bounding box center [223, 10] width 70 height 24
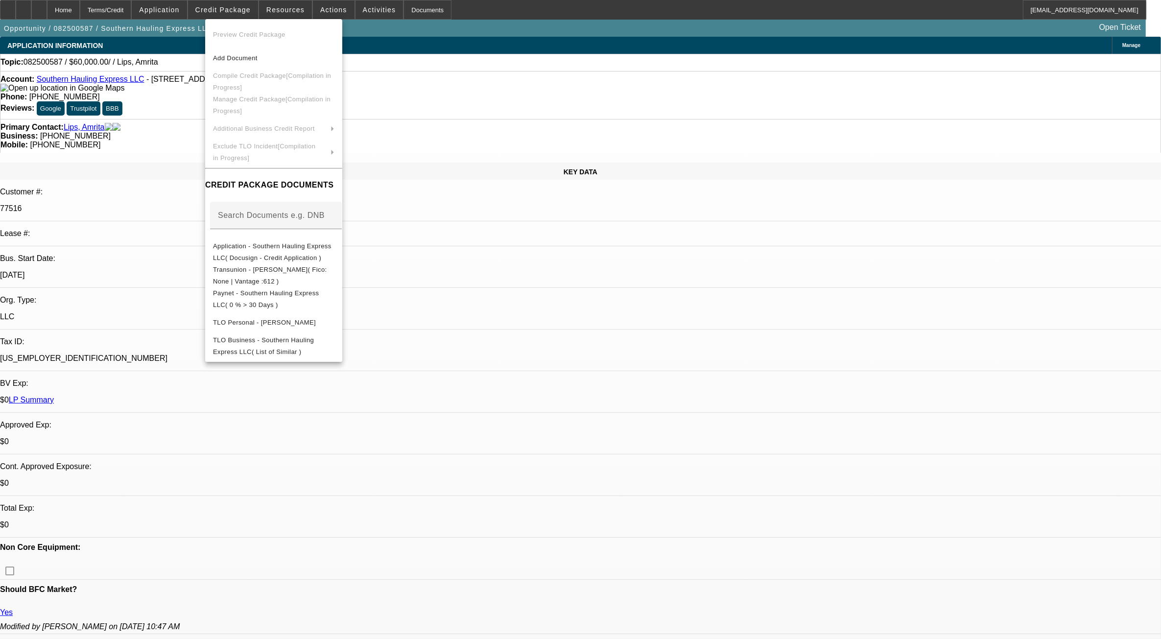
click at [849, 356] on div at bounding box center [580, 319] width 1161 height 639
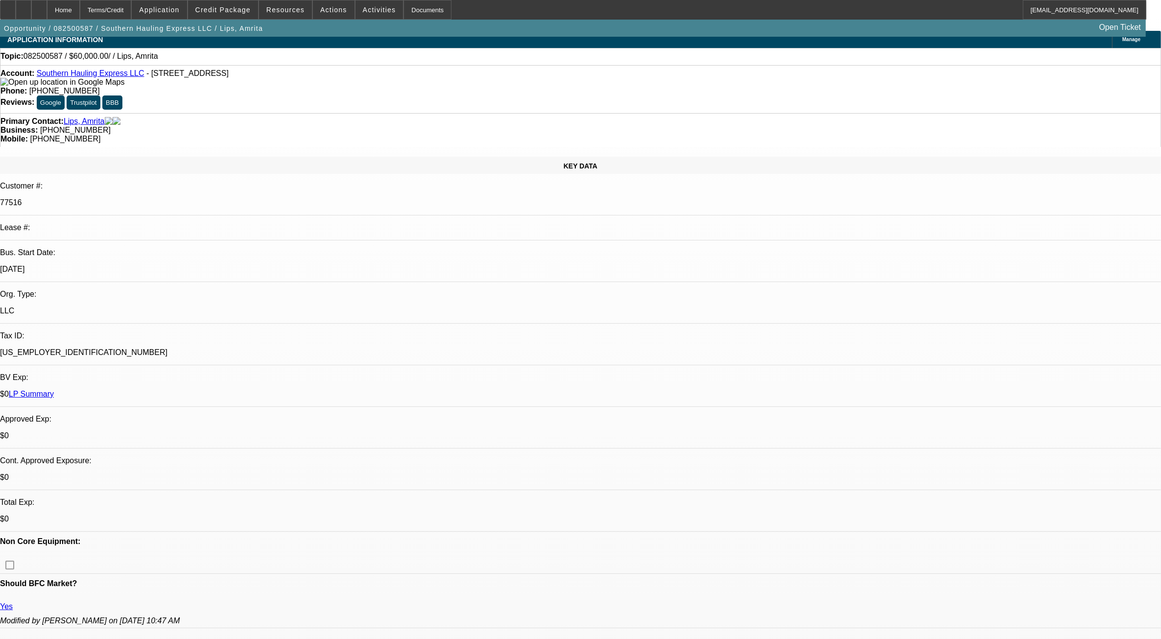
scroll to position [245, 0]
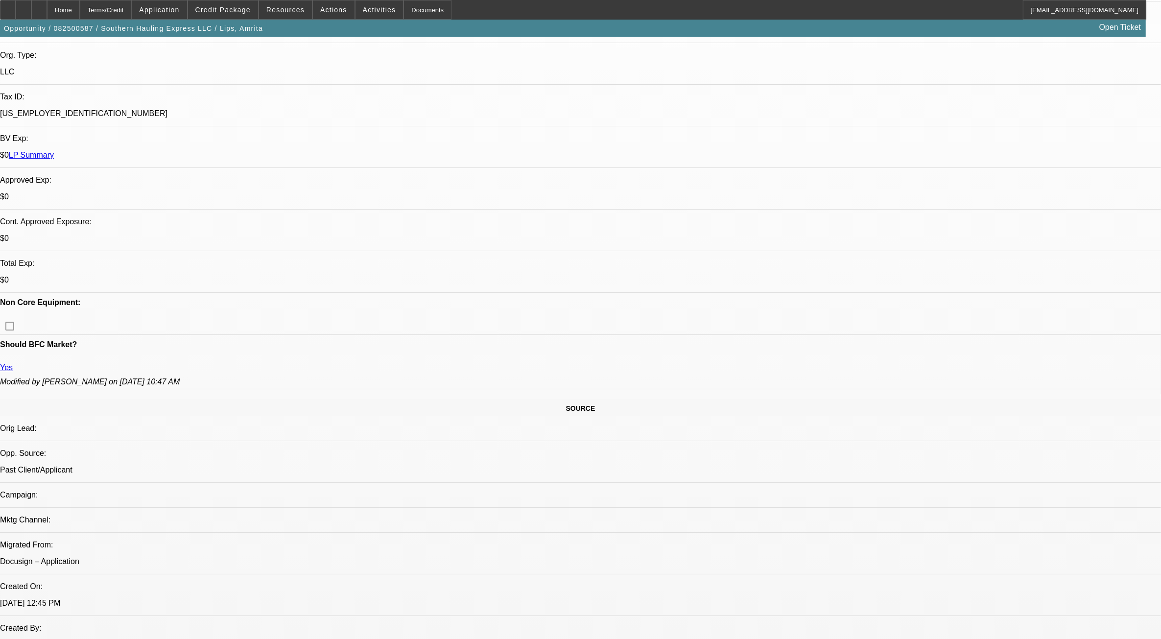
click at [47, 9] on div at bounding box center [39, 10] width 16 height 20
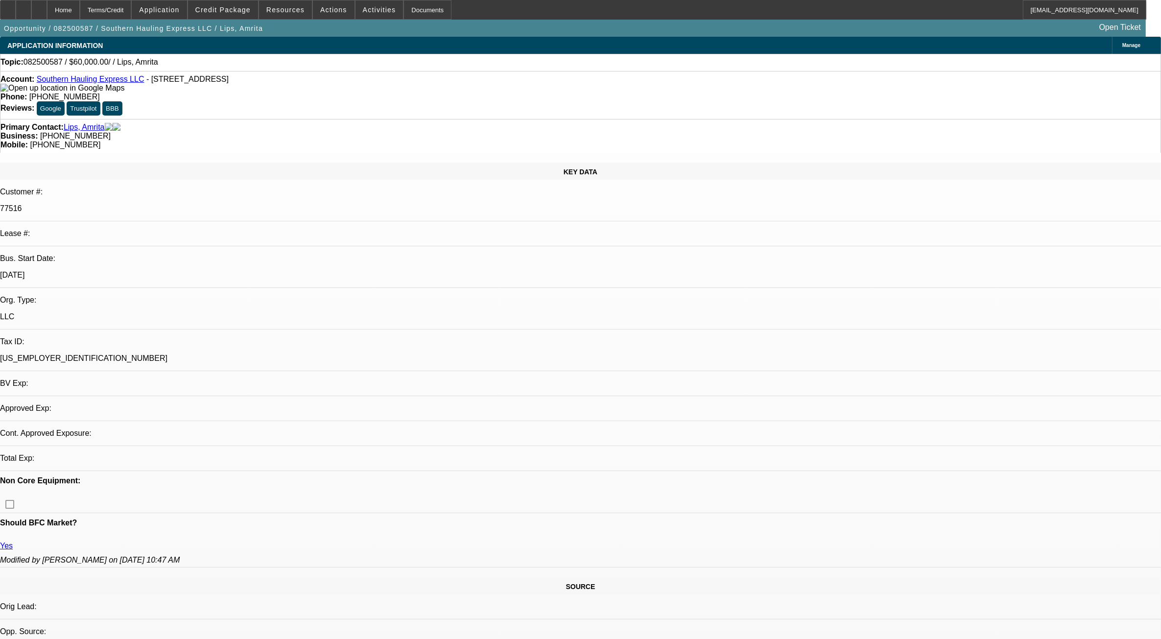
select select "0"
select select "2"
select select "0.1"
select select "4"
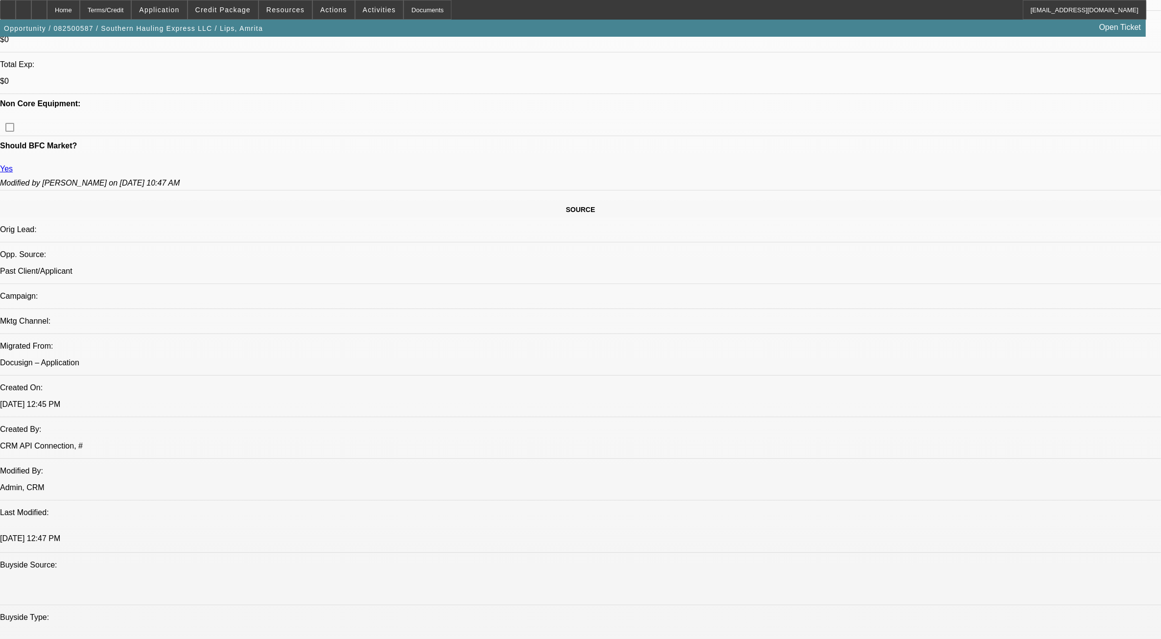
scroll to position [490, 0]
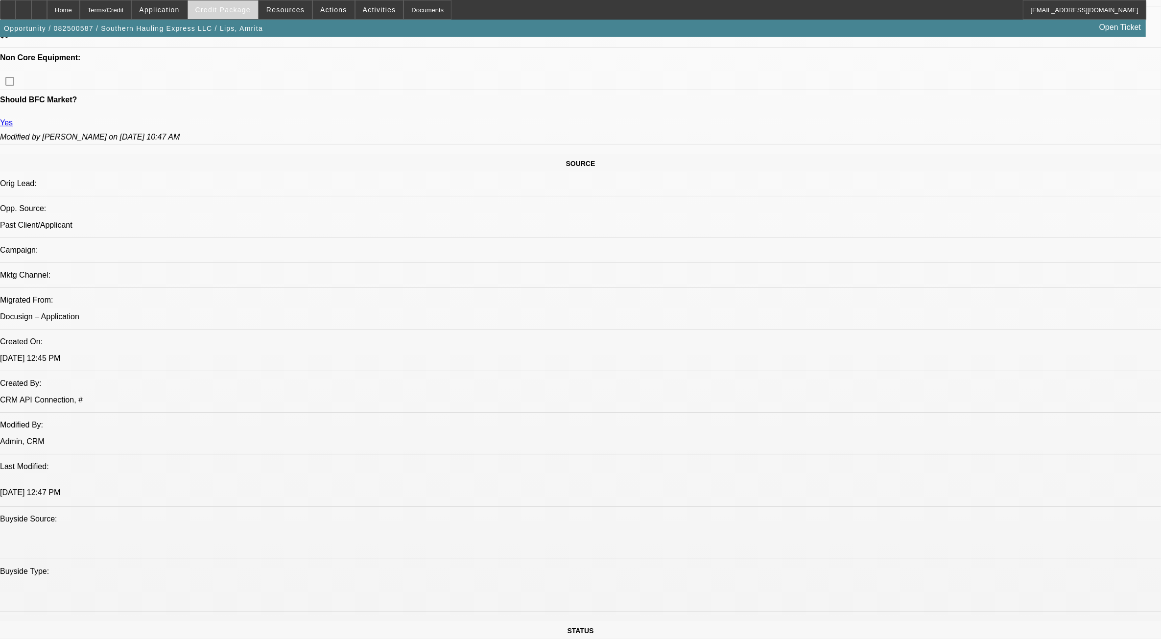
click at [242, 13] on button "Credit Package" at bounding box center [223, 9] width 70 height 19
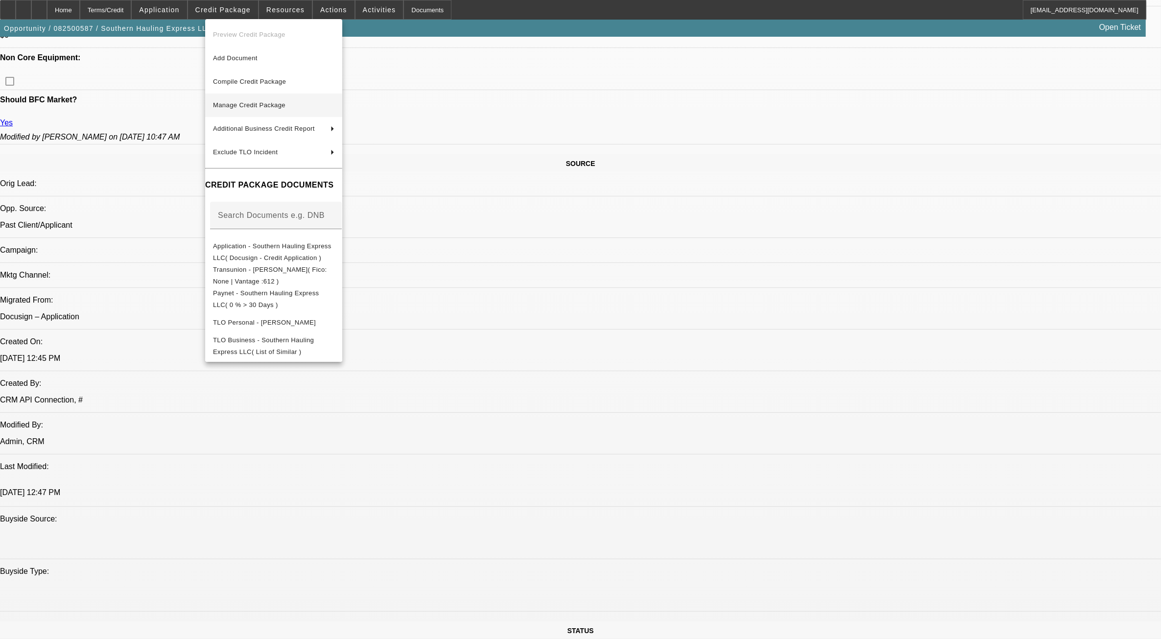
click at [275, 112] on button "Manage Credit Package" at bounding box center [273, 106] width 137 height 24
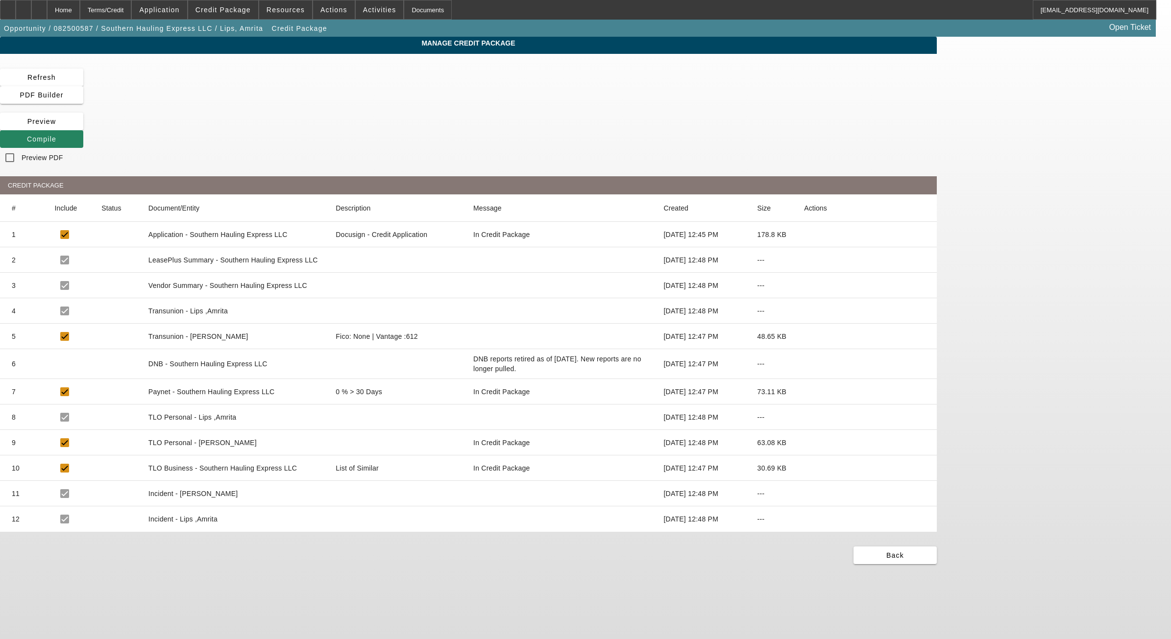
click at [328, 298] on mat-cell "Transunion - Lips ,Amrita" at bounding box center [234, 310] width 187 height 25
click at [83, 76] on span at bounding box center [41, 78] width 83 height 24
click at [80, 7] on div "Home" at bounding box center [63, 10] width 33 height 20
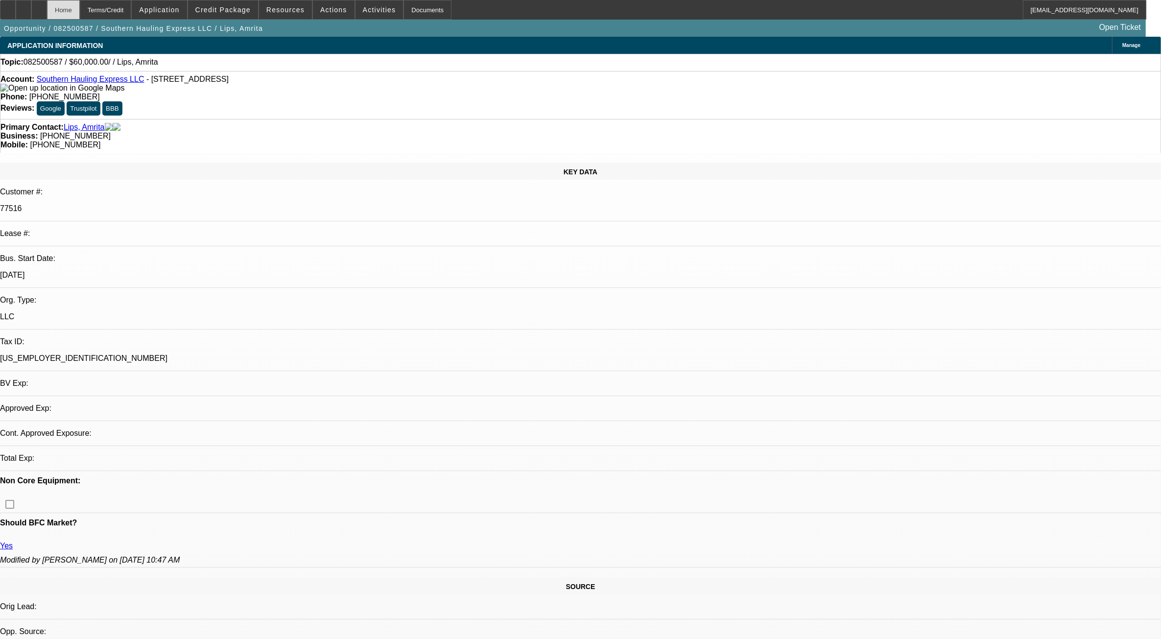
select select "0"
select select "2"
select select "0.1"
select select "4"
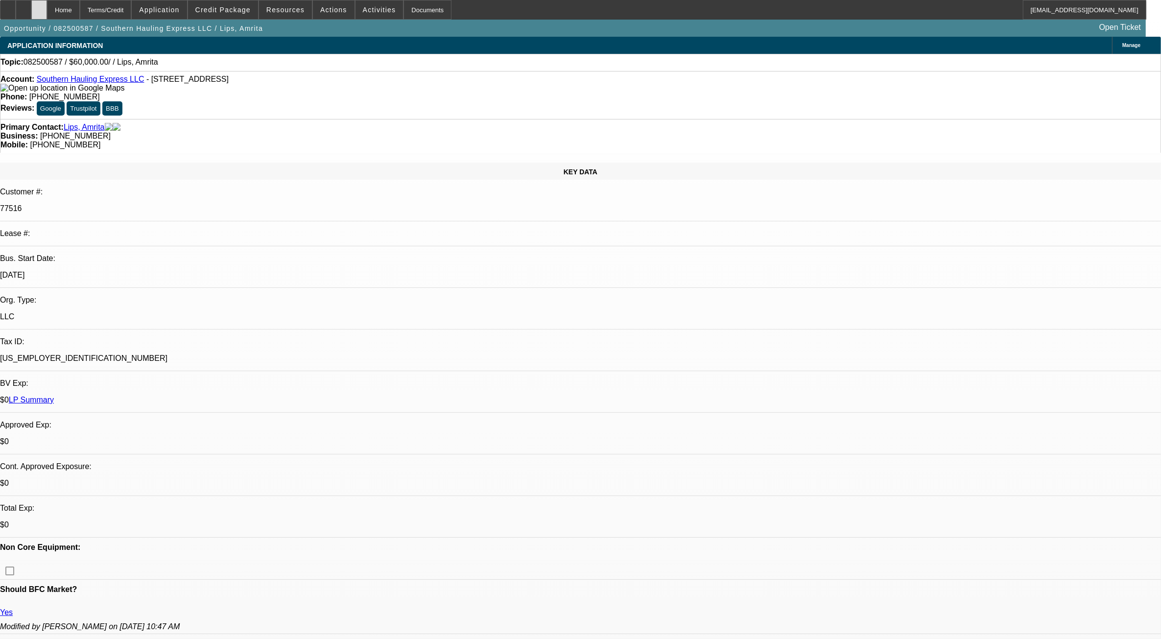
click at [47, 10] on div at bounding box center [39, 10] width 16 height 20
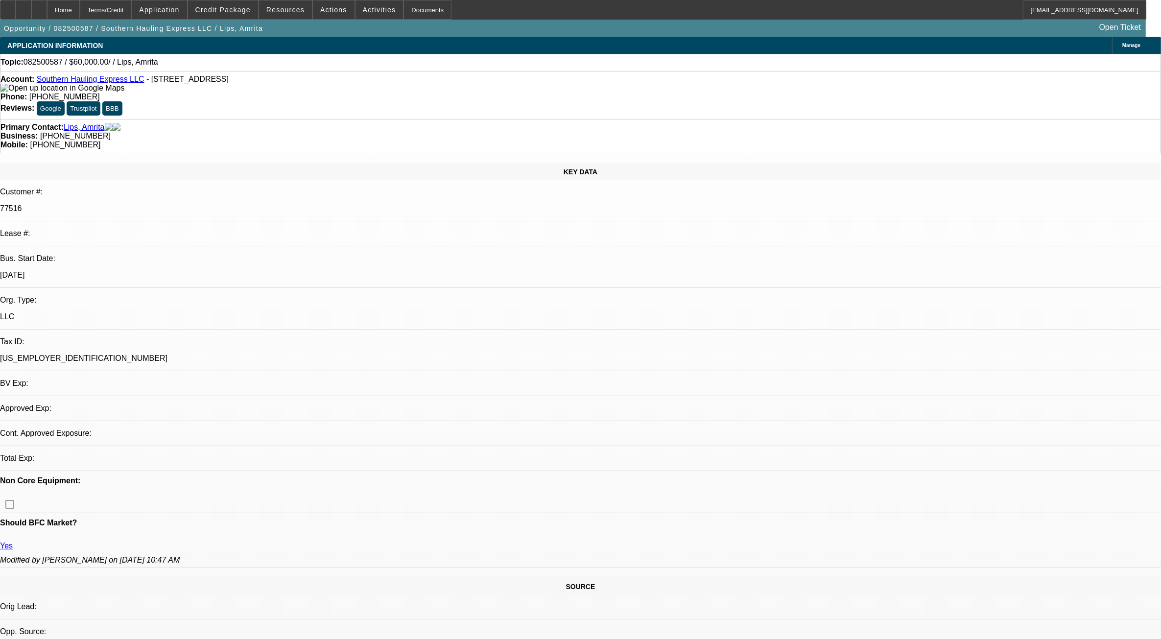
select select "0"
select select "2"
select select "0.1"
select select "4"
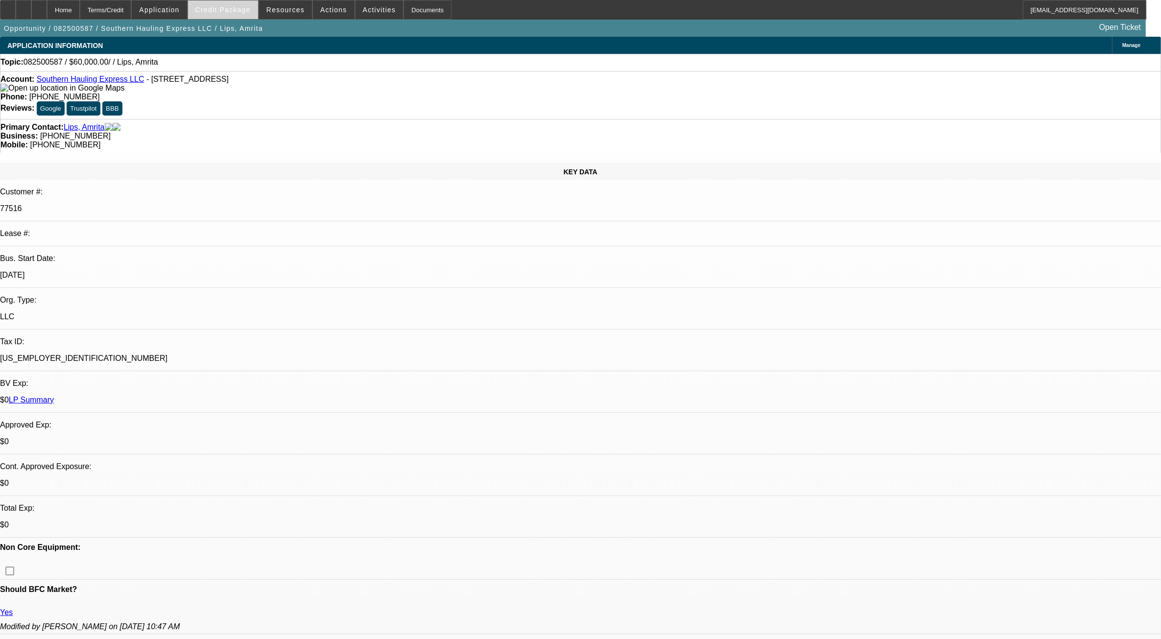
click at [236, 1] on span at bounding box center [223, 10] width 70 height 24
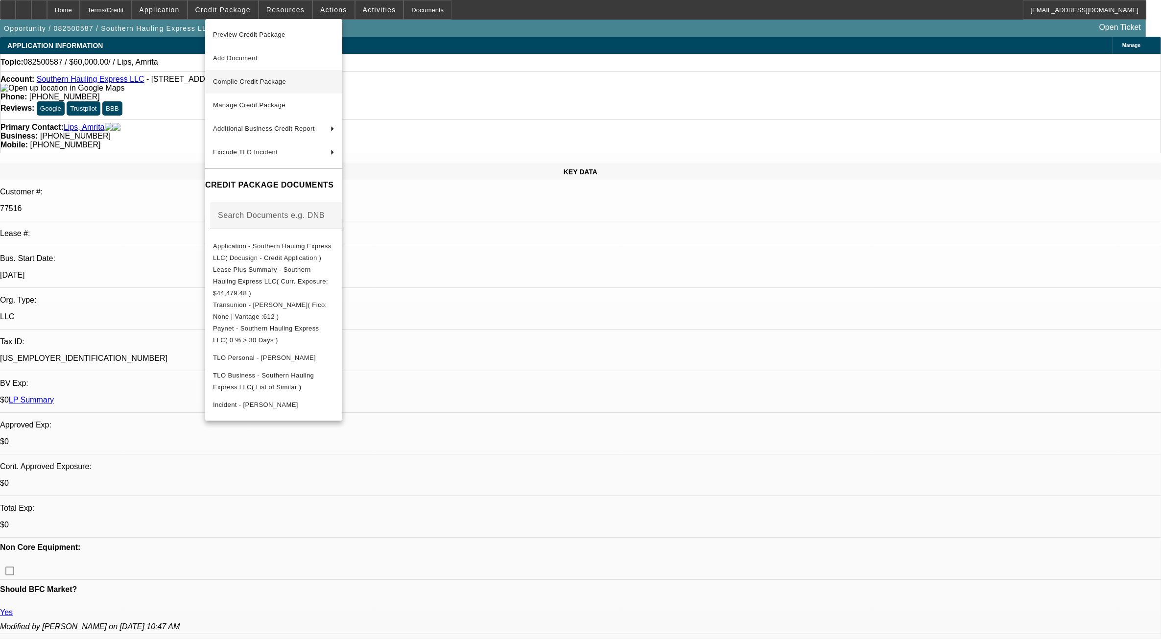
click at [267, 79] on span "Compile Credit Package" at bounding box center [249, 81] width 73 height 7
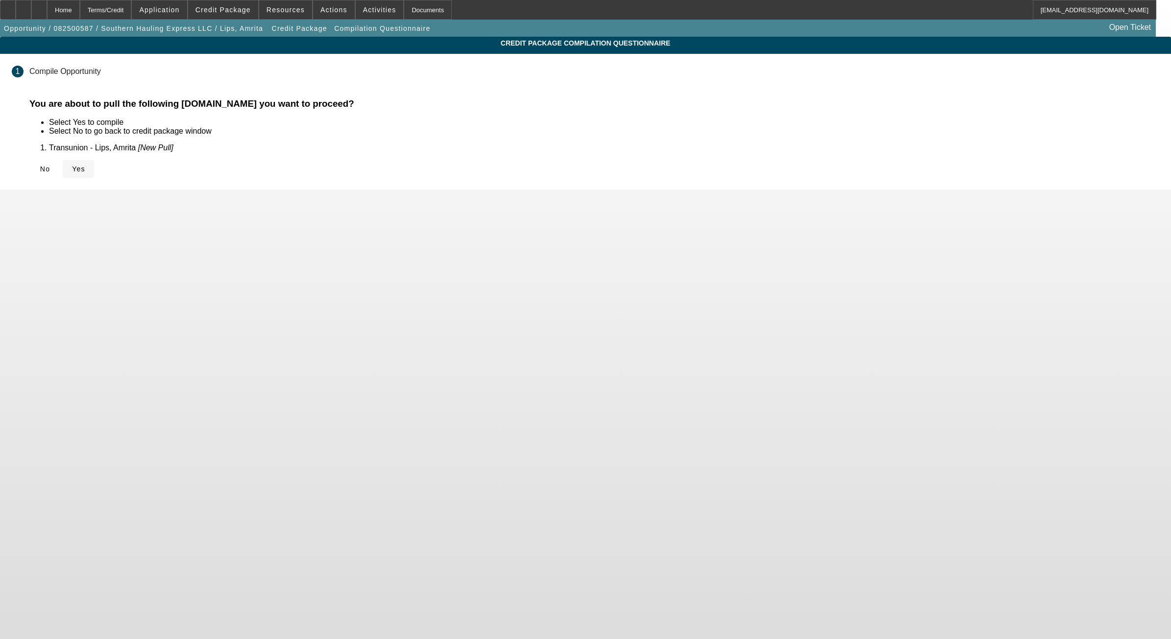
click at [85, 165] on span "Yes" at bounding box center [78, 169] width 13 height 8
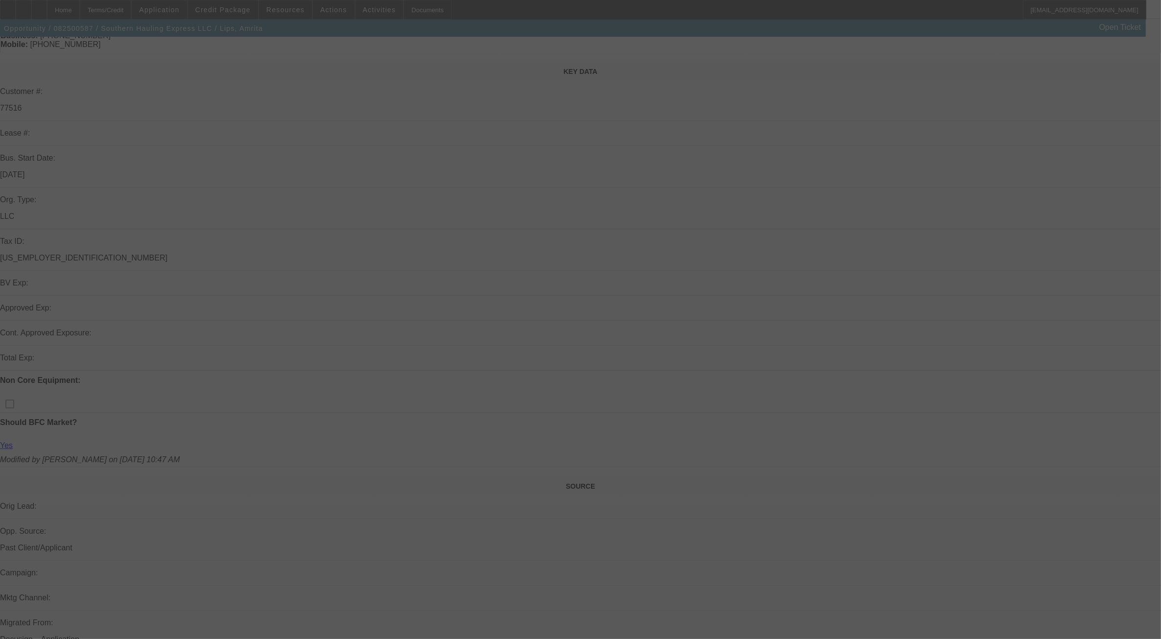
scroll to position [184, 0]
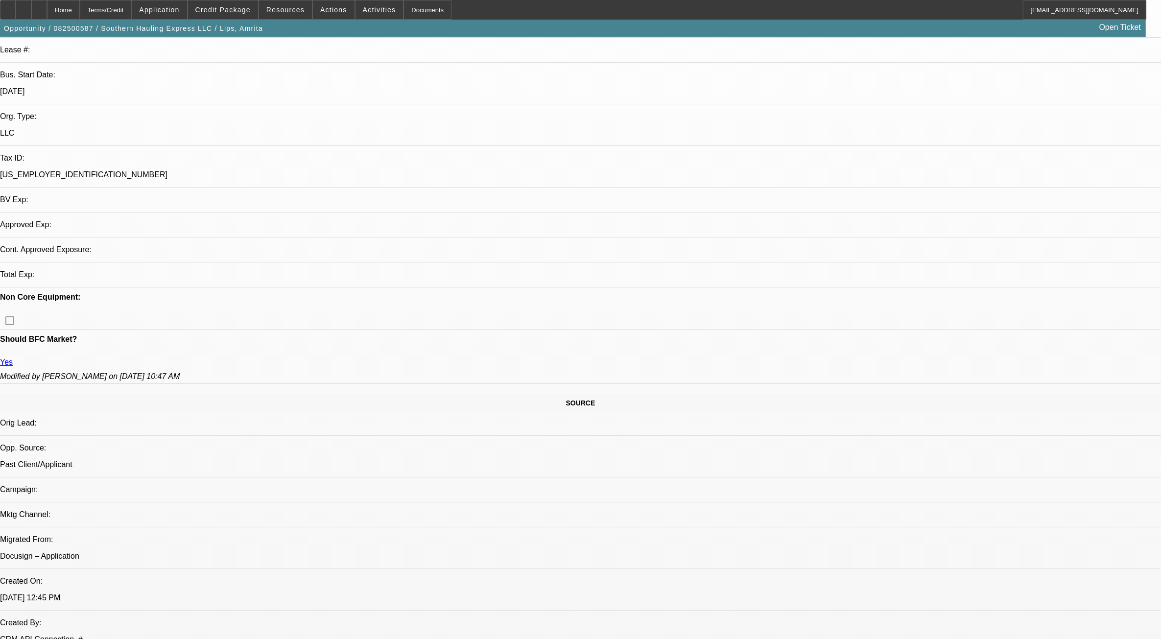
select select "0"
select select "2"
select select "0.1"
select select "4"
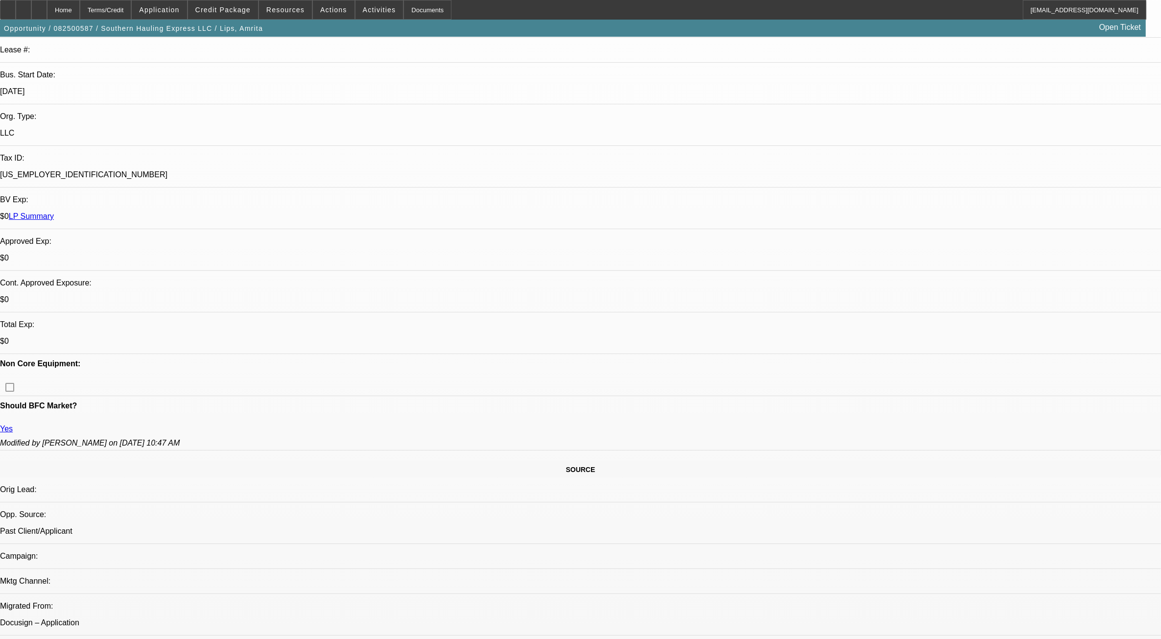
click at [47, 8] on div at bounding box center [39, 10] width 16 height 20
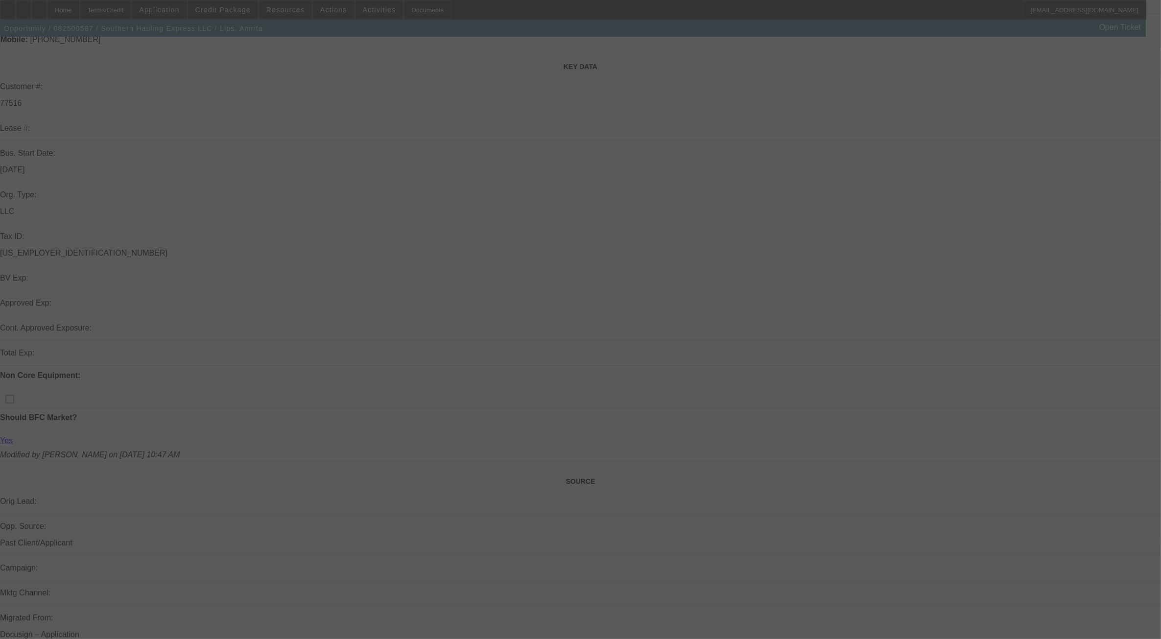
scroll to position [122, 0]
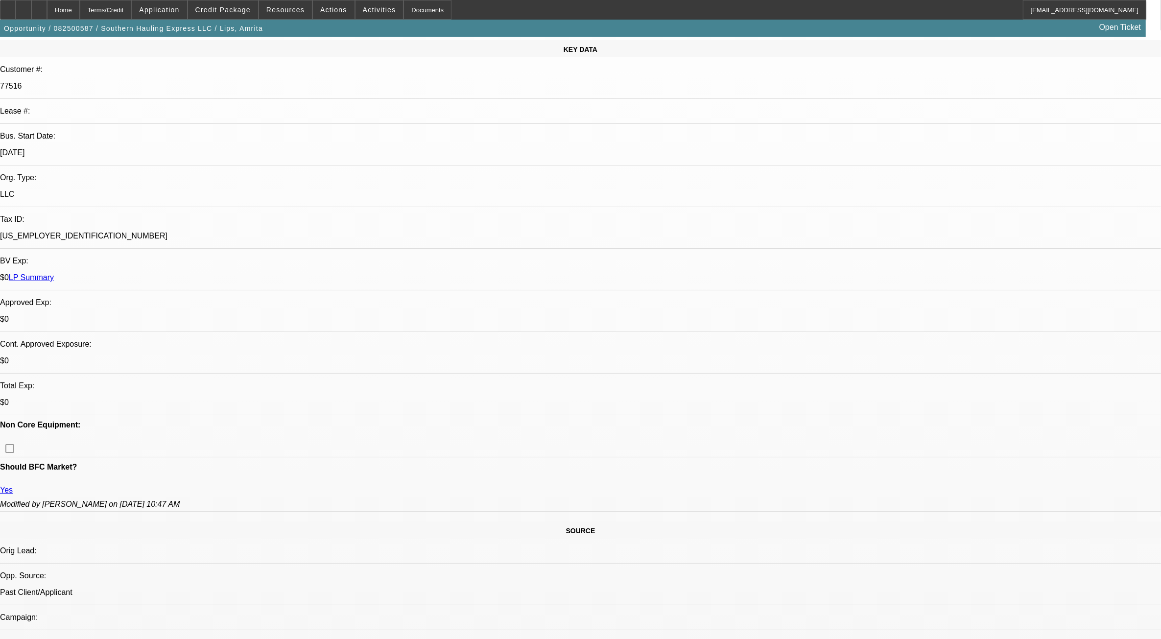
select select "0"
select select "2"
select select "0.1"
select select "1"
select select "2"
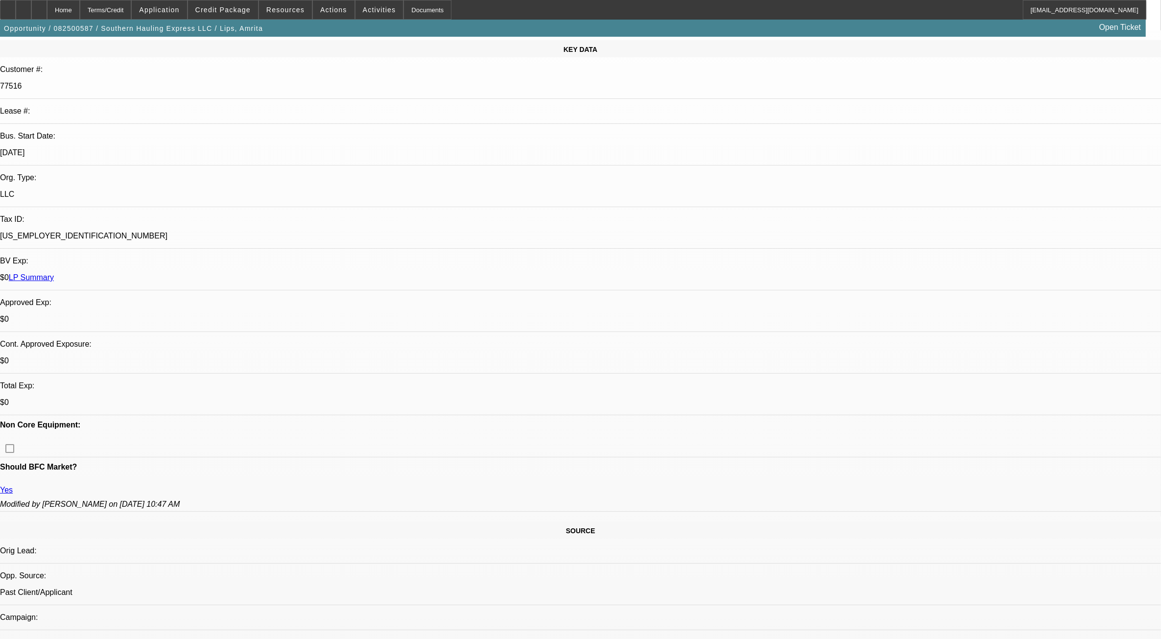
select select "4"
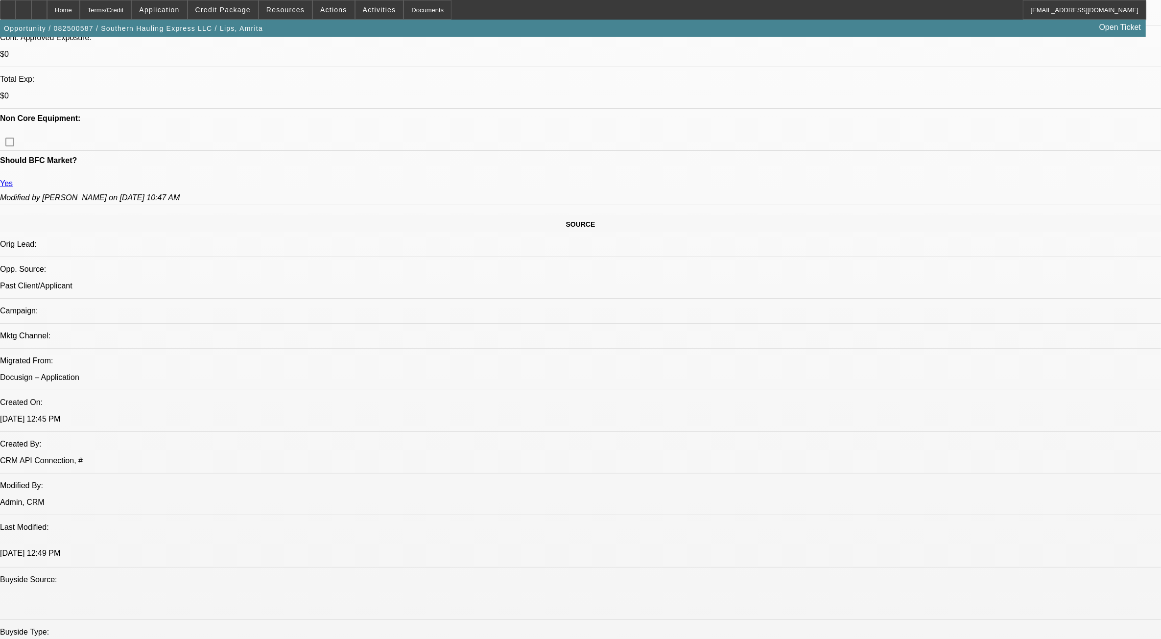
scroll to position [429, 0]
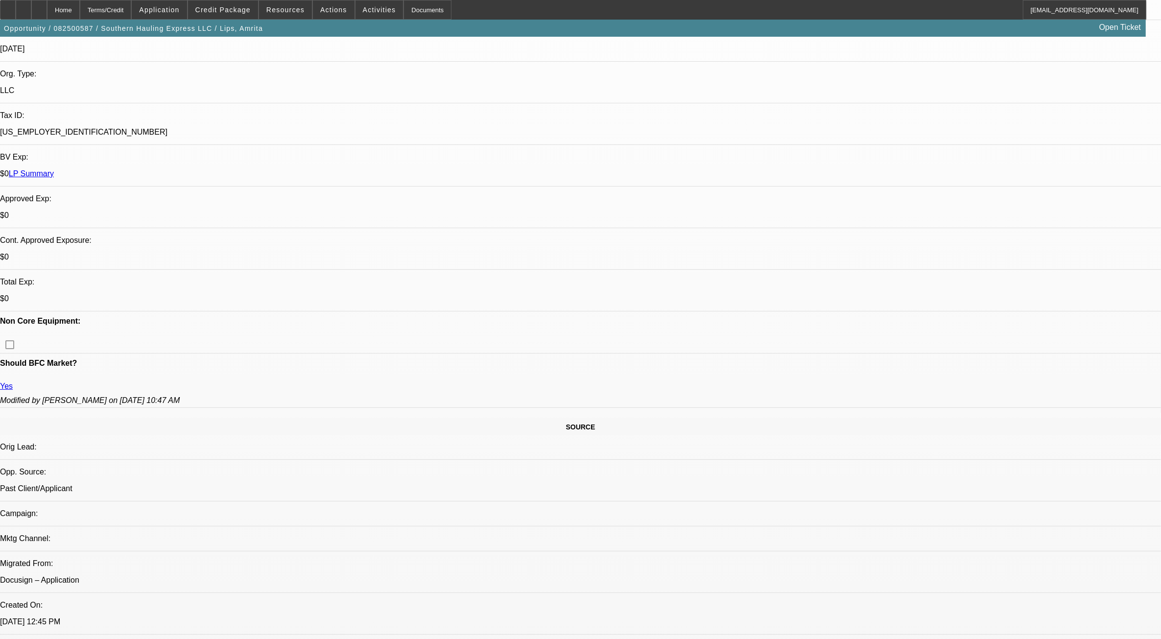
scroll to position [306, 0]
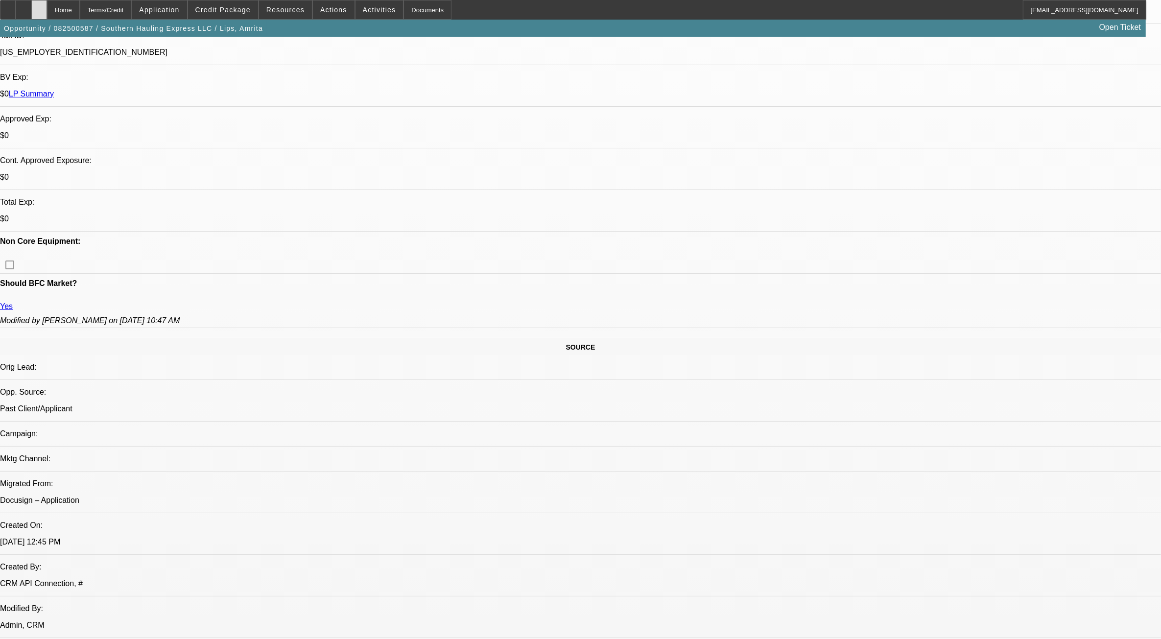
click at [39, 6] on icon at bounding box center [39, 6] width 0 height 0
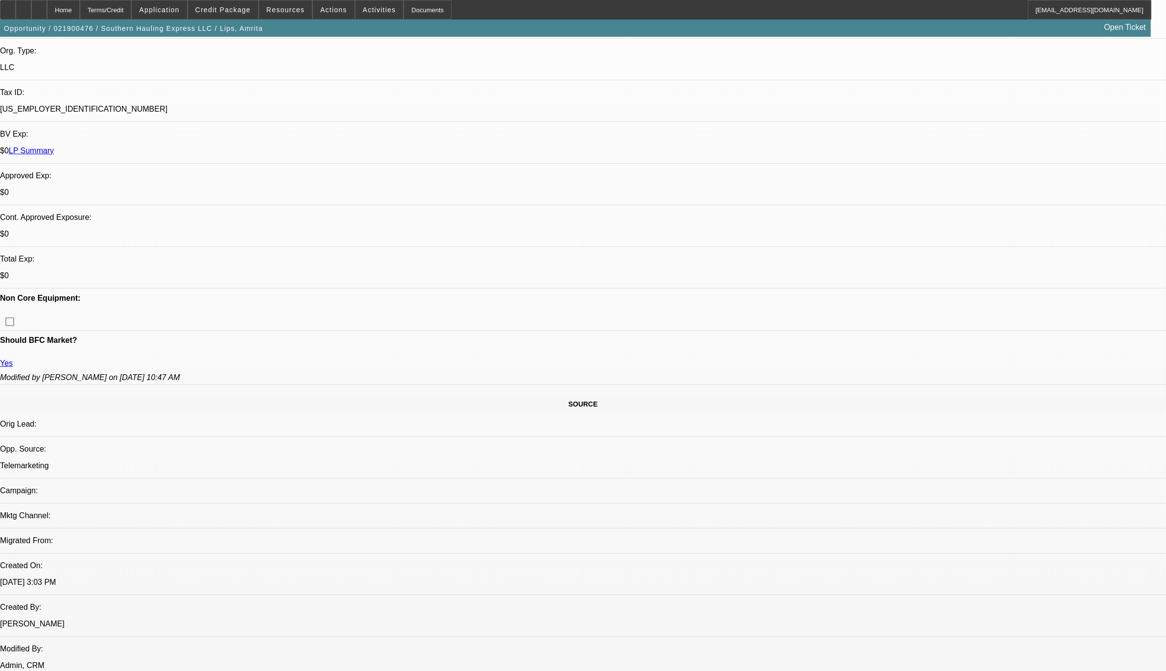
select select "0"
select select "2"
select select "0.1"
select select "0"
select select "2"
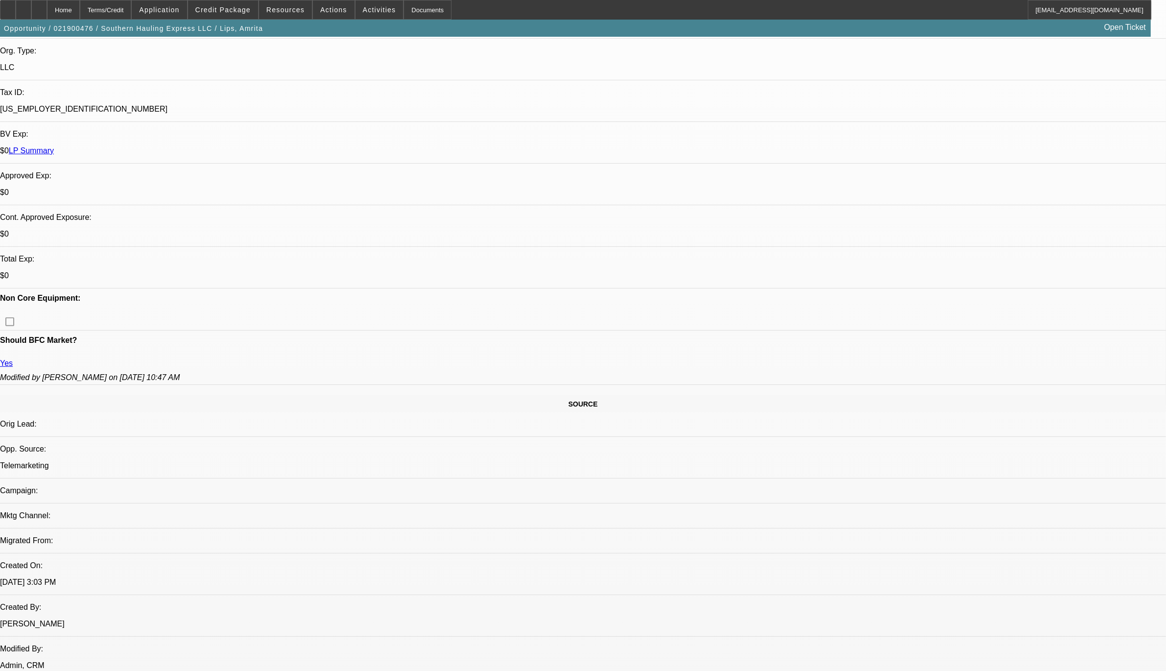
select select "0.1"
select select "0"
select select "2"
select select "0.1"
select select "0"
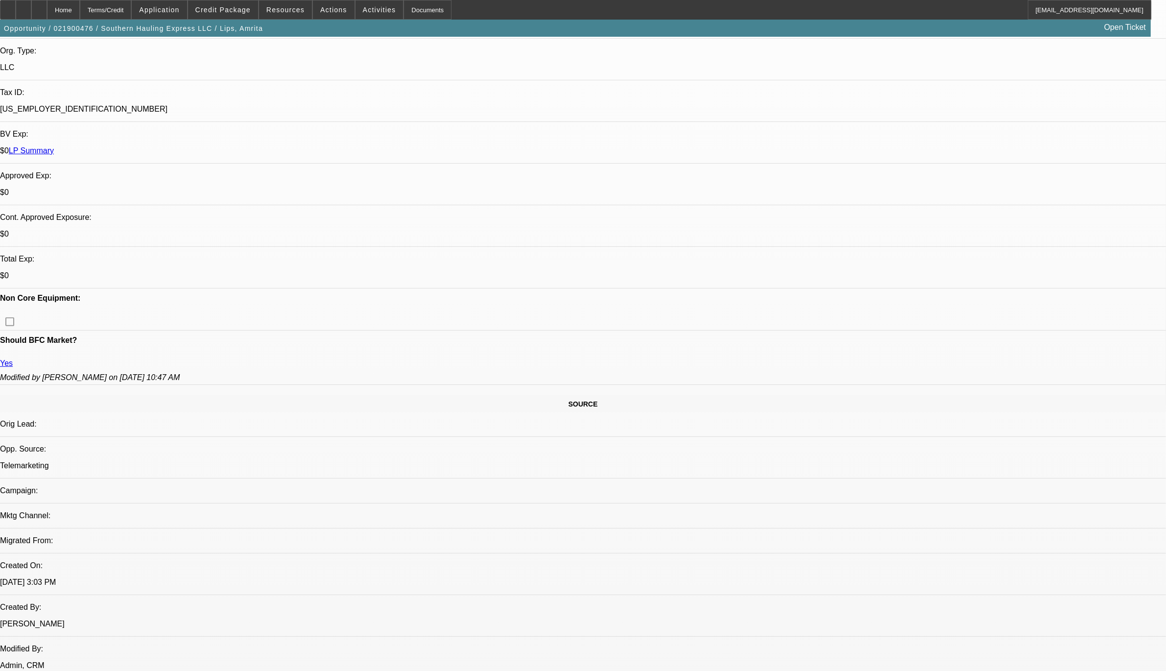
select select "2"
select select "0.1"
select select "1"
select select "2"
select select "8"
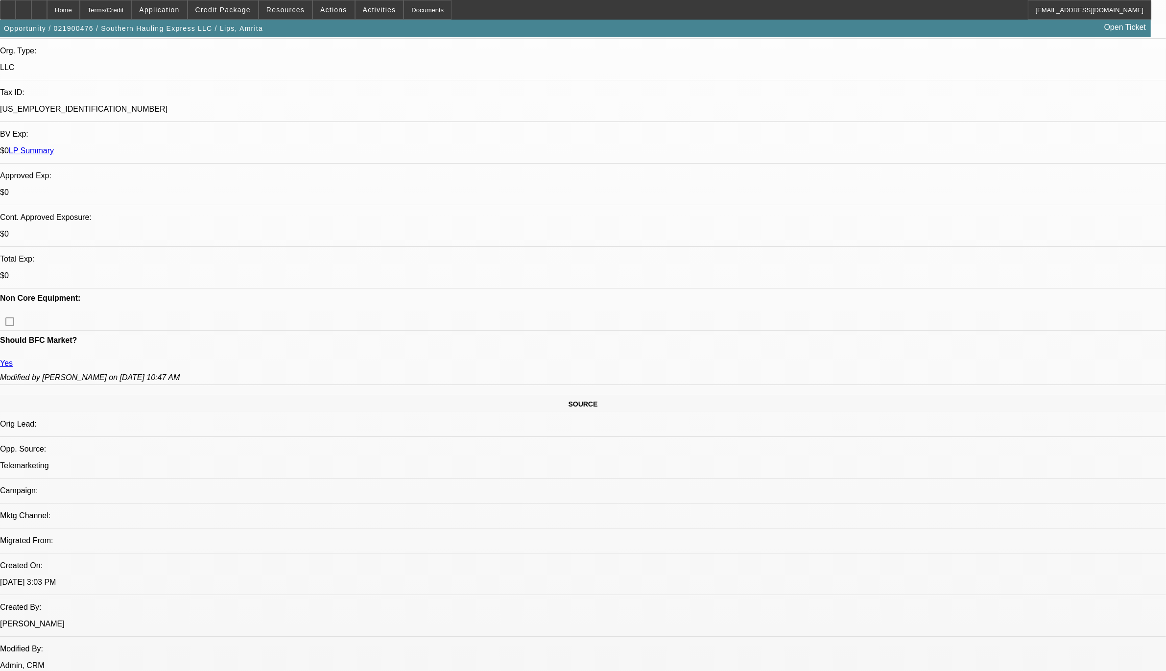
select select "1"
select select "2"
select select "8"
select select "1"
select select "2"
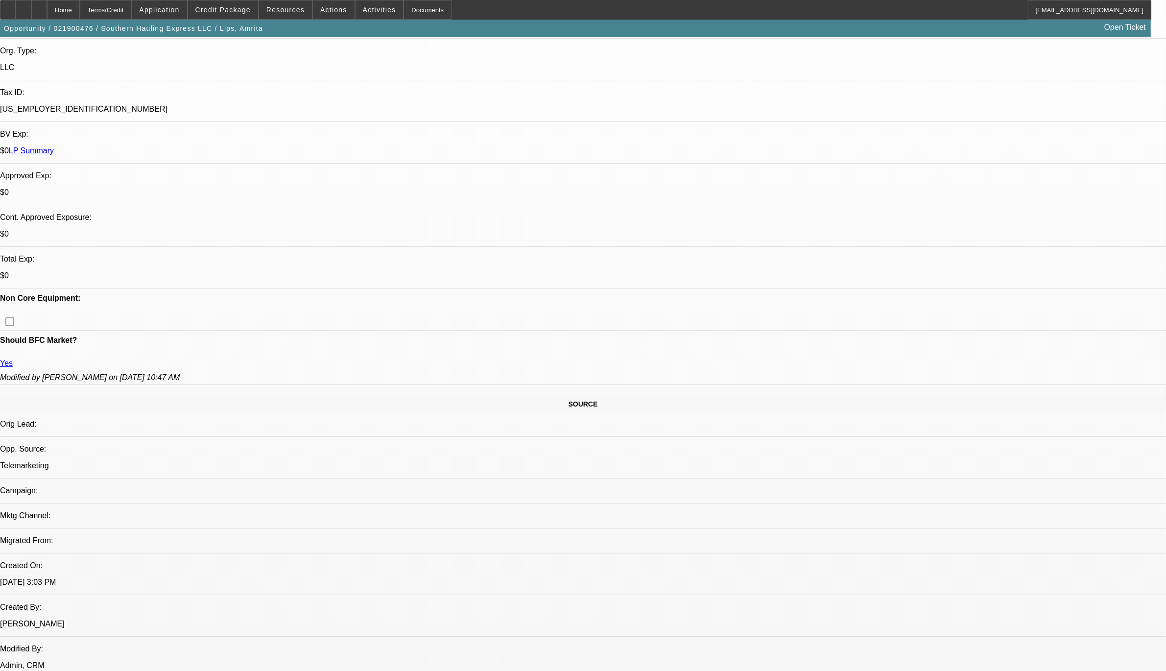
select select "8"
select select "1"
select select "2"
select select "8"
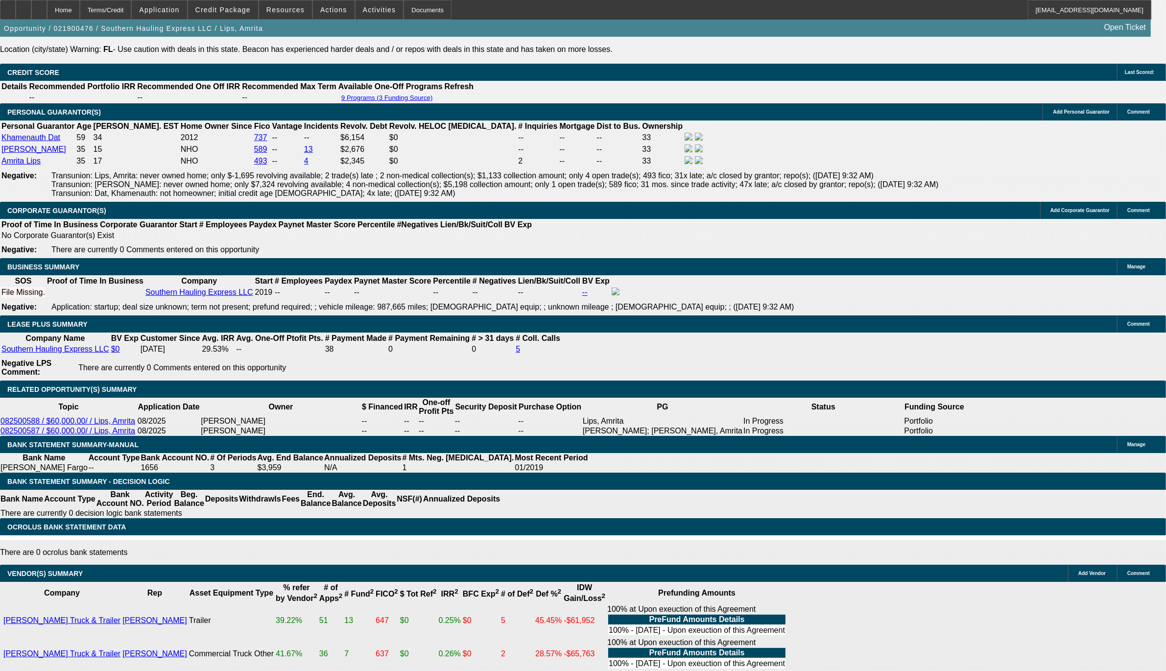
scroll to position [1592, 0]
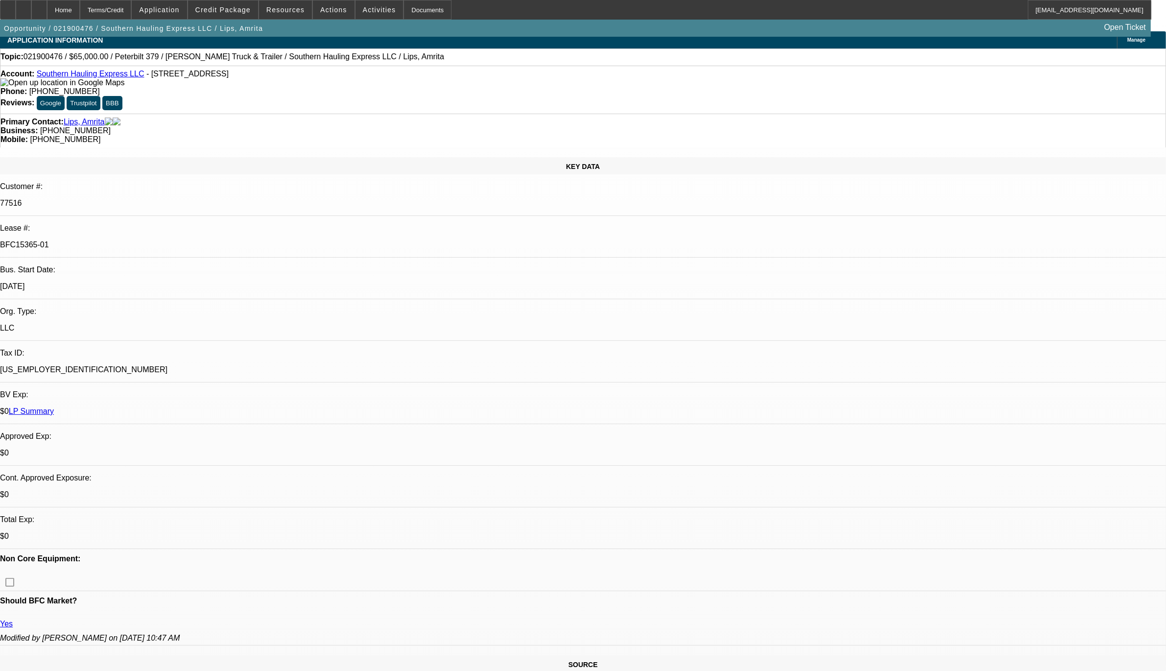
scroll to position [0, 0]
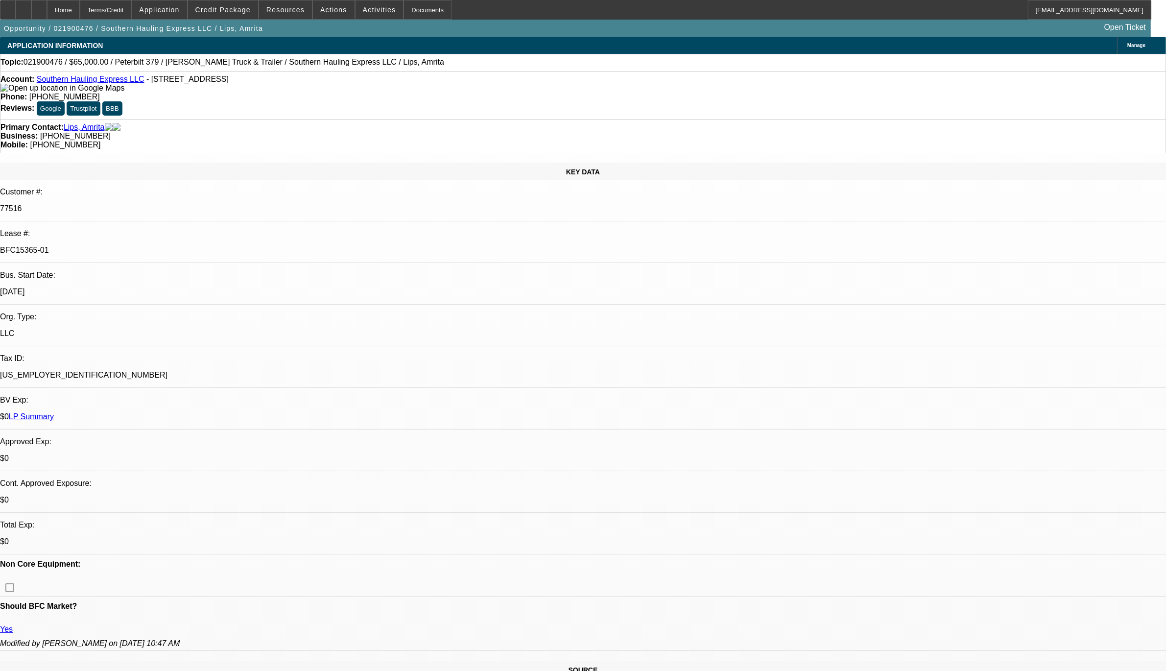
drag, startPoint x: 714, startPoint y: 198, endPoint x: 662, endPoint y: 200, distance: 51.5
drag, startPoint x: 662, startPoint y: 200, endPoint x: 744, endPoint y: 302, distance: 130.7
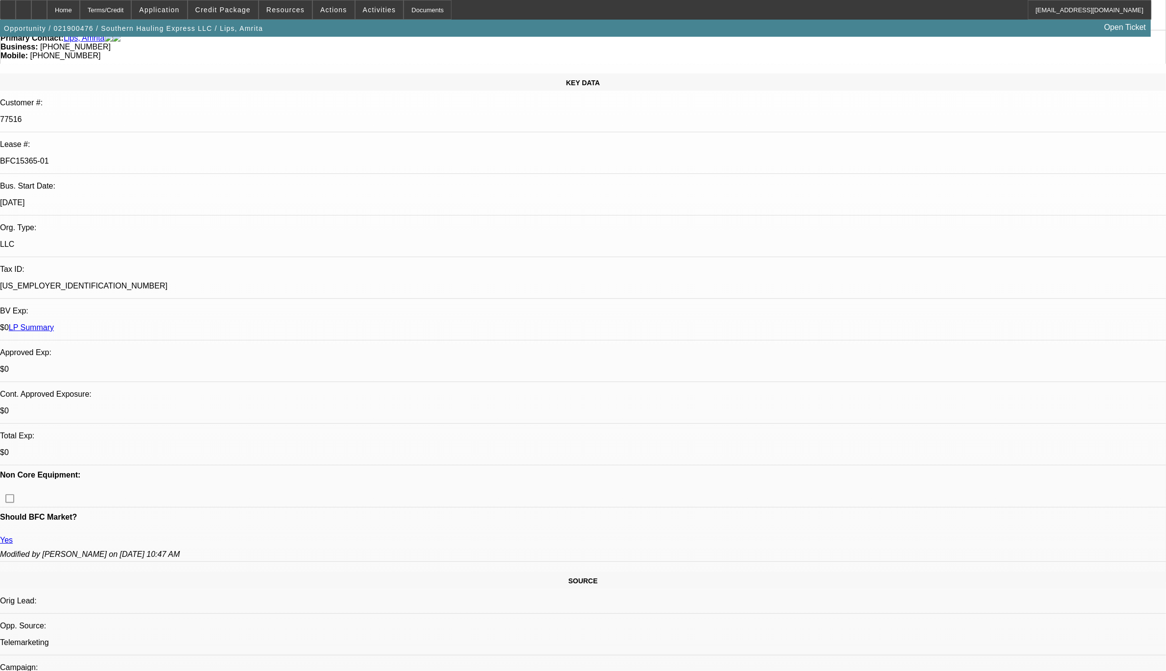
scroll to position [367, 0]
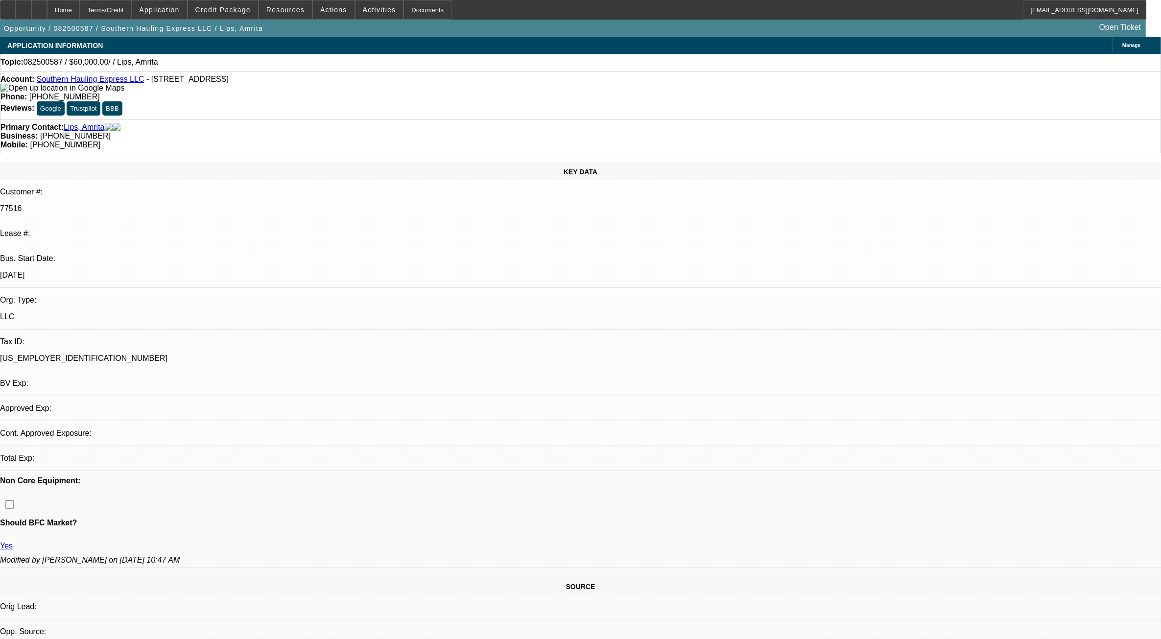
select select "0"
select select "2"
select select "0.1"
select select "1"
select select "2"
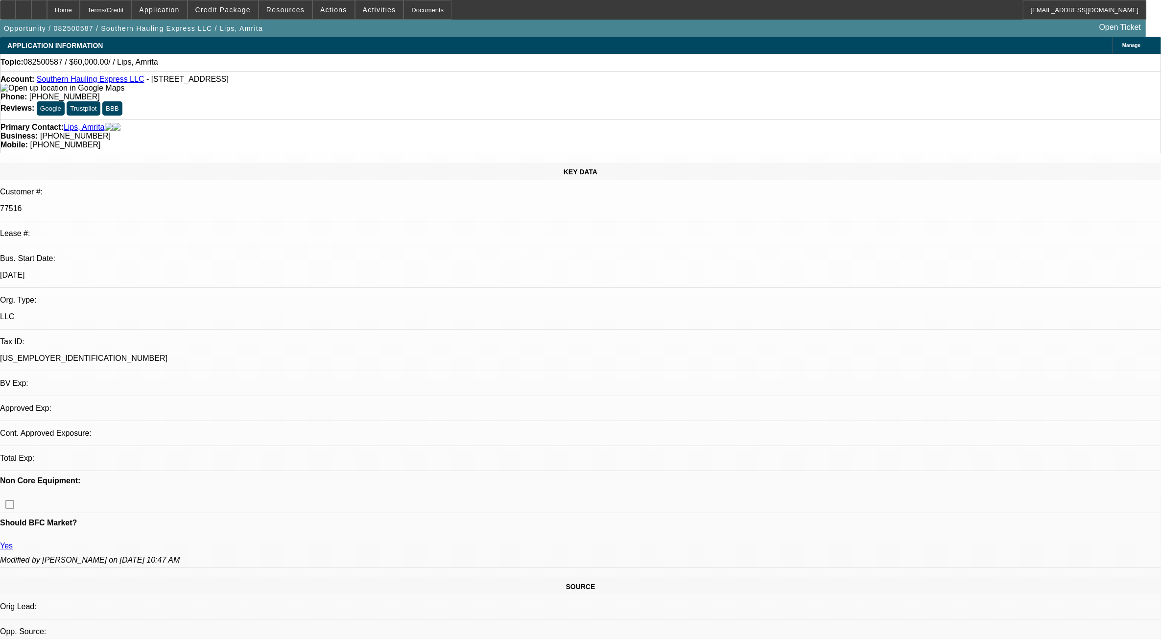
select select "4"
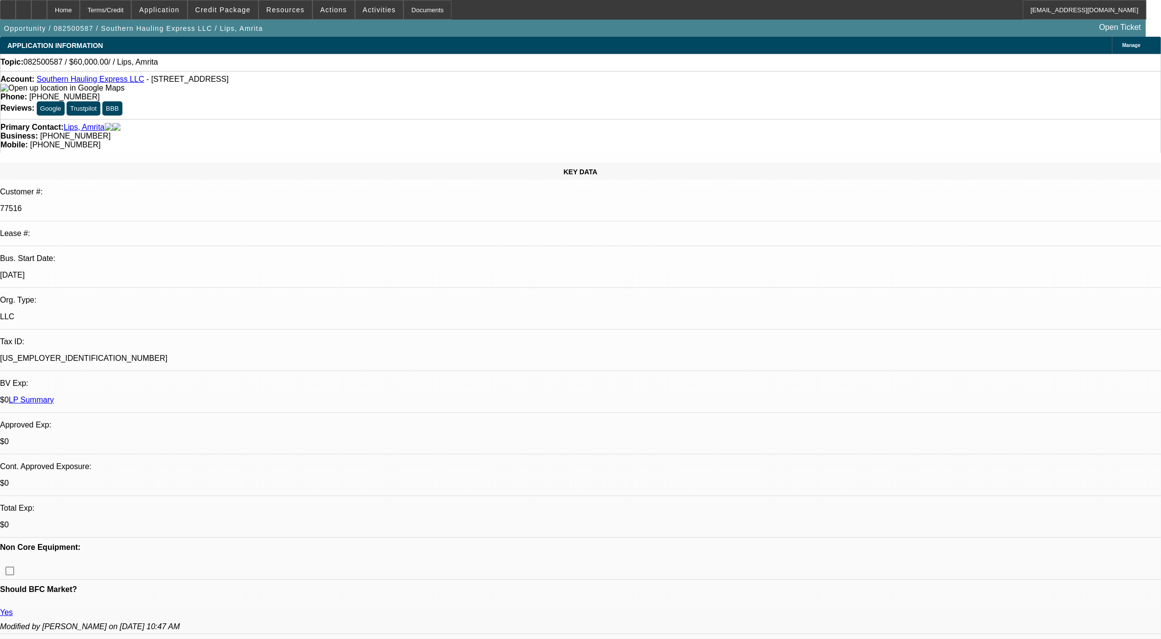
drag, startPoint x: 1019, startPoint y: 198, endPoint x: 780, endPoint y: 190, distance: 239.2
drag, startPoint x: 780, startPoint y: 190, endPoint x: 854, endPoint y: 212, distance: 77.3
drag, startPoint x: 1039, startPoint y: 197, endPoint x: 771, endPoint y: 190, distance: 267.5
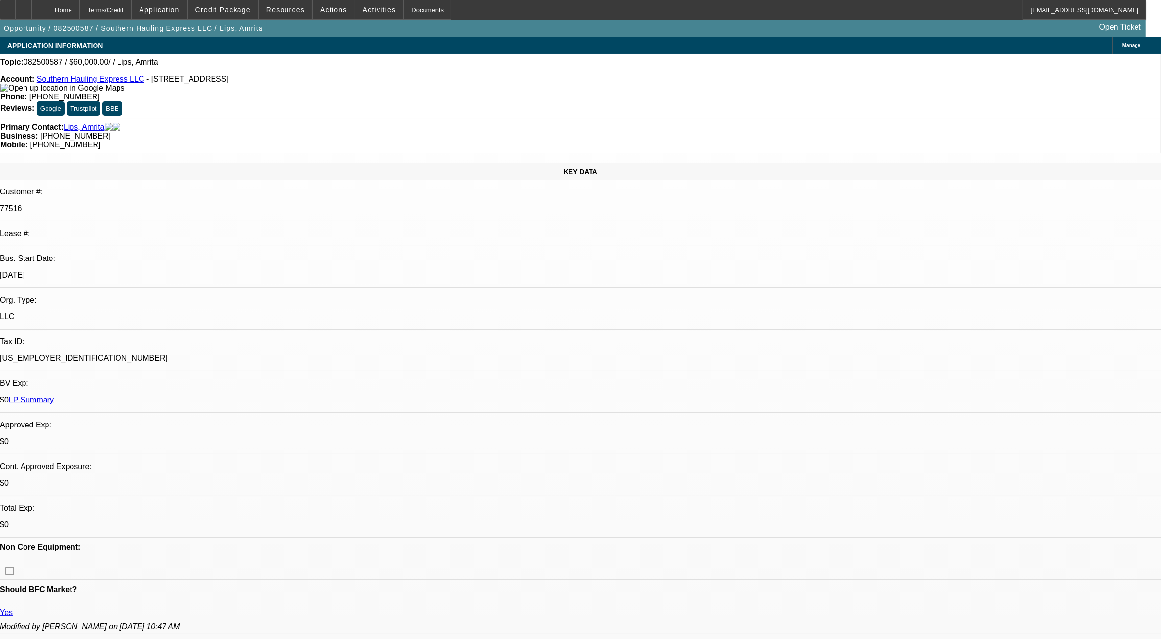
drag, startPoint x: 771, startPoint y: 190, endPoint x: 962, endPoint y: 234, distance: 196.0
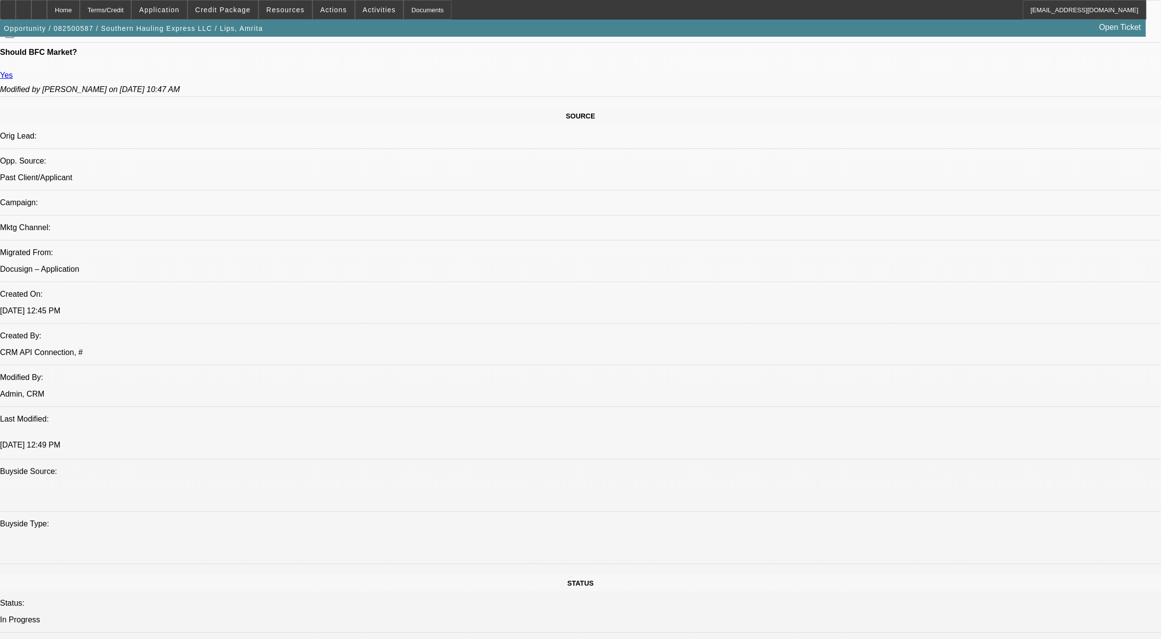
scroll to position [551, 0]
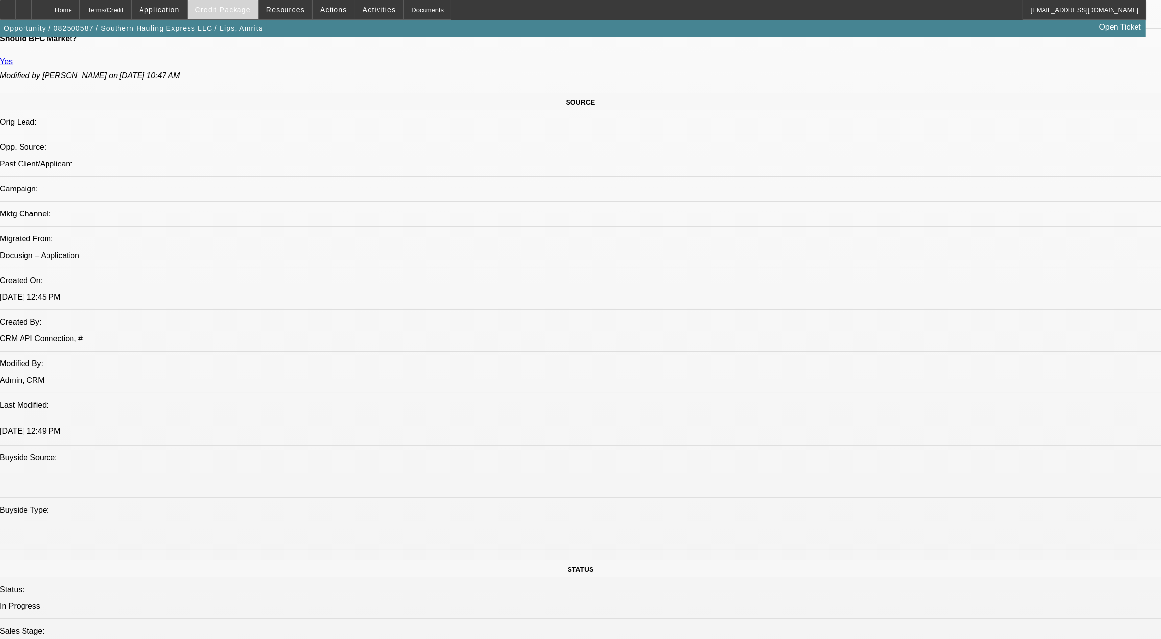
click at [251, 14] on span at bounding box center [223, 10] width 70 height 24
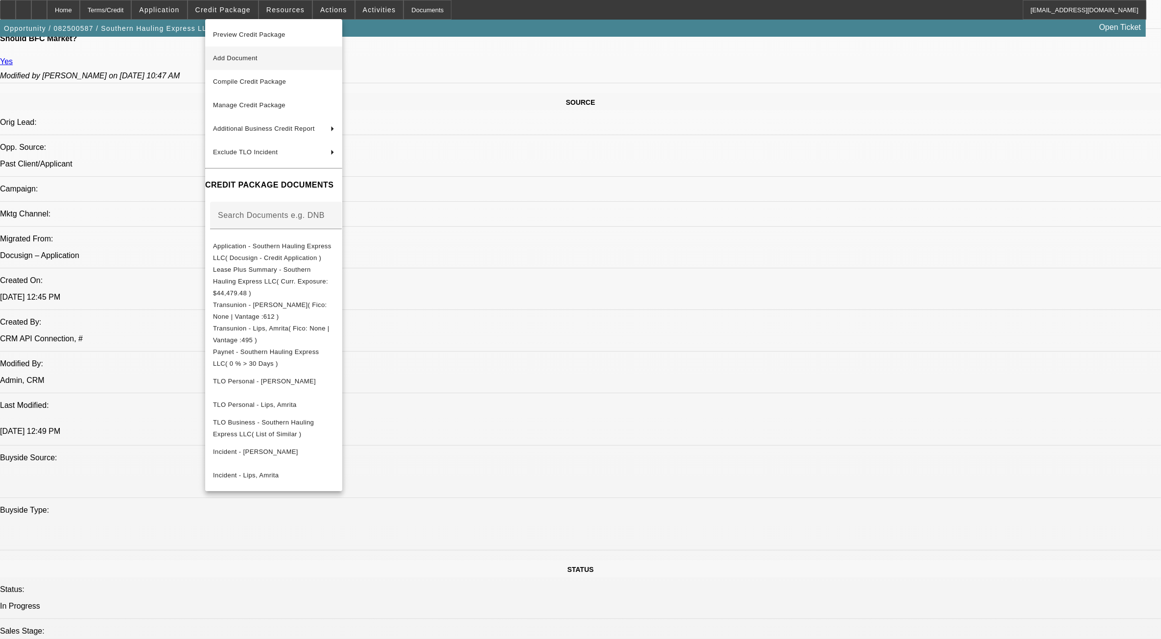
click at [248, 56] on span "Add Document" at bounding box center [235, 57] width 45 height 7
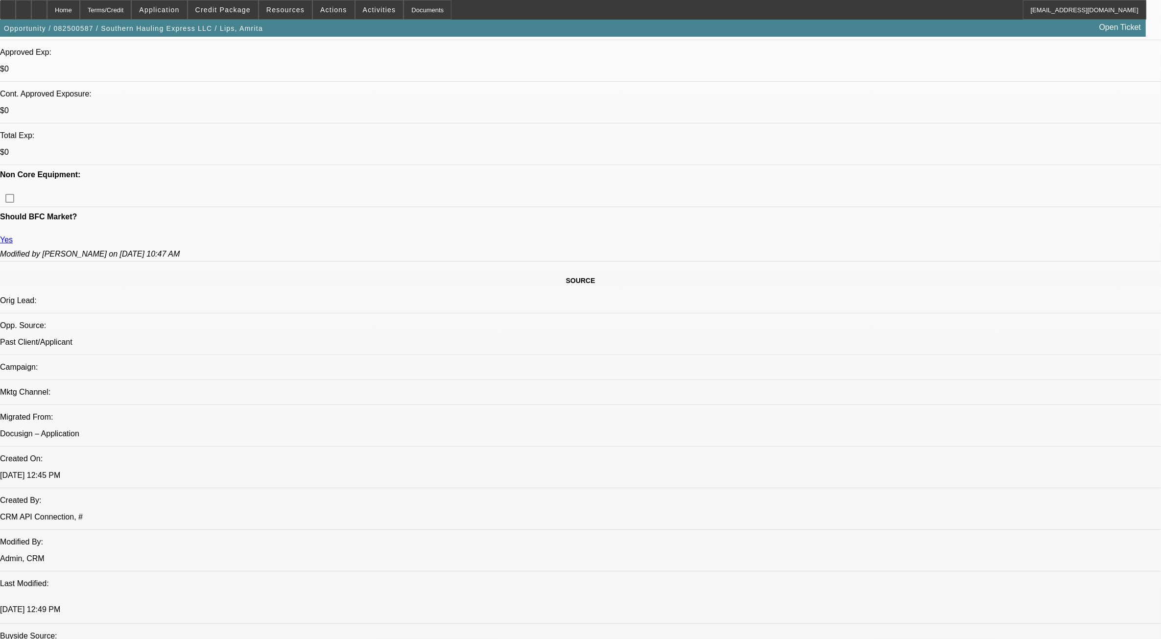
scroll to position [367, 0]
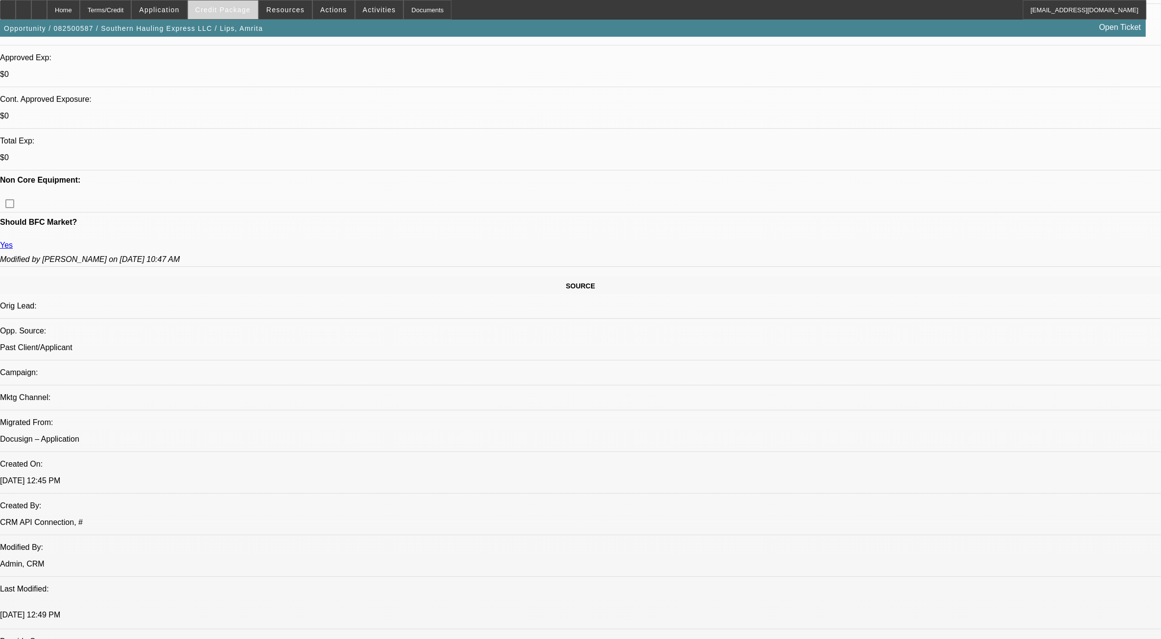
click at [236, 13] on span at bounding box center [223, 10] width 70 height 24
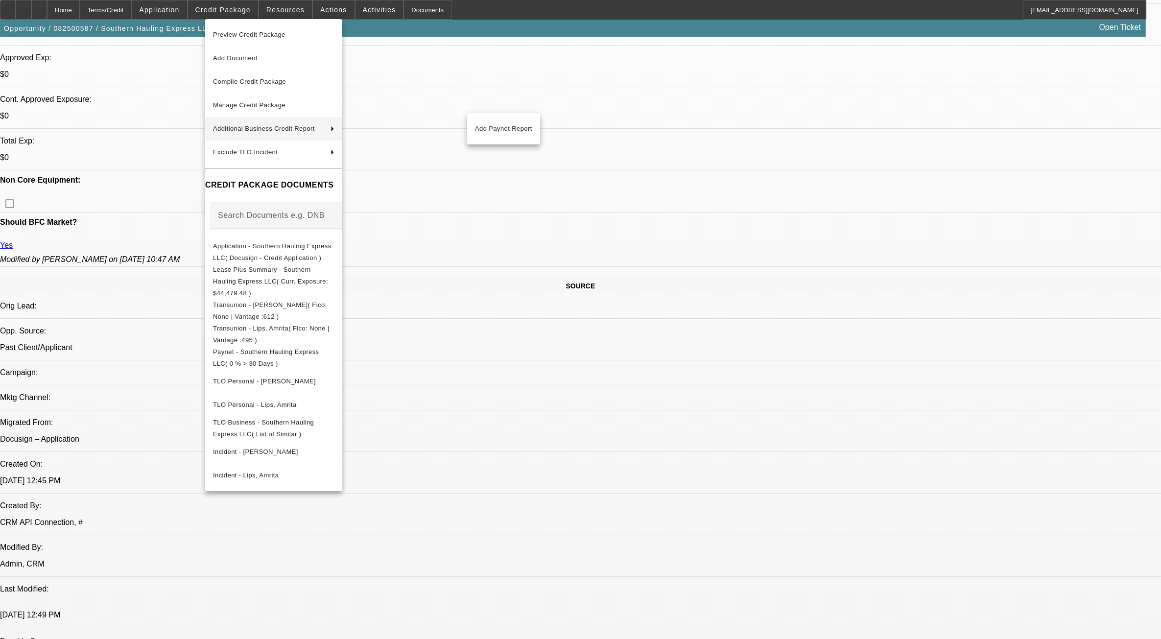
drag, startPoint x: 839, startPoint y: 446, endPoint x: 1154, endPoint y: 454, distance: 314.5
click at [855, 450] on div at bounding box center [580, 319] width 1161 height 639
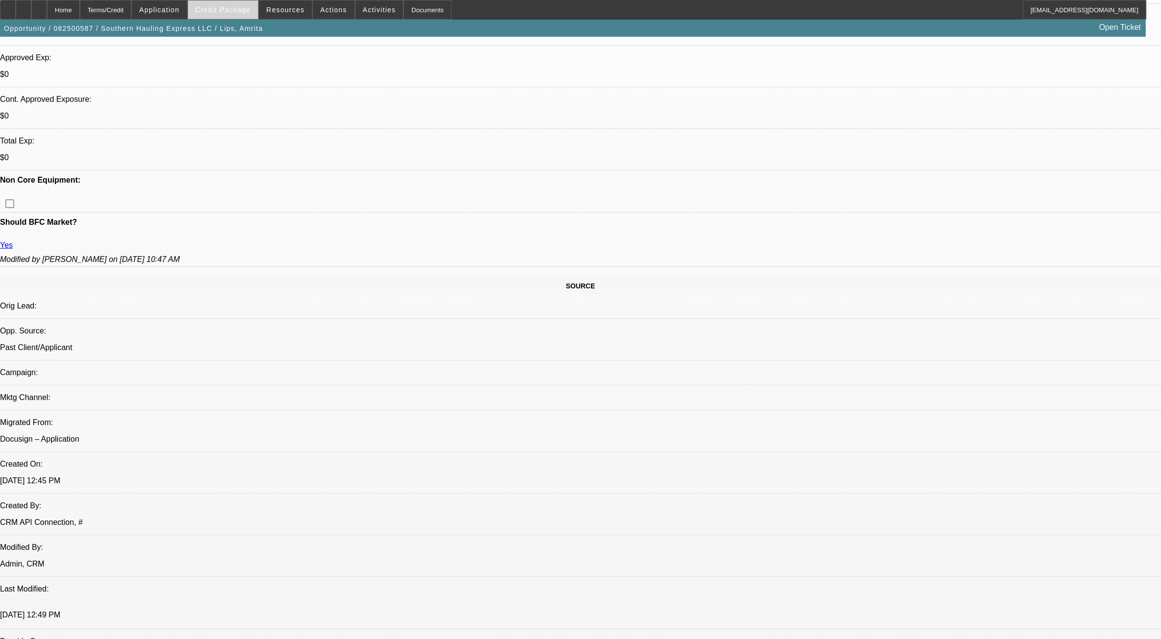
click at [236, 18] on span at bounding box center [223, 10] width 70 height 24
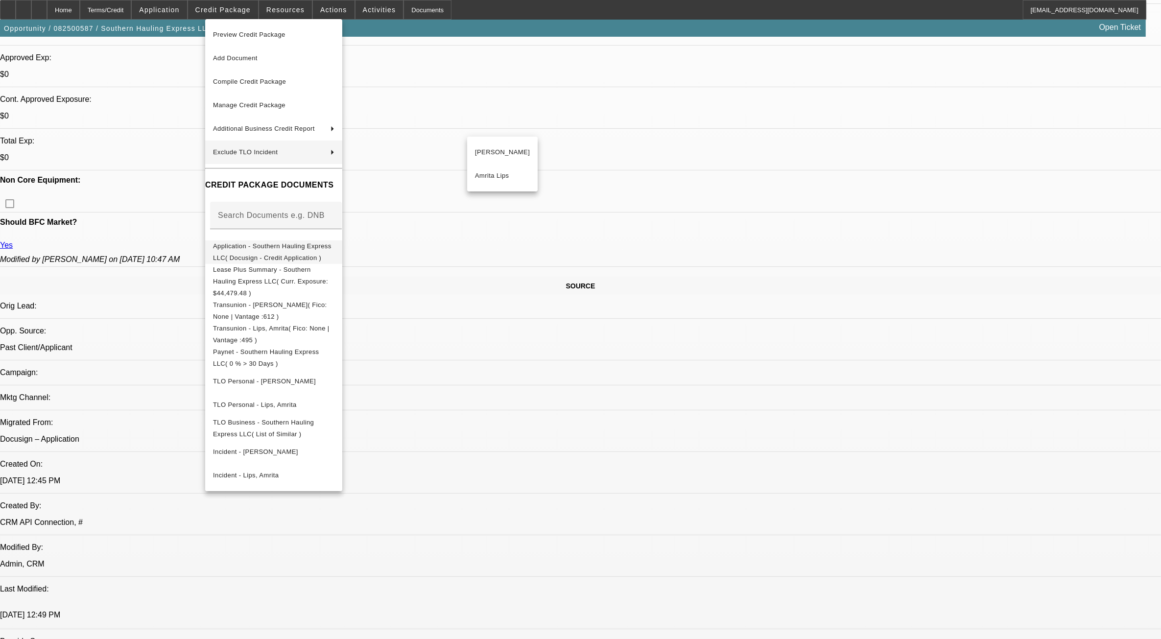
click at [282, 243] on span "Application - Southern Hauling Express LLC( Docusign - Credit Application )" at bounding box center [273, 252] width 121 height 24
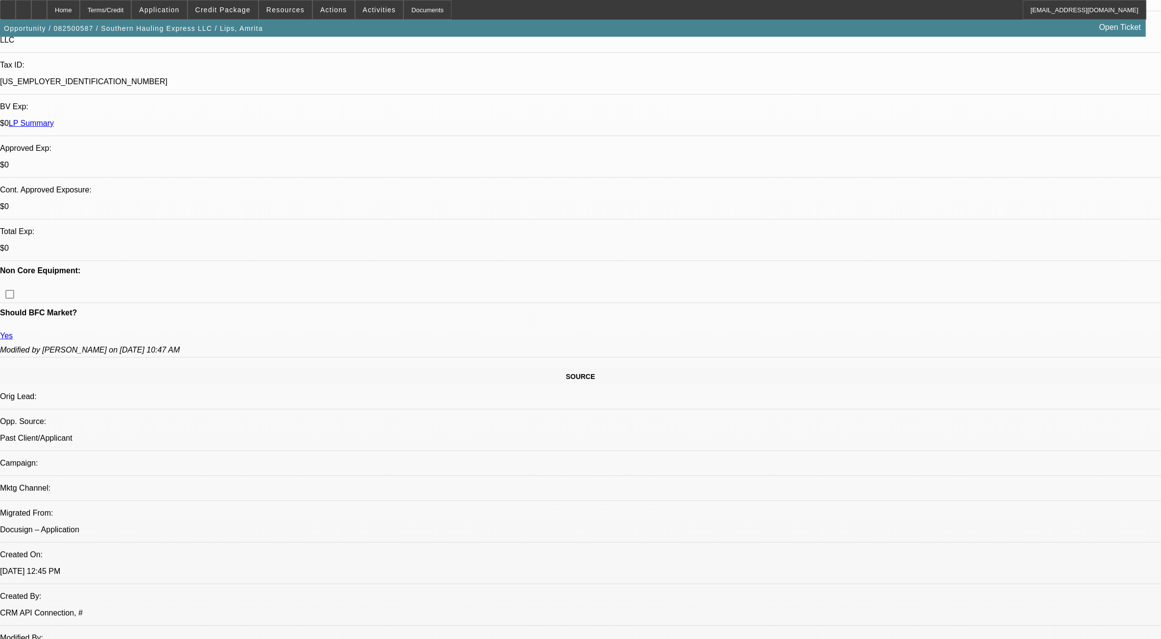
scroll to position [122, 0]
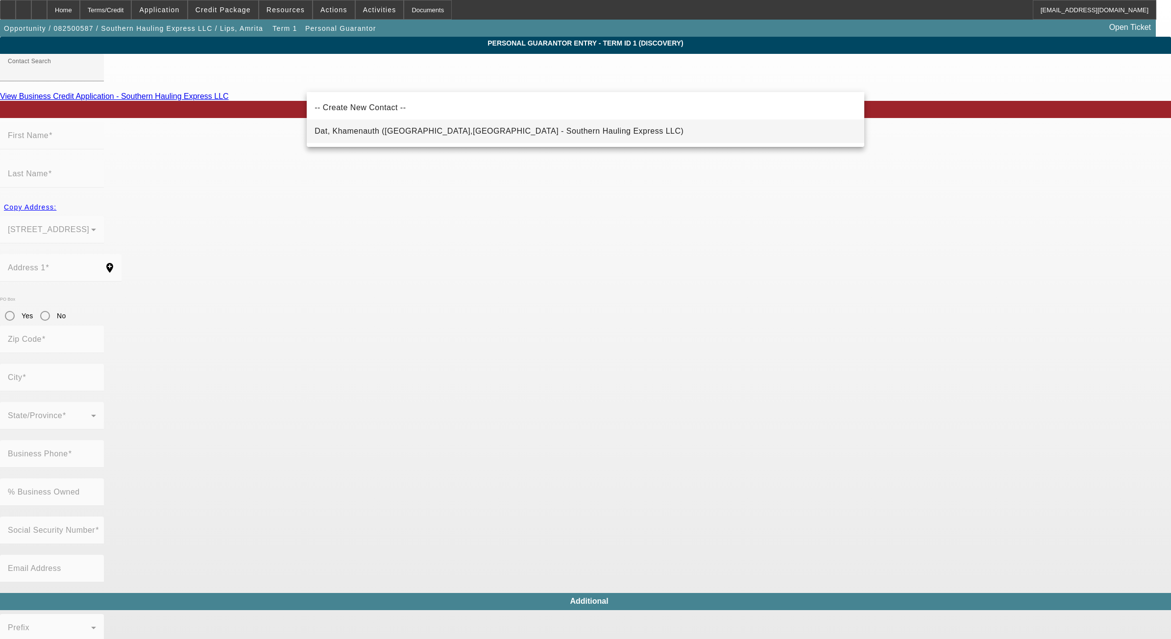
click at [457, 129] on span "Dat, Khamenauth (Ocala,FL - Southern Hauling Express LLC)" at bounding box center [498, 131] width 369 height 8
type input "Dat, Khamenauth (Ocala,FL - Southern Hauling Express LLC)"
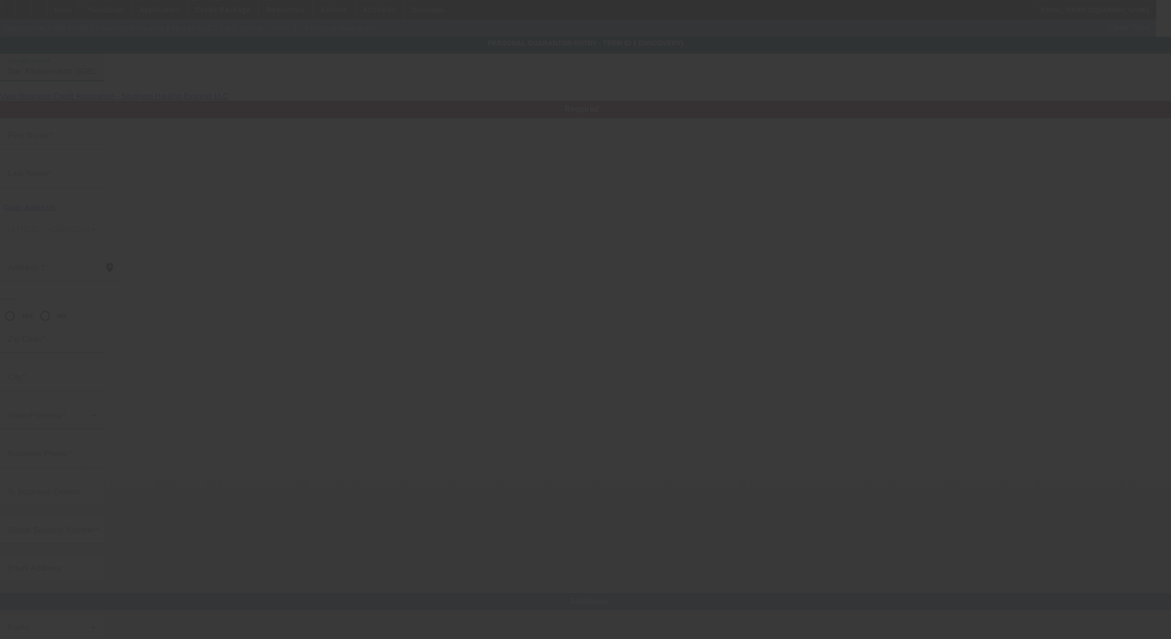
type input "Khamenauth"
type input "Dat"
type input "96 Pecan Pass"
radio input "true"
type input "34472"
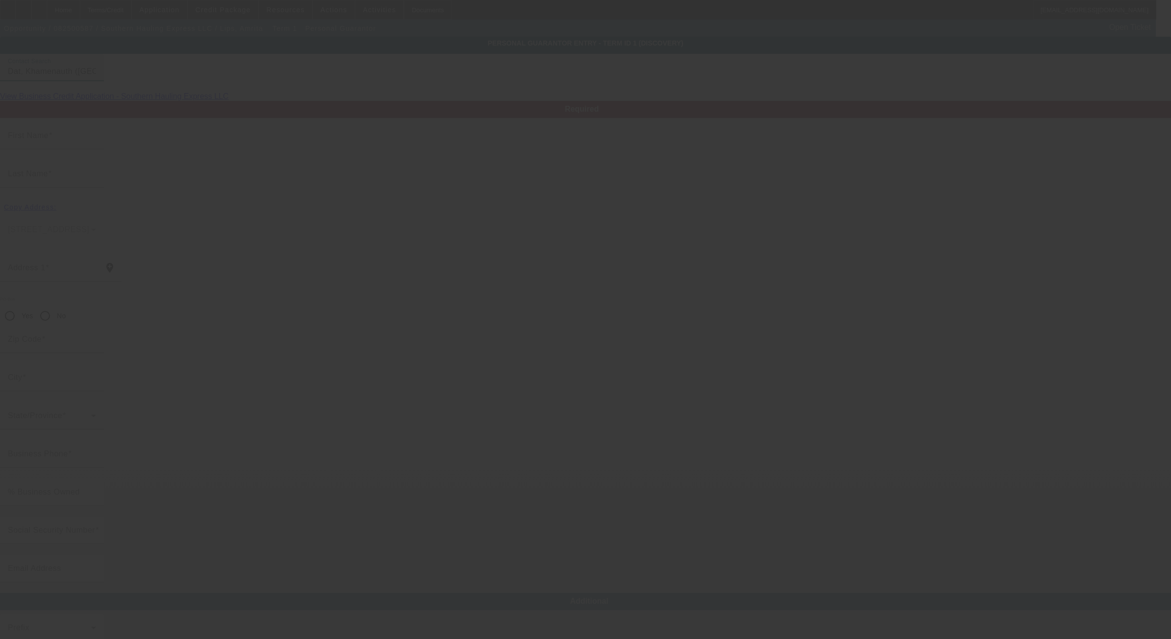
type input "Ocala"
type input "[PHONE_NUMBER]"
type input "33"
type input "052-02-4139"
type input "sweetad911@yahoo.com"
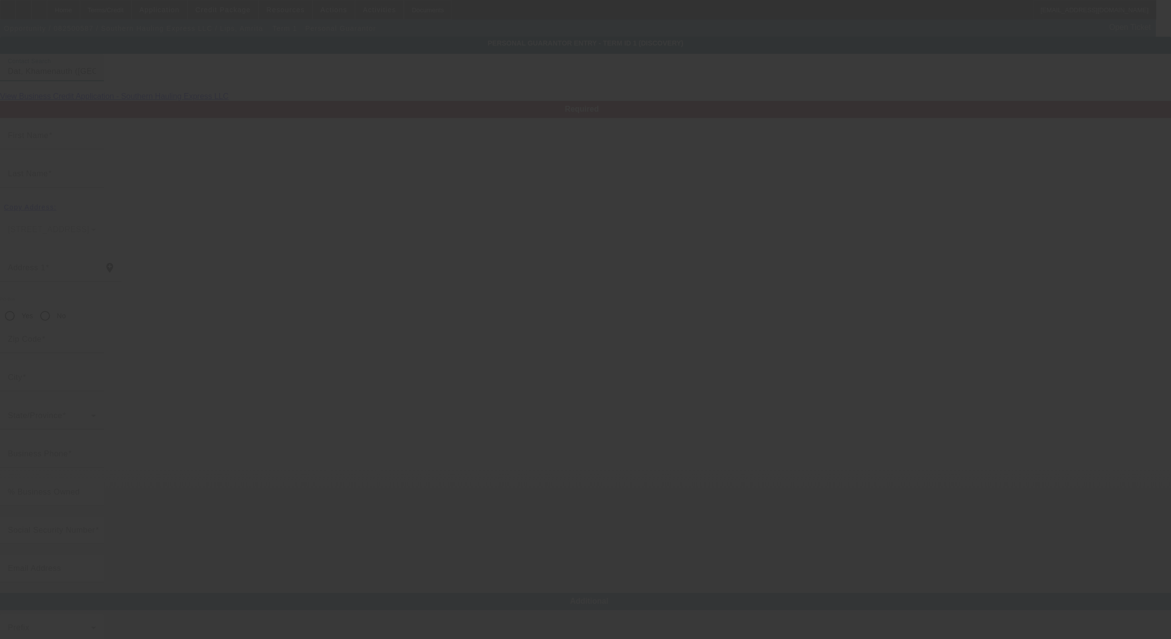
type input "[PHONE_NUMBER]"
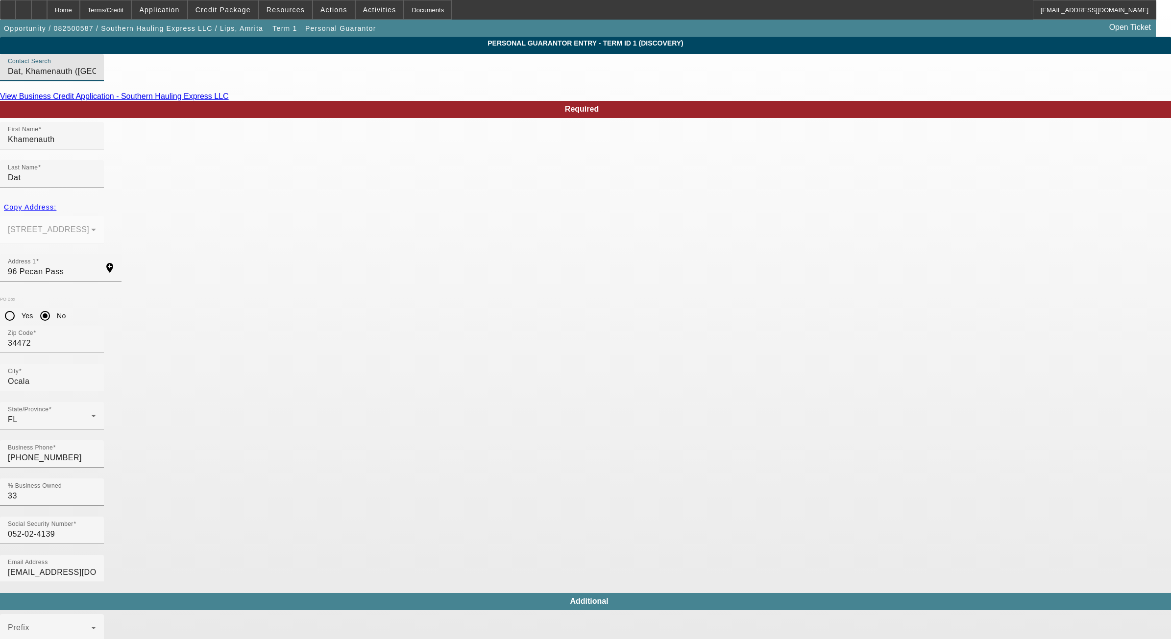
click at [900, 304] on app-personal-guarantor-manage "Personal Guarantor Entry - Term ID 1 (Discovery) Contact Search Dat, Khamenauth…" at bounding box center [585, 527] width 1171 height 980
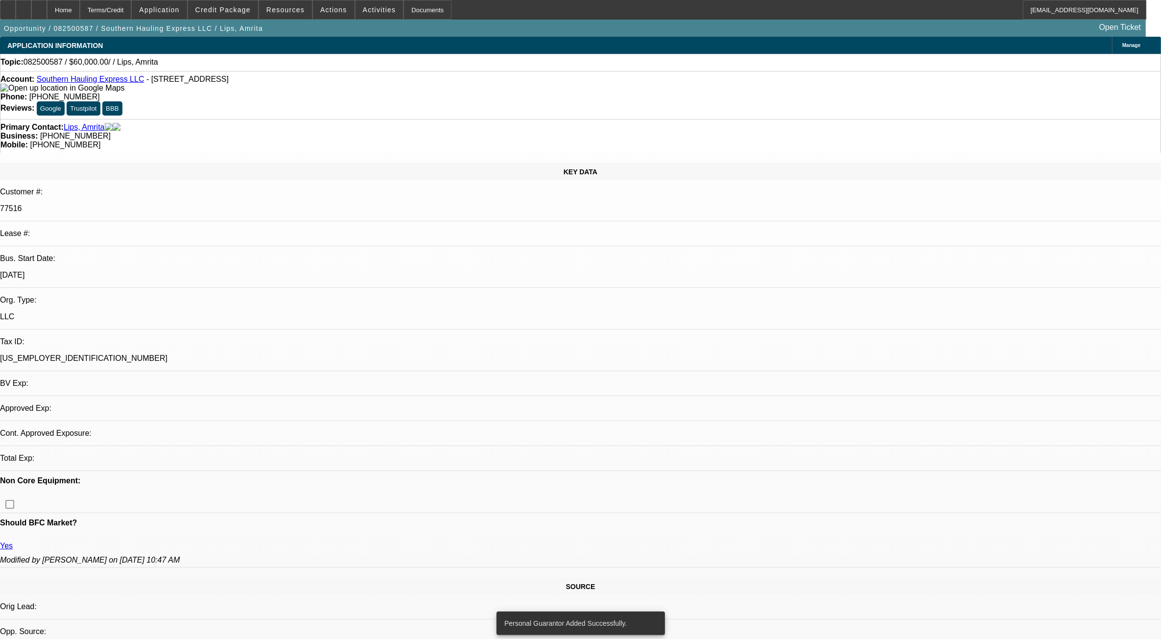
select select "0"
select select "2"
select select "0.1"
select select "4"
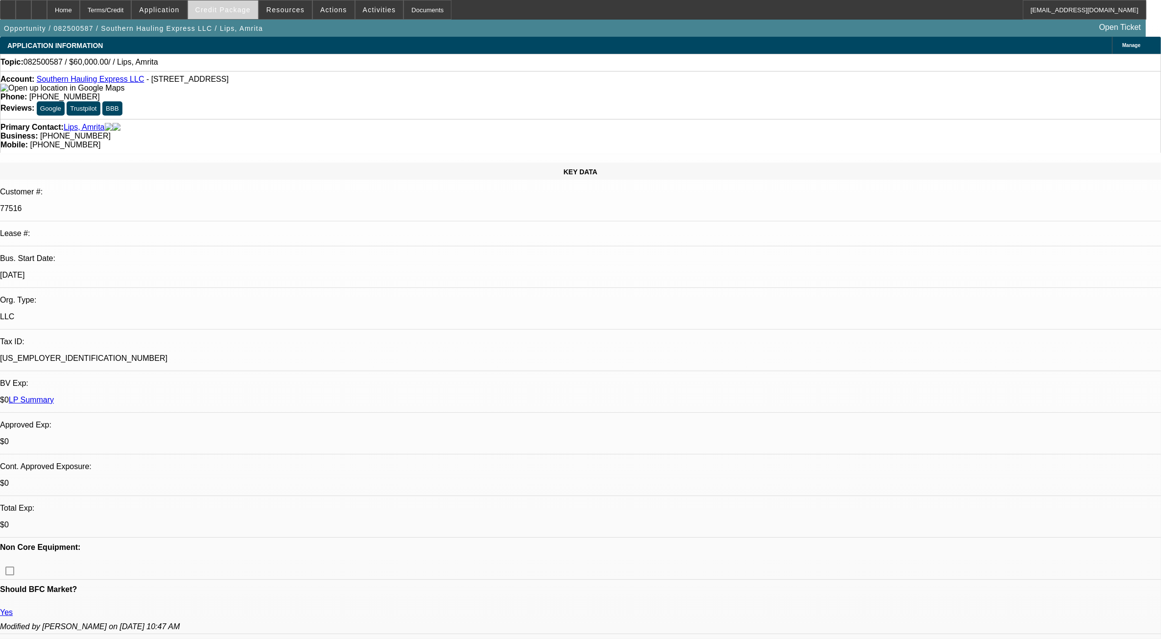
click at [248, 5] on span at bounding box center [223, 10] width 70 height 24
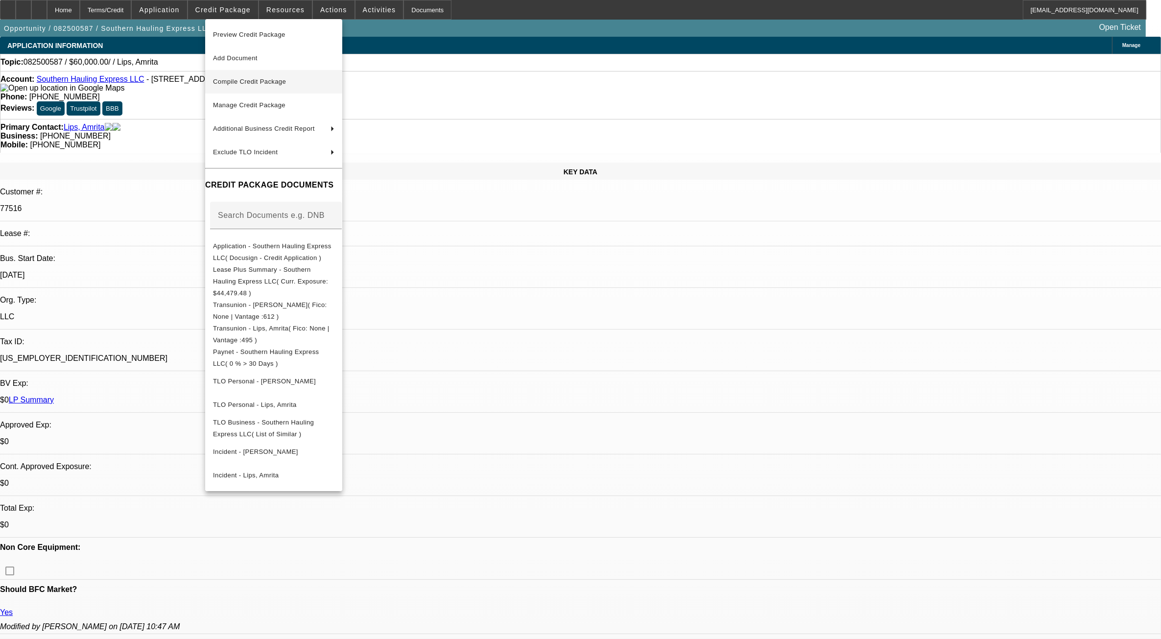
click at [257, 87] on span "Compile Credit Package" at bounding box center [273, 82] width 121 height 12
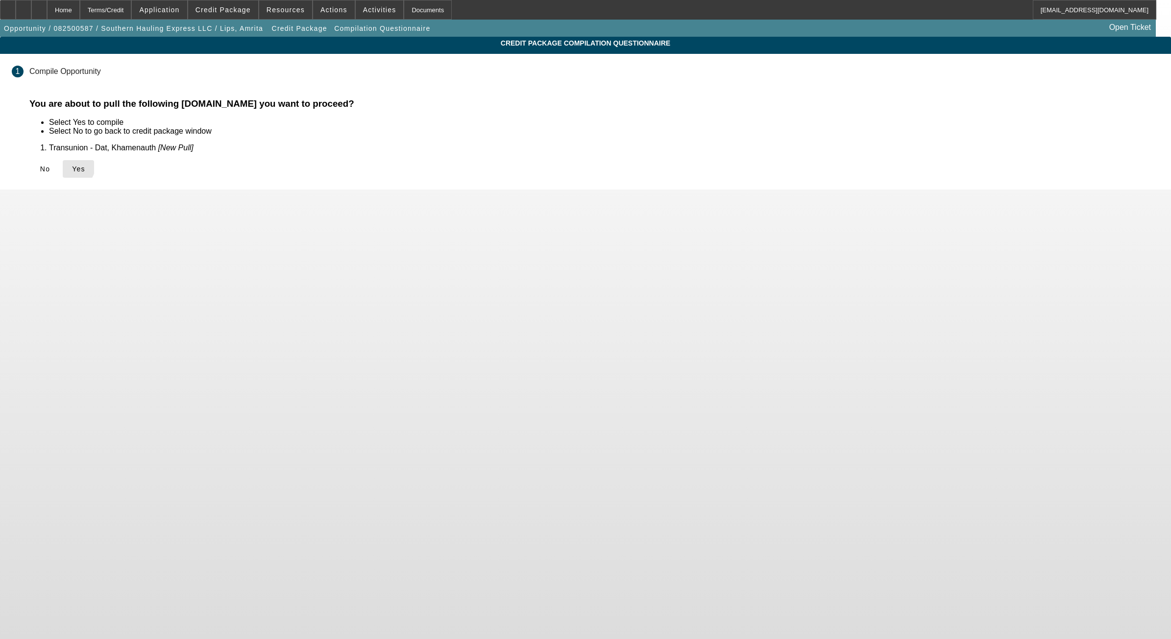
click at [94, 164] on button "Yes" at bounding box center [78, 169] width 31 height 18
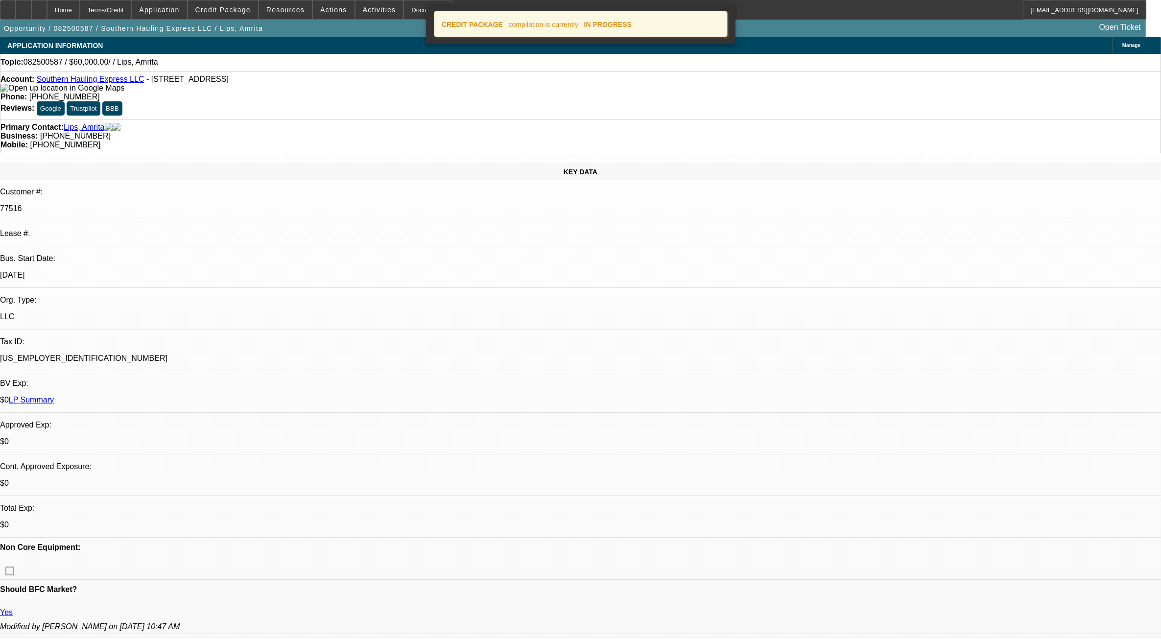
select select "0"
select select "2"
select select "0.1"
select select "4"
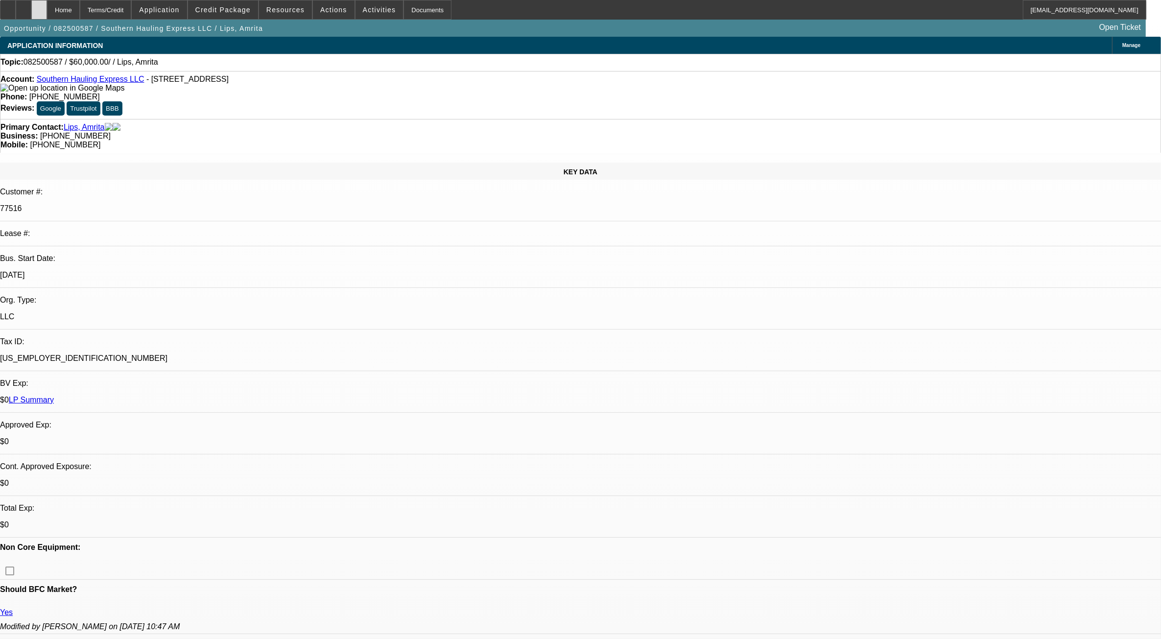
click at [39, 6] on icon at bounding box center [39, 6] width 0 height 0
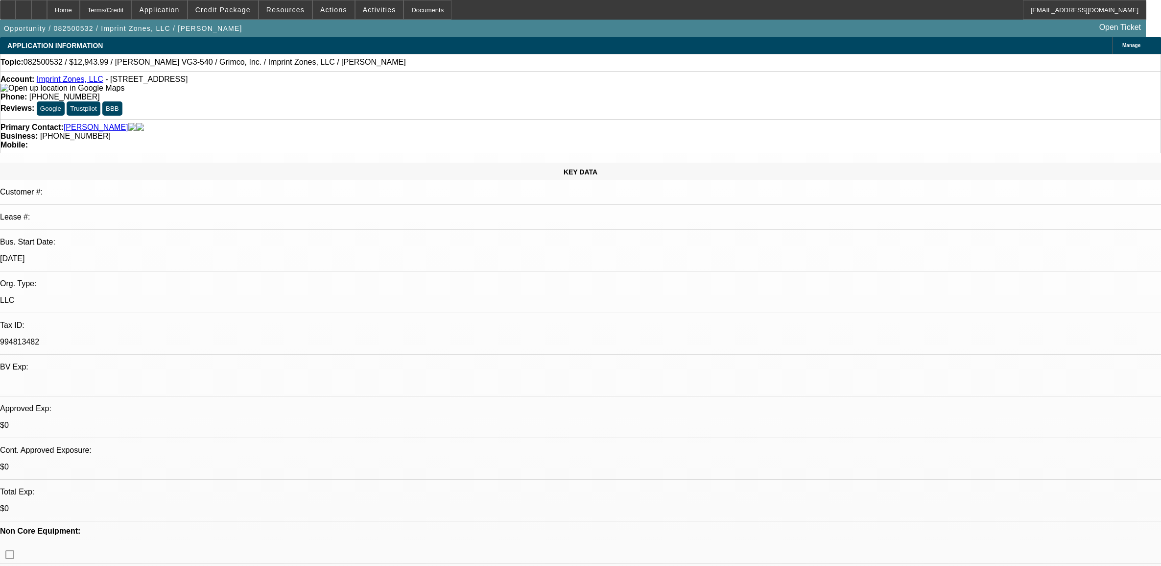
select select "0"
select select "6"
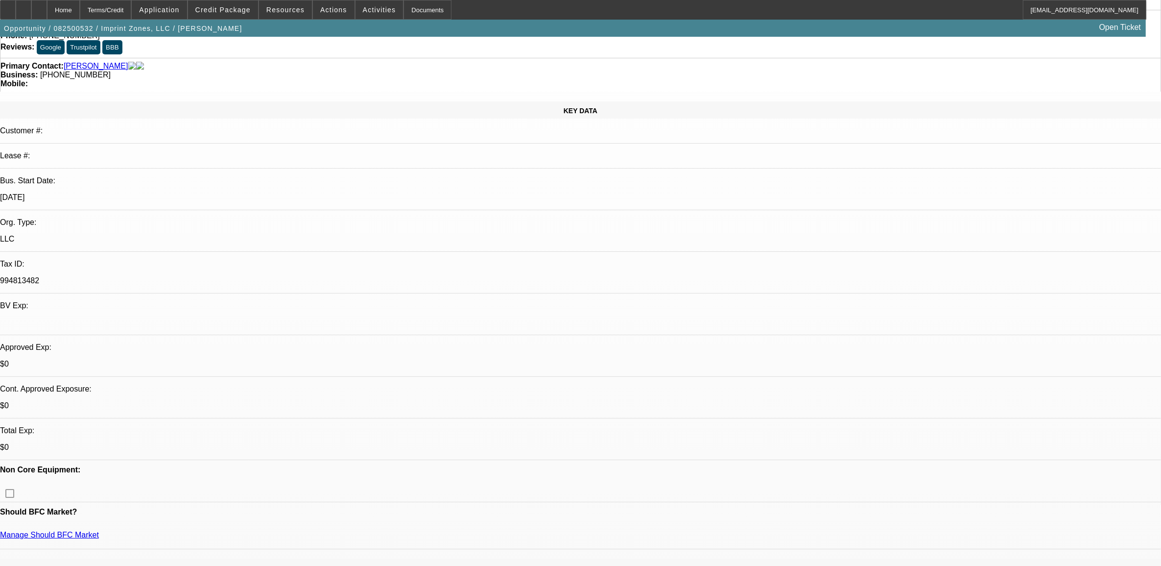
click at [47, 15] on div at bounding box center [39, 10] width 16 height 20
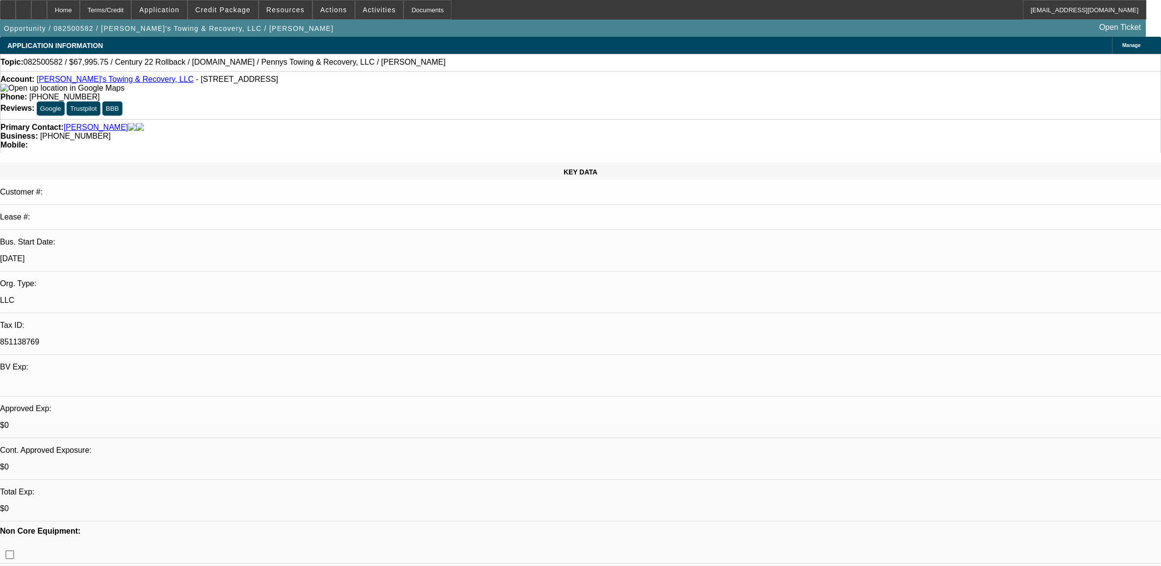
select select "0.15"
select select "2"
select select "0.1"
select select "4"
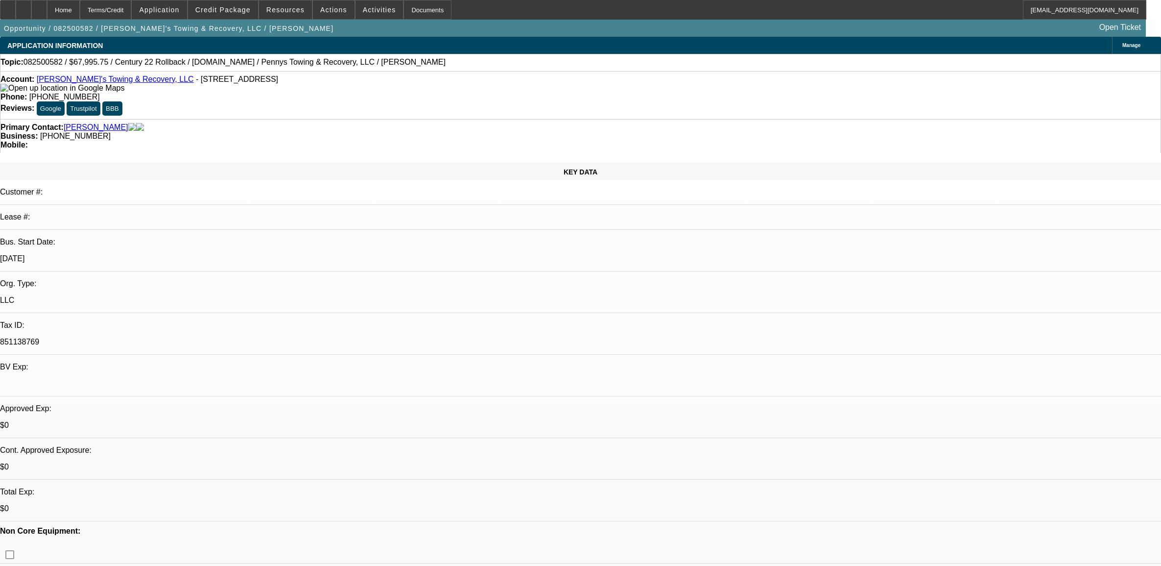
scroll to position [1225, 0]
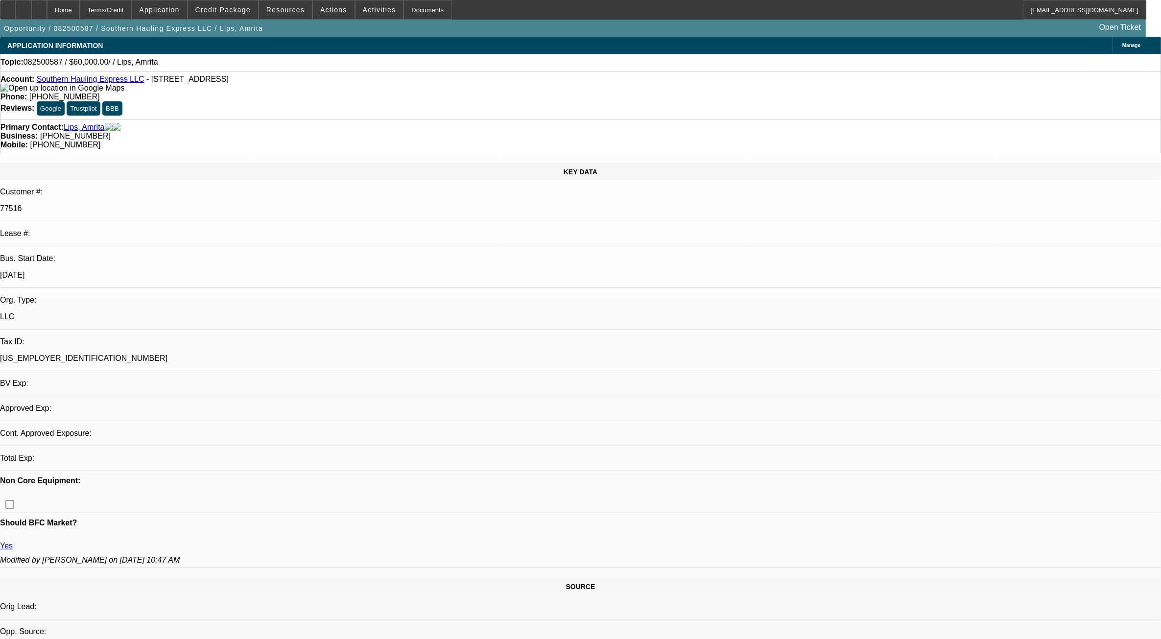
select select "0"
select select "2"
select select "0.1"
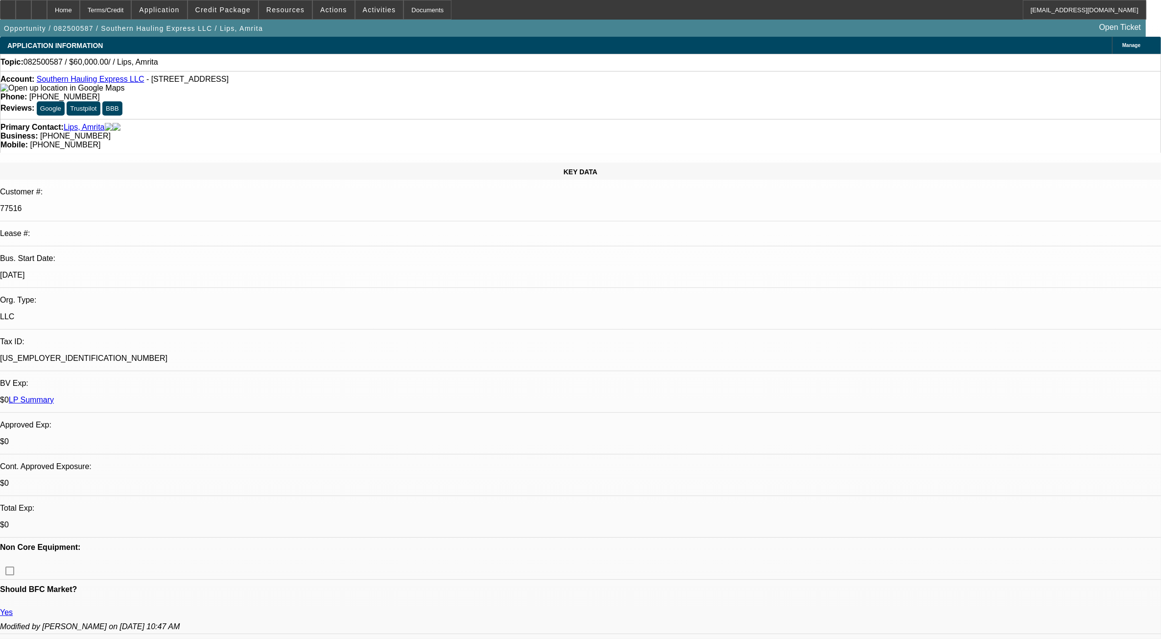
select select "1"
select select "2"
select select "4"
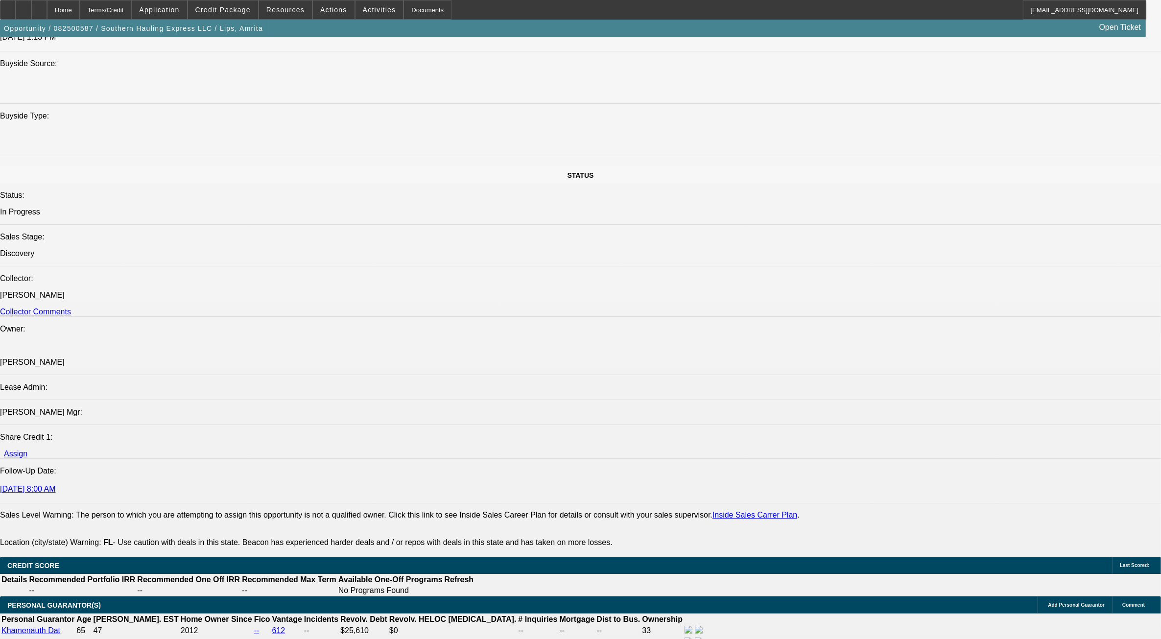
scroll to position [918, 0]
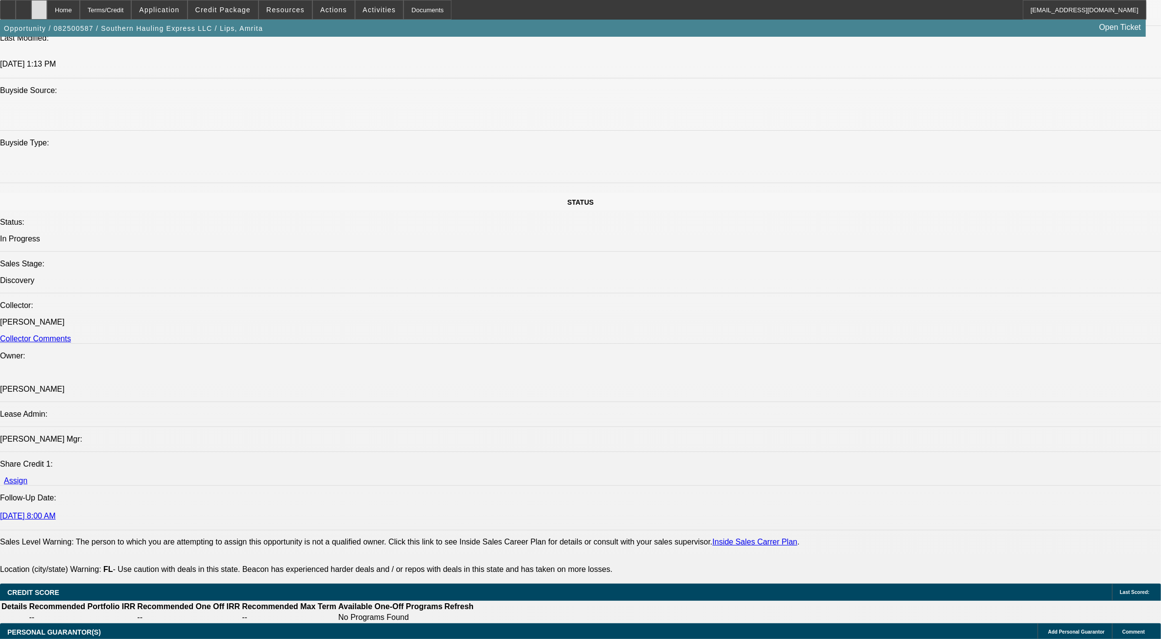
click at [47, 7] on div at bounding box center [39, 10] width 16 height 20
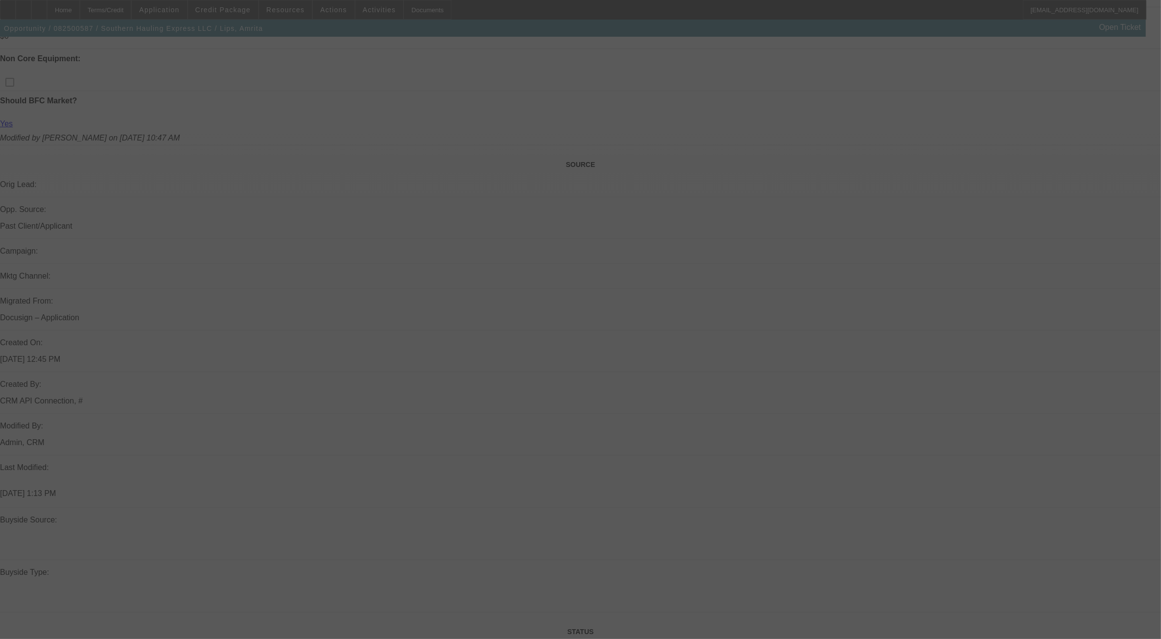
scroll to position [484, 0]
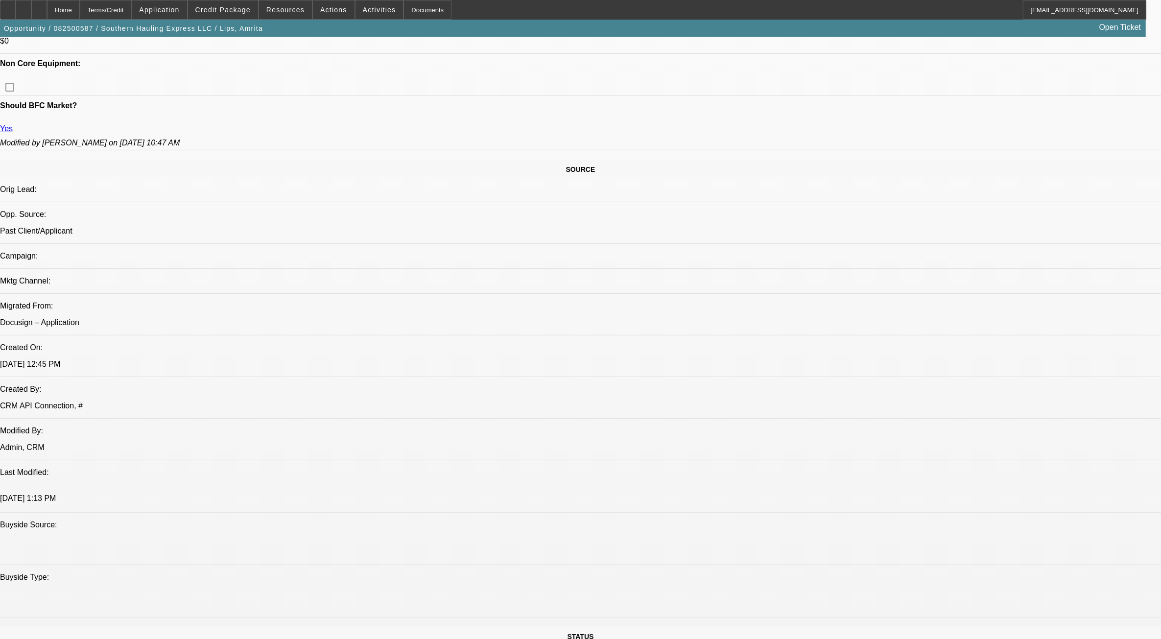
select select "0"
select select "2"
select select "0.1"
select select "4"
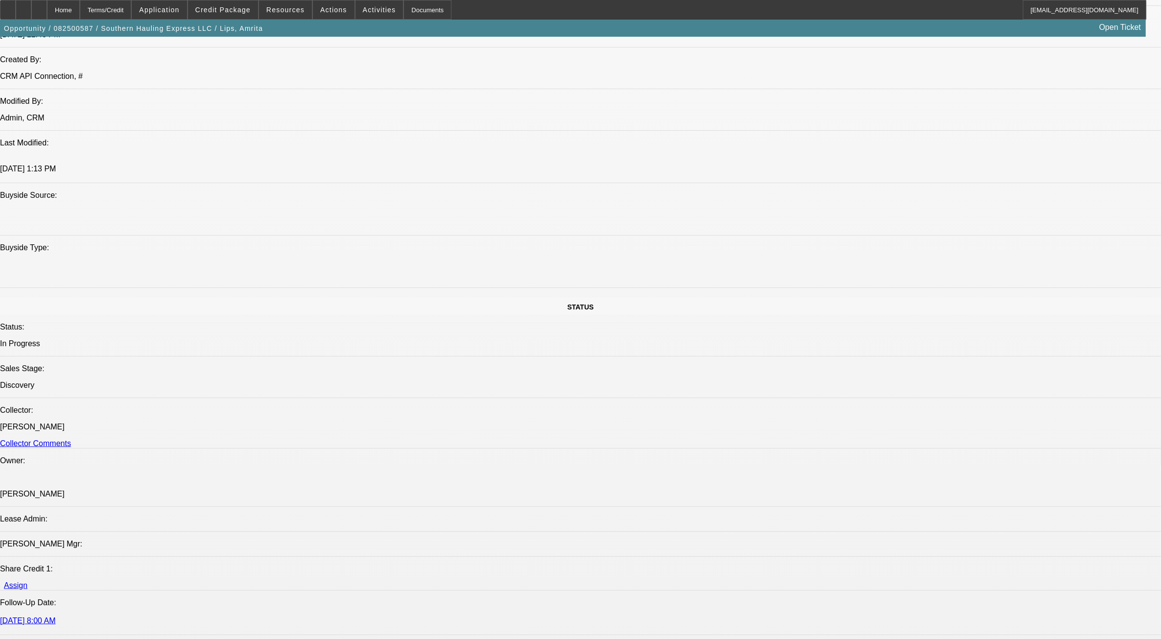
scroll to position [829, 0]
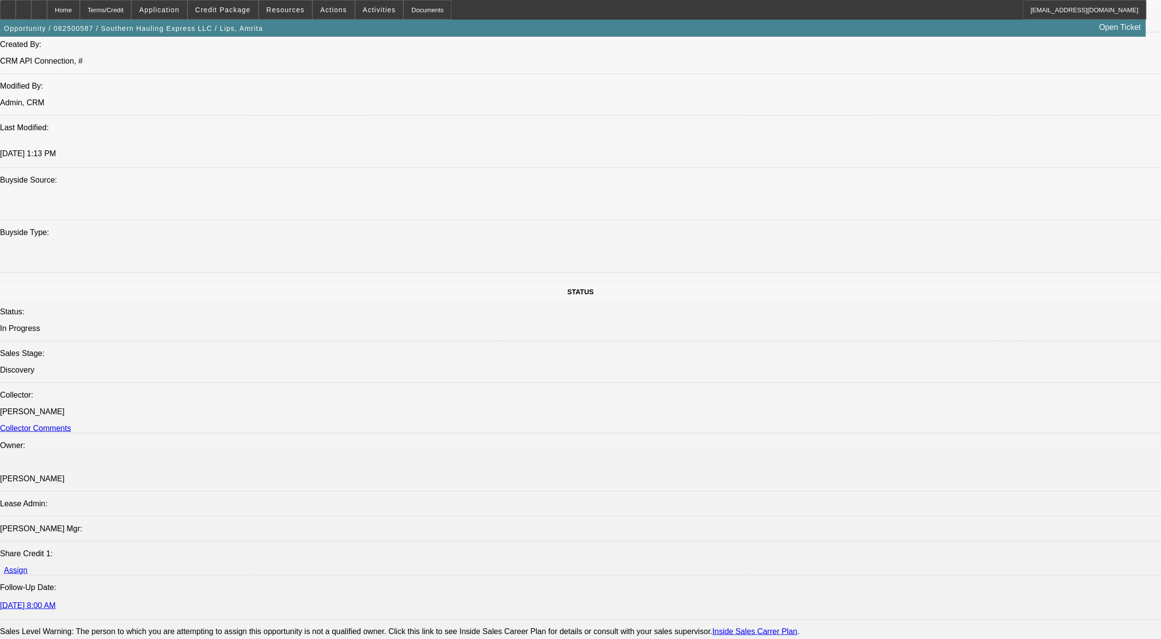
click at [47, 4] on div at bounding box center [39, 10] width 16 height 20
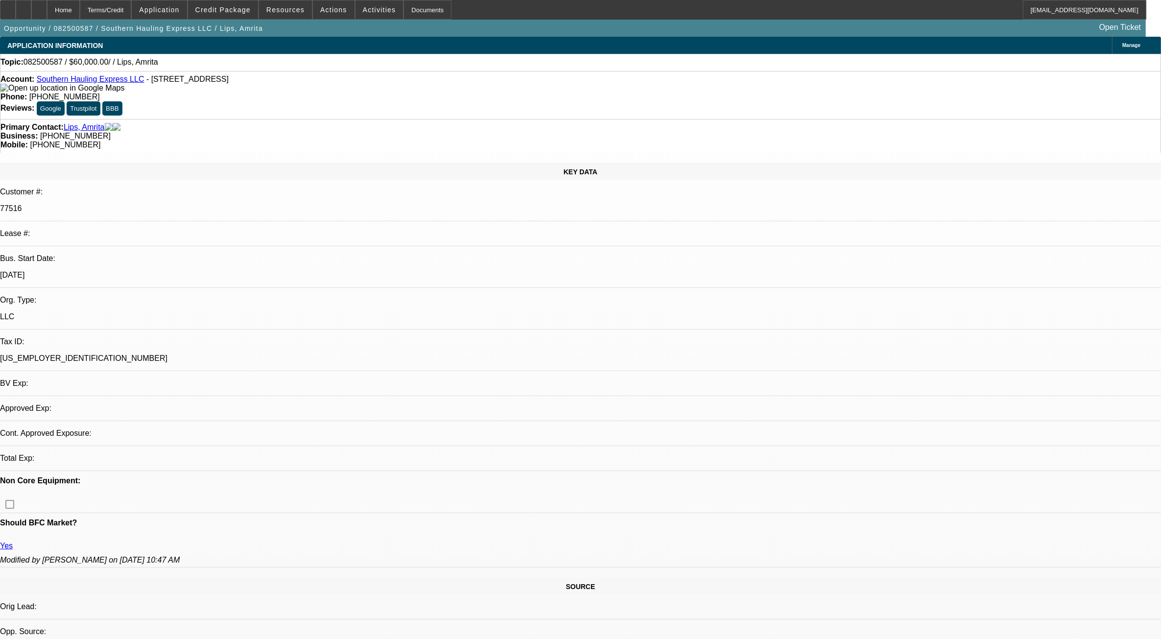
select select "0"
select select "2"
select select "0.1"
select select "1"
select select "2"
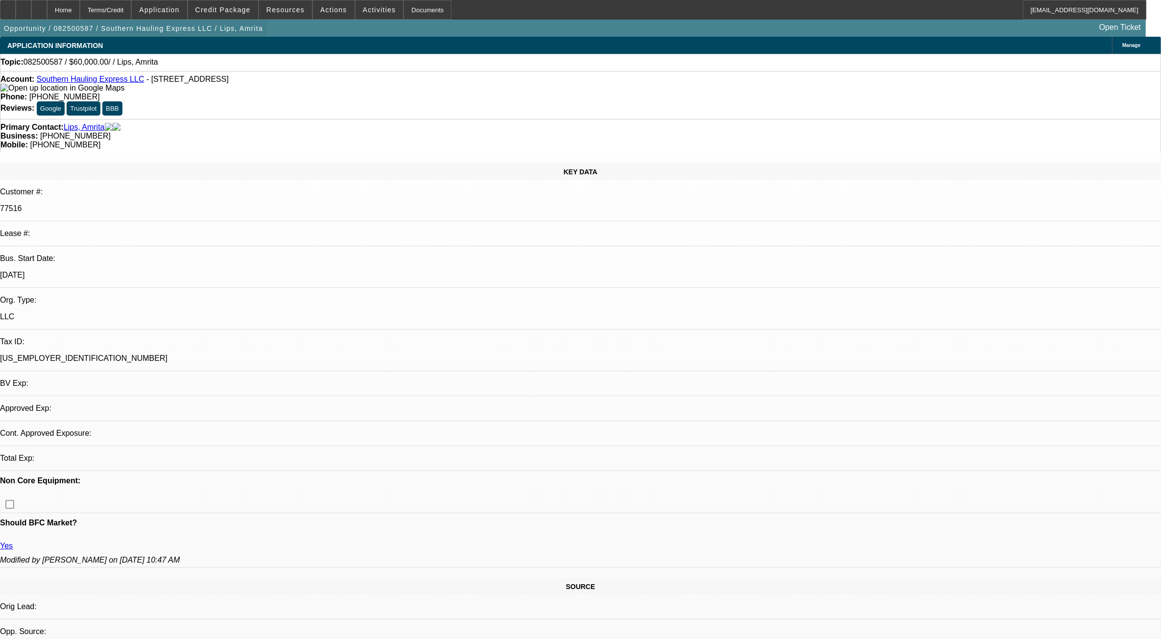
select select "4"
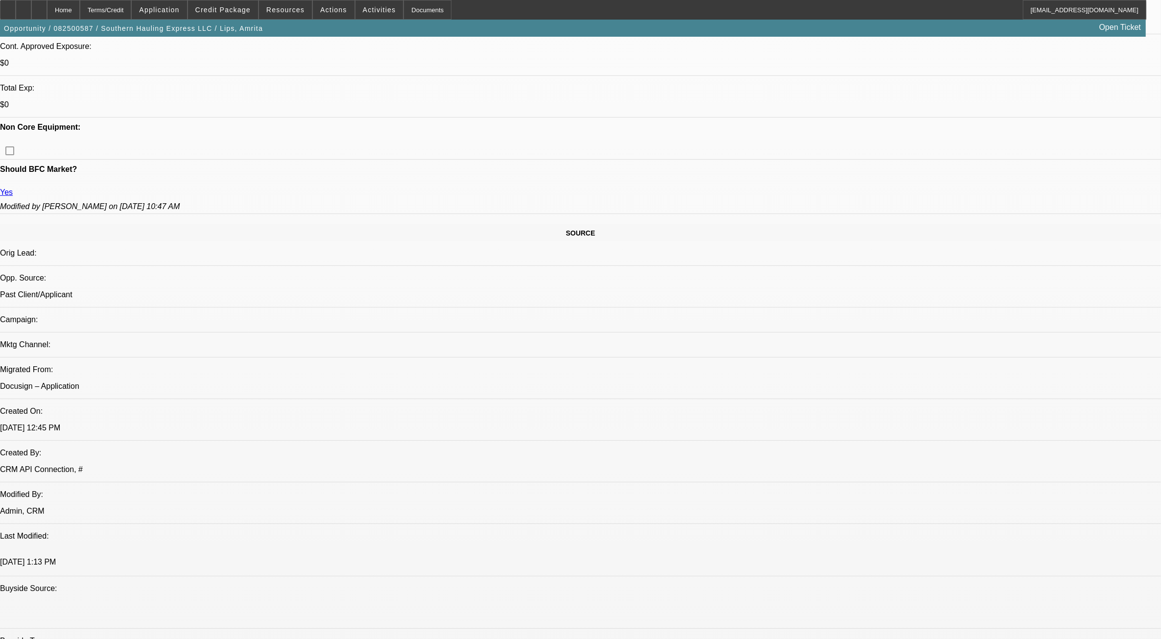
scroll to position [673, 0]
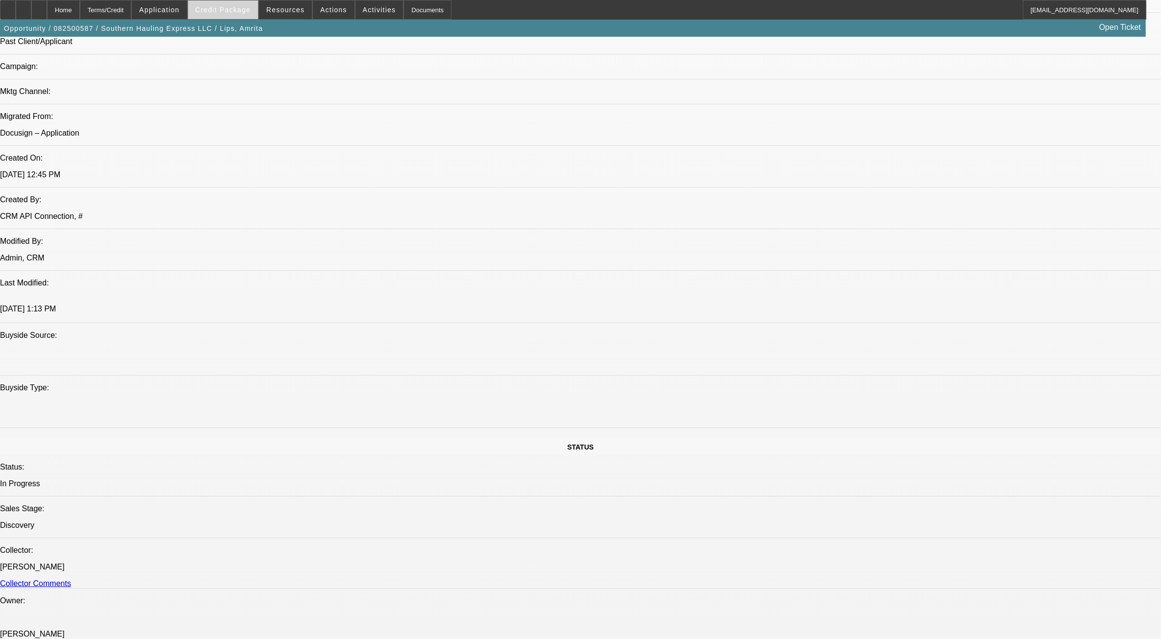
click at [227, 9] on span "Credit Package" at bounding box center [222, 10] width 55 height 8
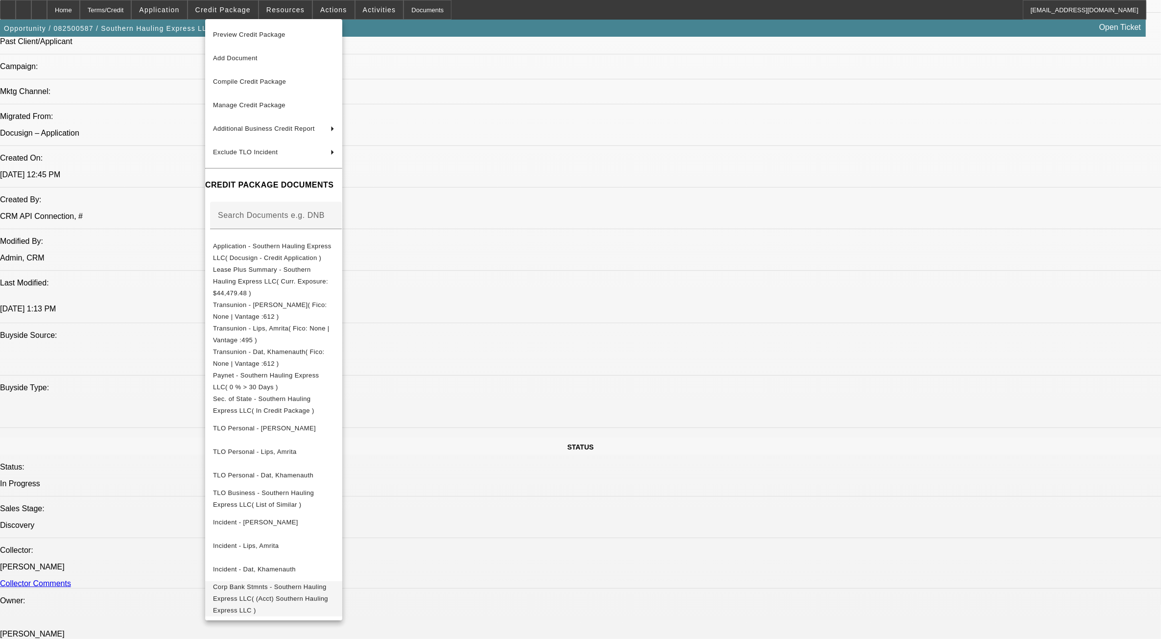
click at [250, 581] on span "Corp Bank Stmnts - Southern Hauling Express LLC( (Acct) Southern Hauling Expres…" at bounding box center [273, 598] width 121 height 35
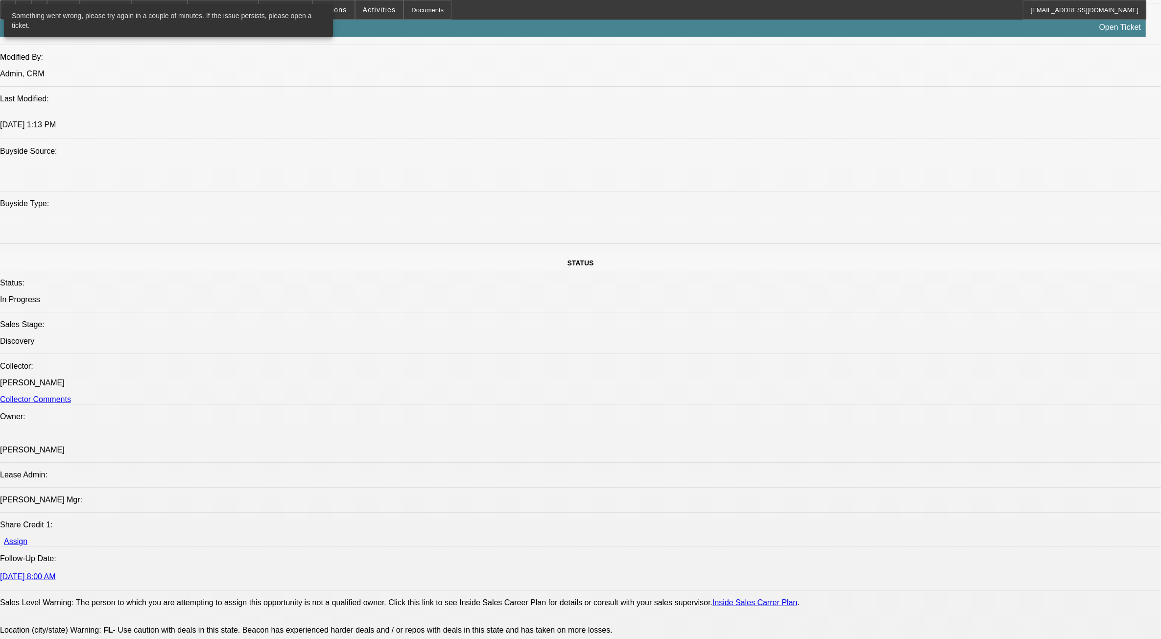
scroll to position [1041, 0]
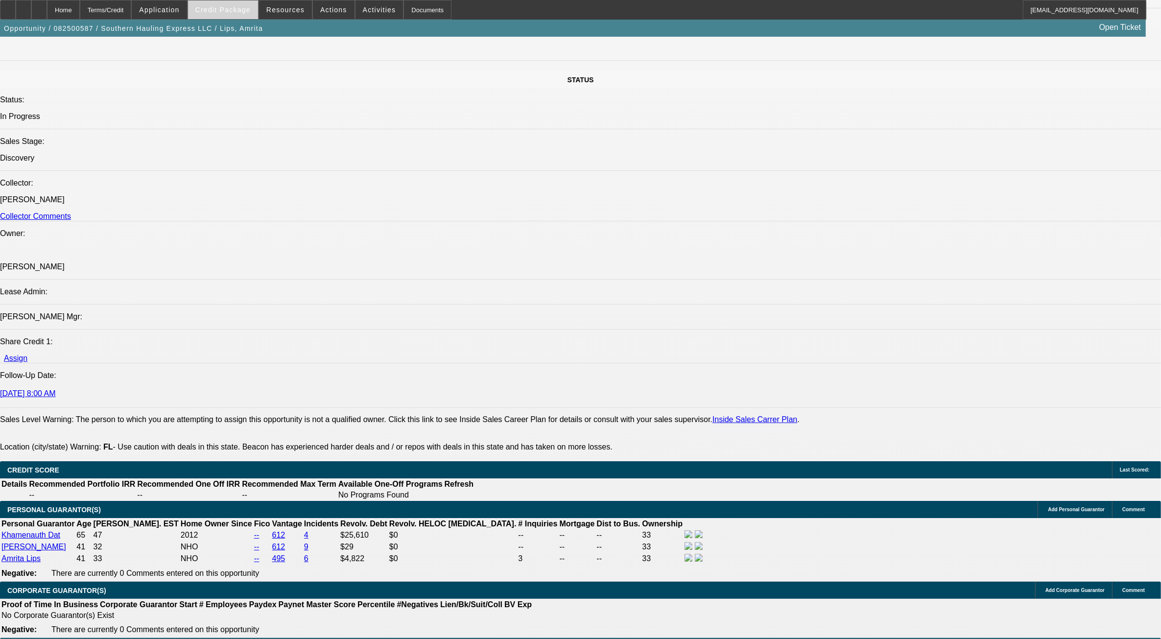
click at [224, 11] on span "Credit Package" at bounding box center [222, 10] width 55 height 8
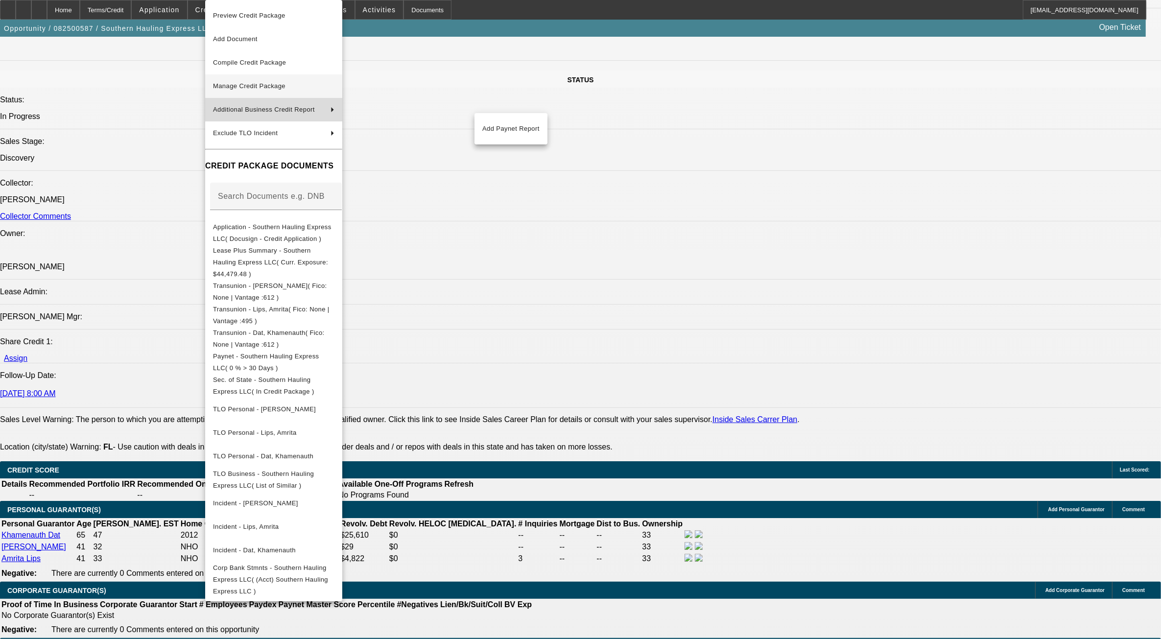
drag, startPoint x: 264, startPoint y: 103, endPoint x: 263, endPoint y: 92, distance: 11.8
click at [263, 92] on div "Preview Credit Package Add Document Compile Credit Package Manage Credit Packag…" at bounding box center [273, 300] width 137 height 601
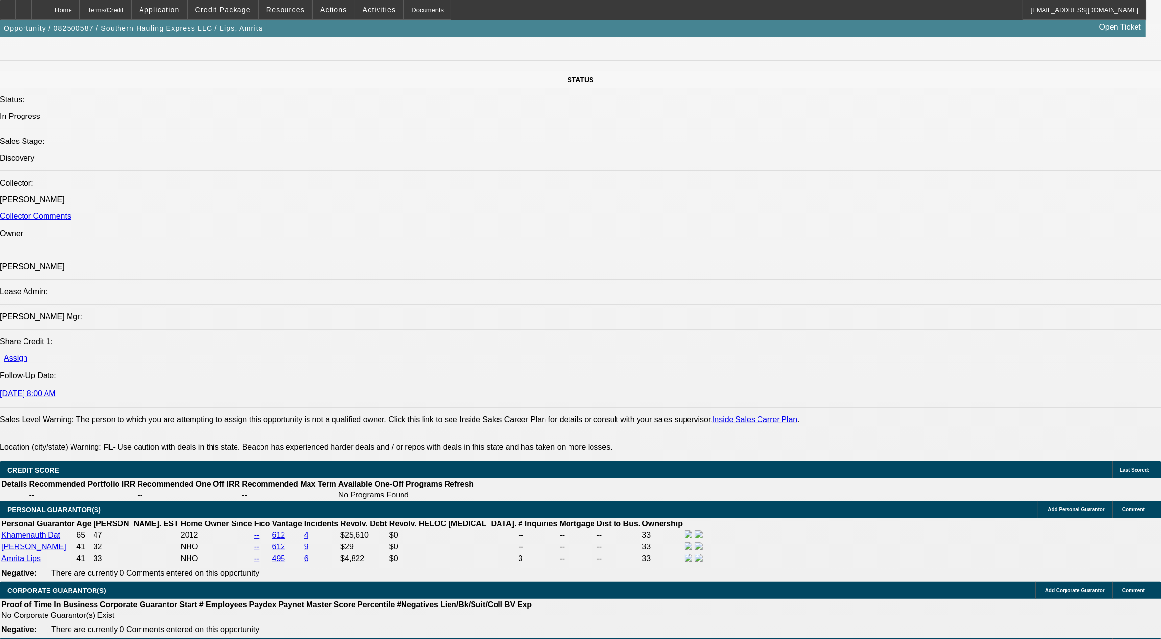
click at [224, 5] on span at bounding box center [223, 10] width 70 height 24
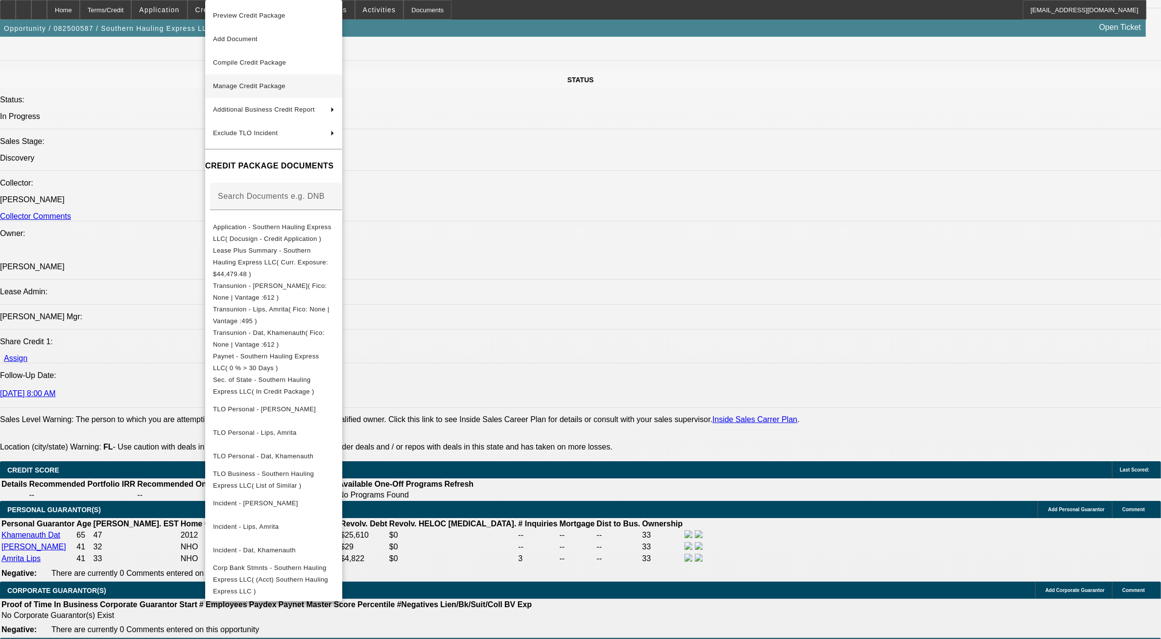
click at [259, 91] on span "Manage Credit Package" at bounding box center [273, 86] width 121 height 12
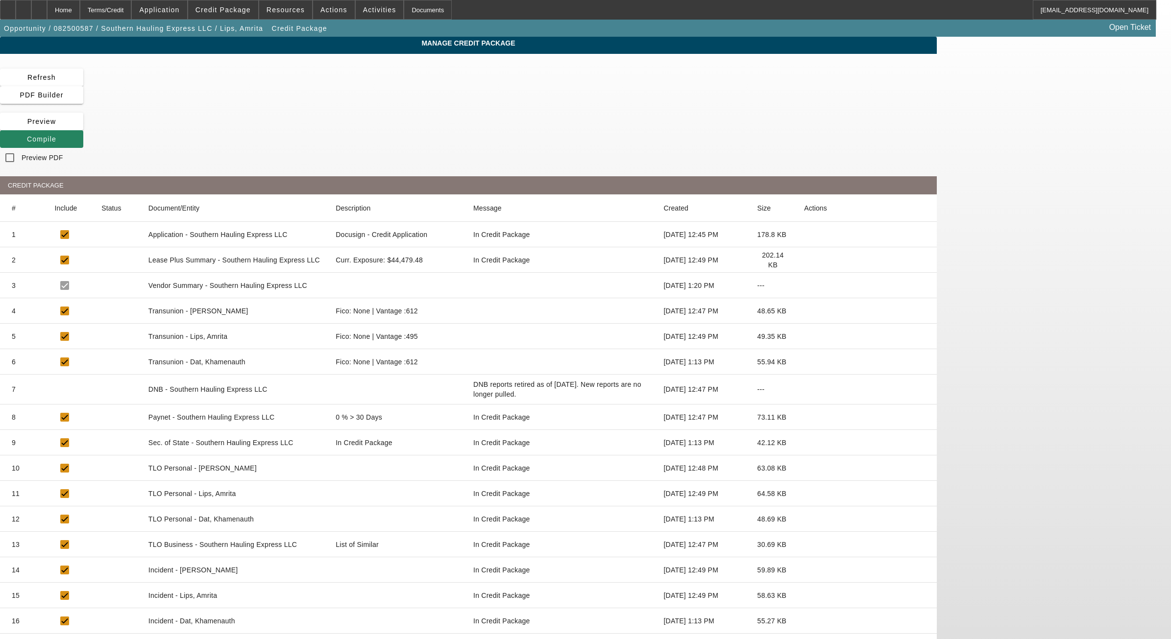
click at [804, 639] on icon at bounding box center [804, 647] width 0 height 0
click at [468, 194] on mat-header-cell "Description" at bounding box center [398, 207] width 141 height 27
click at [932, 634] on mat-cell at bounding box center [866, 646] width 141 height 25
click at [804, 639] on icon at bounding box center [804, 647] width 0 height 0
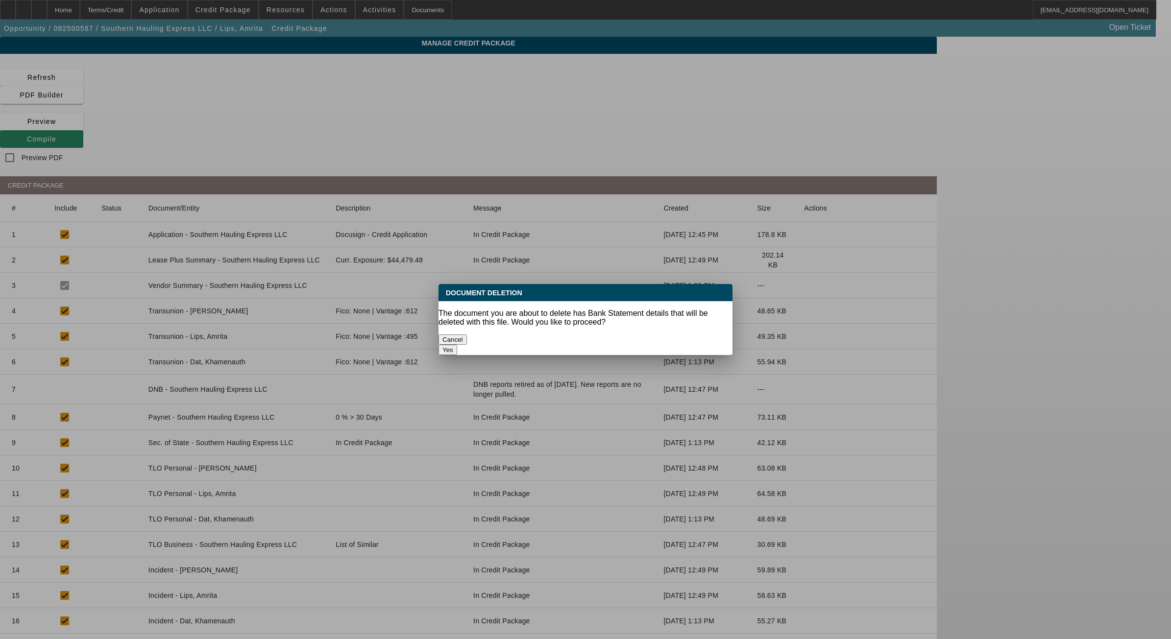
click at [457, 345] on button "Yes" at bounding box center [447, 350] width 19 height 10
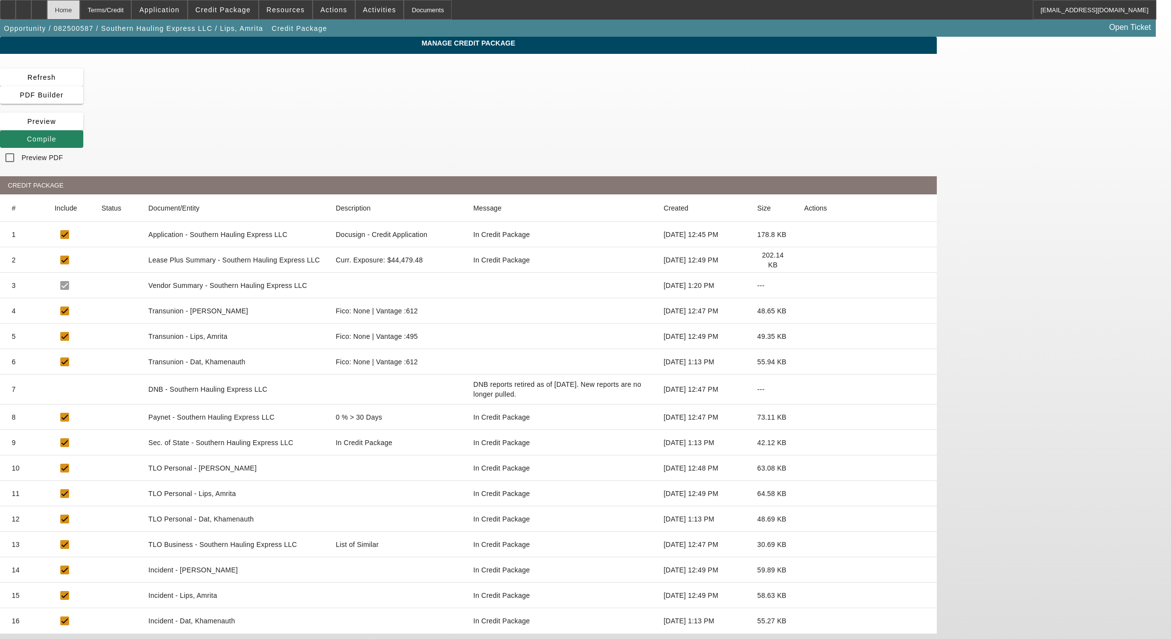
click at [80, 10] on div "Home" at bounding box center [63, 10] width 33 height 20
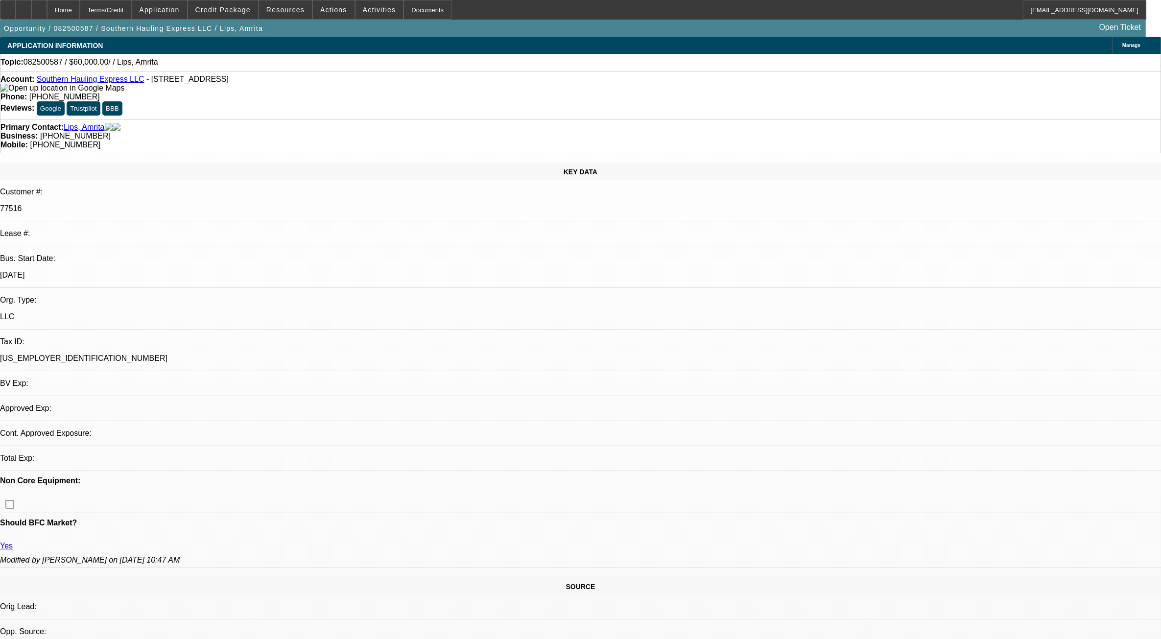
select select "0"
select select "2"
select select "0.1"
select select "4"
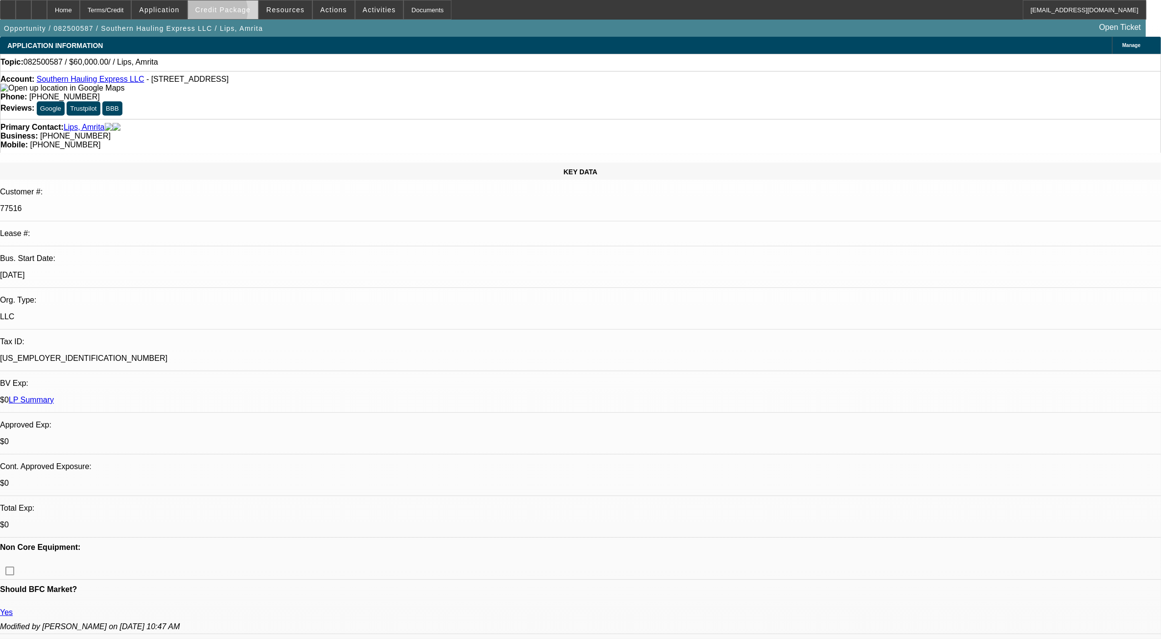
click at [232, 13] on span at bounding box center [223, 10] width 70 height 24
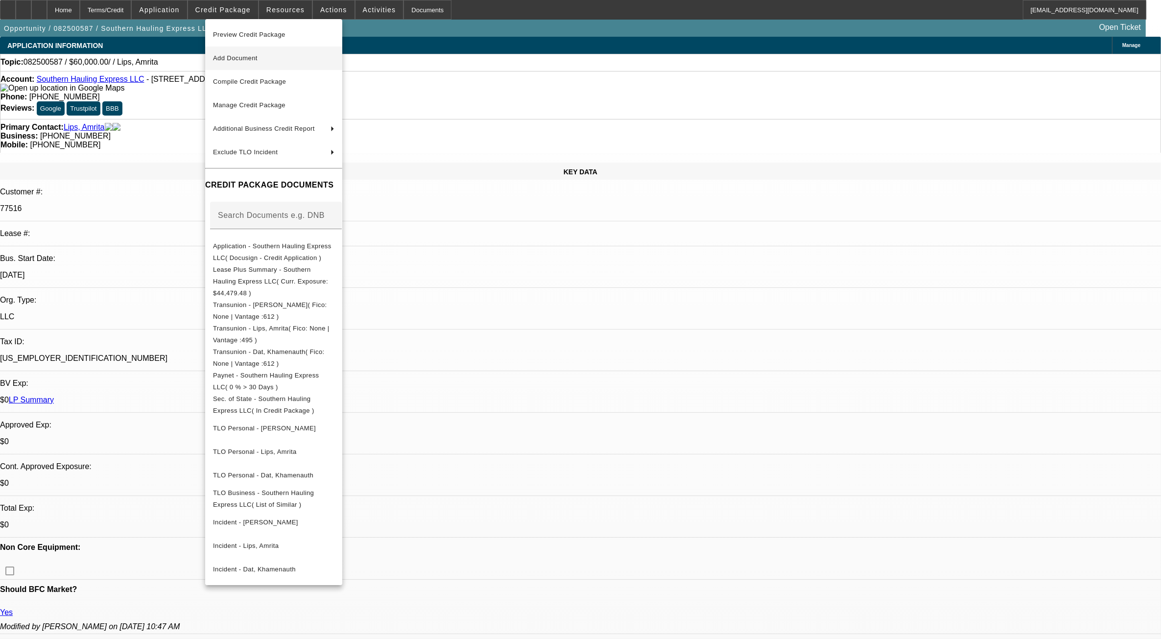
click at [238, 60] on span "Add Document" at bounding box center [235, 57] width 45 height 7
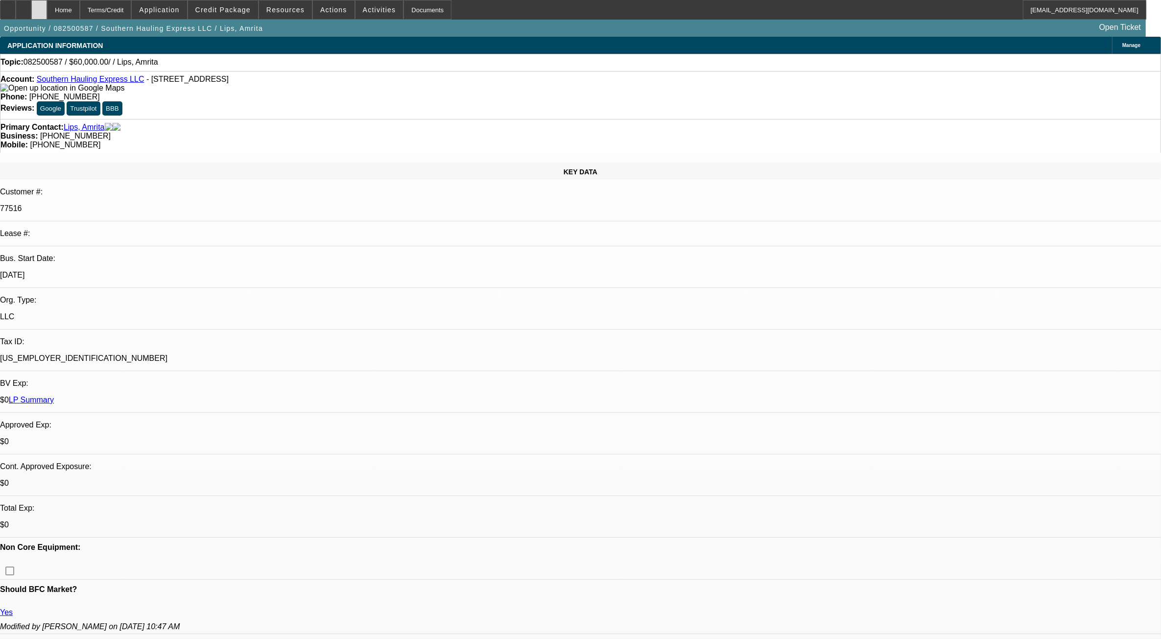
click at [39, 6] on icon at bounding box center [39, 6] width 0 height 0
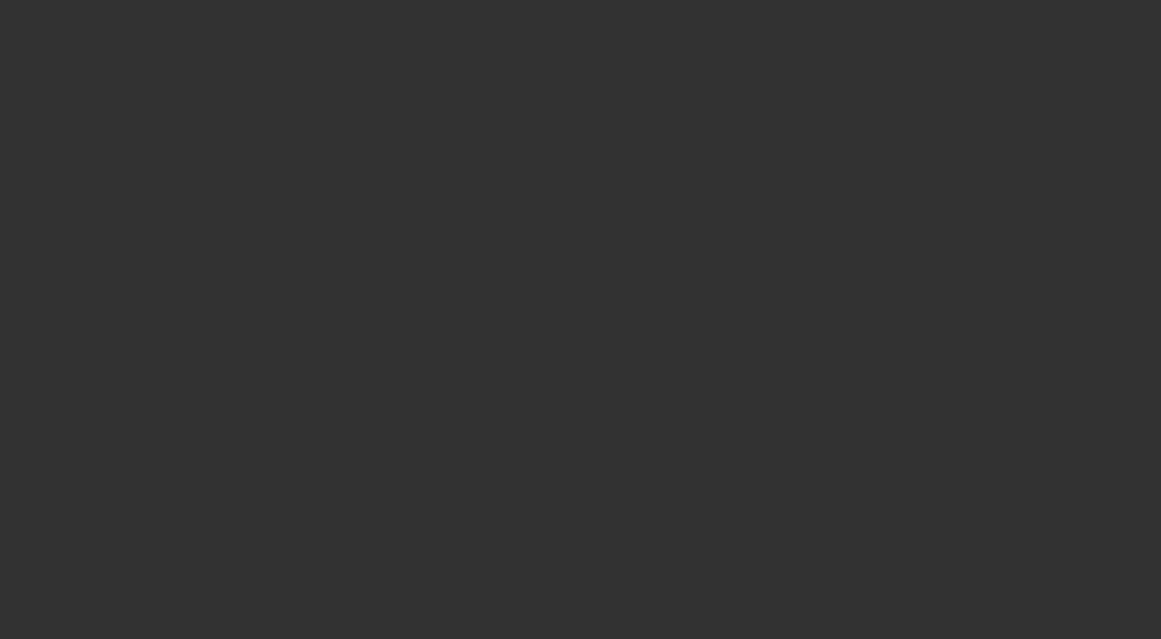
select select "0"
select select "2"
select select "0.1"
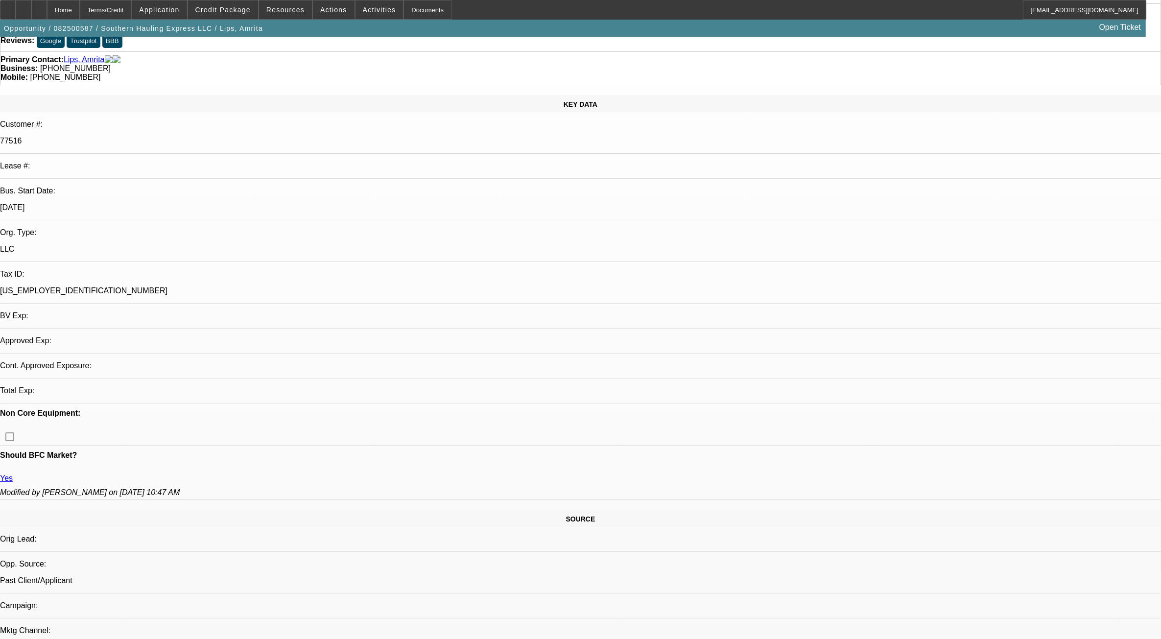
select select "1"
select select "2"
select select "4"
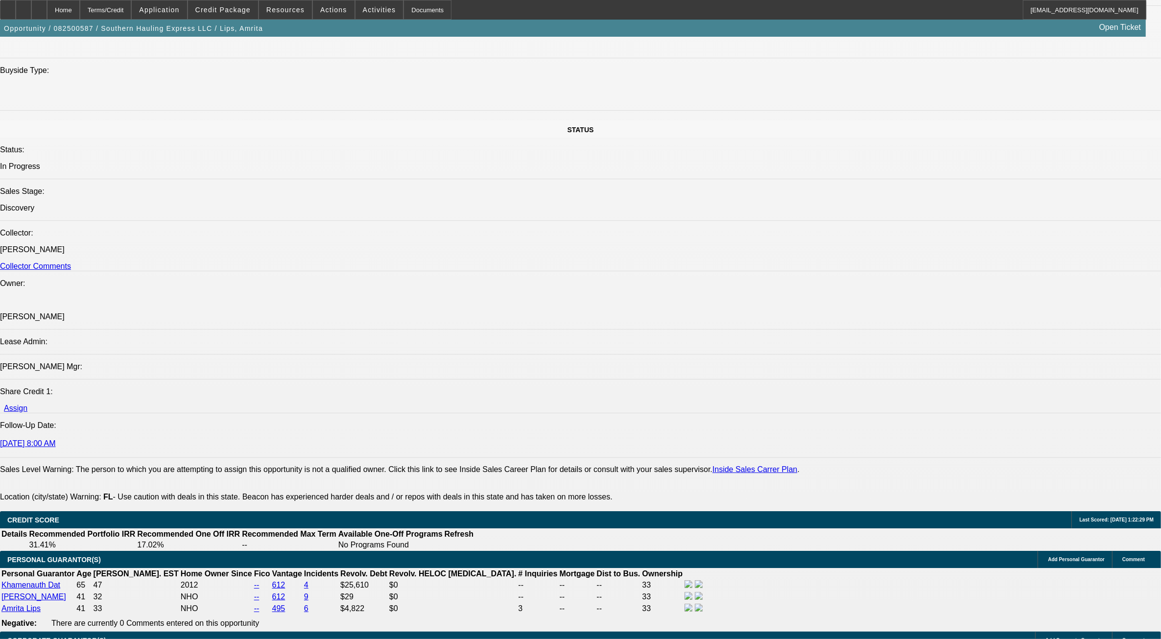
scroll to position [1236, 0]
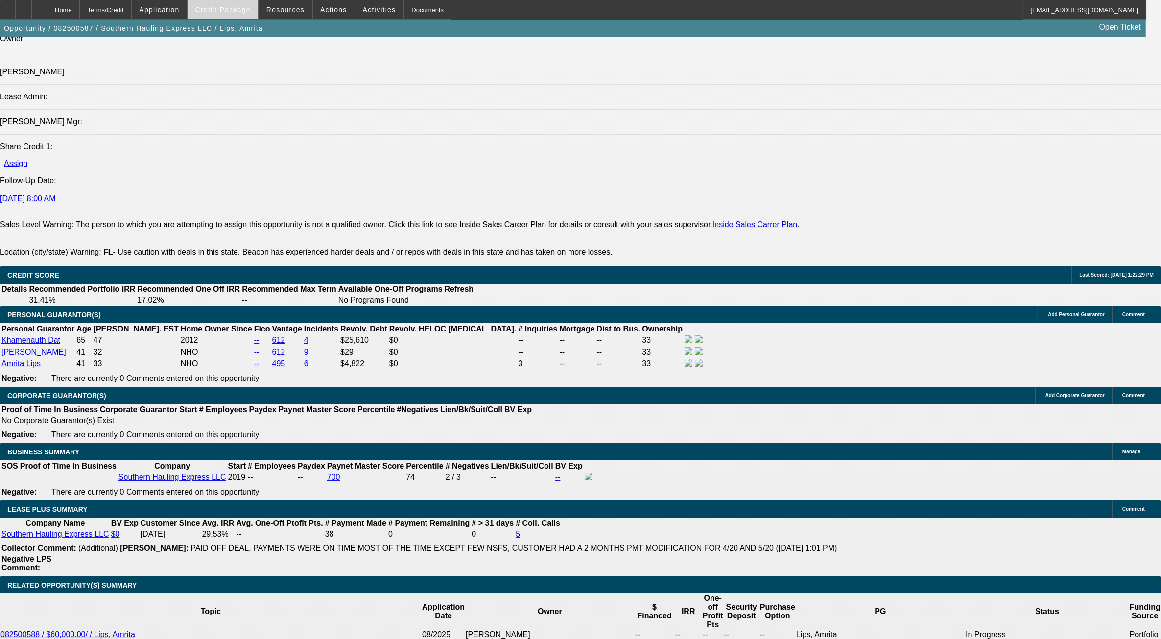
click at [224, 10] on span "Credit Package" at bounding box center [222, 10] width 55 height 8
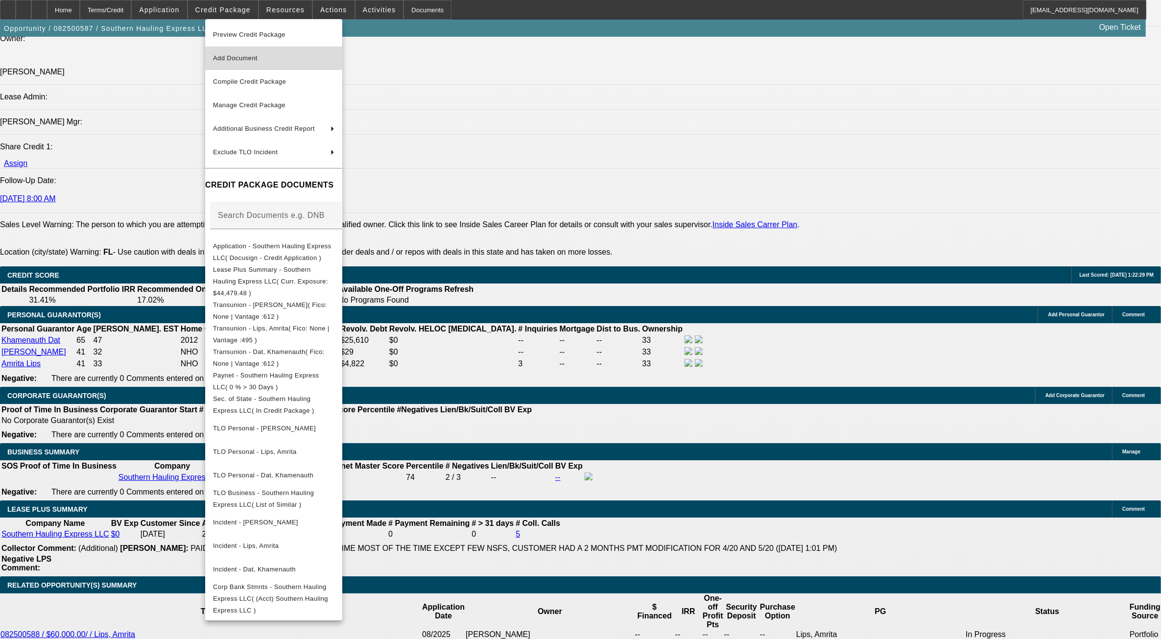
click at [253, 57] on span "Add Document" at bounding box center [235, 57] width 45 height 7
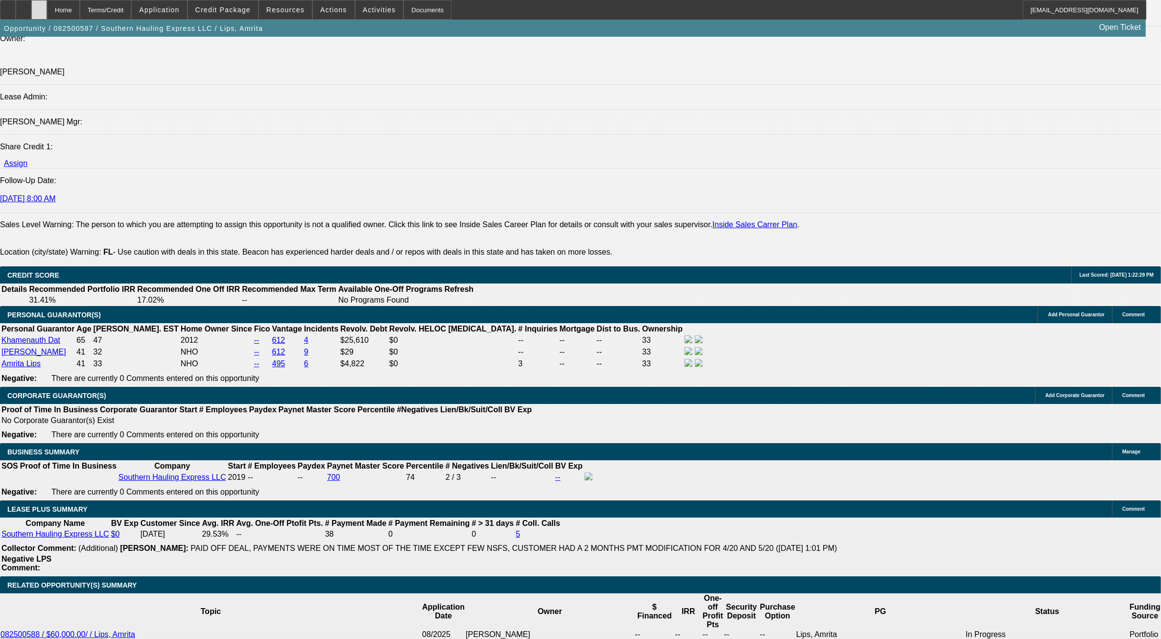
click at [47, 7] on div at bounding box center [39, 10] width 16 height 20
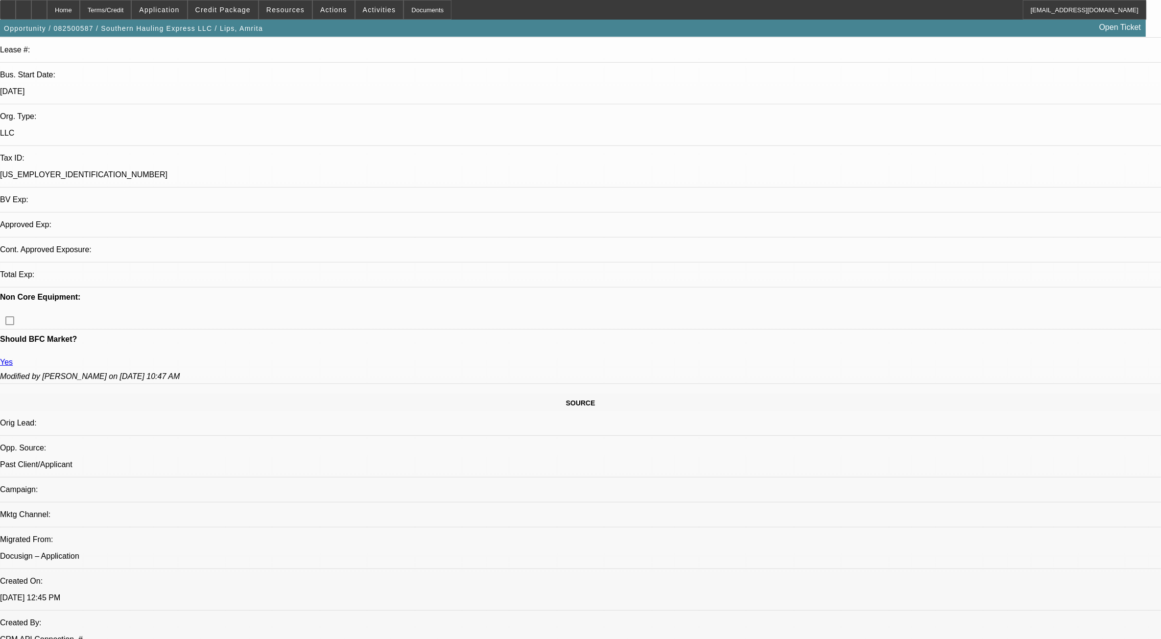
select select "0"
select select "2"
select select "0.1"
select select "1"
select select "2"
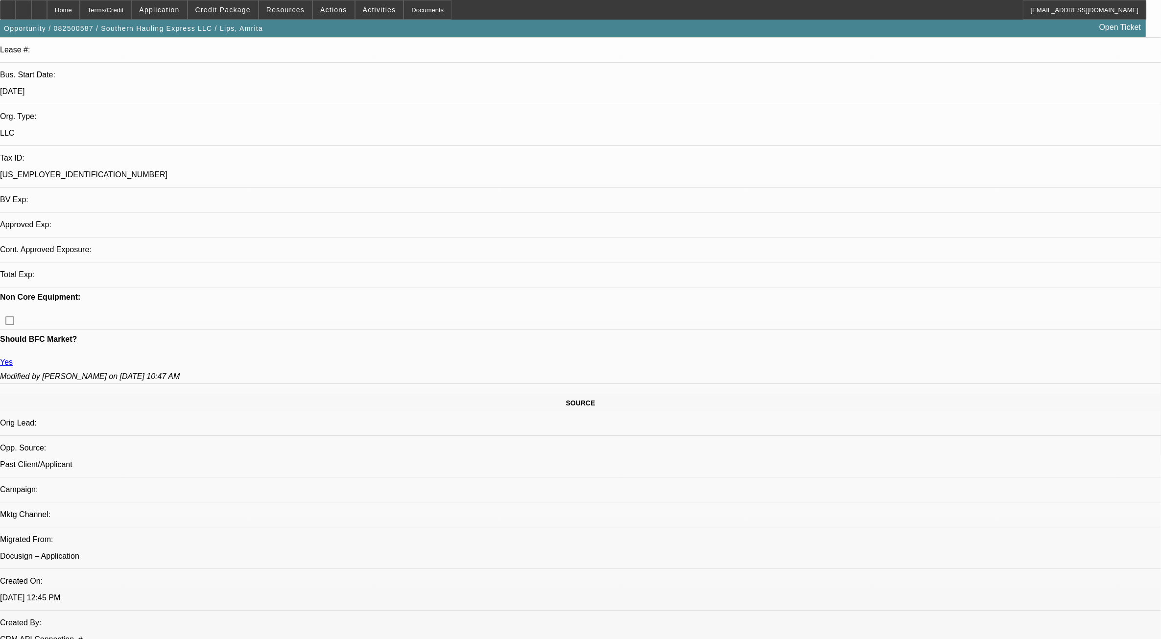
select select "4"
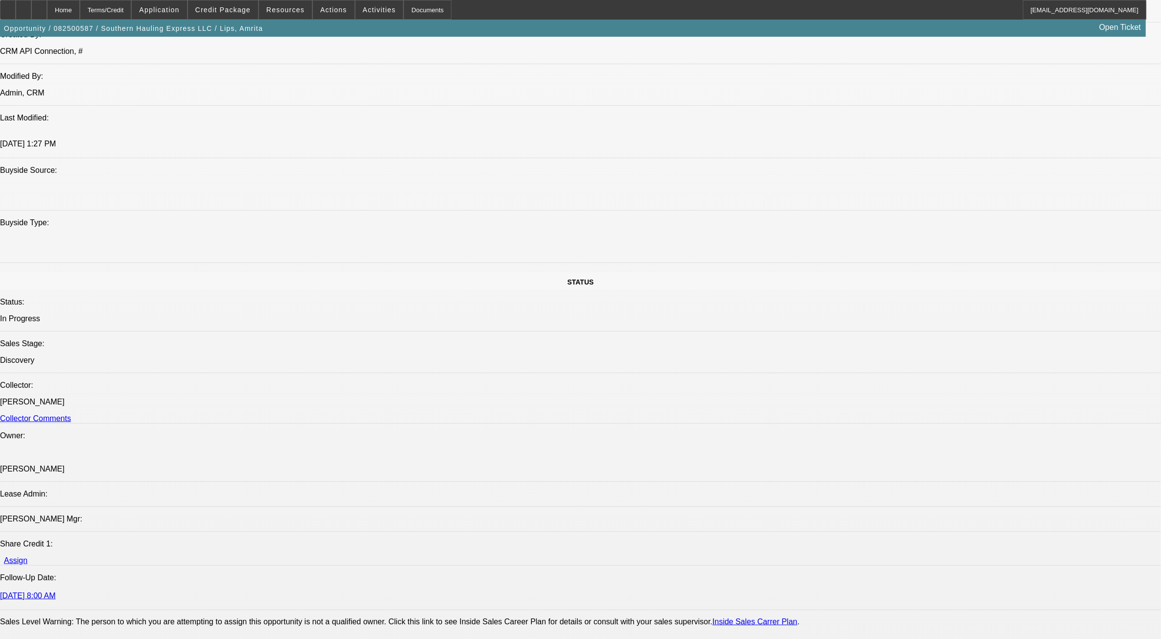
scroll to position [857, 0]
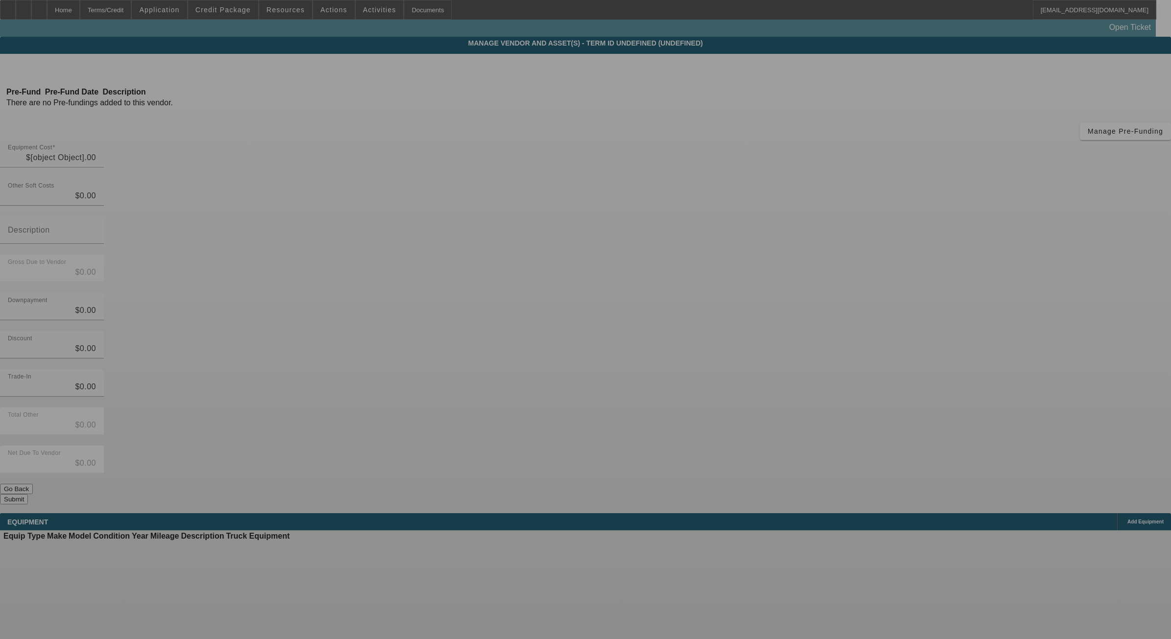
type input "$60,000.00"
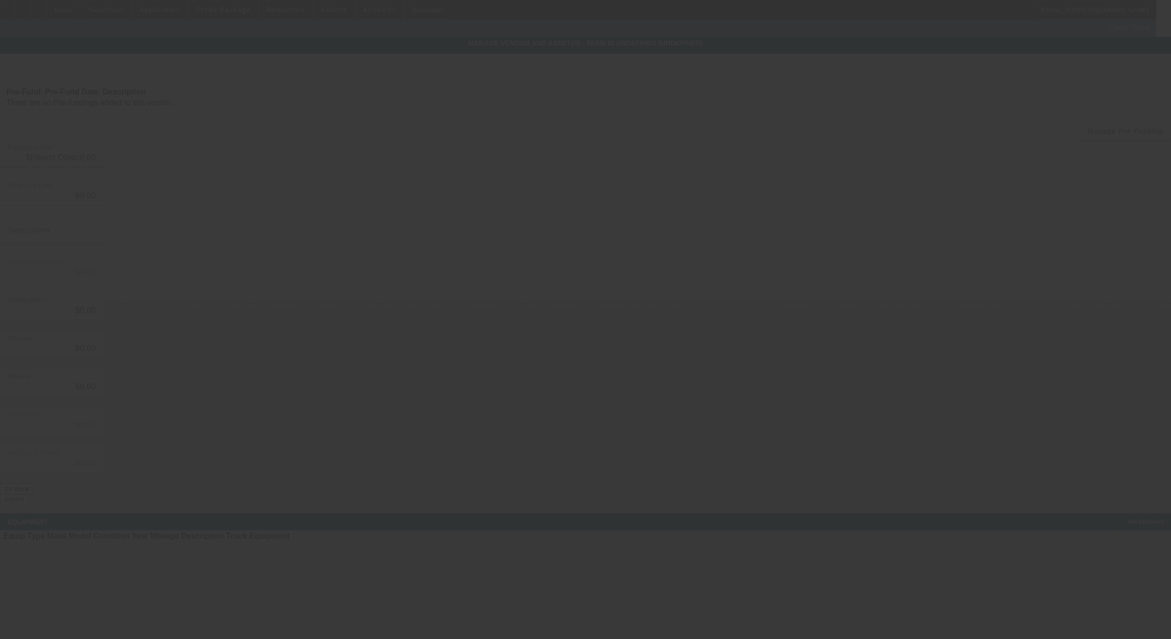
type input "$60,000.00"
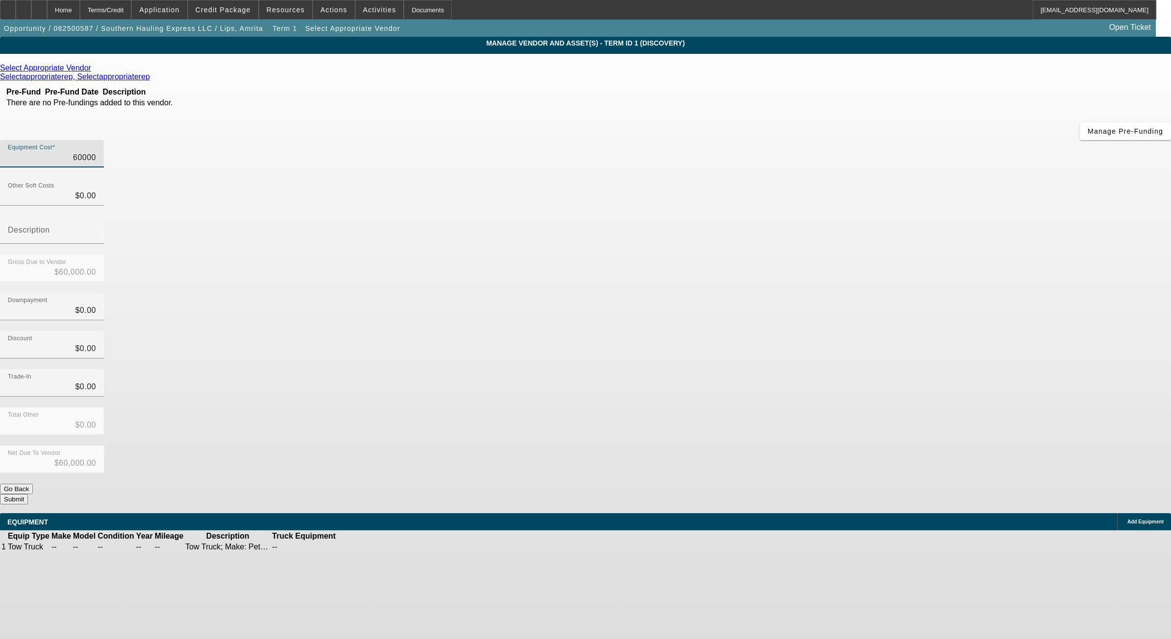
click at [96, 152] on input "60000" at bounding box center [52, 158] width 88 height 12
type input "5"
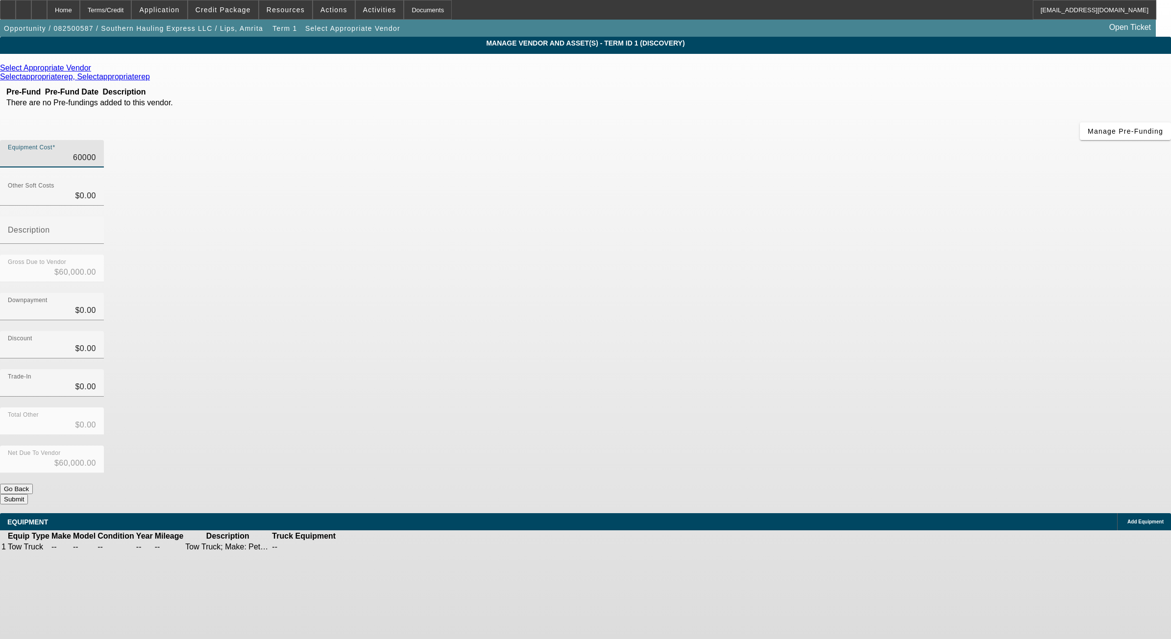
type input "$5.00"
type input "55"
type input "$55.00"
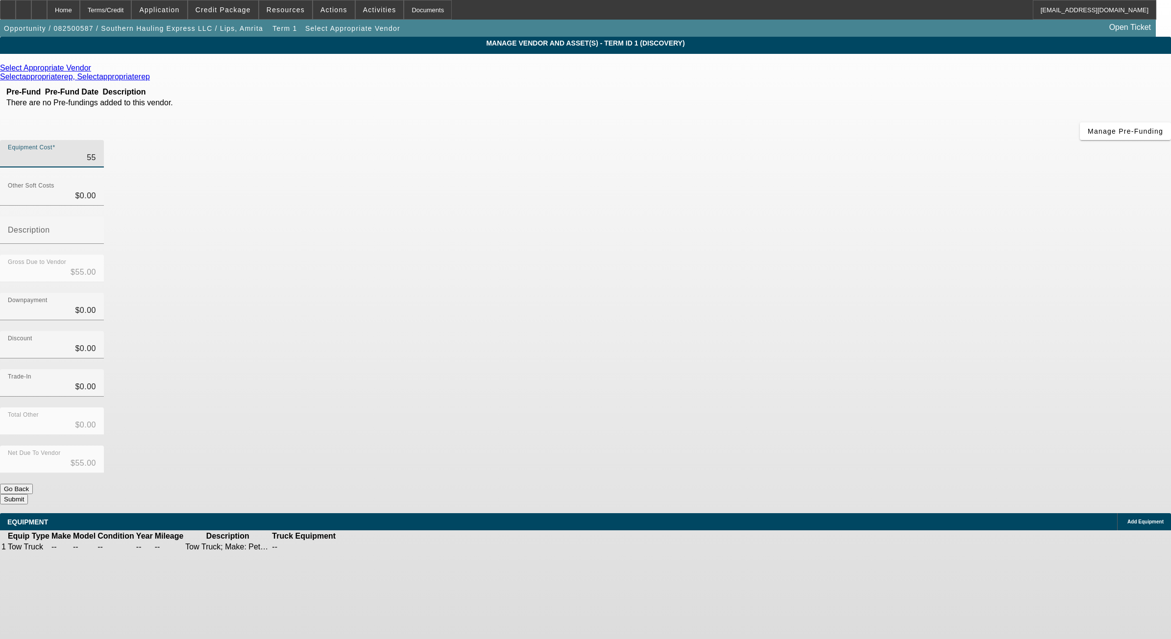
type input "550"
type input "$550.00"
type input "5500"
type input "$5,500.00"
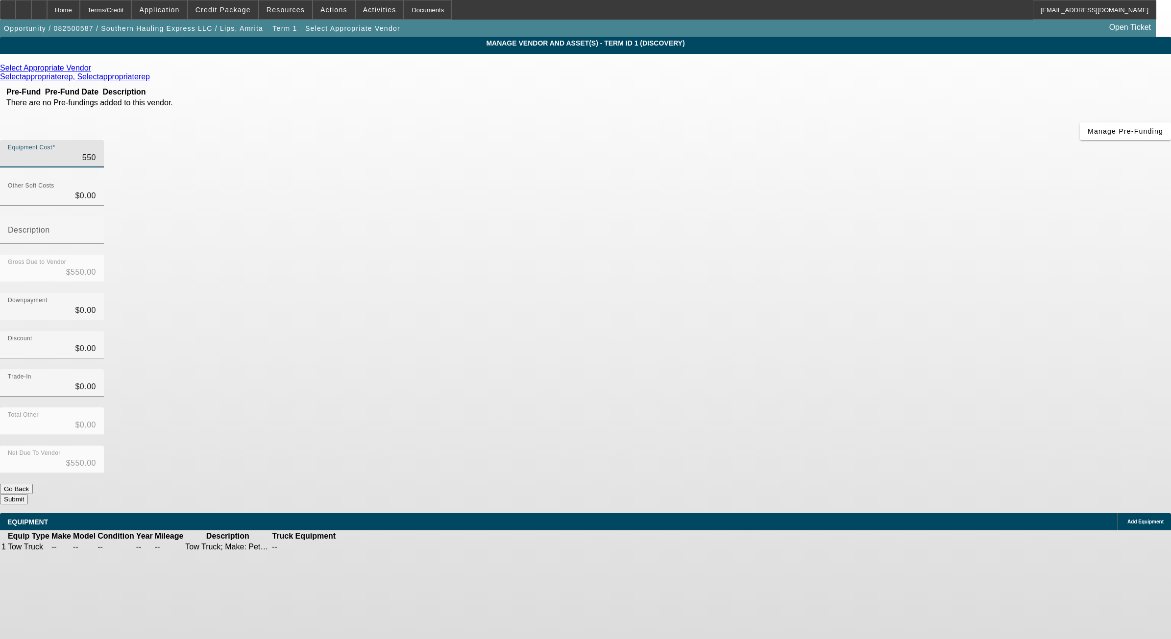
type input "$5,500.00"
type input "55000"
type input "$55,000.00"
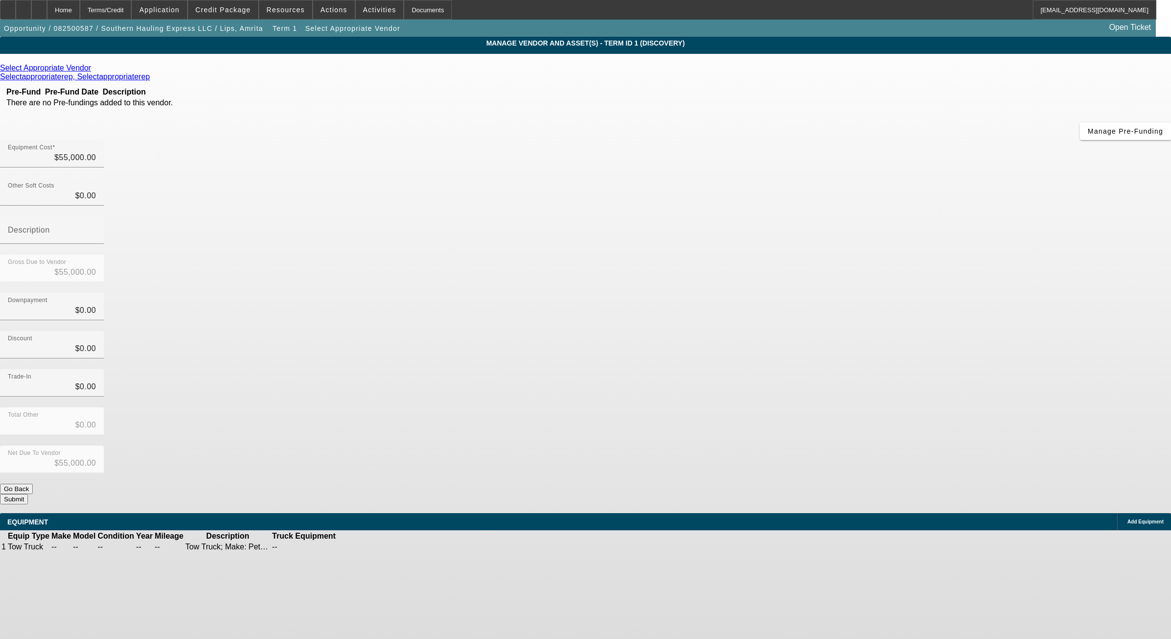
click at [94, 71] on icon at bounding box center [94, 68] width 0 height 8
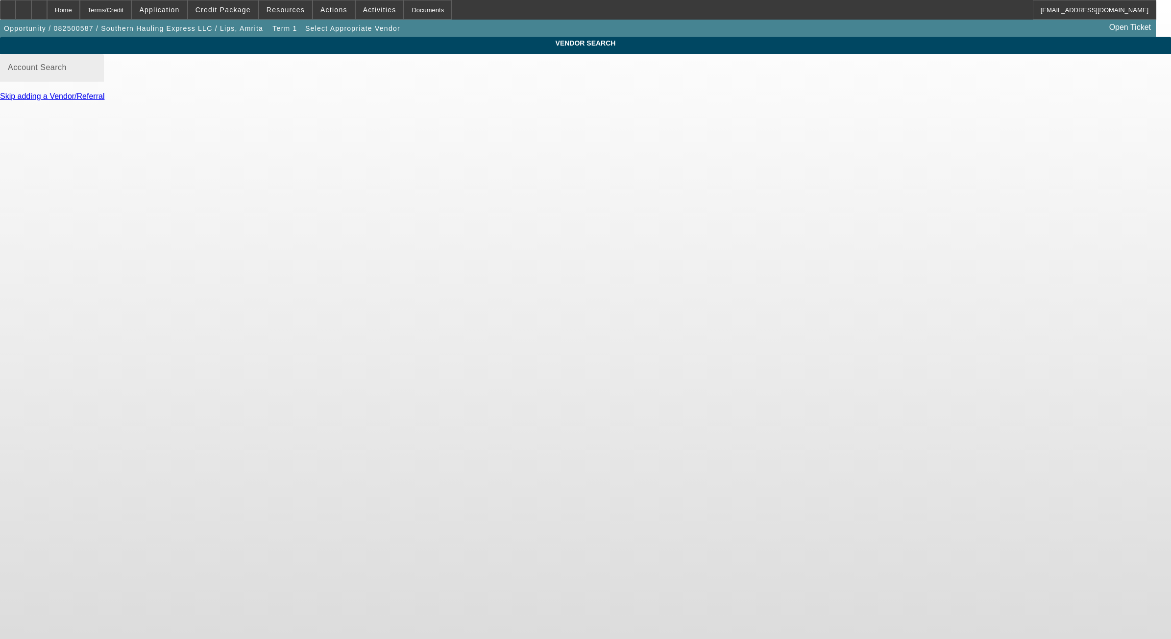
click at [96, 77] on input "Account Search" at bounding box center [52, 72] width 88 height 12
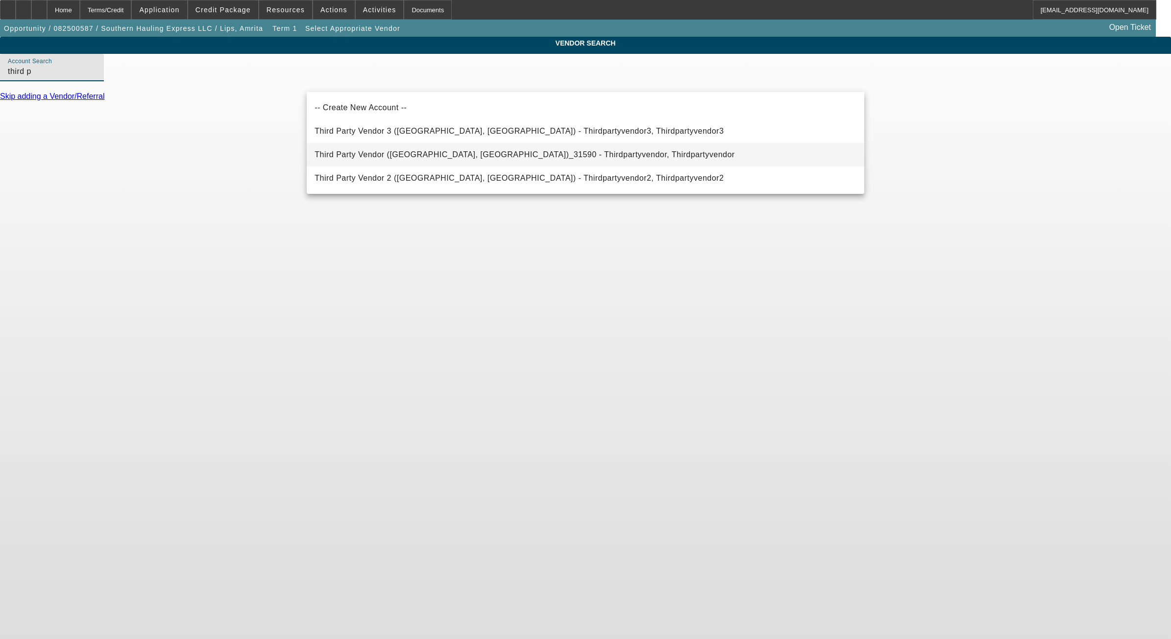
click at [474, 155] on span "Third Party Vendor (Northbrook, IL)_31590 - Thirdpartyvendor, Thirdpartyvendor" at bounding box center [524, 154] width 420 height 8
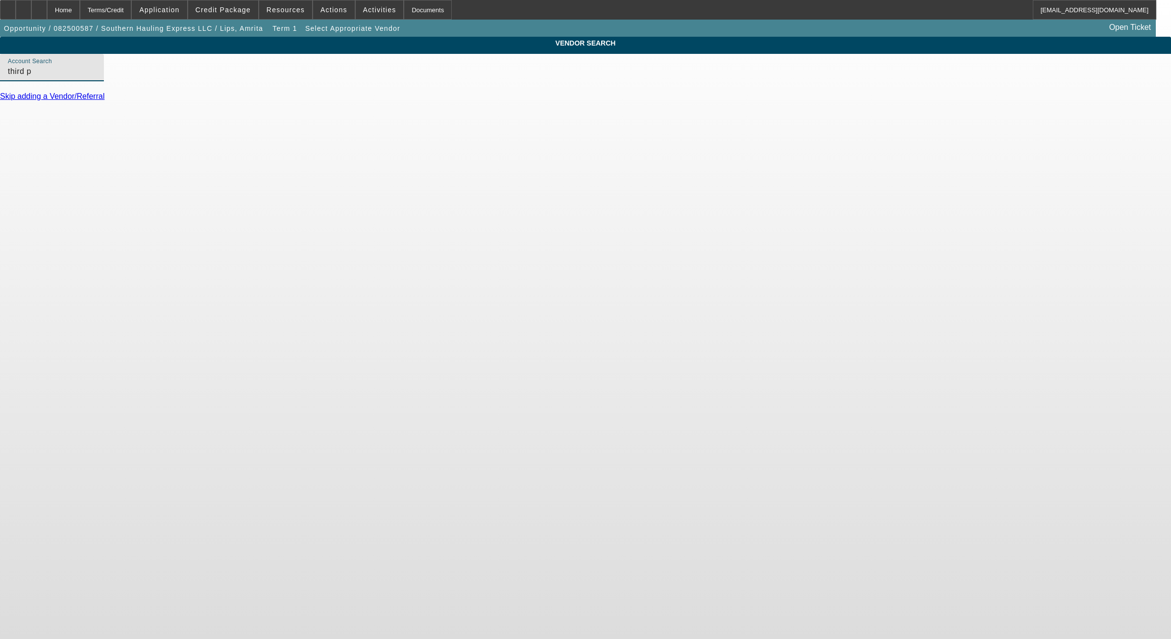
type input "Third Party Vendor (Northbrook, IL)_31590 - Thirdpartyvendor, Thirdpartyvendor"
click at [52, 123] on link "Update Vendor" at bounding box center [26, 119] width 52 height 8
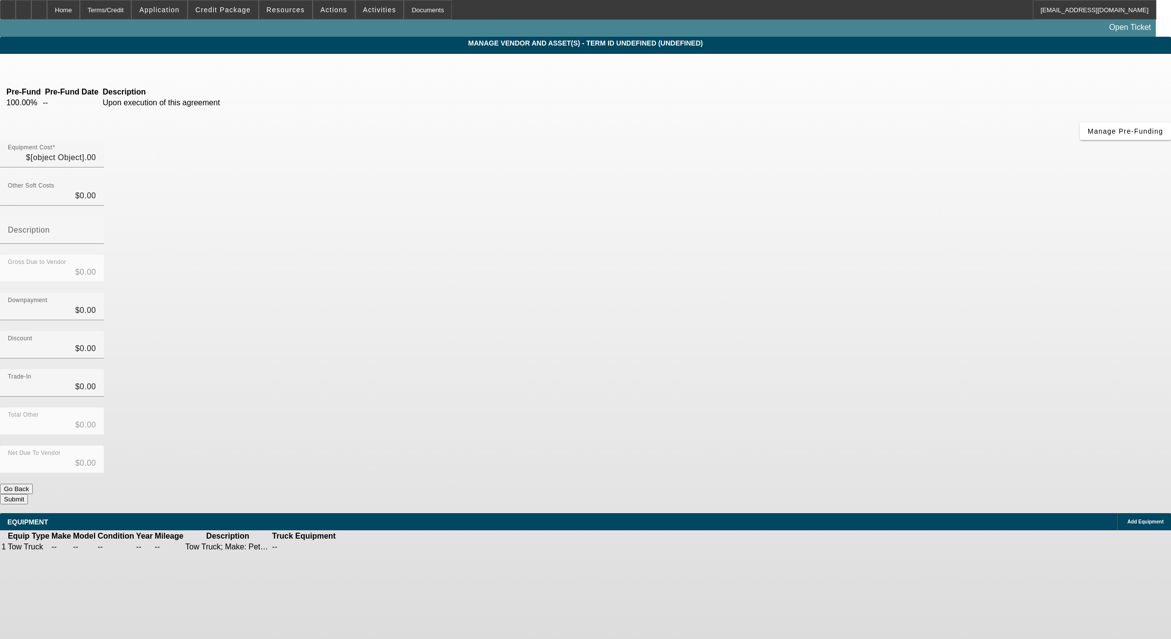
type input "$55,000.00"
click at [28, 494] on button "Submit" at bounding box center [14, 499] width 28 height 10
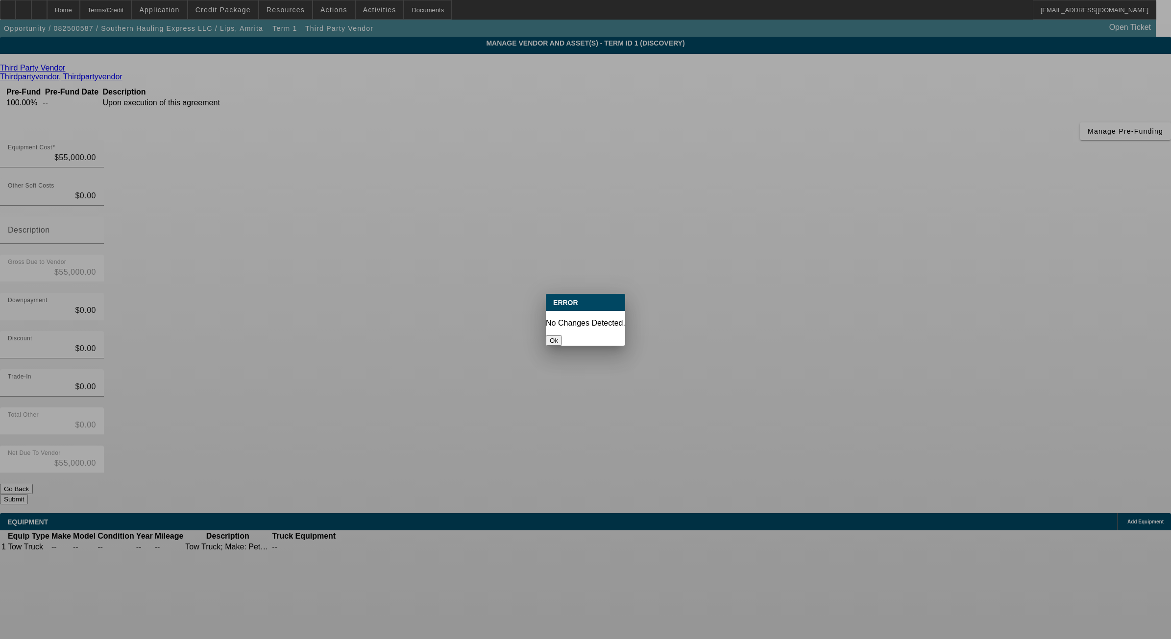
click at [562, 336] on button "Ok" at bounding box center [554, 341] width 16 height 10
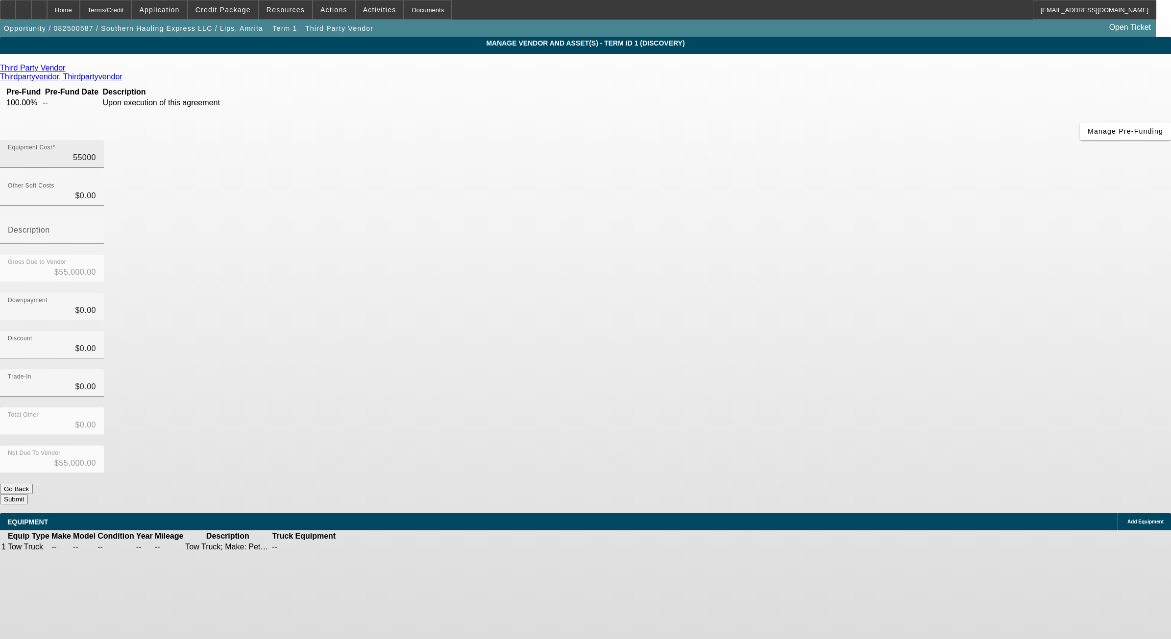
click at [96, 152] on input "55000" at bounding box center [52, 158] width 88 height 12
type input "$55,000.00"
click at [28, 494] on button "Submit" at bounding box center [14, 499] width 28 height 10
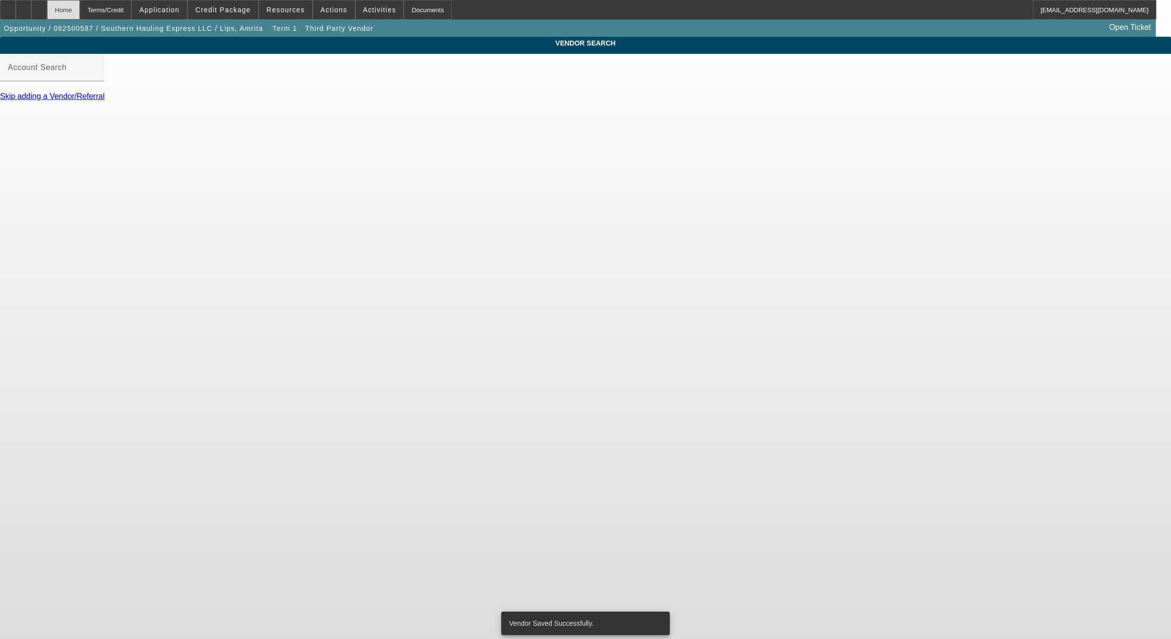
click at [80, 14] on div "Home" at bounding box center [63, 10] width 33 height 20
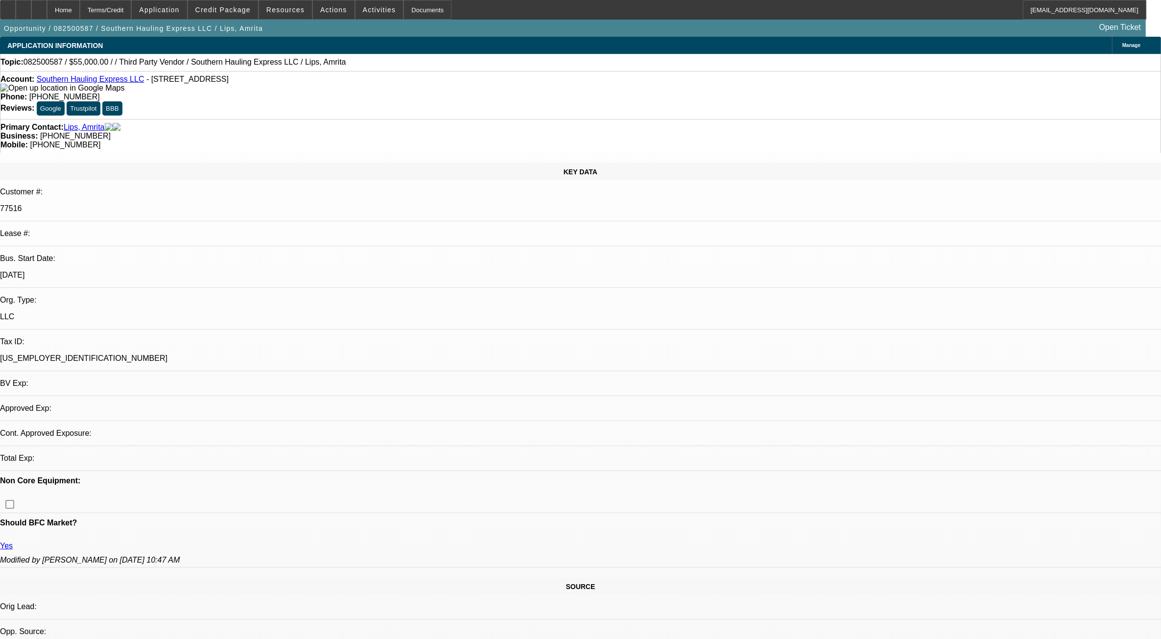
select select "0"
select select "2"
select select "0.1"
select select "4"
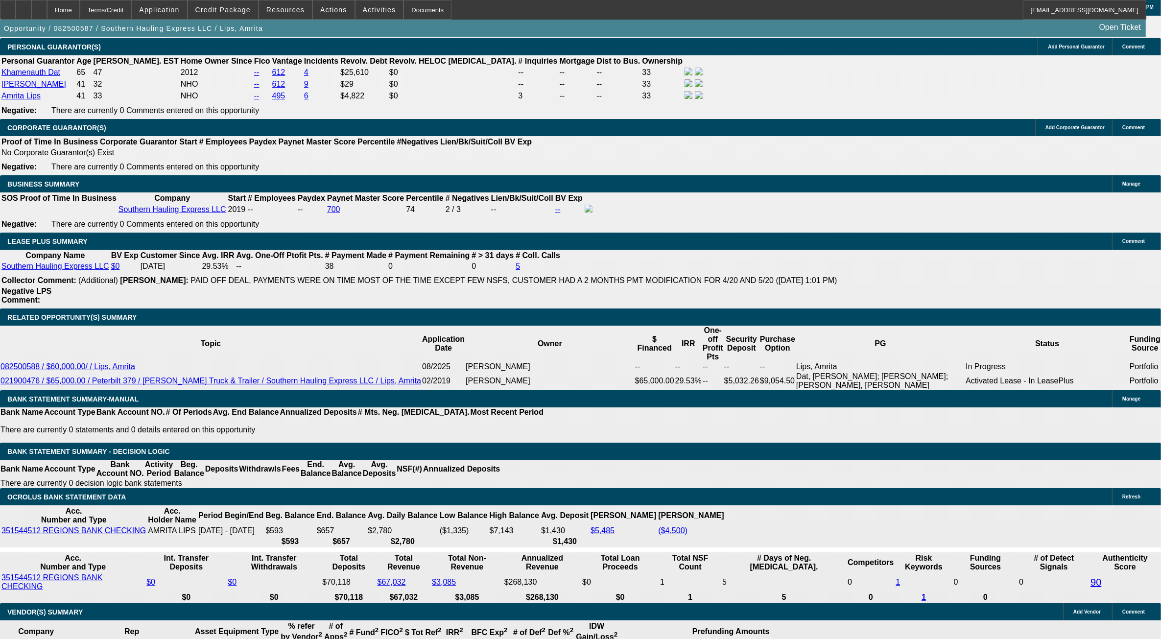
scroll to position [1531, 0]
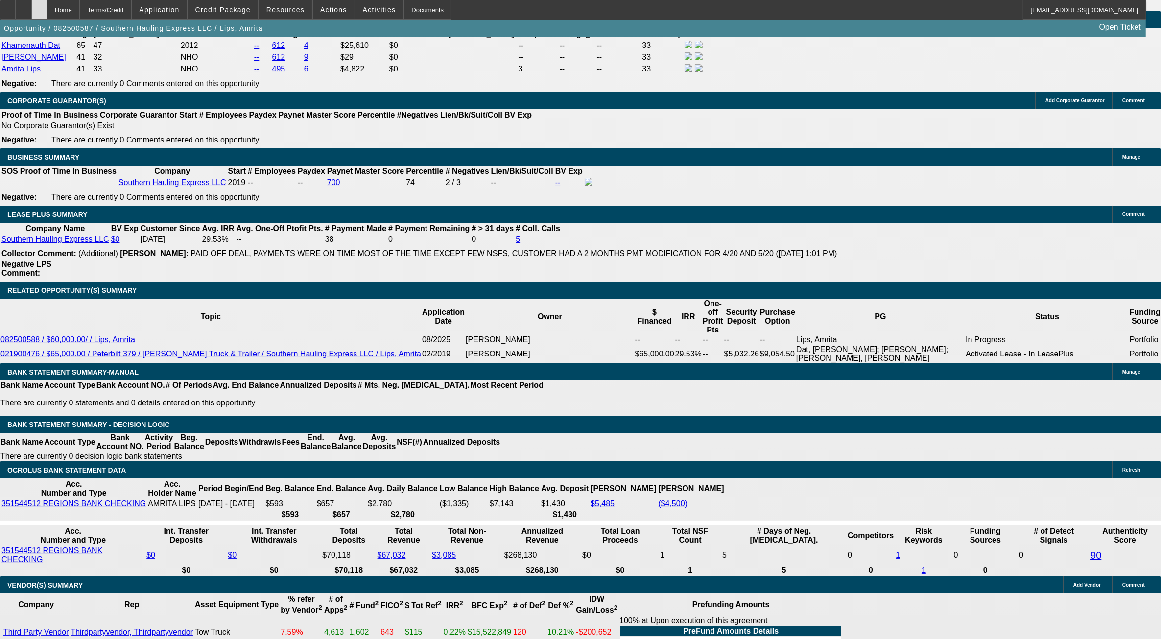
click at [47, 15] on div at bounding box center [39, 10] width 16 height 20
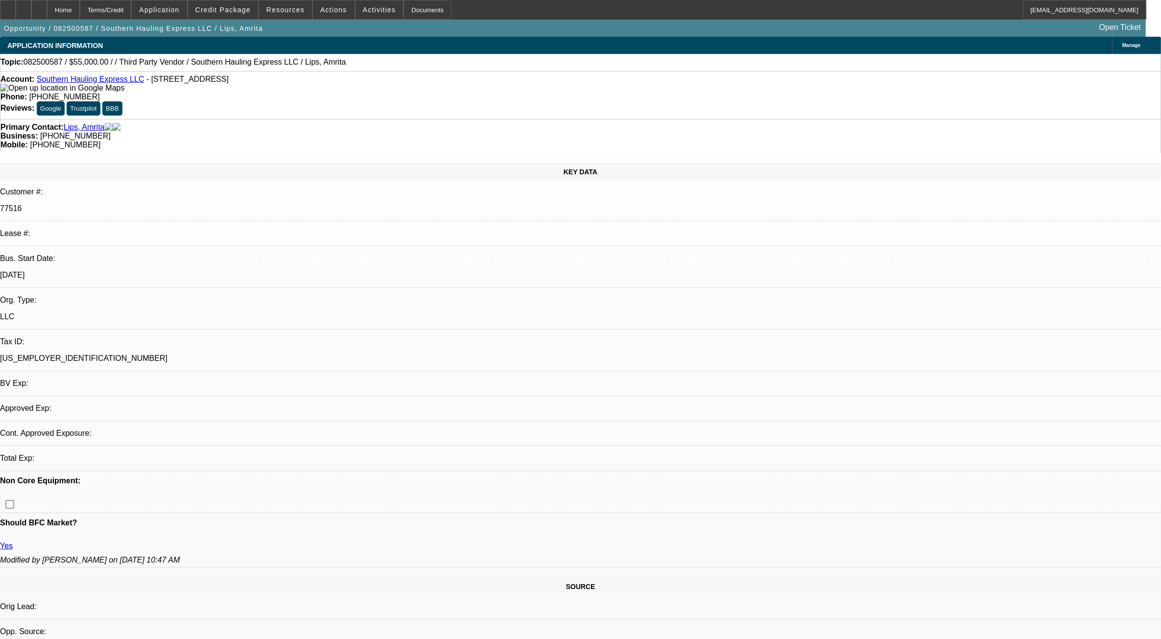
select select "0"
select select "2"
select select "0.1"
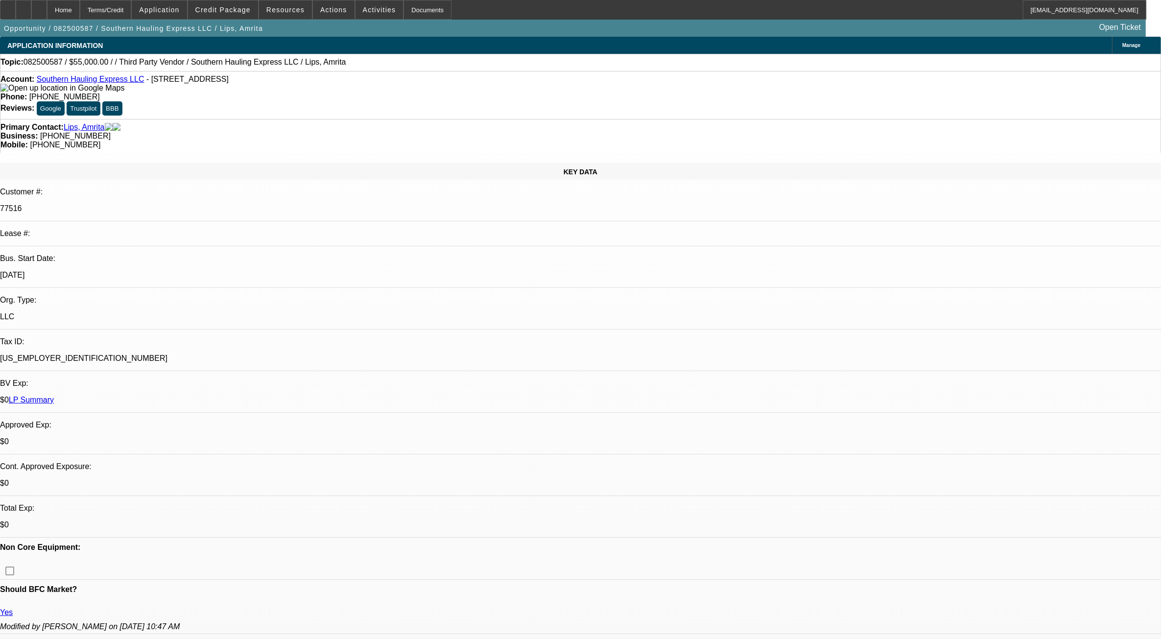
select select "1"
select select "2"
select select "4"
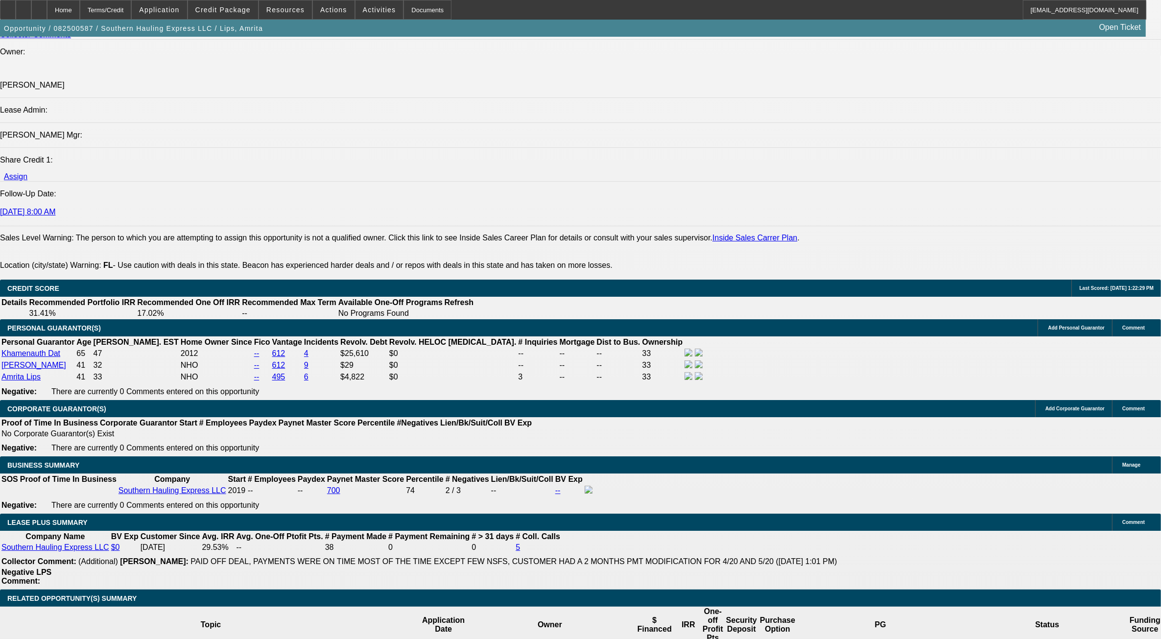
scroll to position [1225, 0]
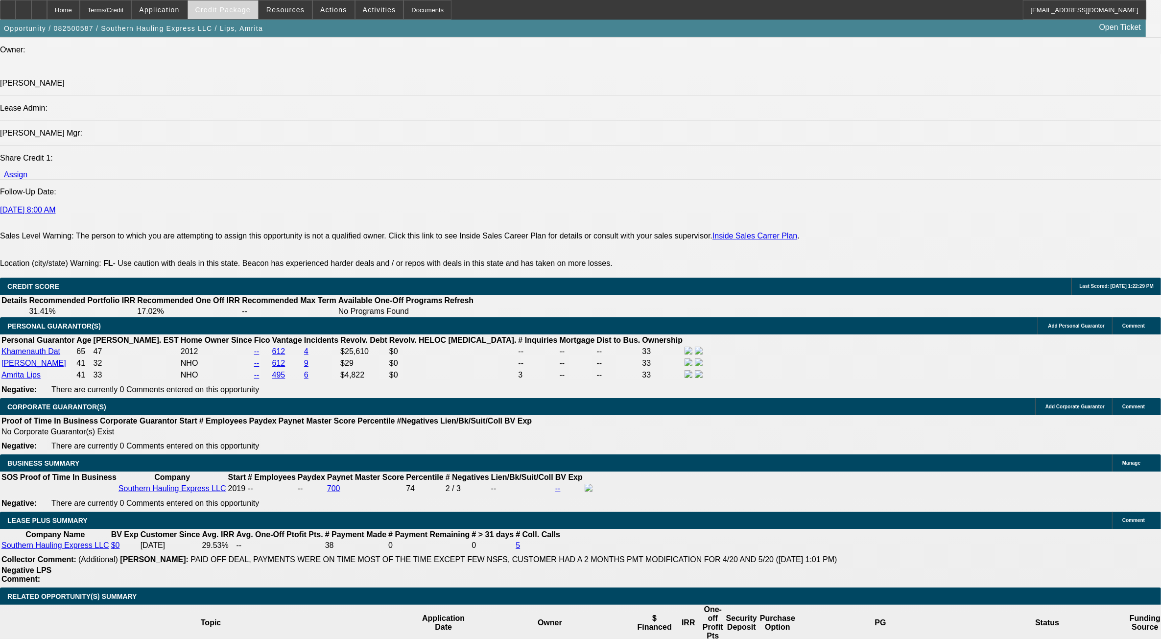
click at [243, 0] on span at bounding box center [223, 10] width 70 height 24
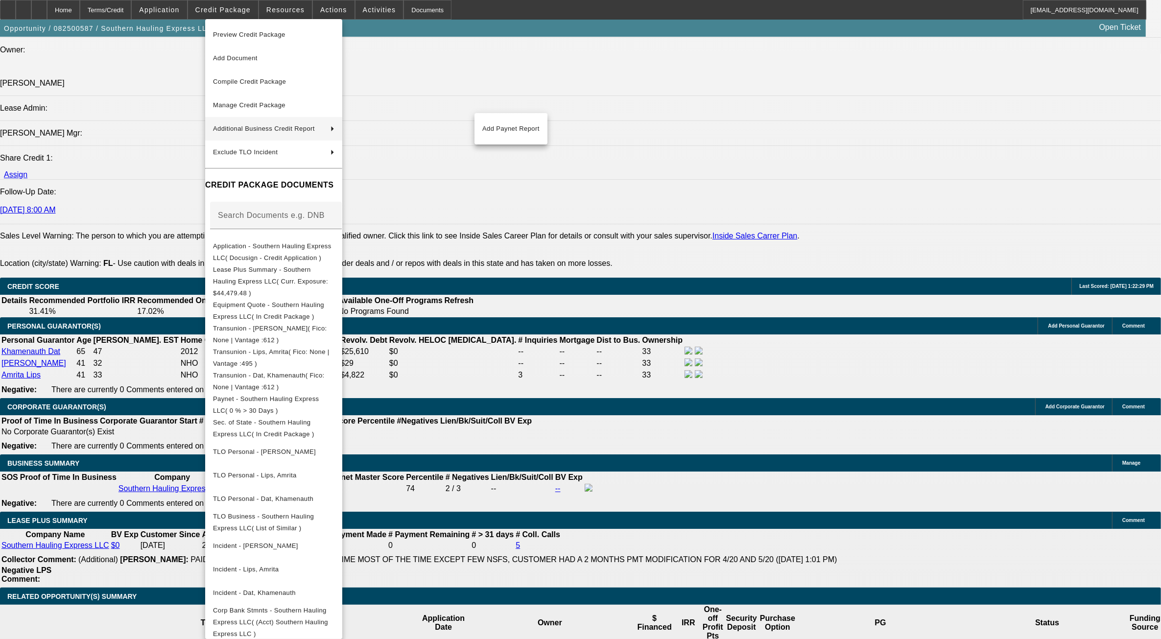
drag, startPoint x: 553, startPoint y: 120, endPoint x: 522, endPoint y: 98, distance: 37.2
click at [550, 115] on div at bounding box center [580, 319] width 1161 height 639
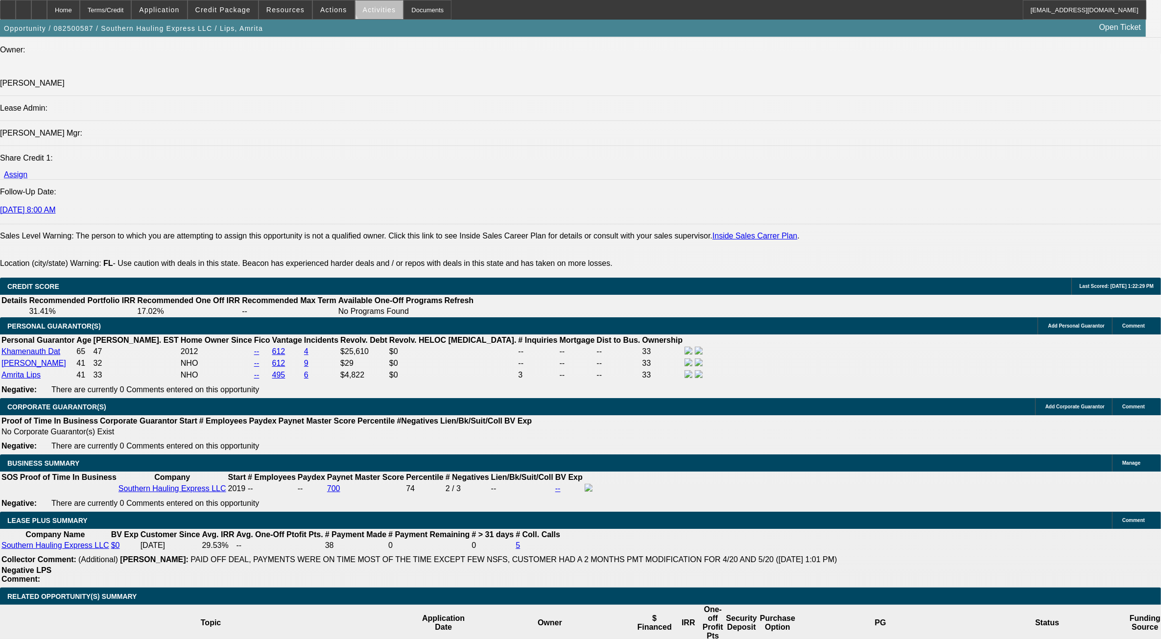
click at [374, 3] on span at bounding box center [380, 10] width 48 height 24
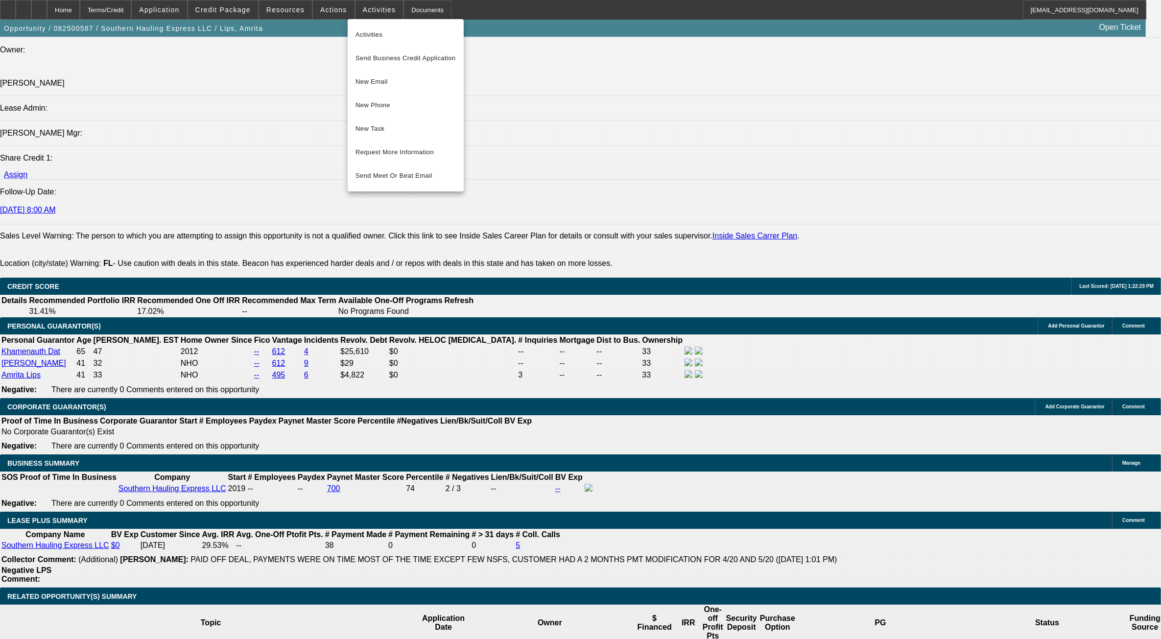
click at [327, 4] on div at bounding box center [580, 319] width 1161 height 639
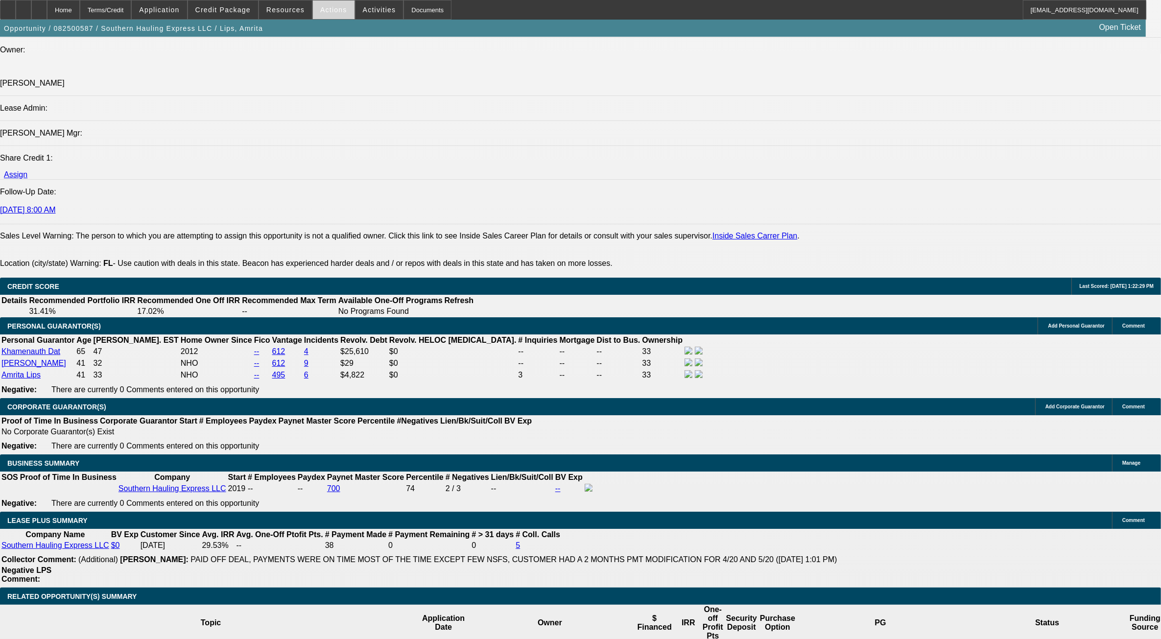
click at [328, 8] on span "Actions" at bounding box center [333, 10] width 27 height 8
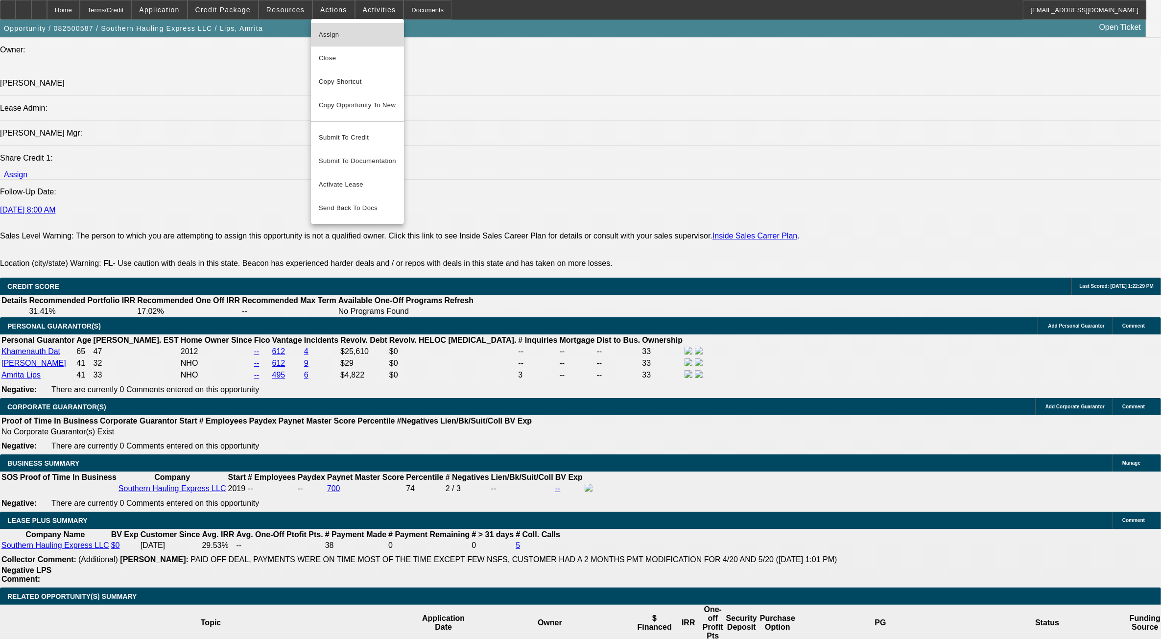
click at [346, 36] on span "Assign" at bounding box center [357, 35] width 77 height 12
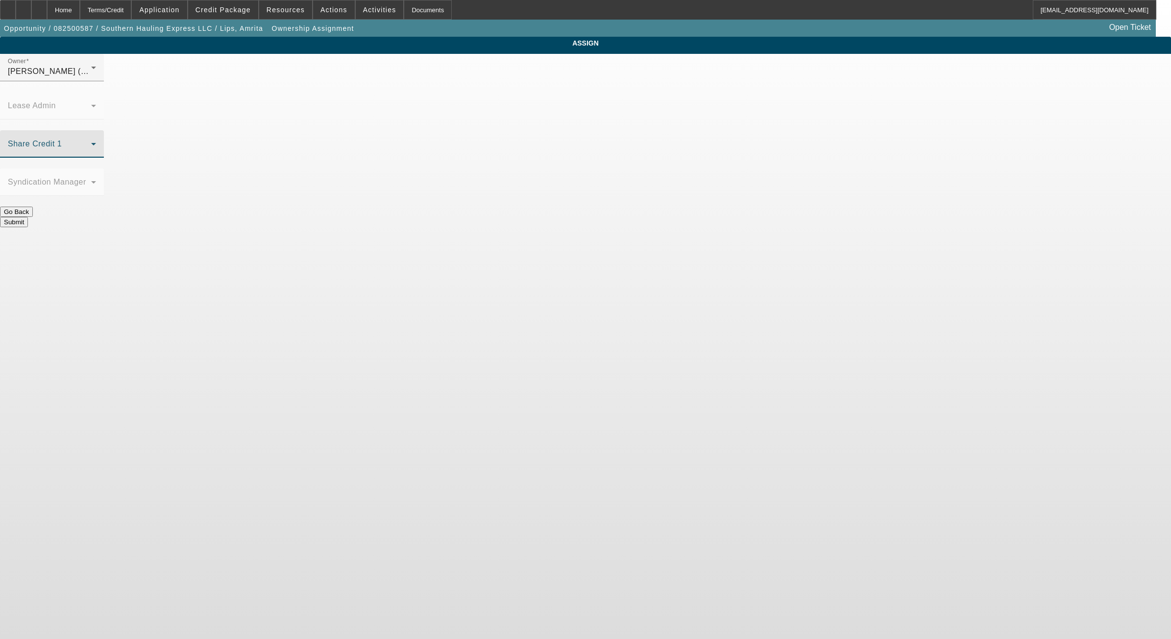
click at [91, 142] on span at bounding box center [49, 148] width 83 height 12
click at [537, 250] on span "McDonough, Lucas (Lvl 1)" at bounding box center [505, 254] width 94 height 12
click at [101, 75] on span "McDonough, Lucas (Lvl 1)" at bounding box center [55, 71] width 94 height 8
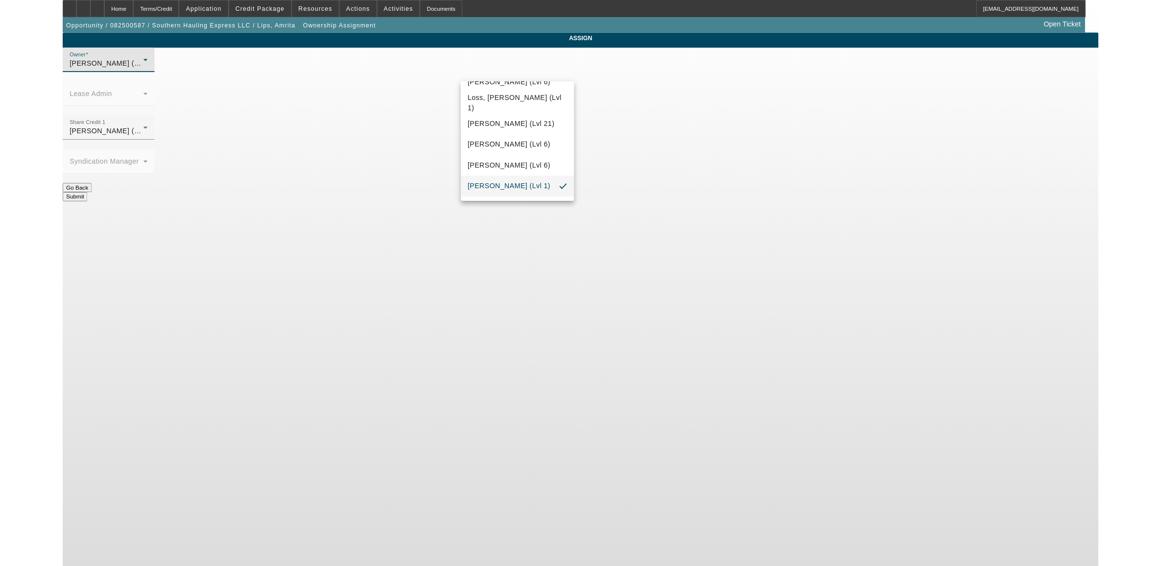
scroll to position [885, 0]
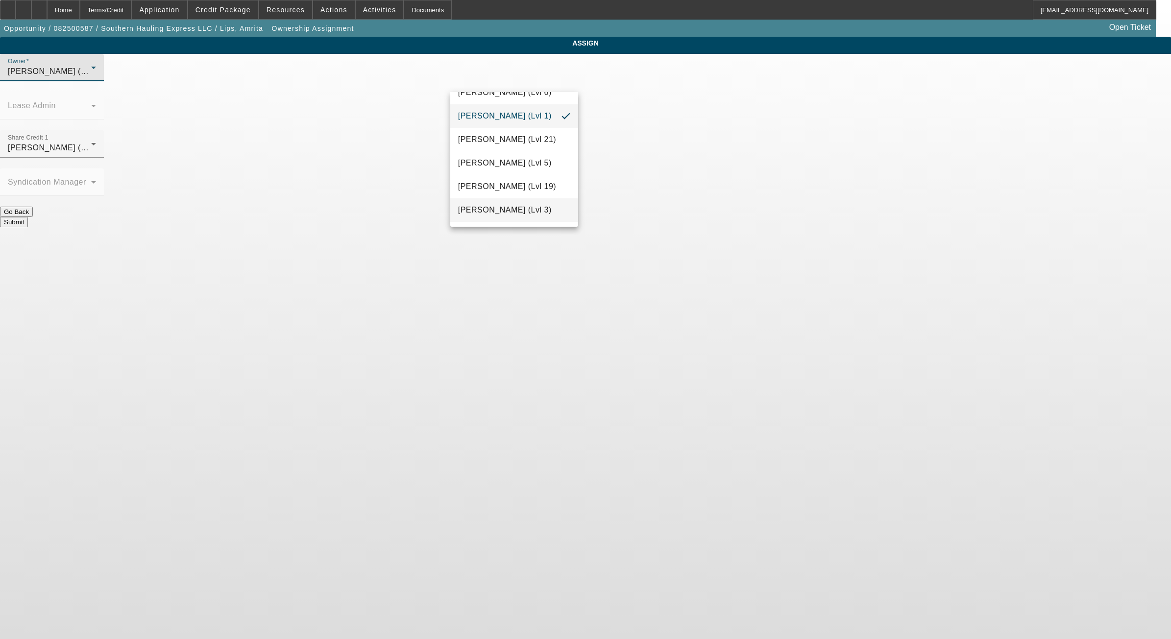
click at [521, 216] on span "Oliva, Nicholas (Lvl 3)" at bounding box center [505, 210] width 94 height 12
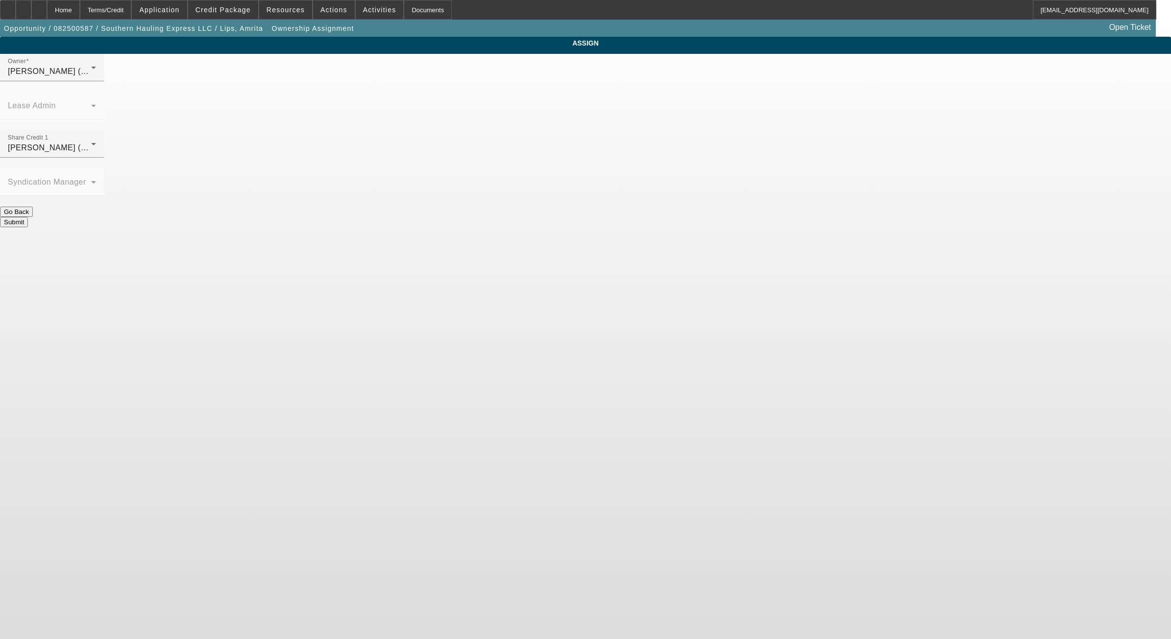
click at [104, 196] on div at bounding box center [52, 201] width 104 height 11
click at [28, 217] on button "Submit" at bounding box center [14, 222] width 28 height 10
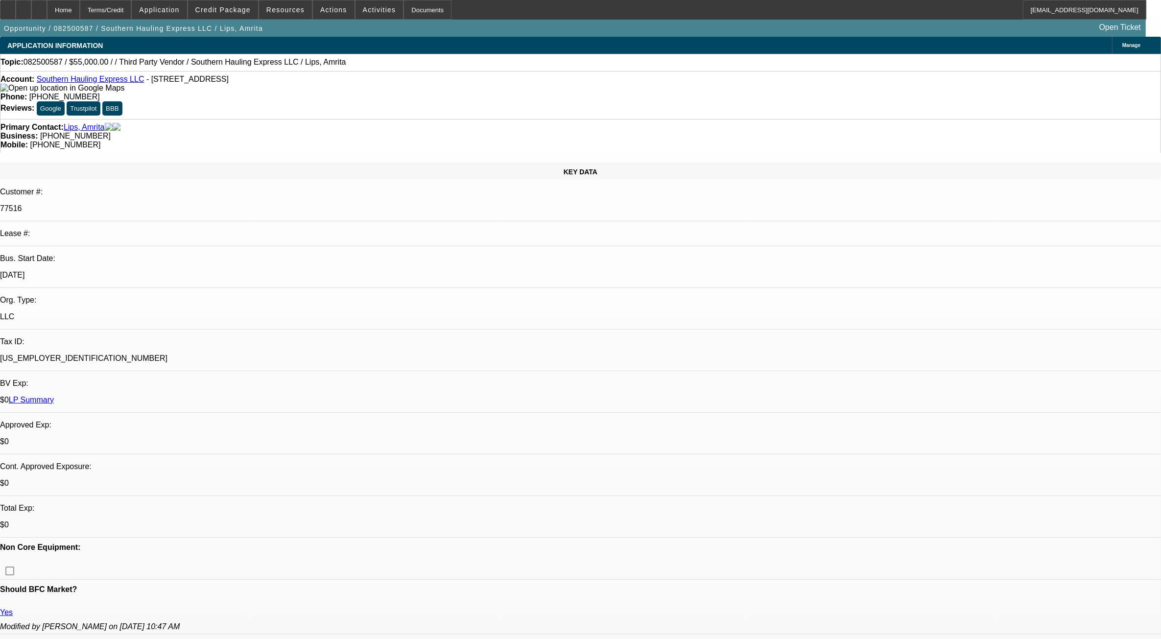
select select "0"
select select "2"
select select "0.1"
select select "4"
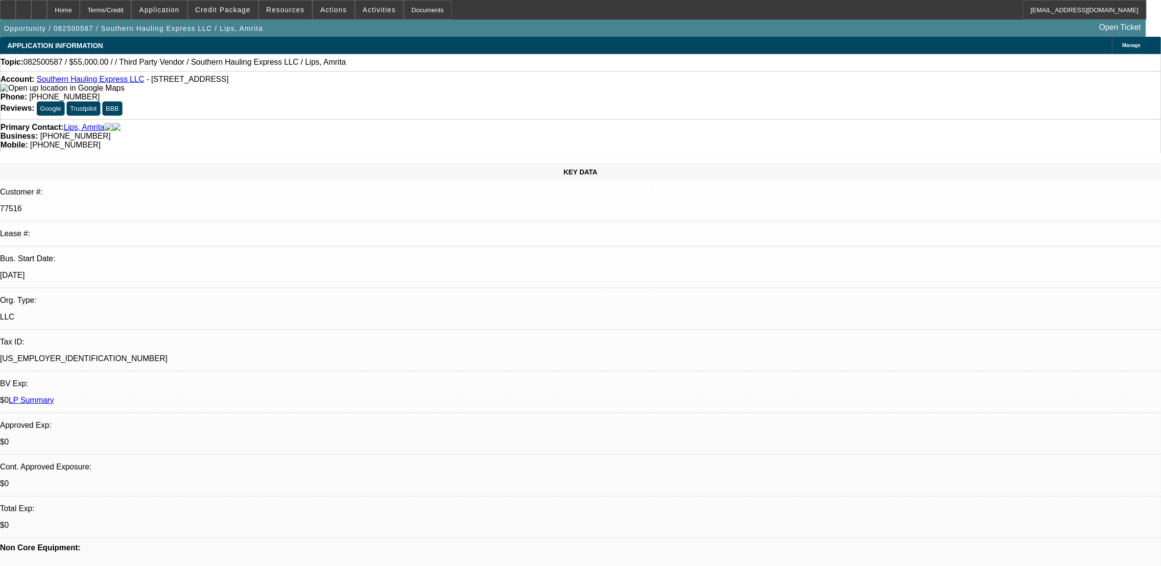
click at [47, 10] on div at bounding box center [39, 10] width 16 height 20
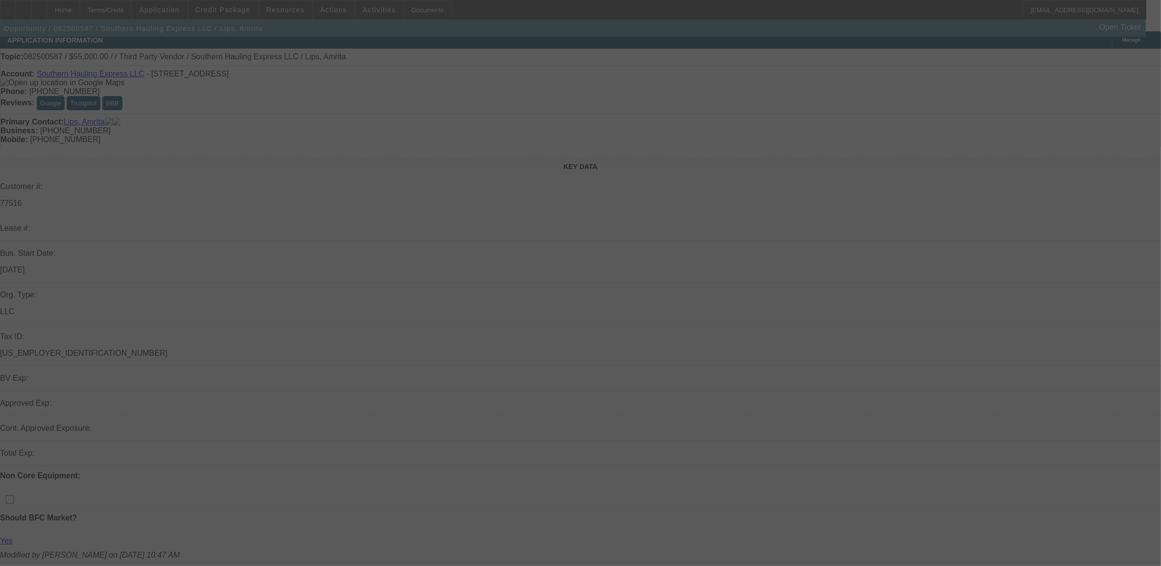
scroll to position [245, 0]
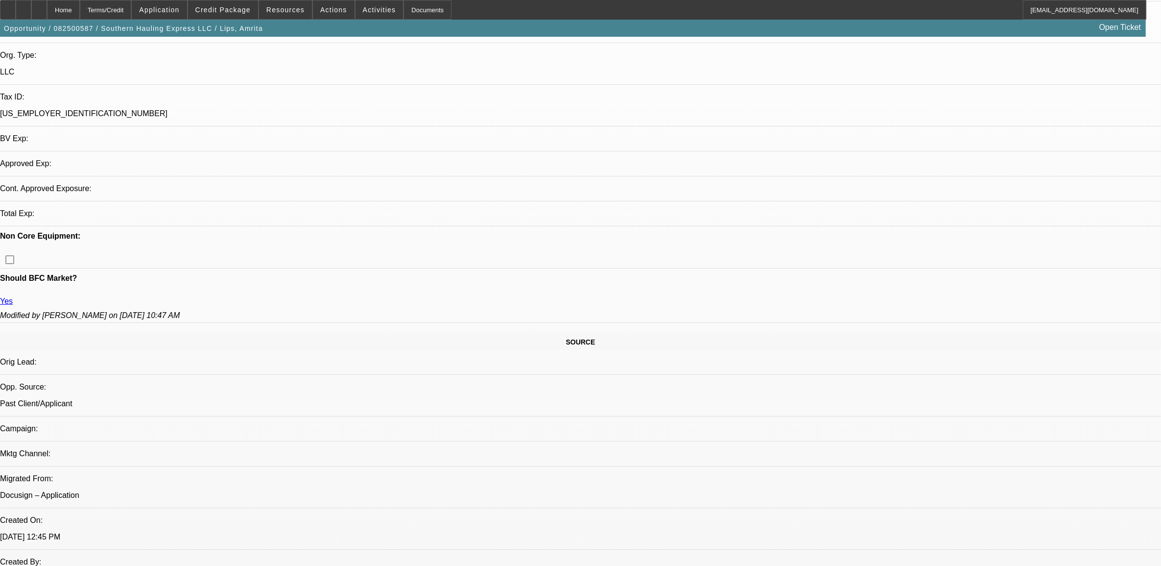
select select "0"
select select "2"
select select "0.1"
select select "4"
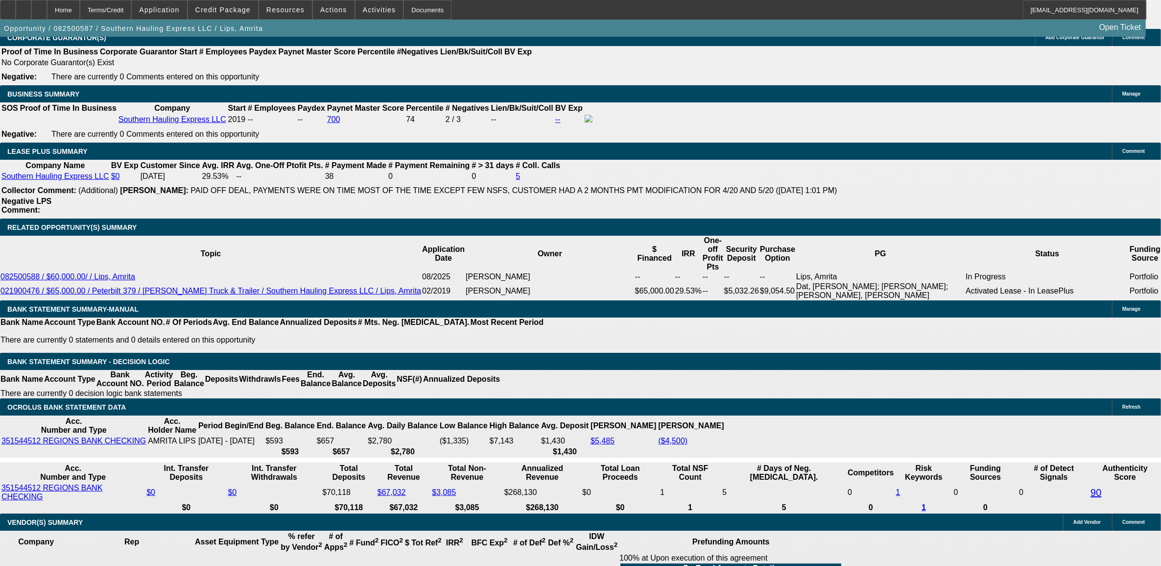
scroll to position [1592, 0]
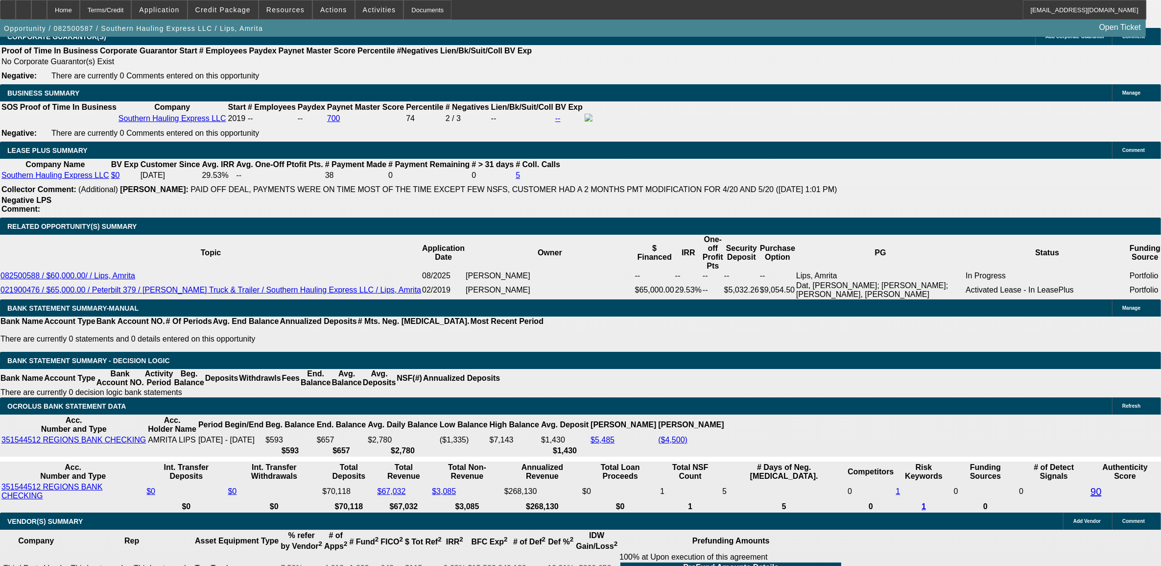
select select "0.15"
type input "$8,250.00"
type input "UNKNOWN"
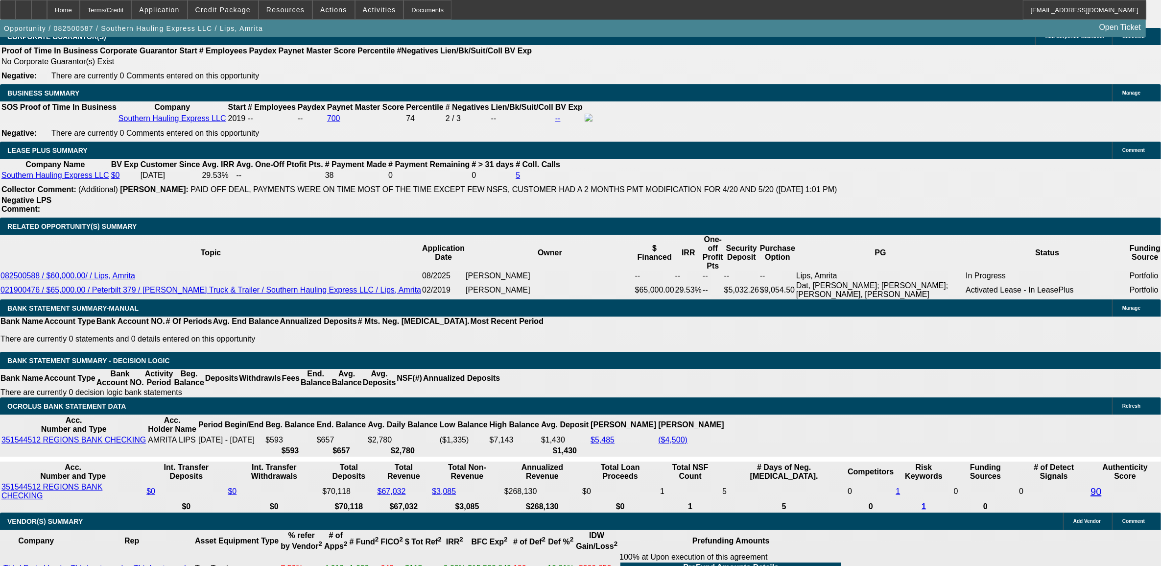
select select "0.1"
type input "$5,500.00"
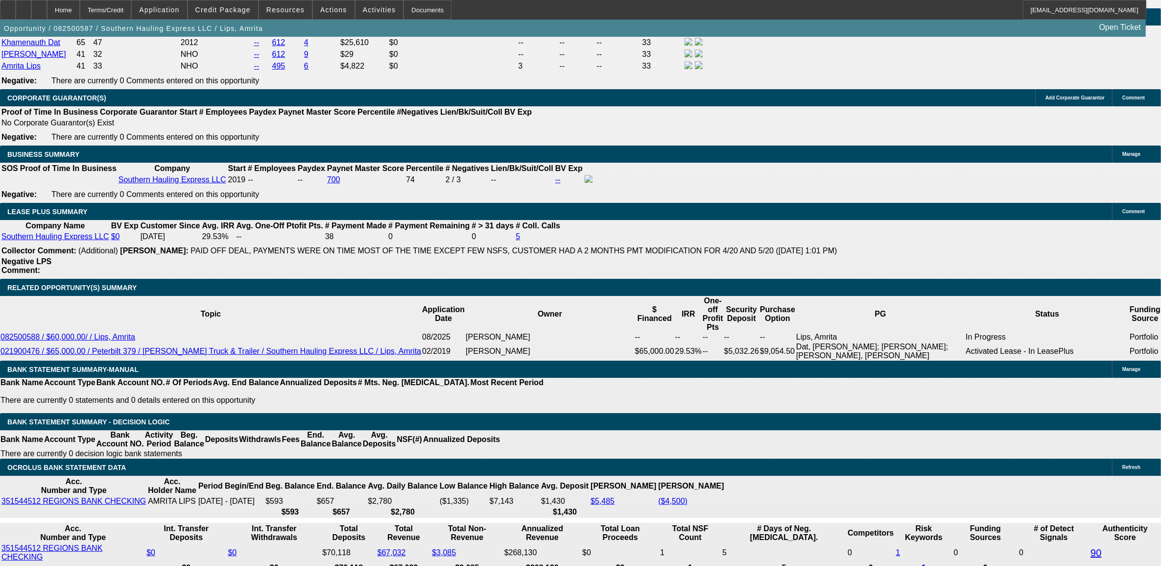
type input "36"
type input "2"
type input "$2,835.62"
type input "$1,417.81"
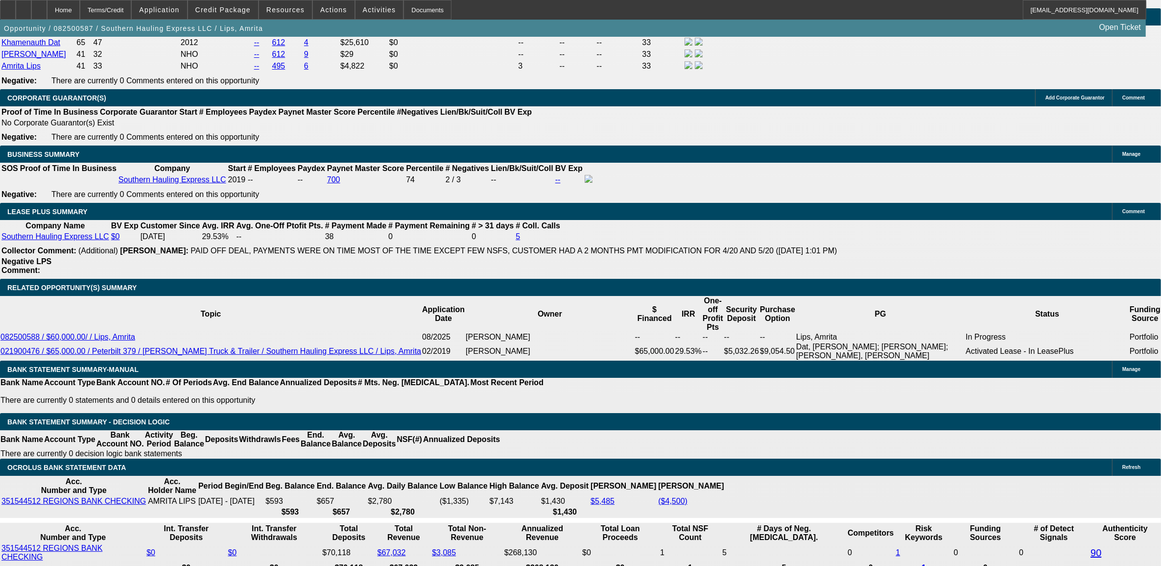
type input "24"
type input "$3,884.06"
type input "$1,942.03"
type input "24"
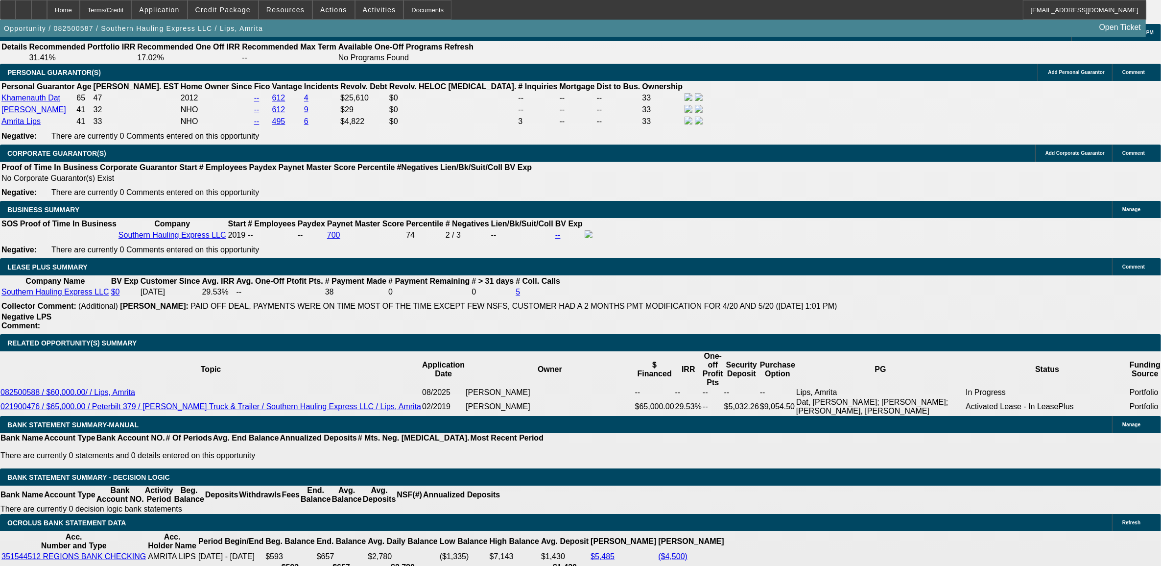
scroll to position [1408, 0]
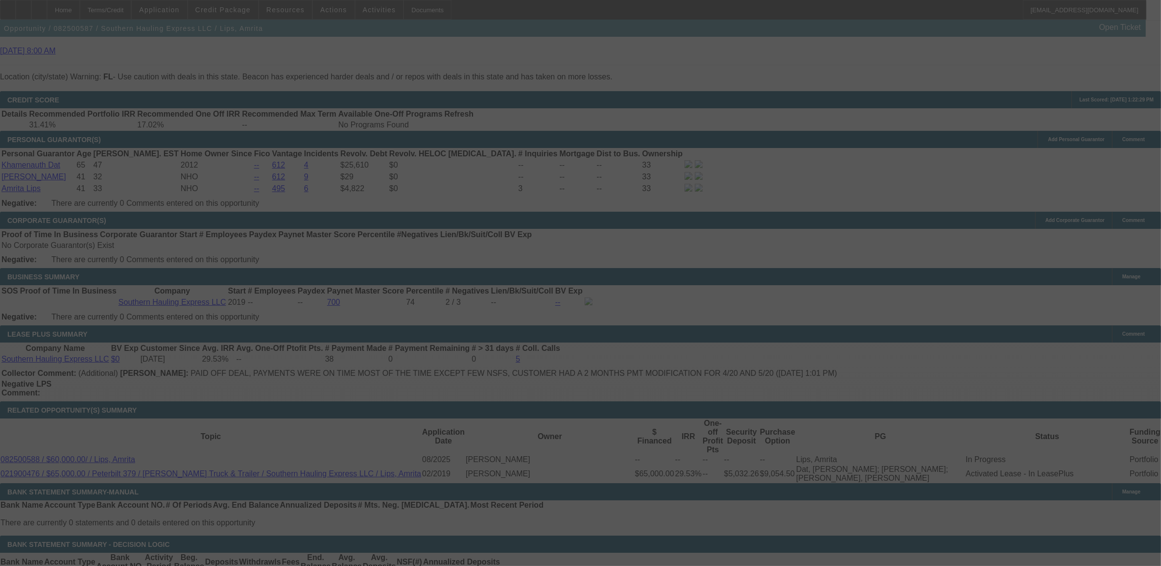
select select "0.1"
select select "2"
select select "0.1"
select select "4"
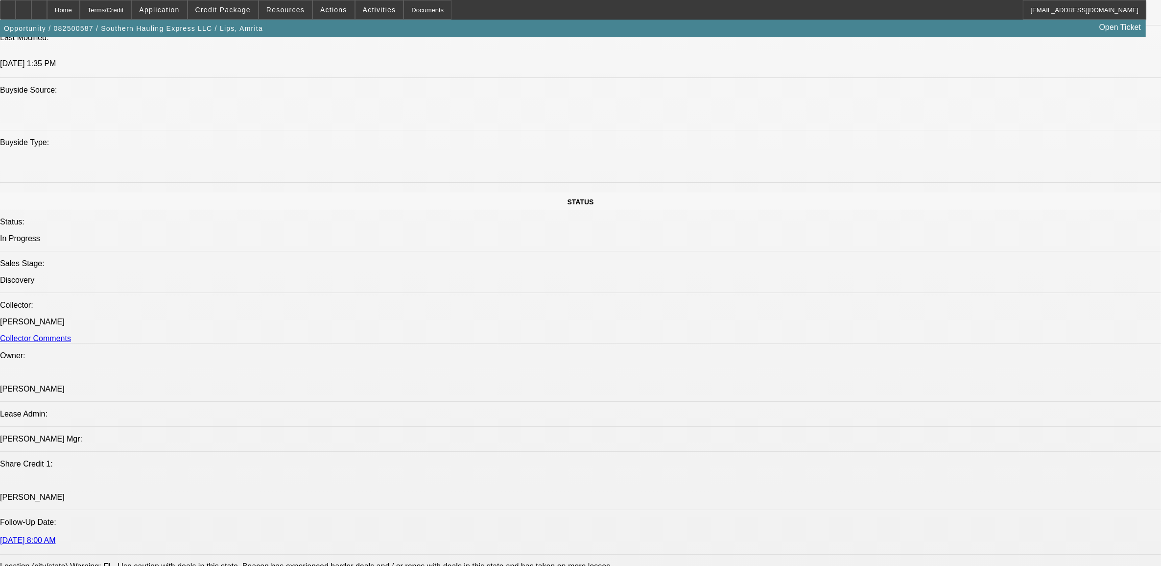
scroll to position [918, 0]
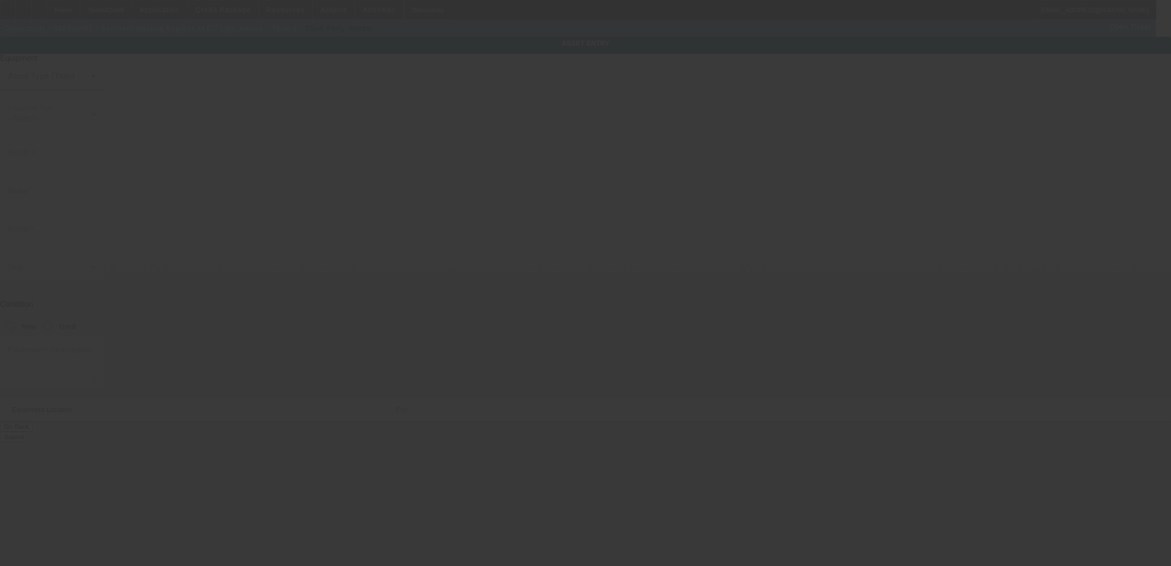
type textarea "Tow Truck; Make: Peterbilt; Model: 389"
type input "96 Pecan Pass"
type input "Ocala"
type input "34472"
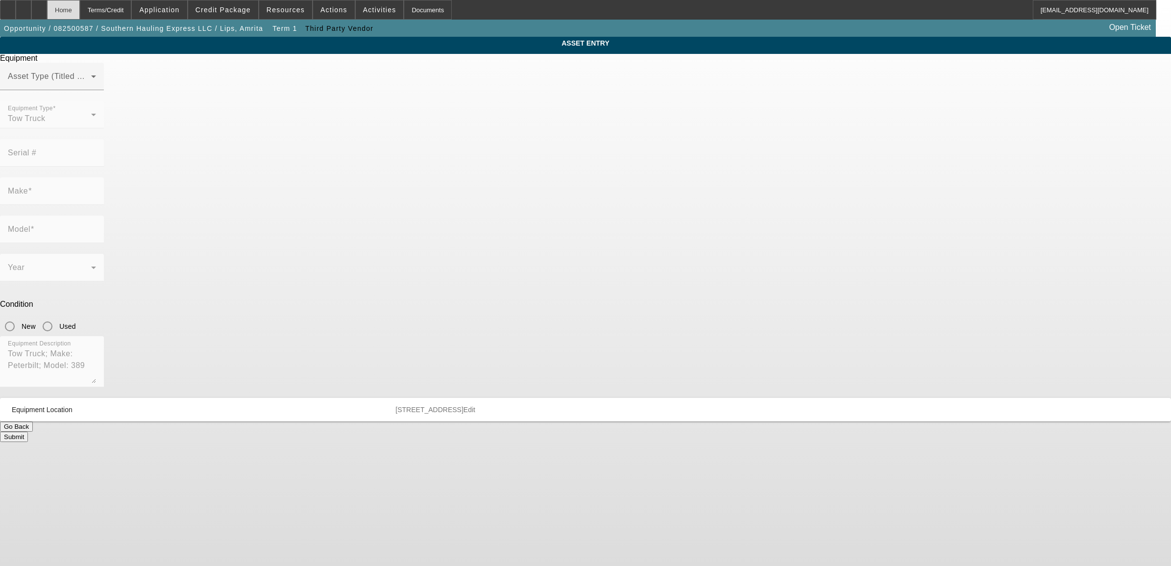
click at [76, 13] on div "Home" at bounding box center [63, 10] width 33 height 20
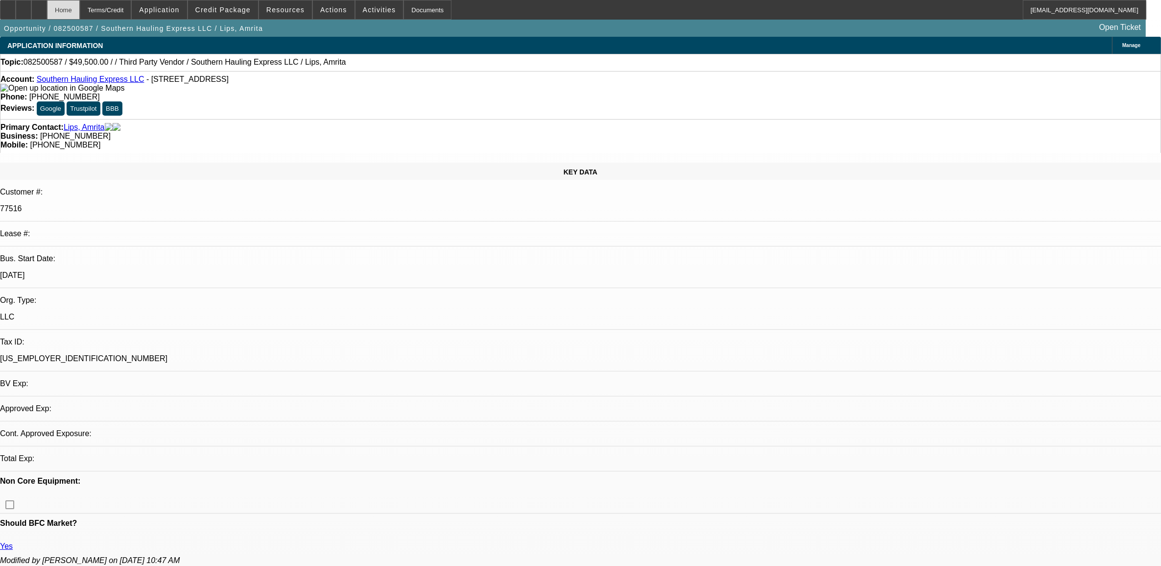
select select "0.1"
select select "2"
select select "0.1"
select select "4"
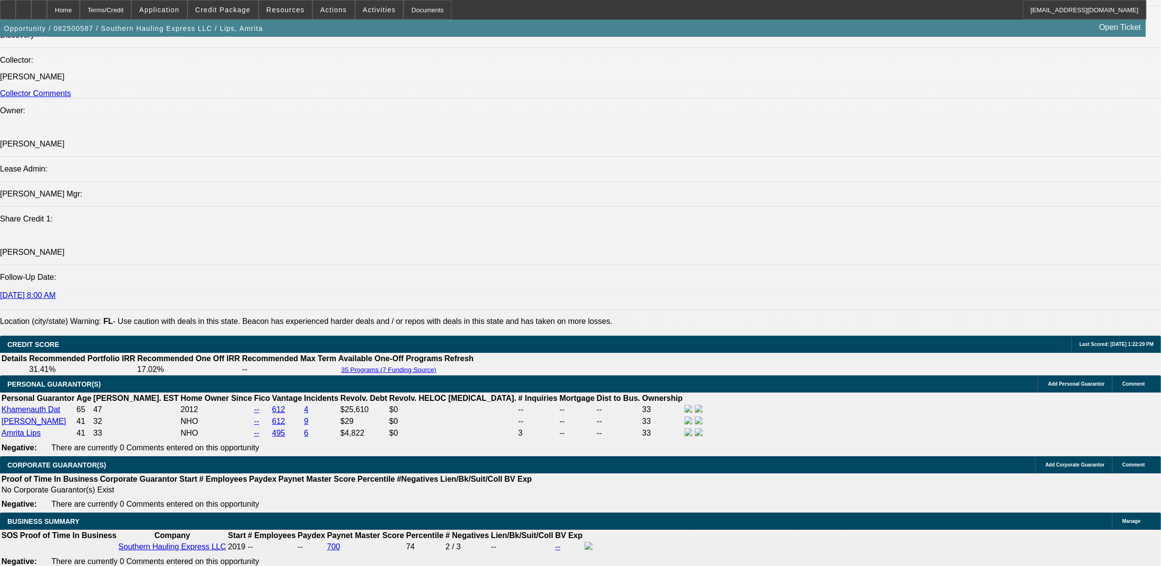
scroll to position [1347, 0]
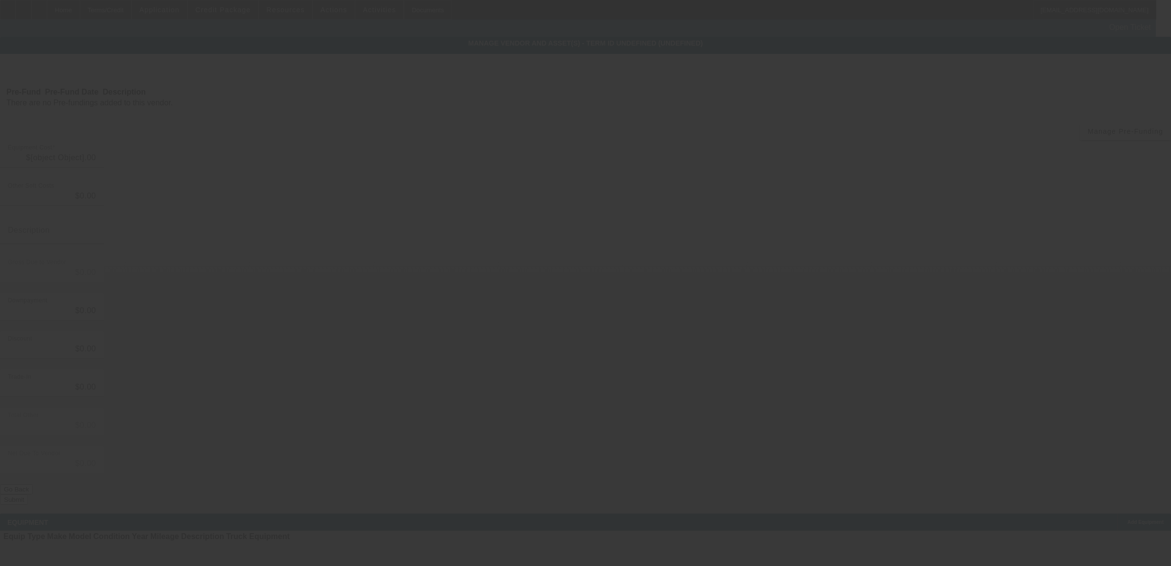
type input "$55,000.00"
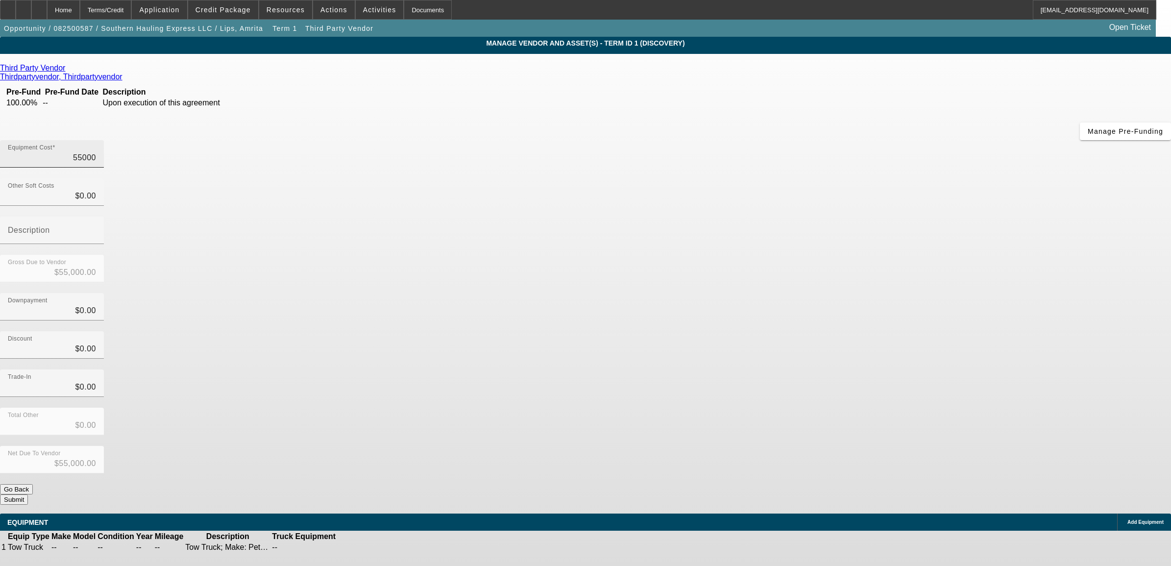
click at [96, 152] on input "55000" at bounding box center [52, 158] width 88 height 12
type input "5"
type input "$5.00"
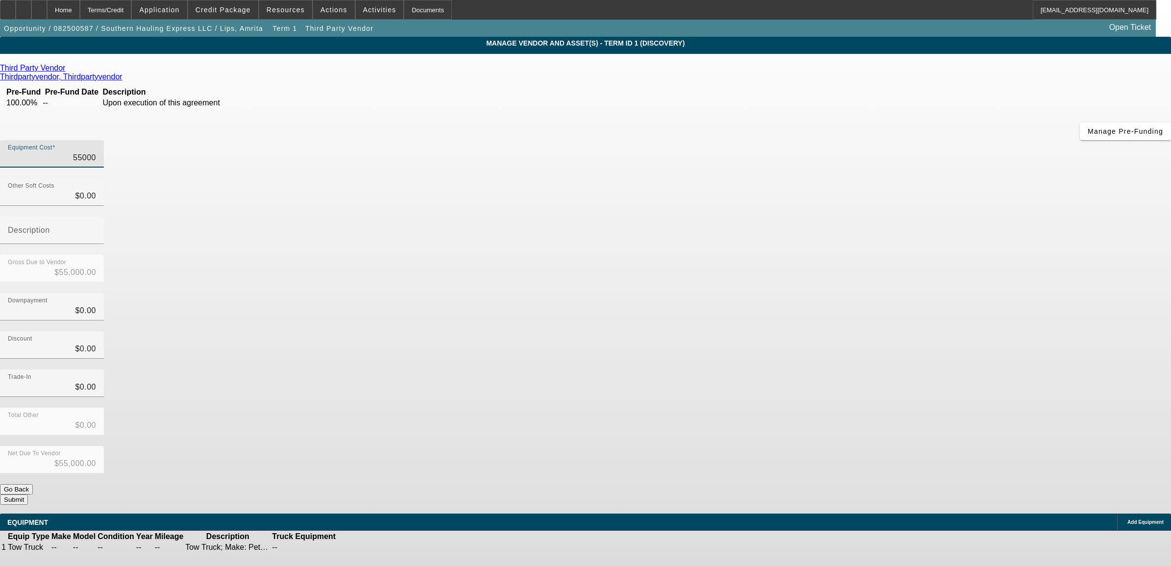
type input "$5.00"
type input "50"
type input "$50.00"
type input "500"
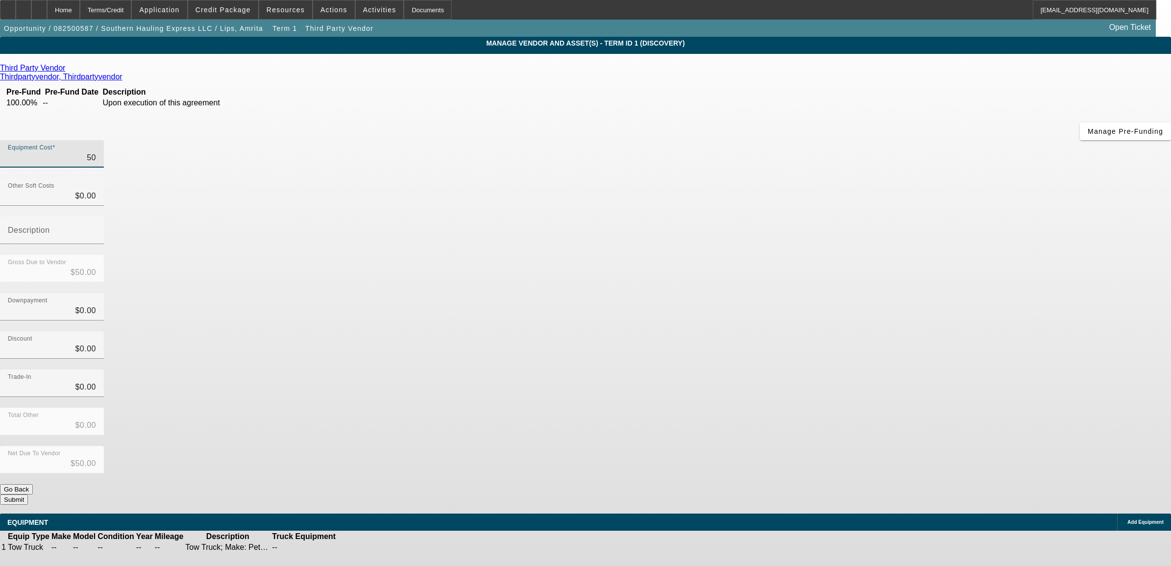
type input "$500.00"
type input "5000"
type input "$5,000.00"
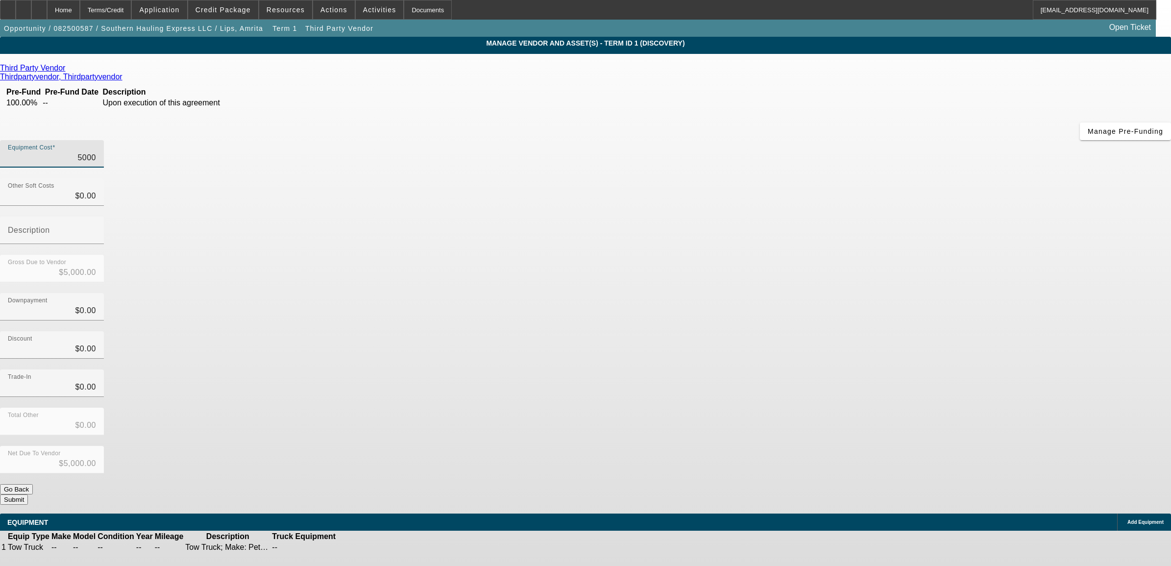
type input "50000"
type input "$50,000.00"
click at [1099, 157] on app-vendor-asset-manage "MANAGE VENDOR AND ASSET(S) - Term ID 1 (Discovery) Remove Vendor Third Party Ve…" at bounding box center [585, 300] width 1171 height 526
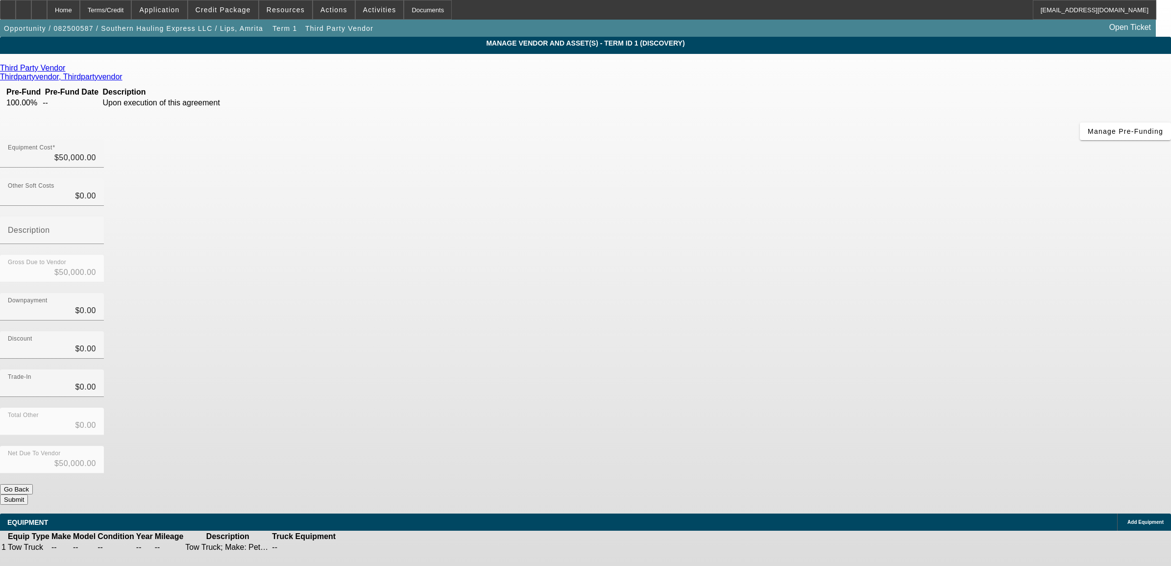
click at [780, 393] on form "Third Party Vendor Thirdpartyvendor, Thirdpartyvendor Pre-Fund Pre-Fund Date De…" at bounding box center [585, 308] width 1171 height 489
click at [28, 494] on button "Submit" at bounding box center [14, 499] width 28 height 10
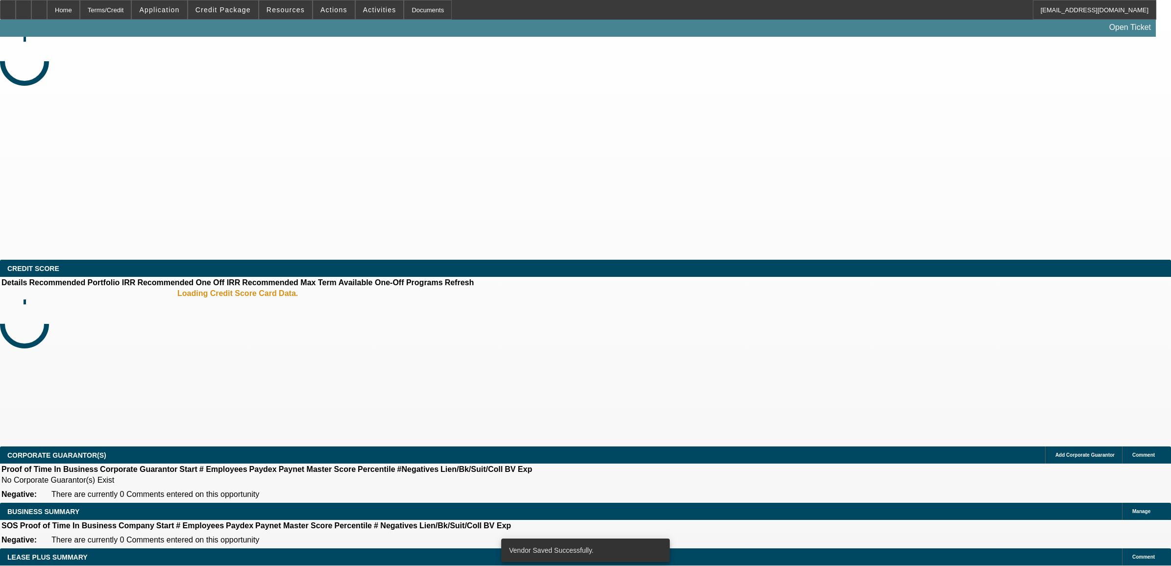
select select "0.1"
select select "2"
select select "0.1"
select select "4"
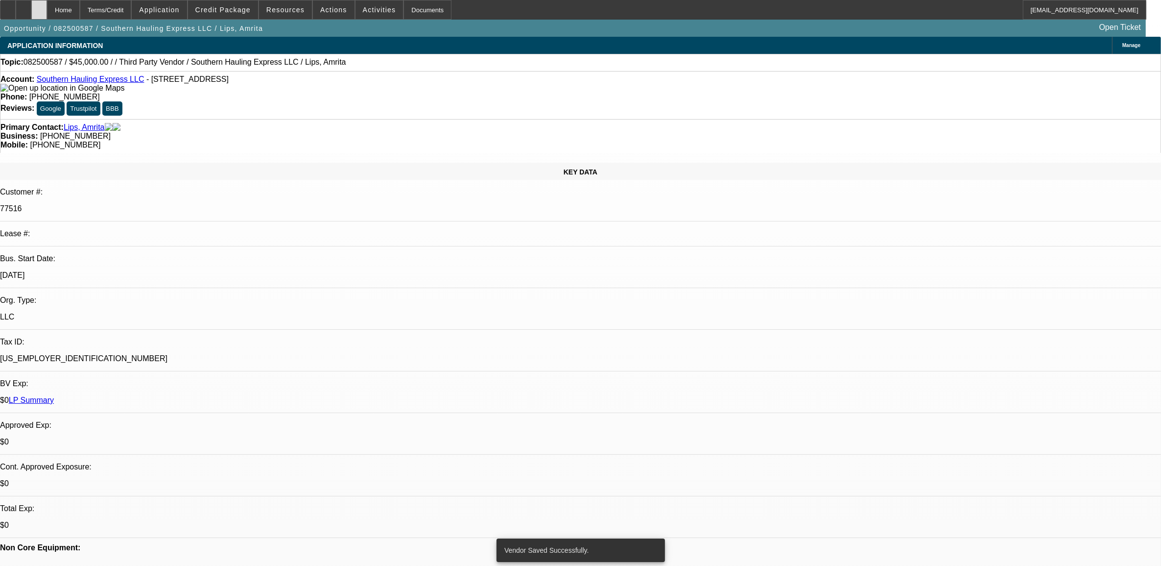
click at [47, 12] on div at bounding box center [39, 10] width 16 height 20
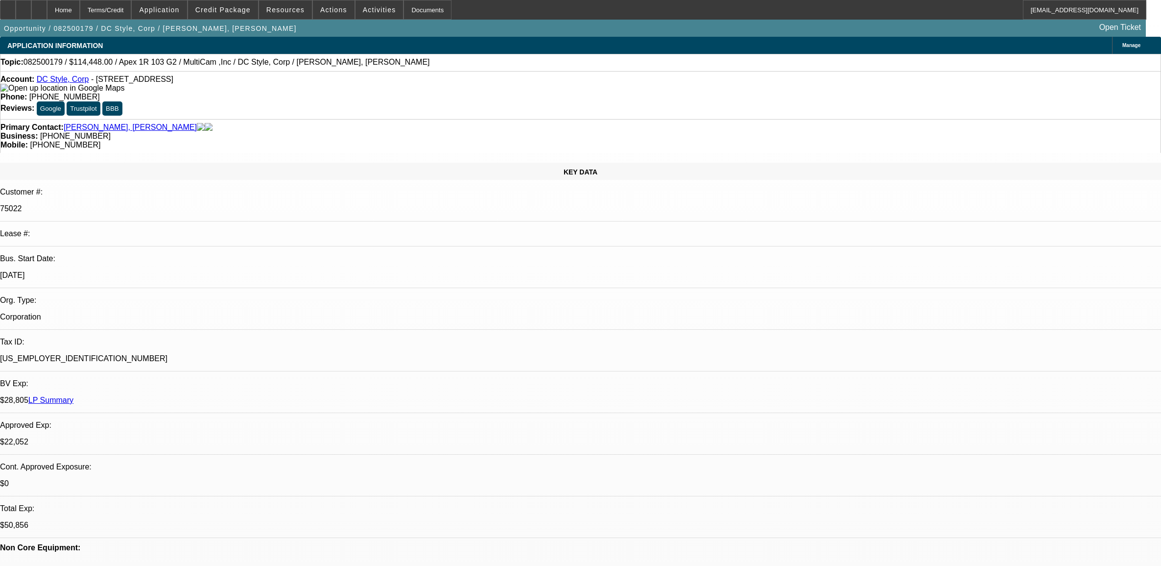
select select "0"
select select "6"
select select "0"
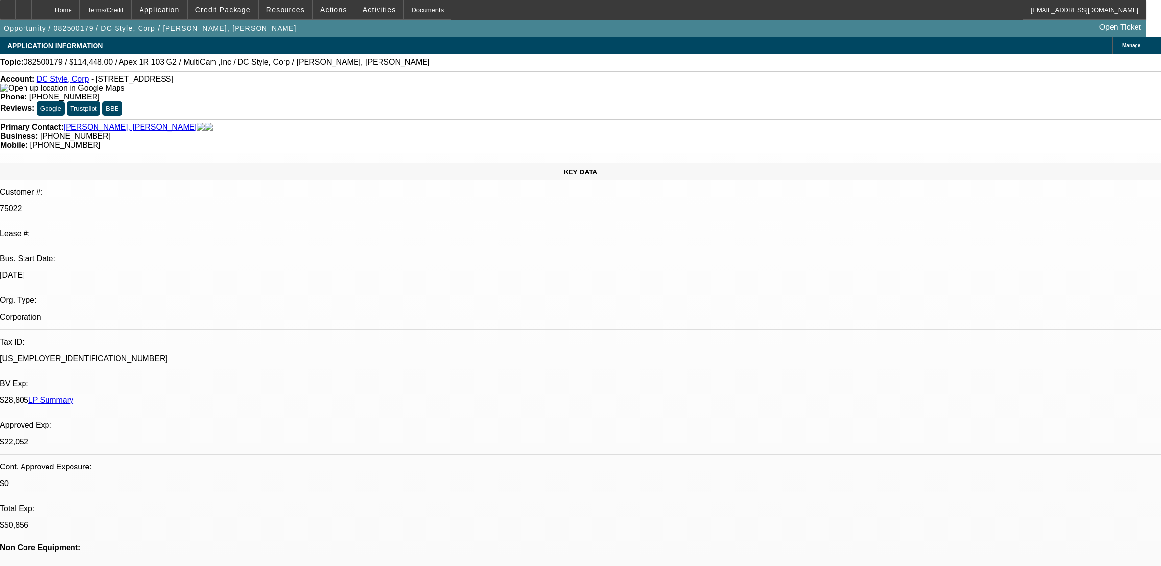
select select "0"
select select "6"
select select "0"
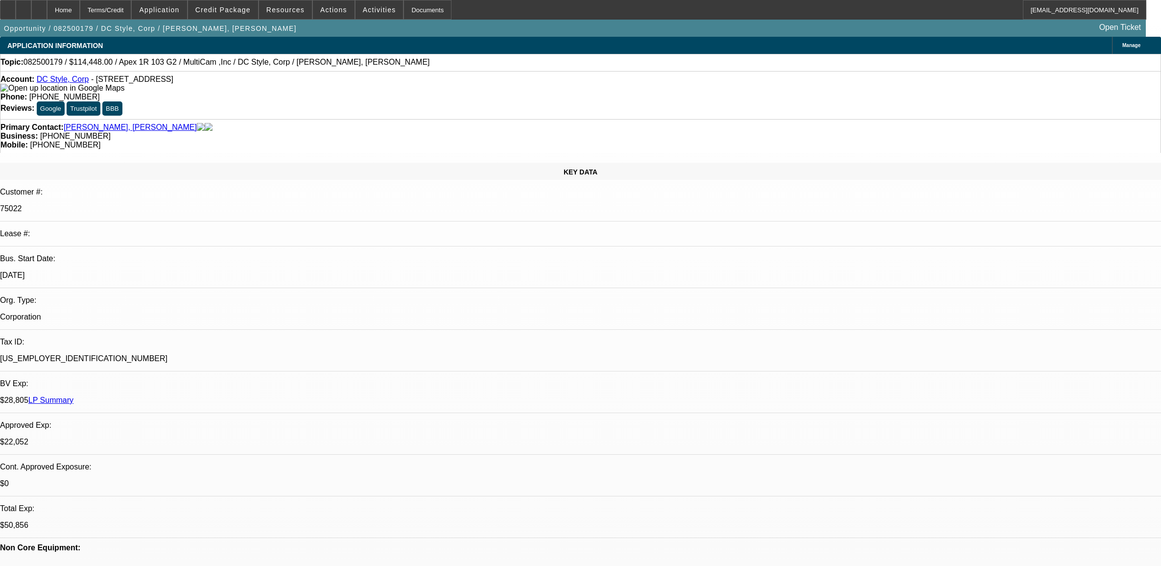
select select "0"
select select "6"
select select "0"
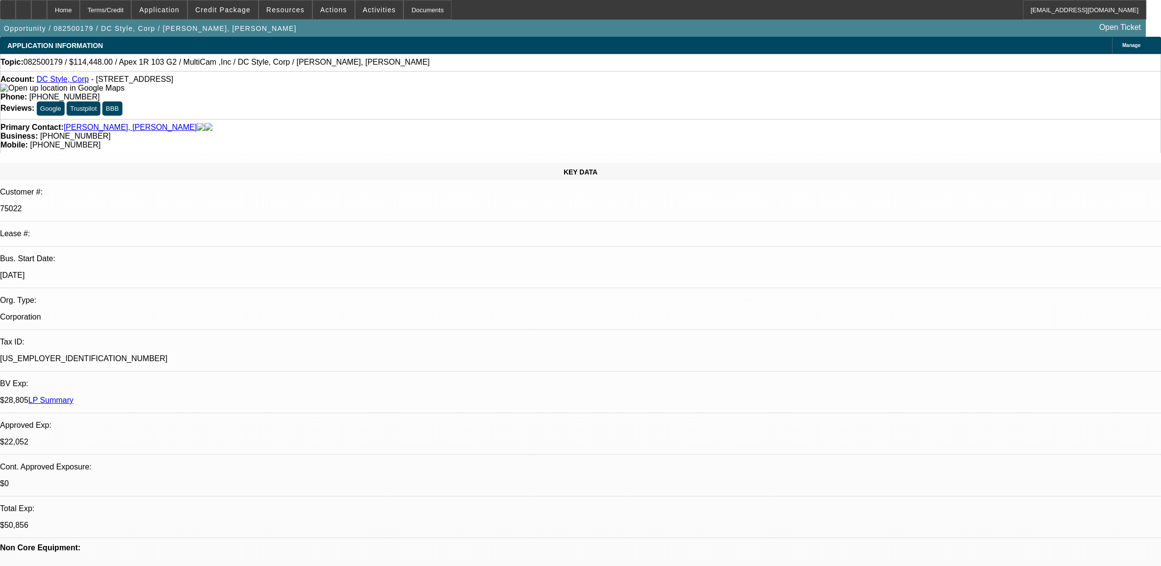
select select "6"
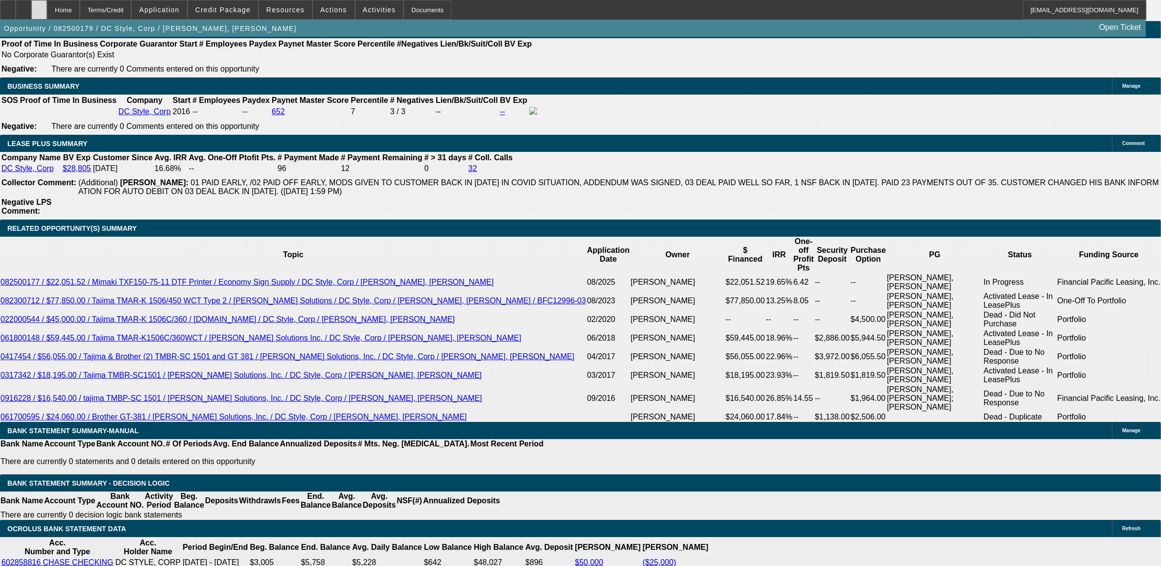
scroll to position [1592, 0]
click at [47, 14] on div at bounding box center [39, 10] width 16 height 20
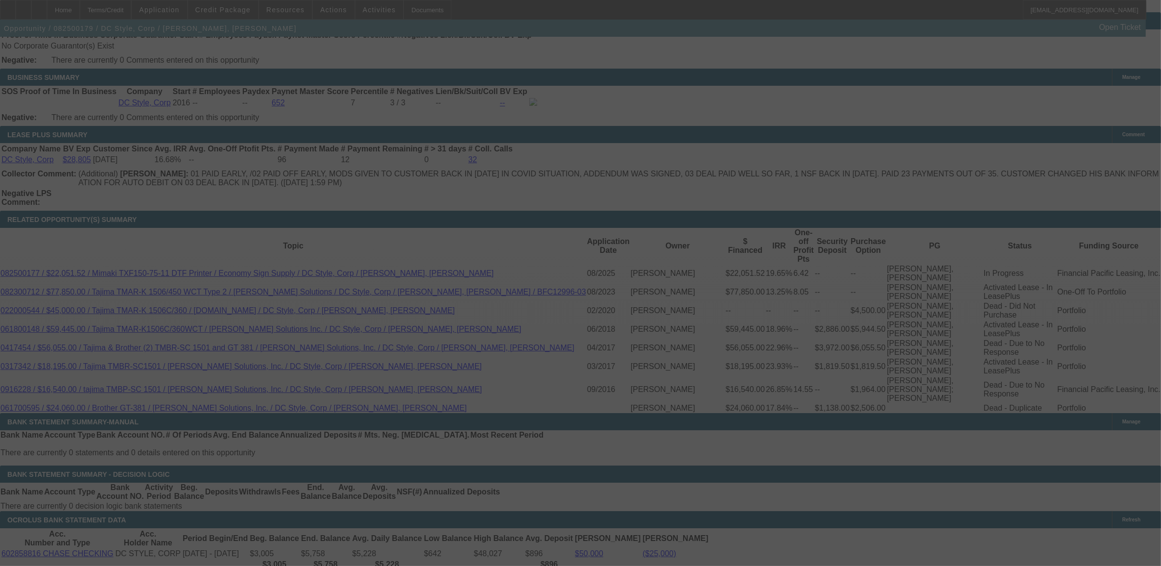
scroll to position [1617, 0]
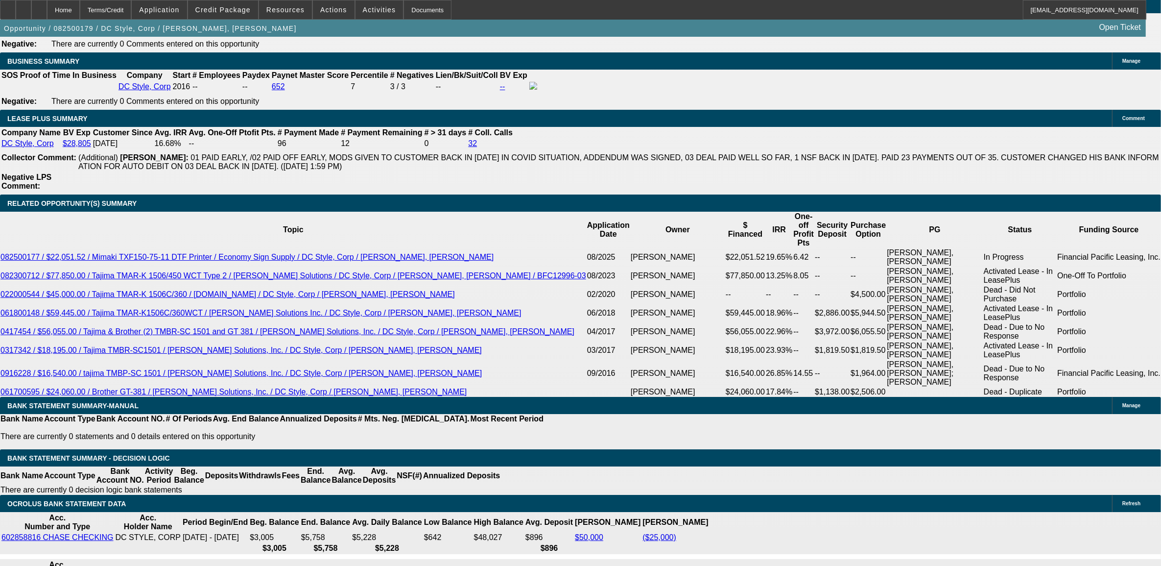
select select "0"
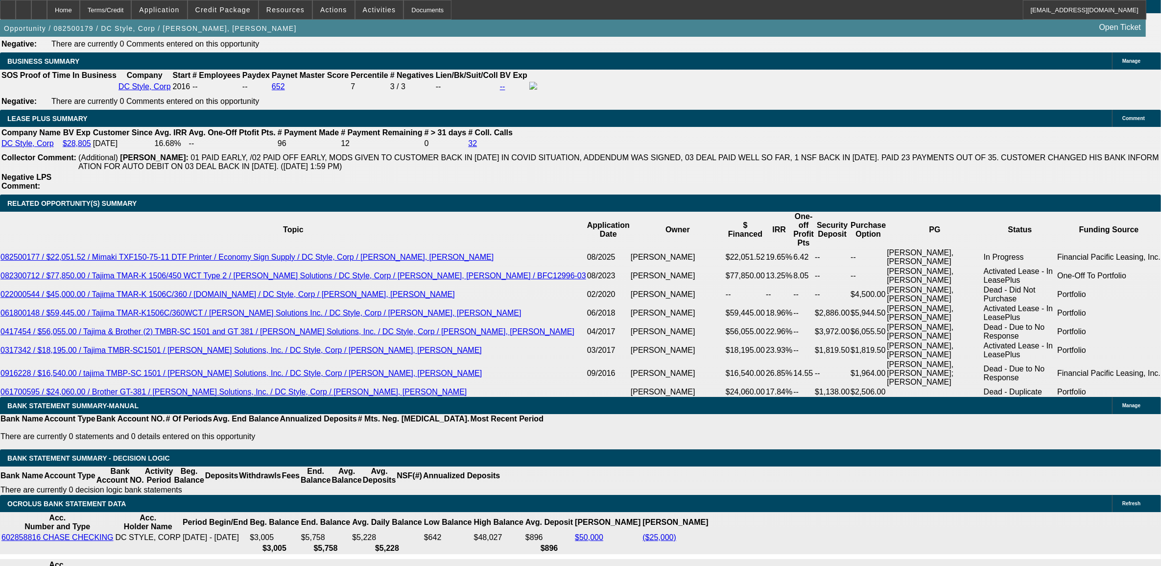
select select "0"
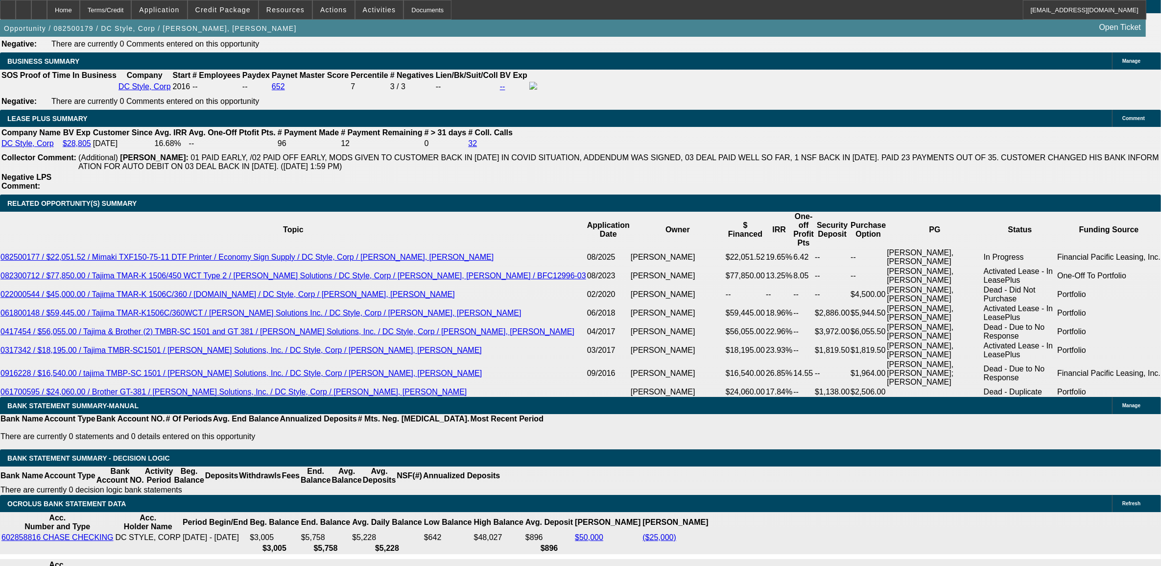
select select "0"
select select "1"
select select "6"
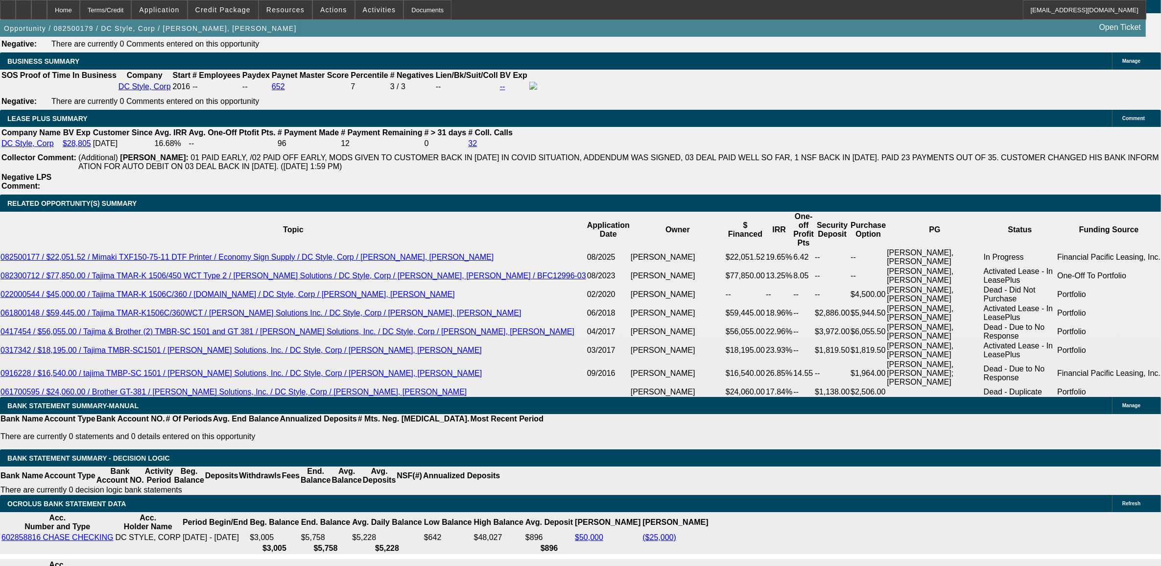
select select "1"
select select "6"
select select "1"
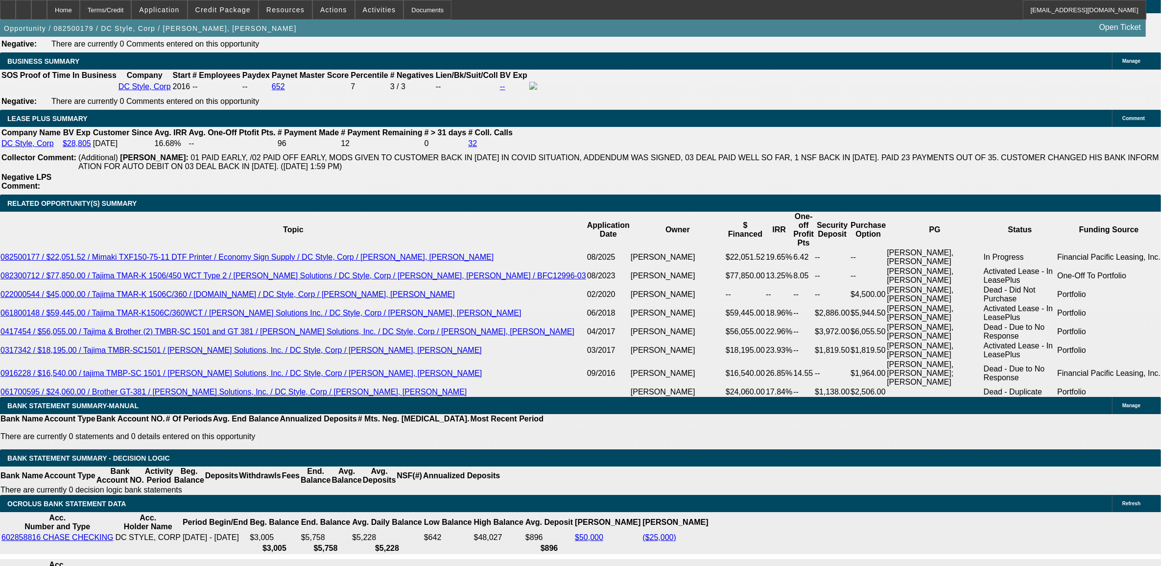
select select "6"
select select "1"
select select "6"
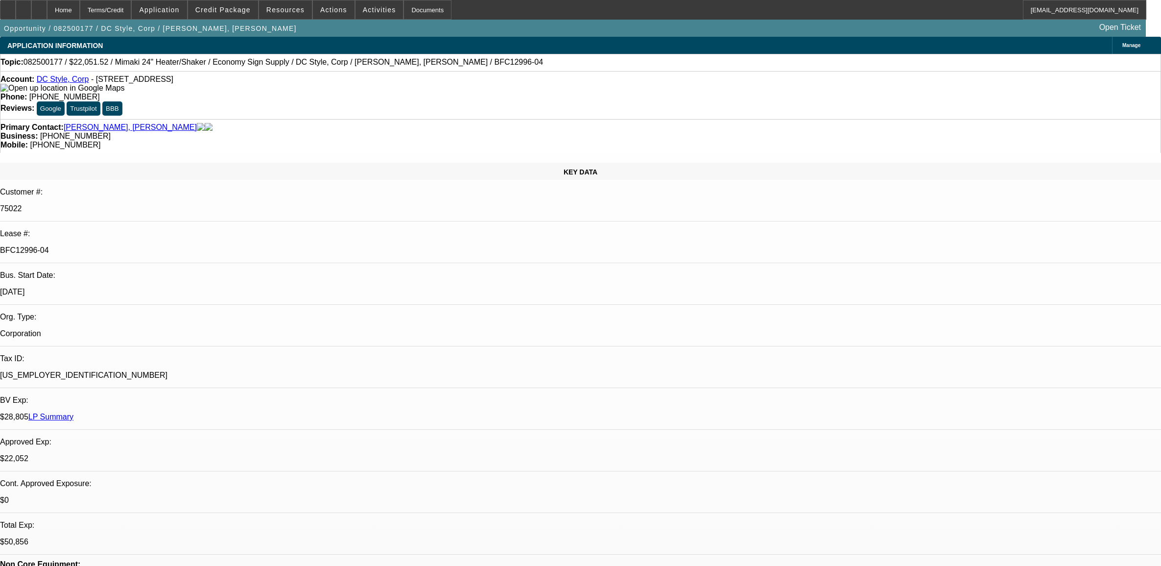
select select "0"
select select "6"
select select "0"
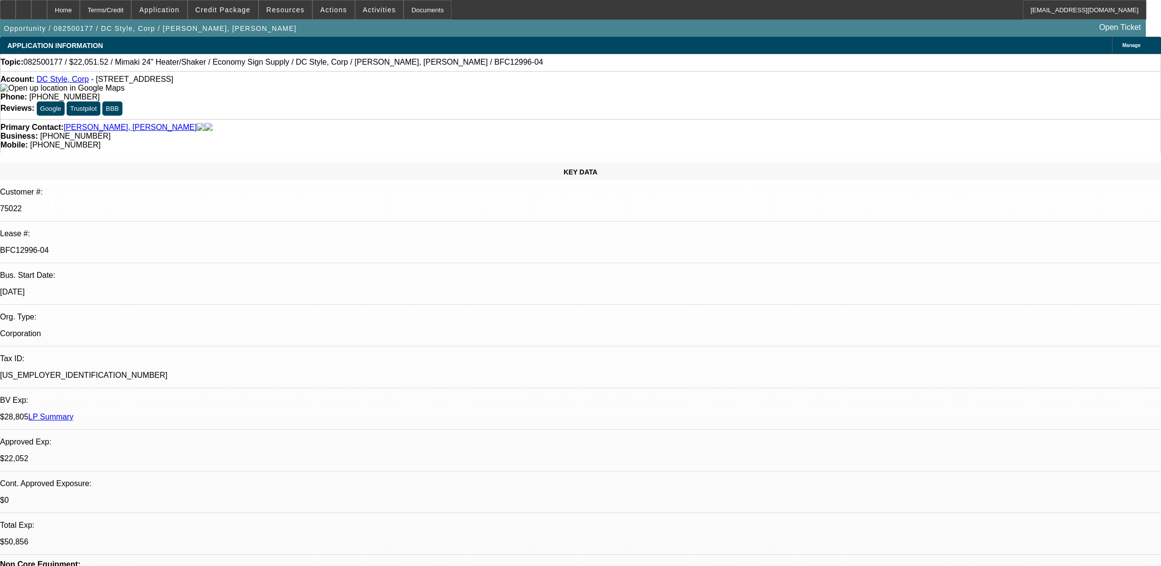
select select "0"
select select "6"
select select "0"
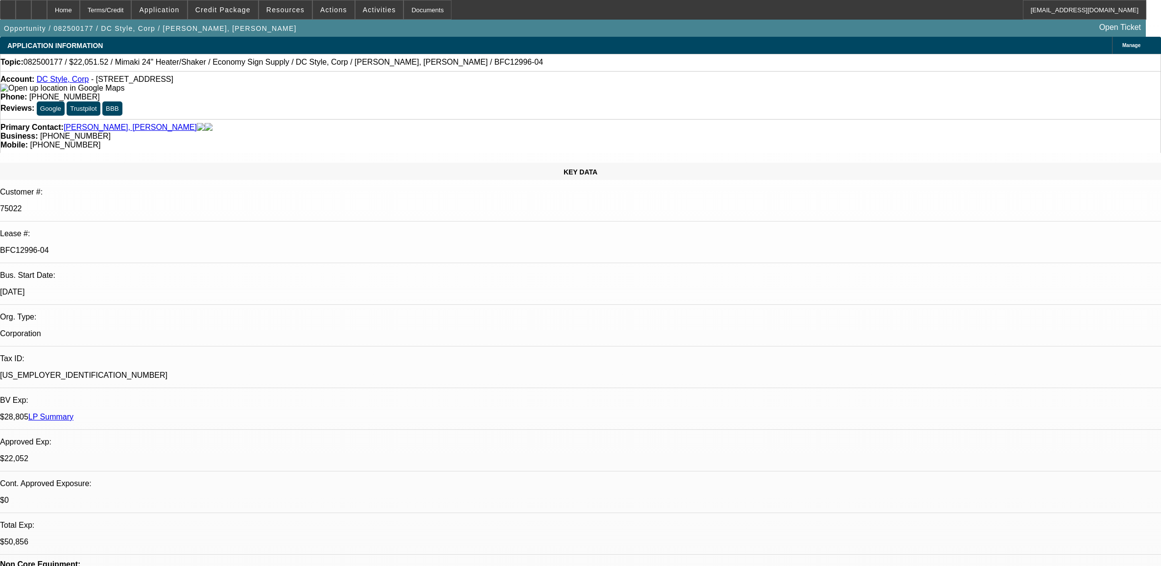
select select "0"
select select "6"
select select "0"
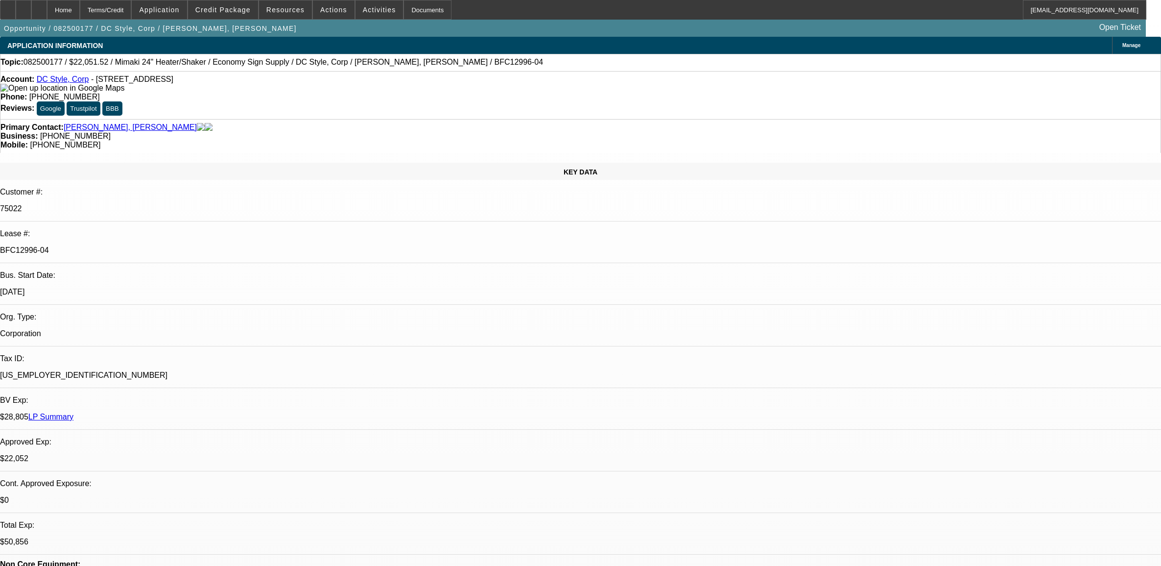
select select "6"
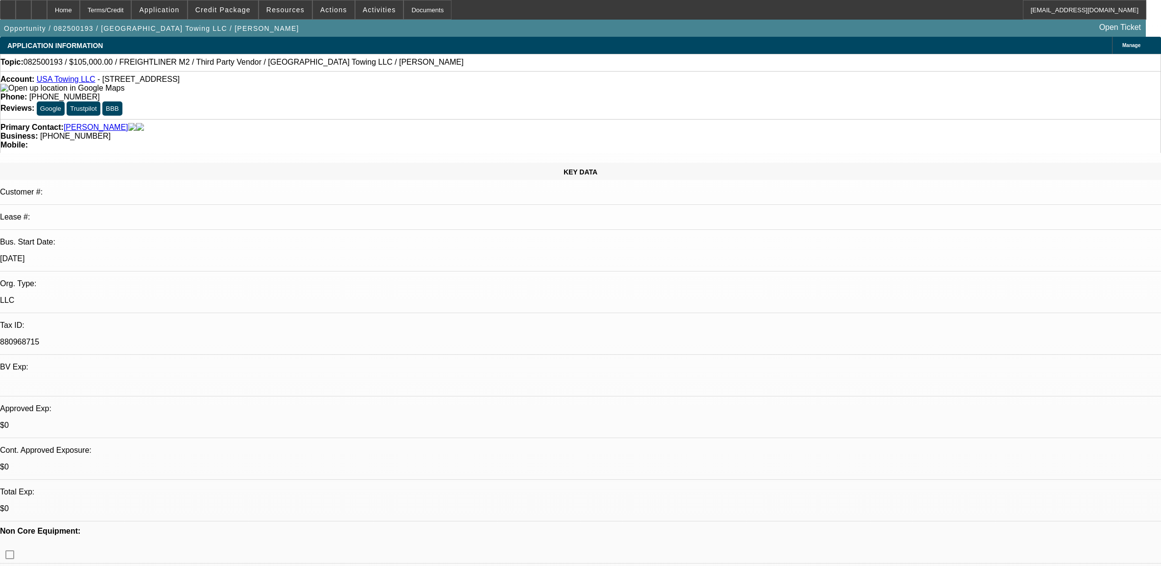
select select "0"
select select "2"
select select "0"
select select "6"
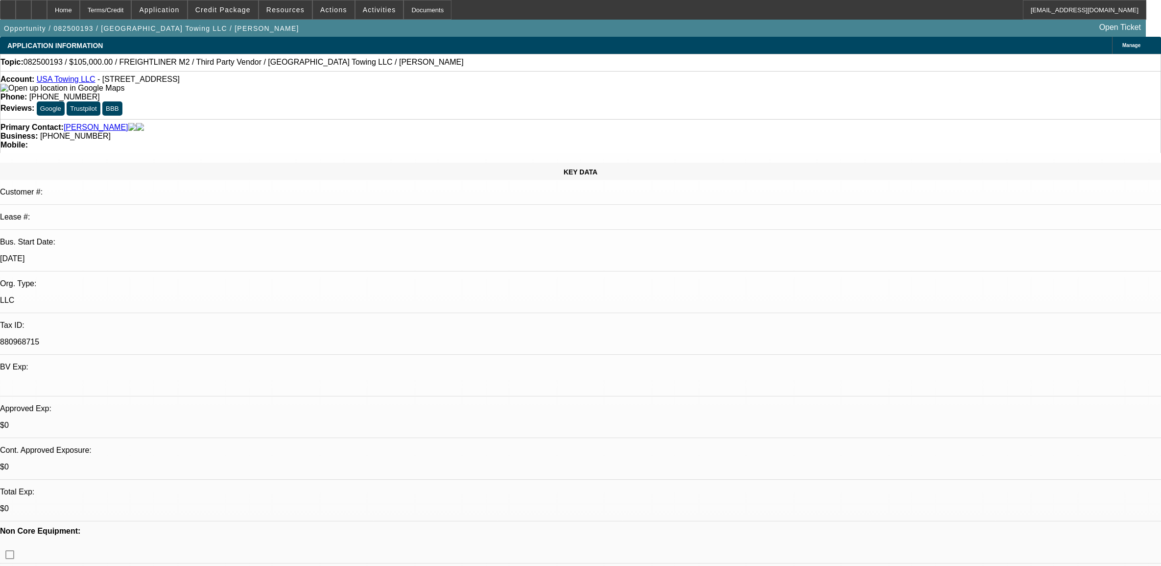
select select "0"
select select "2"
select select "0"
select select "6"
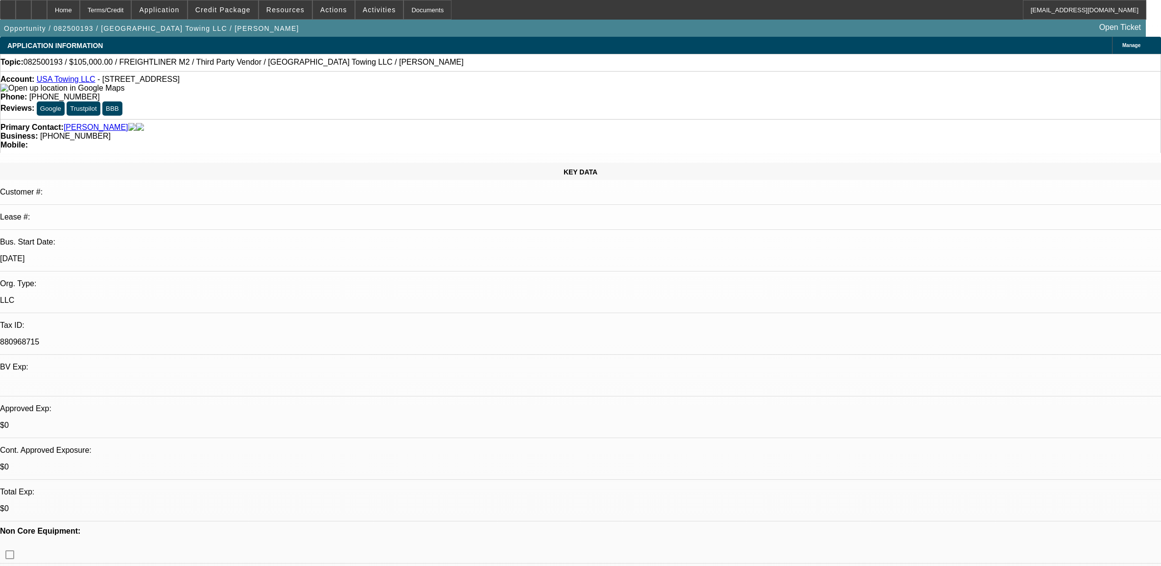
select select "0"
select select "2"
select select "0"
select select "6"
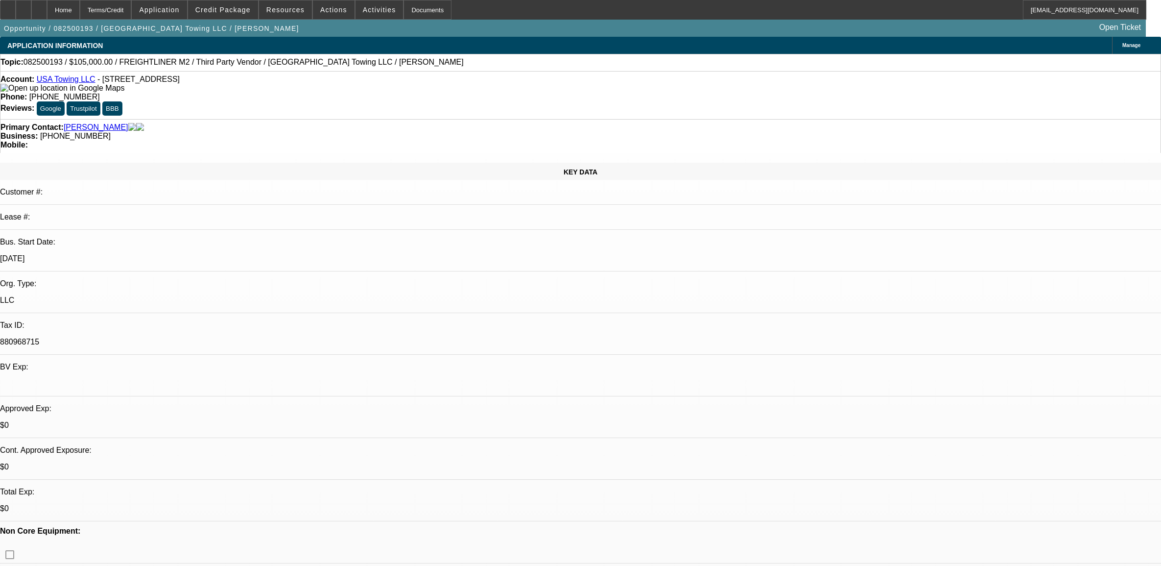
select select "0.1"
select select "0"
select select "2"
select select "0"
select select "6"
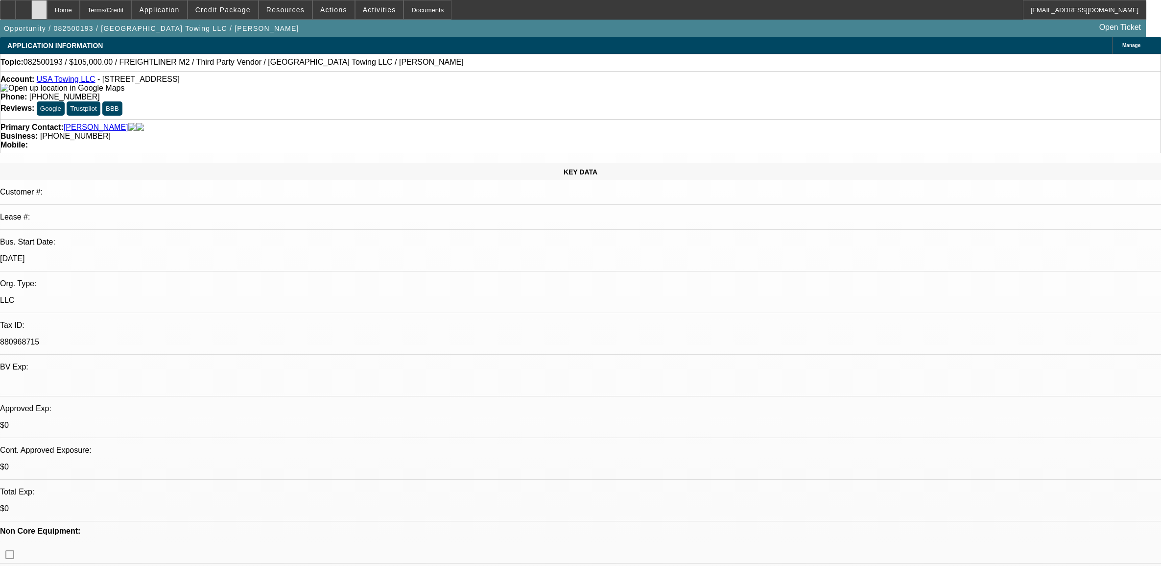
scroll to position [1247, 0]
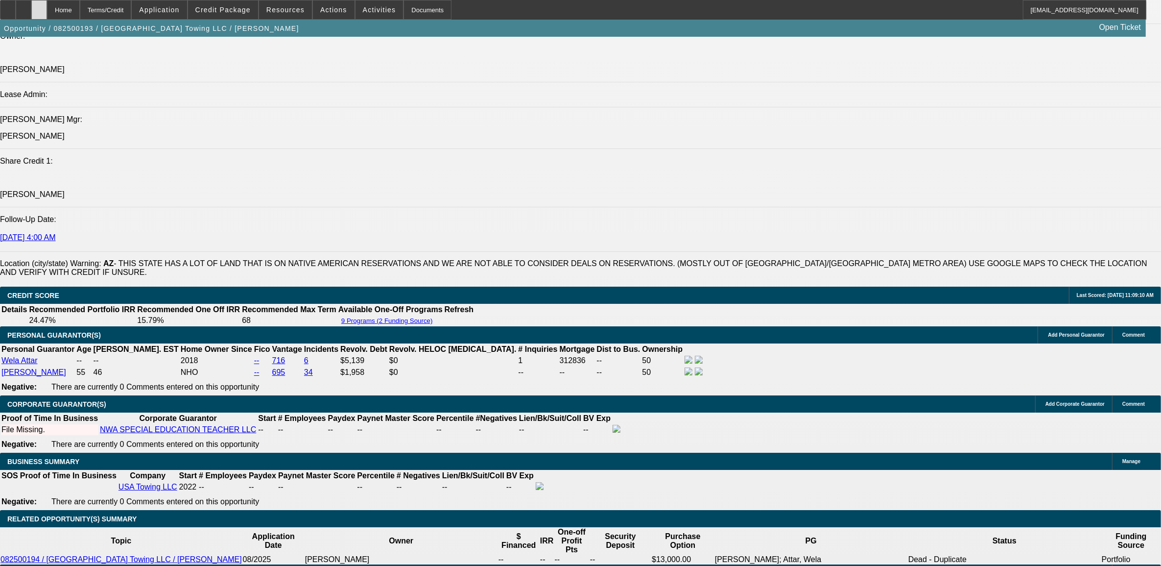
click at [47, 8] on div at bounding box center [39, 10] width 16 height 20
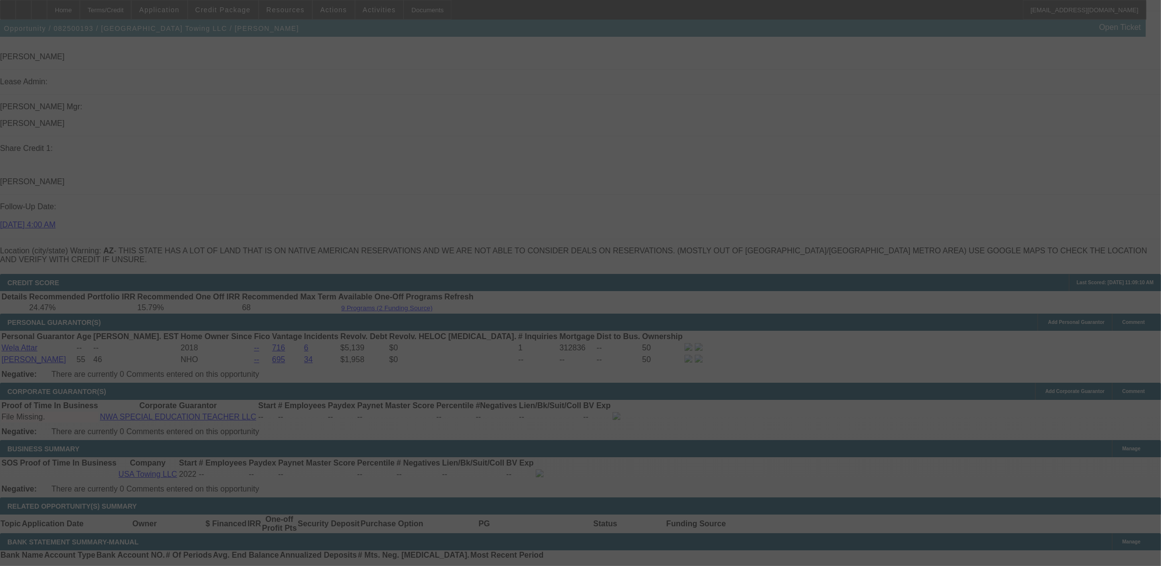
scroll to position [1225, 0]
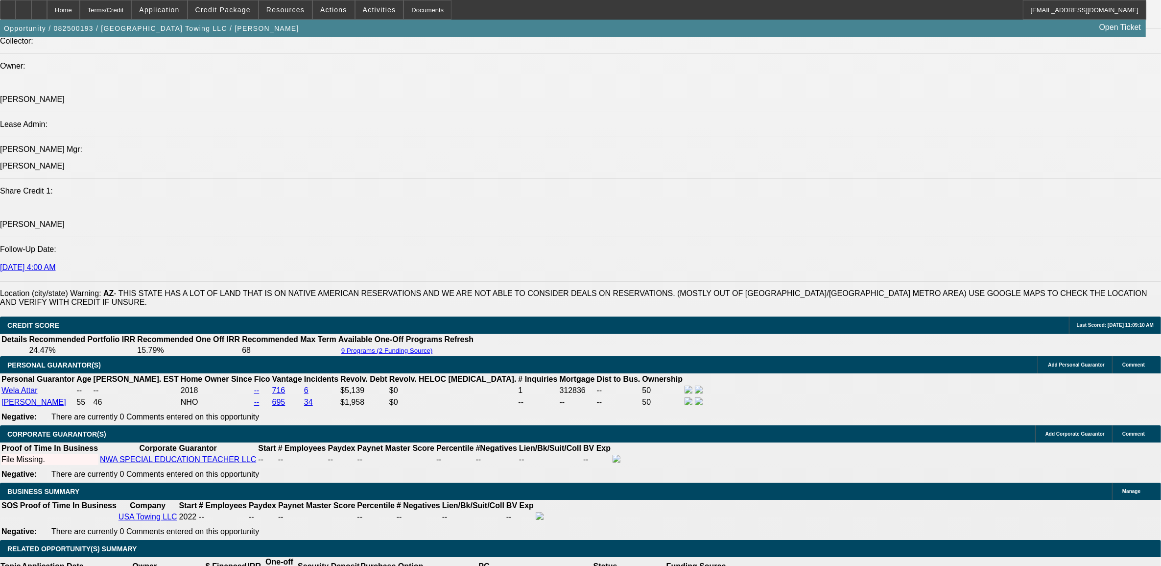
select select "0"
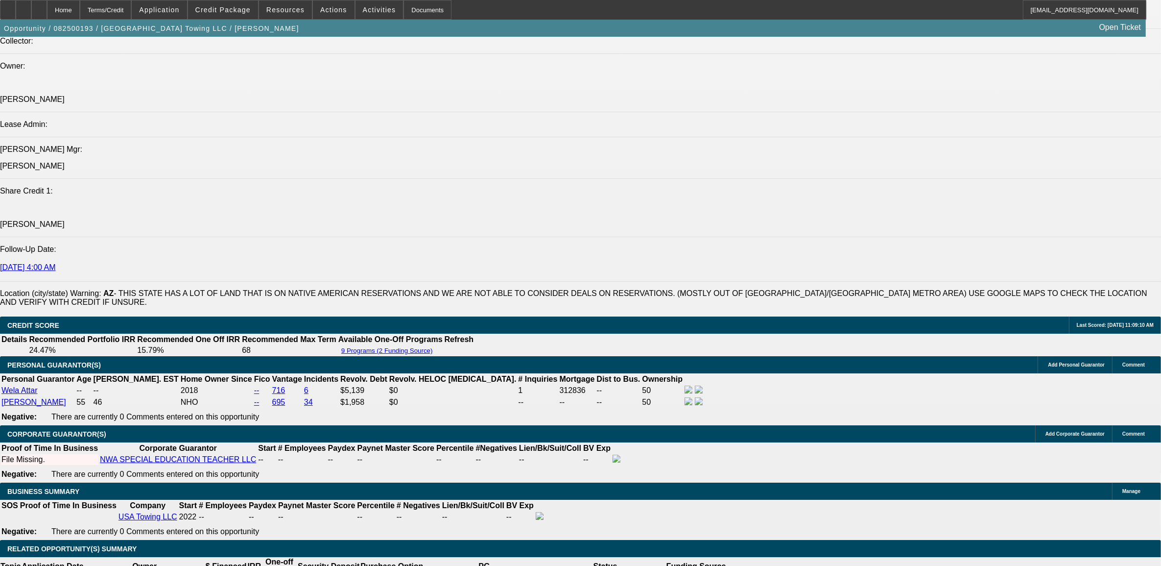
select select "0"
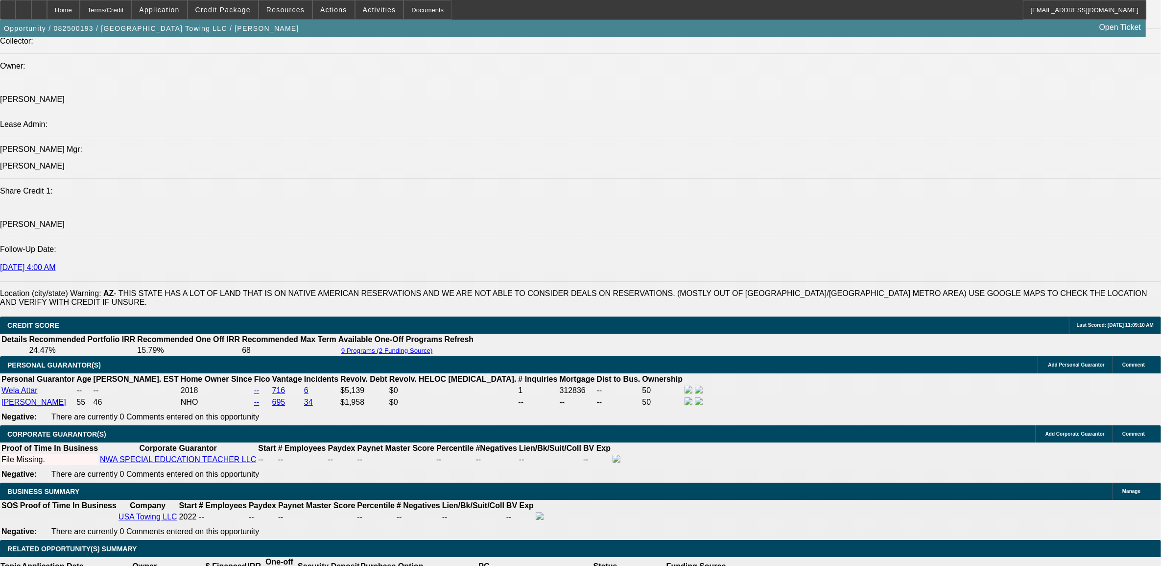
select select "0"
select select "1"
select select "2"
select select "6"
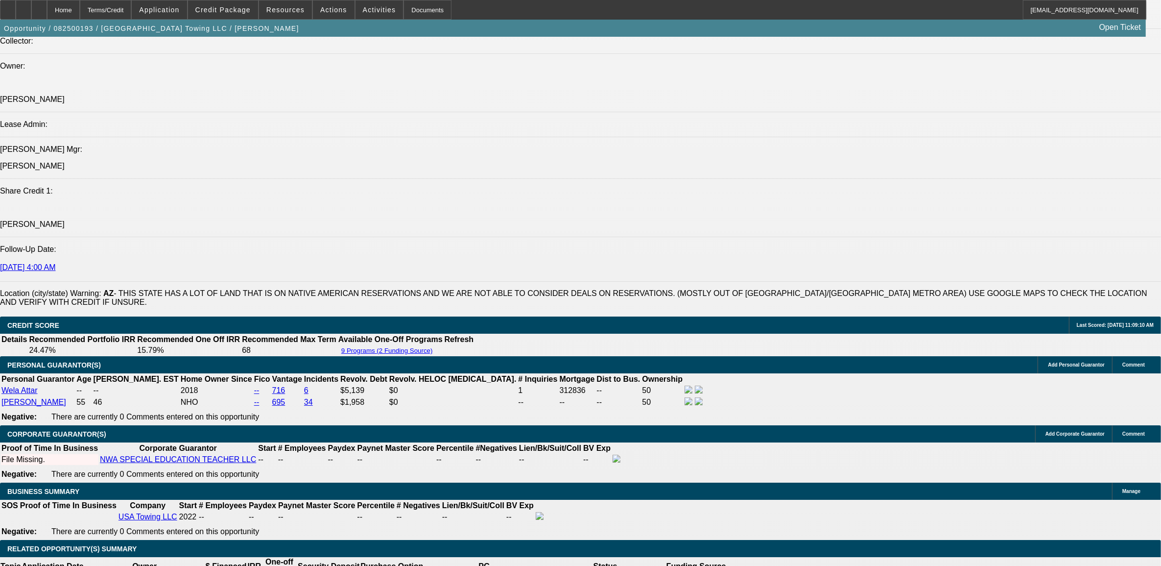
select select "1"
select select "2"
select select "6"
select select "1"
select select "2"
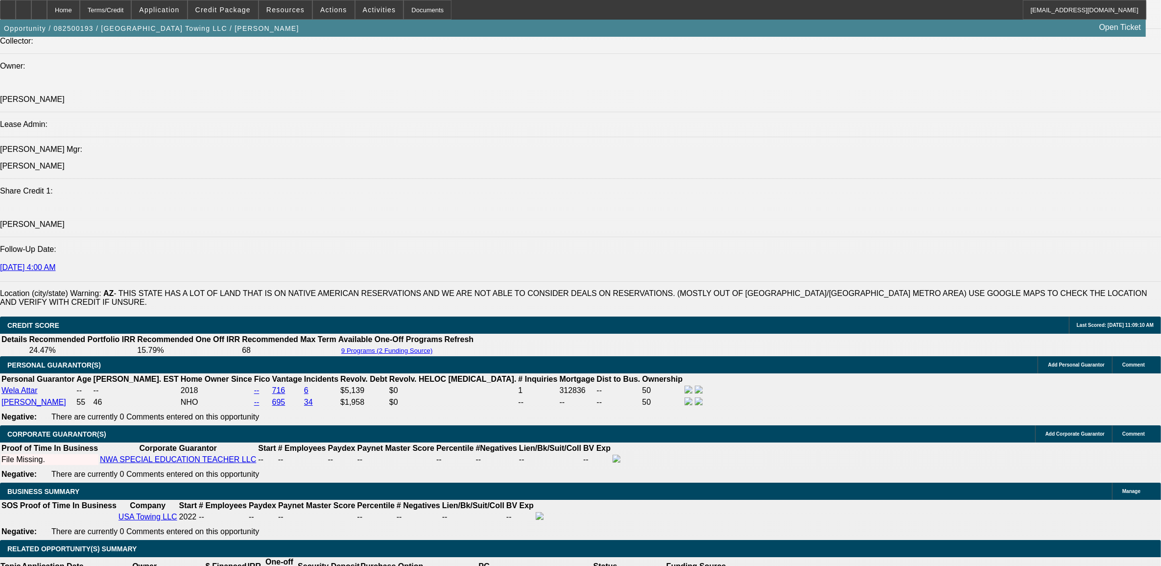
select select "6"
select select "1"
select select "2"
select select "6"
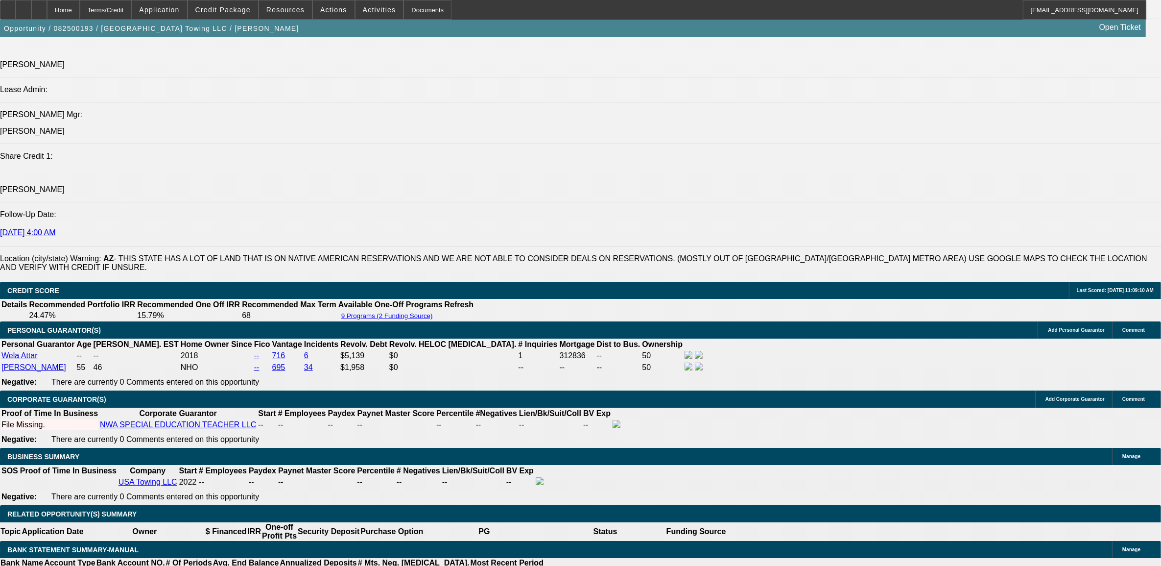
scroll to position [1286, 0]
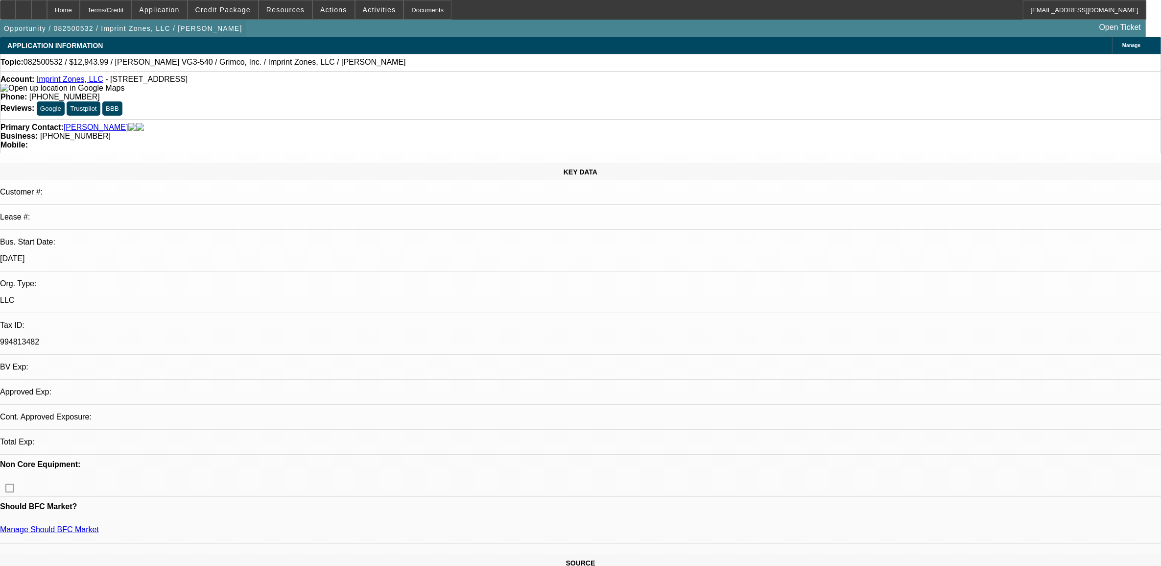
select select "0"
select select "1"
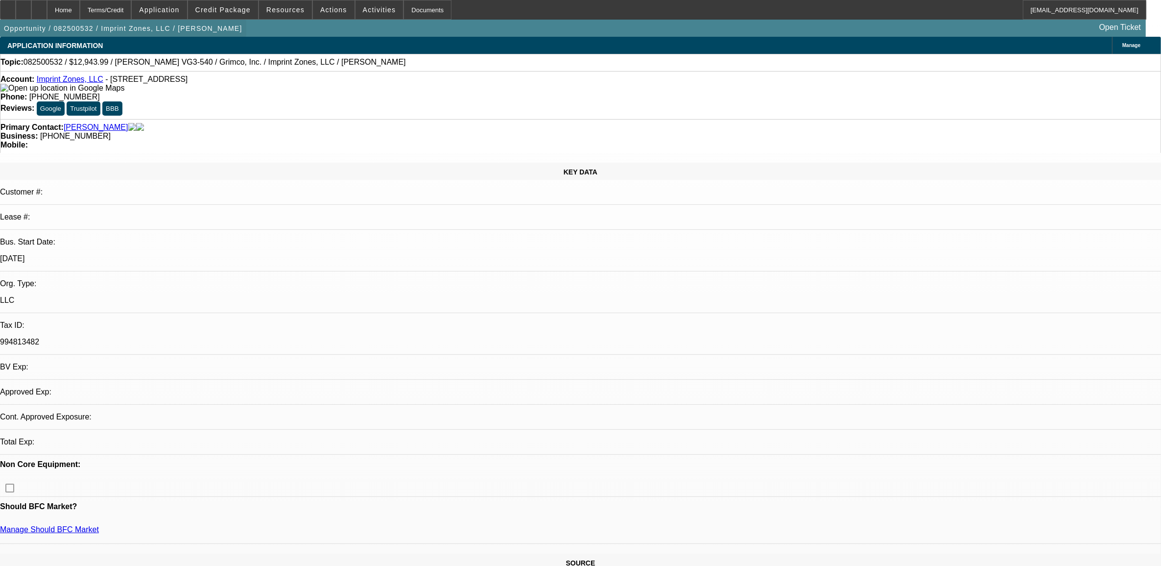
select select "6"
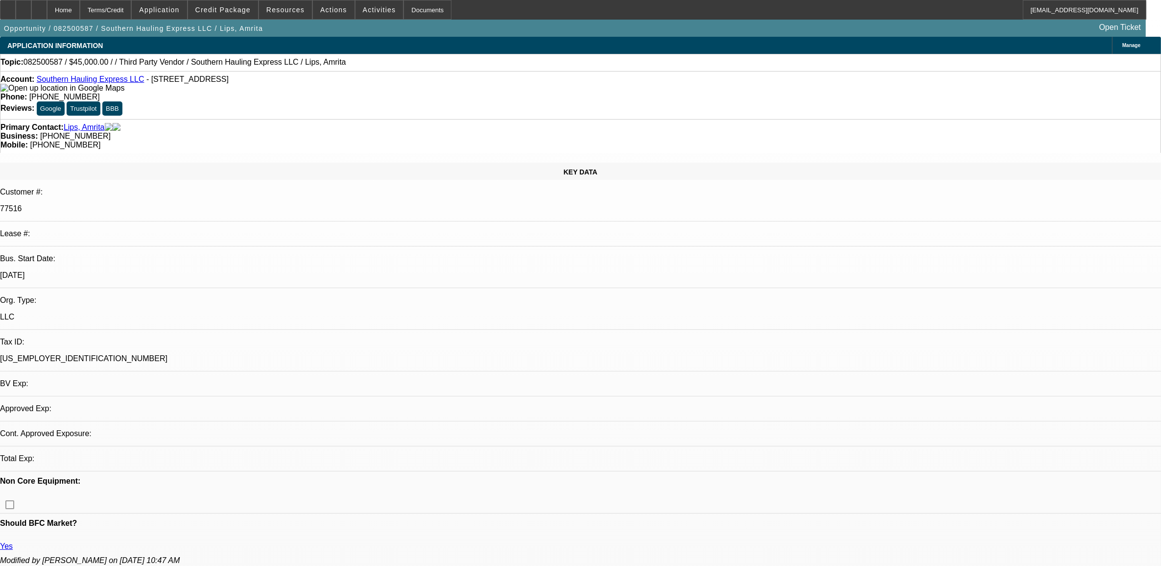
select select "0.1"
select select "2"
select select "0.1"
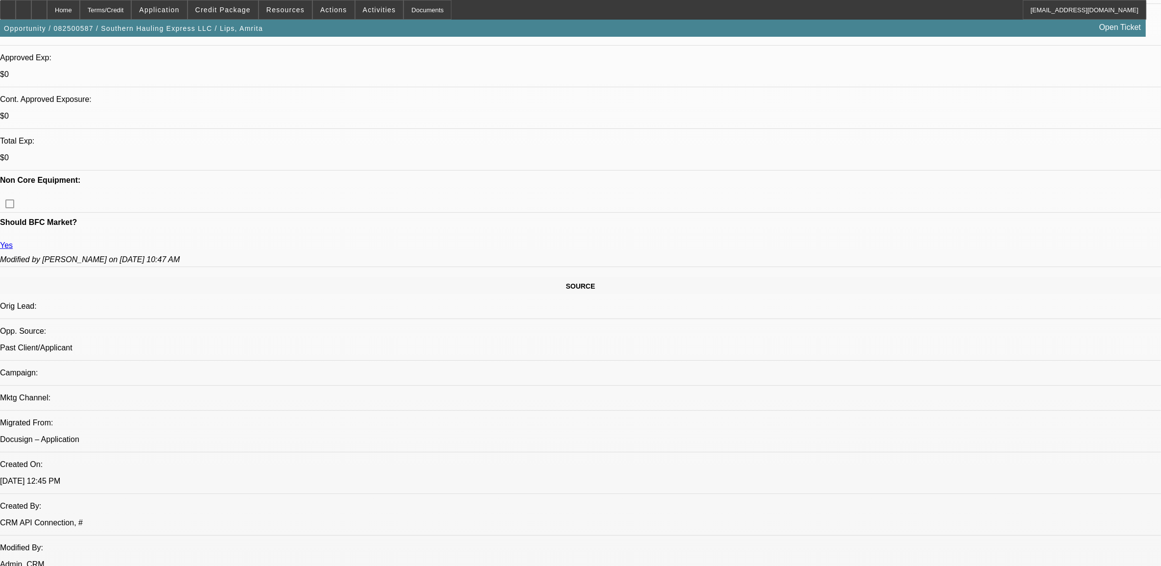
select select "1"
select select "2"
select select "4"
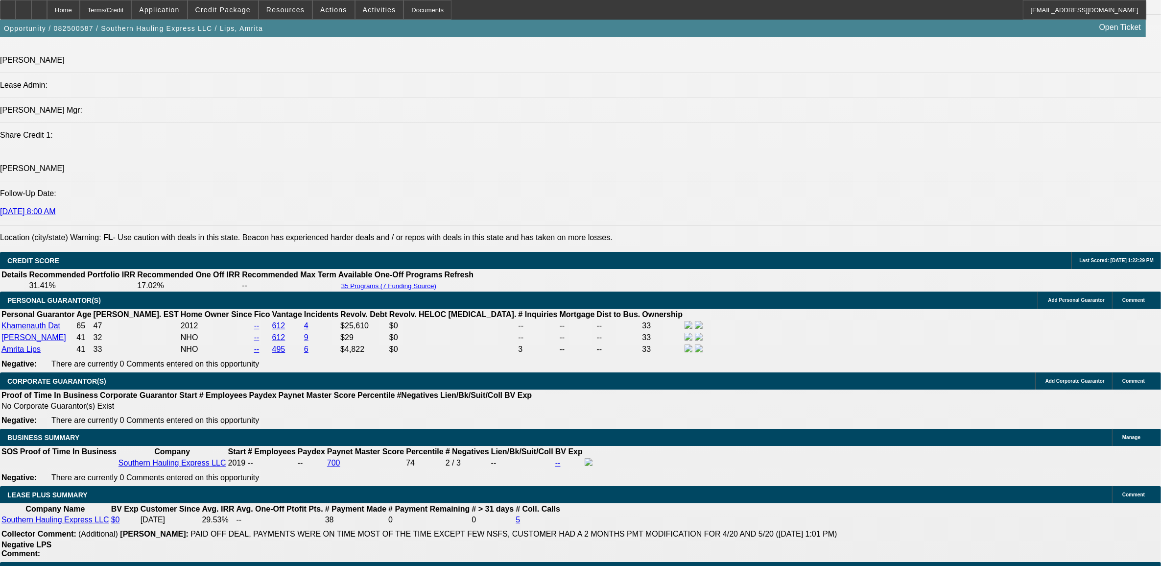
scroll to position [1439, 0]
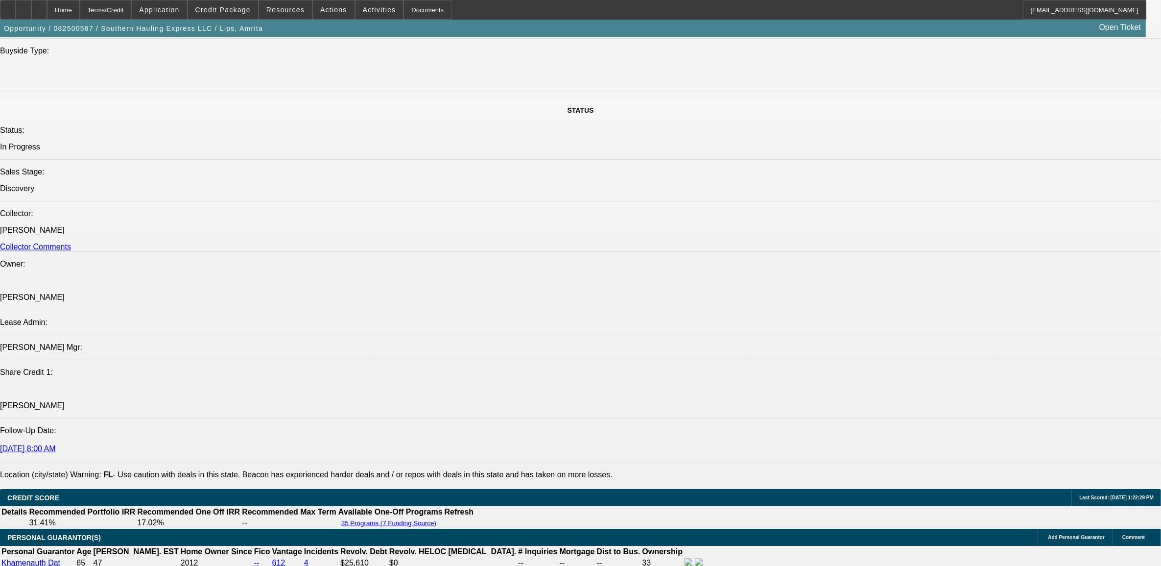
scroll to position [1010, 0]
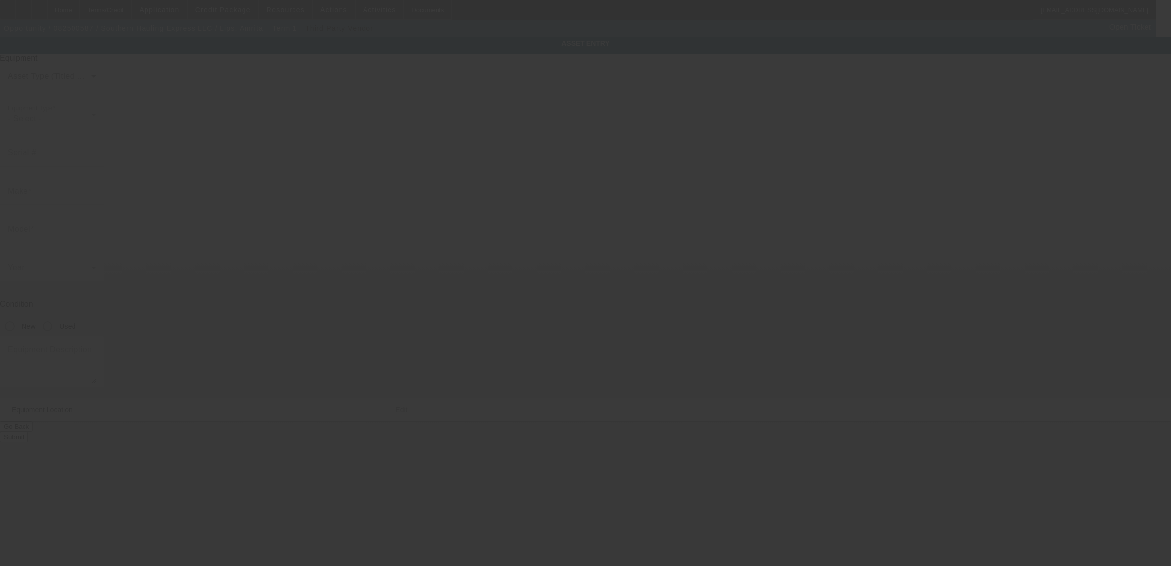
type textarea "Tow Truck; Make: Peterbilt; Model: 389"
type input "96 Pecan Pass"
type input "Ocala"
type input "34472"
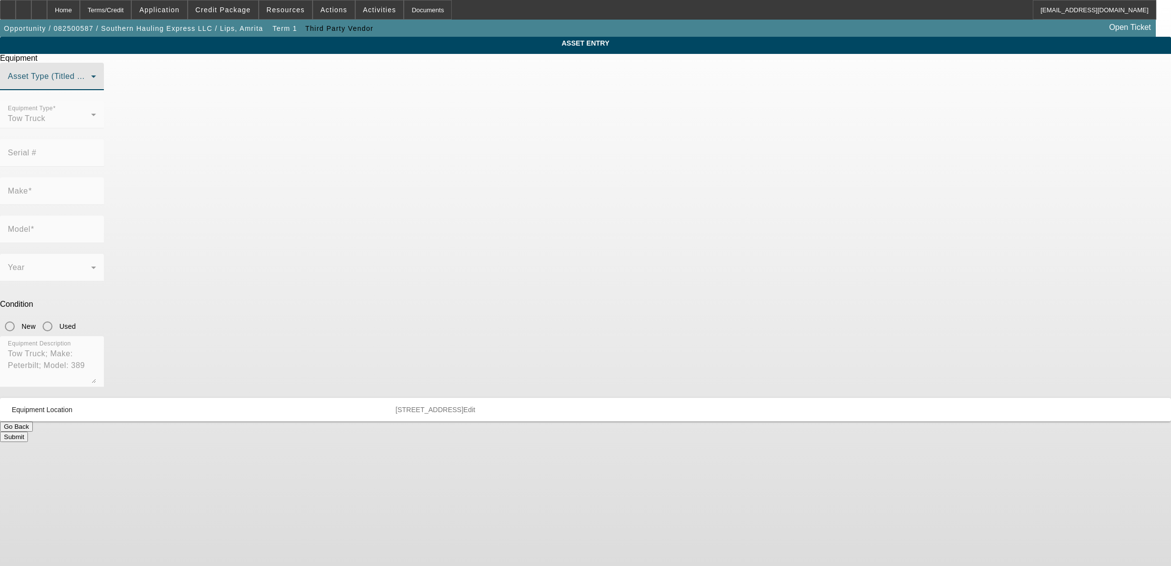
click at [91, 86] on span at bounding box center [49, 80] width 83 height 12
click at [505, 180] on mat-option "Title Vehicle Asset" at bounding box center [585, 172] width 271 height 24
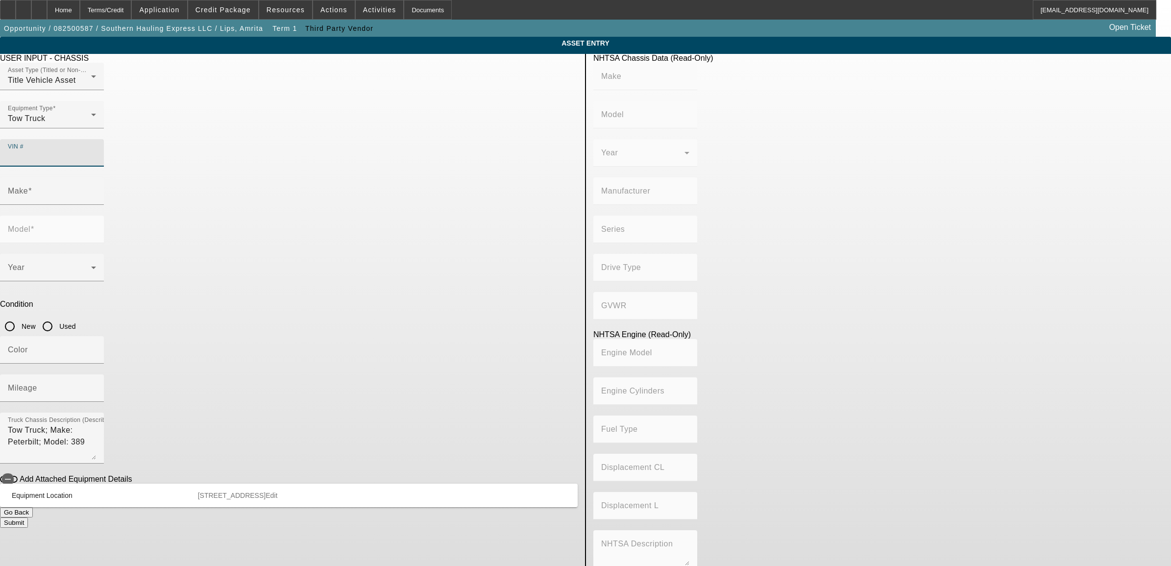
click at [96, 151] on input "VIN #" at bounding box center [52, 157] width 88 height 12
type input "1npxd49x0fd274285"
type input "PETERBILT"
type input "389"
type input "PETERBILT MOTORS COMPANY"
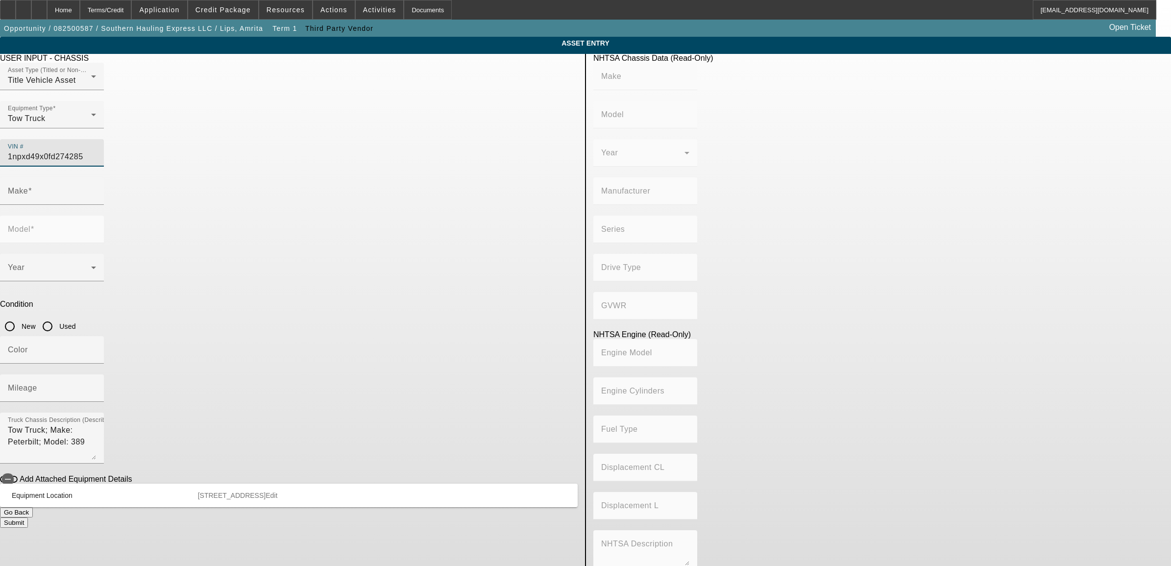
type input "6x4"
type input "Class 8: 33,001 lb and above (14,969 kg and above)"
type input "ISX"
type input "6"
type input "Diesel"
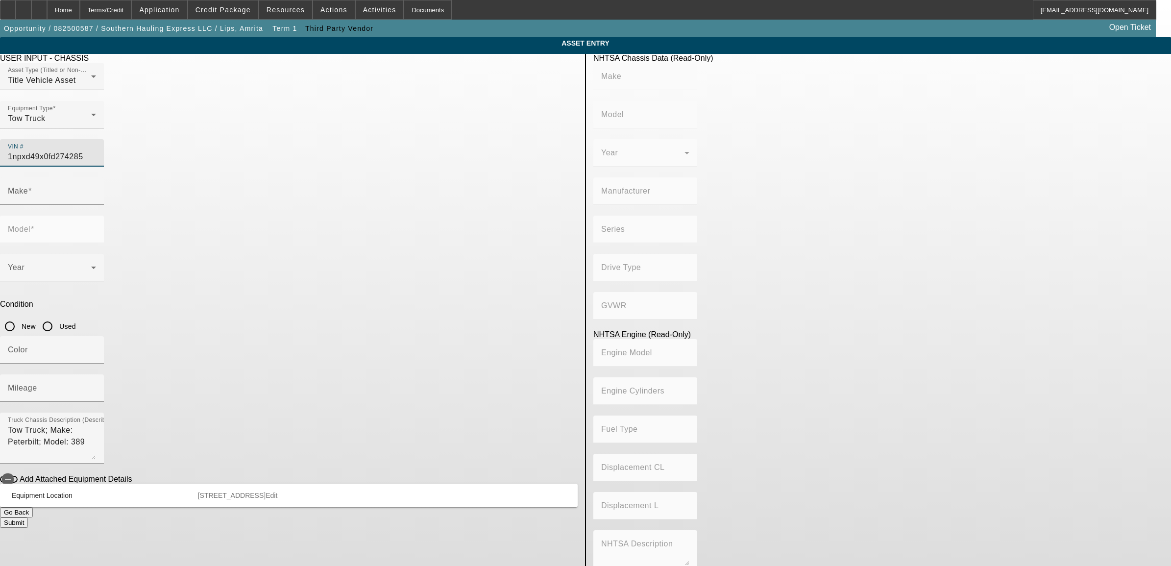
type input "915.3561614209"
type input "15"
type input "PETERBILT"
type input "389"
type input "1NPXD49X0FD274285"
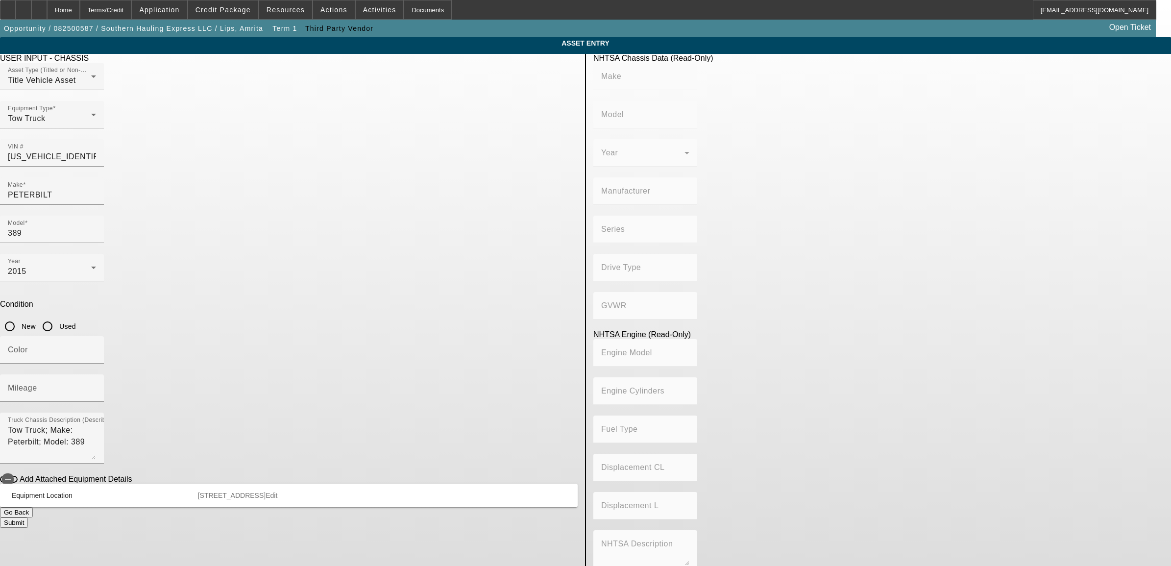
click at [185, 164] on app-asset-collateral-manage "ASSET ENTRY Delete asset USER INPUT - CHASSIS Asset Type (Titled or Non-Titled)…" at bounding box center [585, 308] width 1171 height 543
type input "PETERBILT"
type input "389"
type input "PETERBILT MOTORS COMPANY"
type input "6x4"
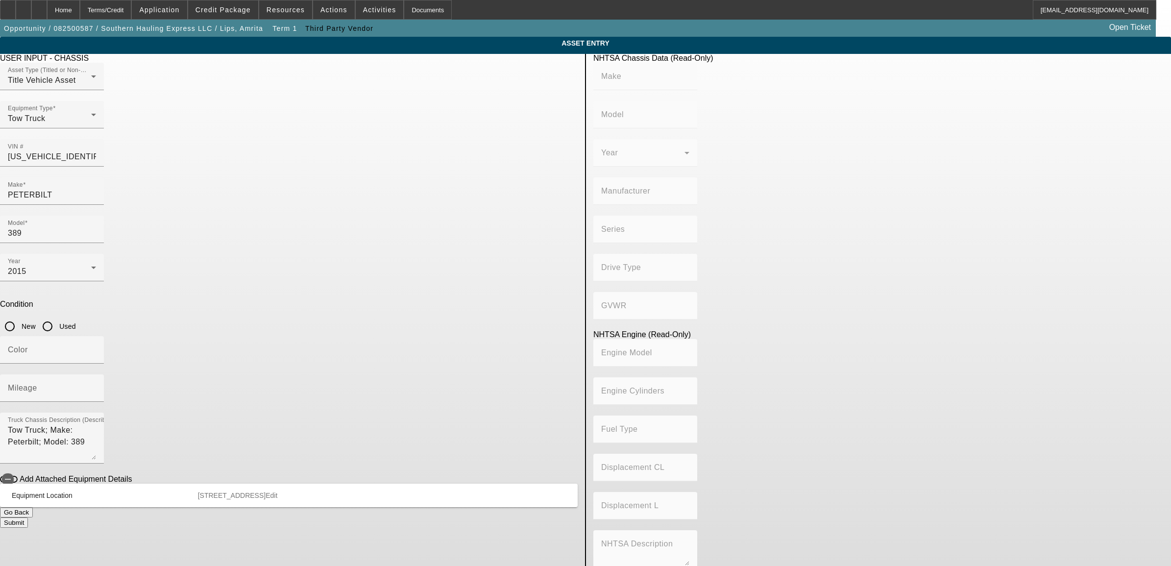
type input "Class 8: 33,001 lb and above (14,969 kg and above)"
type input "ISX"
type input "6"
type input "Diesel"
type input "915.3561614209"
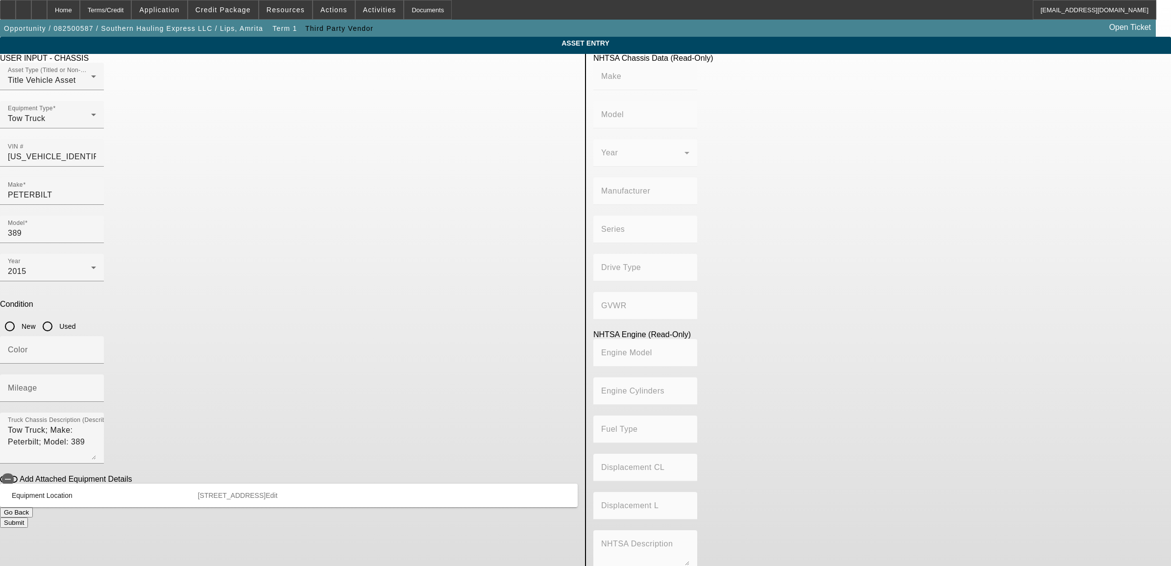
type input "15"
click at [57, 316] on input "Used" at bounding box center [48, 326] width 20 height 20
radio input "true"
click at [96, 348] on input "Color" at bounding box center [52, 354] width 88 height 12
type input "Black"
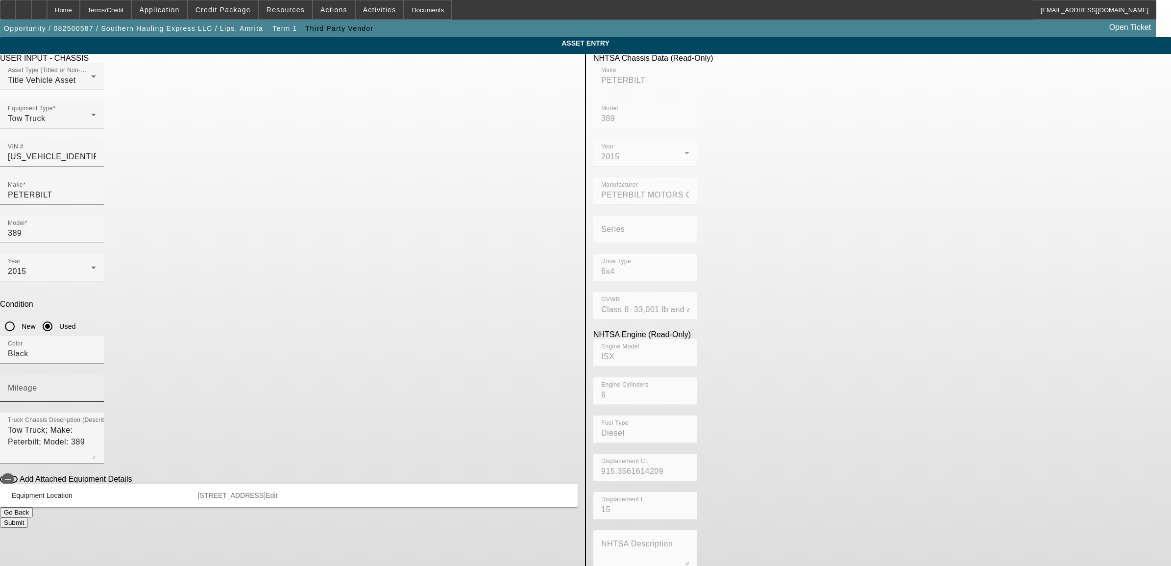
click at [96, 386] on input "Mileage" at bounding box center [52, 392] width 88 height 12
type input "1031000"
click at [166, 192] on app-asset-collateral-manage "ASSET ENTRY Delete asset USER INPUT - CHASSIS Asset Type (Titled or Non-Titled)…" at bounding box center [585, 308] width 1171 height 543
click at [28, 517] on button "Submit" at bounding box center [14, 522] width 28 height 10
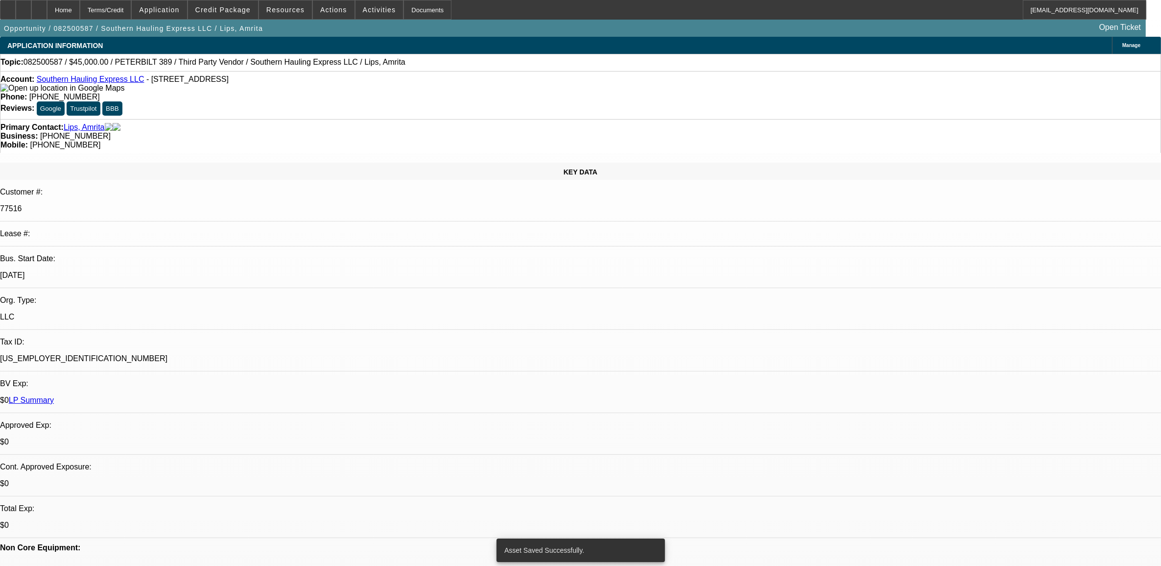
select select "0.1"
select select "2"
select select "0.1"
select select "4"
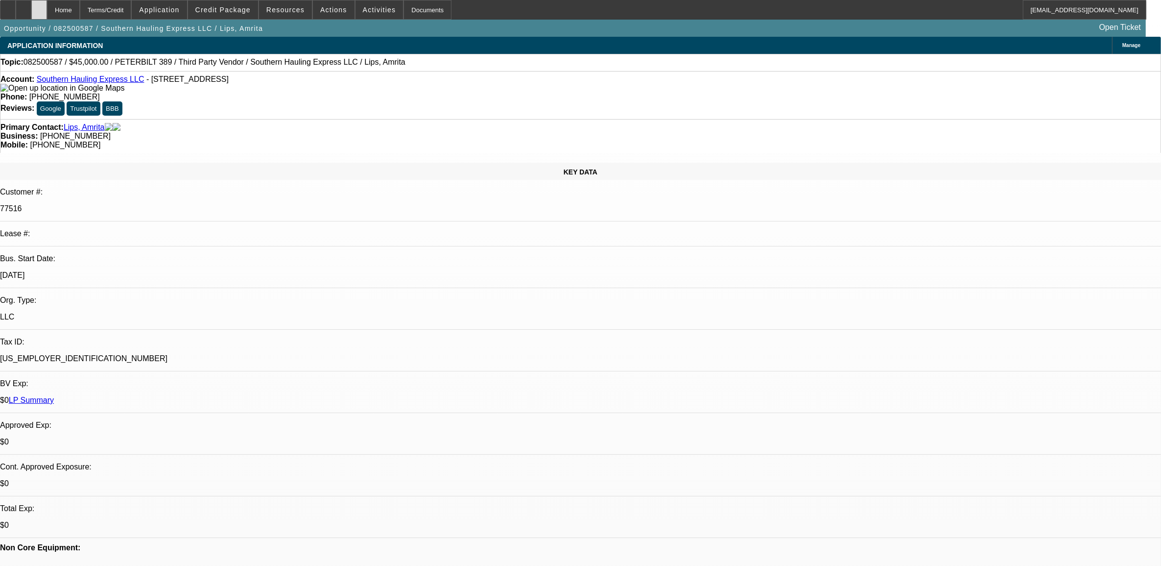
click at [47, 8] on div at bounding box center [39, 10] width 16 height 20
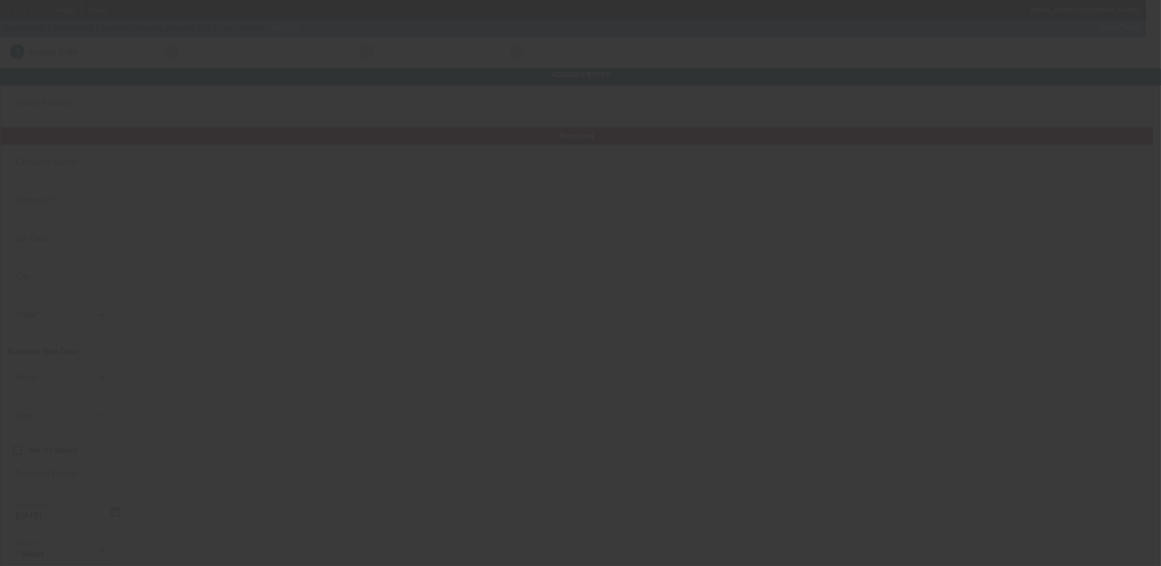
type input "Southern Hauling Express LLC"
type input "96 Pecan Pass"
type input "34472"
type input "Ocala"
type input "[PHONE_NUMBER]"
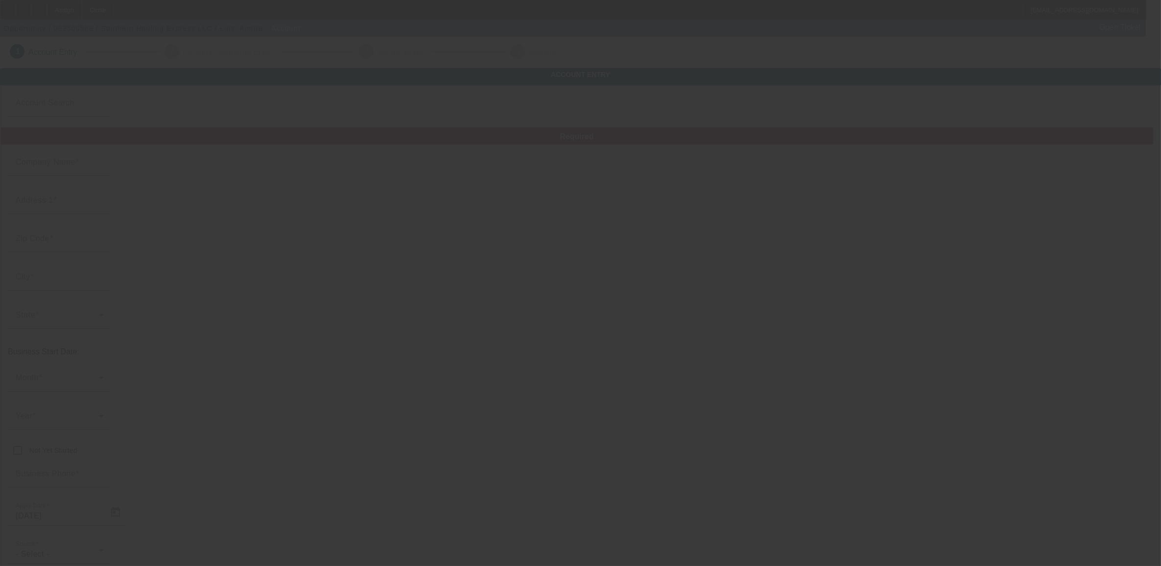
type input "[EMAIL_ADDRESS][DOMAIN_NAME]"
type input "[PERSON_NAME]"
type input "[US_EMPLOYER_IDENTIFICATION_NUMBER]"
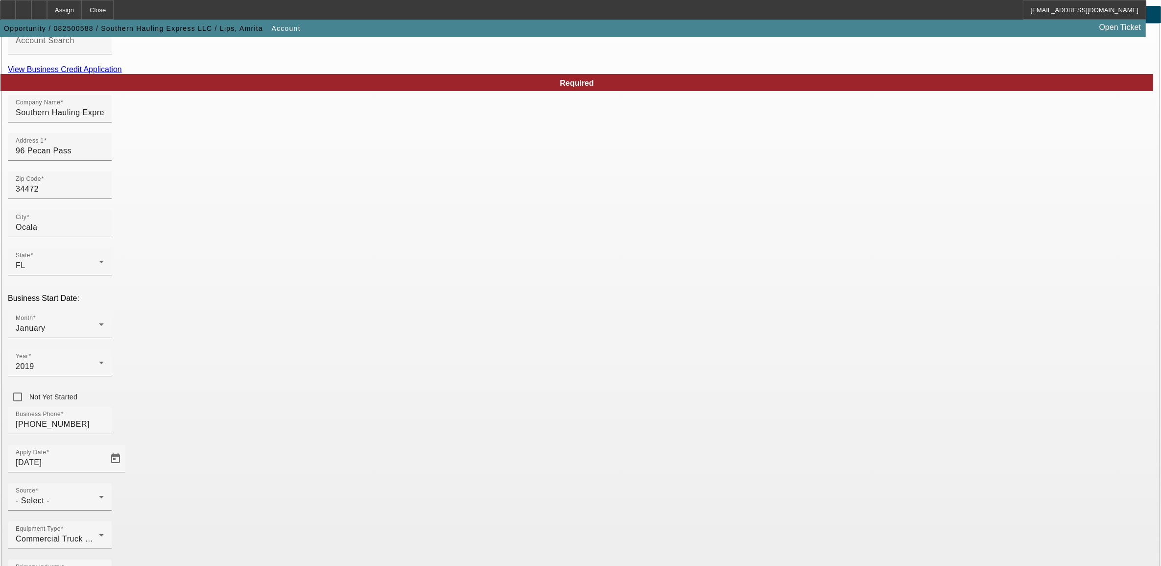
scroll to position [63, 0]
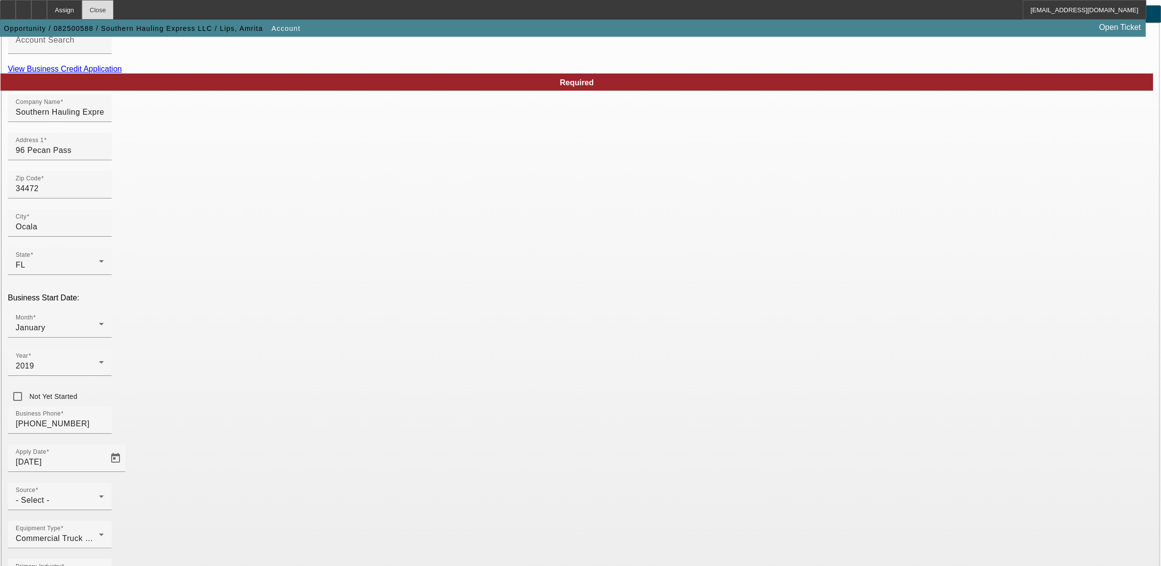
click at [114, 8] on div "Close" at bounding box center [98, 10] width 32 height 20
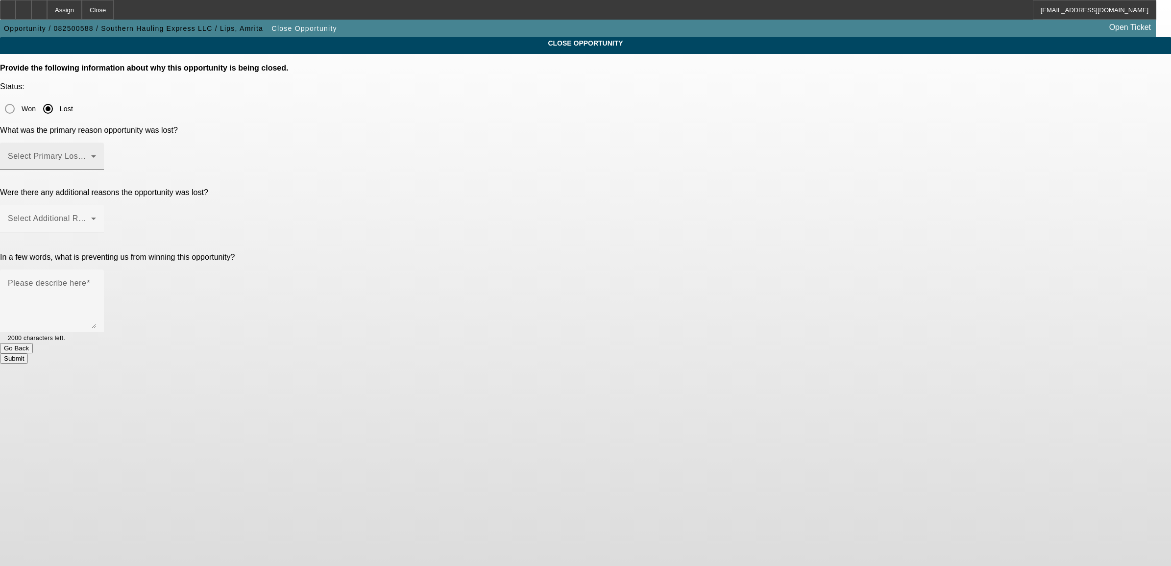
click at [91, 154] on span at bounding box center [49, 160] width 83 height 12
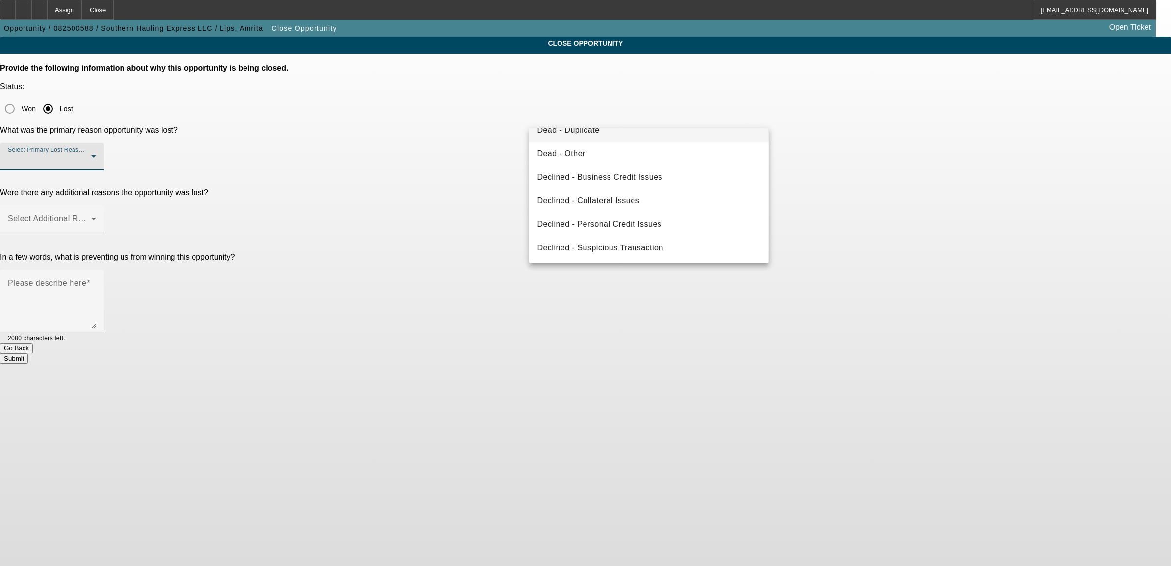
click at [588, 138] on mat-option "Dead - Duplicate" at bounding box center [648, 131] width 239 height 24
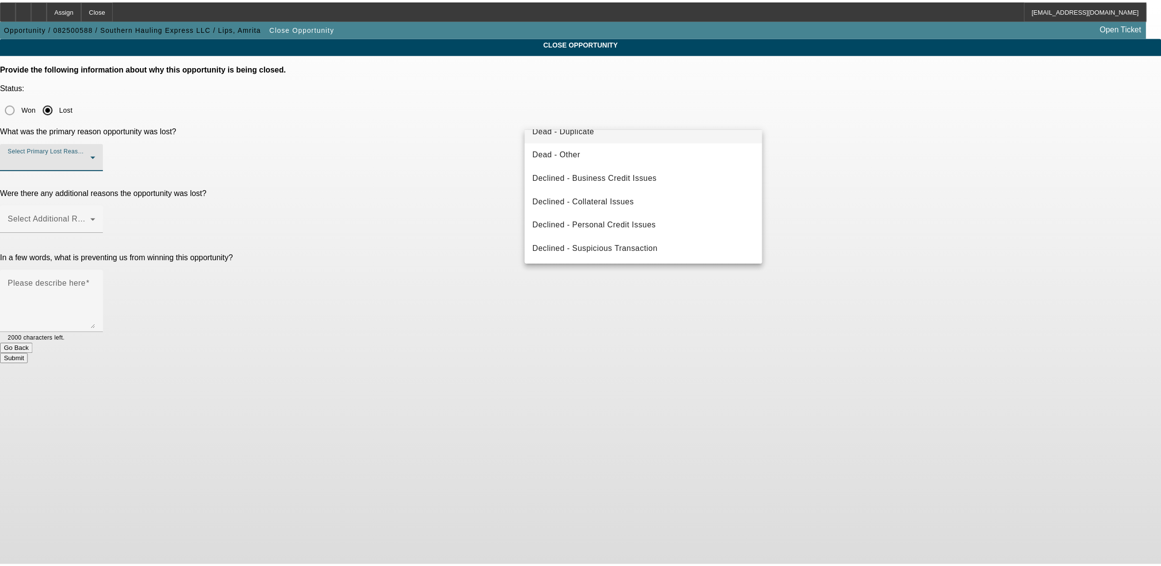
scroll to position [121, 0]
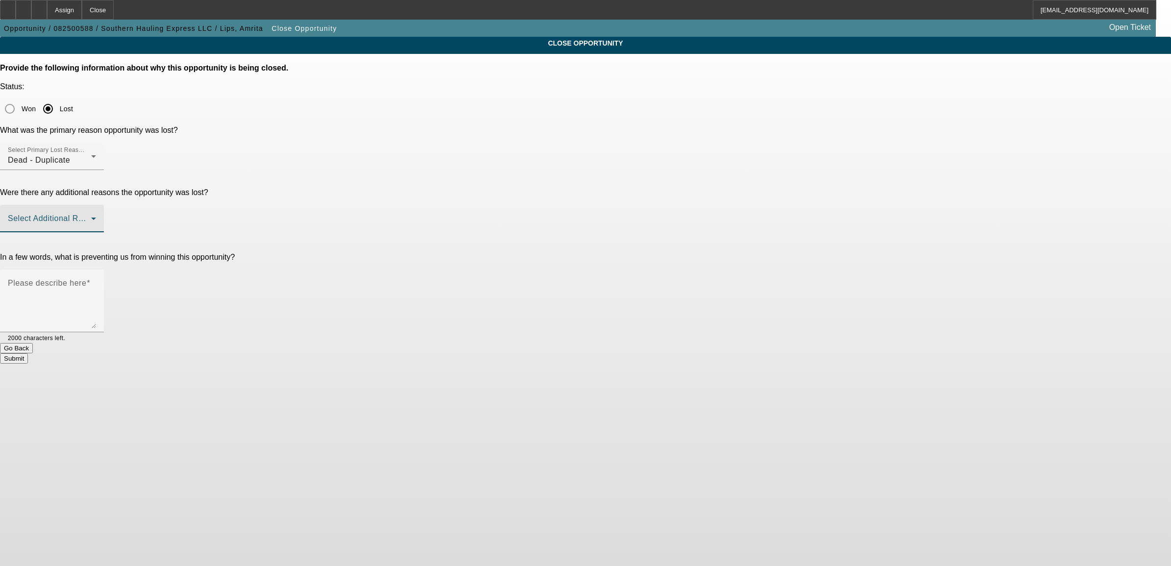
click at [91, 216] on span at bounding box center [49, 222] width 83 height 12
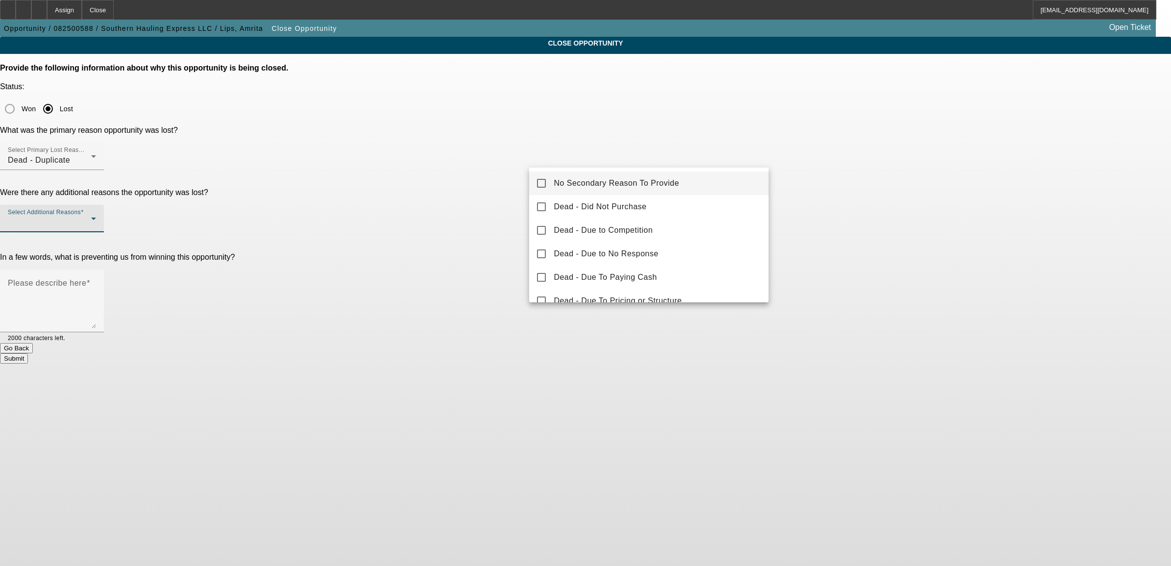
click at [601, 182] on span "No Secondary Reason To Provide" at bounding box center [615, 183] width 125 height 12
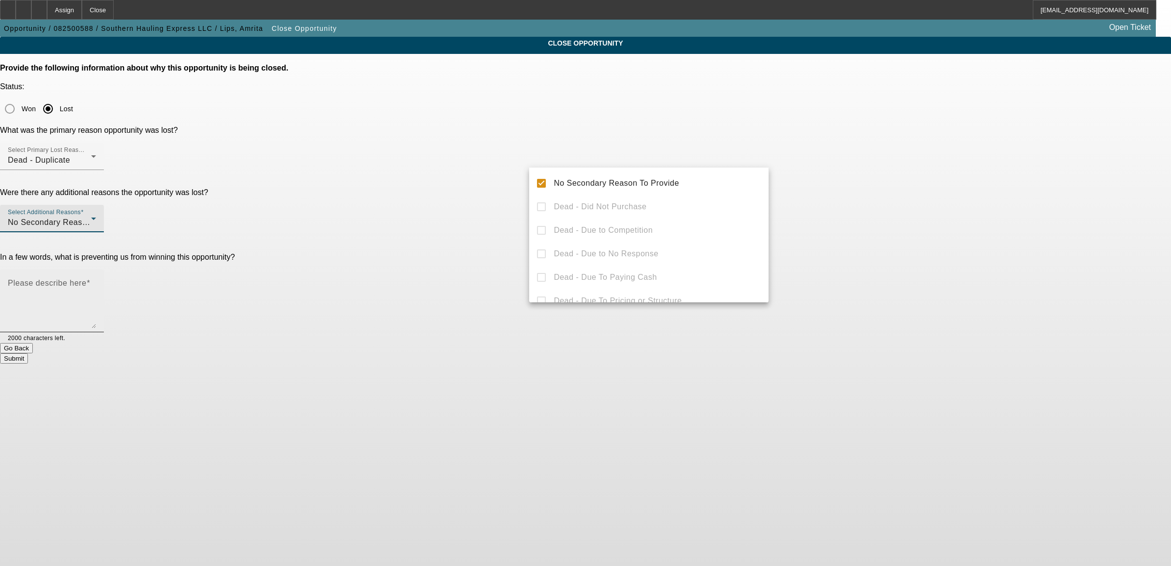
drag, startPoint x: 464, startPoint y: 203, endPoint x: 567, endPoint y: 202, distance: 102.9
click at [463, 203] on div at bounding box center [585, 283] width 1171 height 566
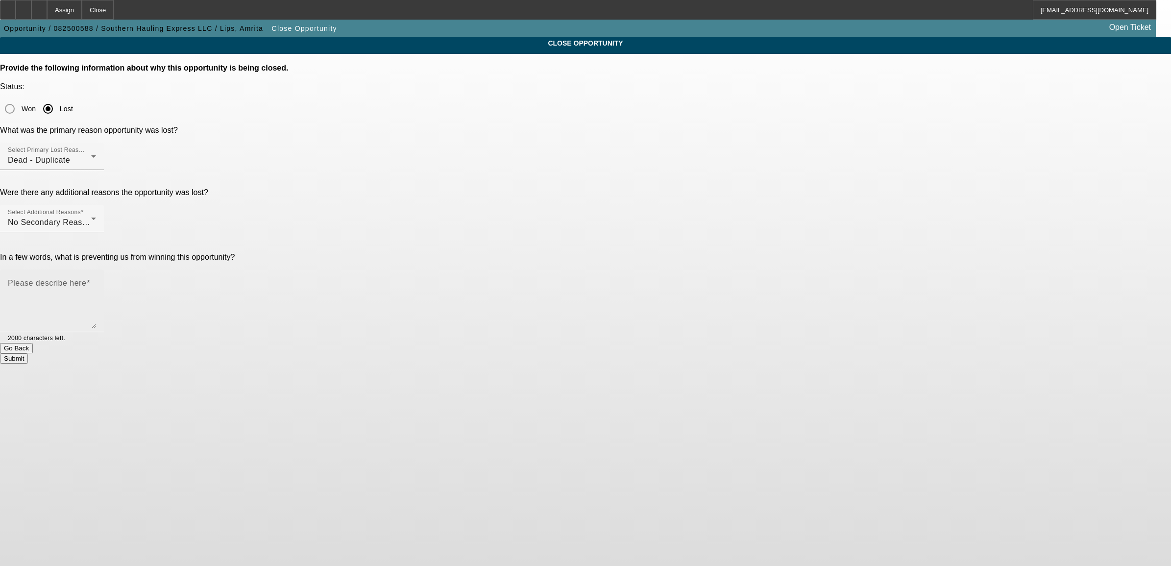
click at [96, 281] on textarea "Please describe here" at bounding box center [52, 304] width 88 height 47
type textarea "Duplicate"
click at [28, 353] on button "Submit" at bounding box center [14, 358] width 28 height 10
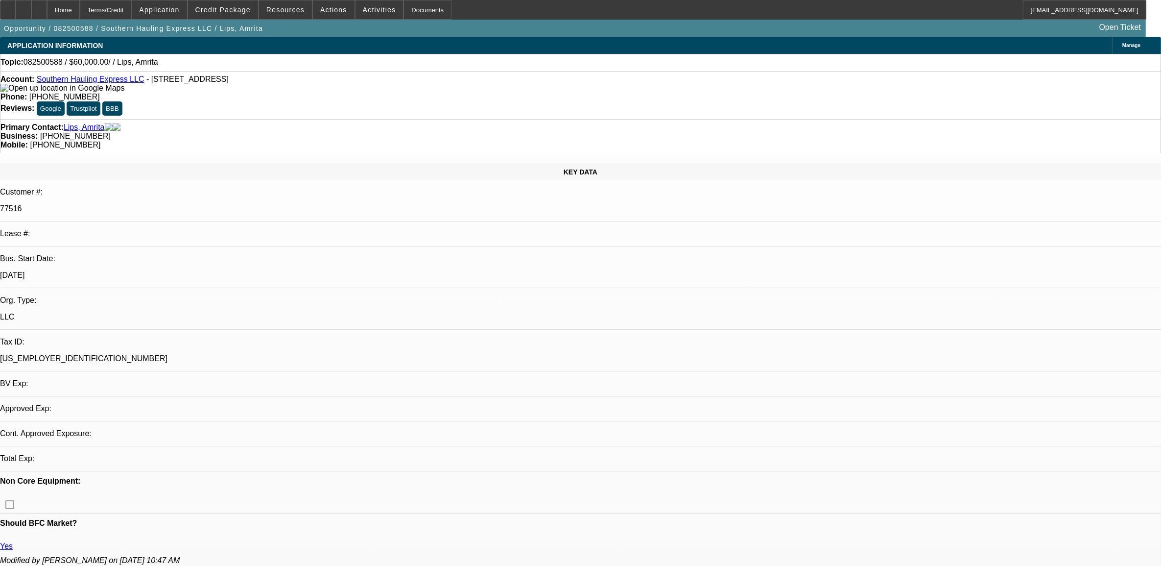
select select "0"
select select "2"
select select "0.1"
select select "1"
select select "2"
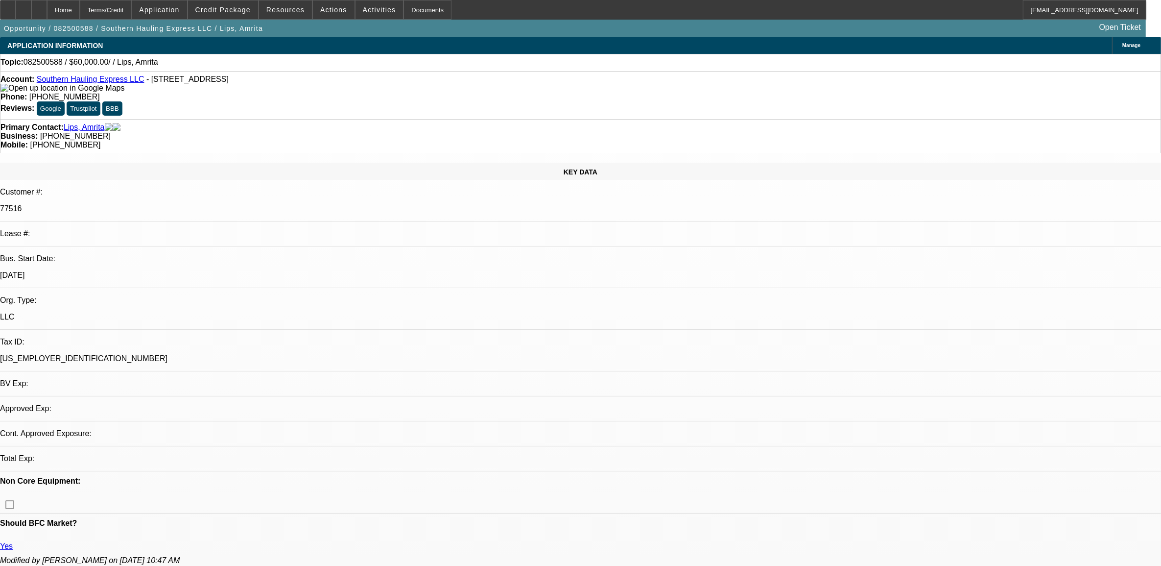
select select "4"
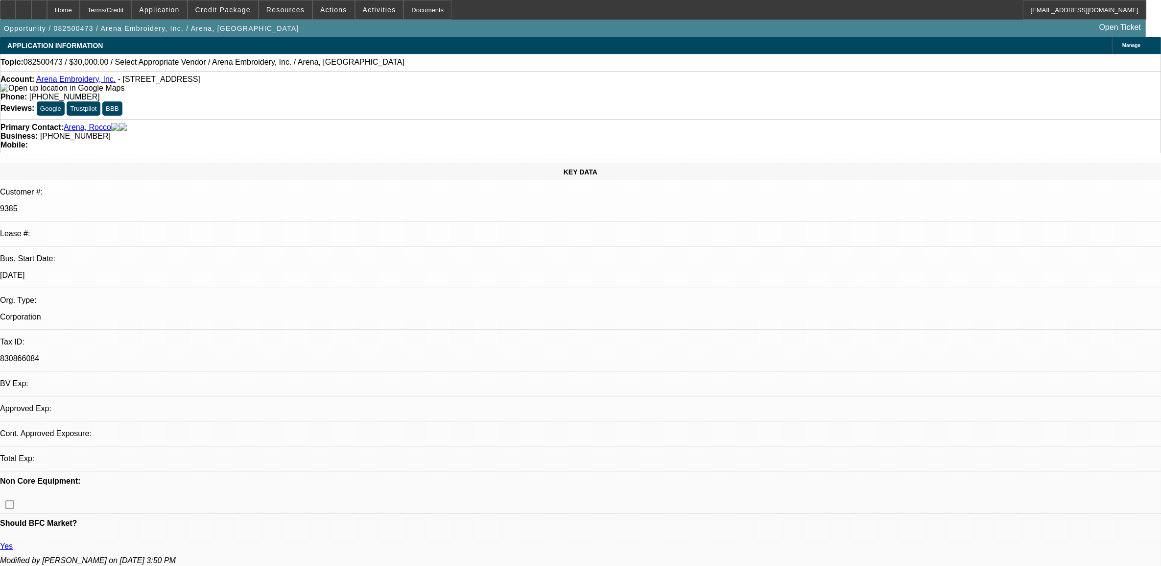
select select "0"
select select "2"
select select "0.1"
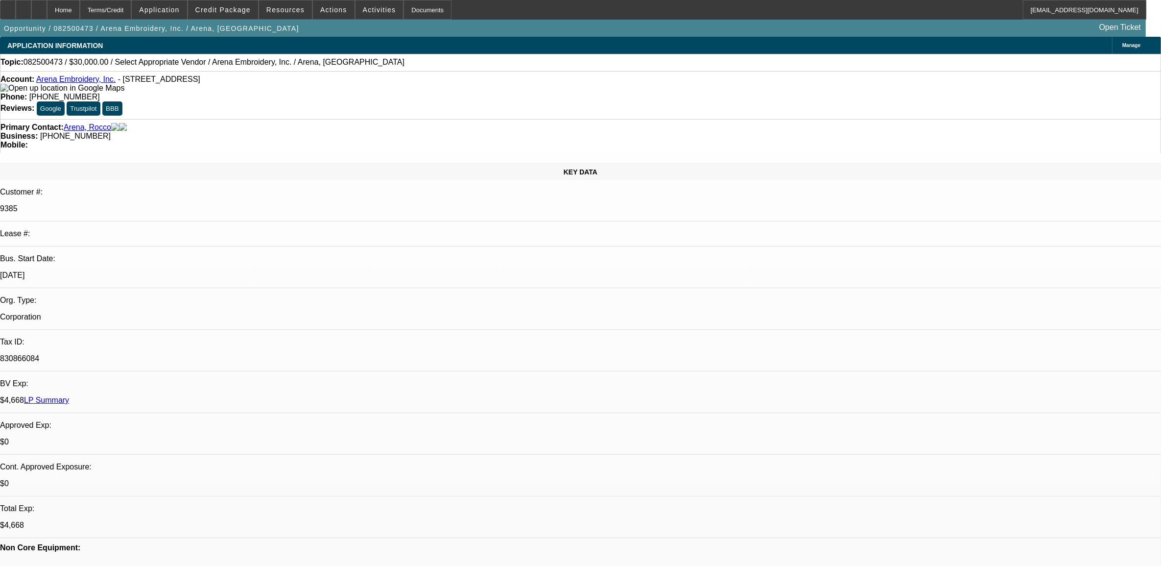
select select "1"
select select "2"
select select "4"
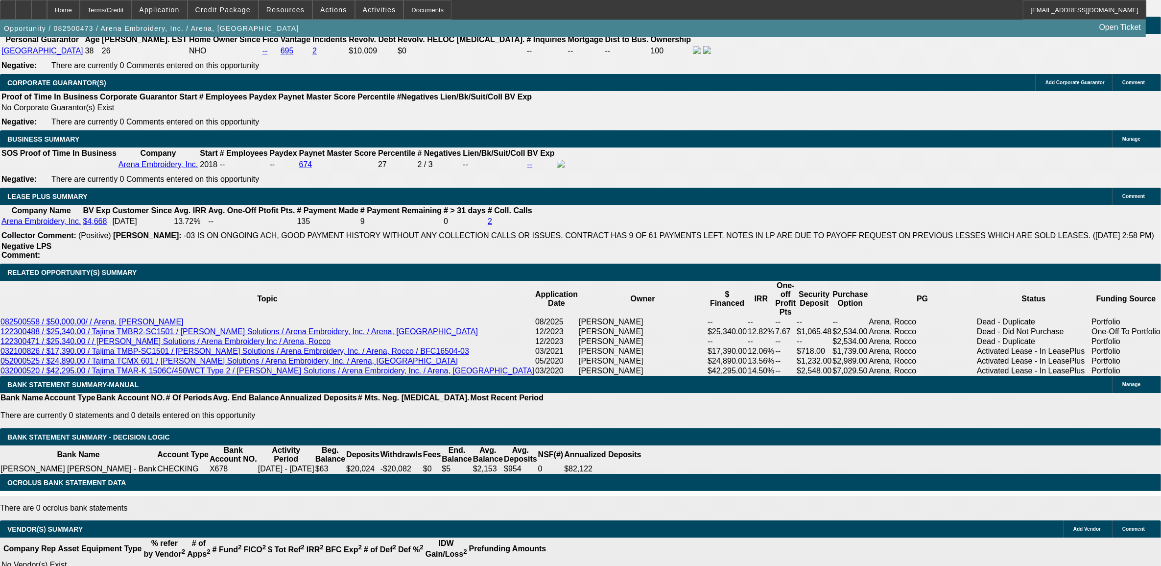
scroll to position [1531, 0]
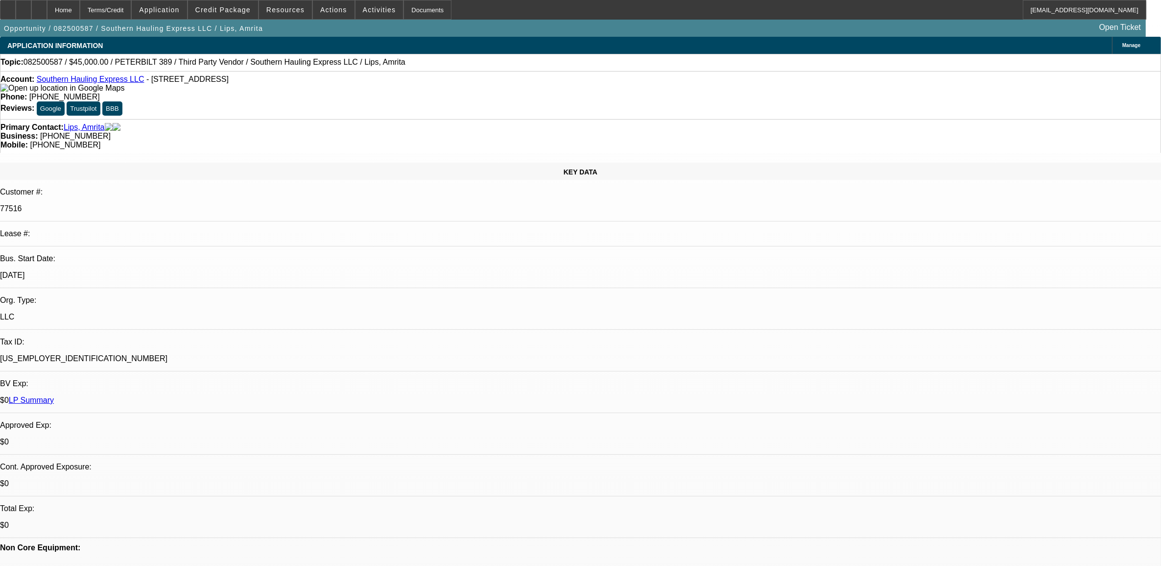
select select "0.1"
select select "2"
select select "0.1"
select select "4"
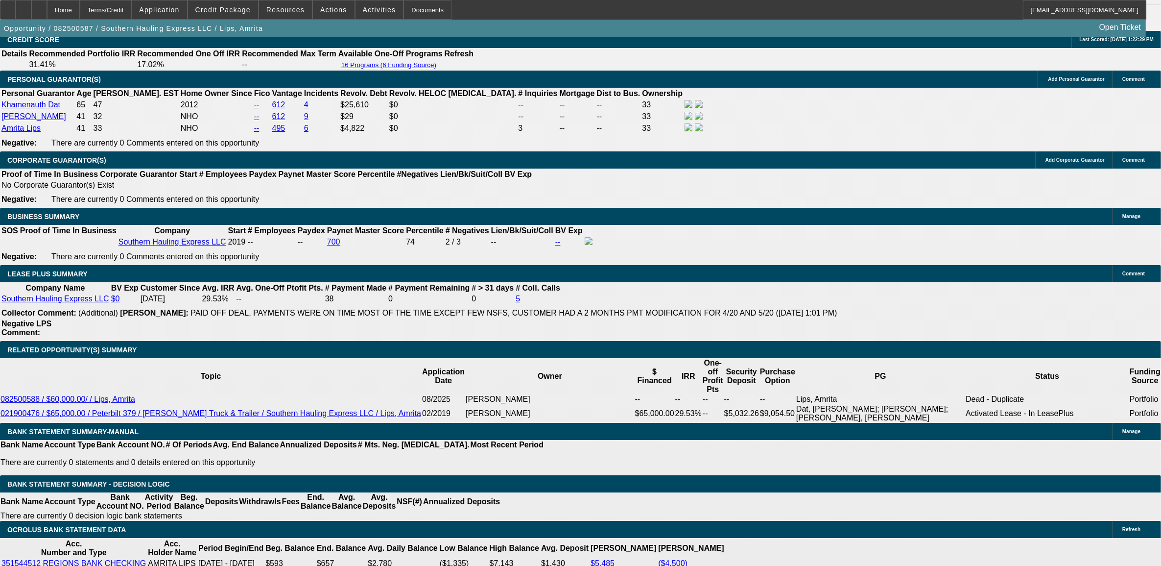
scroll to position [1469, 0]
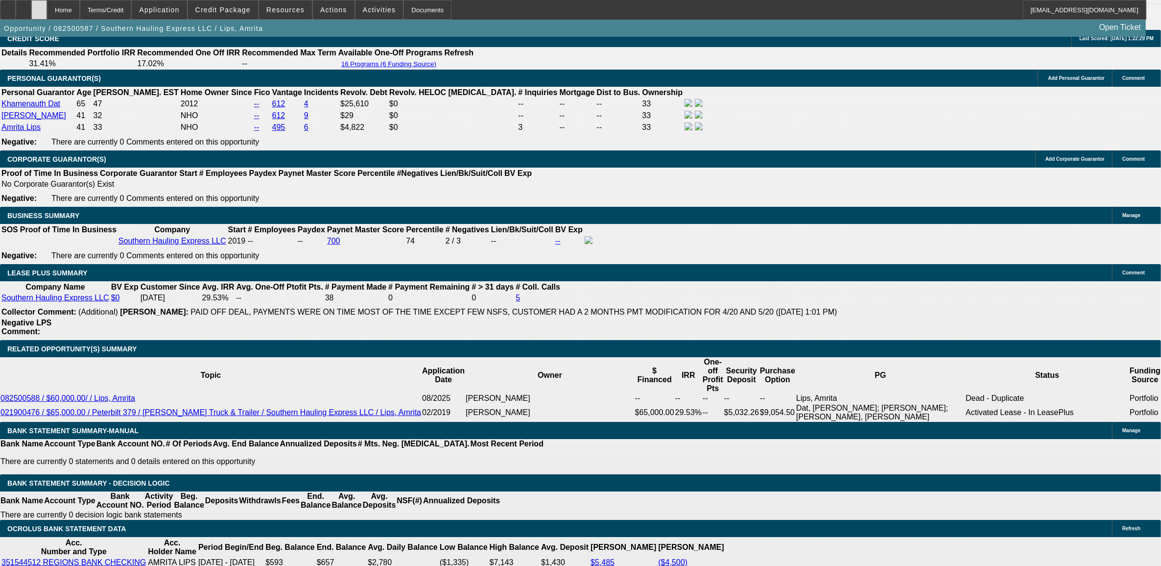
click at [47, 5] on div at bounding box center [39, 10] width 16 height 20
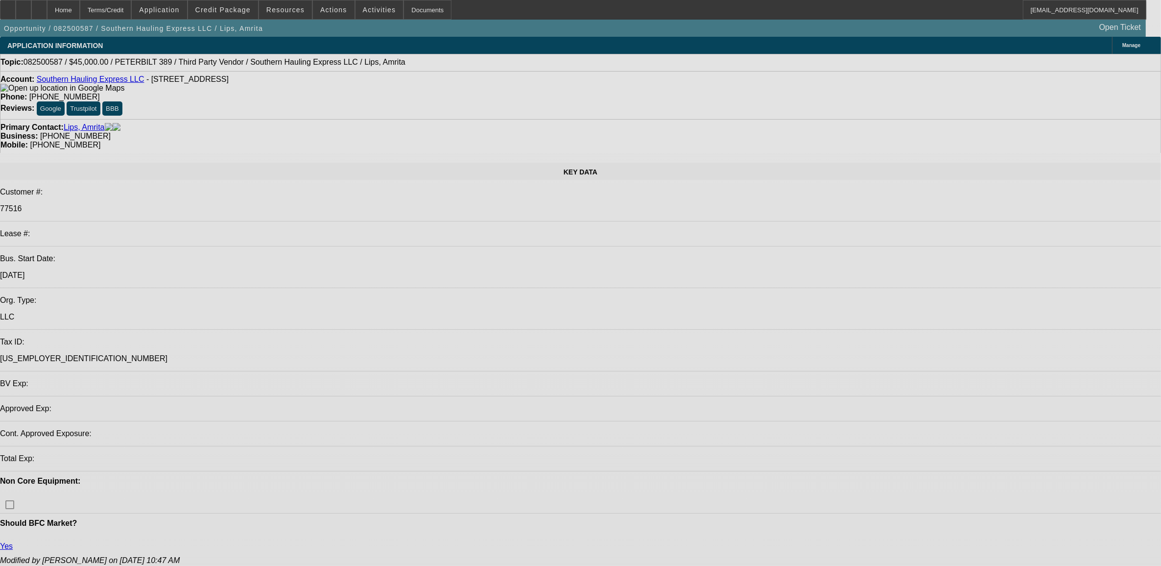
select select "0.1"
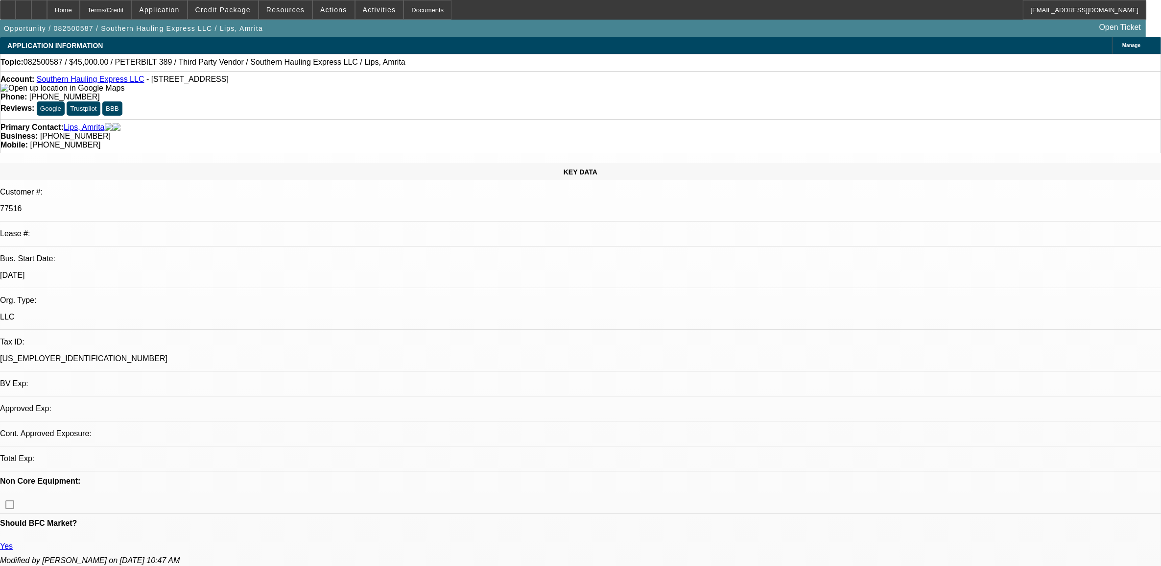
select select "2"
select select "0.1"
select select "4"
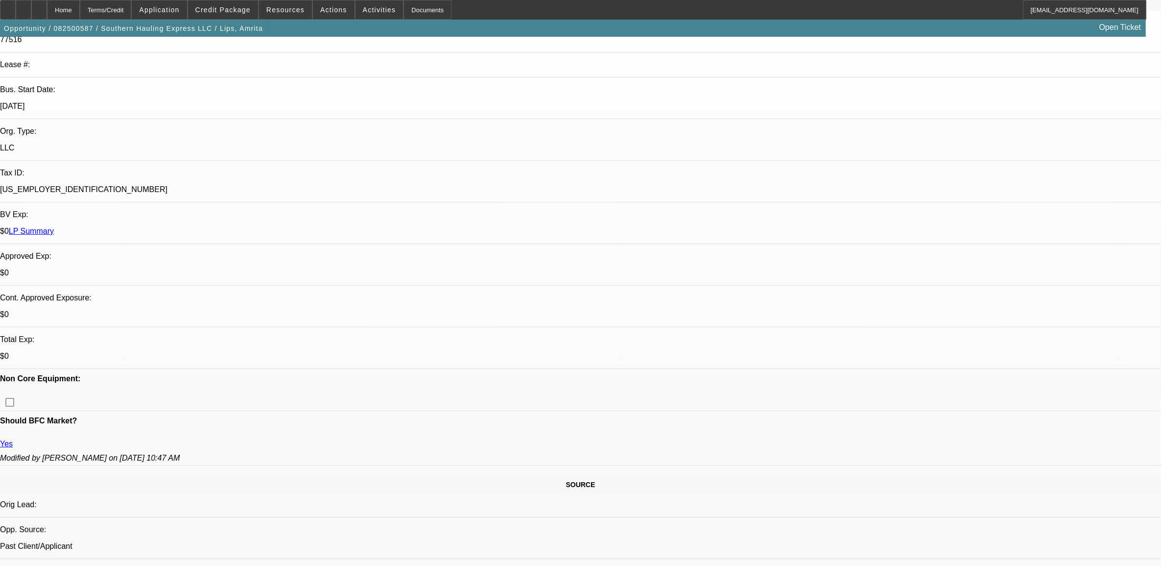
scroll to position [184, 0]
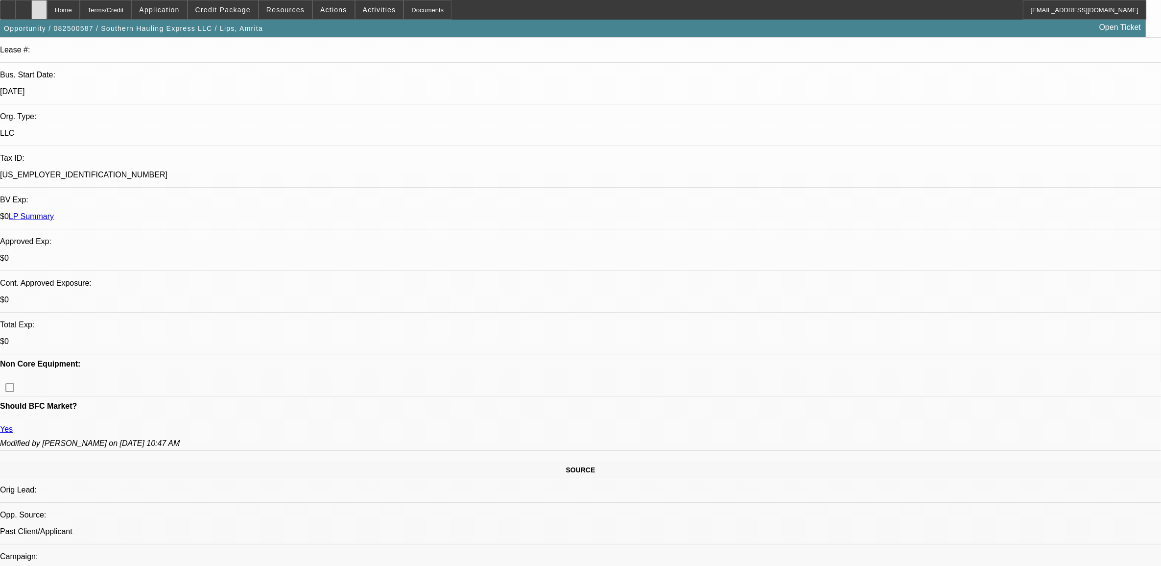
click at [39, 6] on icon at bounding box center [39, 6] width 0 height 0
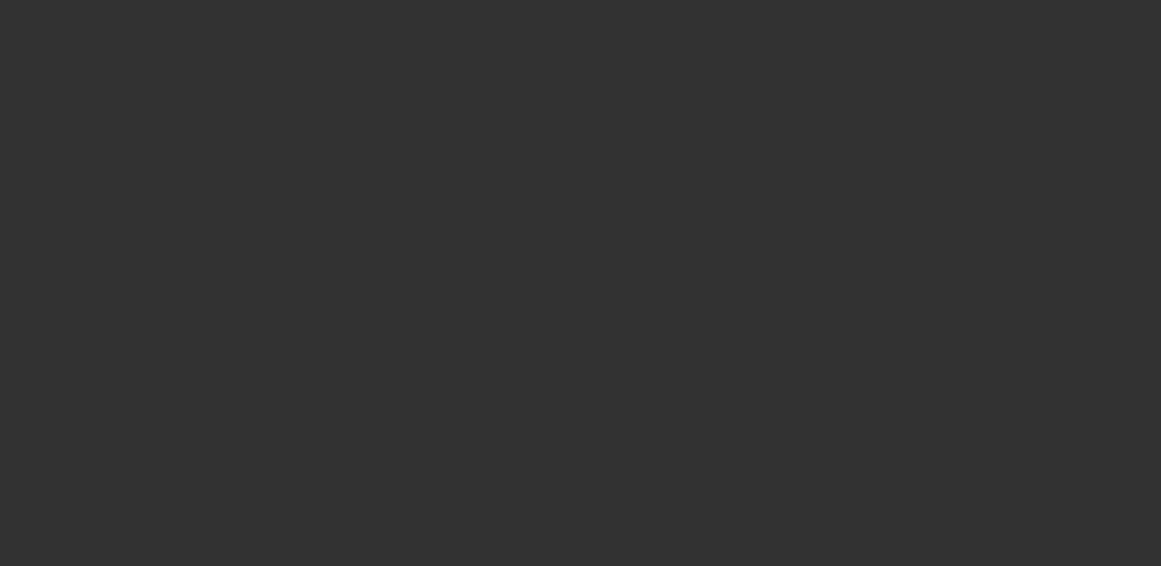
scroll to position [1112, 0]
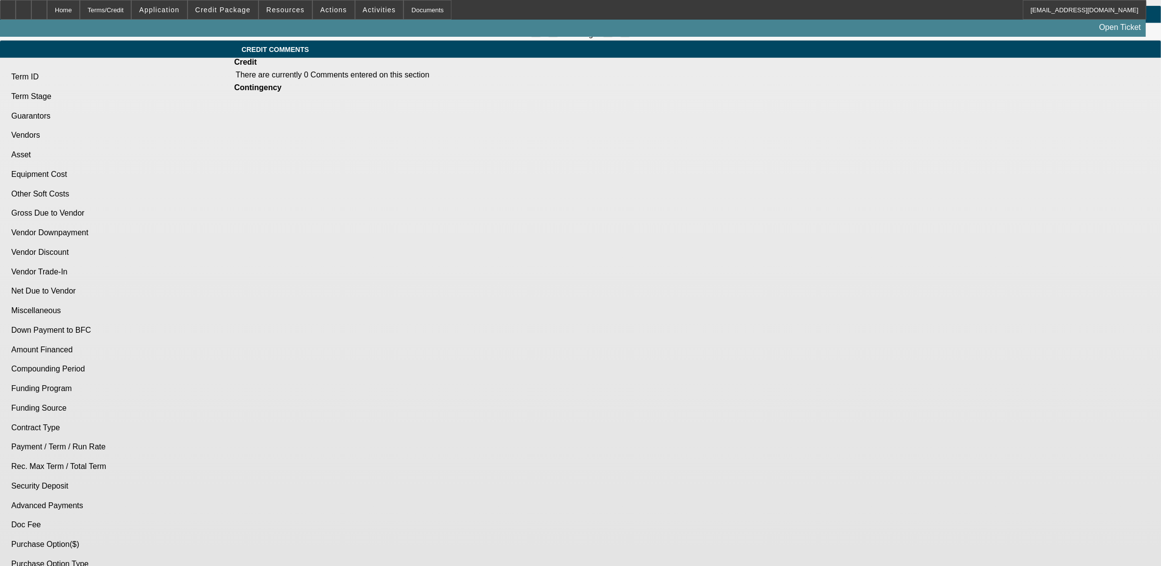
select select "0.1"
select select "2"
select select "0.1"
select select "4"
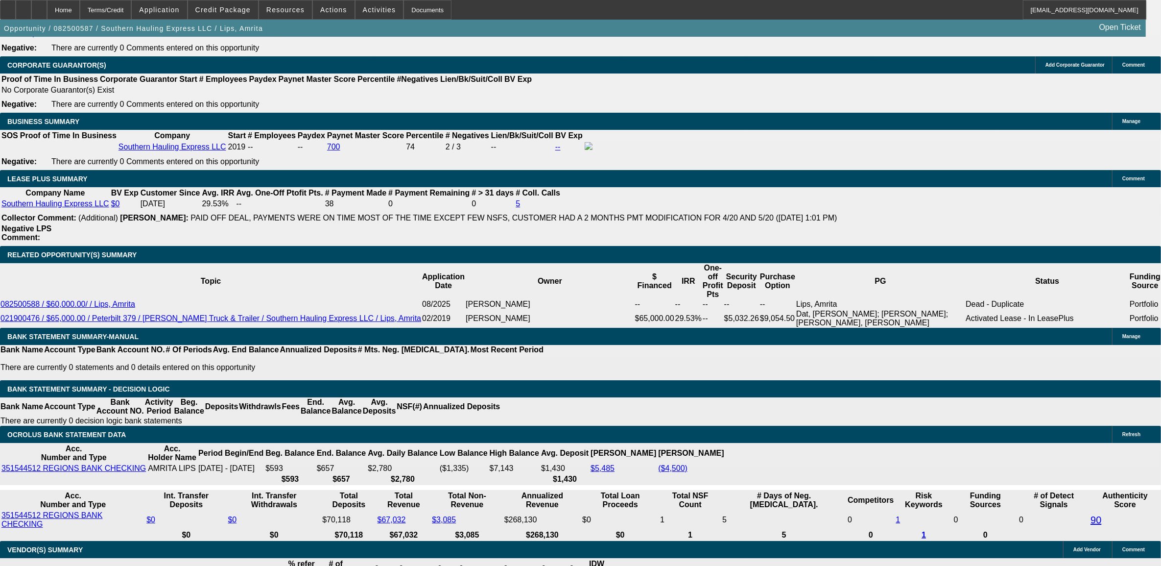
scroll to position [1562, 0]
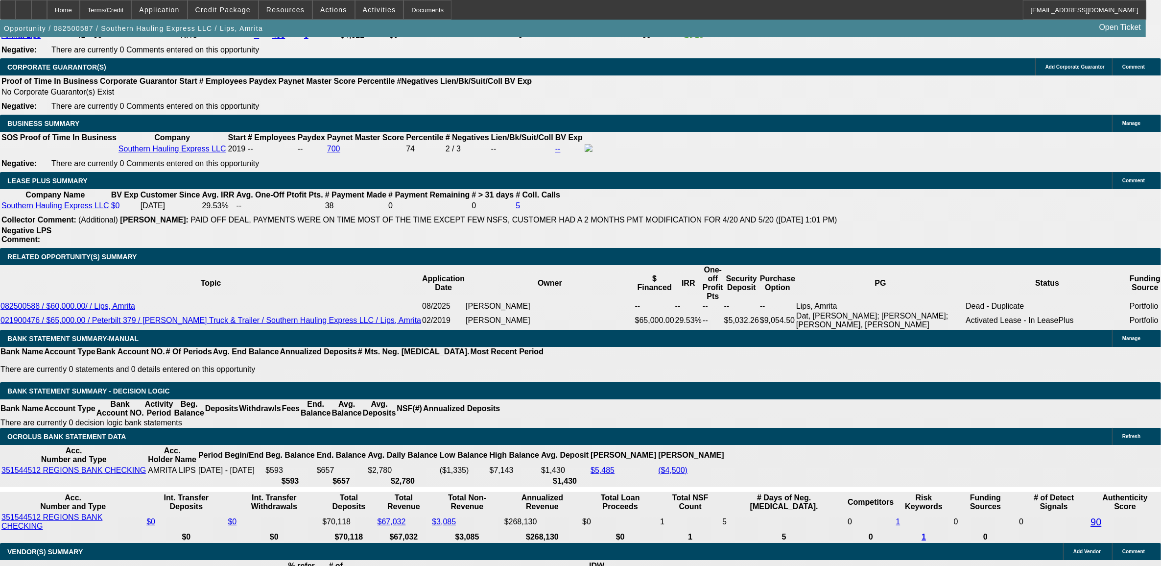
drag, startPoint x: 229, startPoint y: 419, endPoint x: 351, endPoint y: 414, distance: 122.6
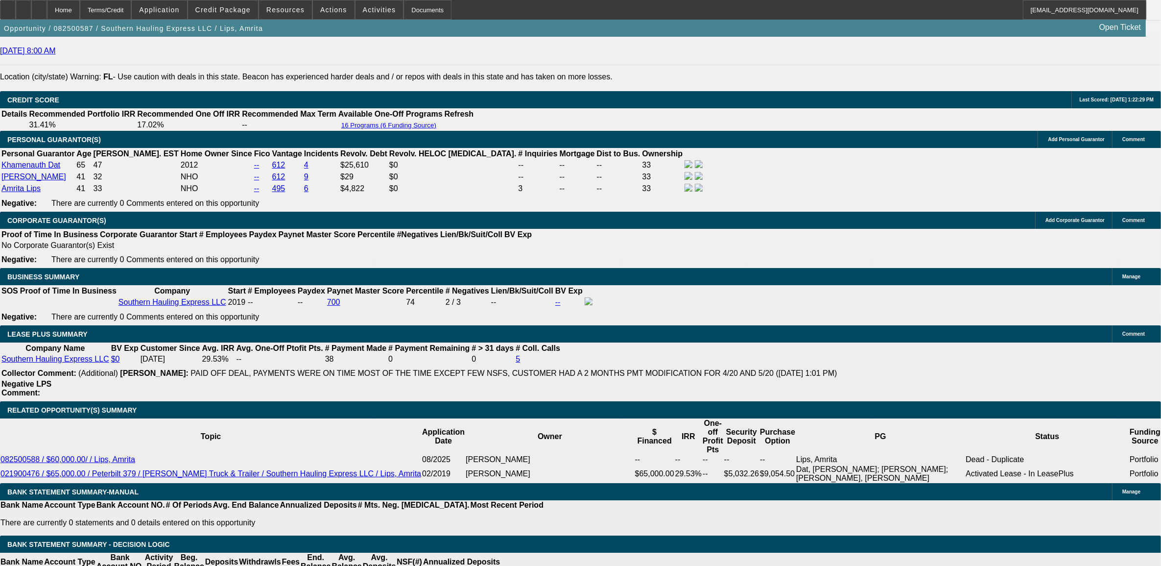
scroll to position [1716, 0]
